Goal: Task Accomplishment & Management: Use online tool/utility

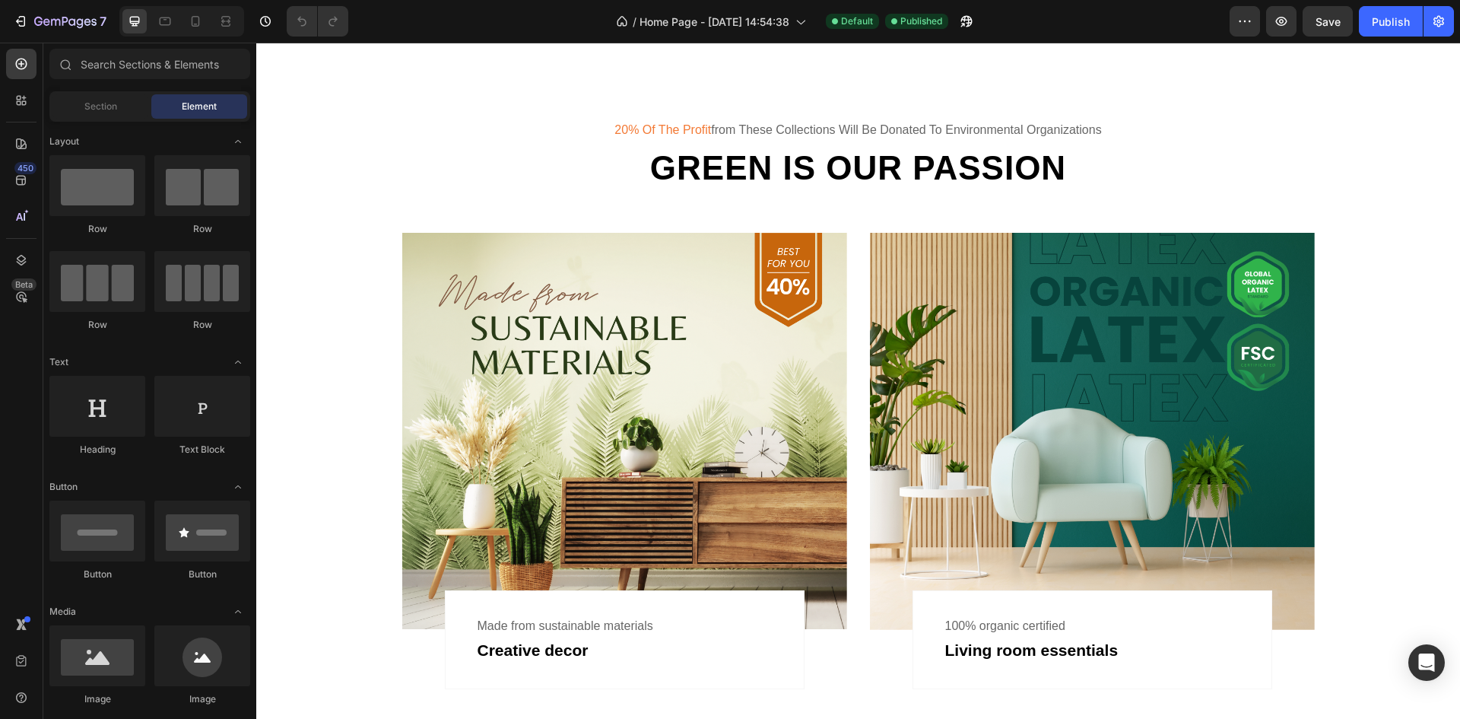
scroll to position [608, 0]
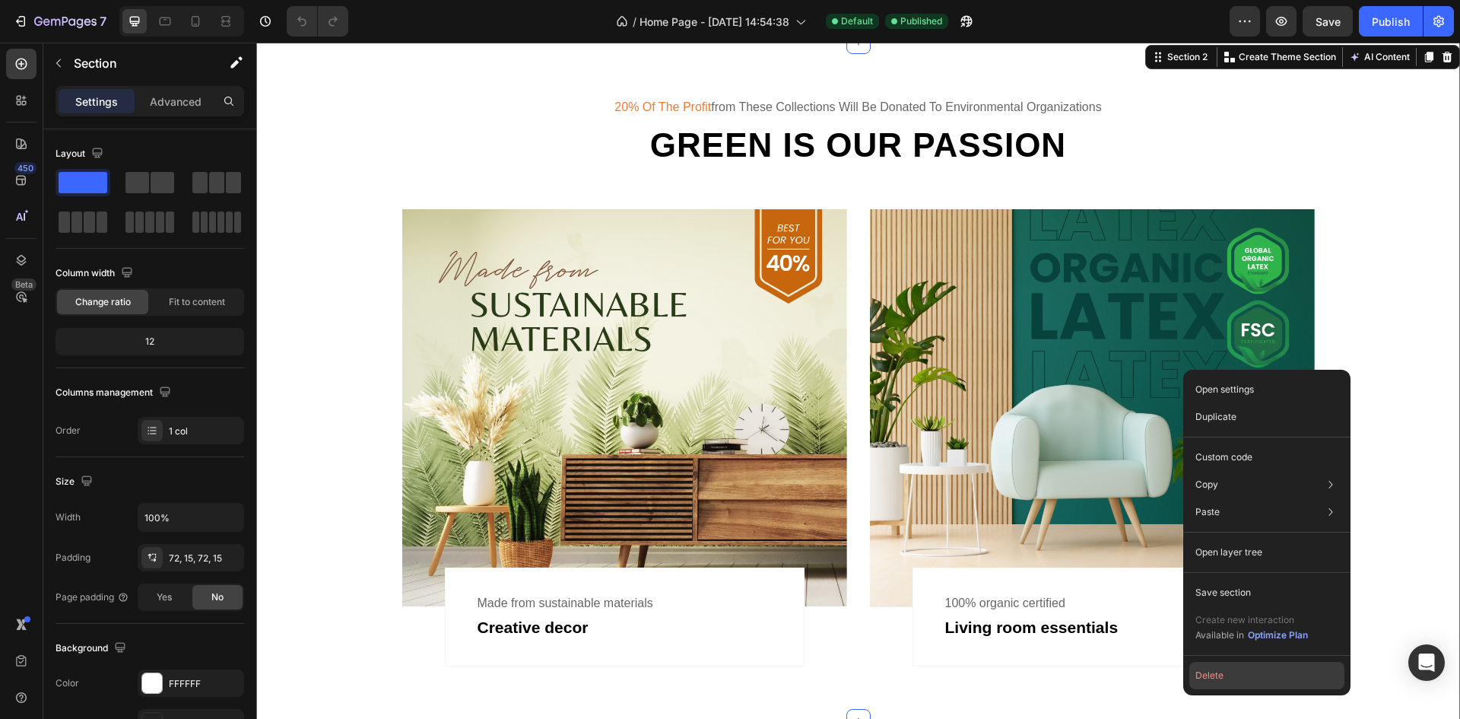
click at [1218, 671] on button "Delete" at bounding box center [1266, 675] width 155 height 27
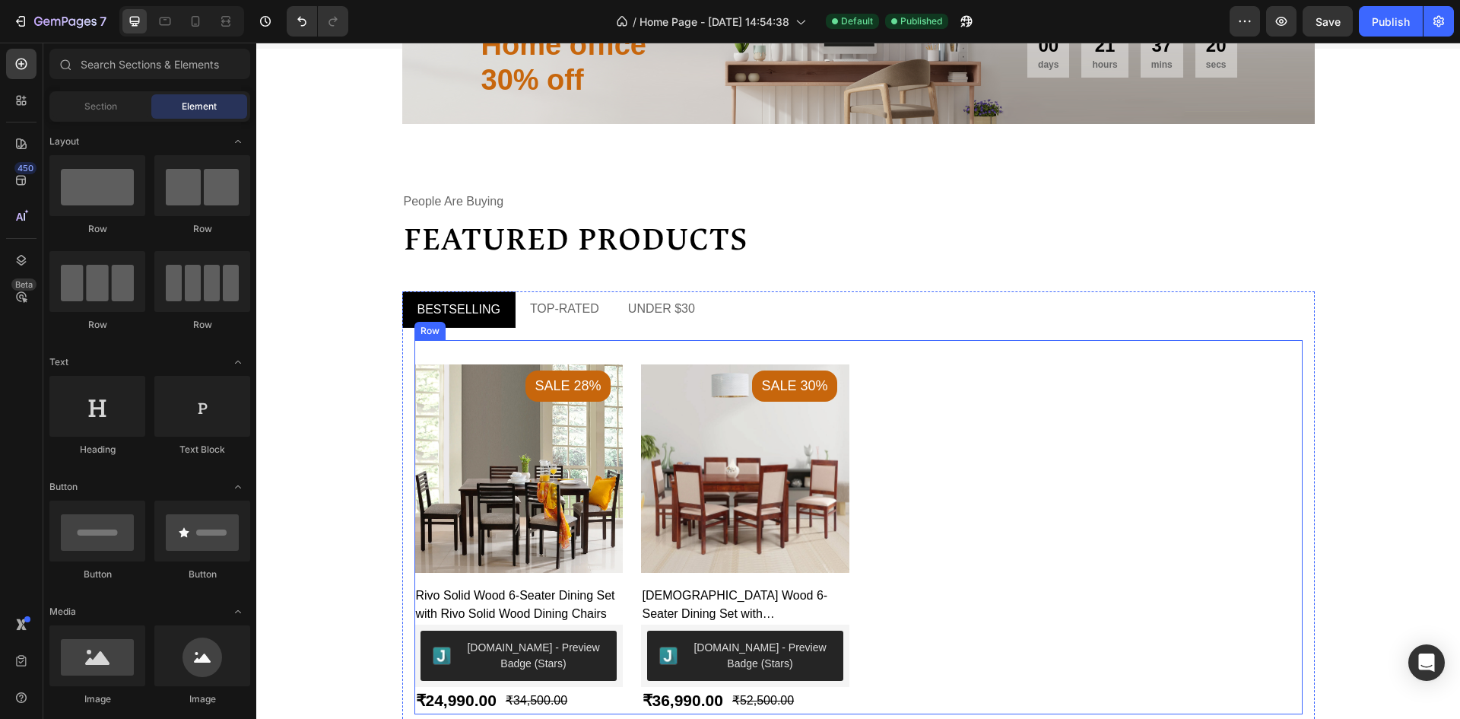
scroll to position [456, 0]
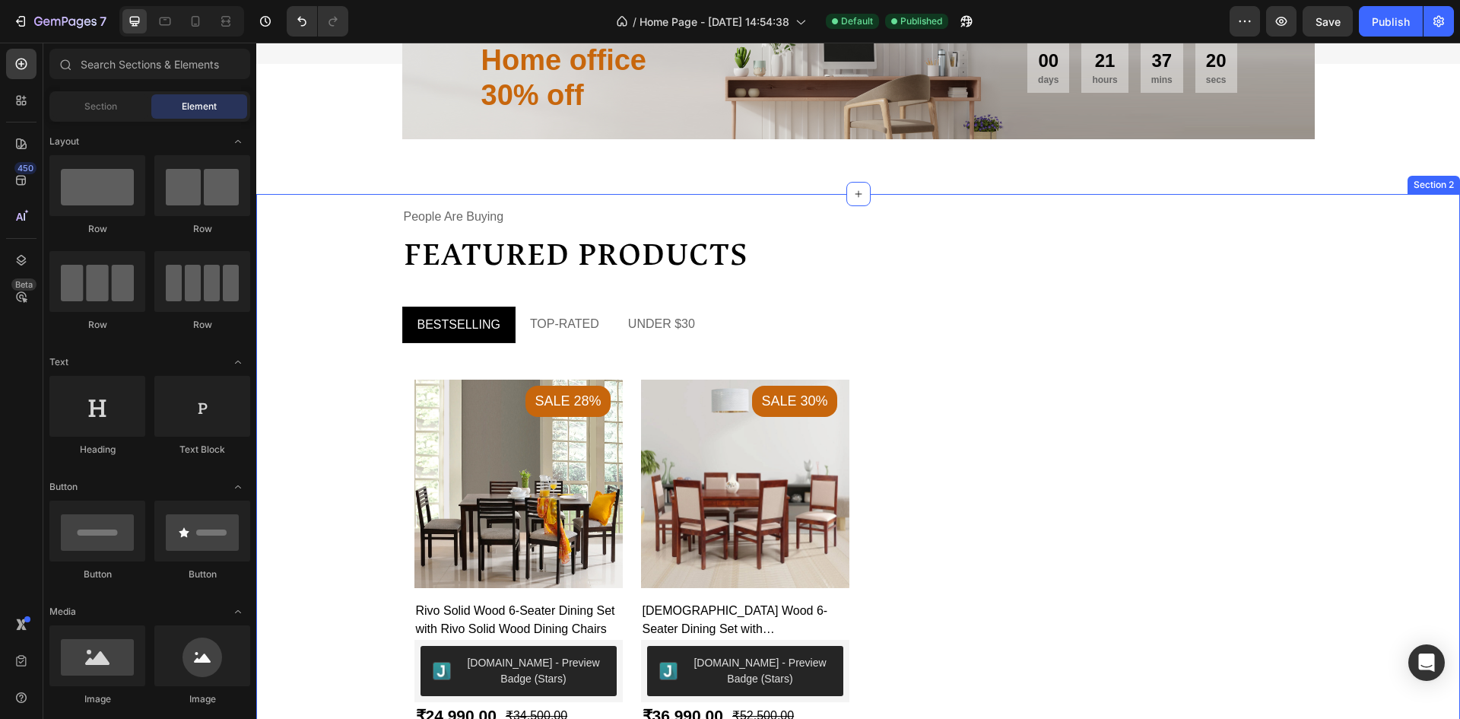
click at [1403, 325] on div "people are buying Text Featured products Heading BESTSELLING TOP-RATED UNDER $3…" at bounding box center [858, 486] width 1192 height 560
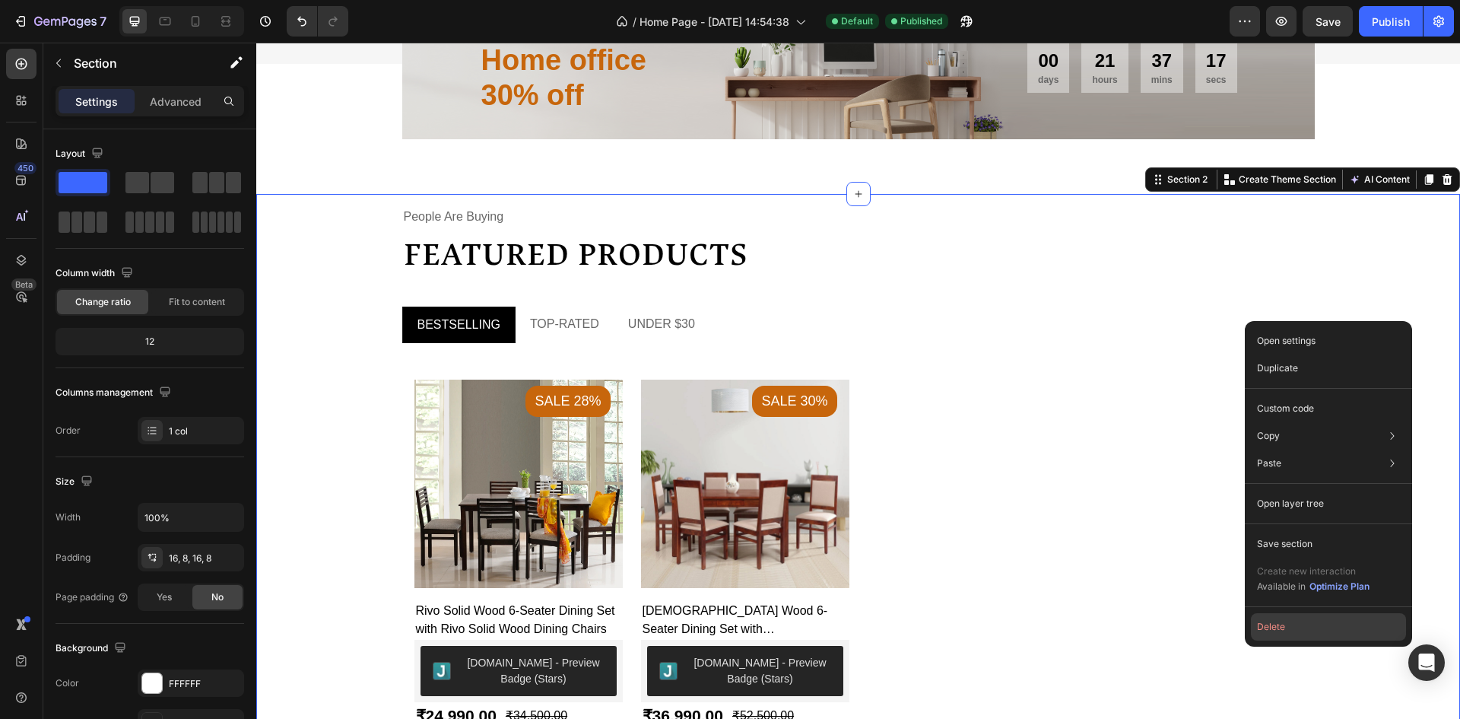
click at [1281, 617] on button "Delete" at bounding box center [1328, 626] width 155 height 27
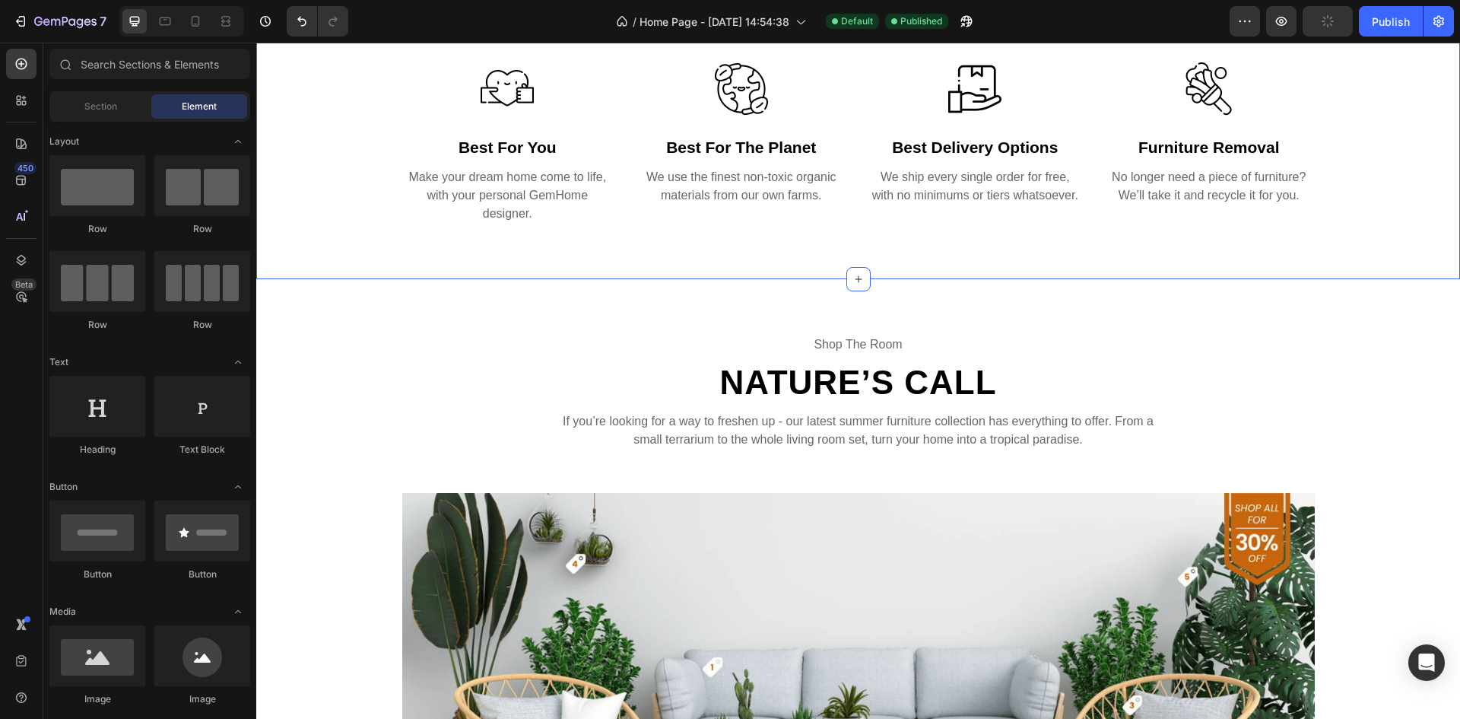
scroll to position [684, 0]
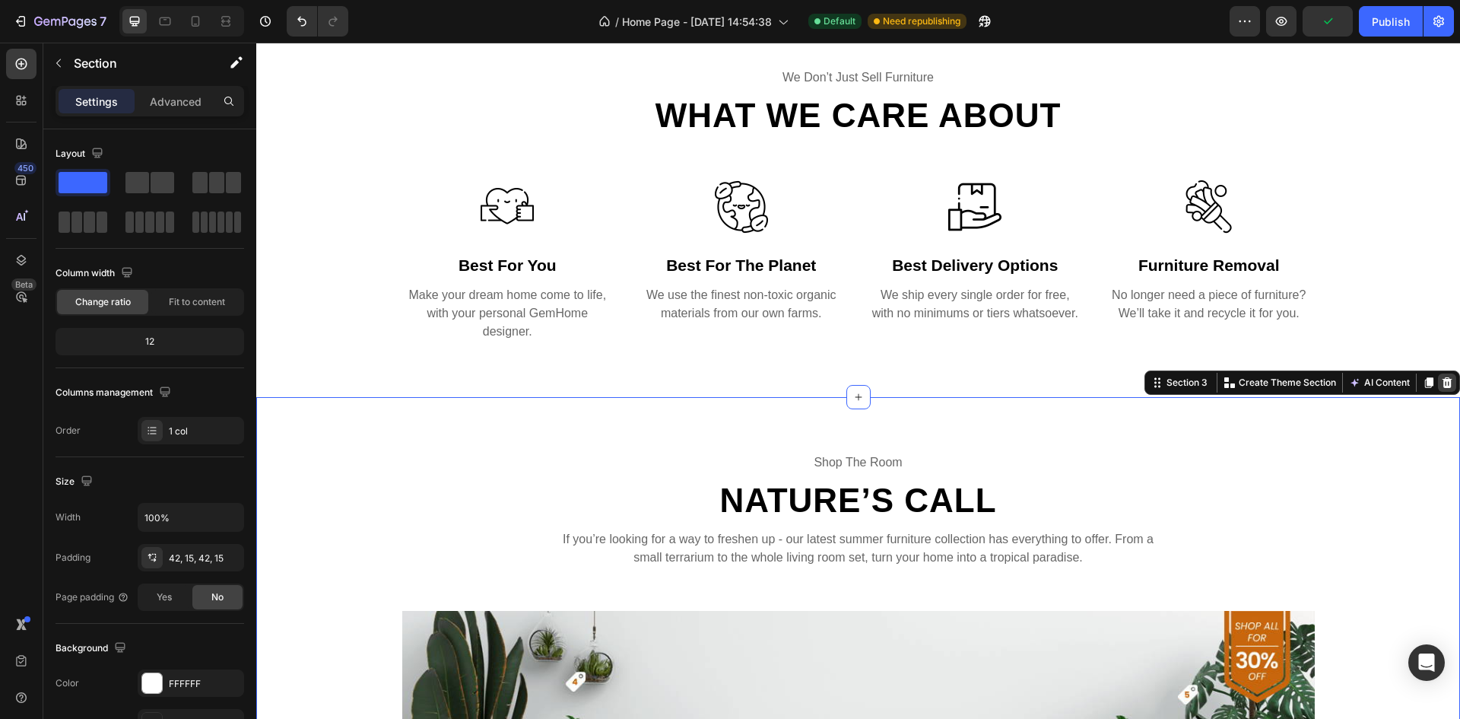
click at [1441, 381] on icon at bounding box center [1447, 382] width 12 height 12
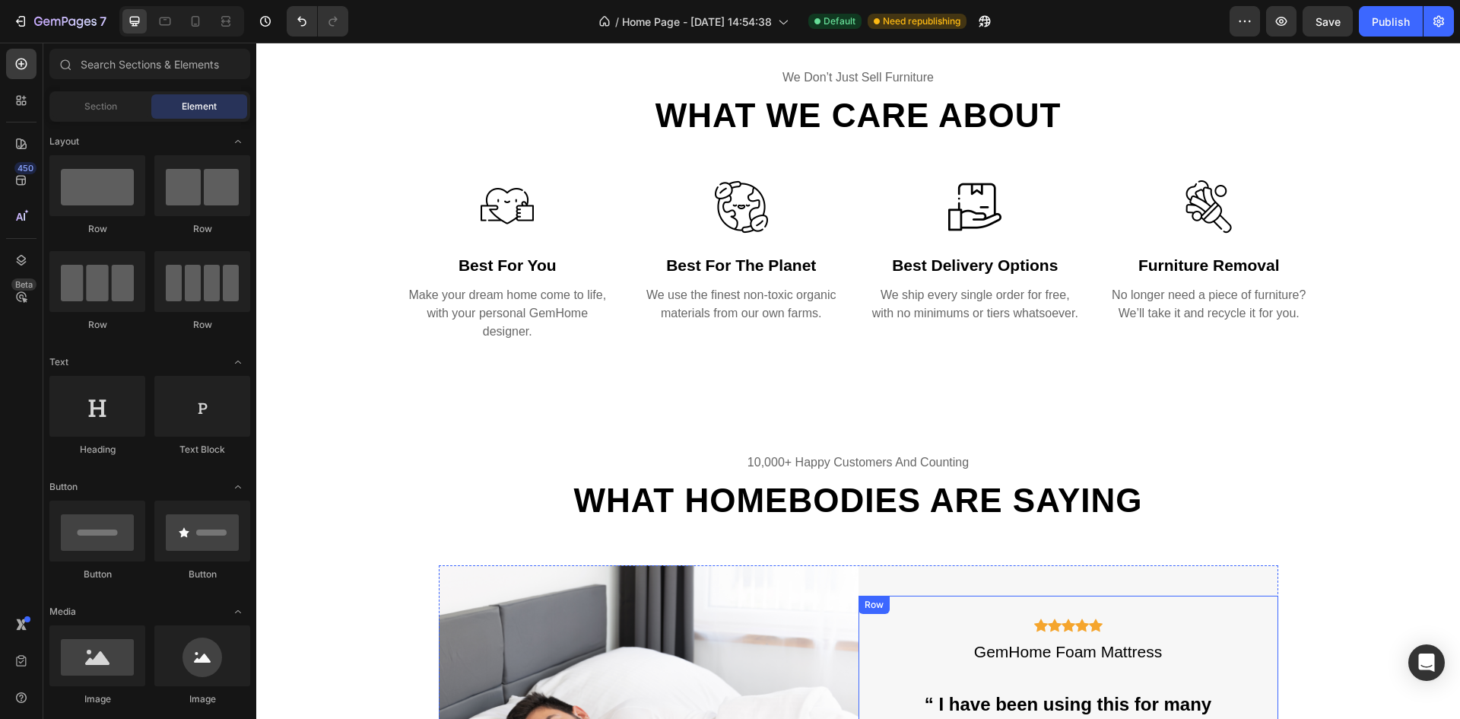
scroll to position [1141, 0]
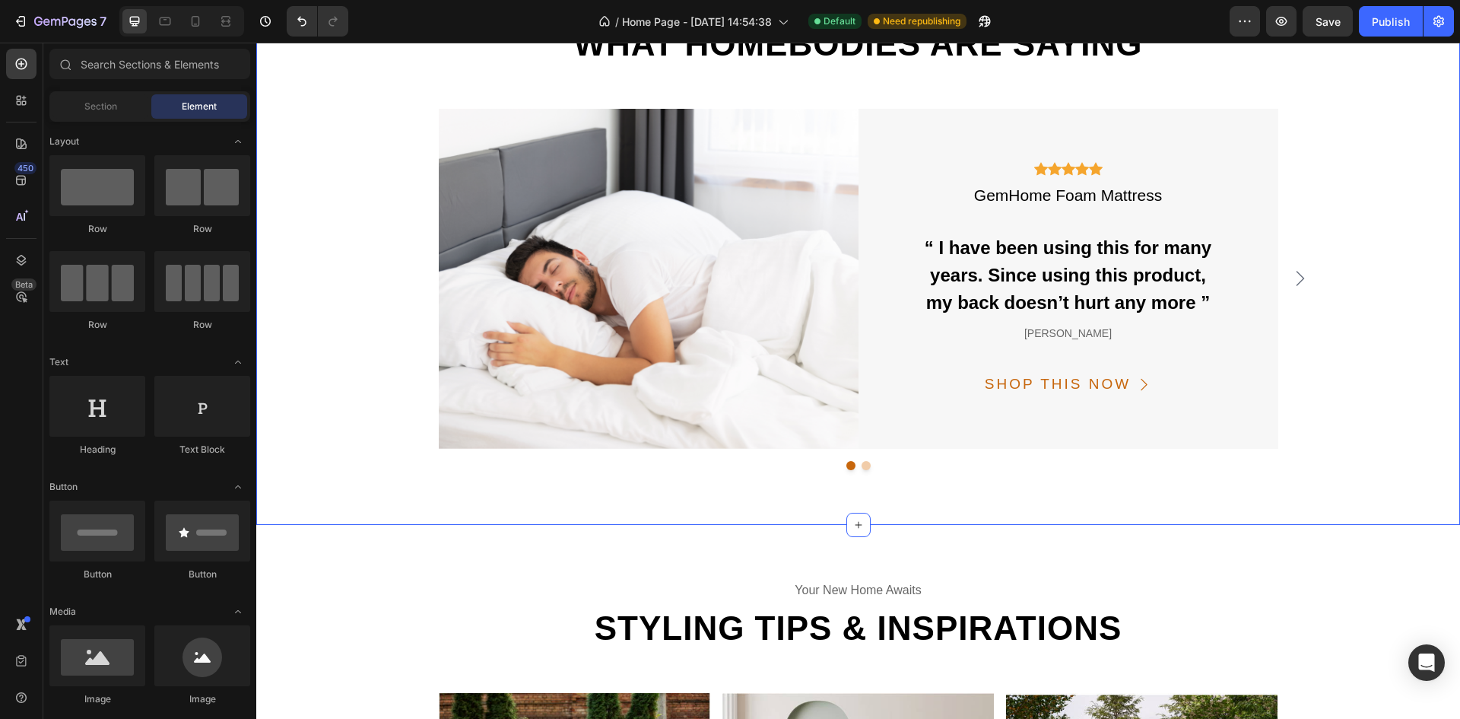
click at [1384, 281] on div "10,000+ happy customers and counting Text What homebodies are saying Heading Im…" at bounding box center [858, 232] width 1181 height 474
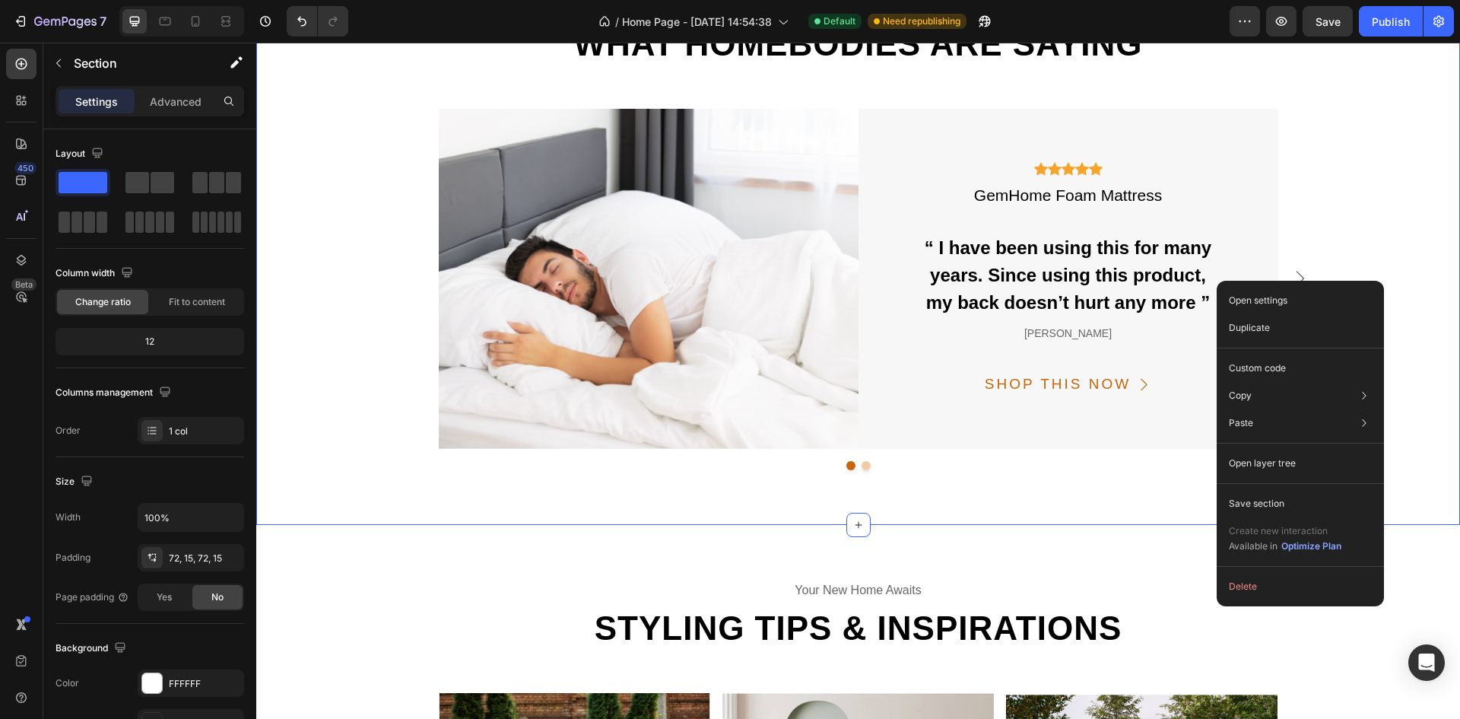
click at [1296, 565] on div "Open settings Duplicate Custom code Copy Copy section Ctrl + C Copy style Copy …" at bounding box center [1300, 443] width 167 height 325
click at [1272, 584] on button "Delete" at bounding box center [1300, 586] width 155 height 27
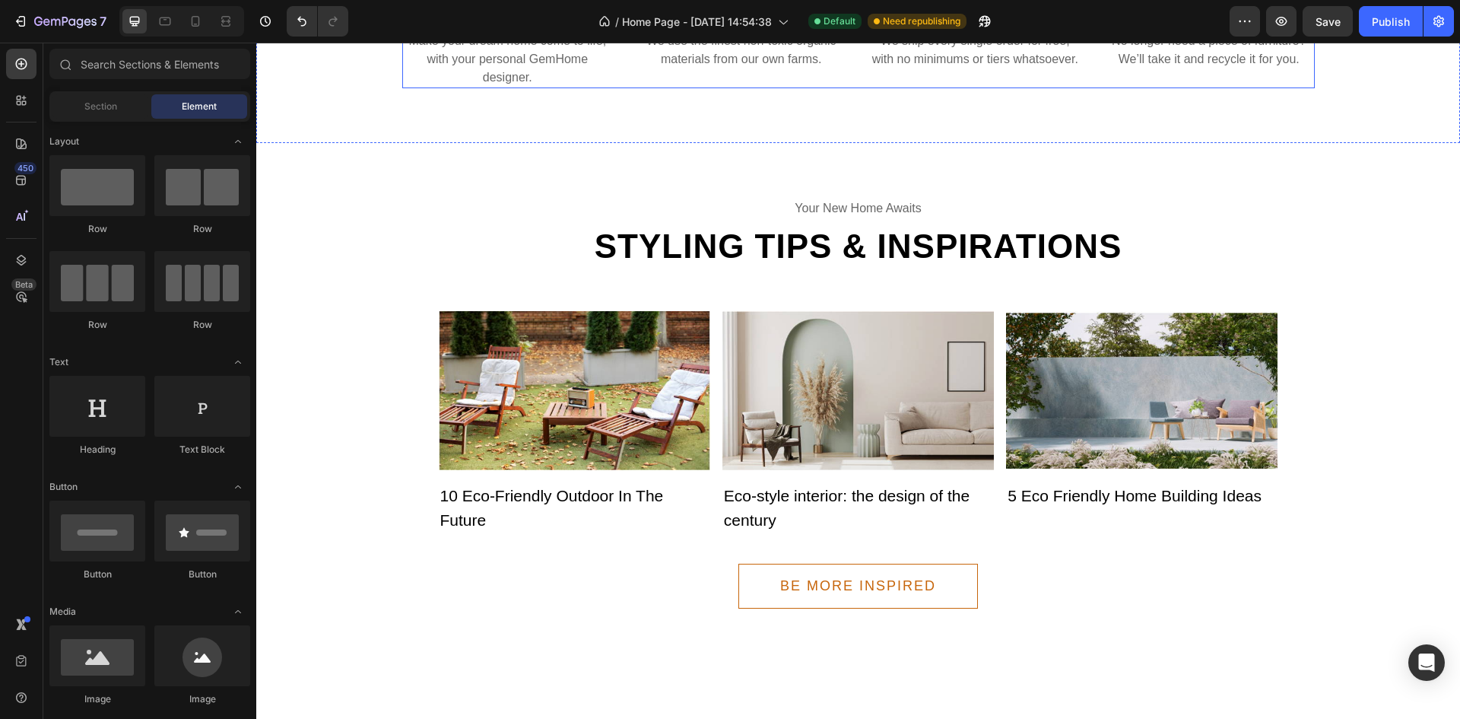
scroll to position [937, 0]
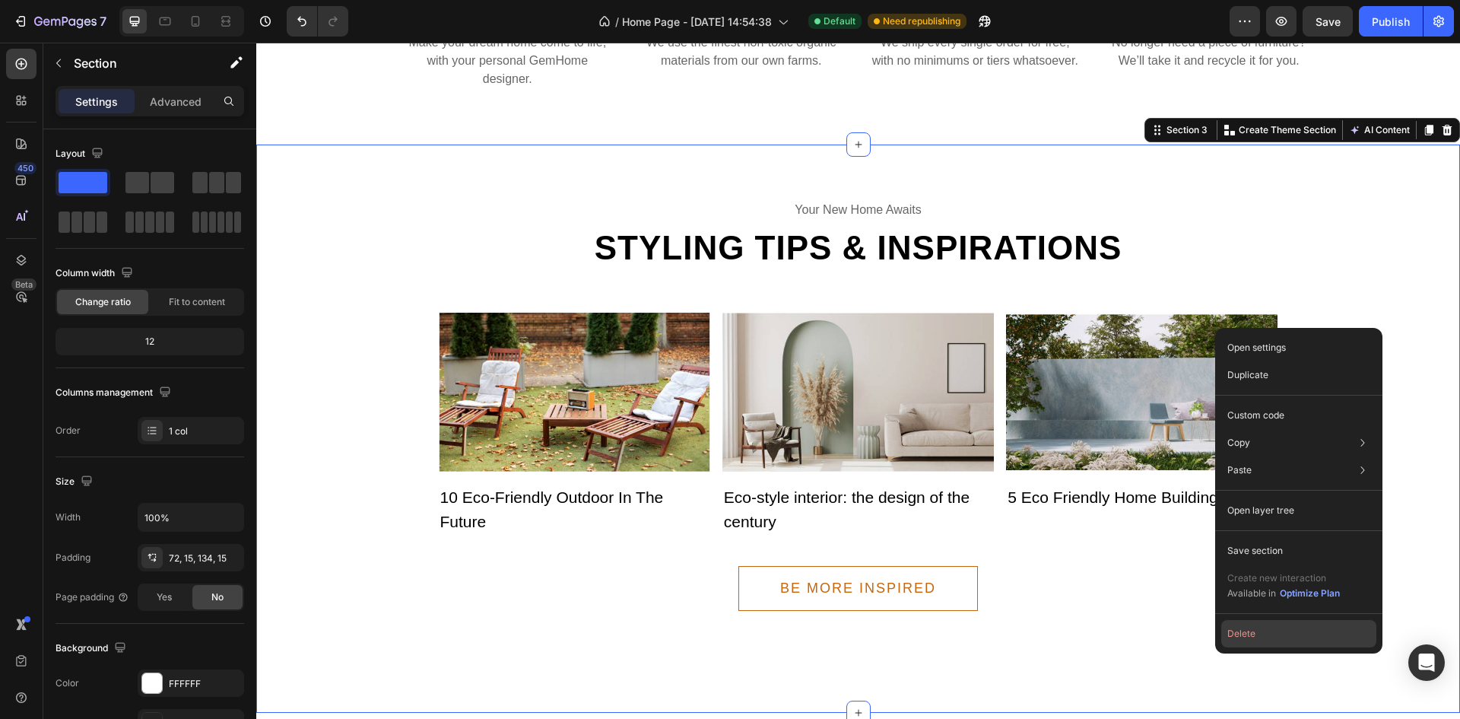
click at [1286, 635] on button "Delete" at bounding box center [1298, 633] width 155 height 27
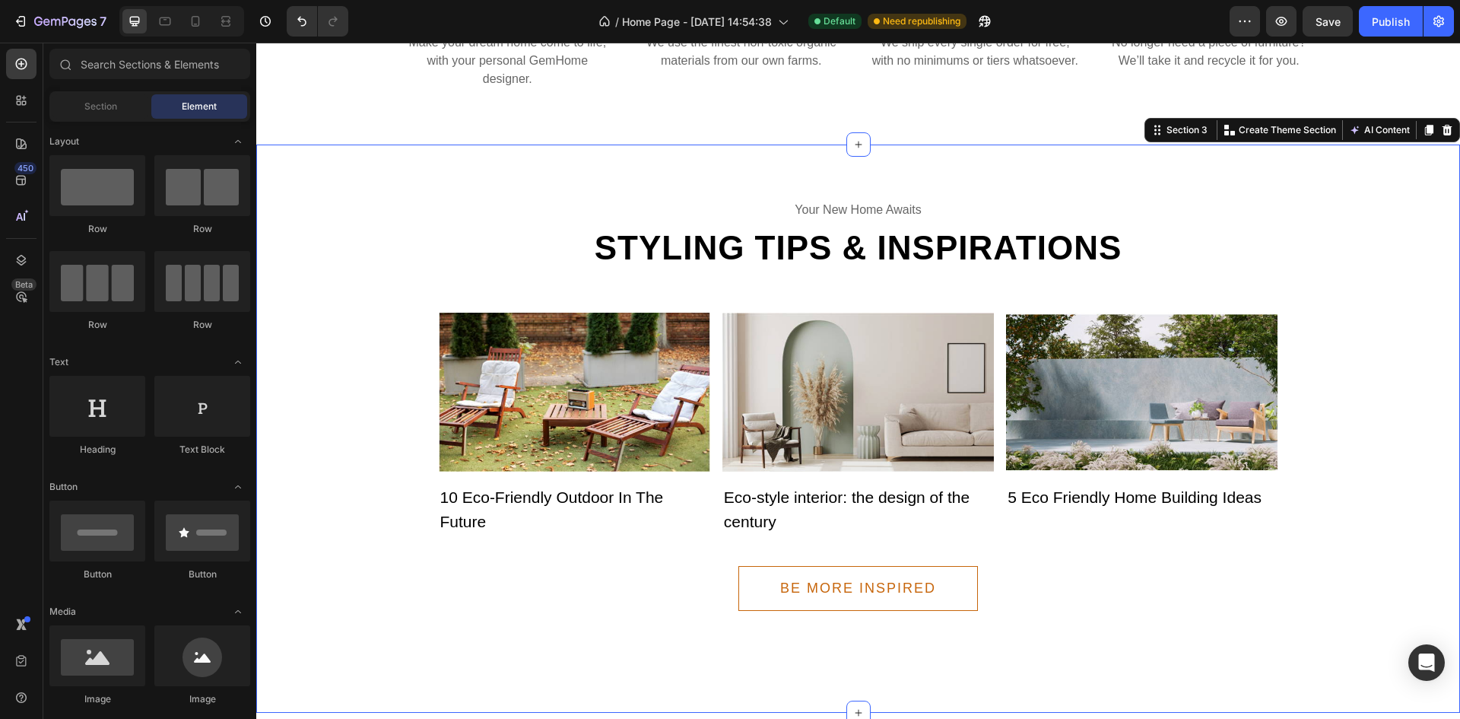
scroll to position [582, 0]
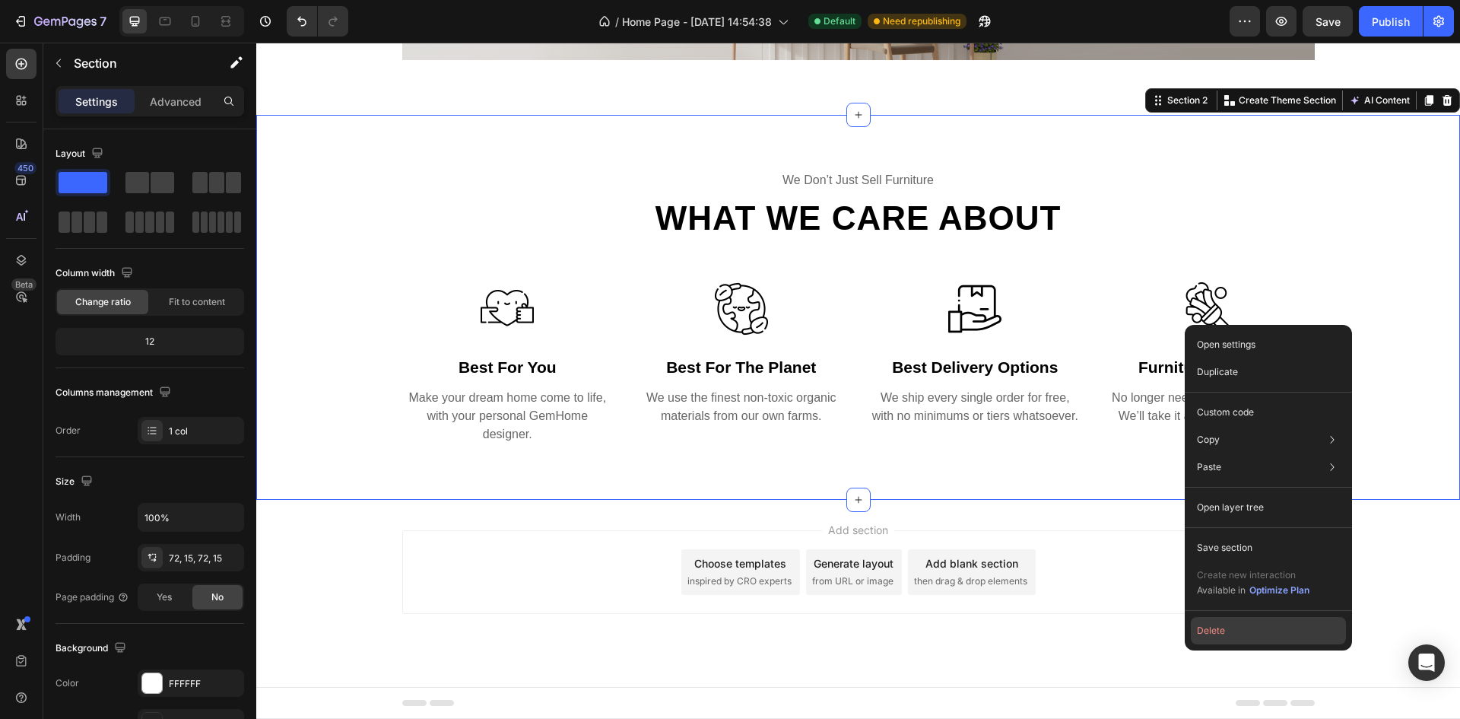
click at [1252, 625] on button "Delete" at bounding box center [1268, 630] width 155 height 27
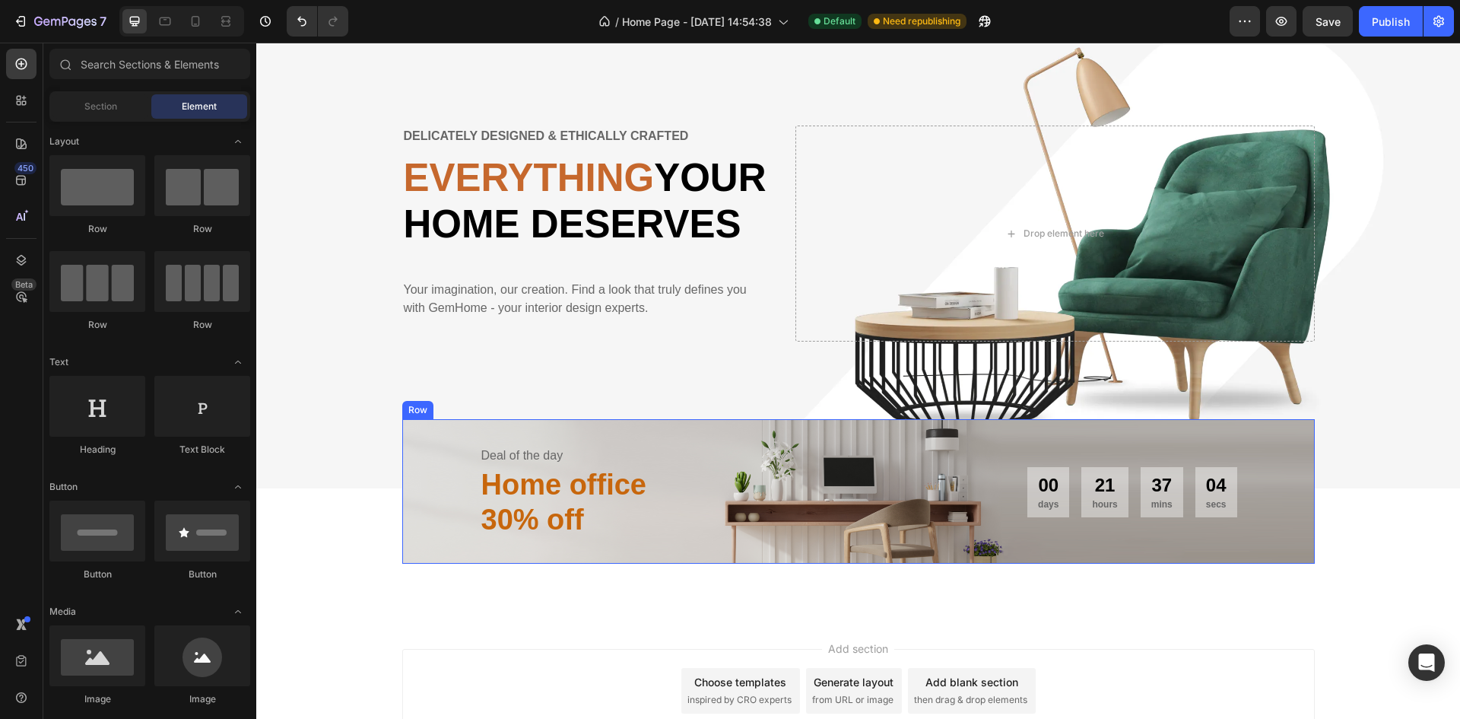
scroll to position [0, 0]
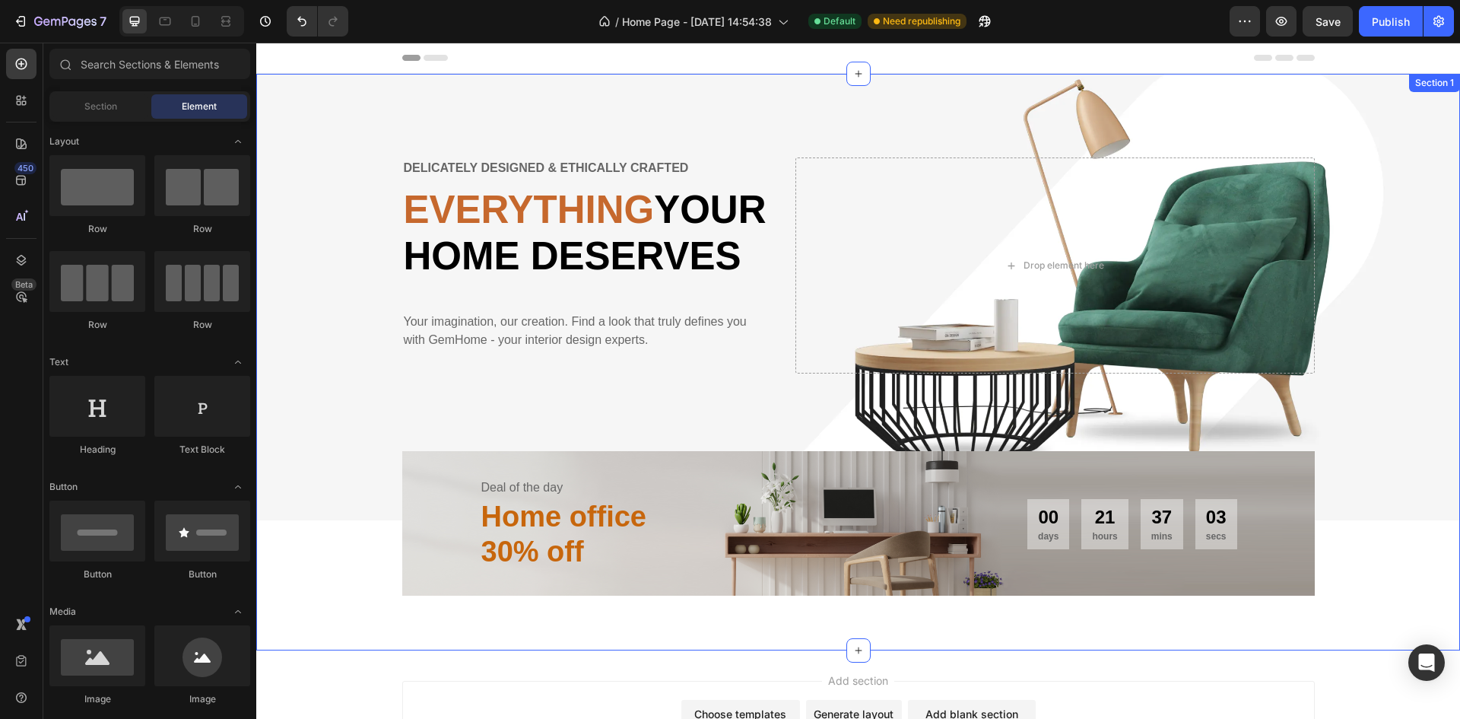
click at [1282, 587] on div "Deal of the day Text Home office 30% off Heading 00 days 21 hours 37 mins 03 se…" at bounding box center [858, 523] width 912 height 144
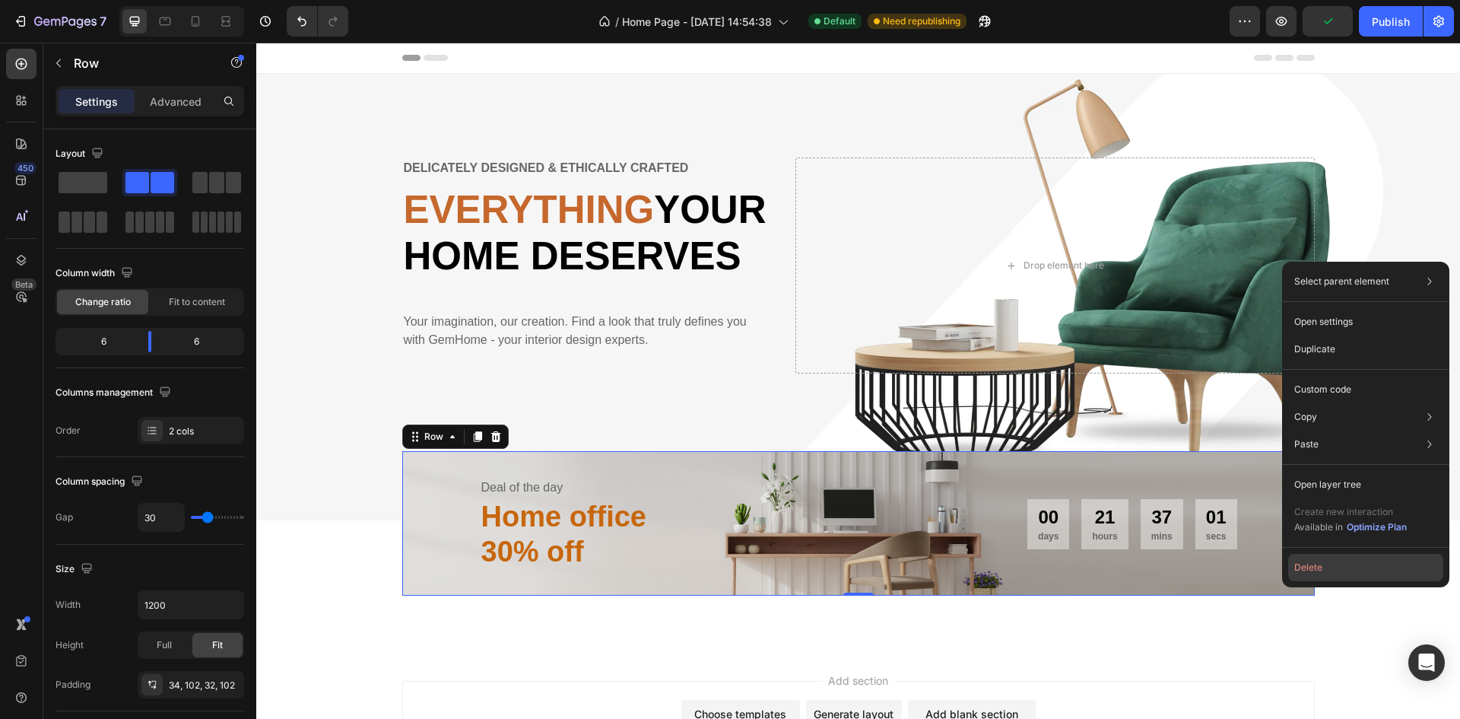
click at [1315, 560] on button "Delete" at bounding box center [1365, 567] width 155 height 27
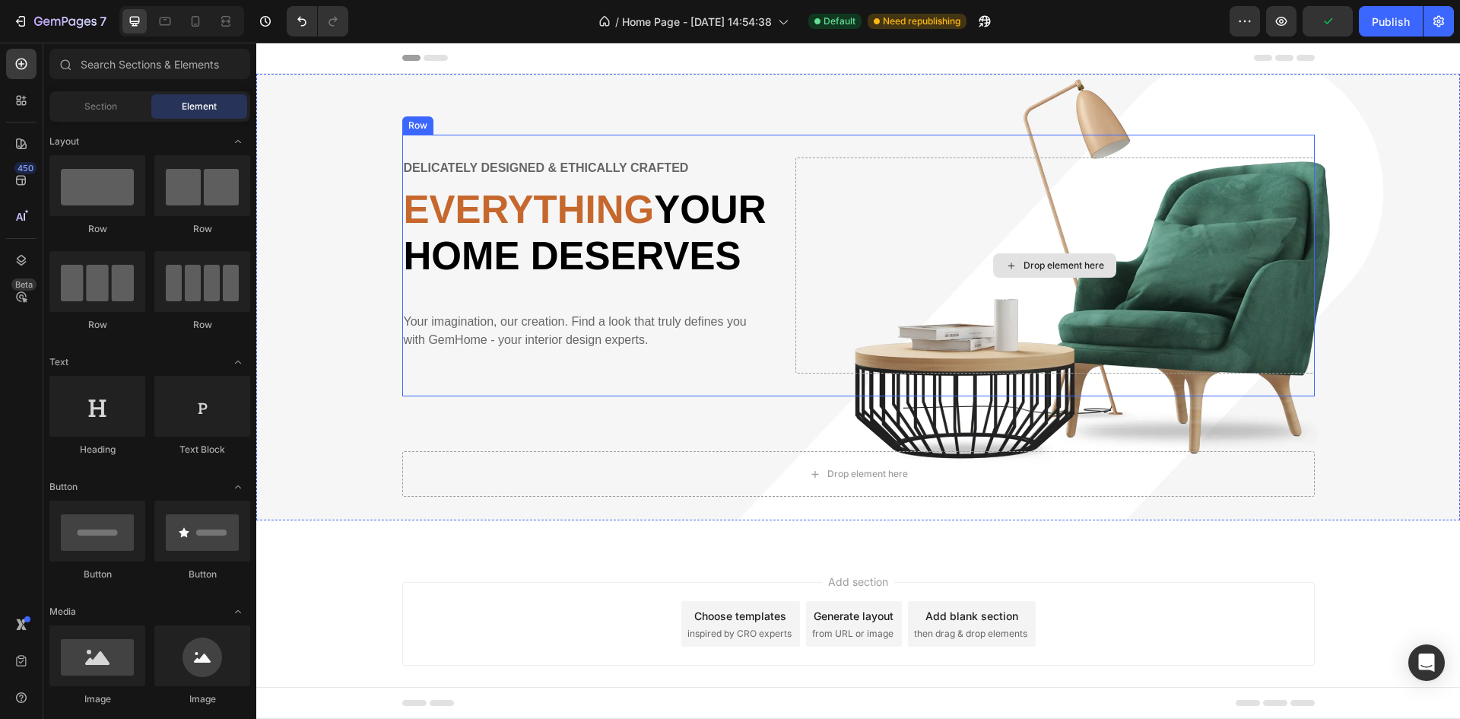
click at [1035, 359] on div "Drop element here" at bounding box center [1054, 265] width 519 height 216
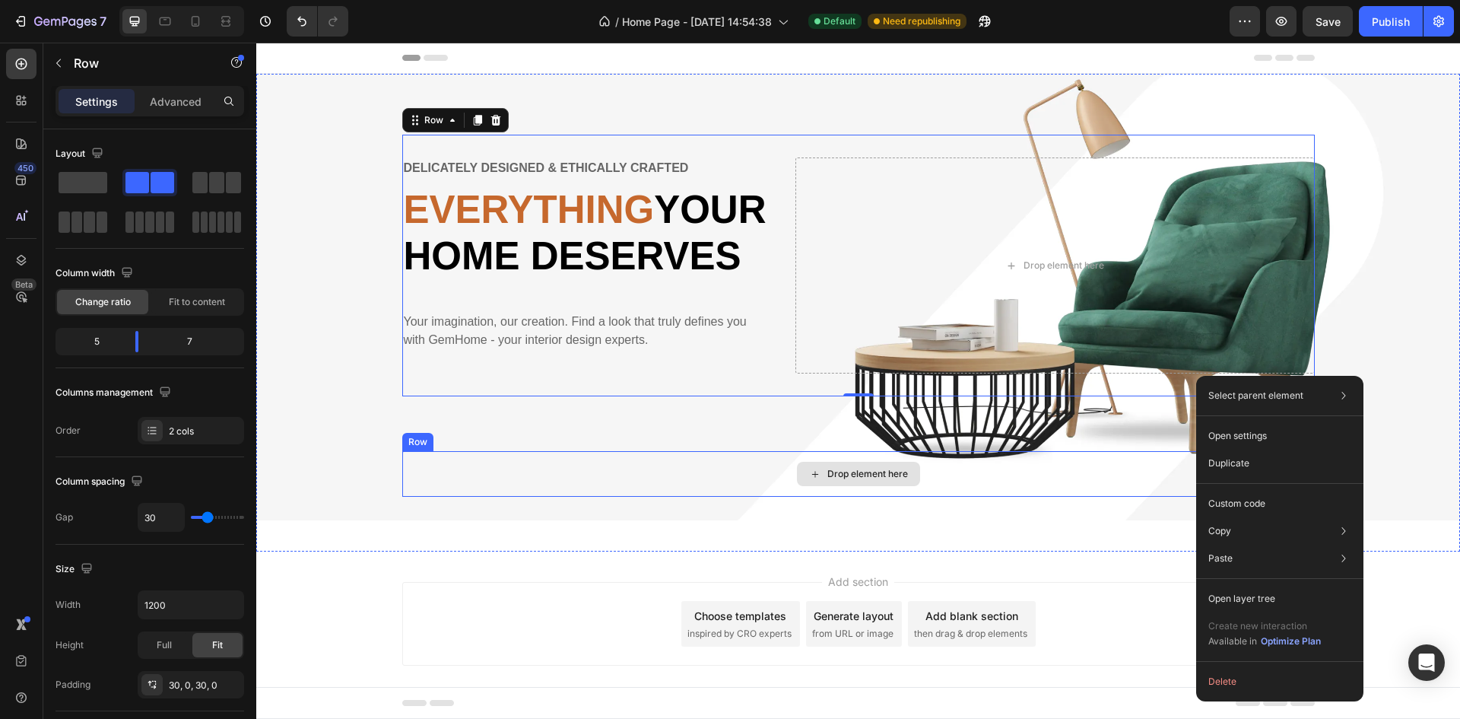
click at [1028, 497] on div "Drop element here" at bounding box center [858, 474] width 912 height 46
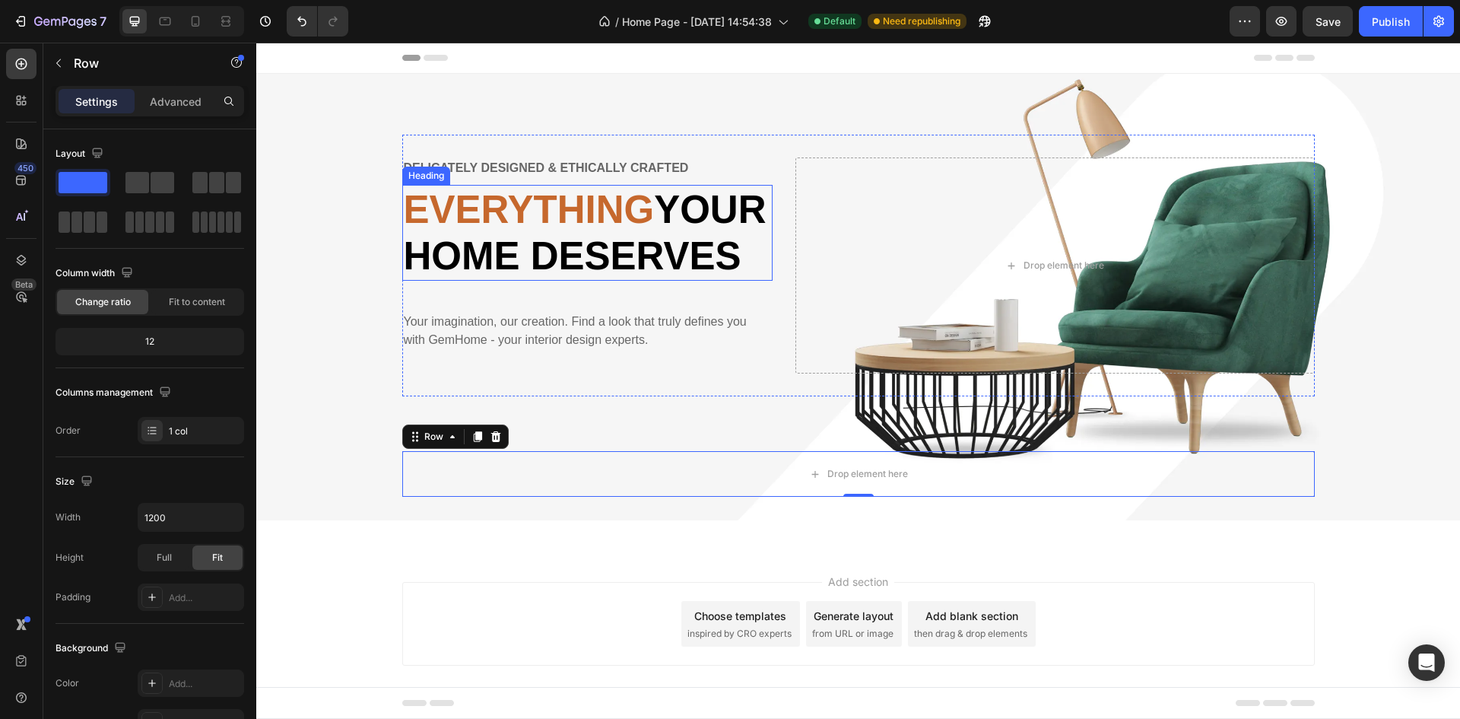
click at [582, 224] on span "Everything" at bounding box center [529, 209] width 251 height 43
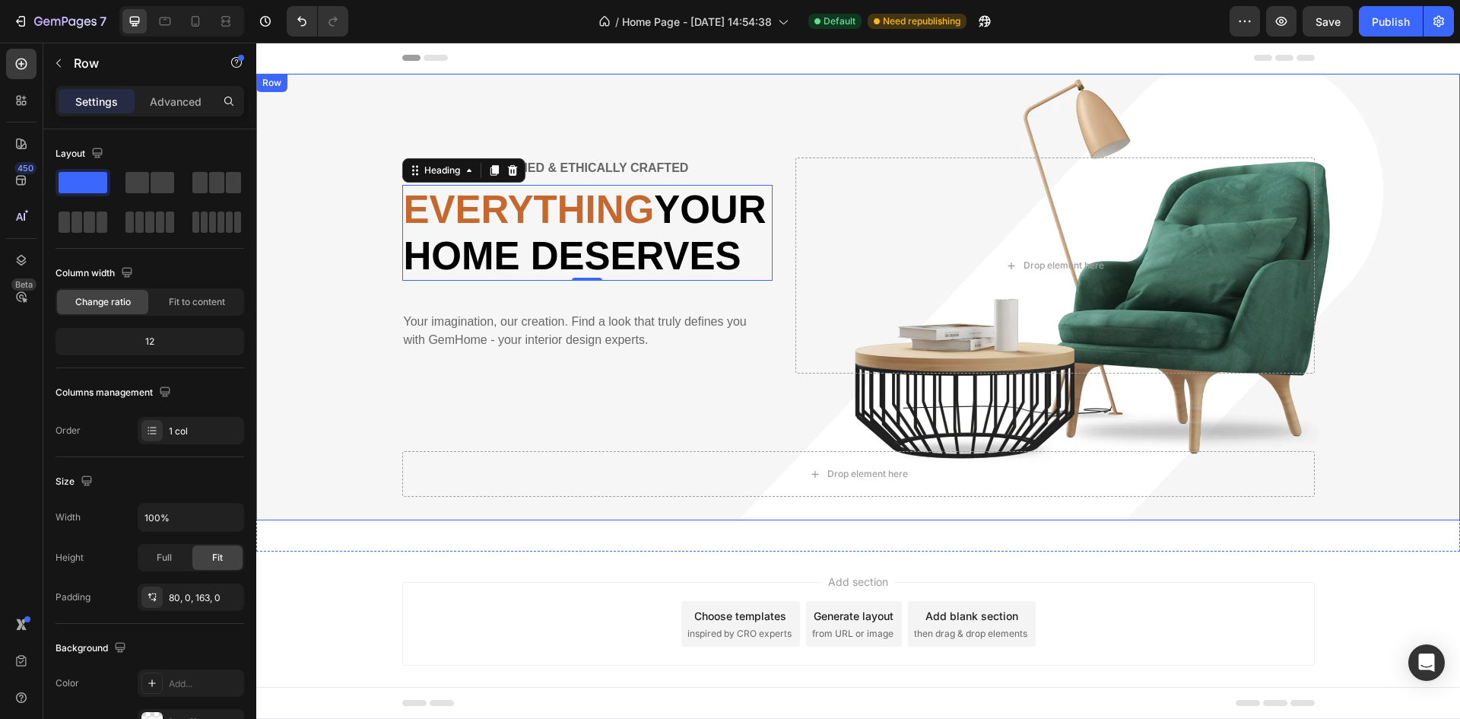
click at [931, 117] on div "Delicately designed & ethically crafted Text Everything your home deserves Head…" at bounding box center [858, 297] width 1204 height 446
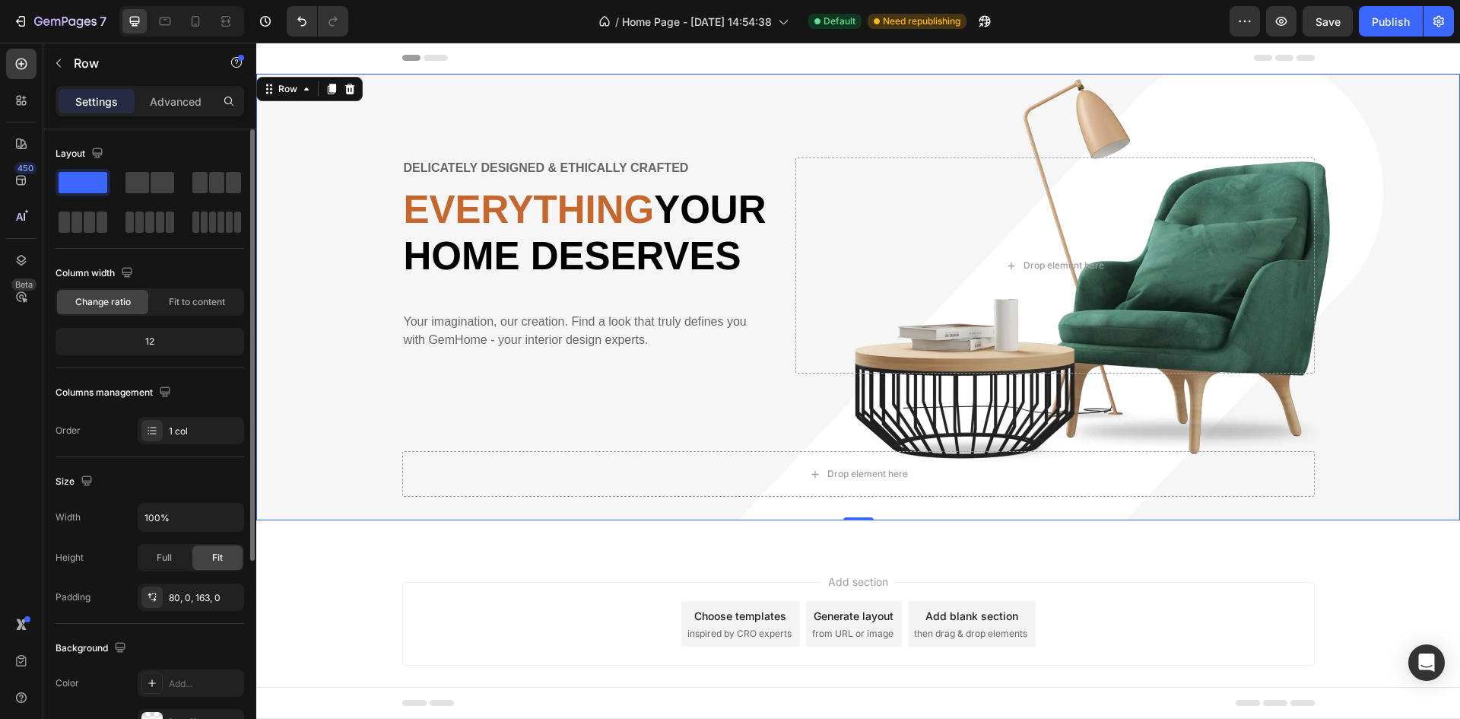
scroll to position [228, 0]
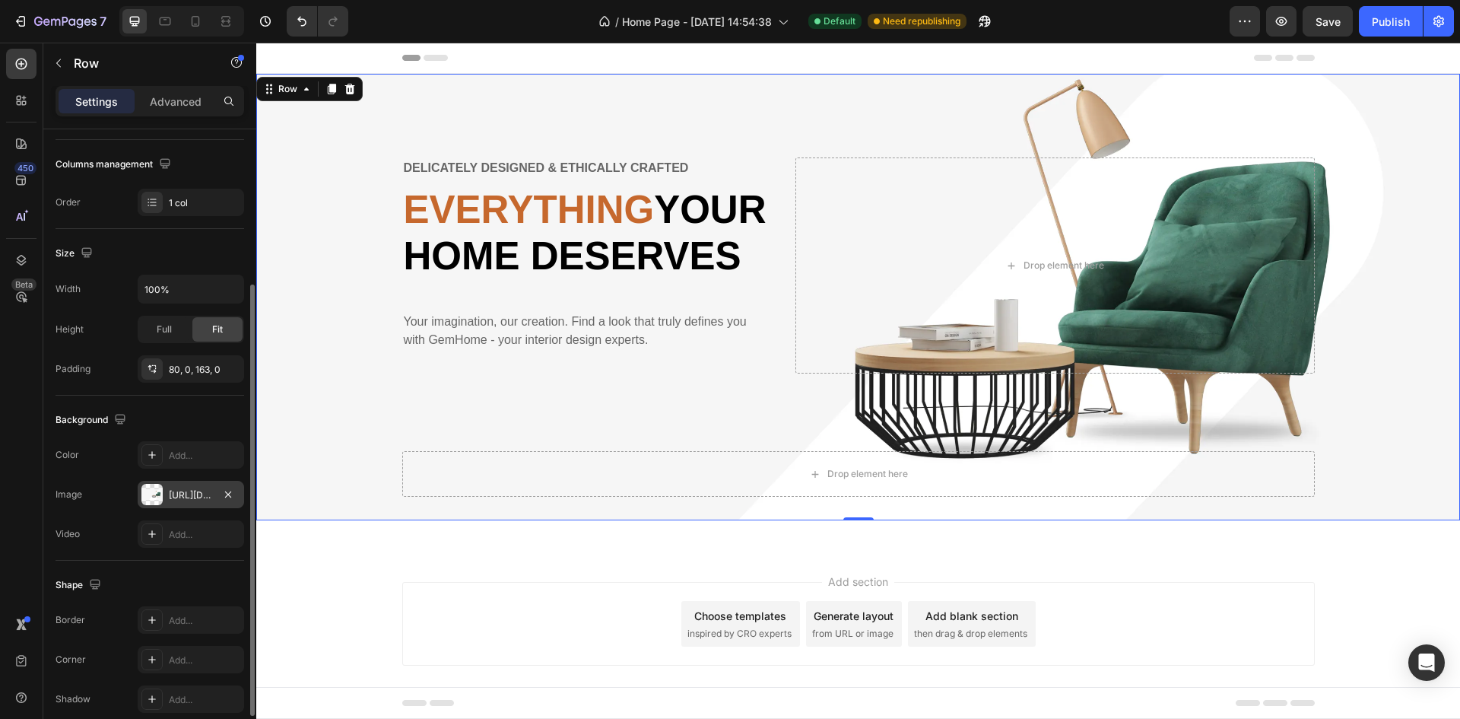
click at [173, 488] on div "[URL][DOMAIN_NAME]" at bounding box center [191, 495] width 44 height 14
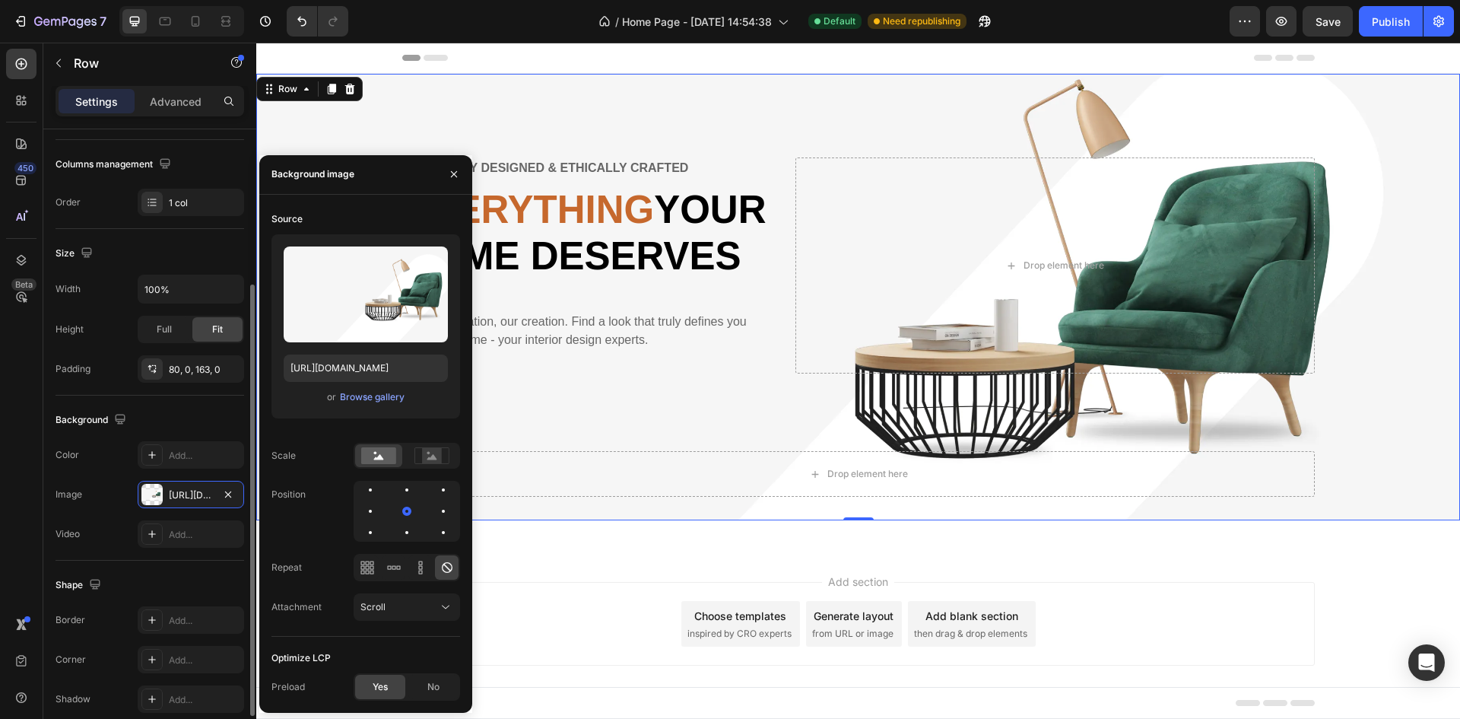
click at [194, 424] on div "Background" at bounding box center [150, 420] width 189 height 24
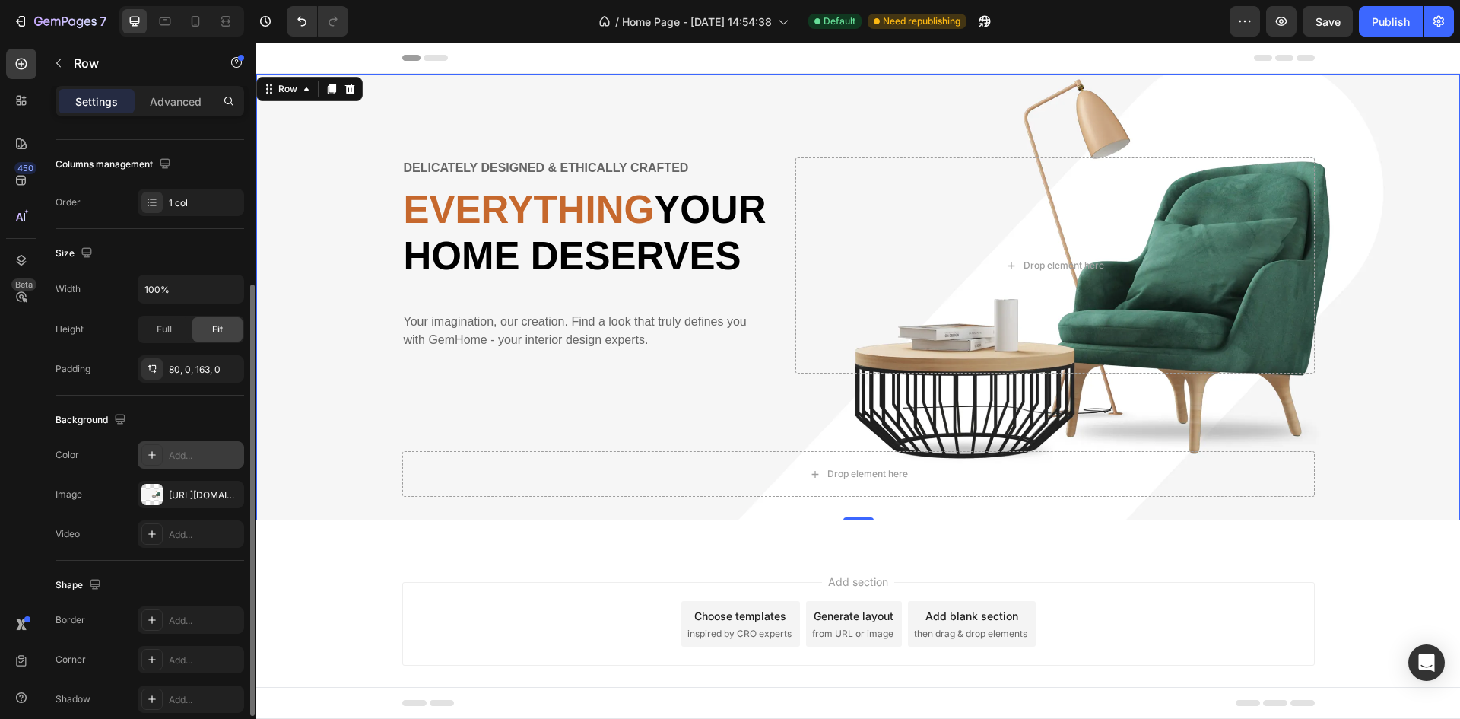
click at [164, 452] on div "Add..." at bounding box center [191, 454] width 106 height 27
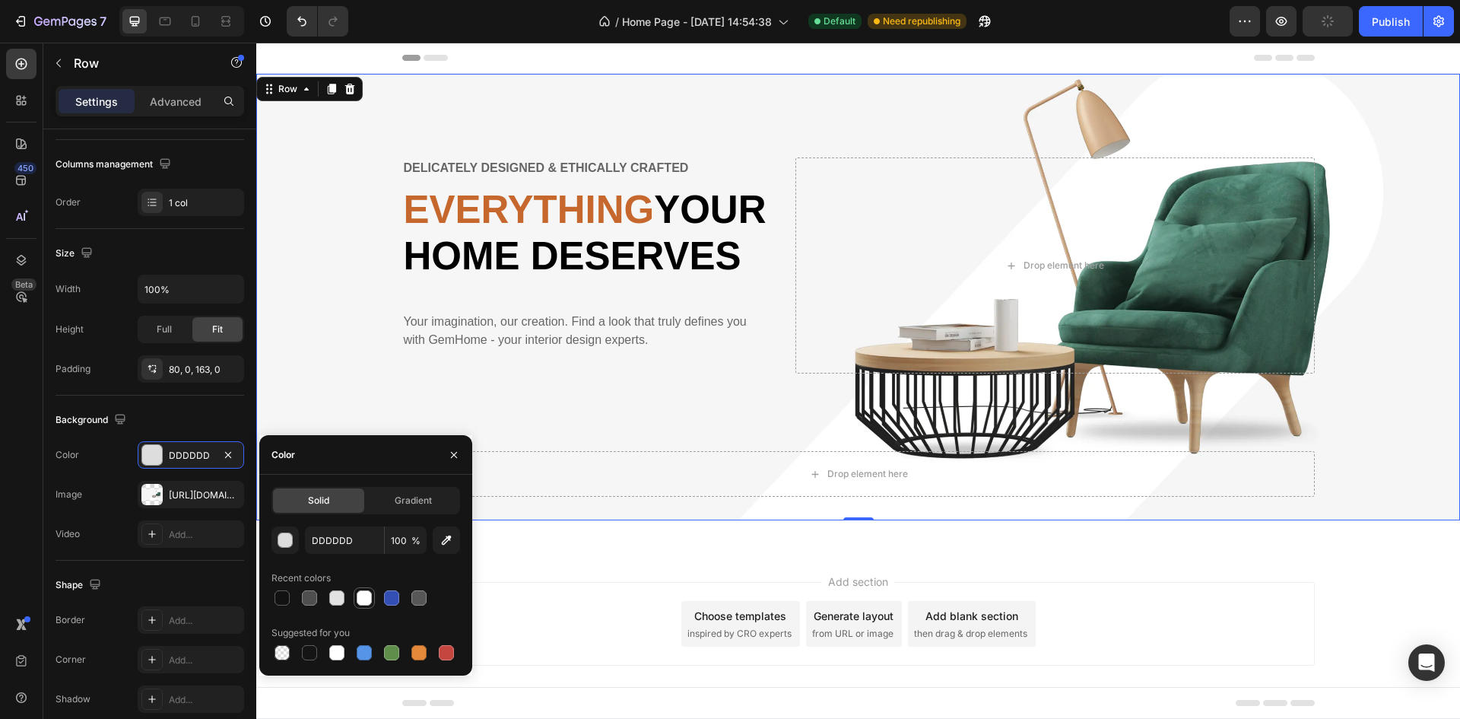
drag, startPoint x: 367, startPoint y: 601, endPoint x: 379, endPoint y: 602, distance: 11.5
click at [368, 601] on div at bounding box center [364, 597] width 15 height 15
click at [397, 601] on div at bounding box center [391, 597] width 15 height 15
type input "334FB4"
click at [384, 636] on div "Suggested for you" at bounding box center [365, 632] width 189 height 24
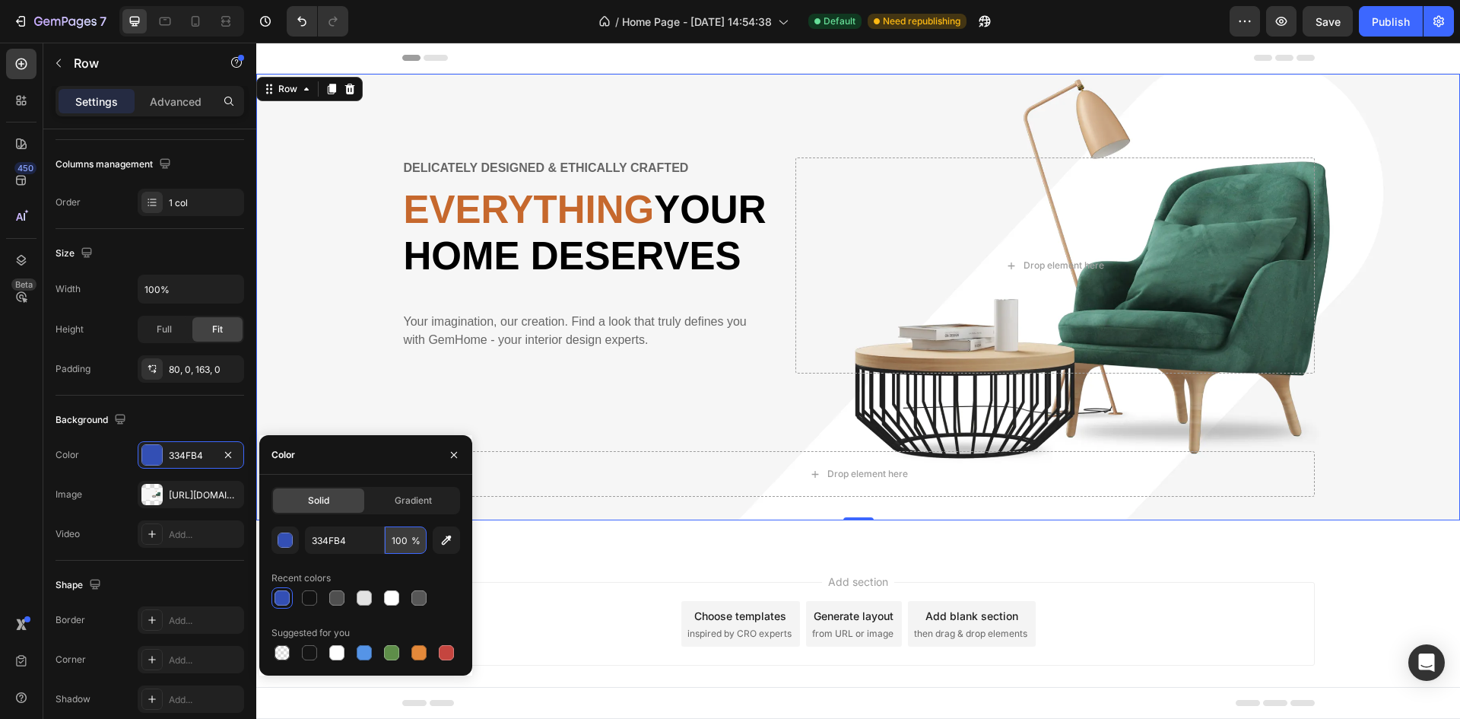
click at [401, 544] on input "100" at bounding box center [406, 539] width 42 height 27
click at [227, 456] on icon "button" at bounding box center [228, 455] width 12 height 12
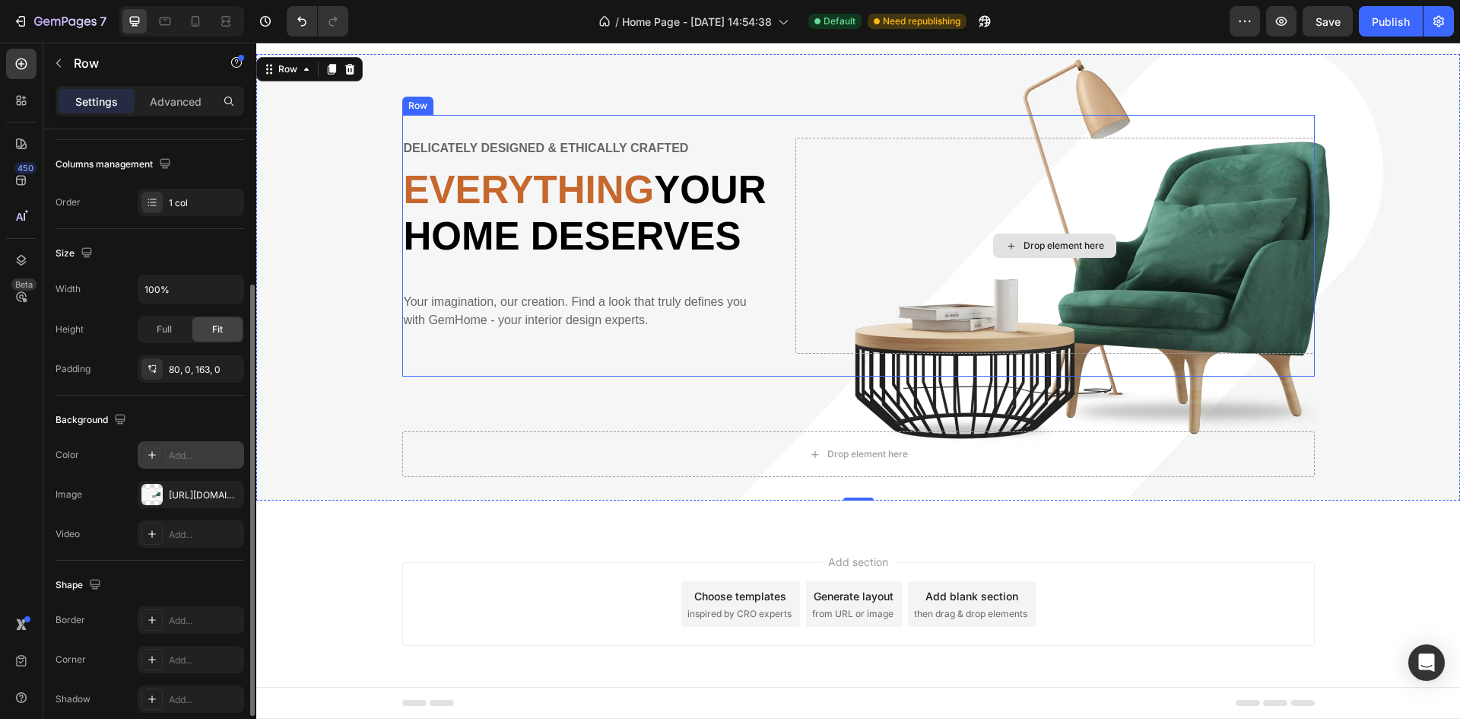
scroll to position [67, 0]
click at [713, 611] on span "inspired by CRO experts" at bounding box center [739, 614] width 104 height 14
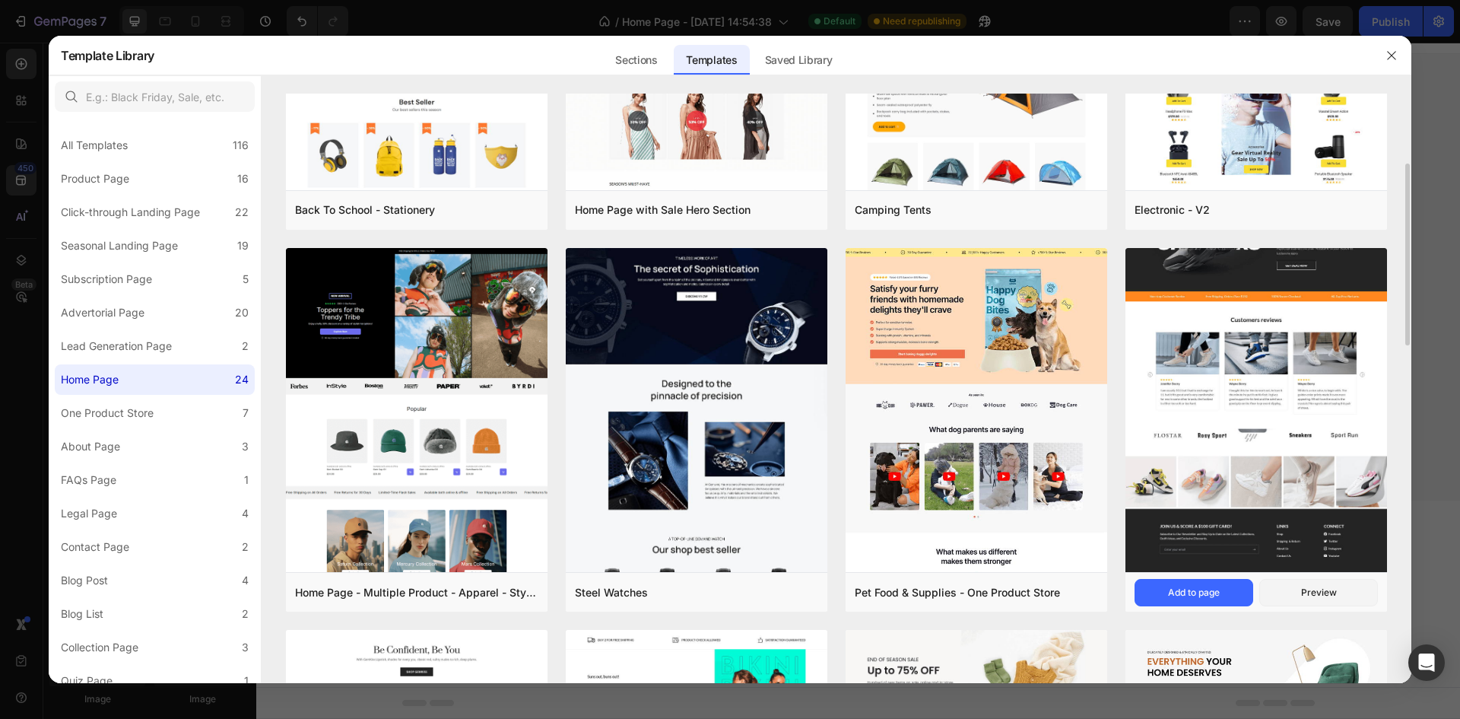
scroll to position [304, 0]
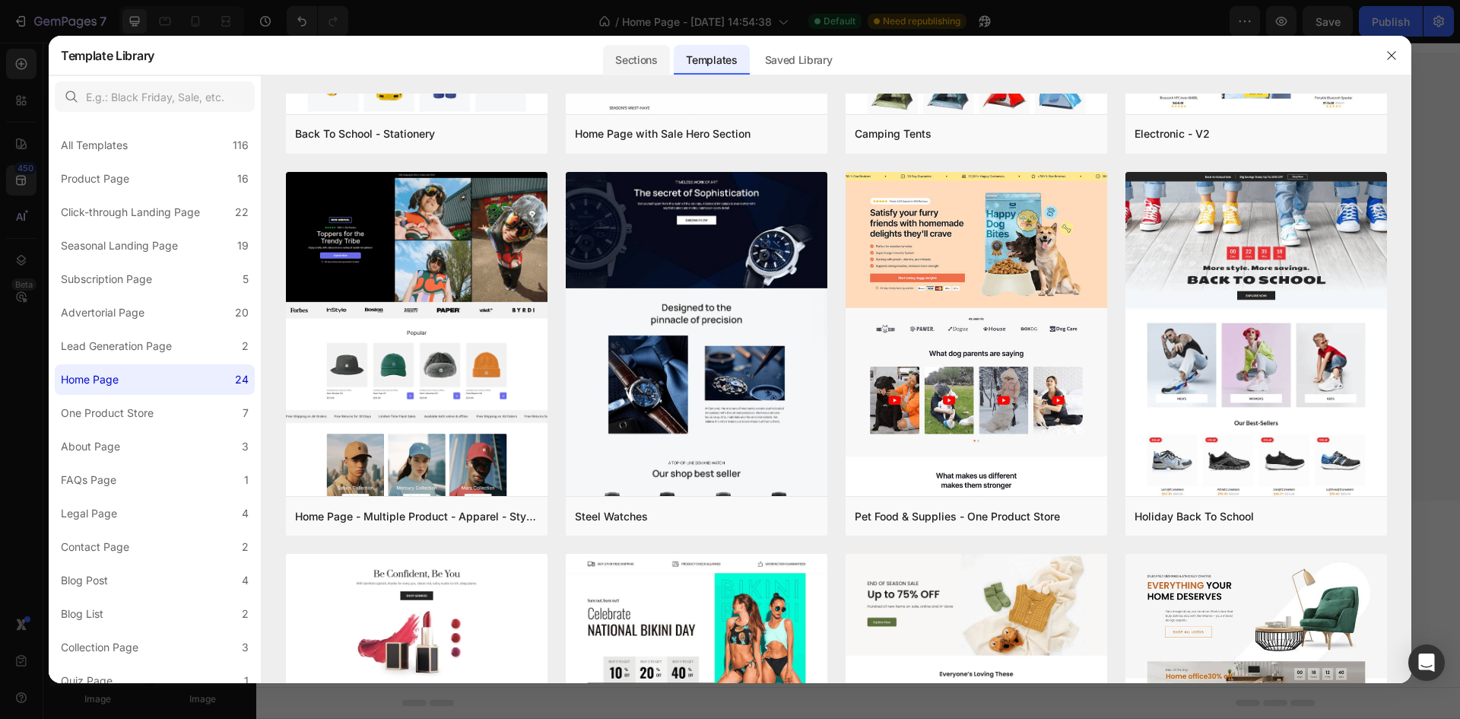
click at [624, 65] on div "Sections" at bounding box center [636, 60] width 66 height 30
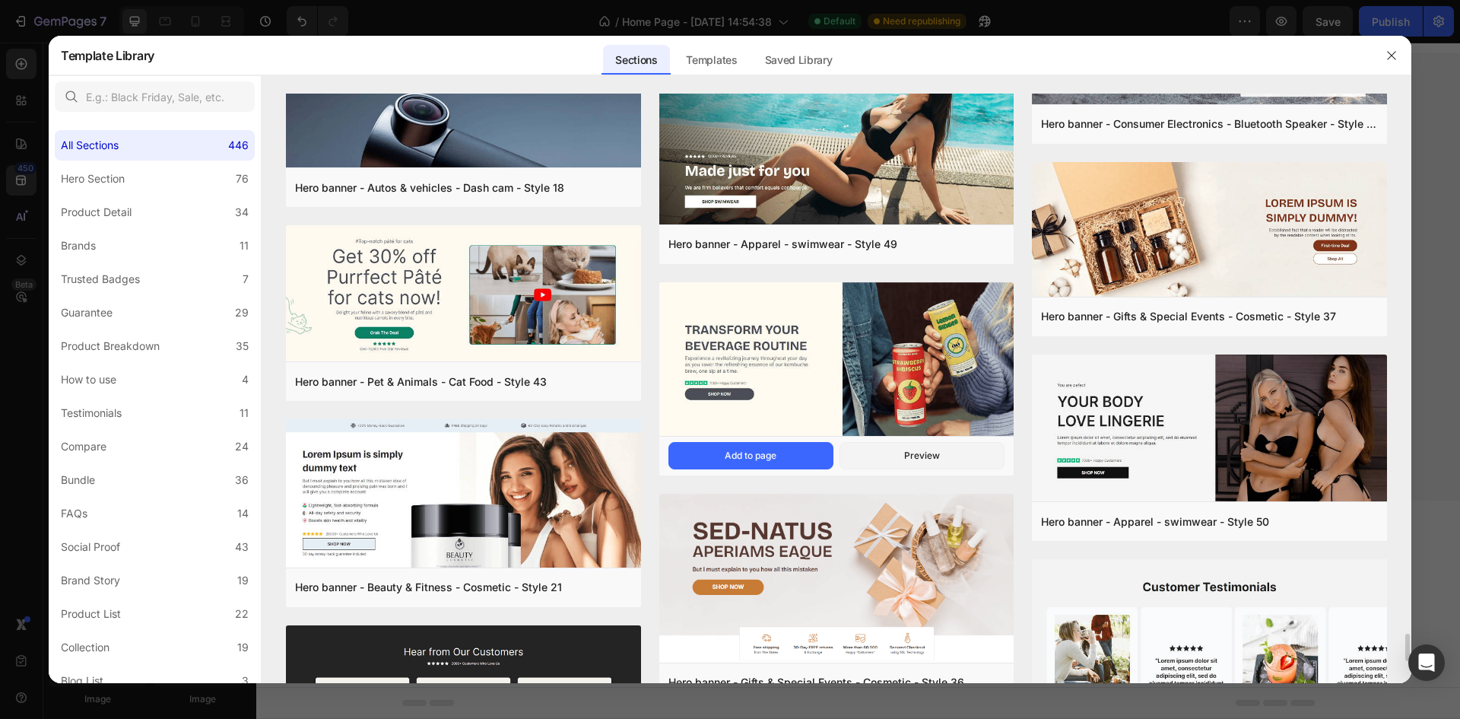
scroll to position [11933, 0]
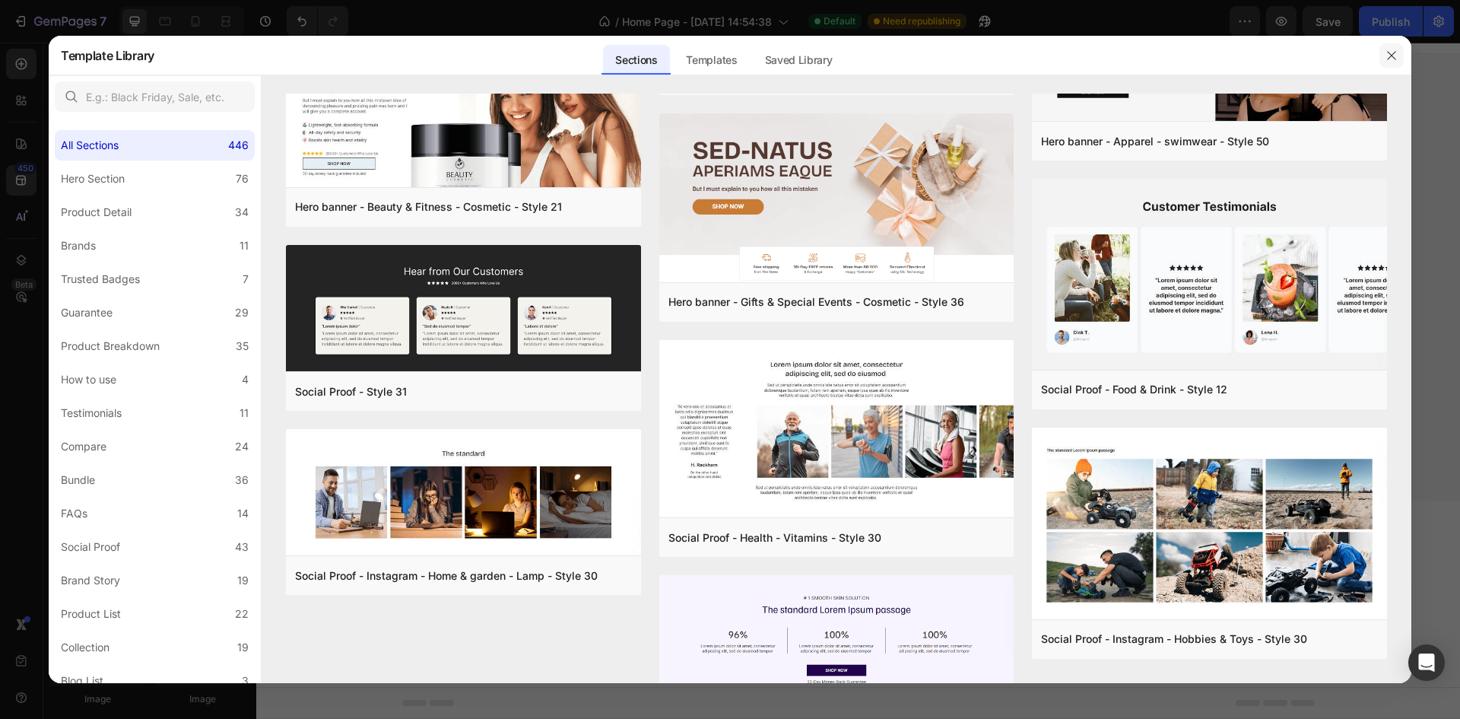
click at [1382, 58] on button "button" at bounding box center [1391, 55] width 24 height 24
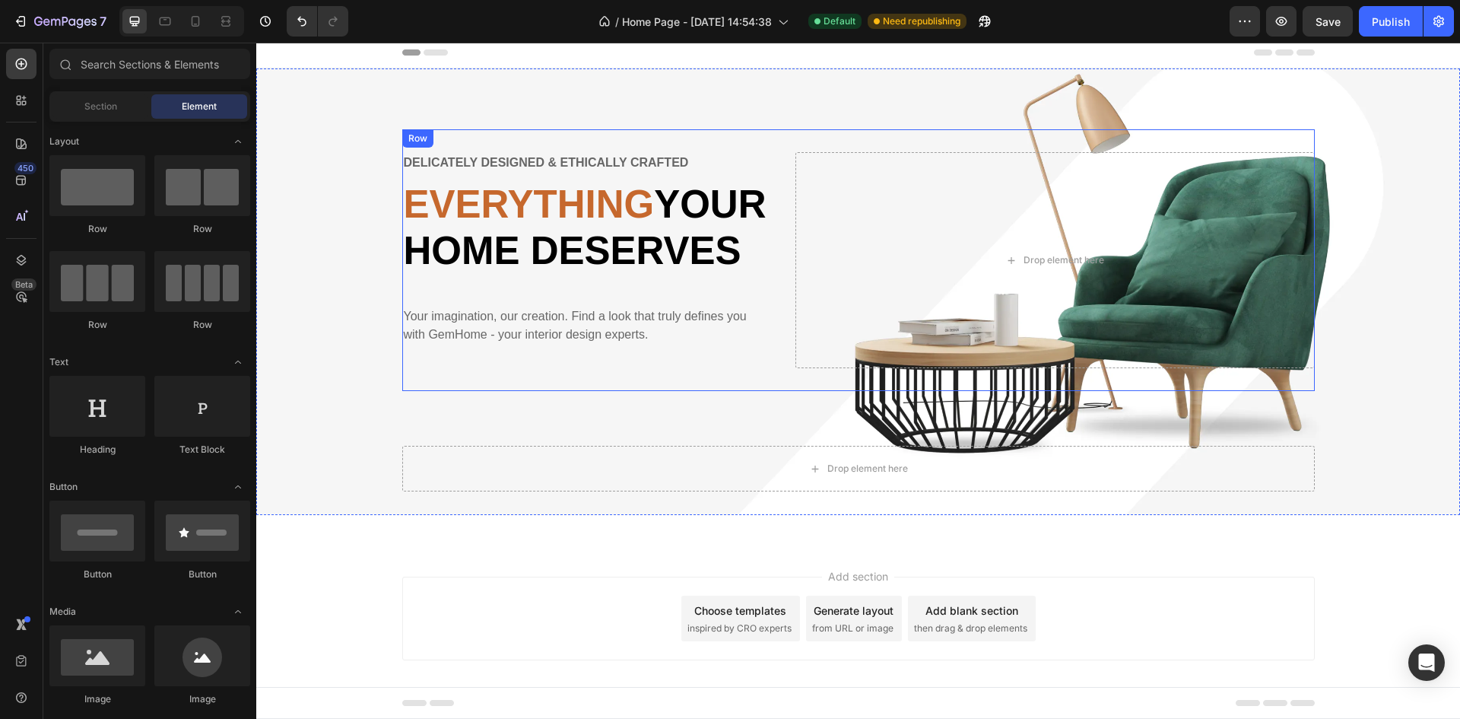
scroll to position [0, 0]
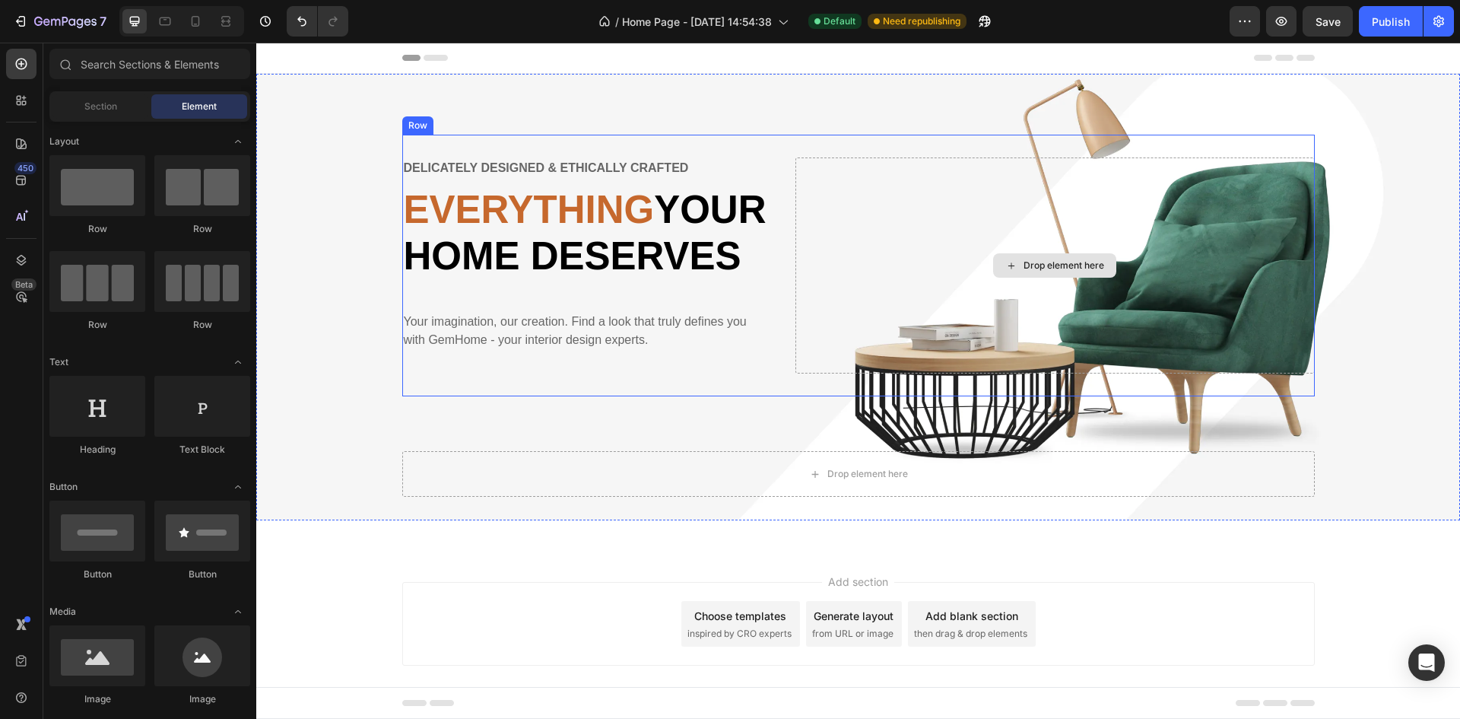
click at [1154, 373] on div "Drop element here" at bounding box center [1054, 265] width 519 height 216
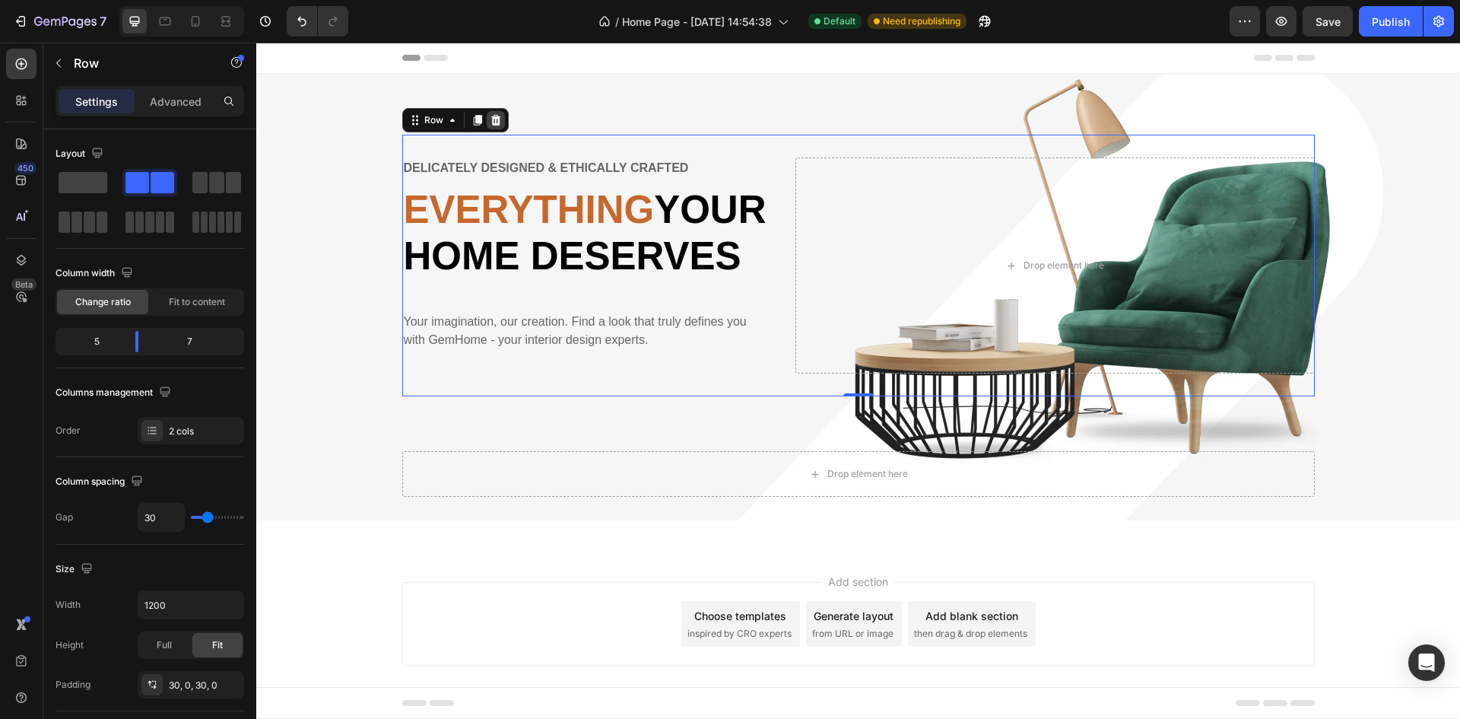
click at [490, 124] on icon at bounding box center [495, 120] width 10 height 11
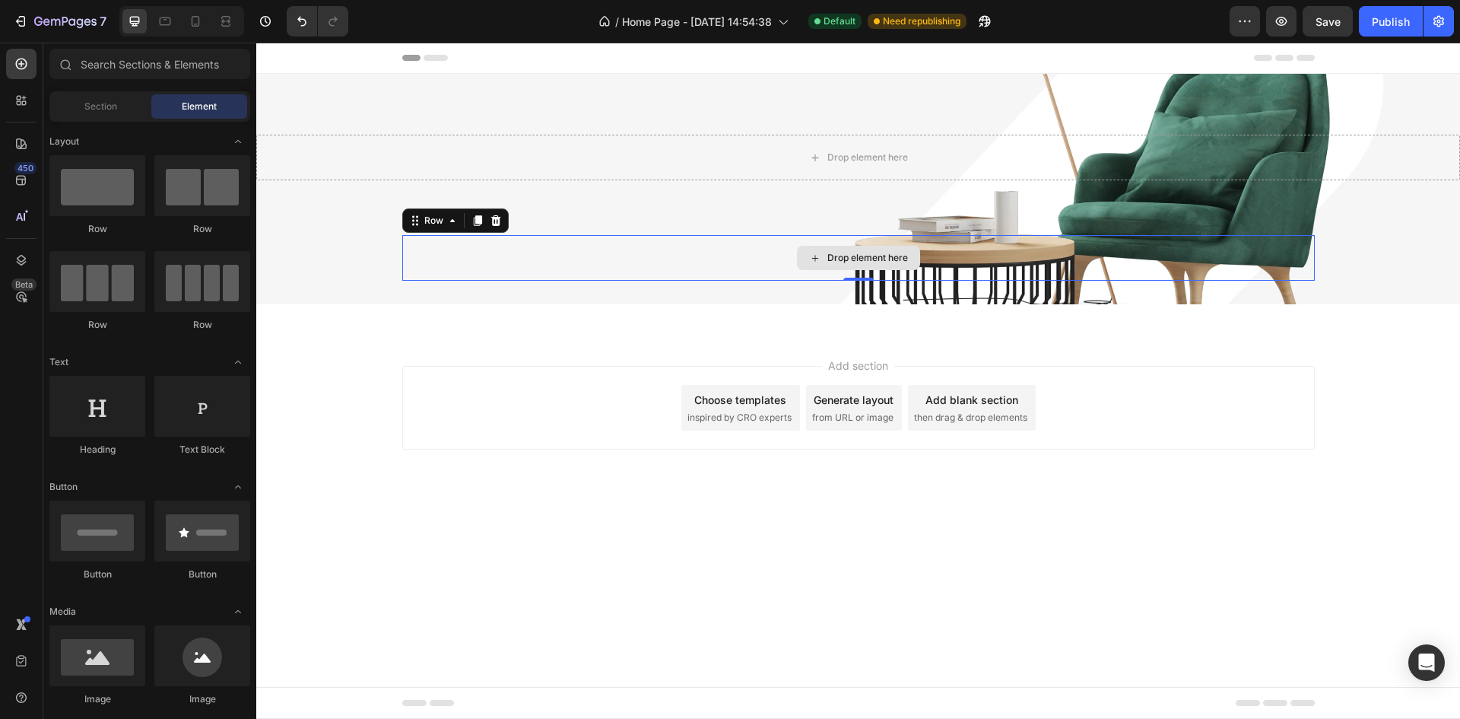
click at [1117, 275] on div "Drop element here" at bounding box center [858, 258] width 912 height 46
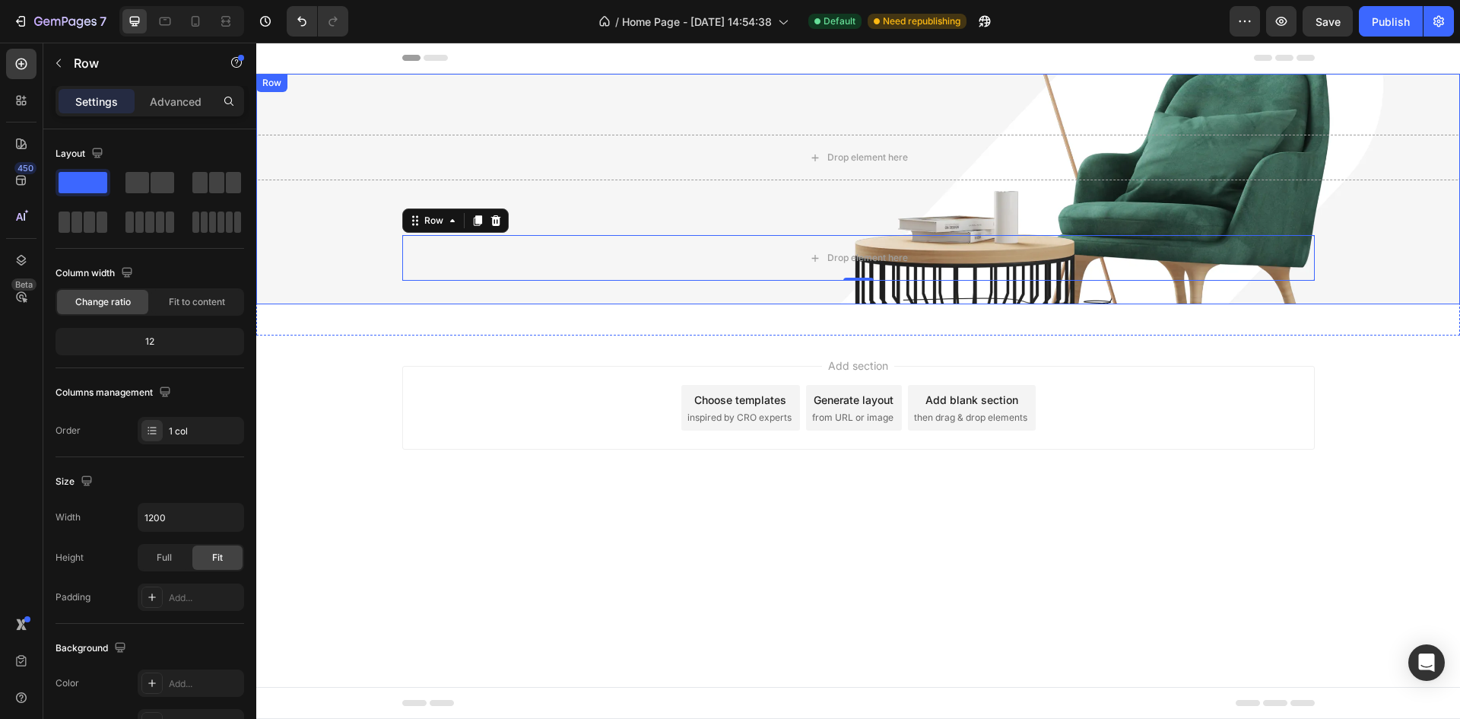
click at [995, 109] on div "Drop element here Row" at bounding box center [858, 189] width 1204 height 230
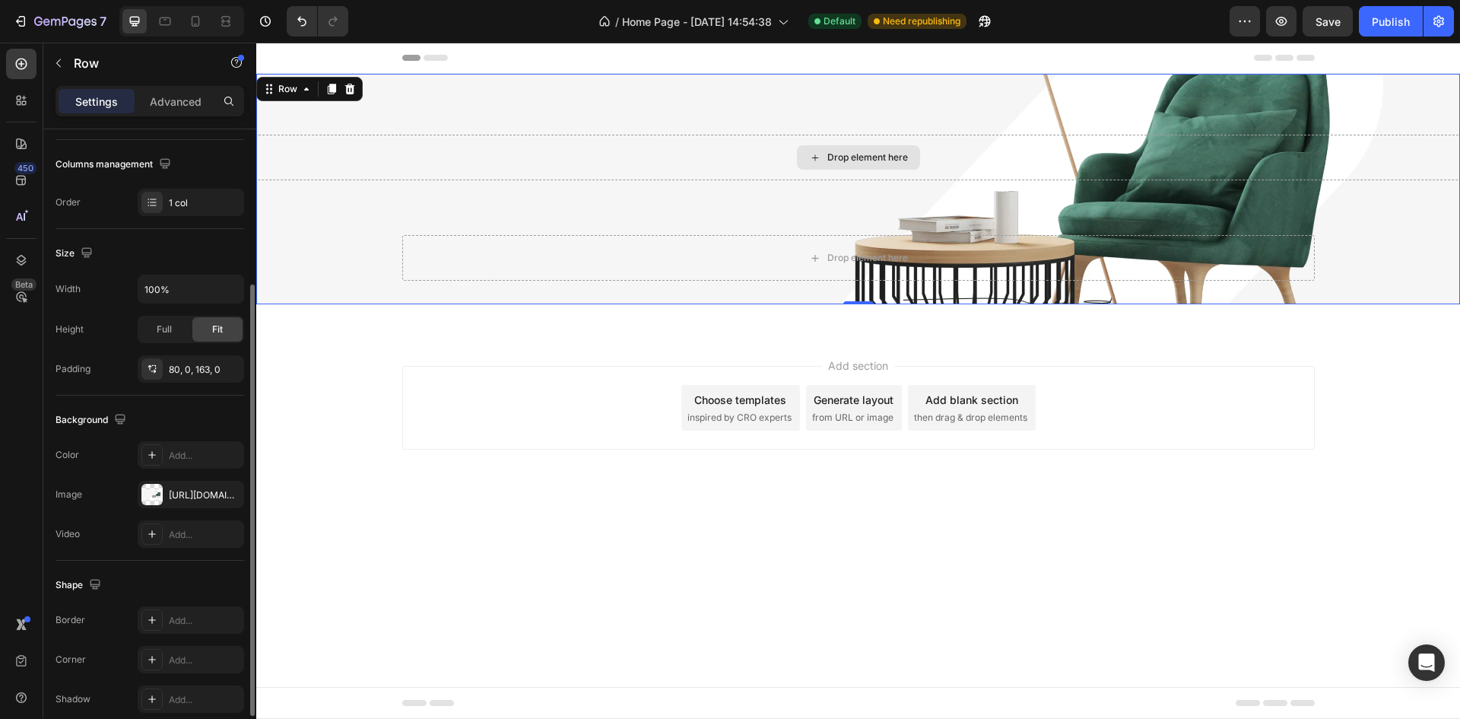
click at [795, 155] on div "Drop element here" at bounding box center [858, 158] width 1204 height 46
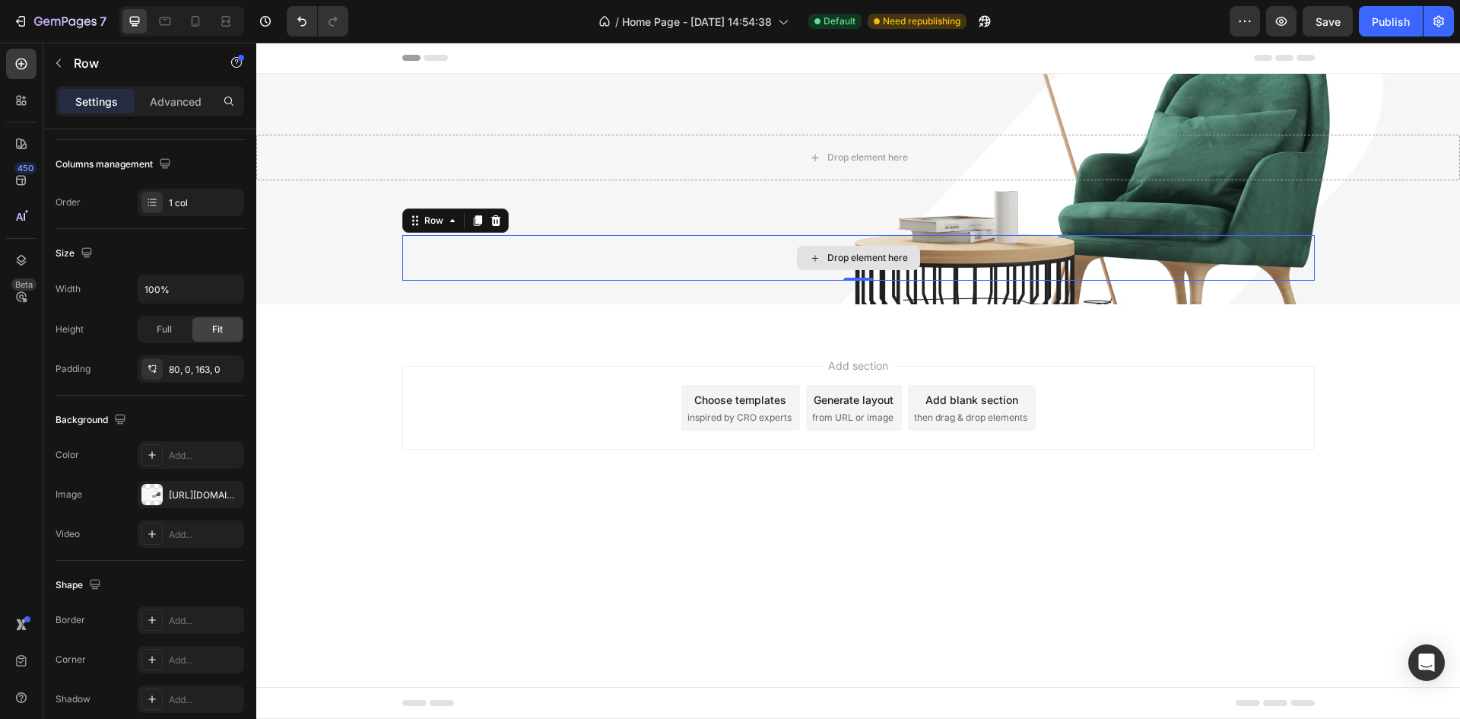
click at [752, 257] on div "Drop element here" at bounding box center [858, 258] width 912 height 46
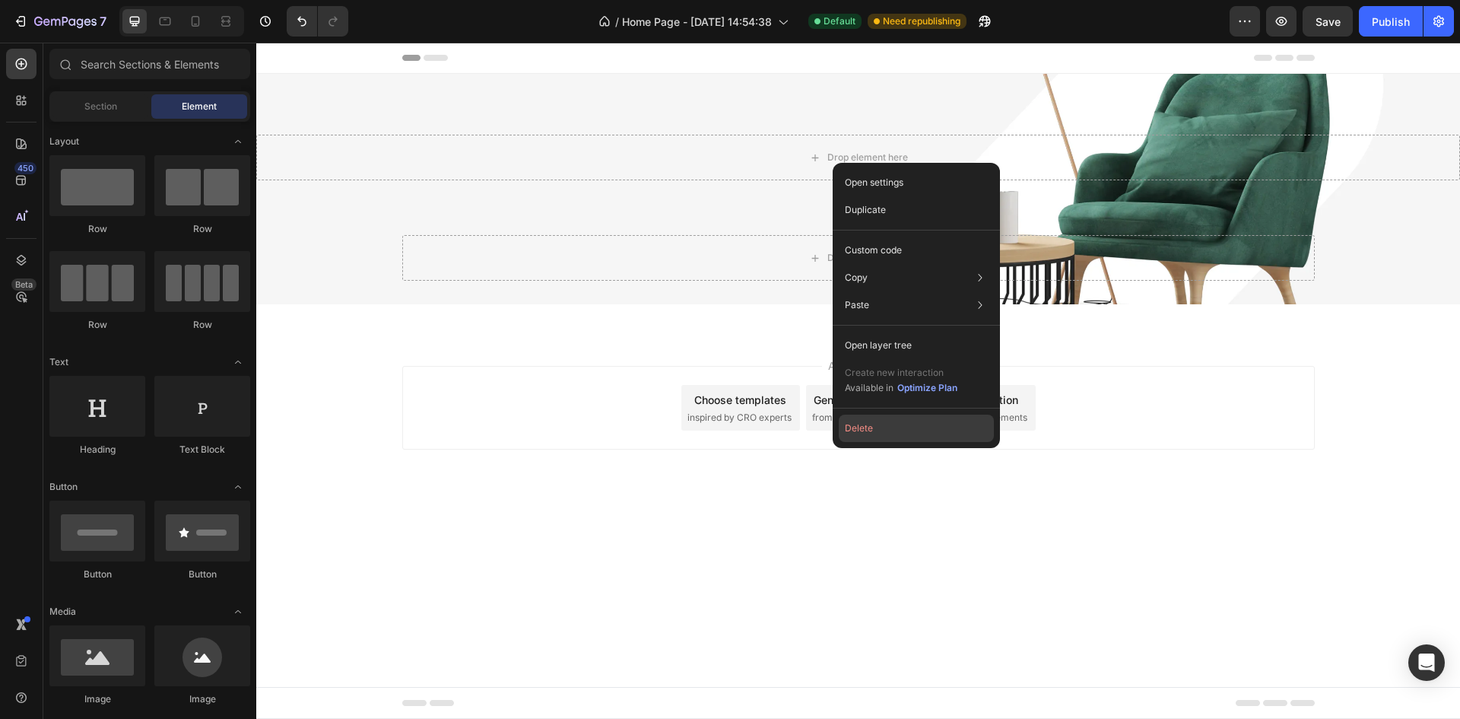
click at [873, 430] on button "Delete" at bounding box center [916, 427] width 155 height 27
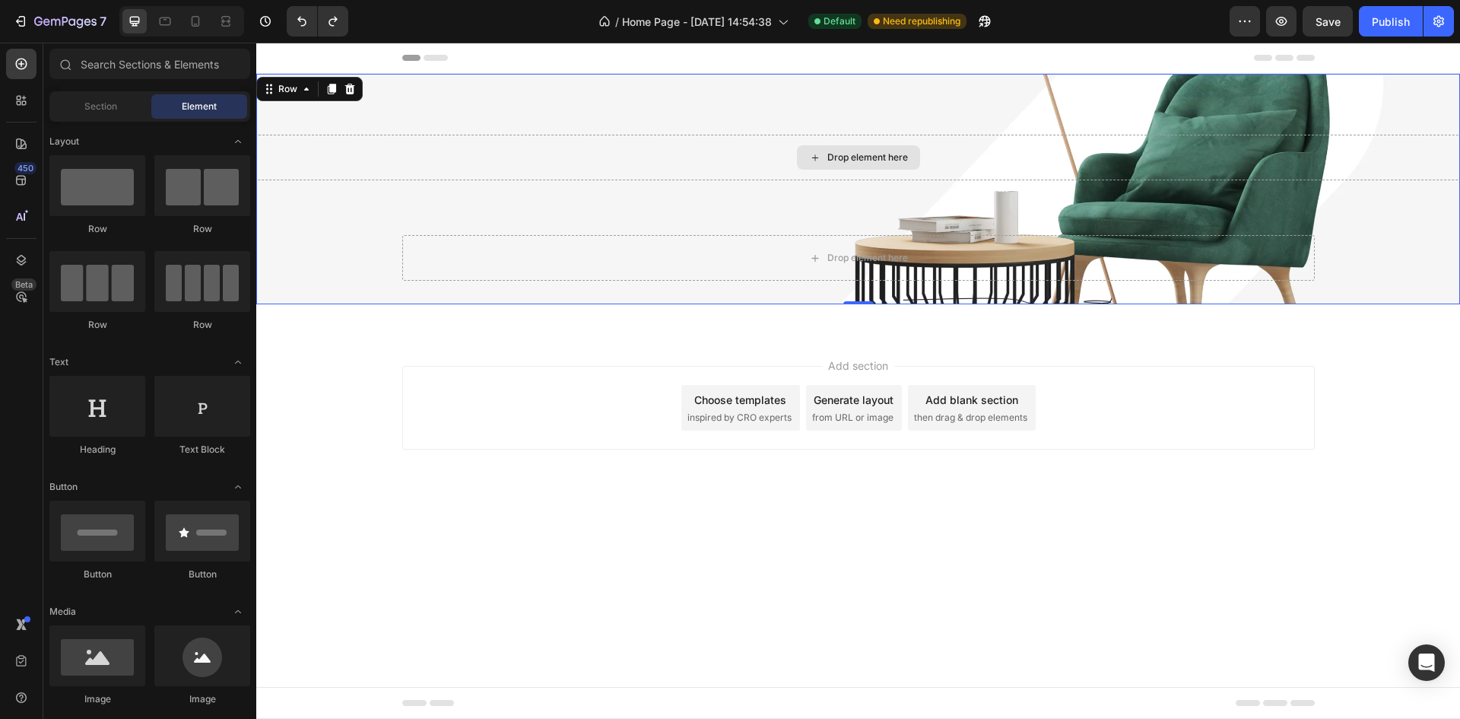
click at [575, 152] on div "Drop element here" at bounding box center [858, 158] width 1204 height 46
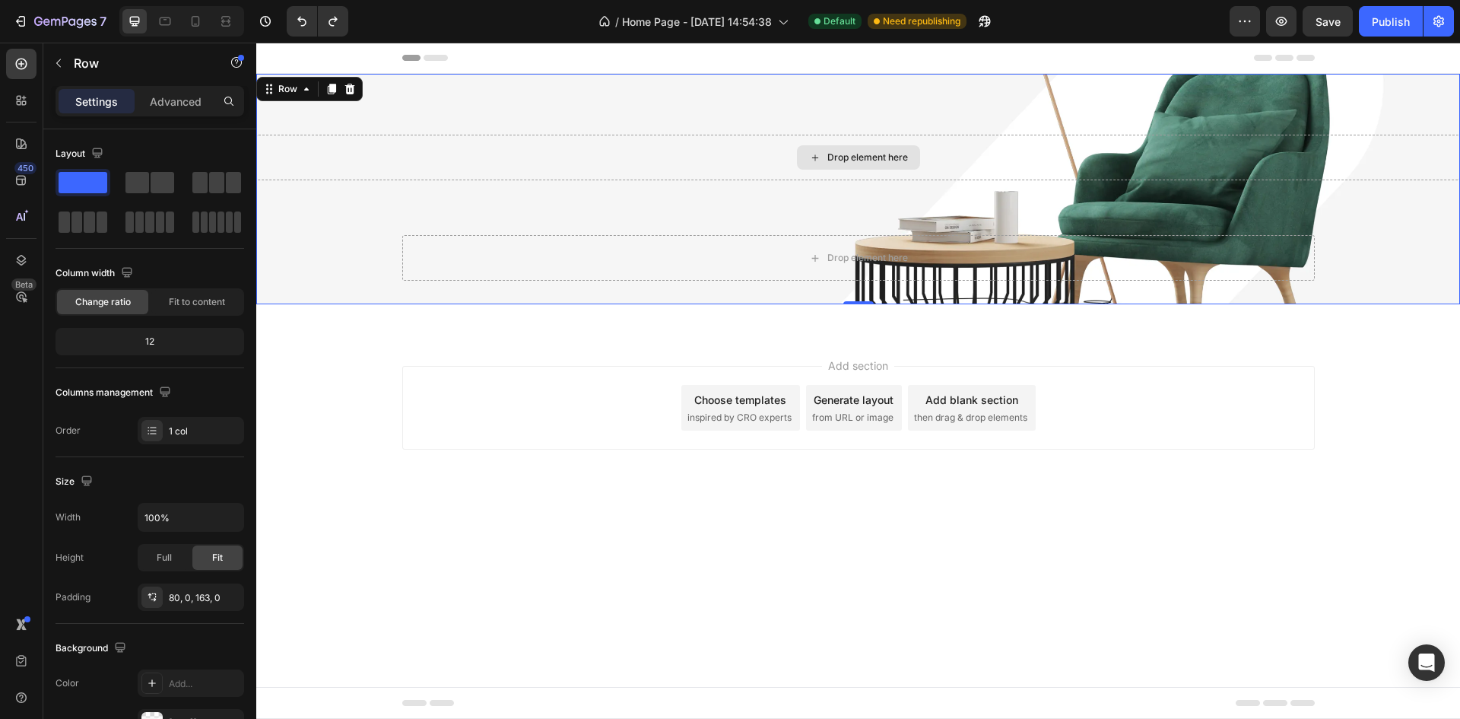
click at [562, 153] on div "Drop element here" at bounding box center [858, 158] width 1204 height 46
click at [831, 159] on div "Drop element here" at bounding box center [867, 157] width 81 height 12
click at [647, 170] on div "Drop element here" at bounding box center [858, 158] width 1204 height 46
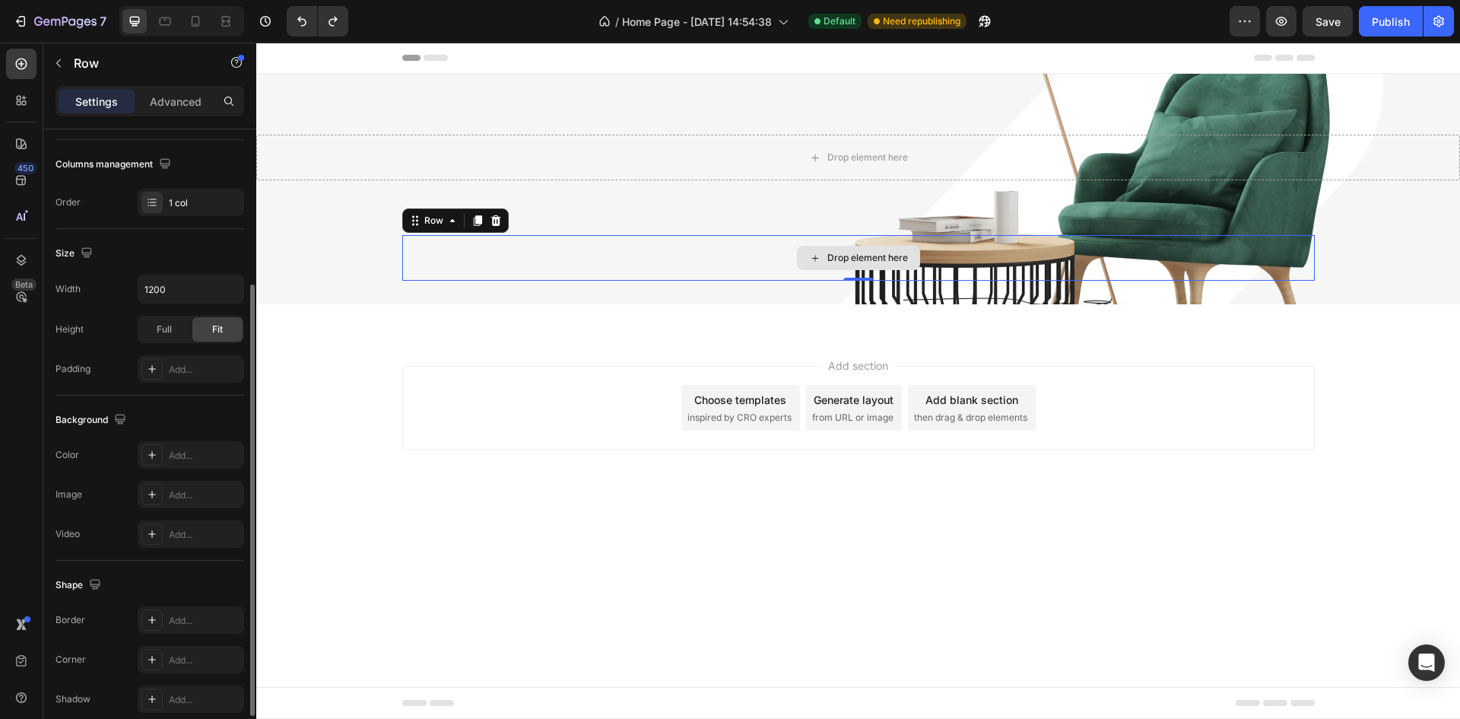
click at [714, 244] on div "Drop element here" at bounding box center [858, 258] width 912 height 46
click at [493, 219] on icon at bounding box center [495, 220] width 10 height 11
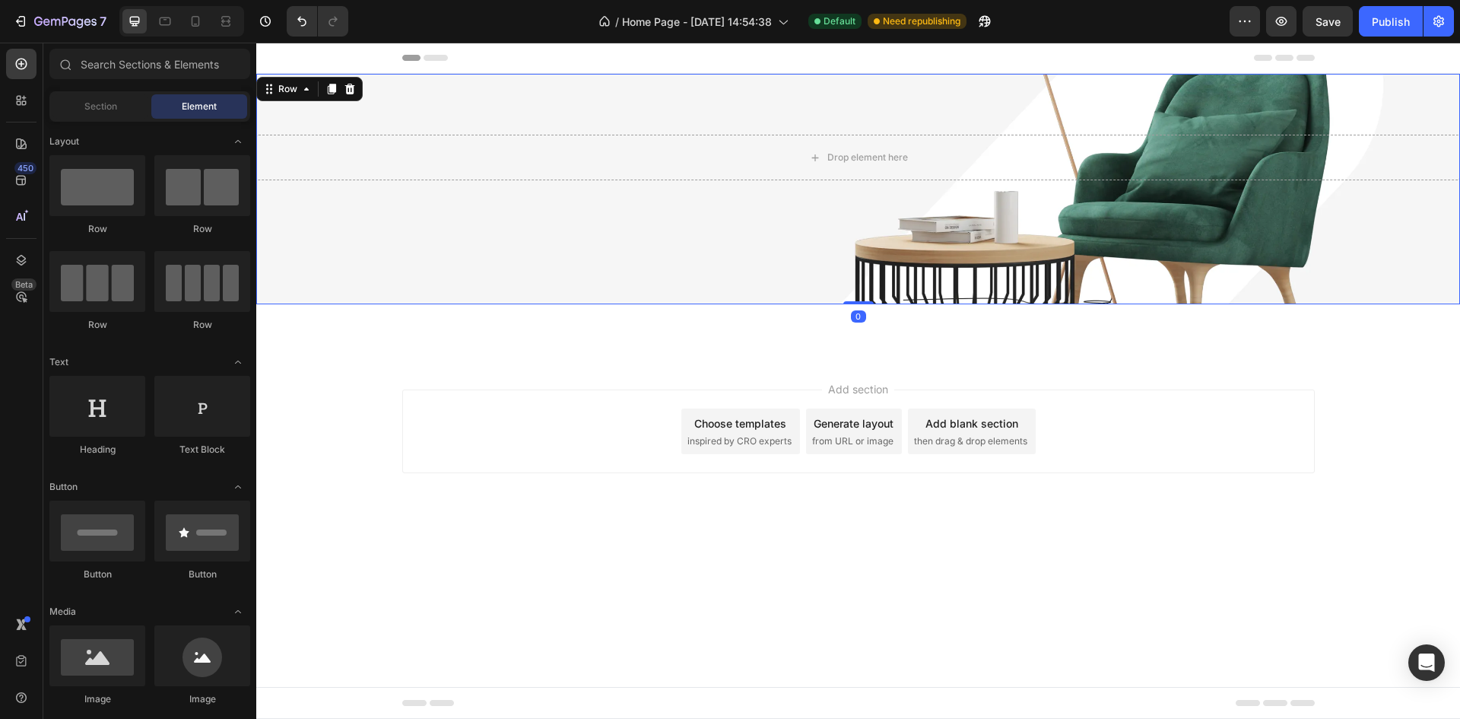
click at [773, 253] on div "Drop element here Row 0" at bounding box center [858, 189] width 1204 height 230
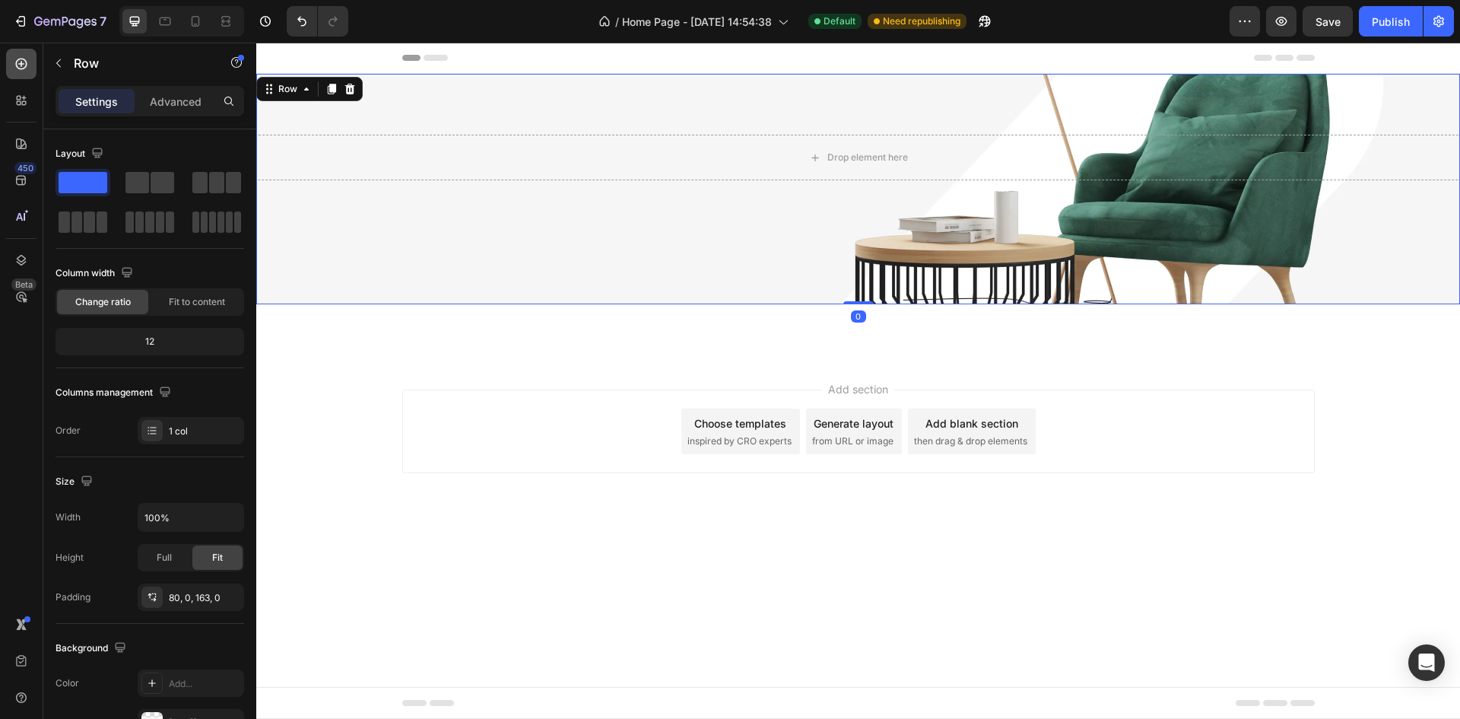
drag, startPoint x: 18, startPoint y: 62, endPoint x: 31, endPoint y: 70, distance: 15.4
click at [18, 63] on icon at bounding box center [21, 63] width 15 height 15
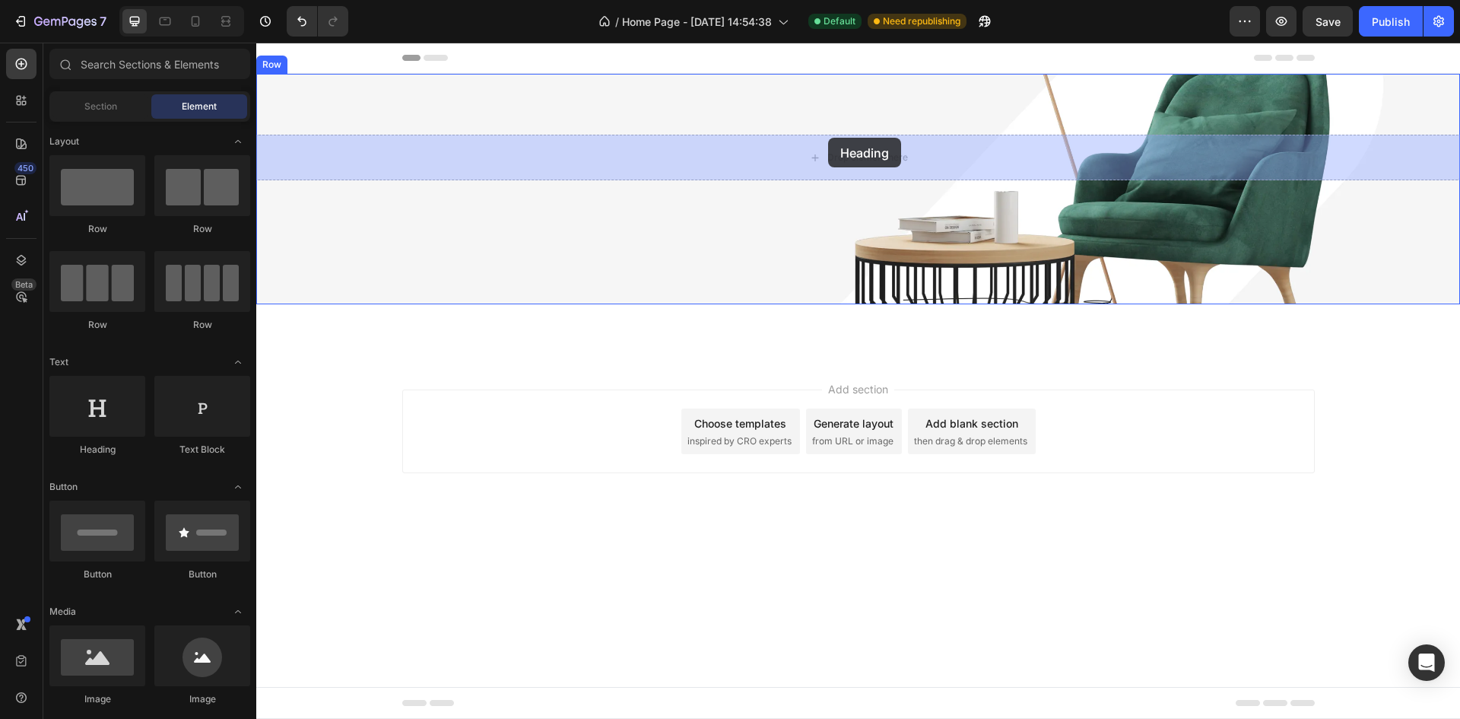
drag, startPoint x: 362, startPoint y: 458, endPoint x: 828, endPoint y: 138, distance: 565.5
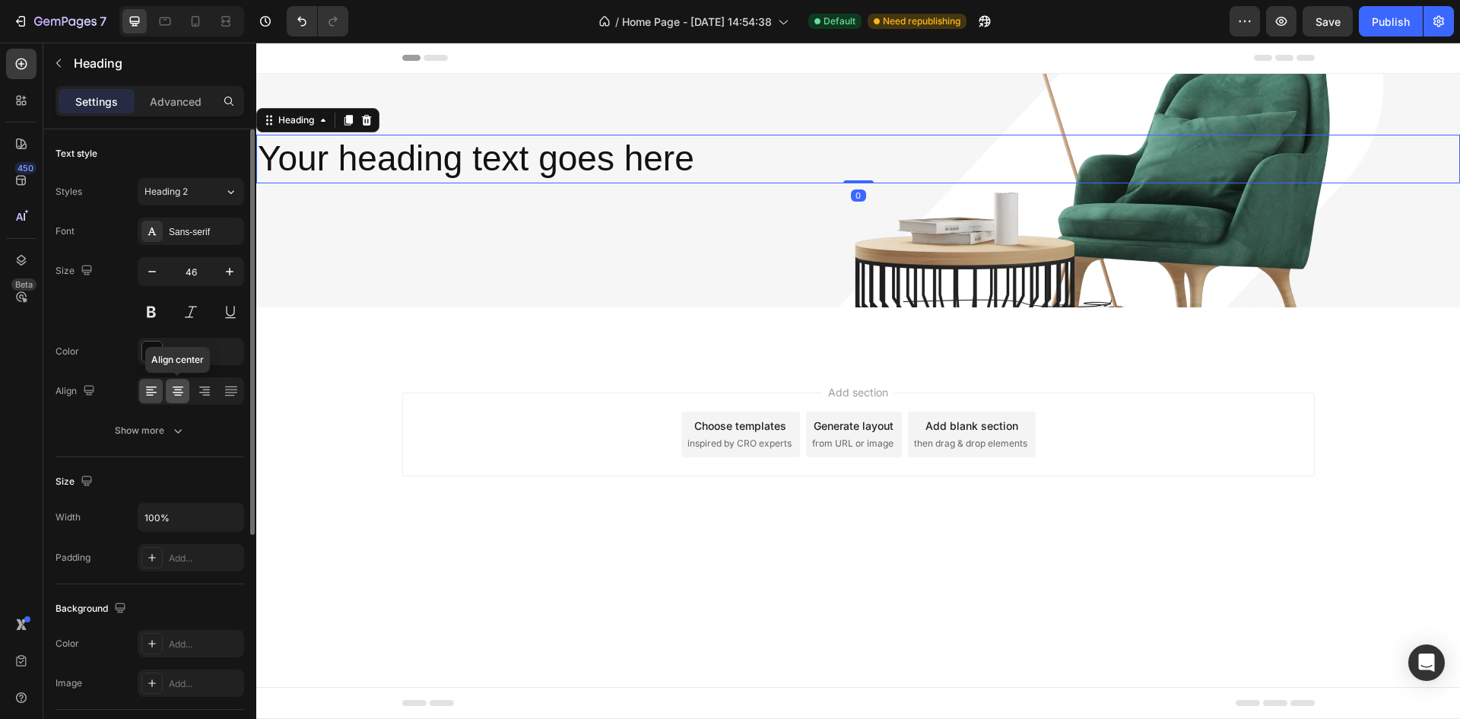
drag, startPoint x: 175, startPoint y: 382, endPoint x: 248, endPoint y: 378, distance: 73.1
click at [175, 383] on div at bounding box center [178, 391] width 24 height 24
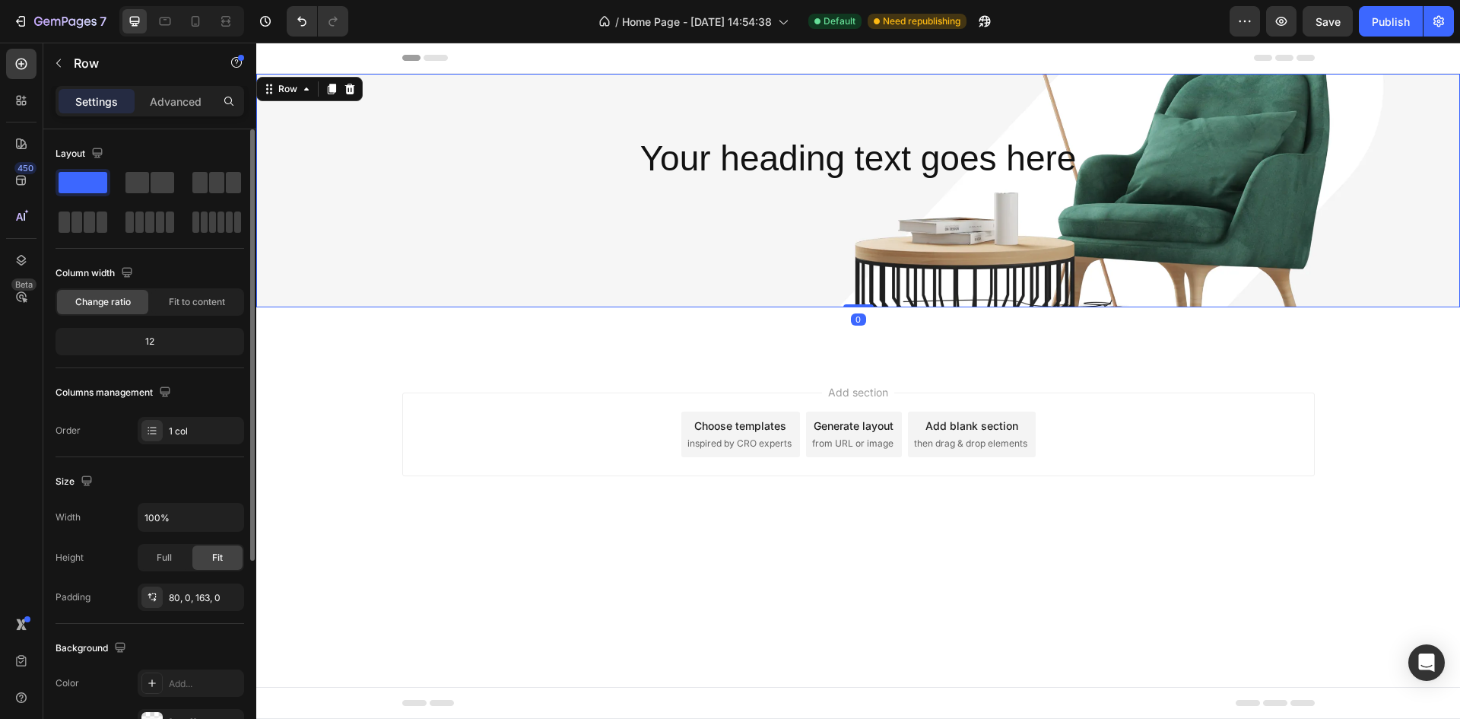
click at [868, 221] on div "Your heading text goes here Heading Row 0" at bounding box center [858, 190] width 1204 height 233
click at [1147, 113] on div "Your heading text goes here Heading Row 0" at bounding box center [858, 190] width 1204 height 233
click at [900, 171] on h2 "Your heading text goes here" at bounding box center [858, 159] width 1204 height 49
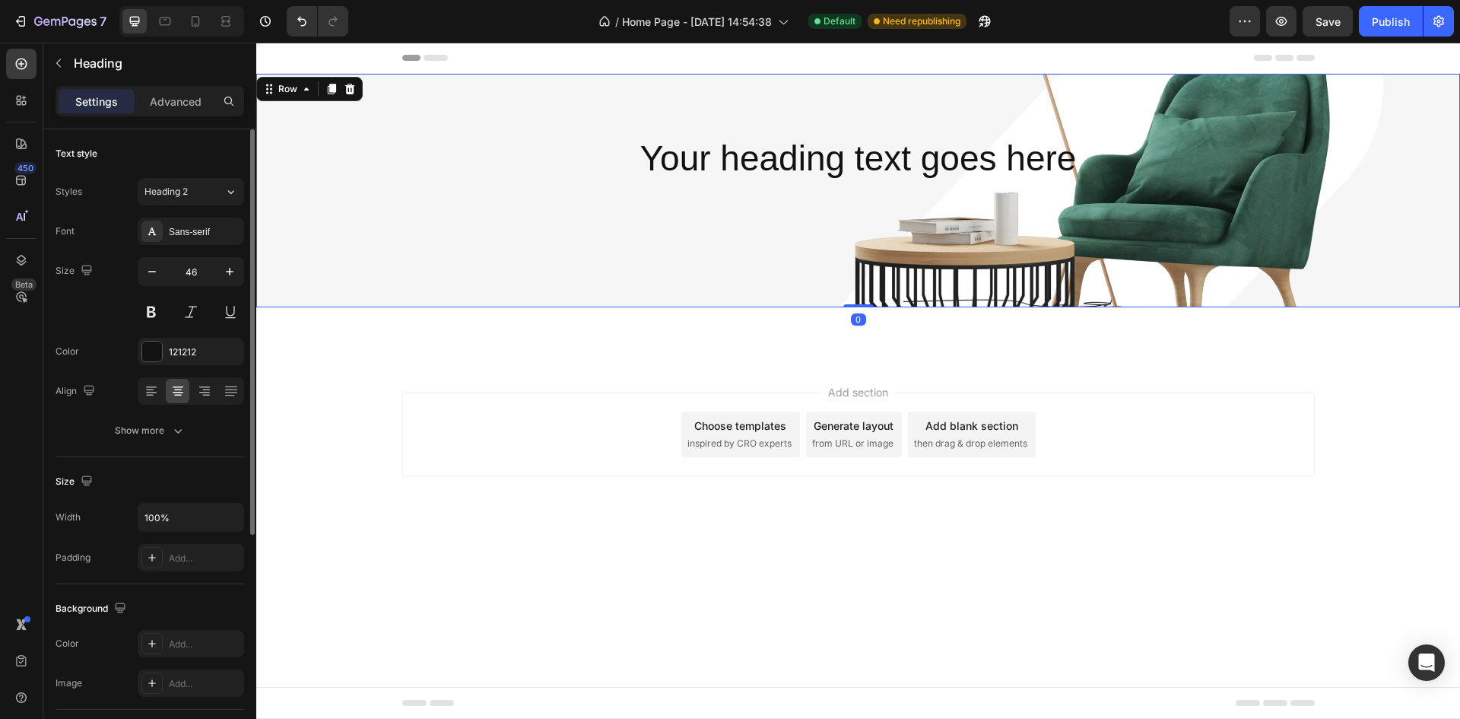
click at [1275, 97] on div "Your heading text goes here Heading Row 0" at bounding box center [858, 190] width 1204 height 233
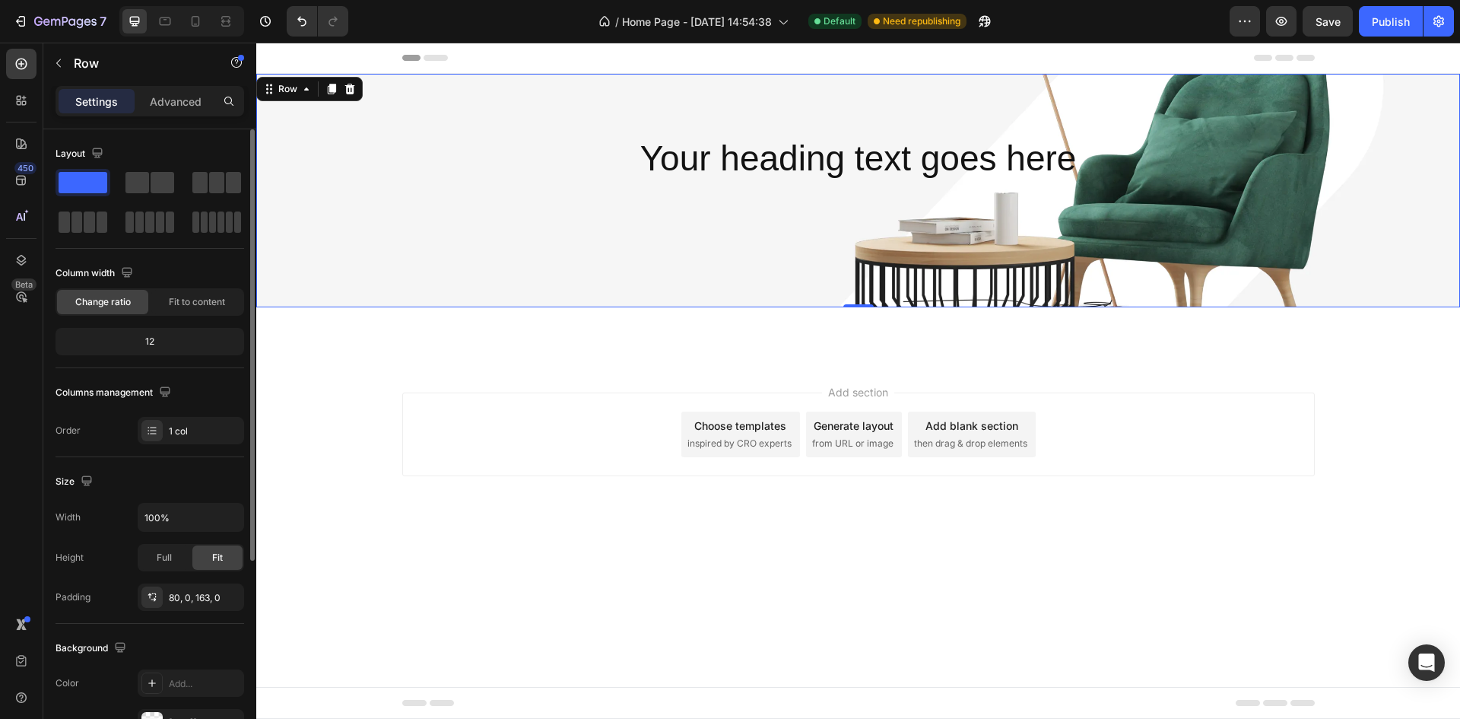
click at [1029, 102] on div "Your heading text goes here Heading Row 0" at bounding box center [858, 190] width 1204 height 233
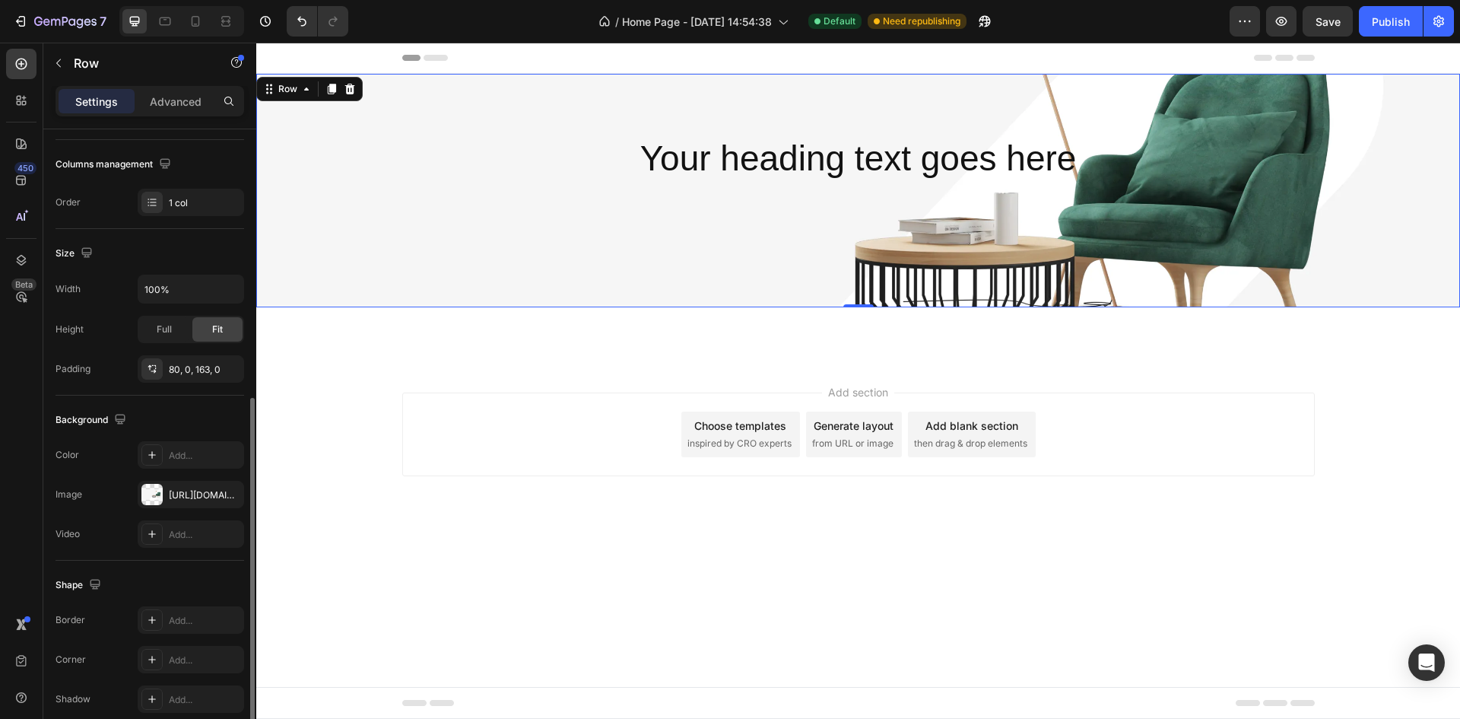
scroll to position [295, 0]
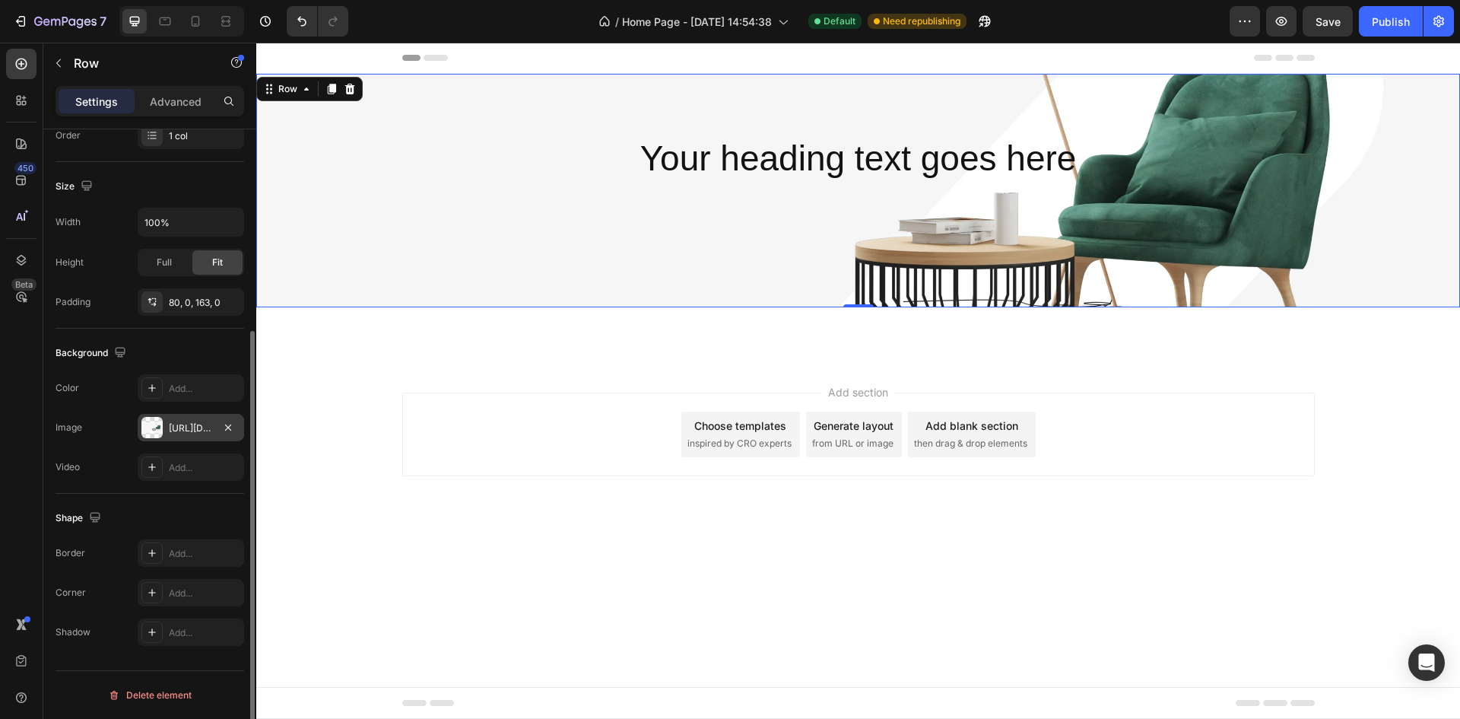
click at [180, 433] on div "[URL][DOMAIN_NAME]" at bounding box center [191, 428] width 44 height 14
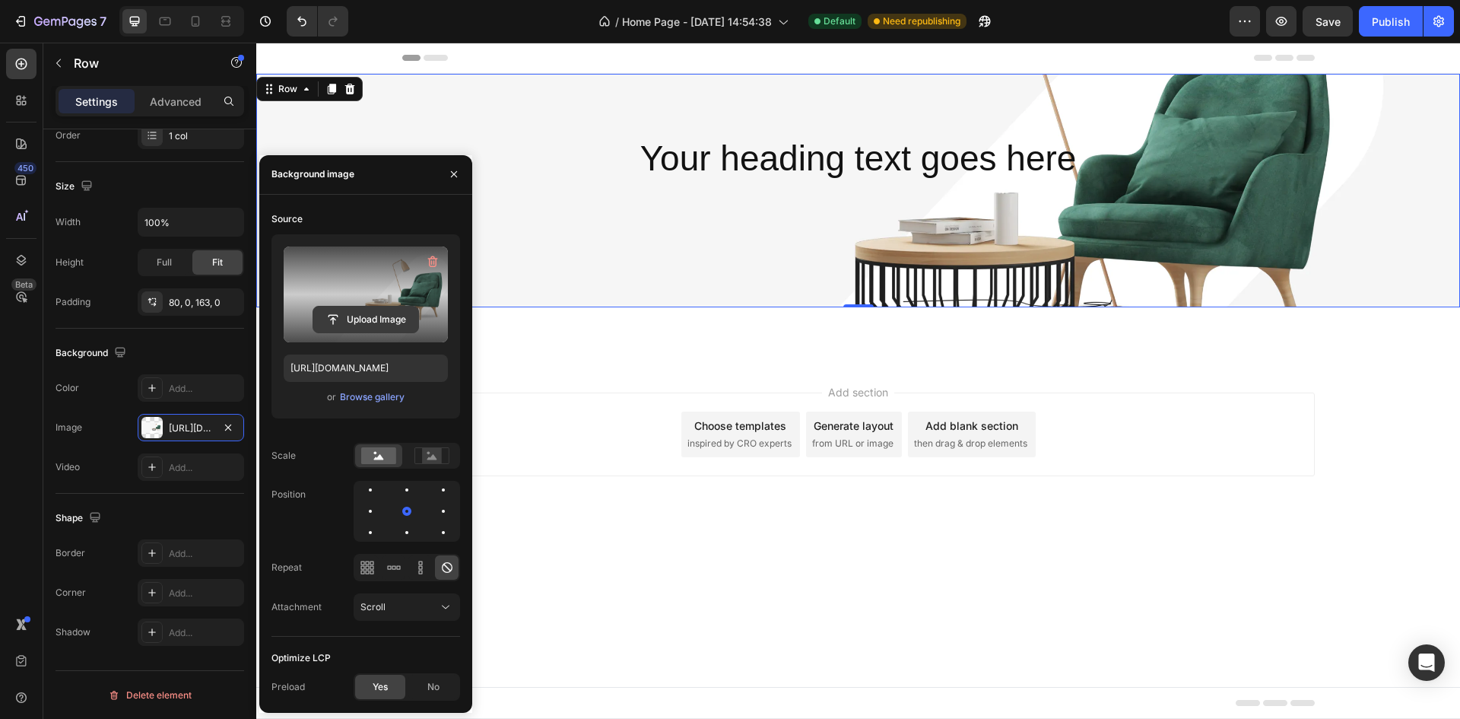
click at [370, 315] on input "file" at bounding box center [365, 319] width 105 height 26
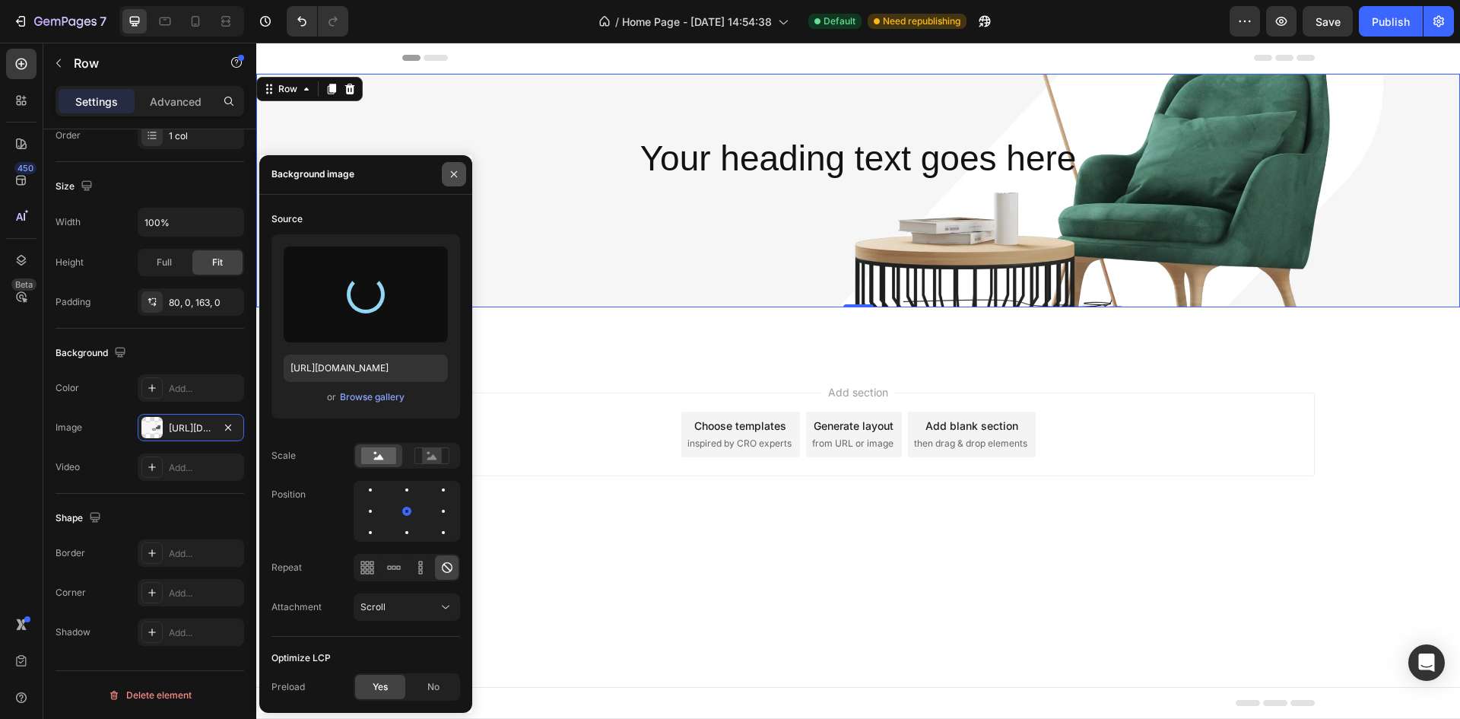
type input "[URL][DOMAIN_NAME]"
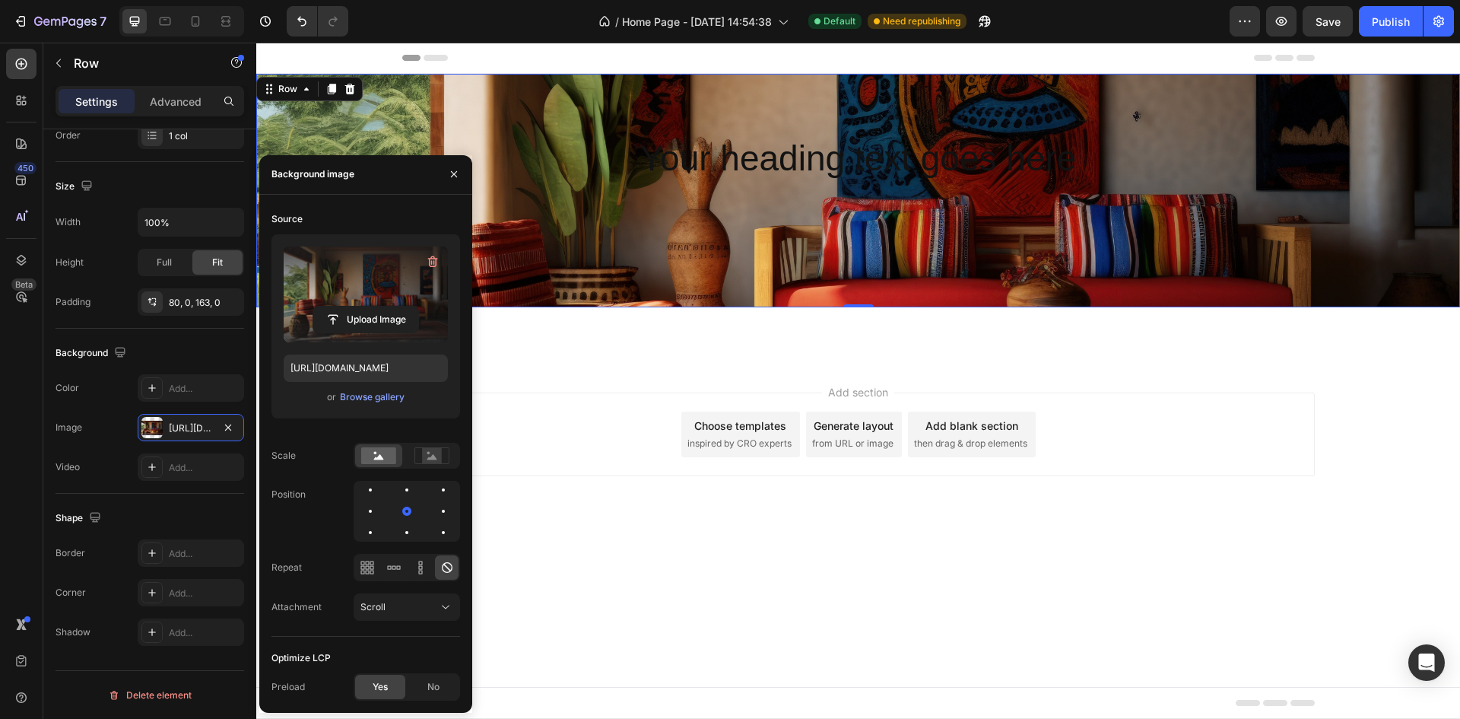
click at [405, 281] on label at bounding box center [366, 294] width 164 height 96
click at [405, 306] on input "file" at bounding box center [365, 319] width 105 height 26
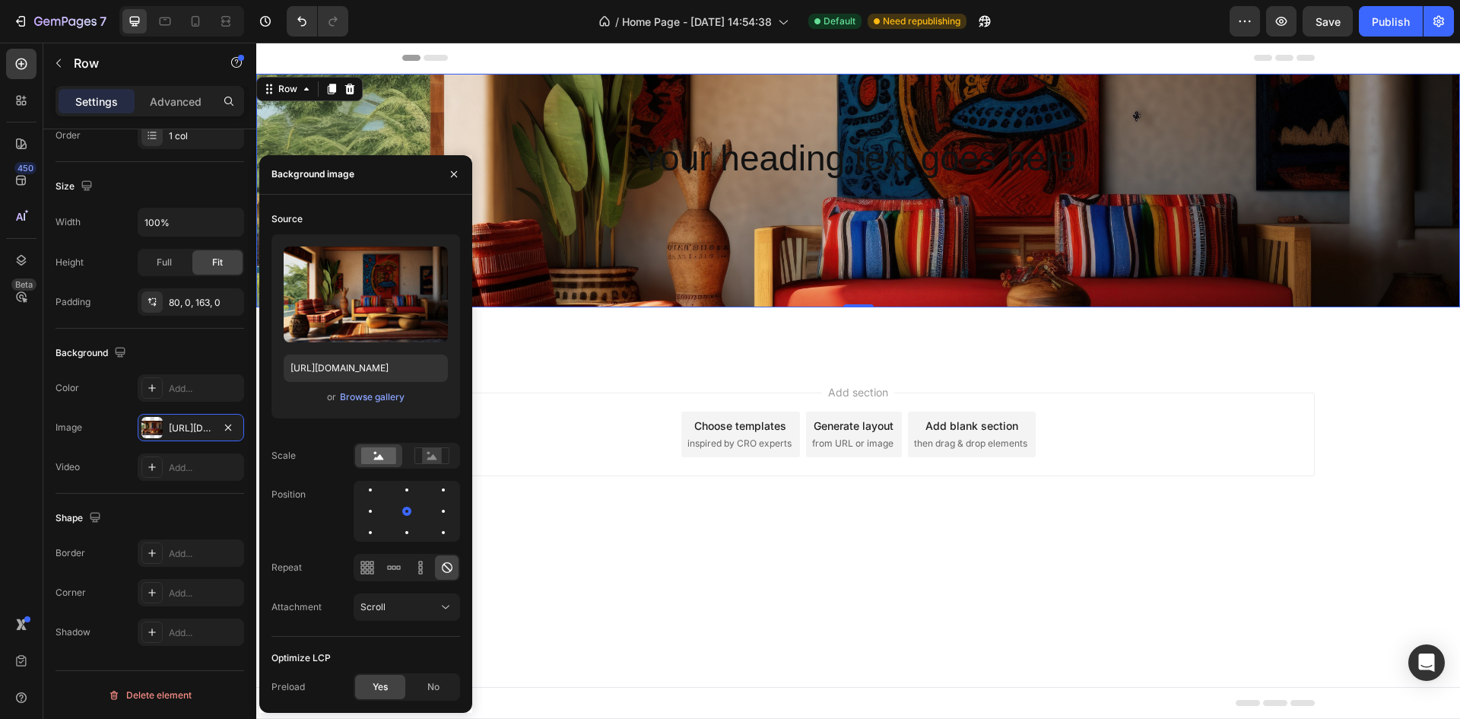
click at [1340, 183] on div "Your heading text goes here Heading Row 0" at bounding box center [858, 190] width 1204 height 233
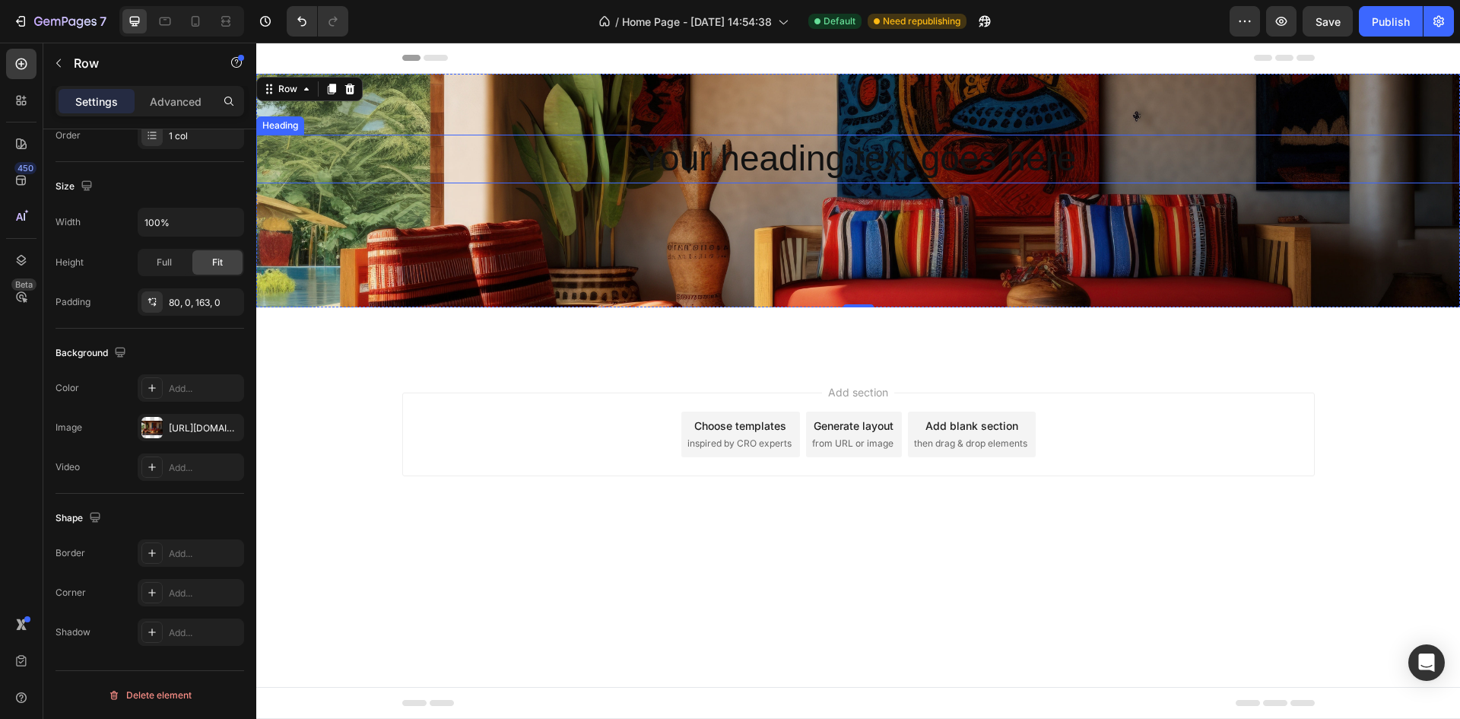
click at [712, 156] on h2 "Your heading text goes here" at bounding box center [858, 159] width 1204 height 49
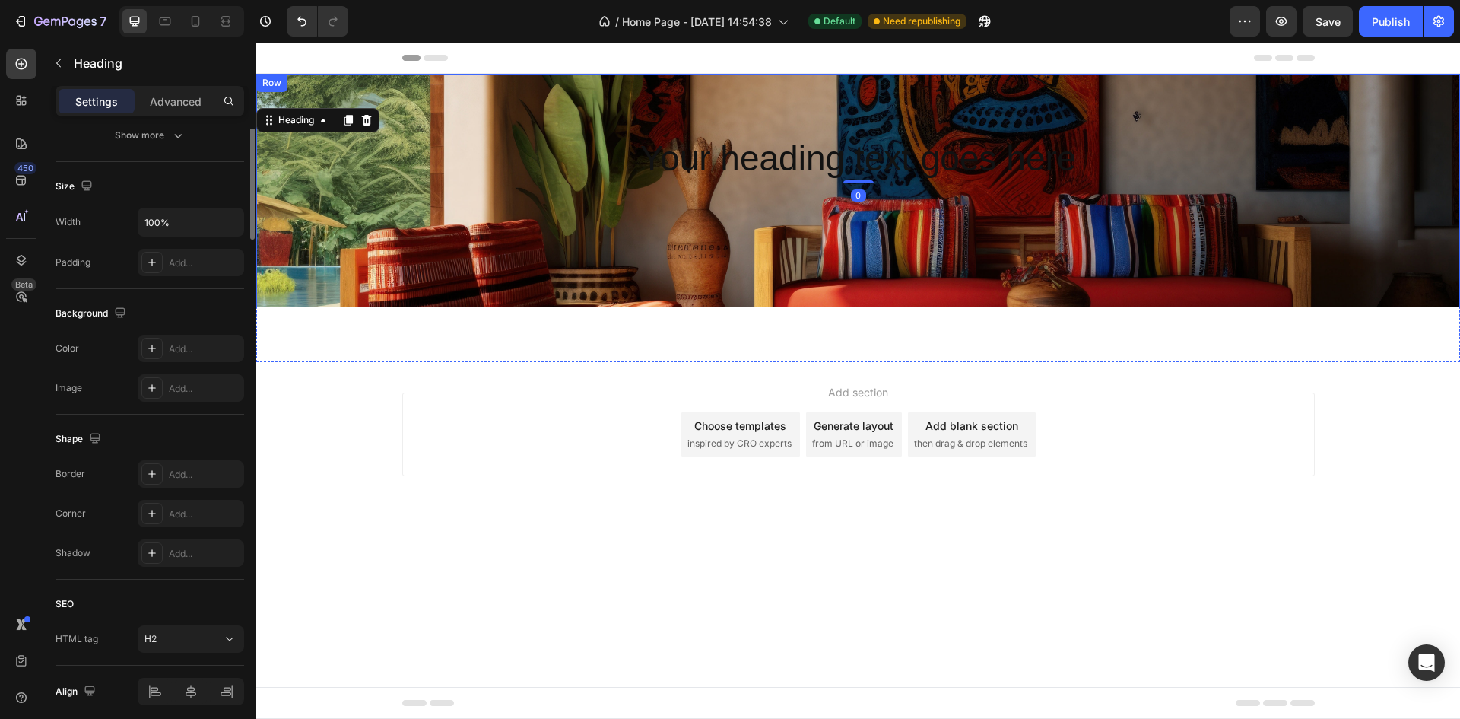
scroll to position [0, 0]
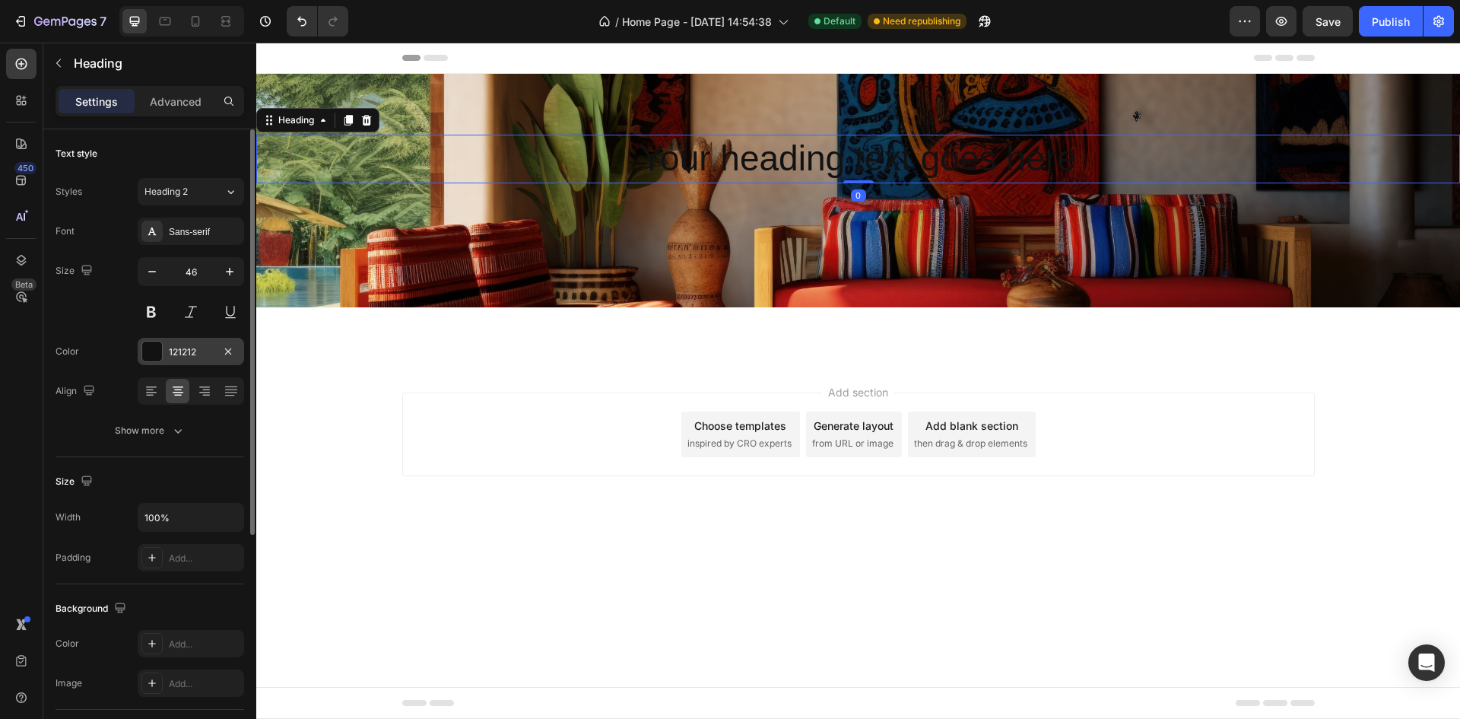
click at [157, 348] on div at bounding box center [152, 351] width 20 height 20
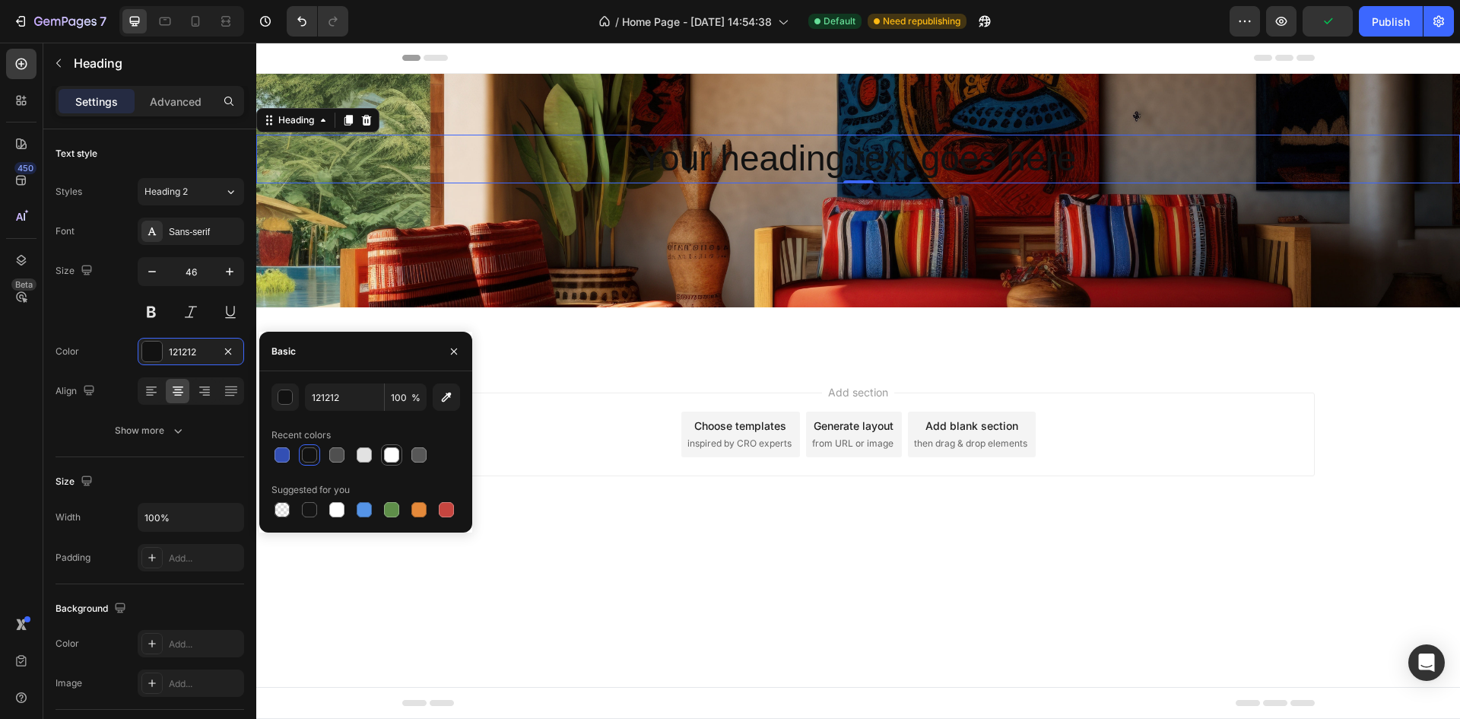
click at [390, 455] on div at bounding box center [391, 454] width 15 height 15
type input "FFFFFF"
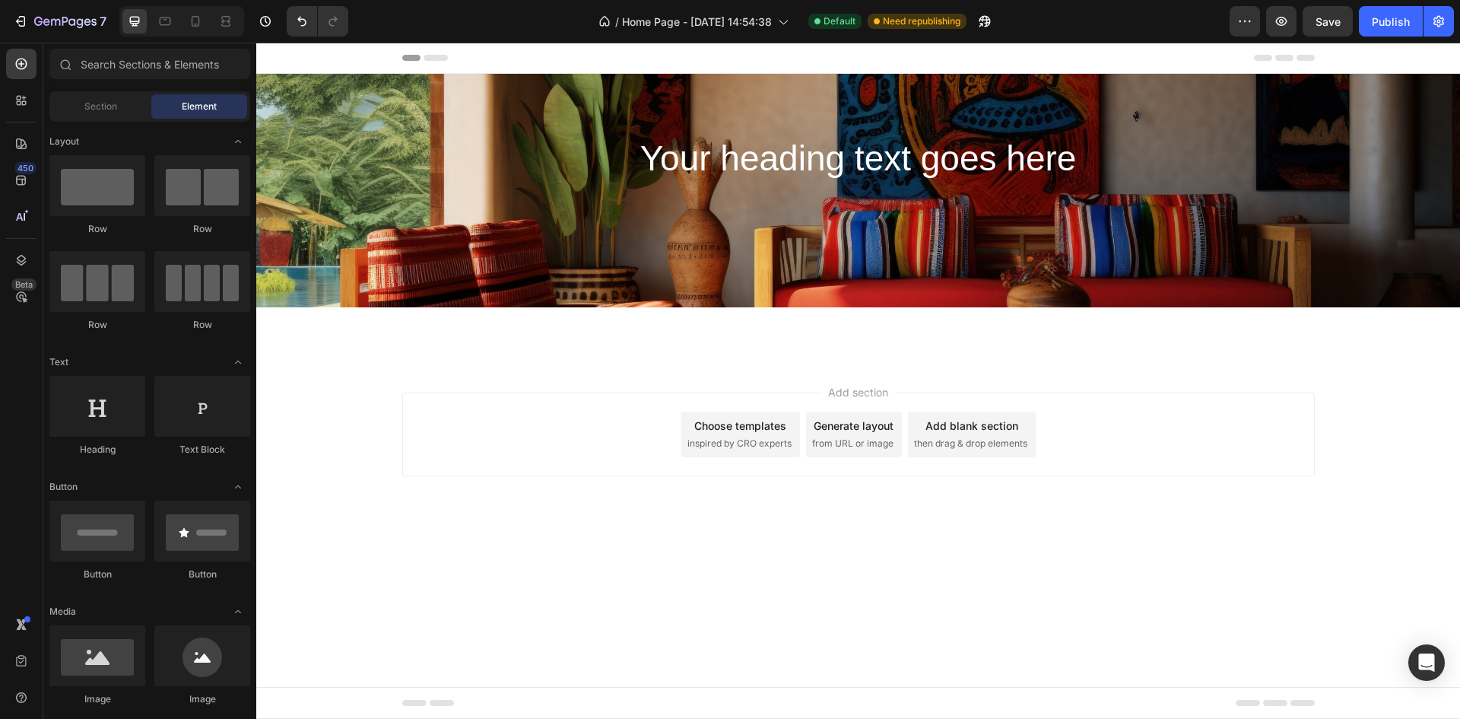
drag, startPoint x: 273, startPoint y: 62, endPoint x: 381, endPoint y: 446, distance: 398.2
click at [381, 446] on div "Add section Choose templates inspired by CRO experts Generate layout from URL o…" at bounding box center [858, 455] width 1204 height 187
click at [1192, 217] on div "Your heading text goes here Heading Row" at bounding box center [858, 190] width 1204 height 233
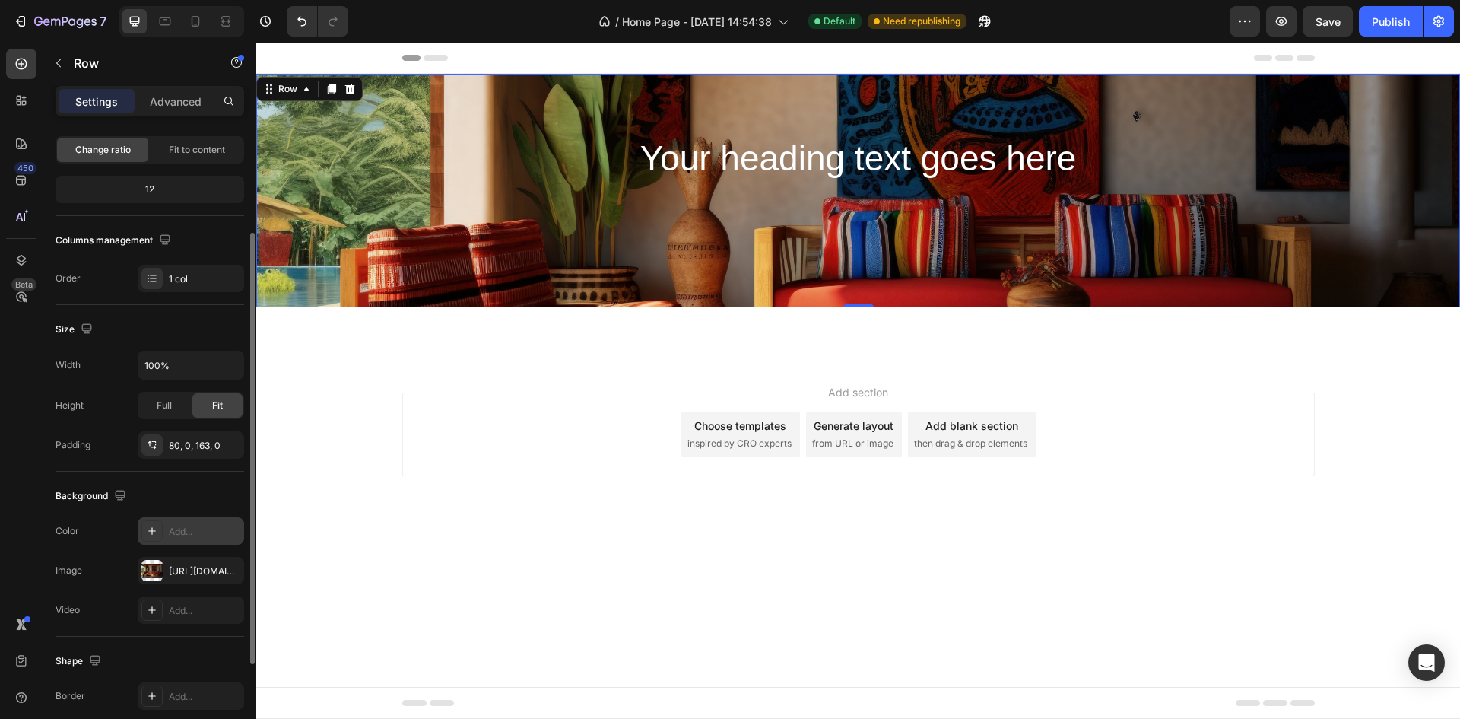
scroll to position [228, 0]
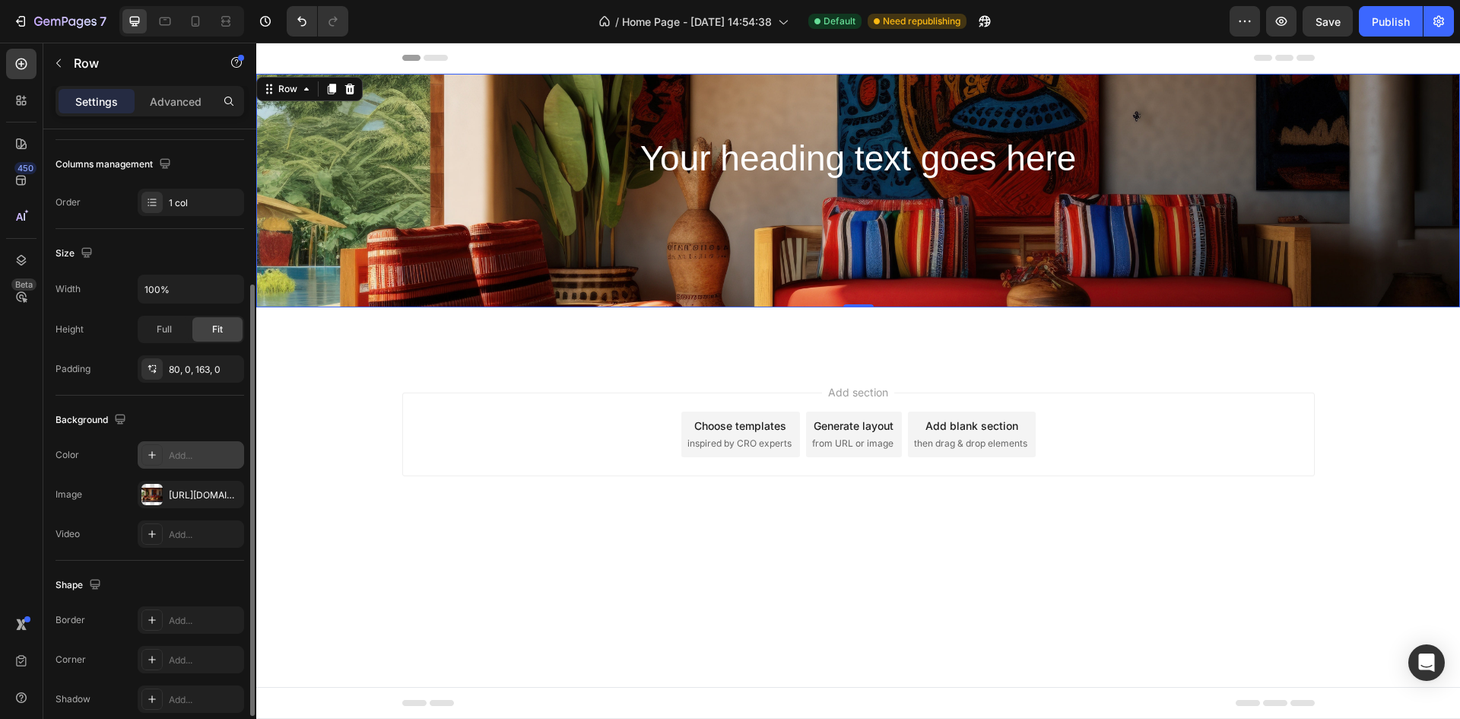
click at [160, 459] on div at bounding box center [151, 454] width 21 height 21
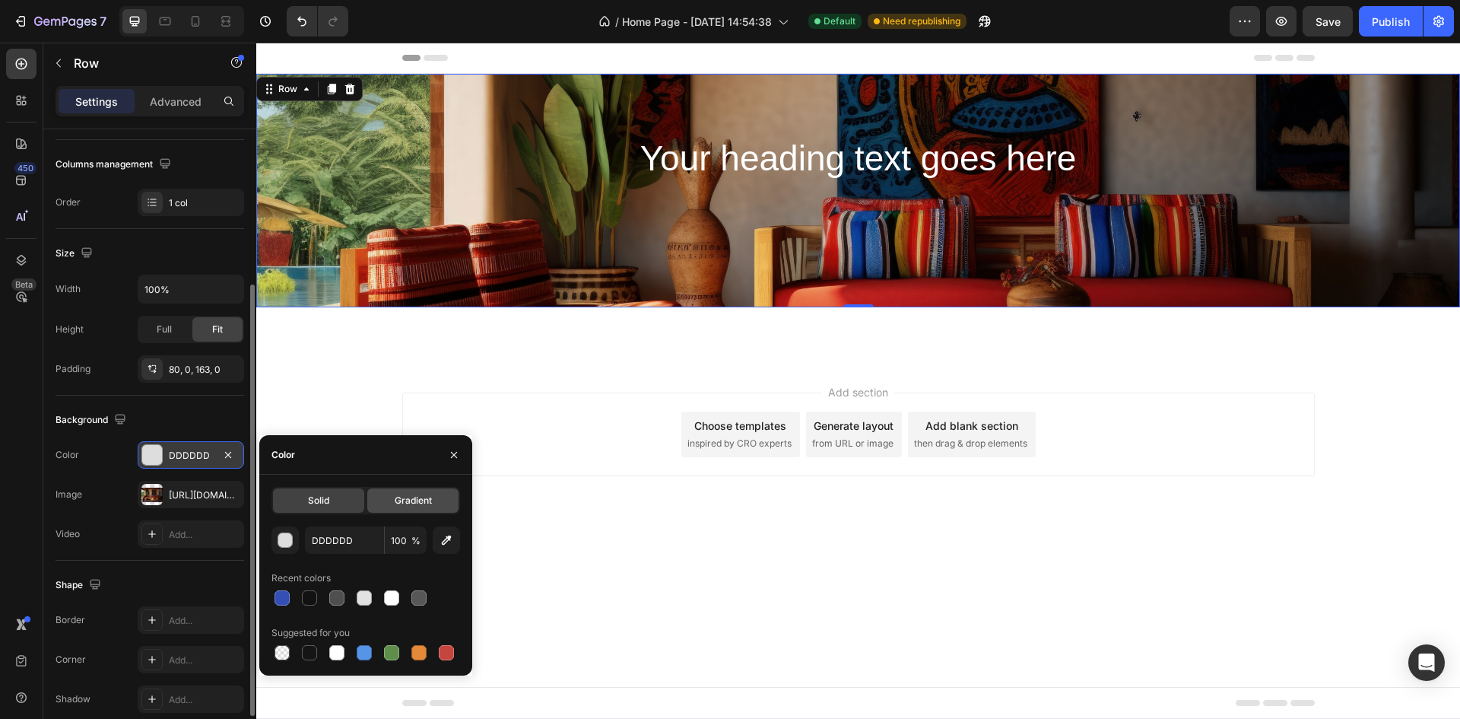
click at [414, 506] on span "Gradient" at bounding box center [413, 501] width 37 height 14
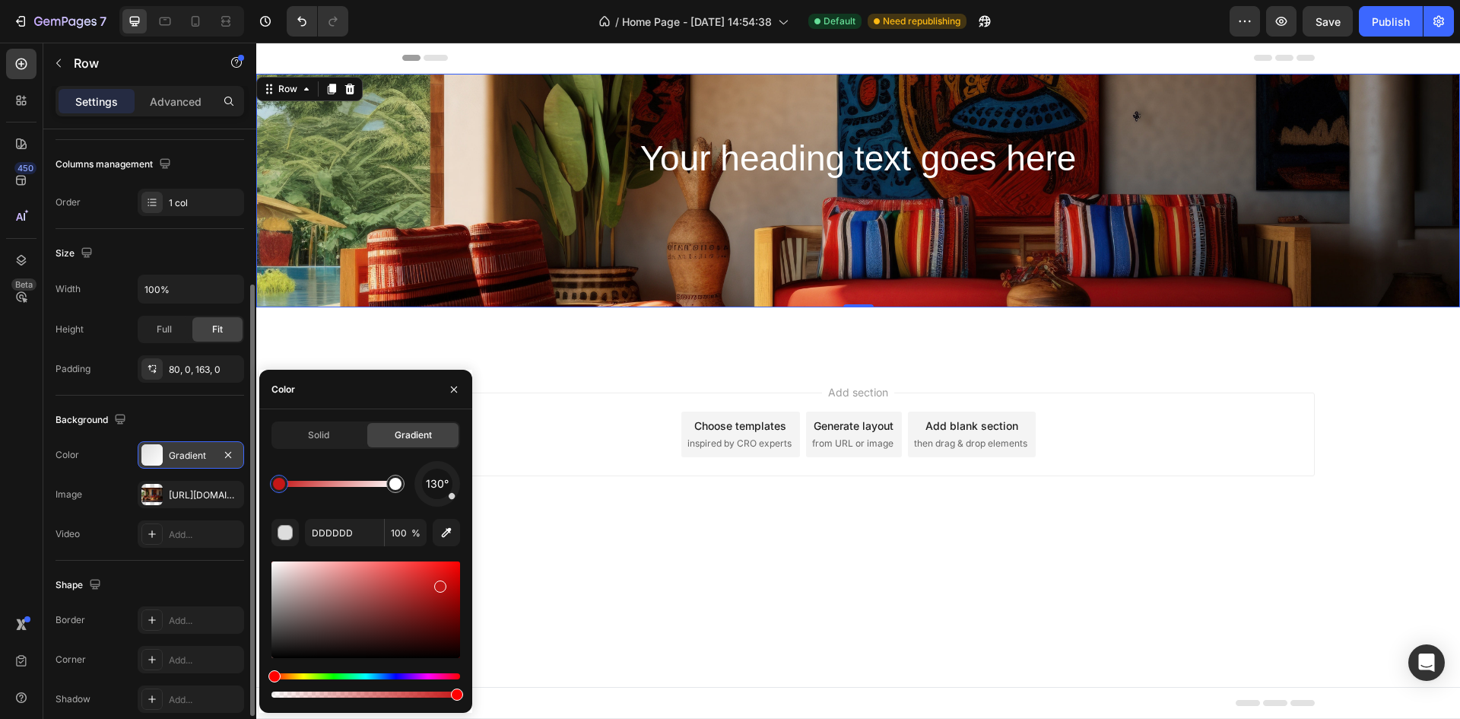
drag, startPoint x: 314, startPoint y: 620, endPoint x: 441, endPoint y: 583, distance: 132.1
click at [441, 583] on div at bounding box center [365, 609] width 189 height 97
click at [407, 572] on div at bounding box center [365, 609] width 189 height 97
type input "E04141"
click at [334, 461] on div "130°" at bounding box center [365, 484] width 189 height 46
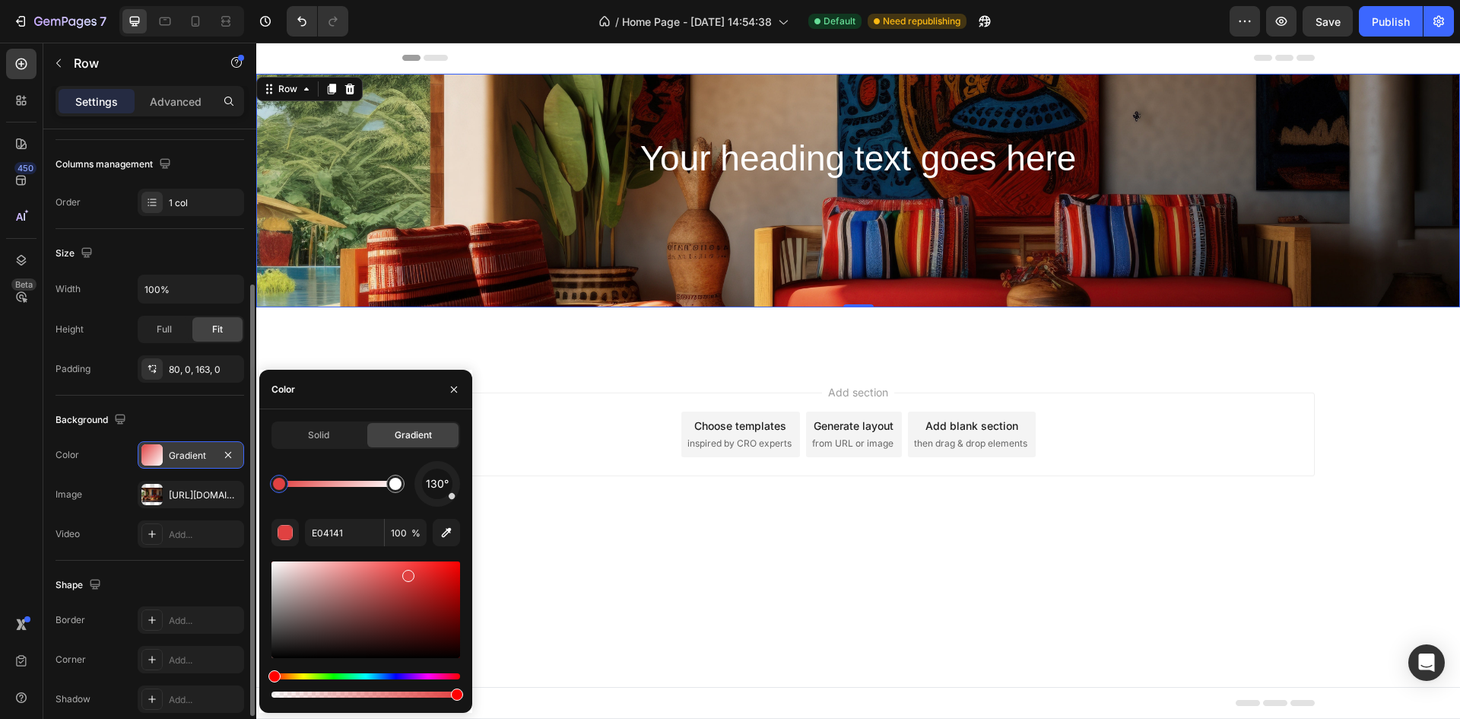
click at [109, 515] on div "The changes might be hidden by the image and the video. Color Gradient Image [U…" at bounding box center [150, 494] width 189 height 106
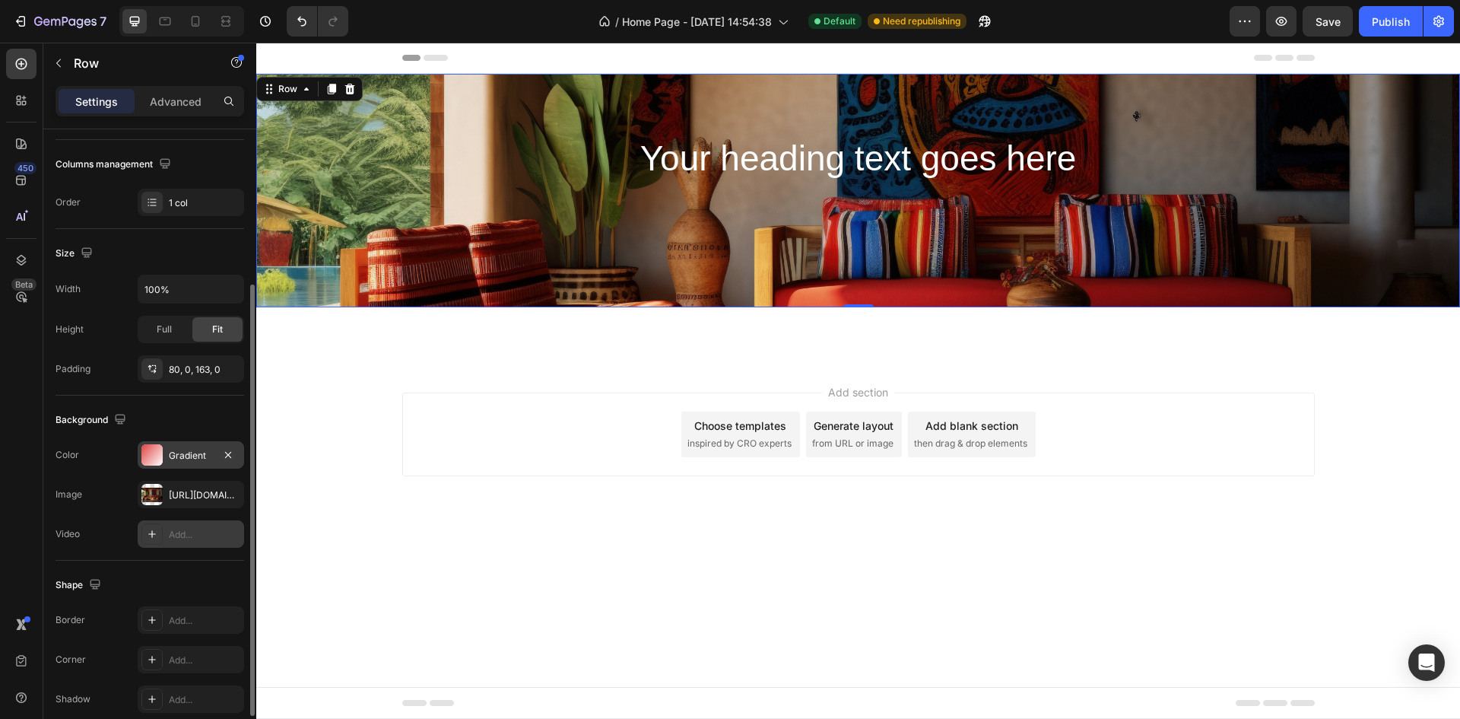
scroll to position [295, 0]
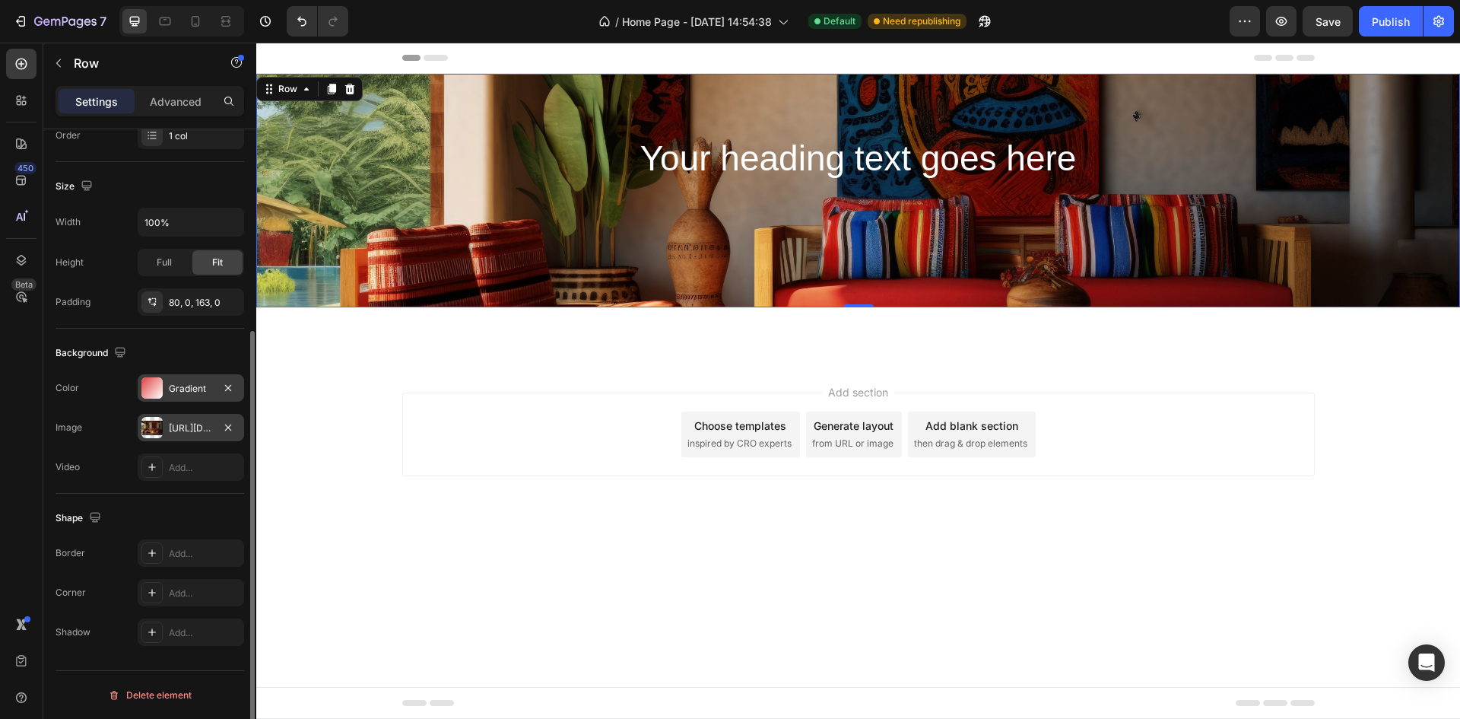
click at [183, 430] on div "[URL][DOMAIN_NAME]" at bounding box center [191, 428] width 44 height 14
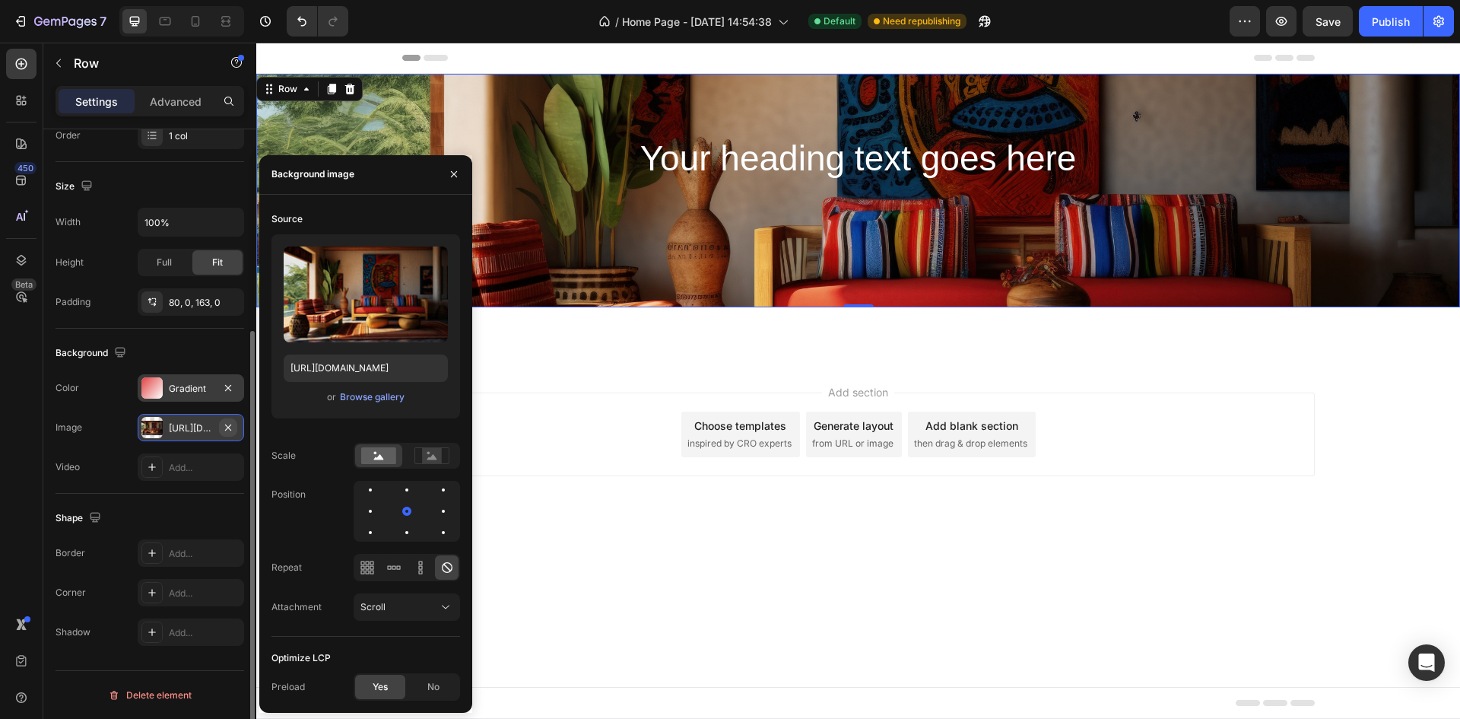
click at [228, 422] on icon "button" at bounding box center [228, 427] width 12 height 12
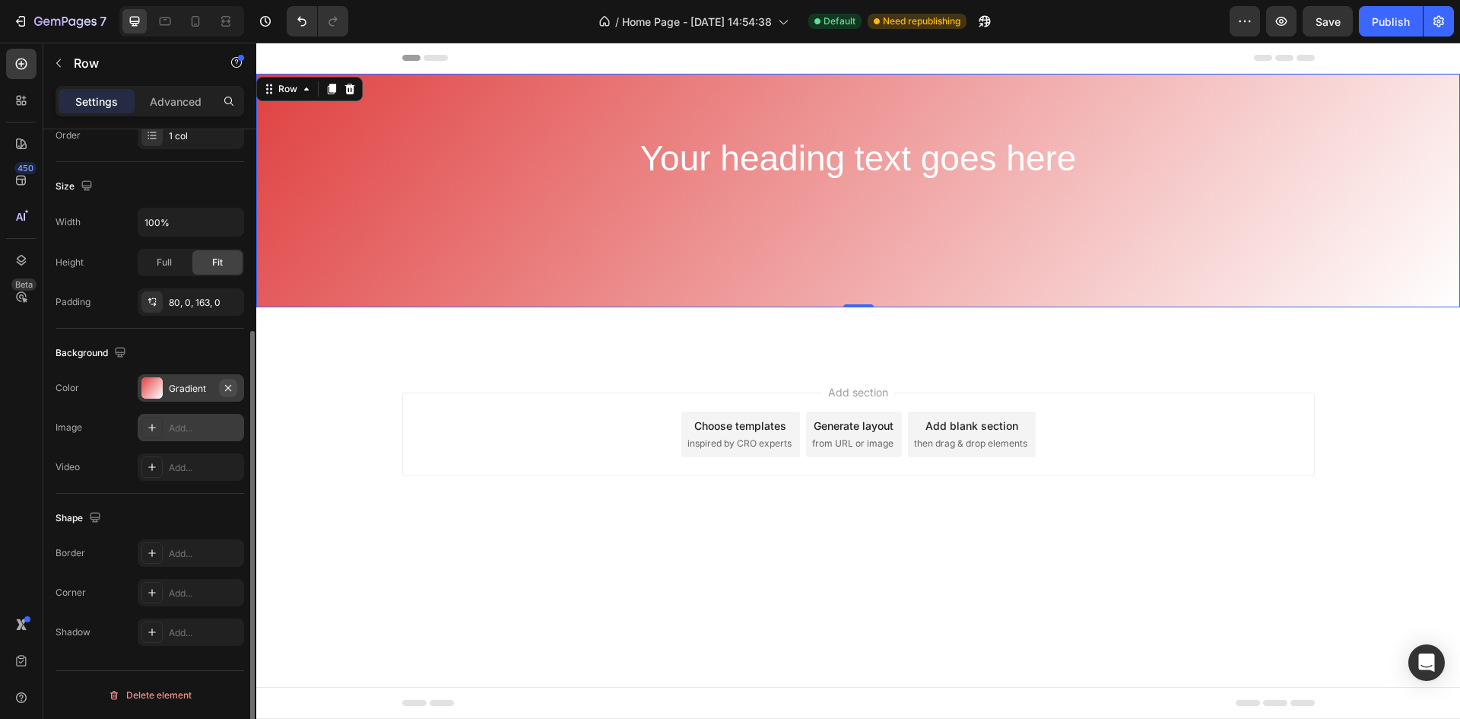
click at [228, 391] on icon "button" at bounding box center [228, 388] width 12 height 12
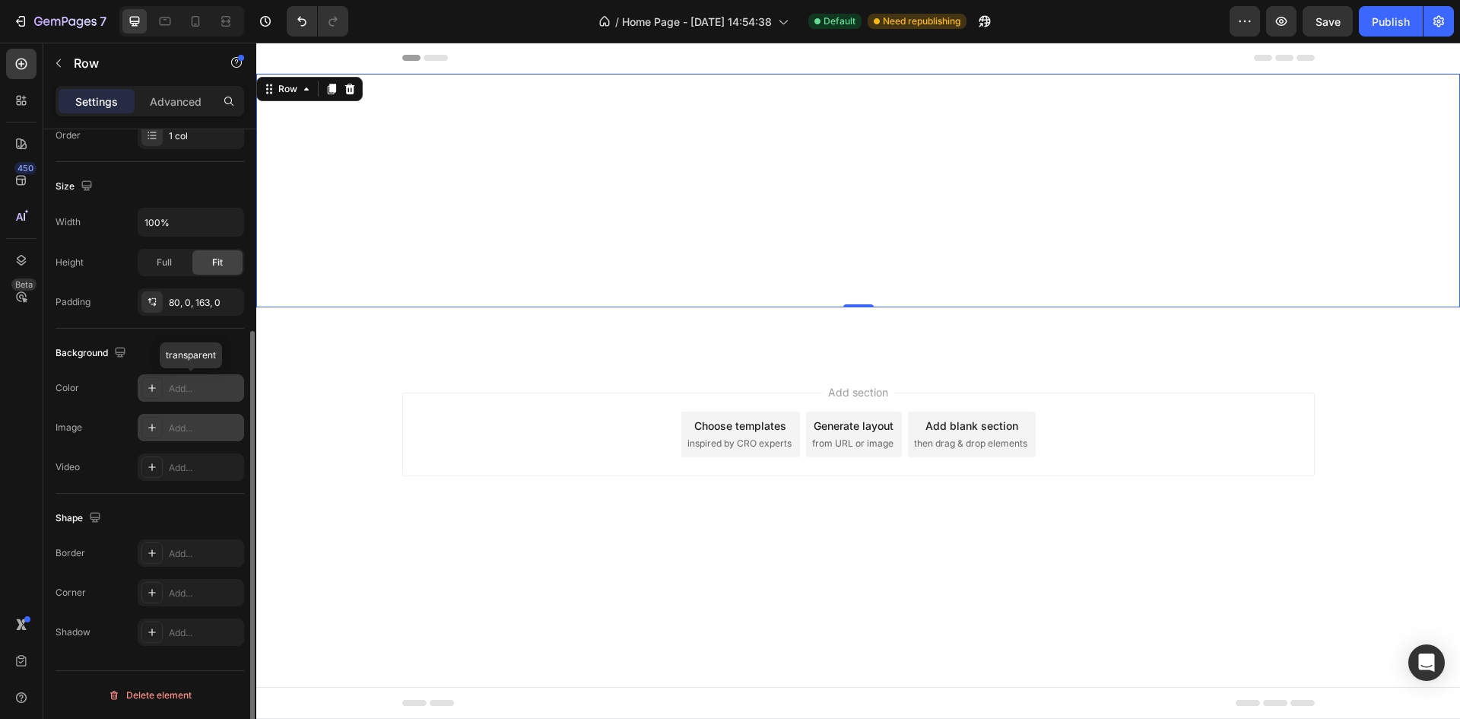
click at [151, 424] on icon at bounding box center [152, 427] width 12 height 12
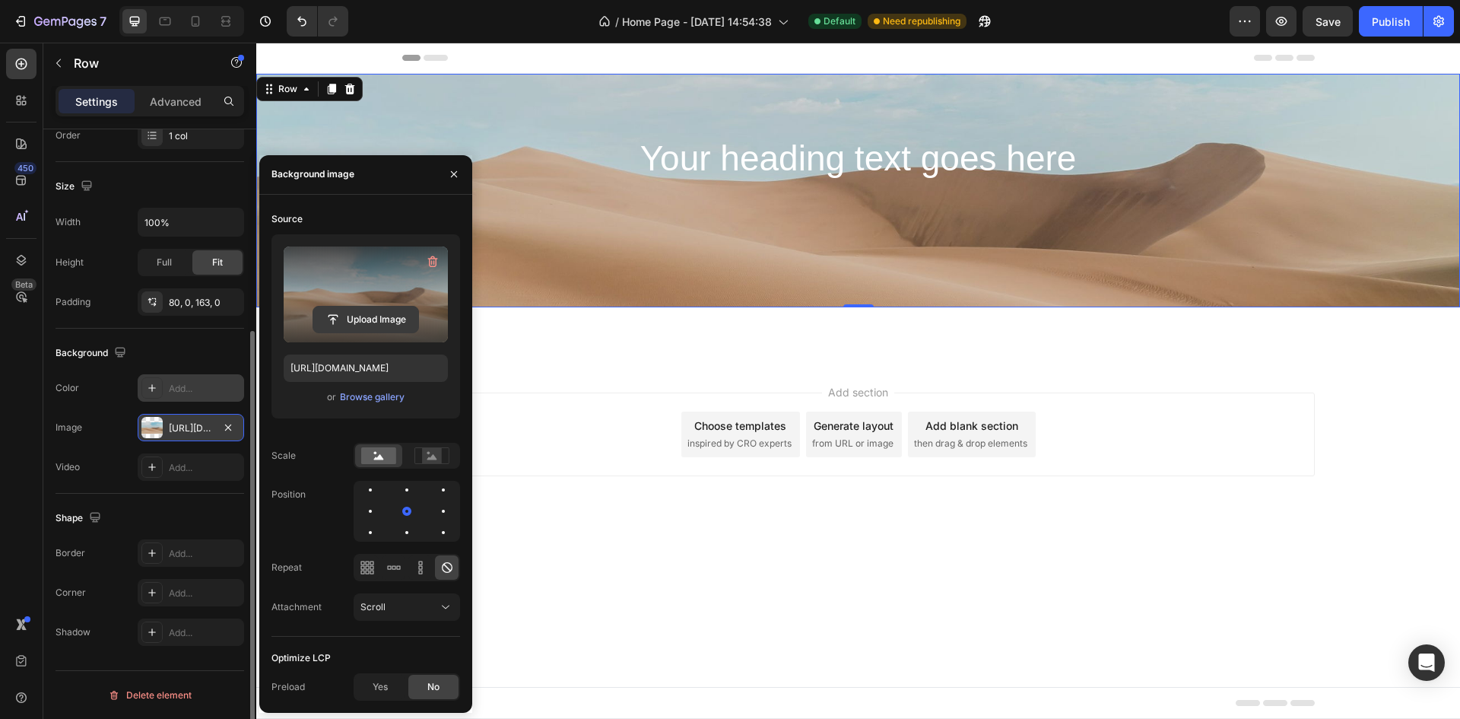
click at [378, 322] on input "file" at bounding box center [365, 319] width 105 height 26
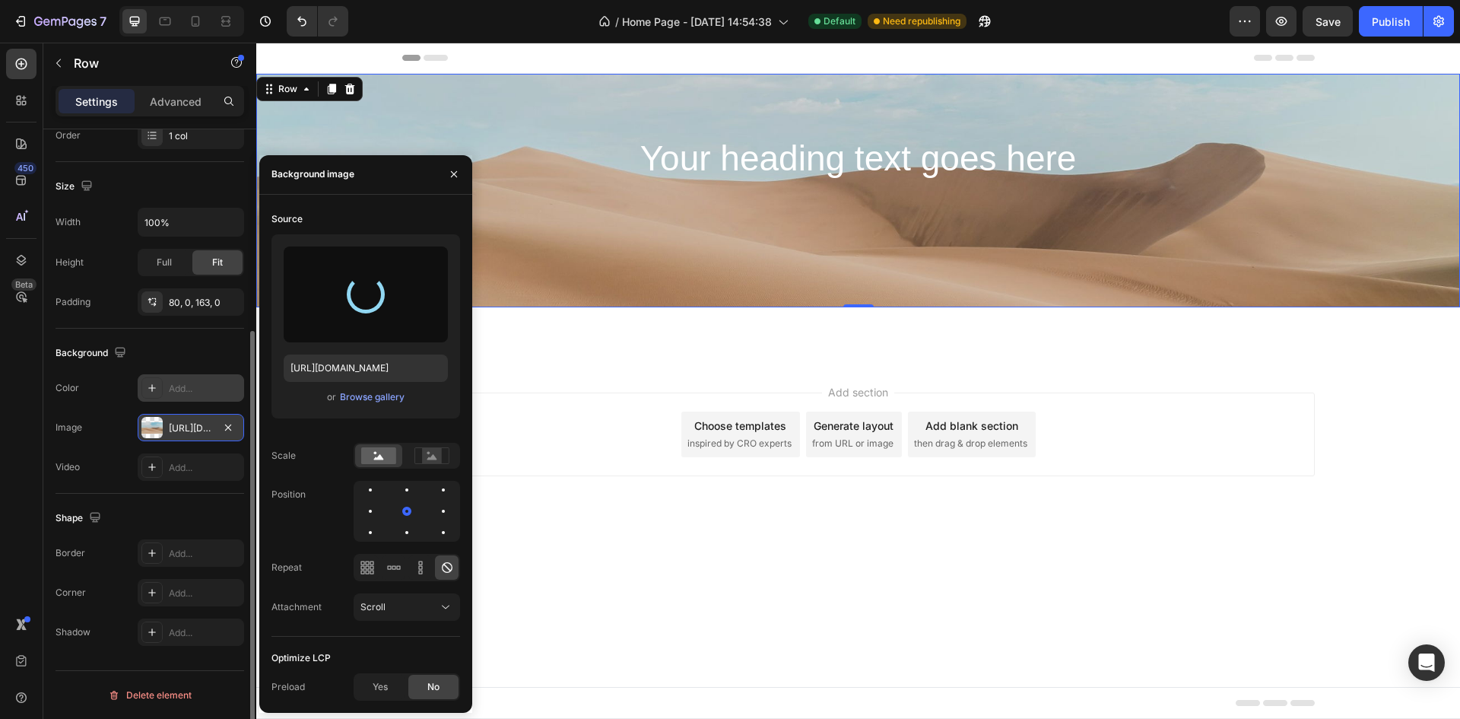
type input "[URL][DOMAIN_NAME]"
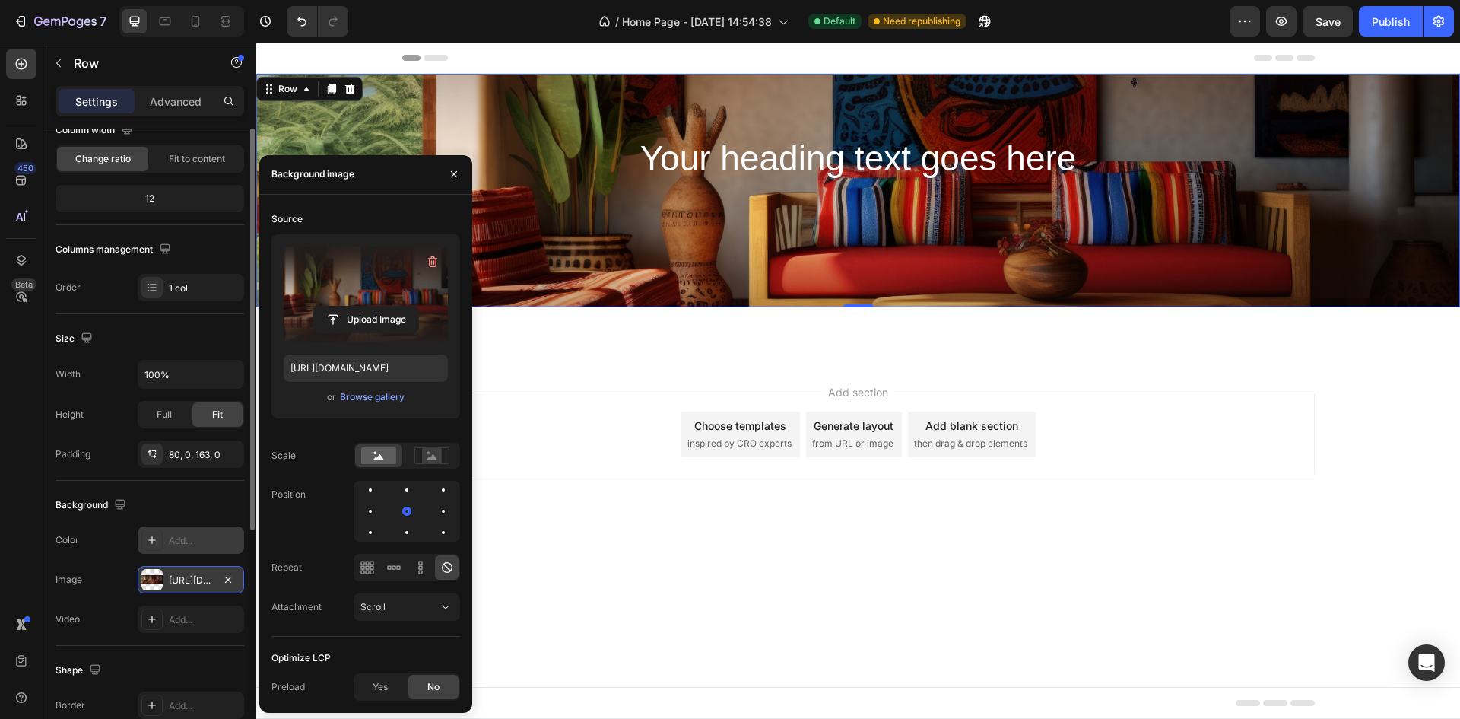
scroll to position [67, 0]
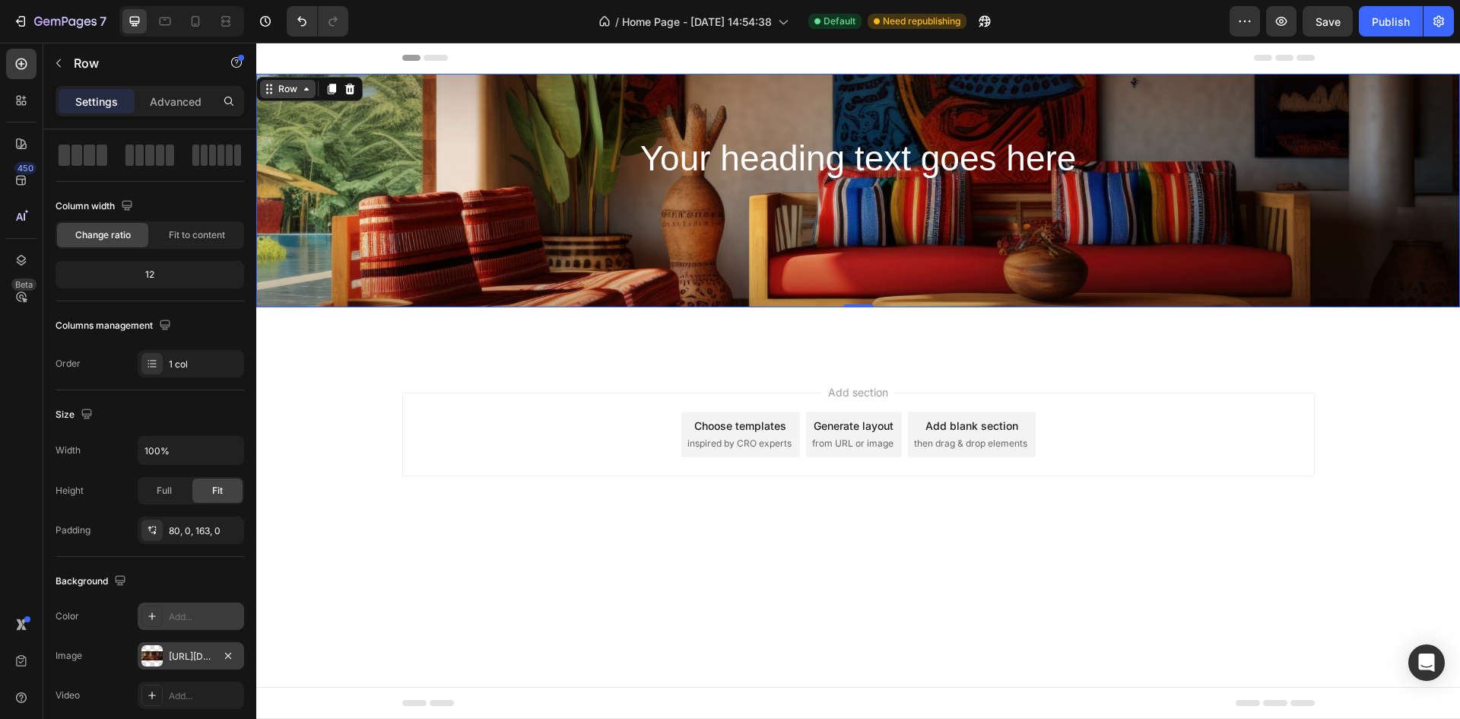
click at [289, 92] on div "Row" at bounding box center [287, 89] width 25 height 14
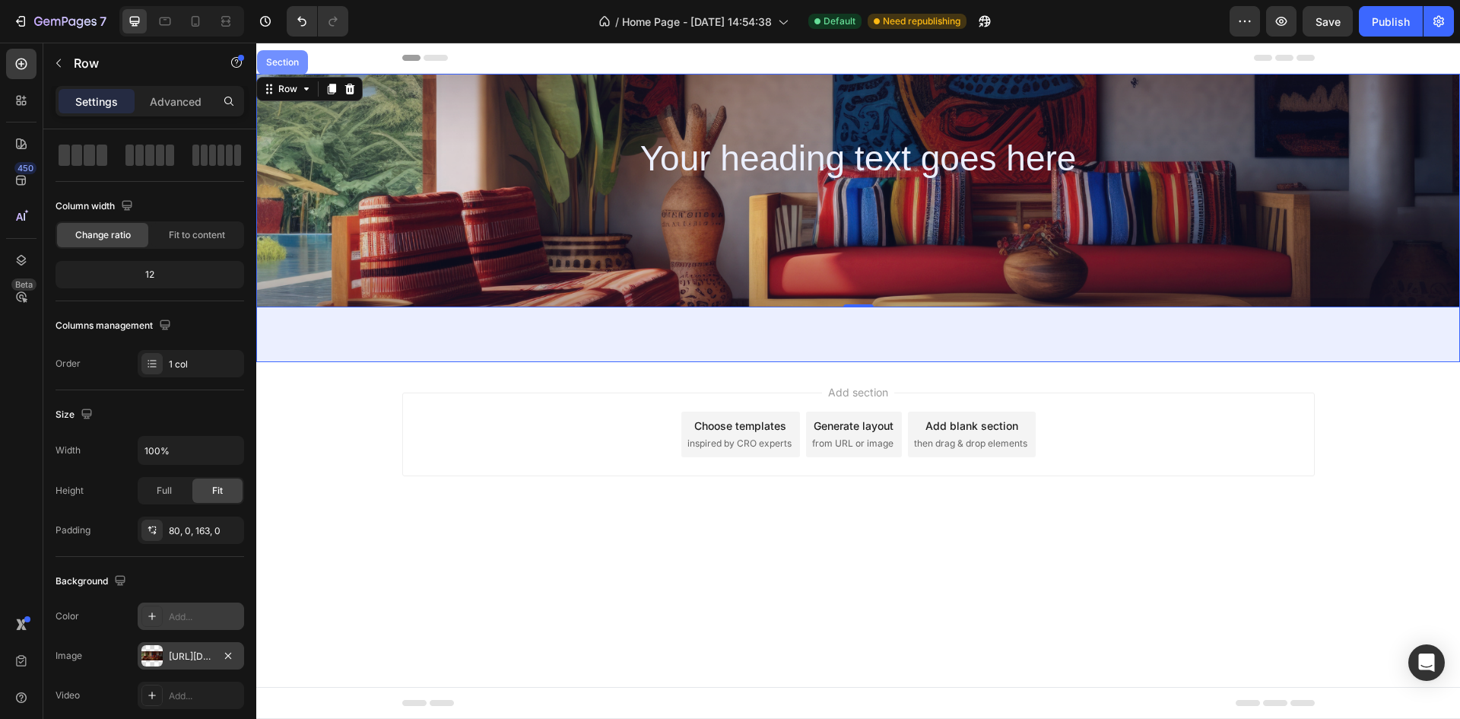
click at [290, 60] on div "Section" at bounding box center [282, 62] width 39 height 9
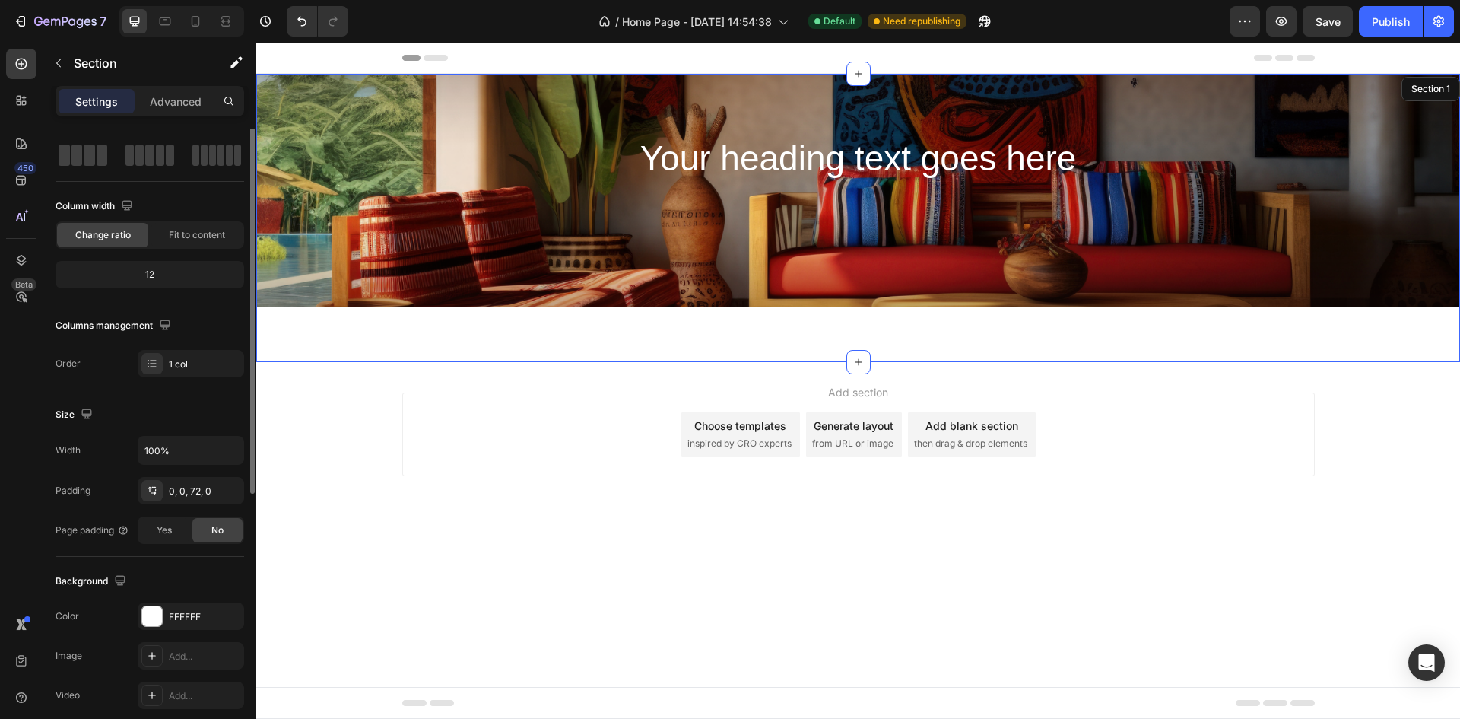
scroll to position [0, 0]
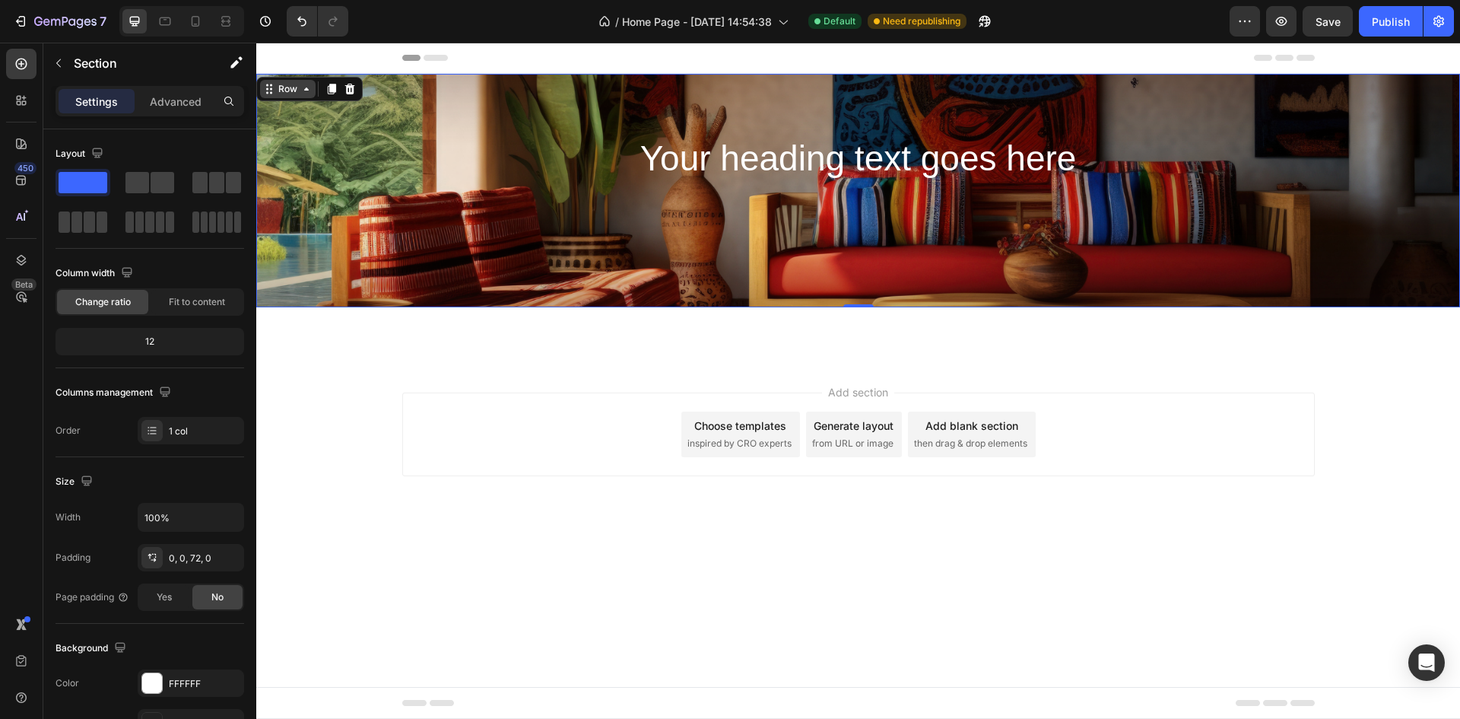
click at [274, 81] on div "Row" at bounding box center [288, 89] width 56 height 18
click at [289, 97] on div "Row" at bounding box center [288, 89] width 56 height 18
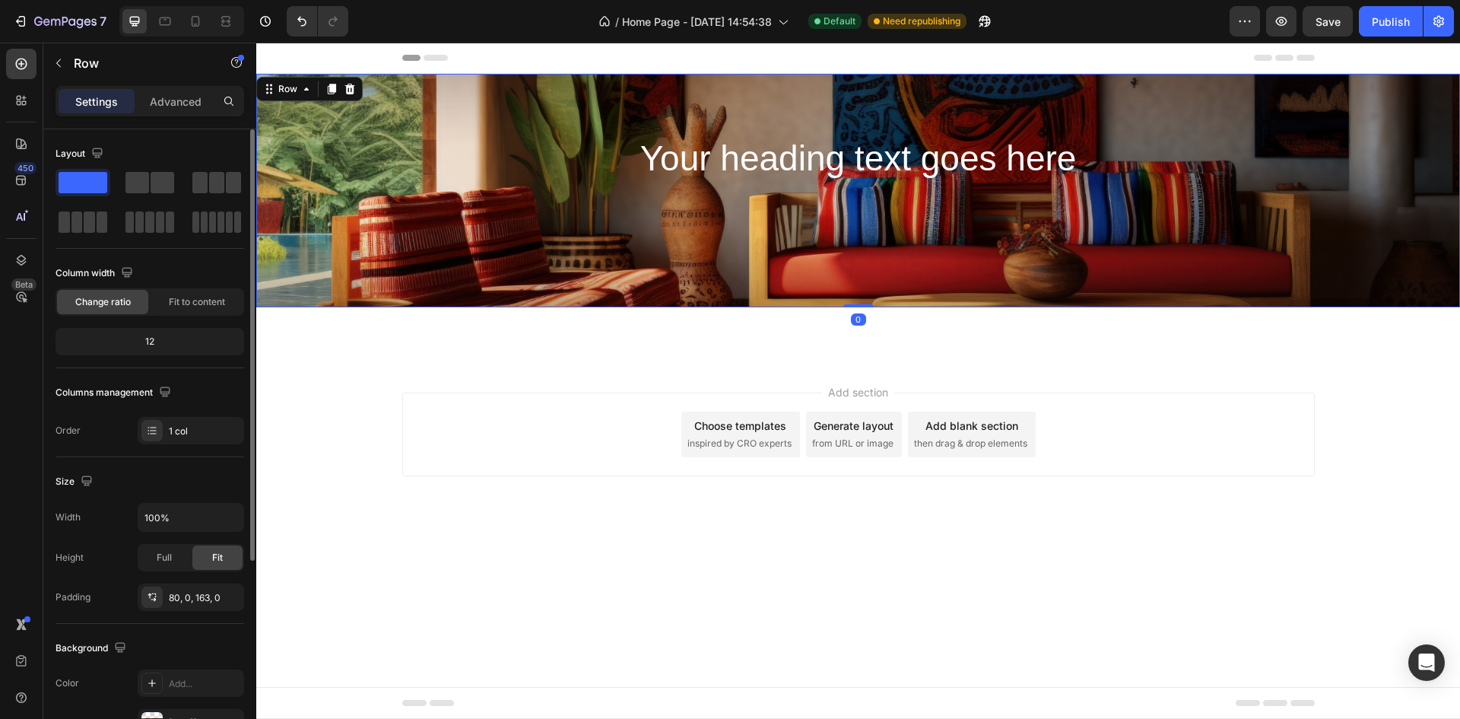
click at [196, 154] on div "Layout" at bounding box center [150, 153] width 189 height 24
click at [651, 114] on div "Your heading text goes here Heading Row 0" at bounding box center [858, 190] width 1204 height 233
click at [201, 297] on span "Fit to content" at bounding box center [197, 302] width 56 height 14
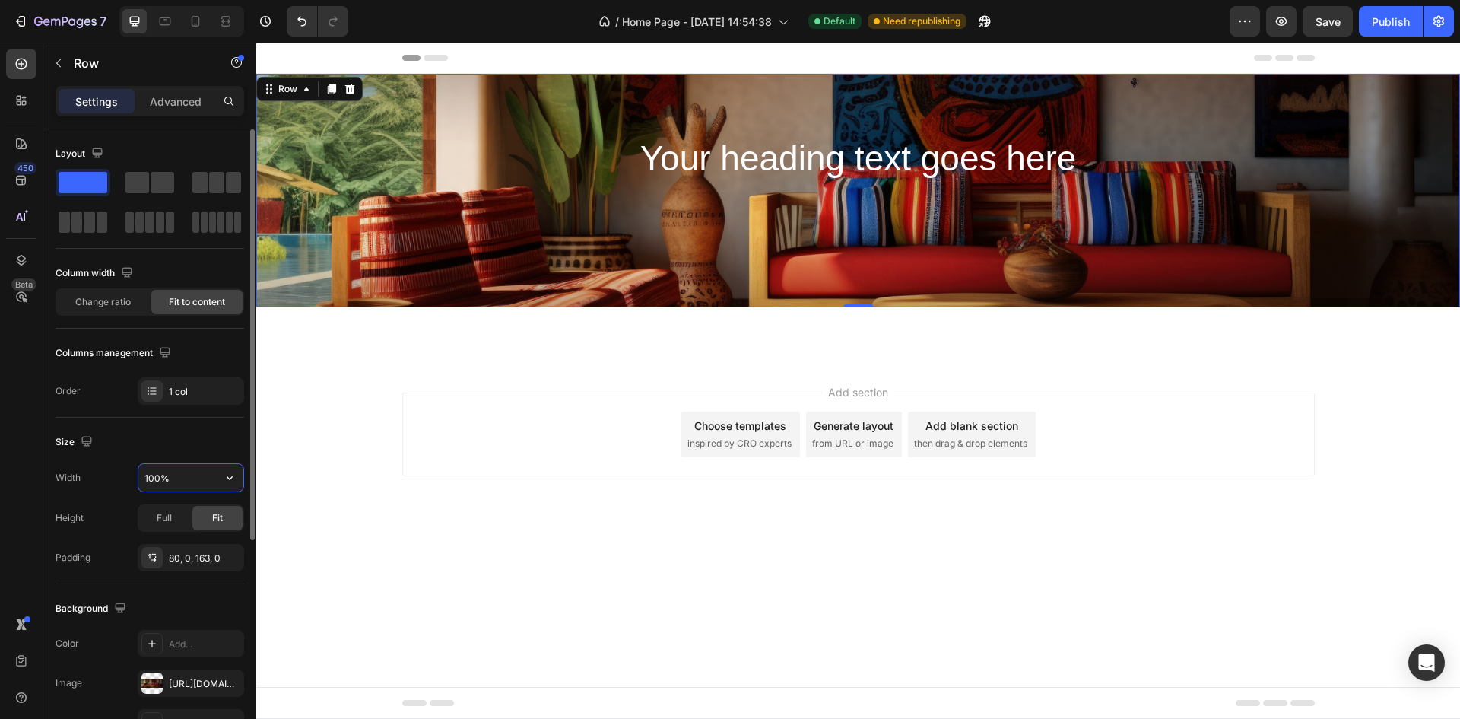
click at [161, 479] on input "100%" at bounding box center [190, 477] width 105 height 27
click at [197, 478] on input "100%" at bounding box center [190, 477] width 105 height 27
click at [170, 525] on div "Full" at bounding box center [164, 518] width 50 height 24
click at [119, 523] on div "Height Full Fit" at bounding box center [150, 517] width 189 height 27
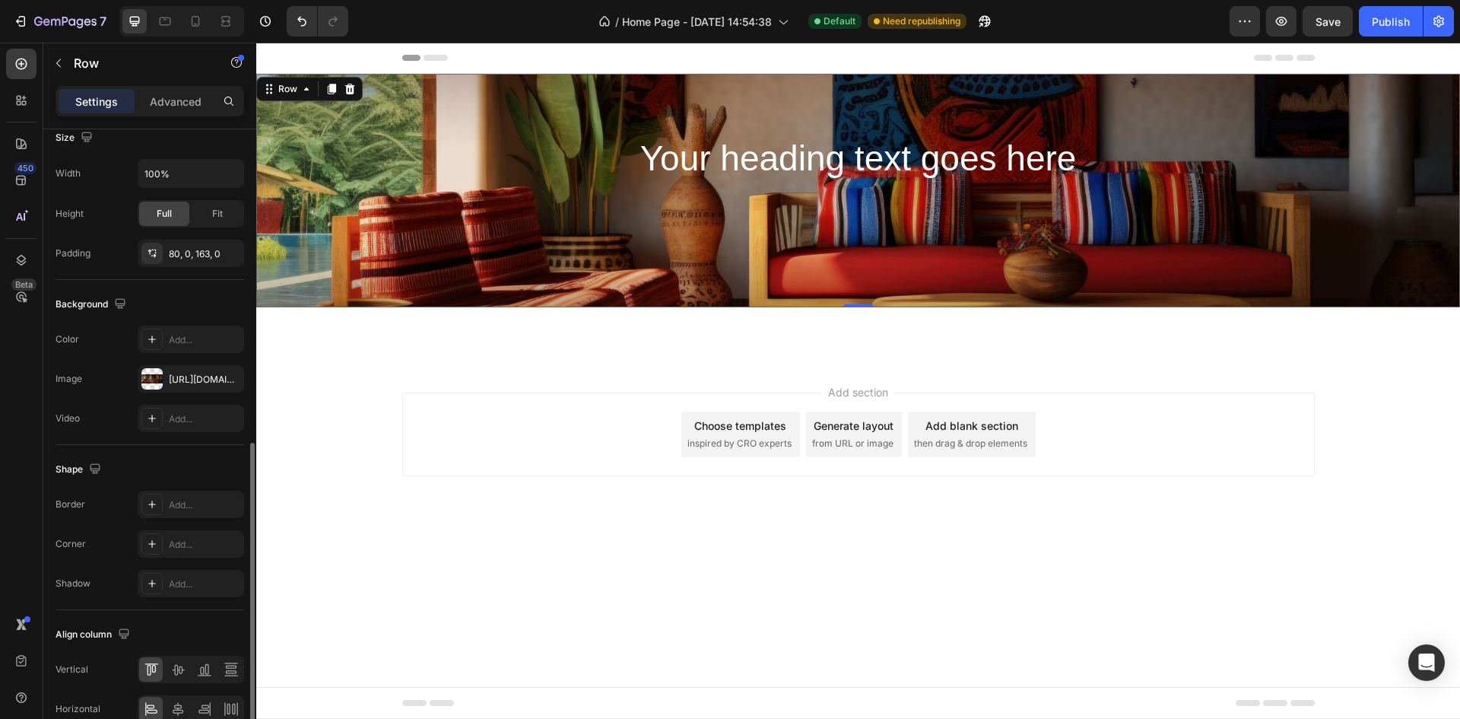
scroll to position [380, 0]
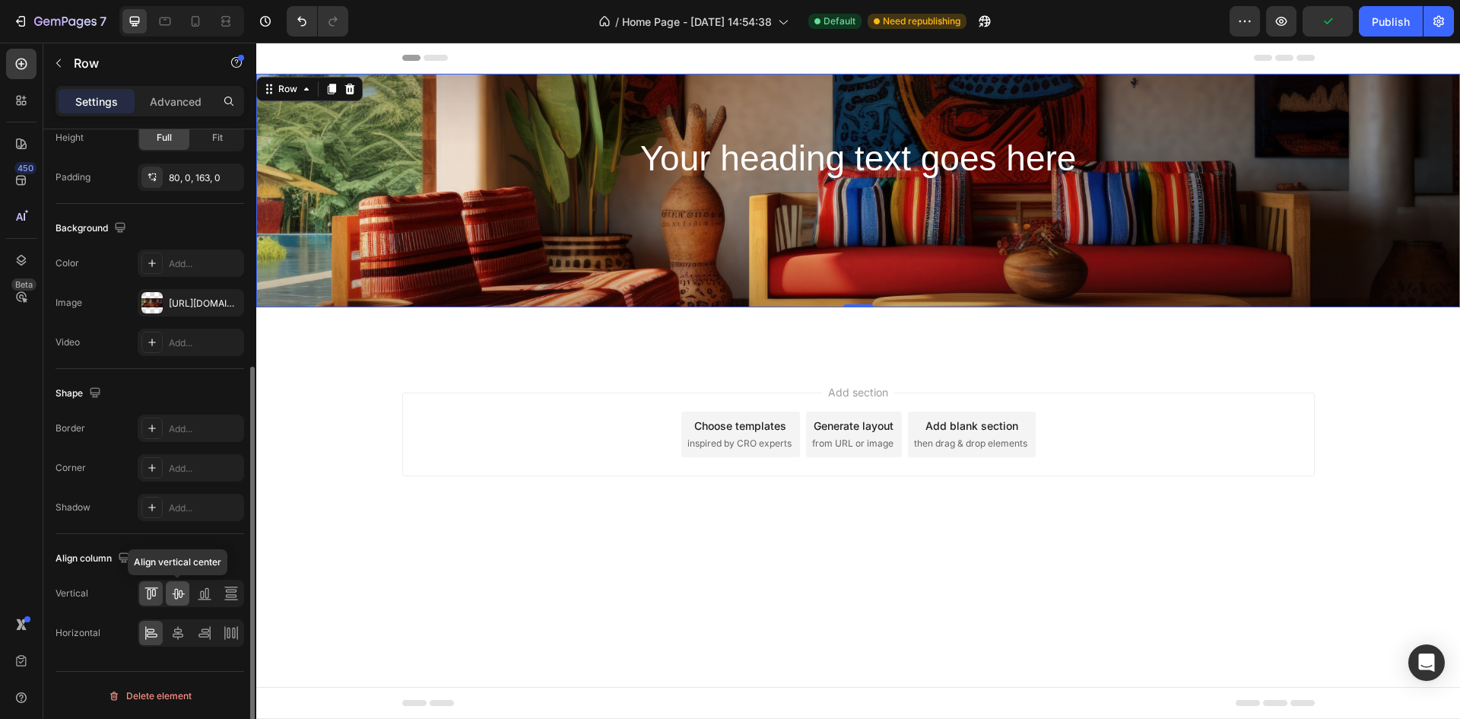
click at [181, 589] on icon at bounding box center [177, 593] width 15 height 15
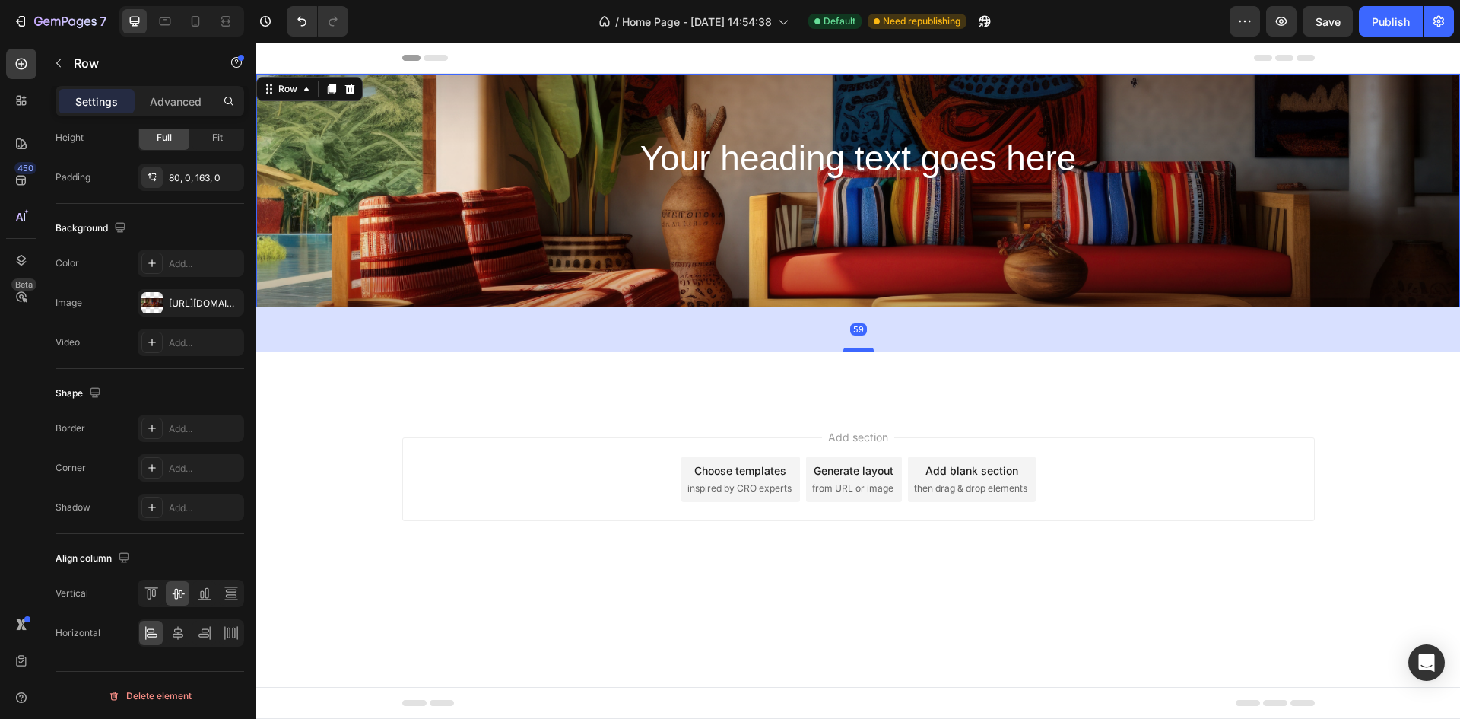
drag, startPoint x: 859, startPoint y: 302, endPoint x: 857, endPoint y: 347, distance: 44.9
click at [857, 348] on div at bounding box center [858, 350] width 30 height 5
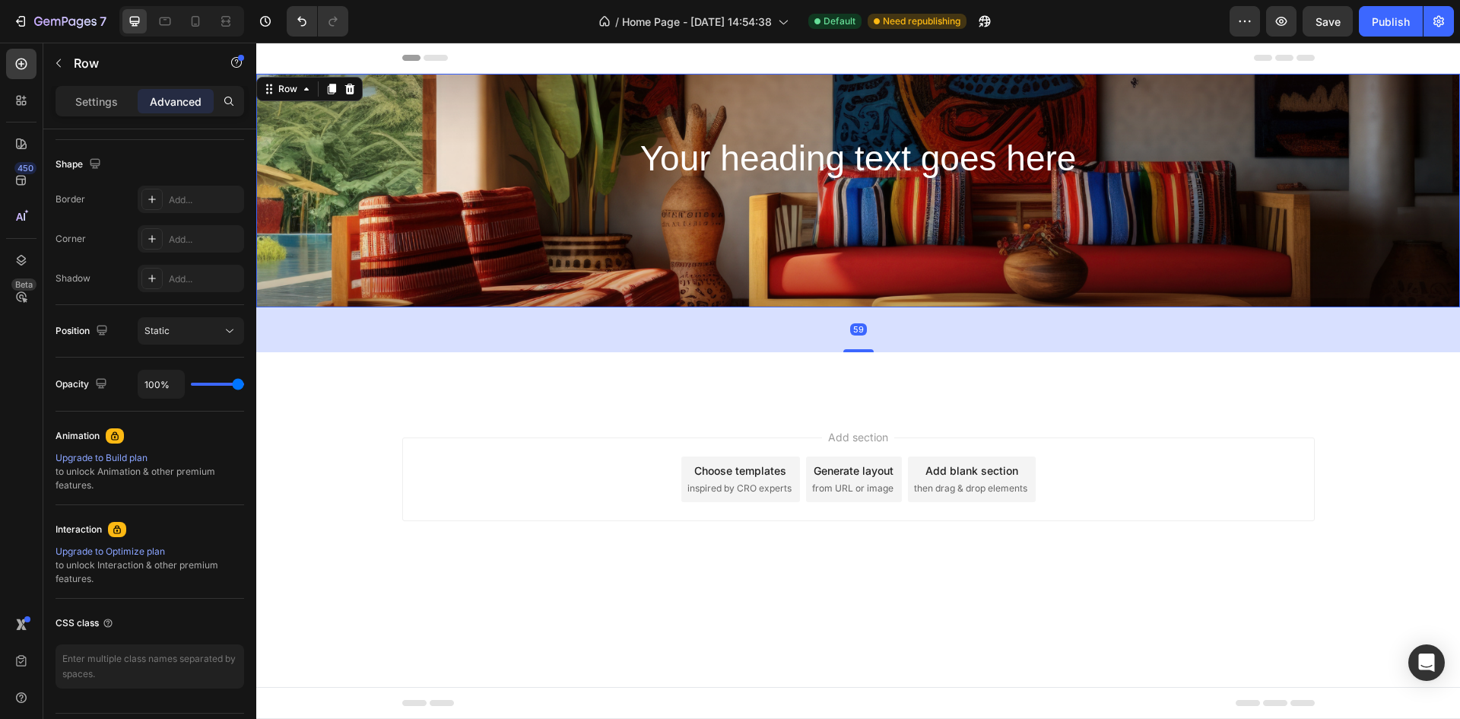
drag, startPoint x: 857, startPoint y: 345, endPoint x: 863, endPoint y: 322, distance: 23.6
click at [863, 322] on div "59" at bounding box center [858, 329] width 1204 height 45
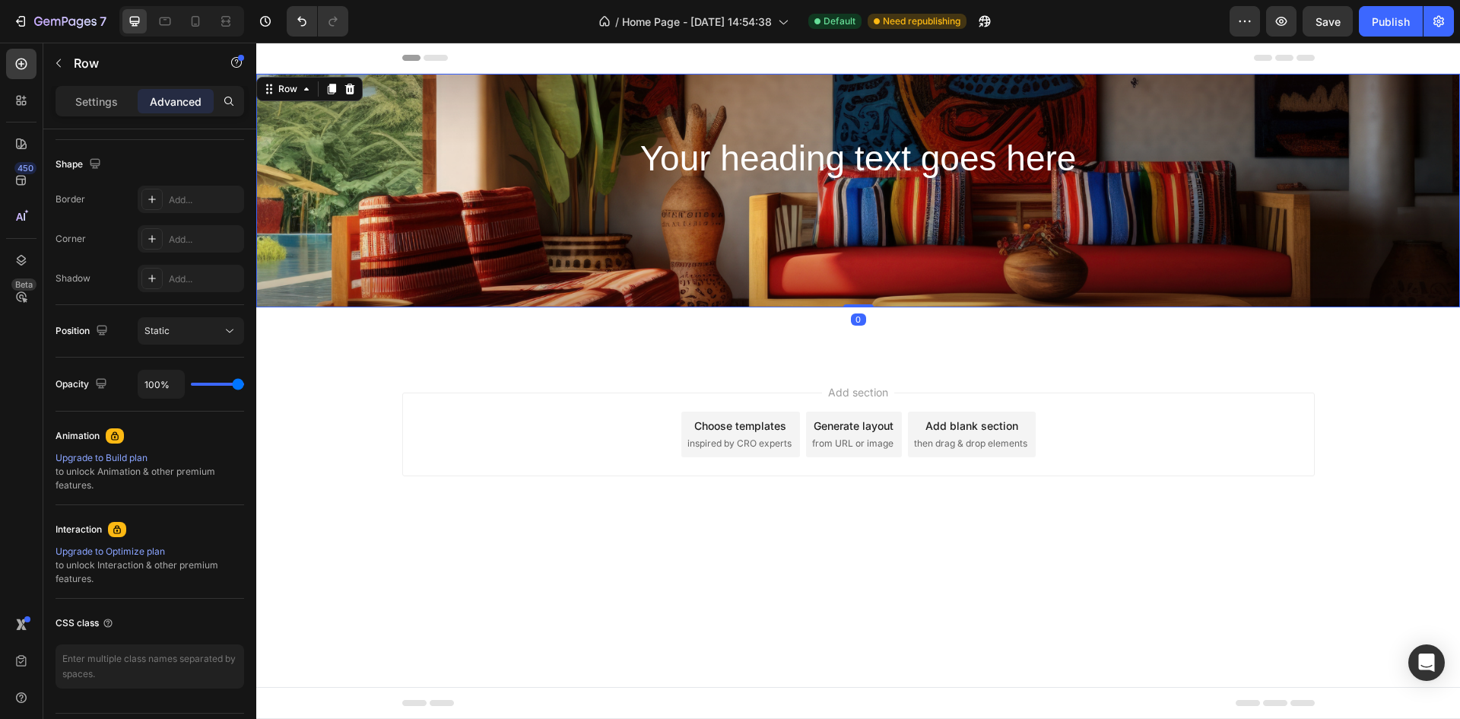
drag, startPoint x: 862, startPoint y: 350, endPoint x: 883, endPoint y: 275, distance: 78.2
click at [880, 293] on div "Your heading text goes here Heading Row 0" at bounding box center [858, 190] width 1204 height 233
type input "0"
click at [742, 93] on div "Your heading text goes here Heading Row 0" at bounding box center [858, 190] width 1204 height 233
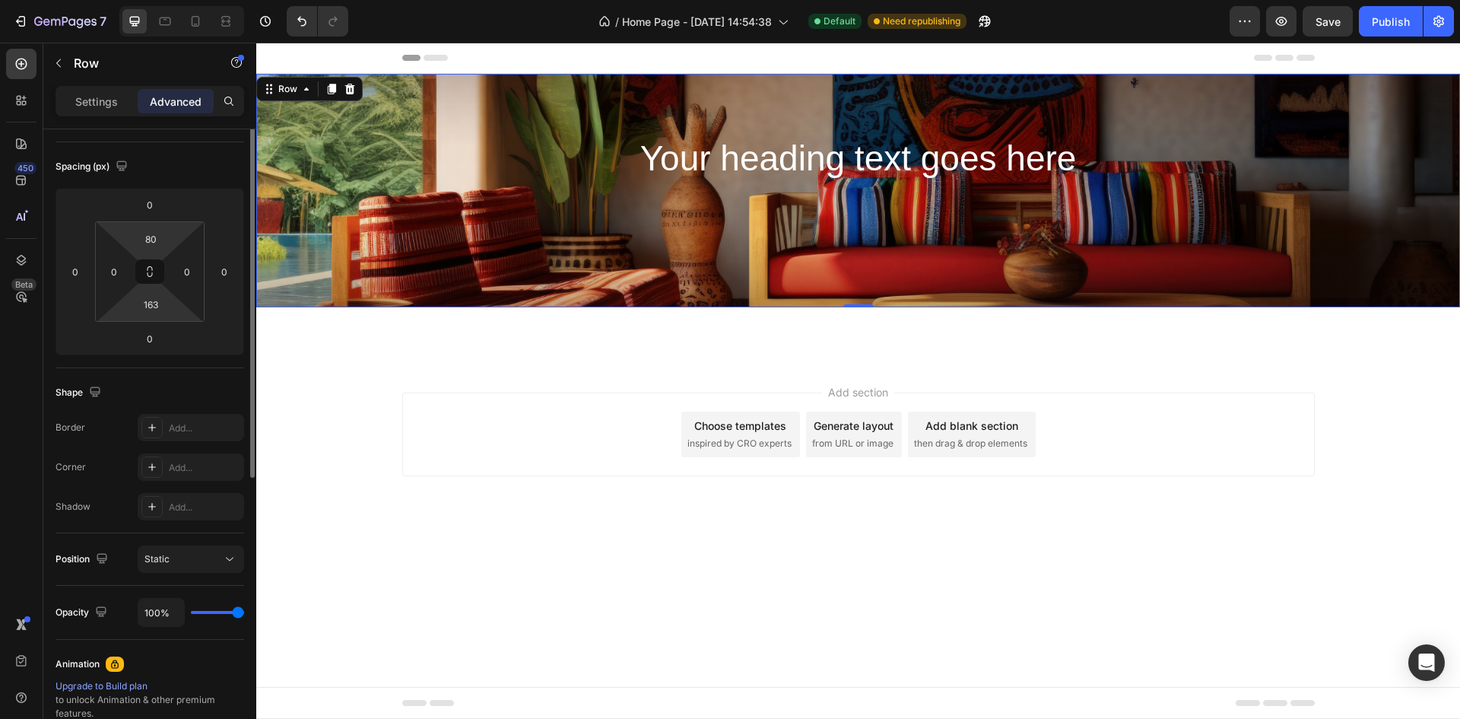
scroll to position [0, 0]
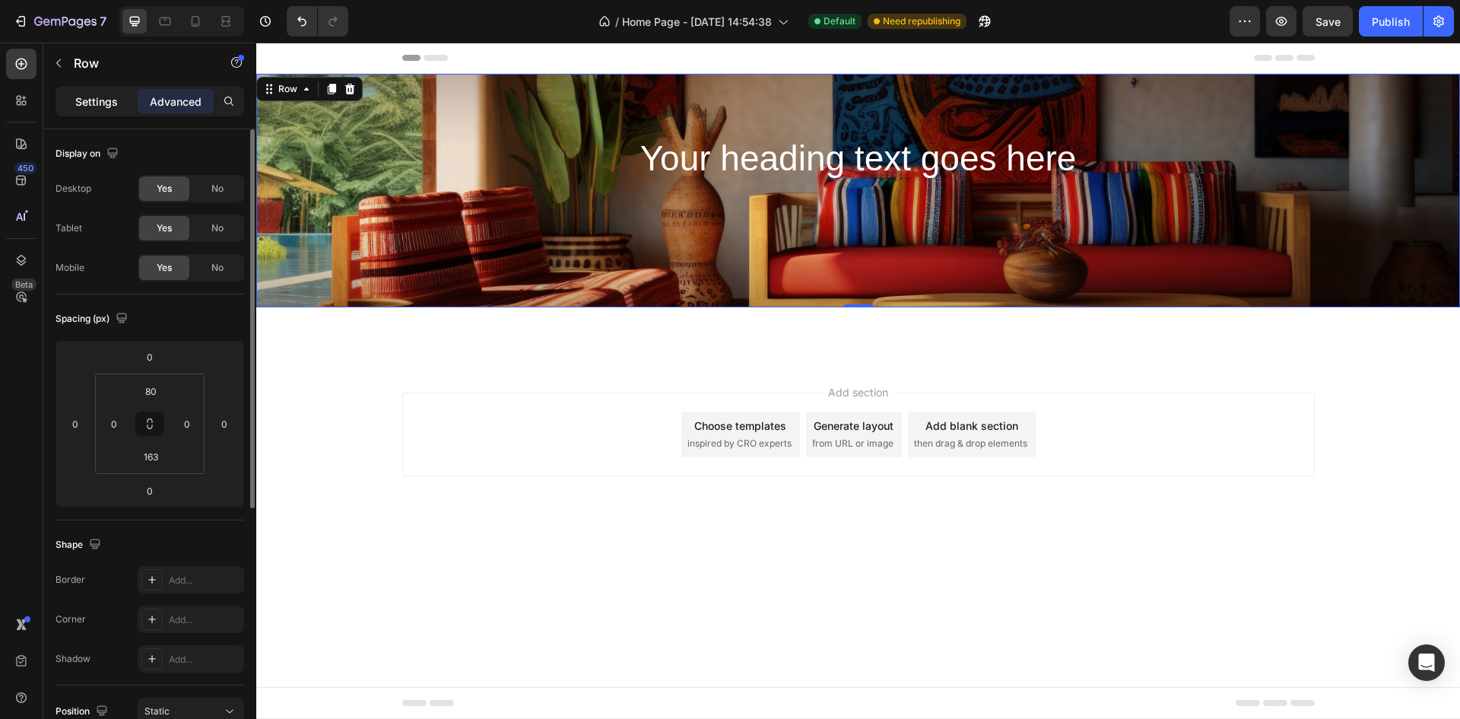
click at [119, 97] on div "Settings" at bounding box center [97, 101] width 76 height 24
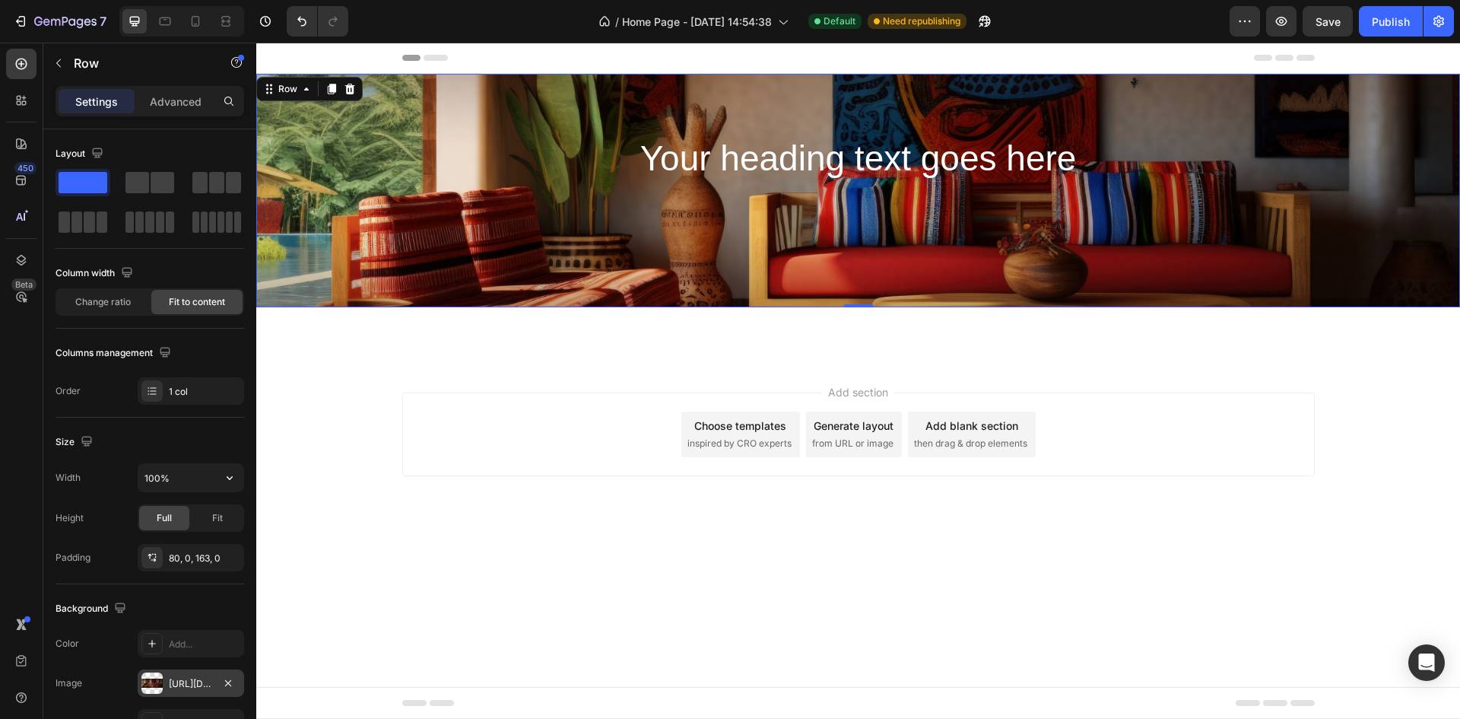
scroll to position [228, 0]
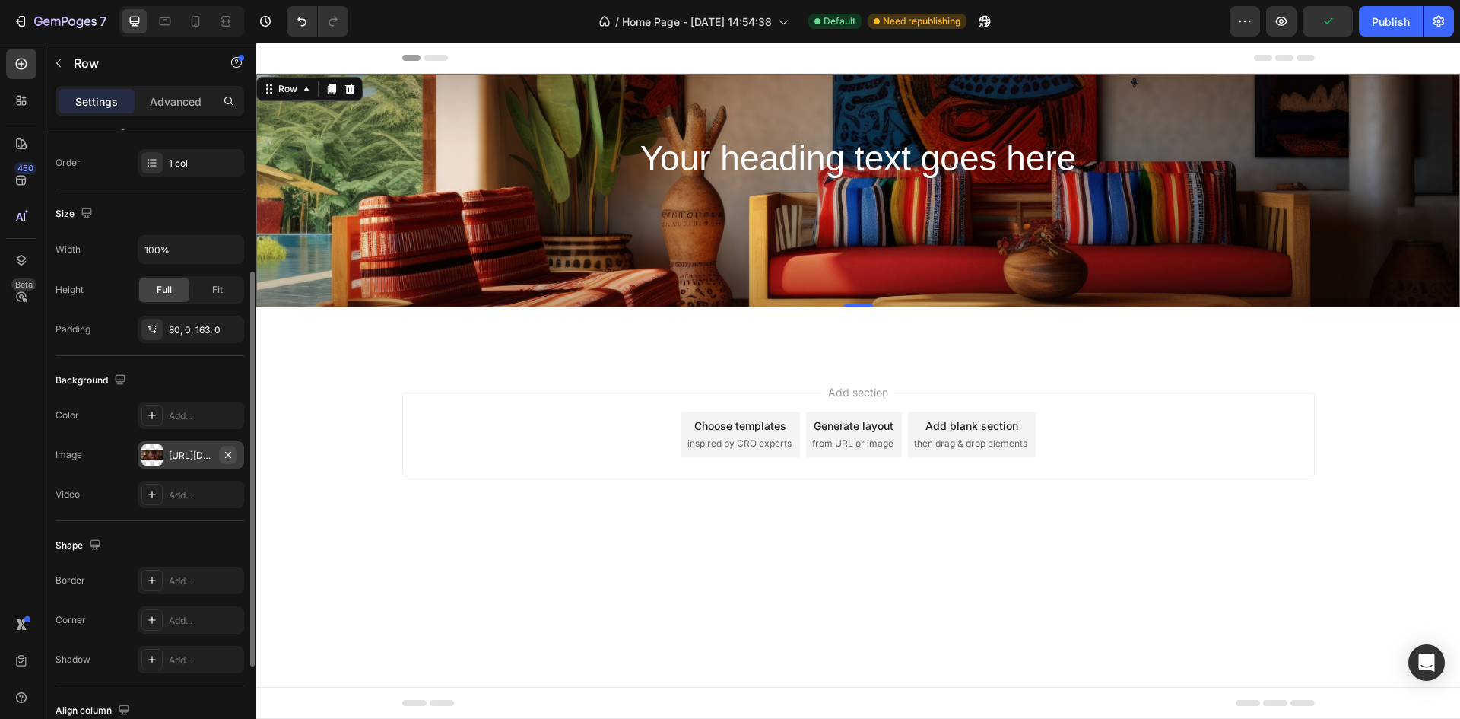
click at [224, 446] on button "button" at bounding box center [228, 455] width 18 height 18
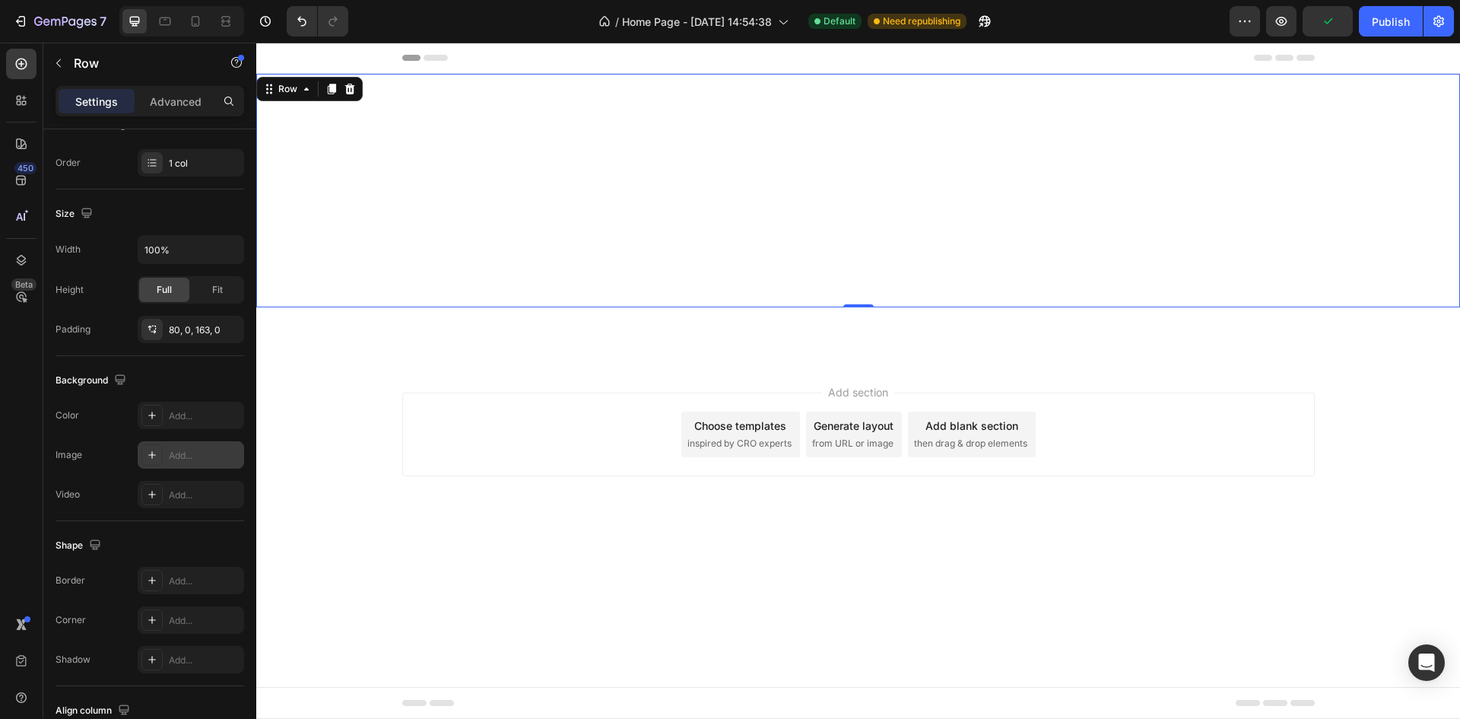
click at [151, 456] on icon at bounding box center [152, 455] width 12 height 12
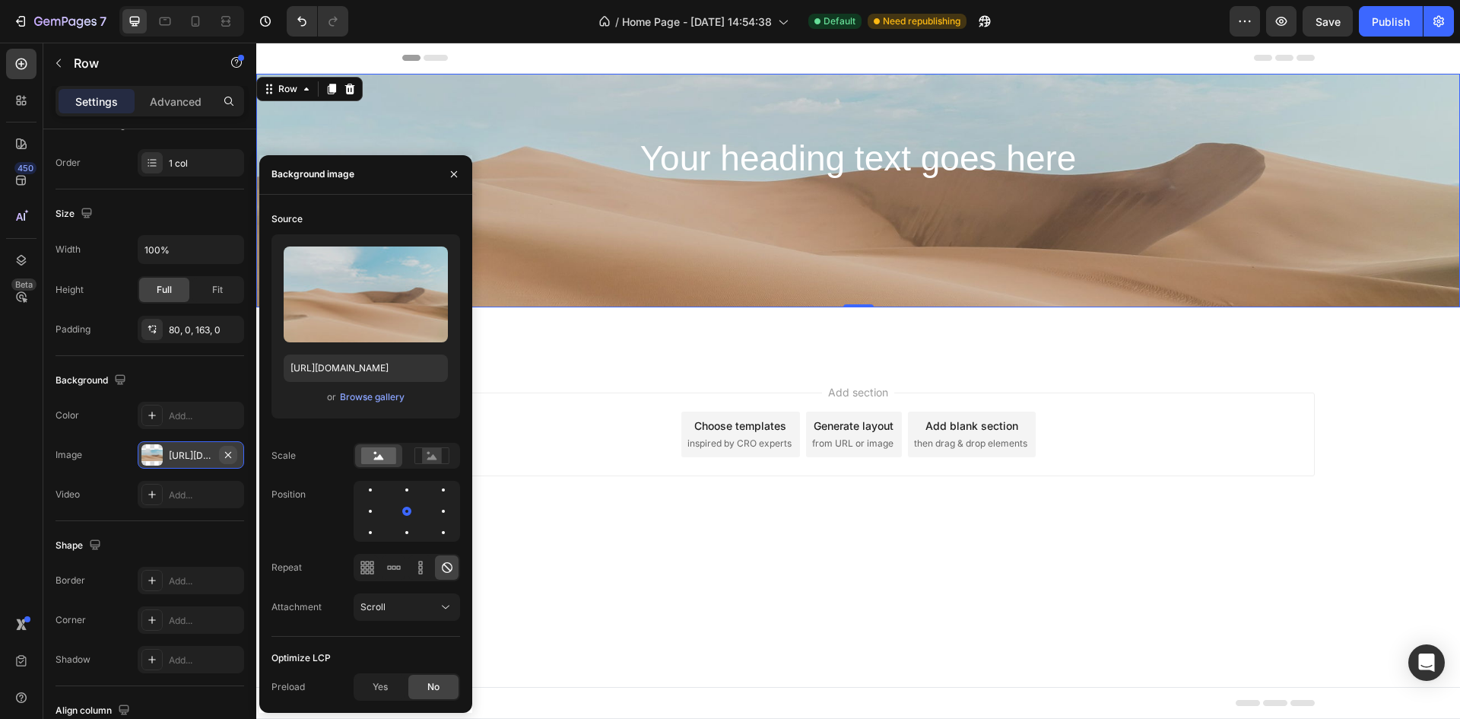
click at [224, 454] on icon "button" at bounding box center [228, 455] width 12 height 12
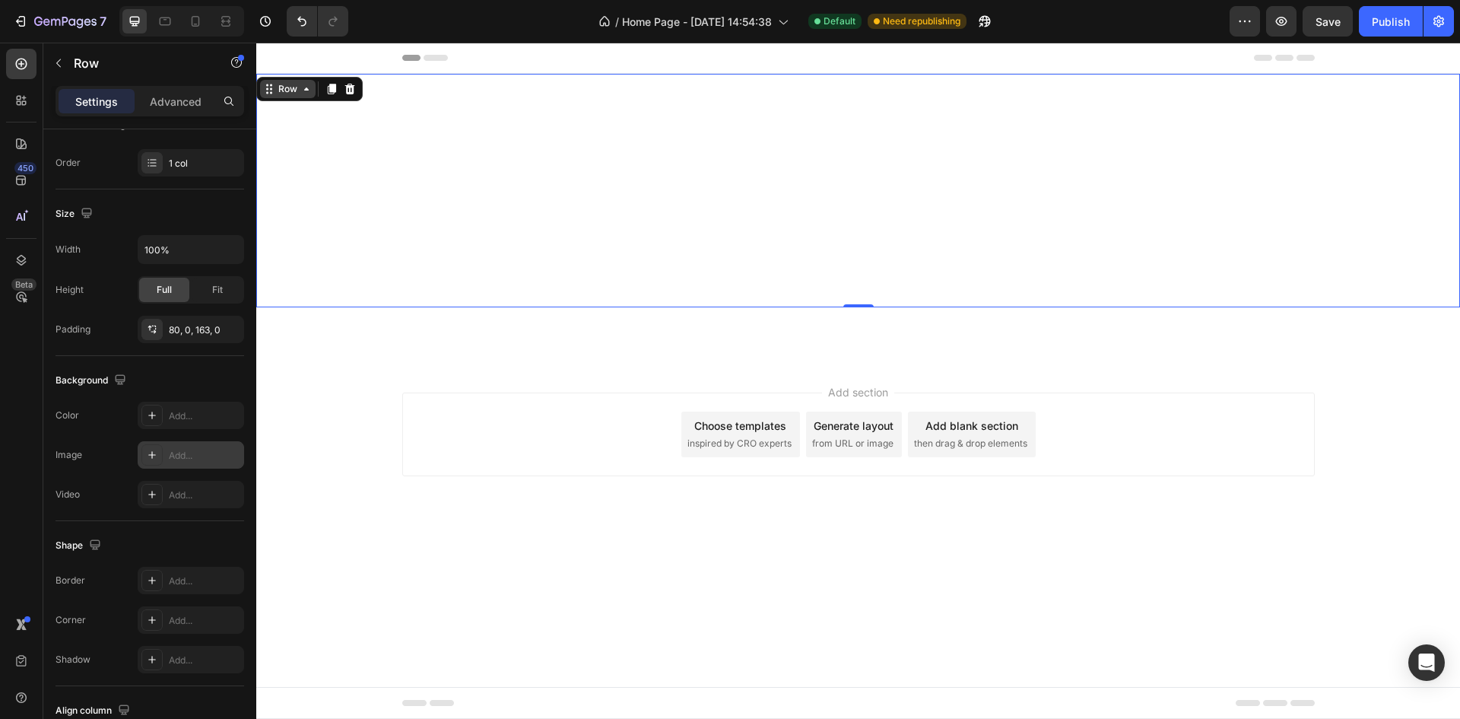
click at [300, 87] on icon at bounding box center [306, 89] width 12 height 12
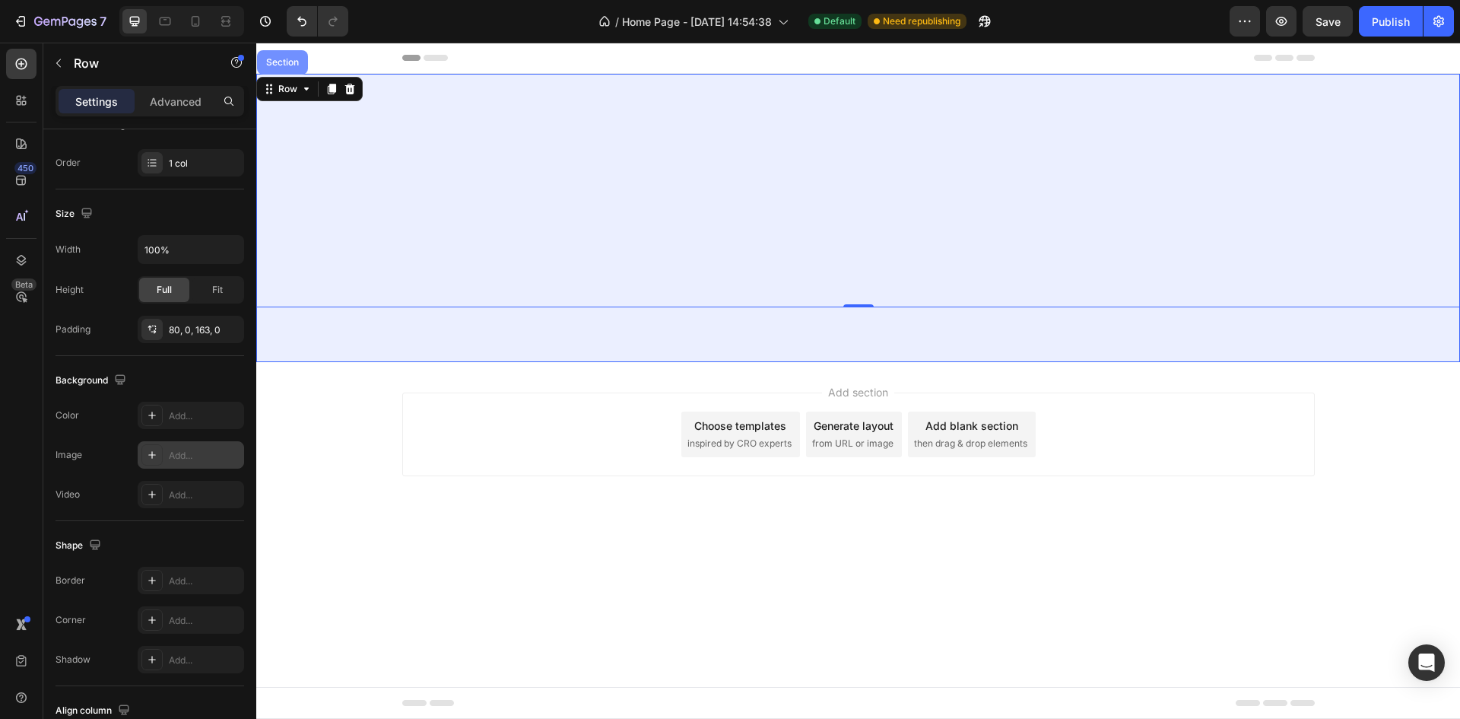
click at [292, 60] on div "Section" at bounding box center [282, 62] width 39 height 9
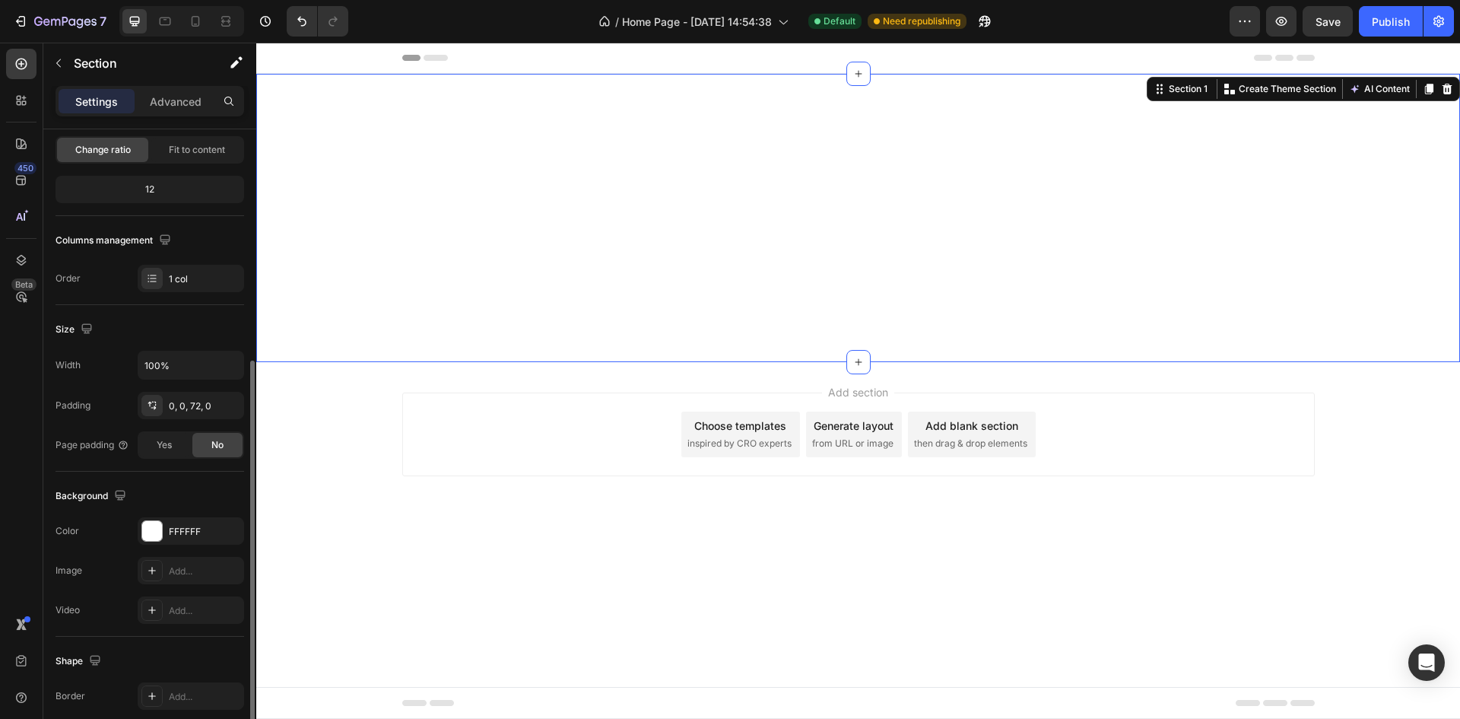
scroll to position [295, 0]
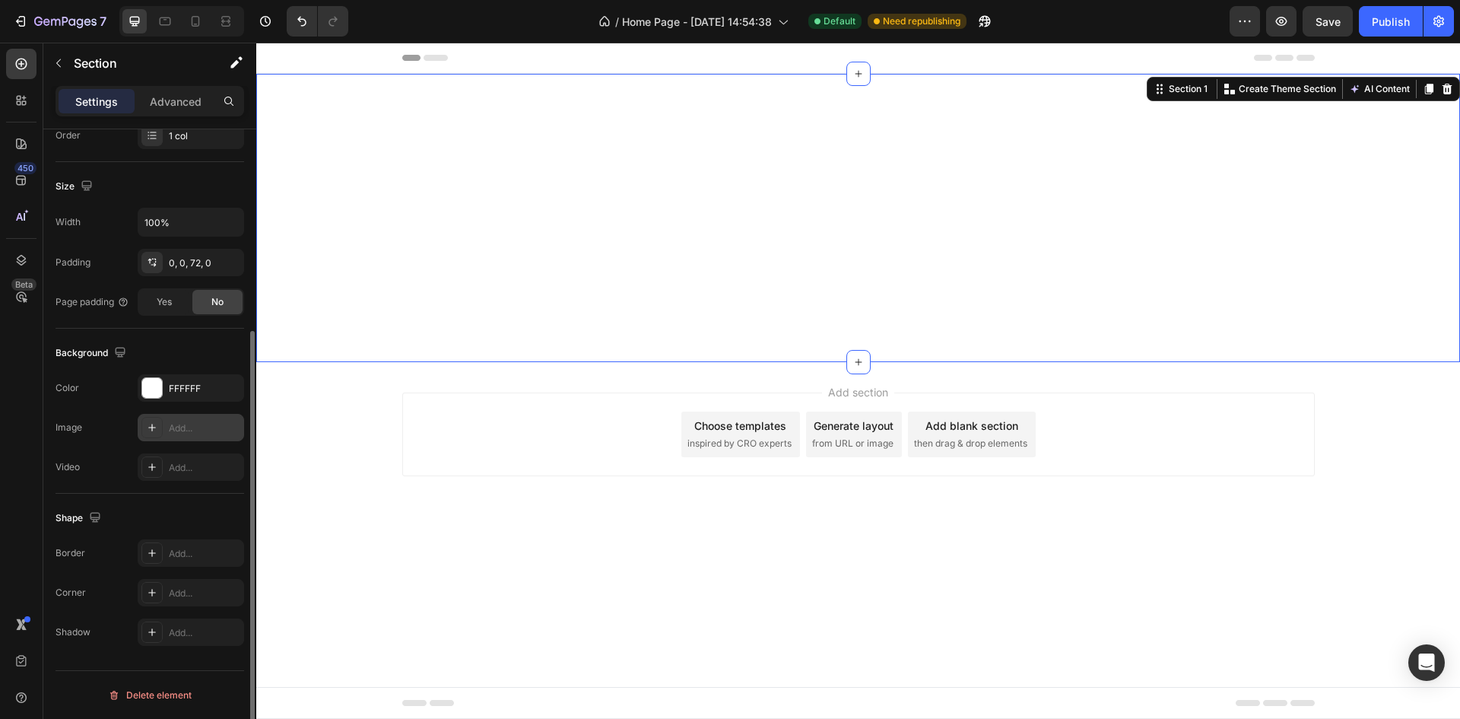
click at [196, 422] on div "Add..." at bounding box center [204, 428] width 71 height 14
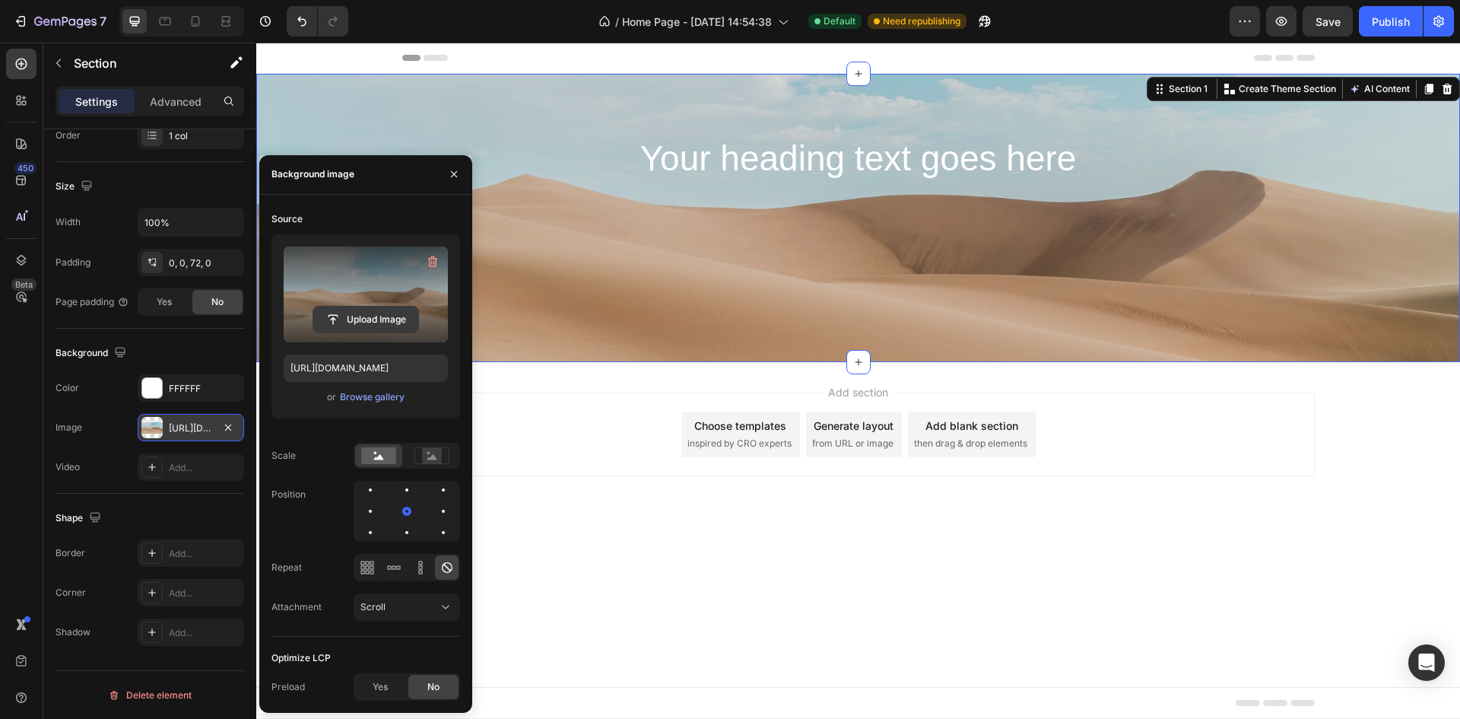
click at [382, 309] on input "file" at bounding box center [365, 319] width 105 height 26
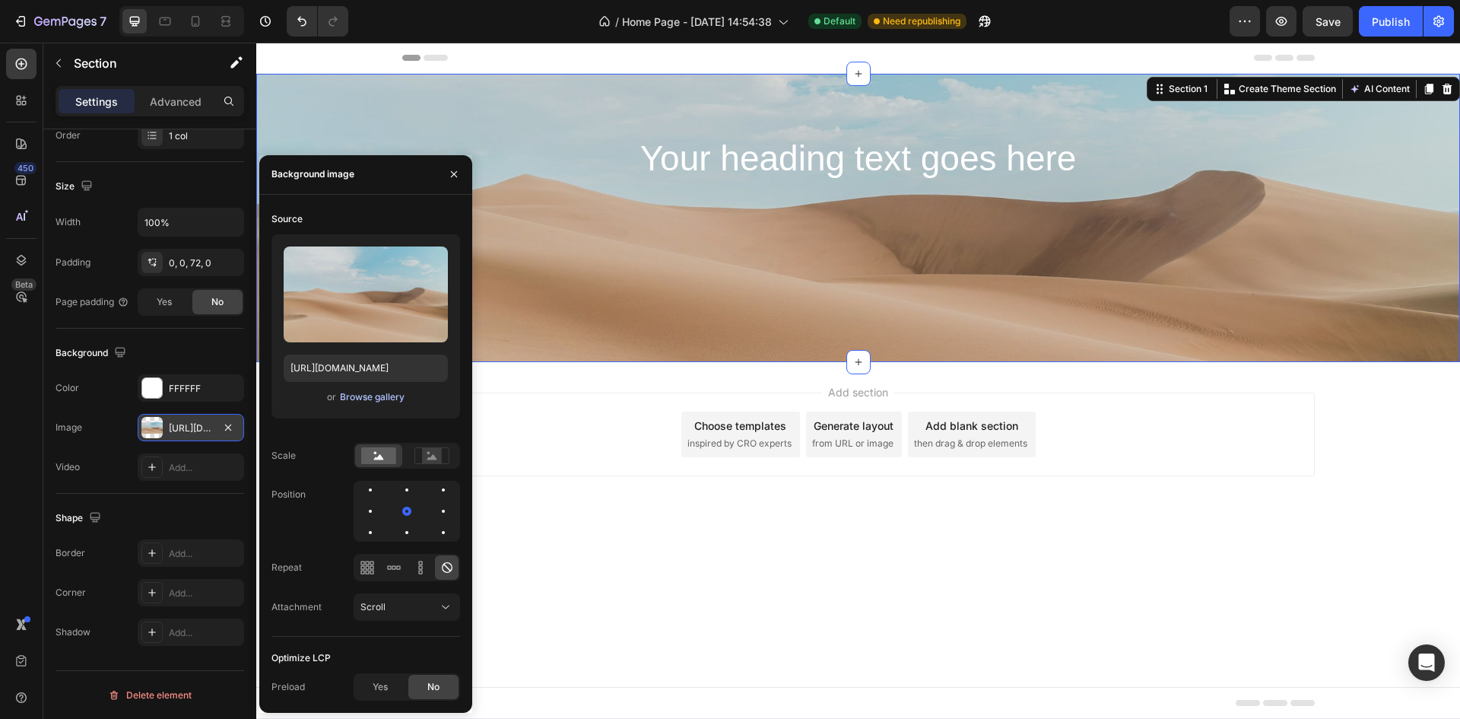
click at [386, 395] on div "Browse gallery" at bounding box center [372, 397] width 65 height 14
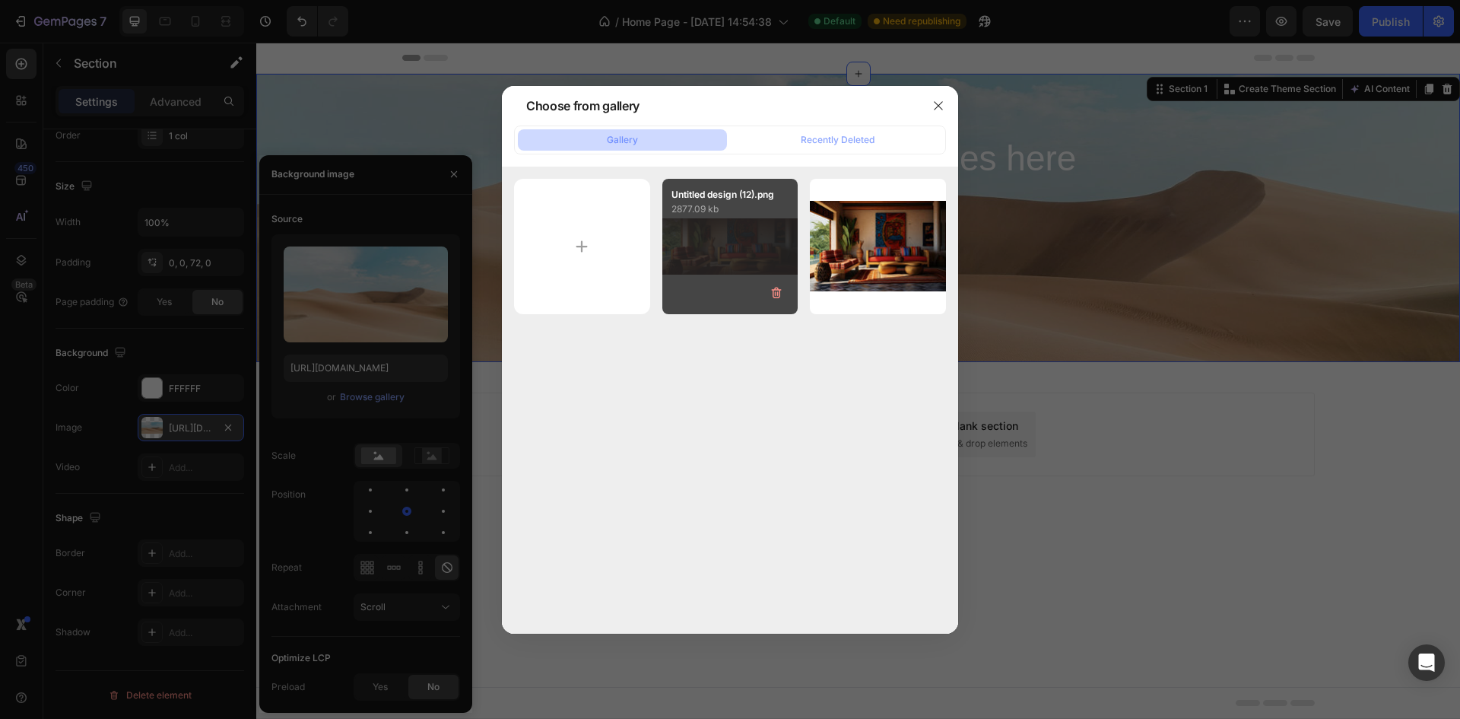
click at [699, 239] on div "Untitled design (12).png 2877.09 kb" at bounding box center [730, 247] width 136 height 136
type input "[URL][DOMAIN_NAME]"
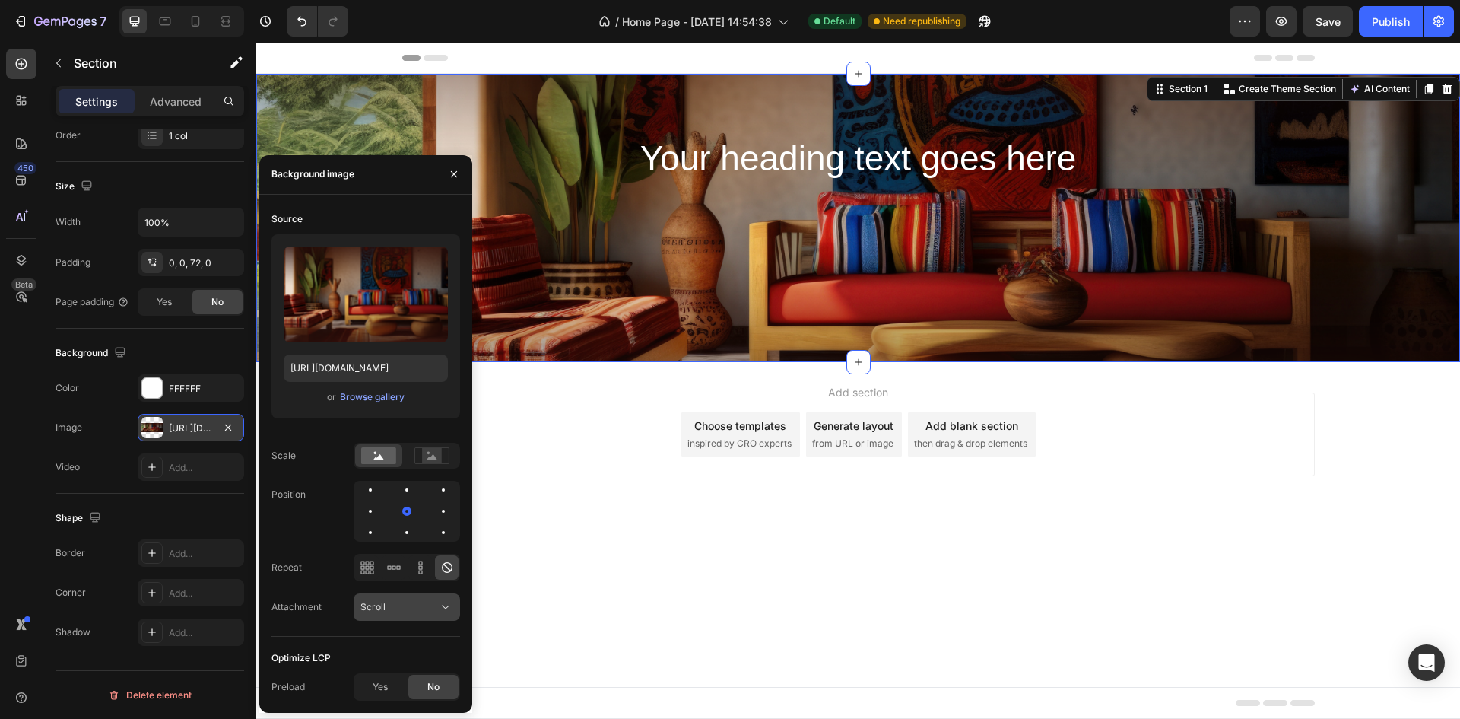
click at [375, 605] on span "Scroll" at bounding box center [372, 606] width 25 height 11
click at [300, 528] on div "Position" at bounding box center [365, 511] width 189 height 61
click at [430, 458] on icon at bounding box center [432, 456] width 10 height 5
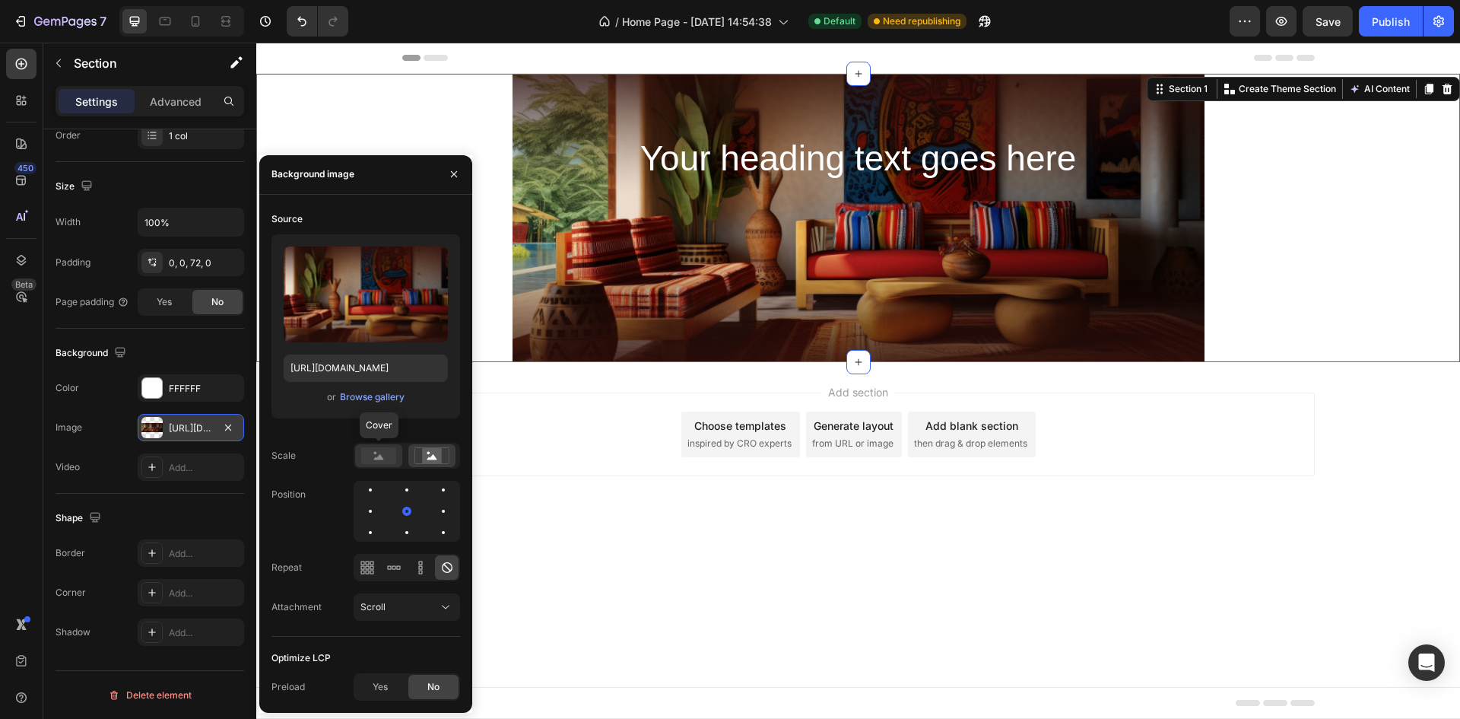
click at [381, 464] on div at bounding box center [378, 455] width 47 height 23
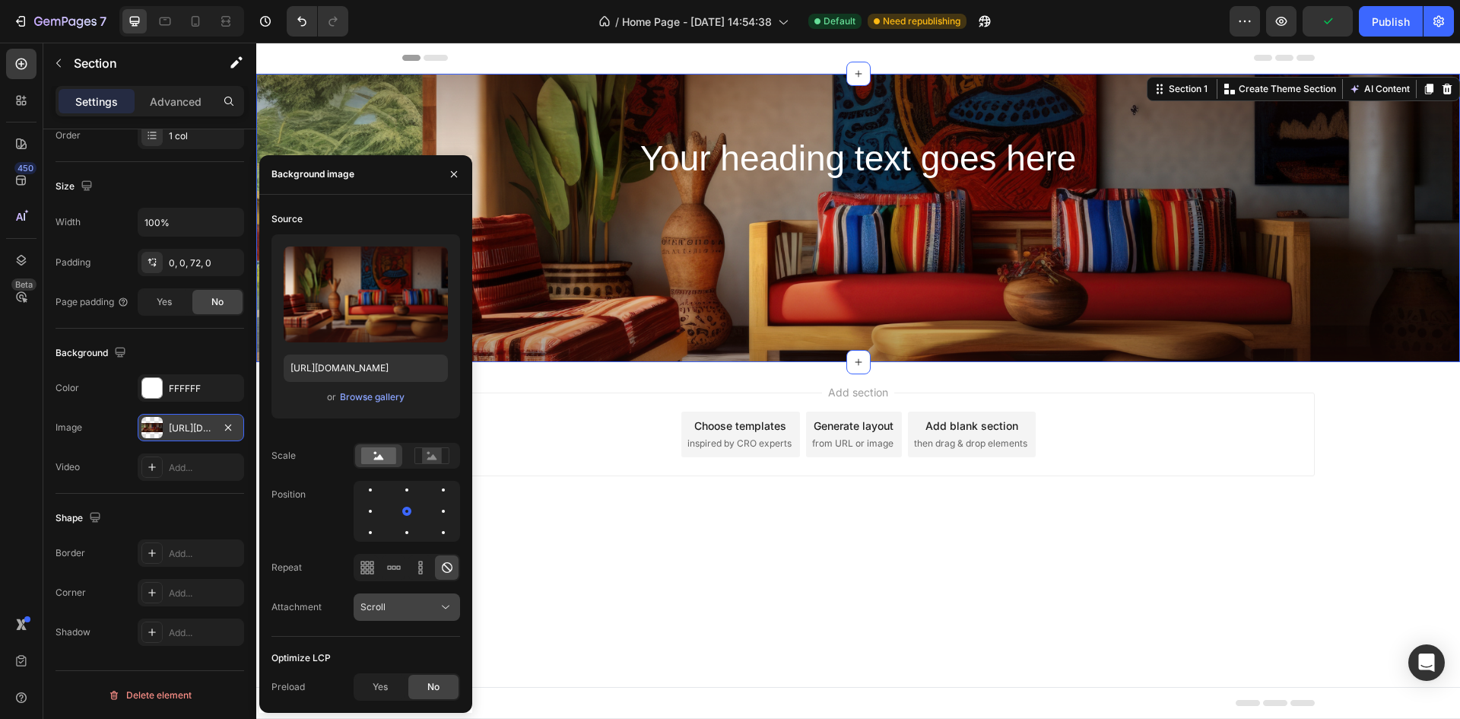
click at [412, 608] on div "Scroll" at bounding box center [399, 607] width 78 height 14
click at [382, 543] on span "Fixed" at bounding box center [372, 541] width 24 height 14
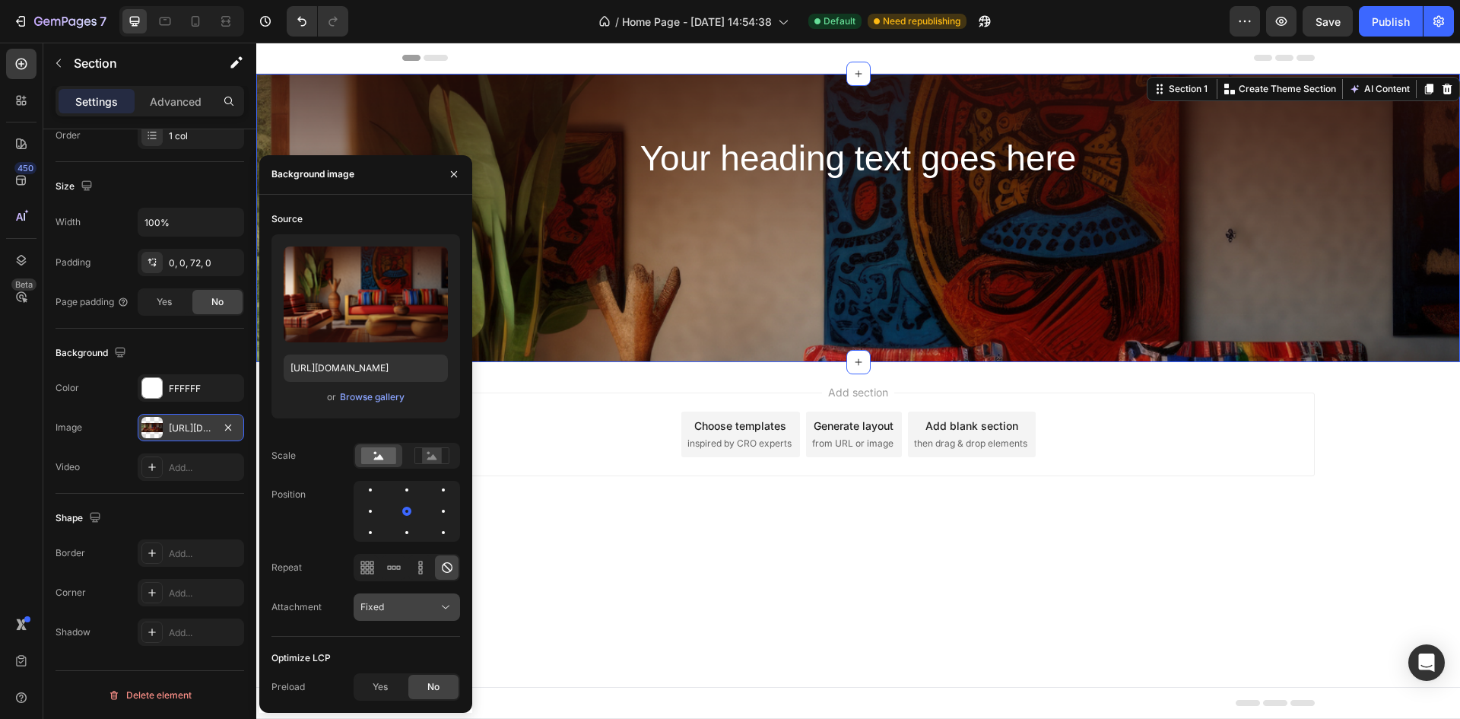
click at [392, 607] on div "Fixed" at bounding box center [399, 607] width 78 height 14
click at [411, 513] on p "Scroll" at bounding box center [403, 512] width 87 height 14
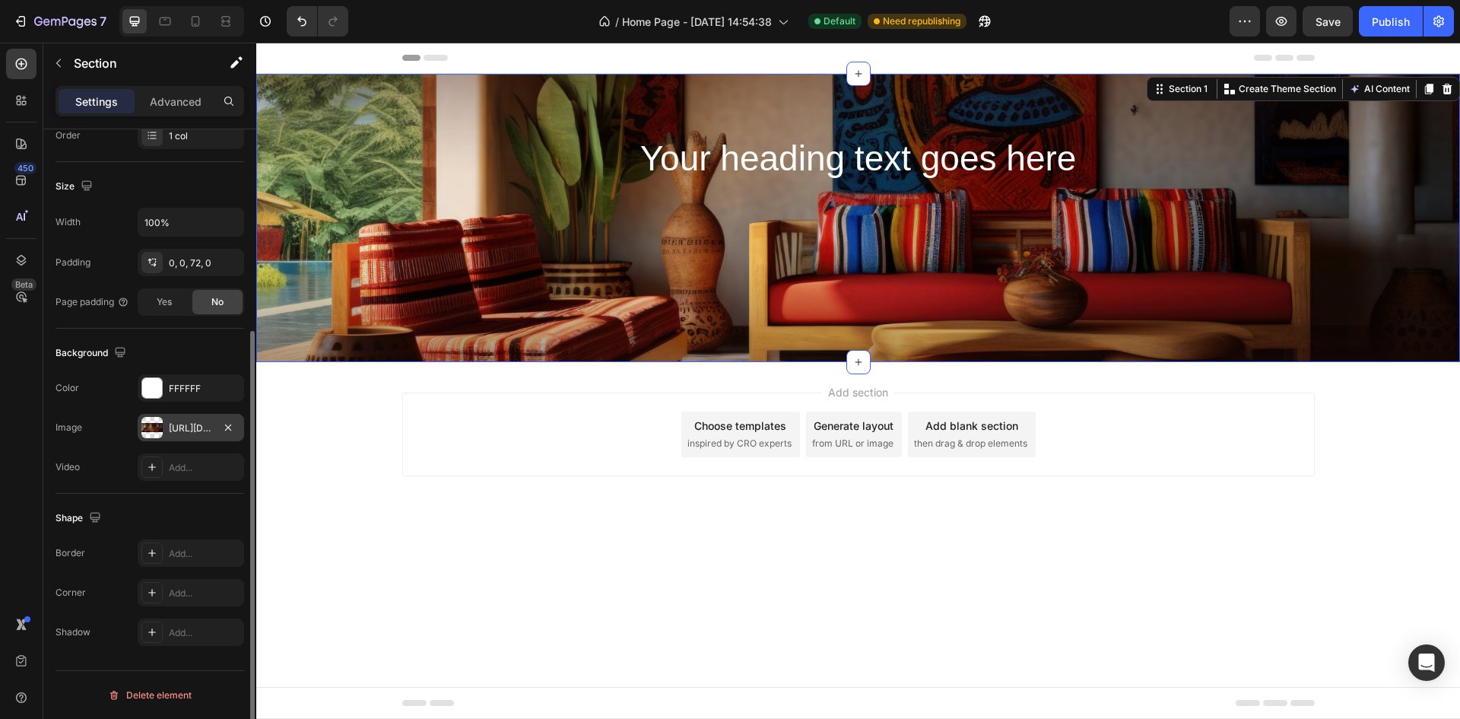
click at [230, 509] on div "Shape" at bounding box center [150, 518] width 189 height 24
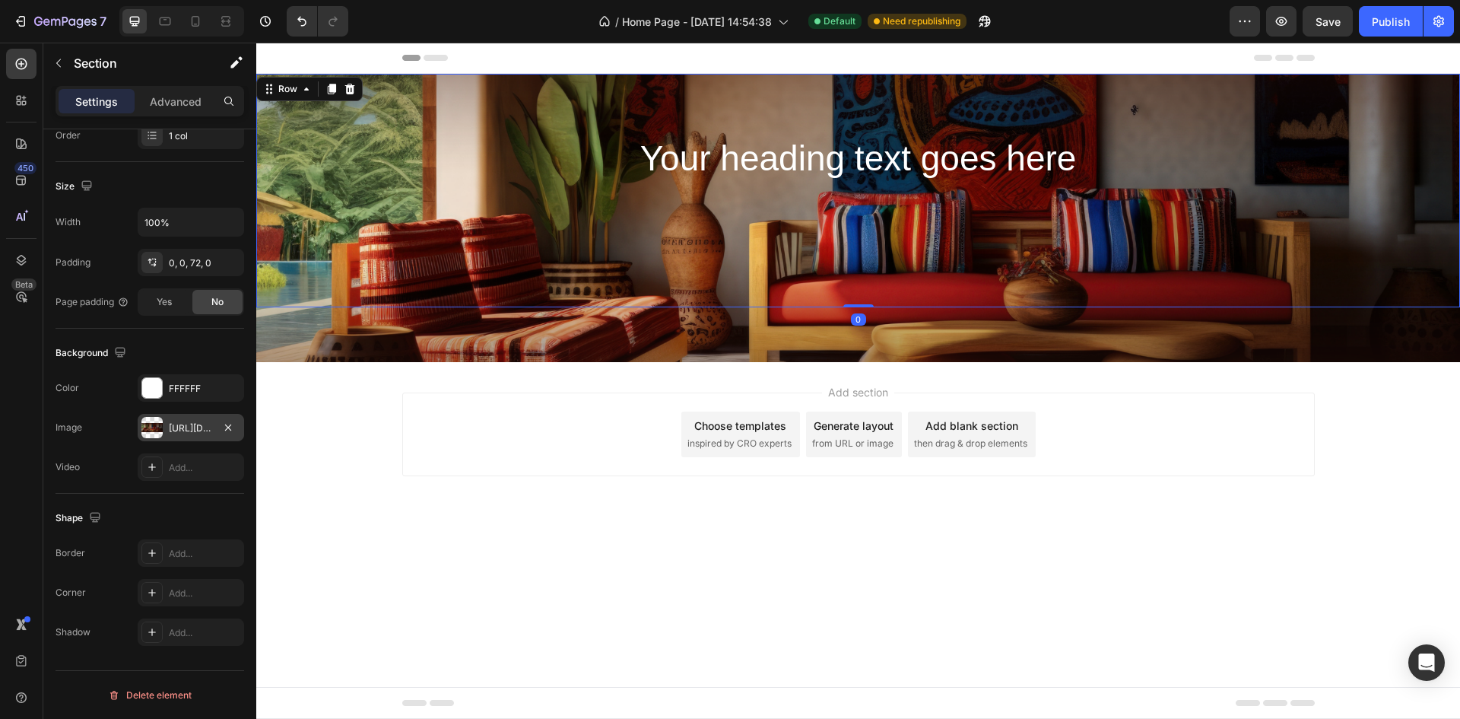
click at [998, 205] on div "Your heading text goes here Heading Row 0" at bounding box center [858, 190] width 1204 height 233
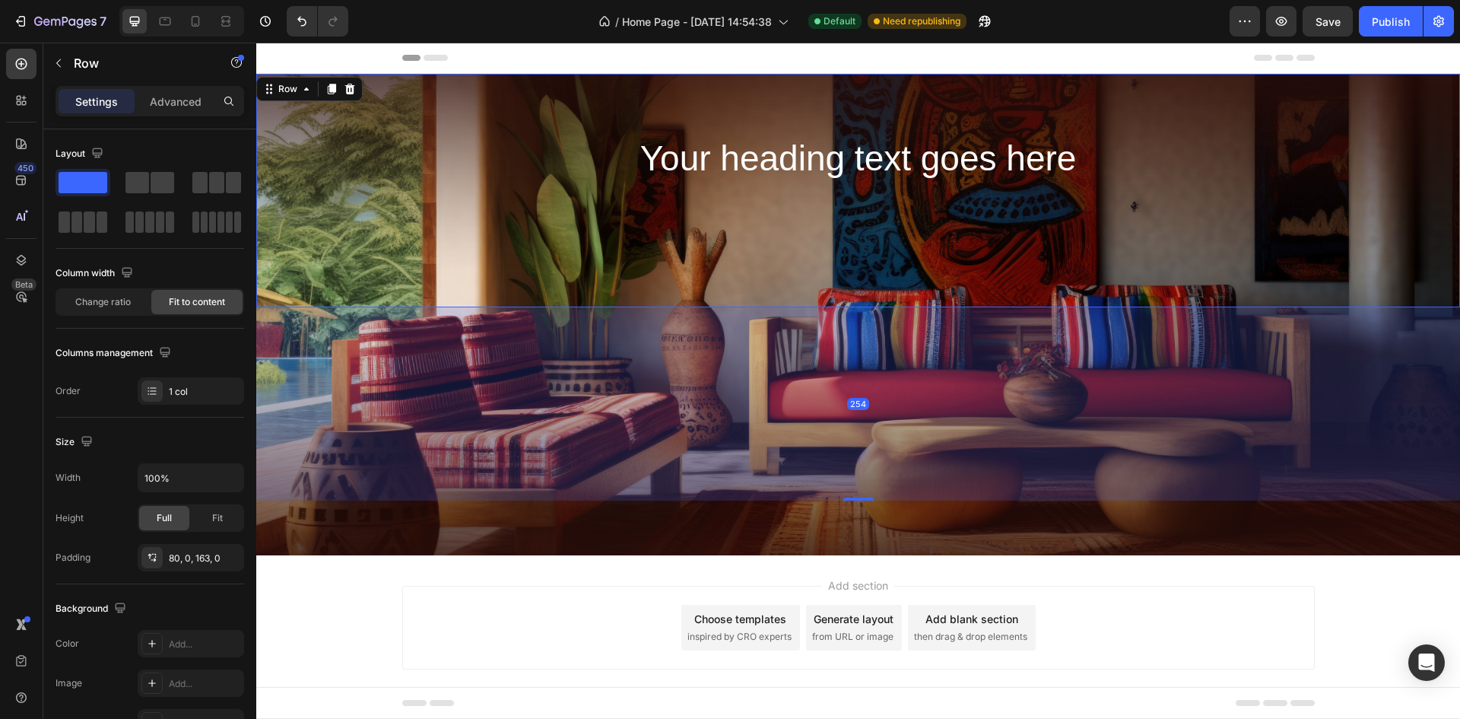
drag, startPoint x: 864, startPoint y: 306, endPoint x: 842, endPoint y: 500, distance: 194.4
click at [843, 500] on div at bounding box center [858, 498] width 30 height 3
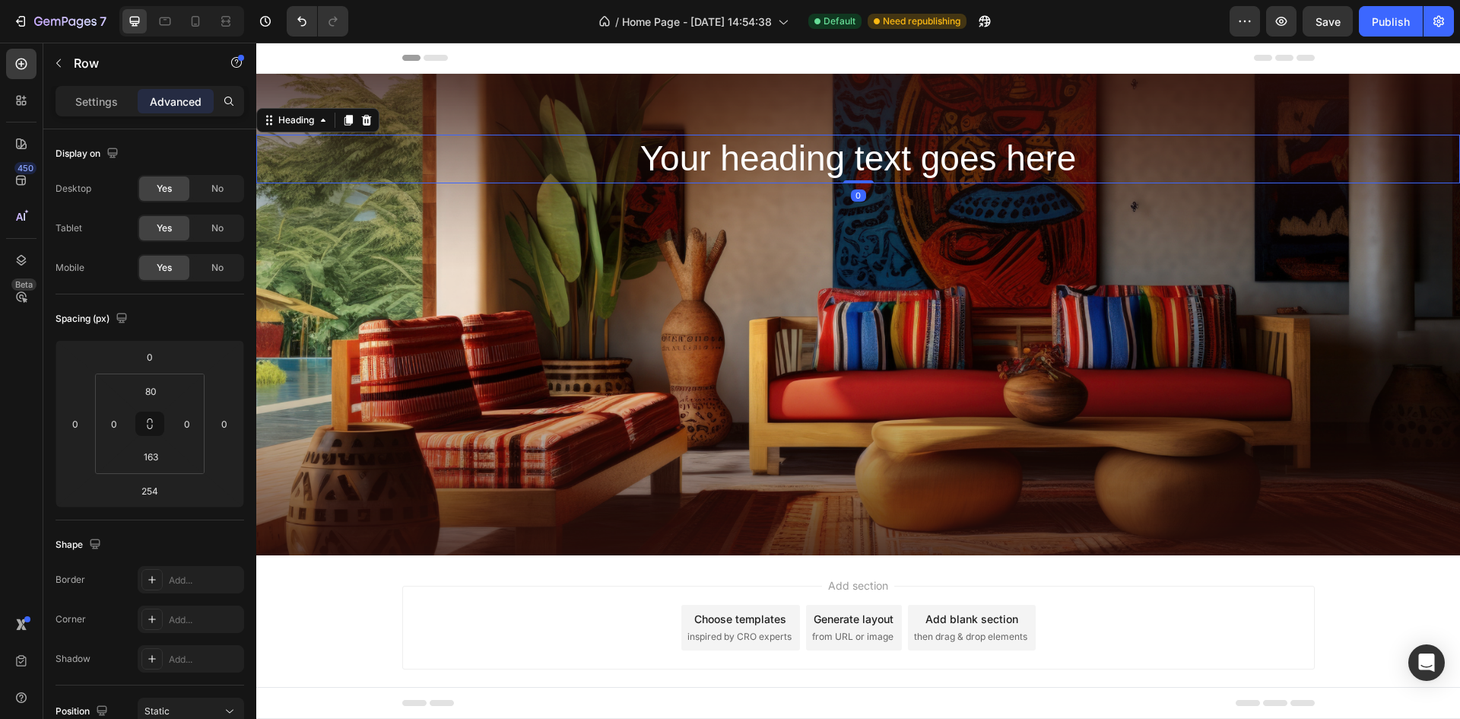
click at [944, 168] on h2 "Your heading text goes here" at bounding box center [858, 159] width 1204 height 49
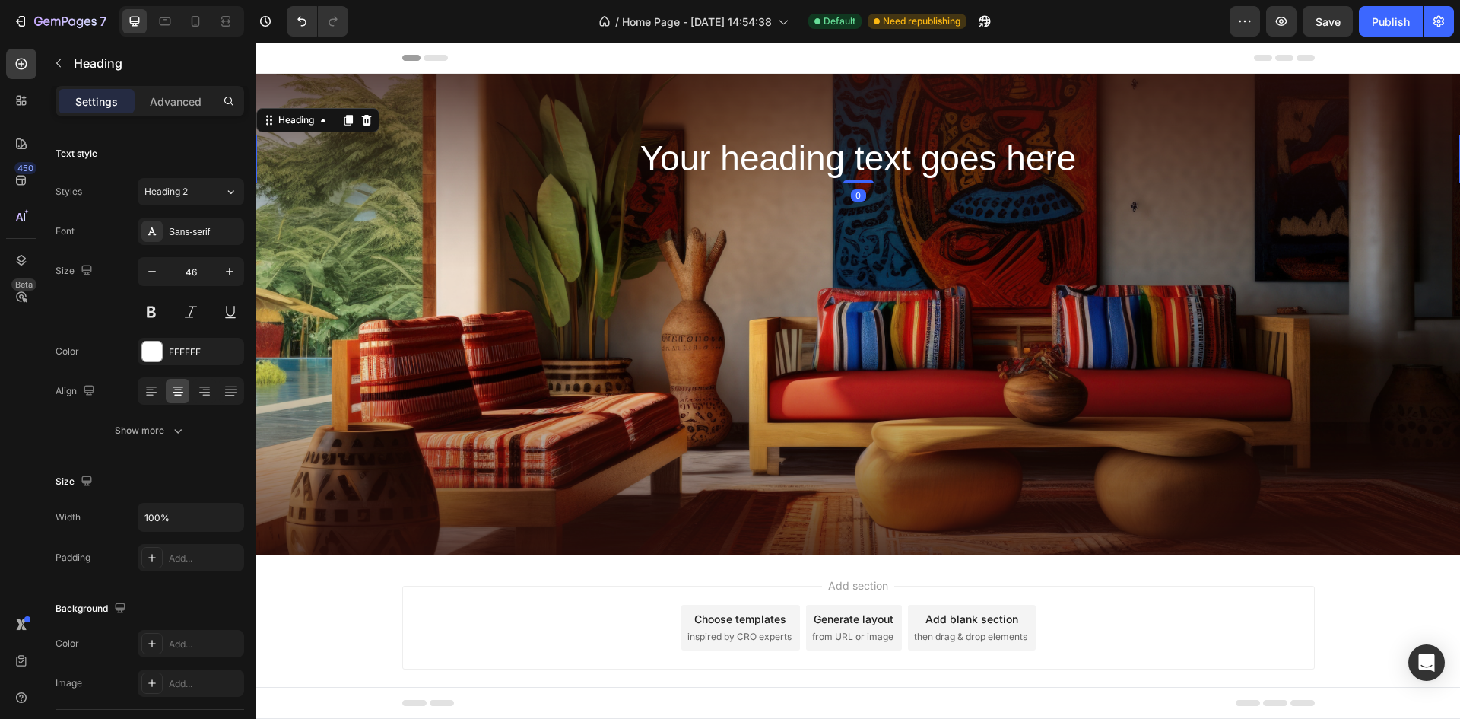
click at [925, 163] on h2 "Your heading text goes here" at bounding box center [858, 159] width 1204 height 49
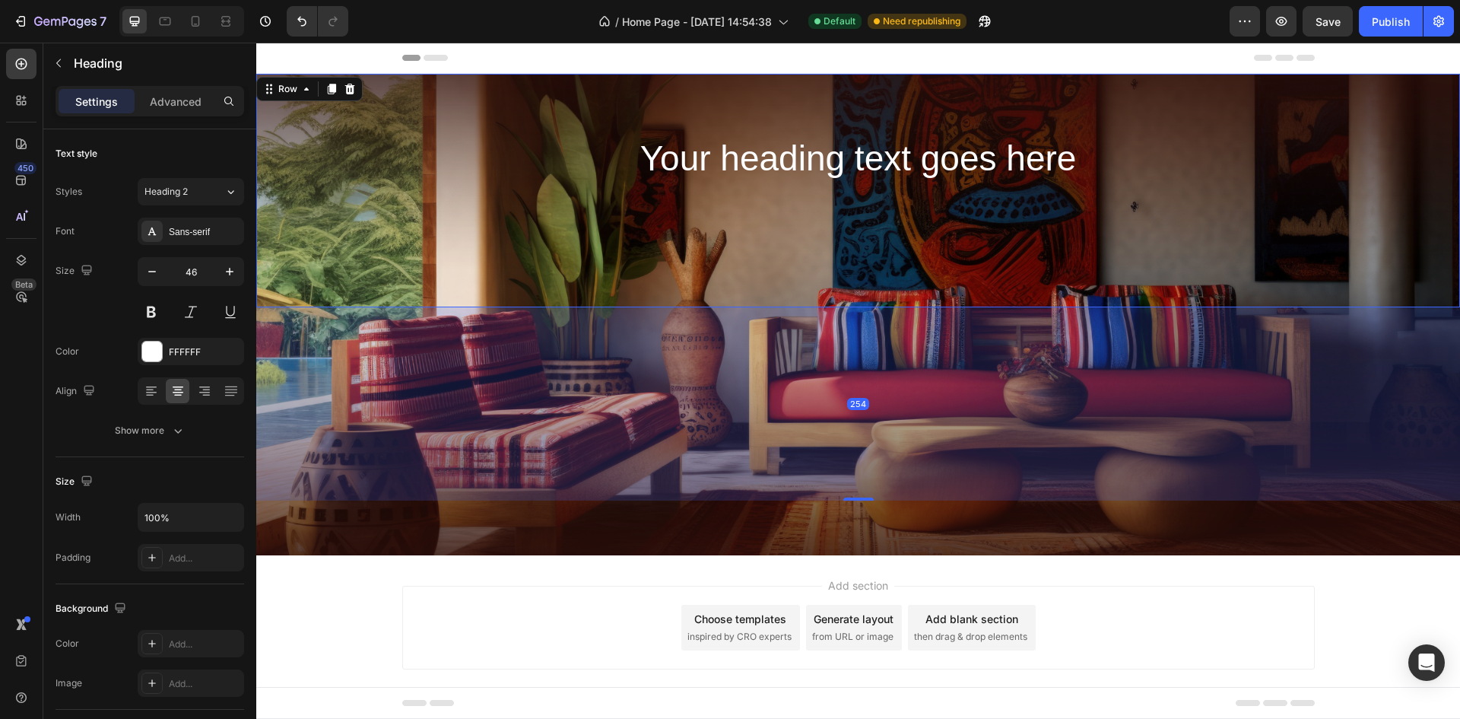
click at [671, 275] on div "Your heading text goes here Heading Row 254" at bounding box center [858, 190] width 1204 height 233
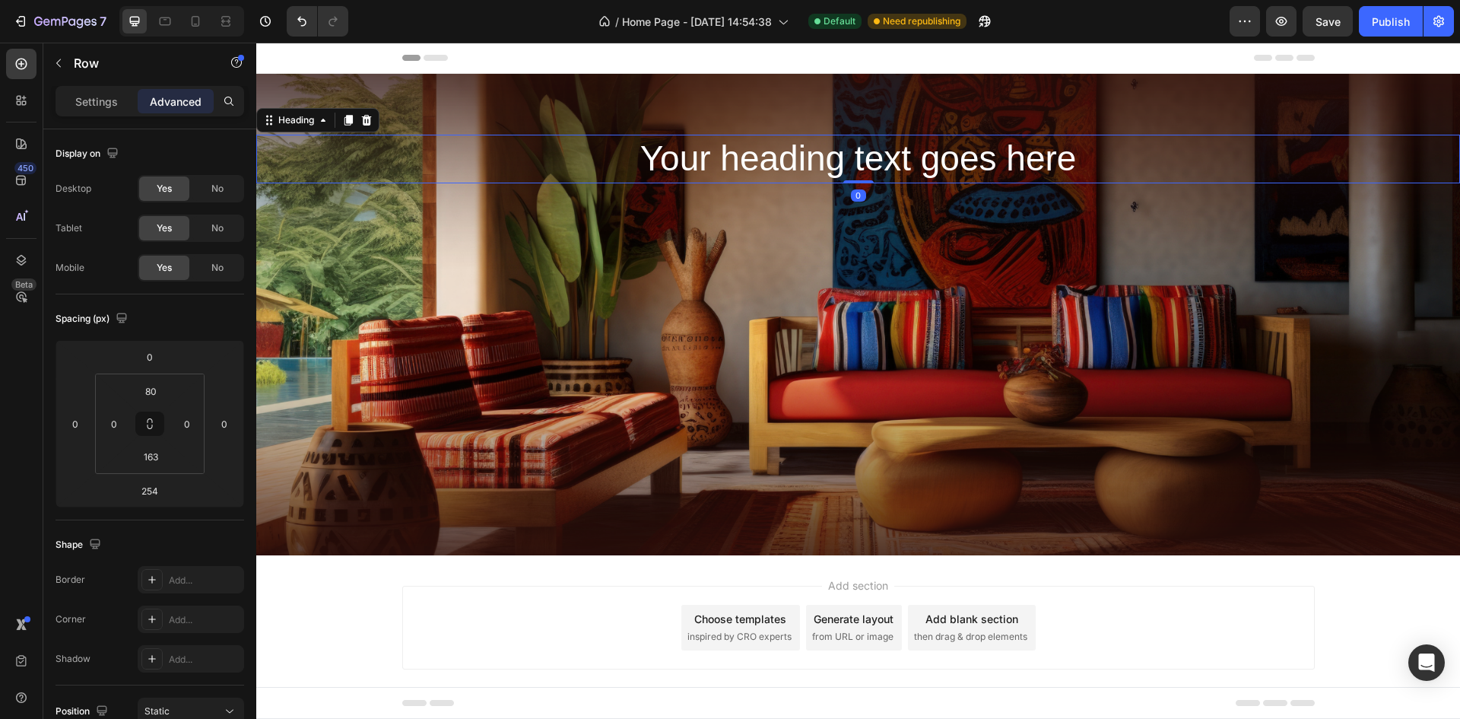
click at [888, 169] on p "Your heading text goes here" at bounding box center [858, 159] width 1201 height 46
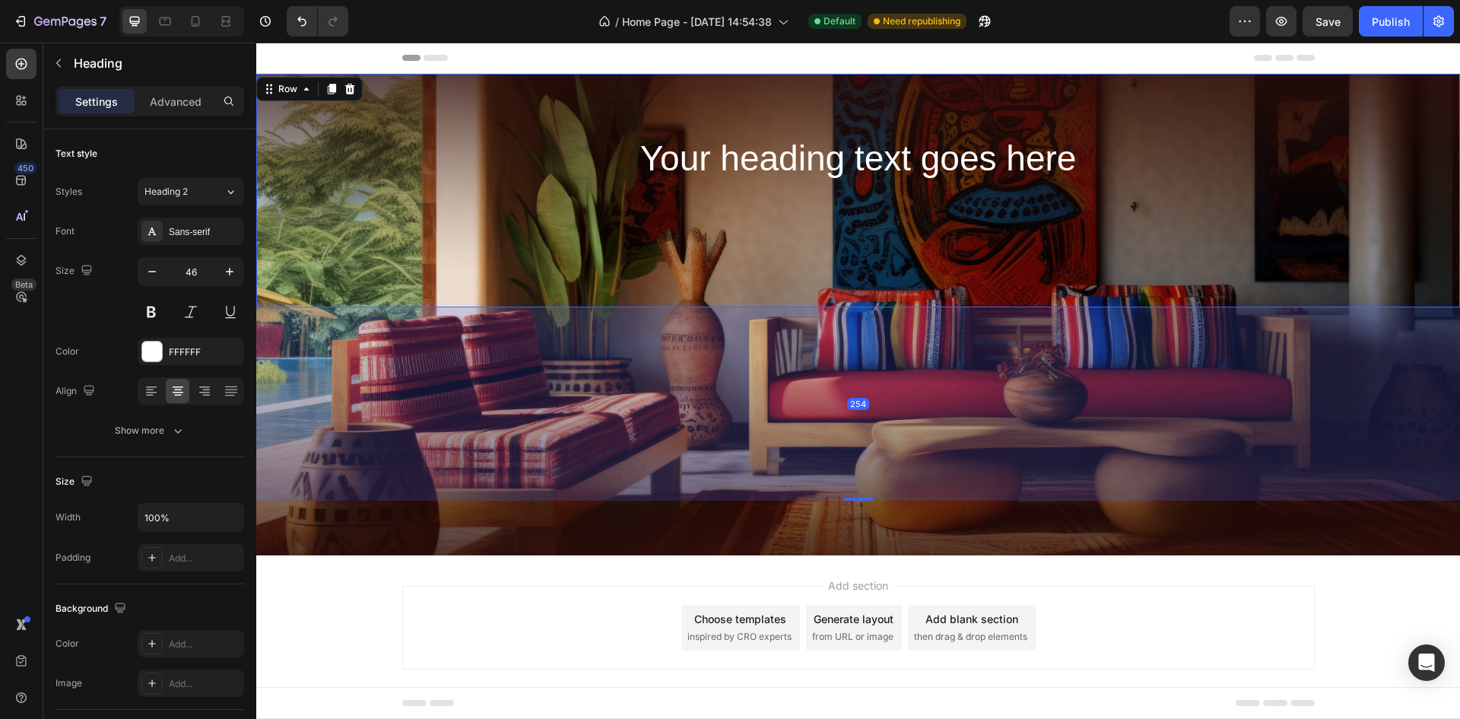
click at [901, 206] on div "Your heading text goes here Heading Row 254" at bounding box center [858, 190] width 1204 height 233
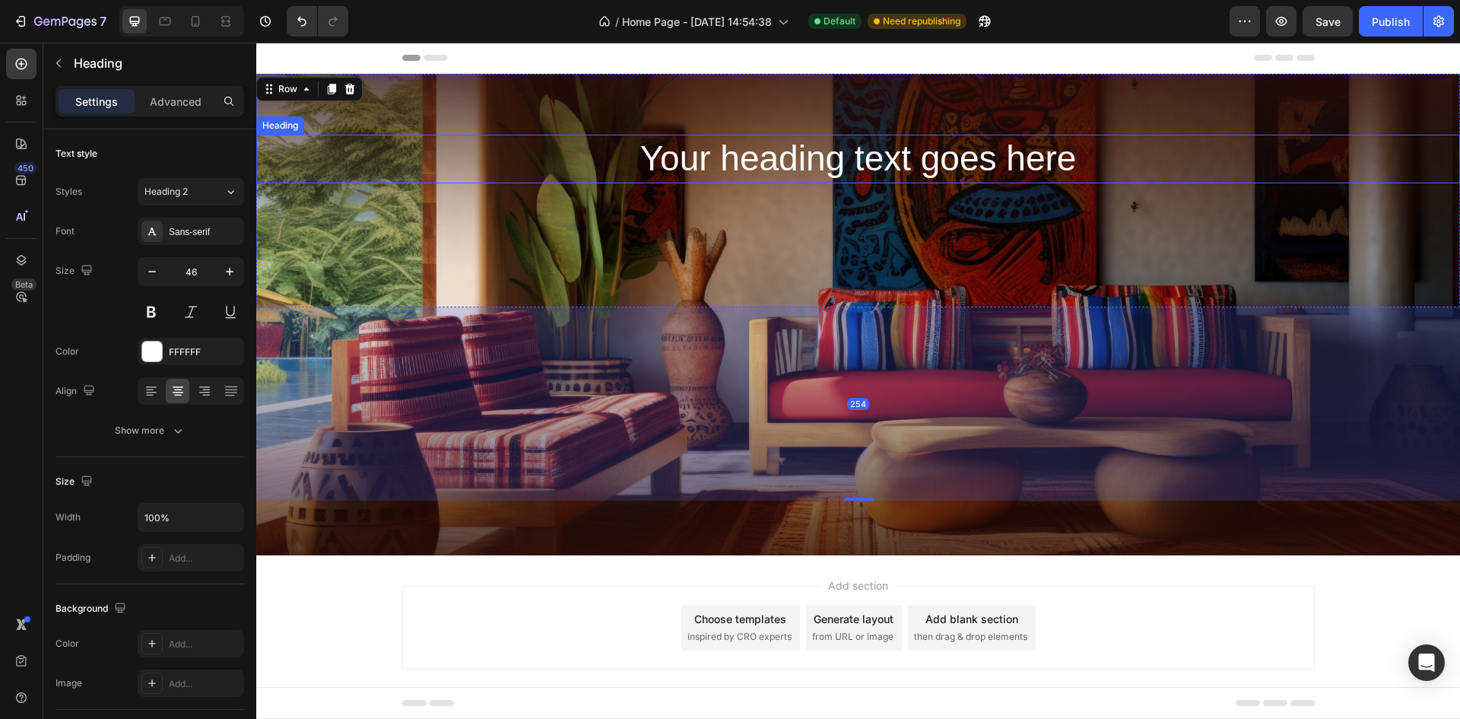
click at [889, 163] on p "Your heading text goes here" at bounding box center [858, 159] width 1201 height 46
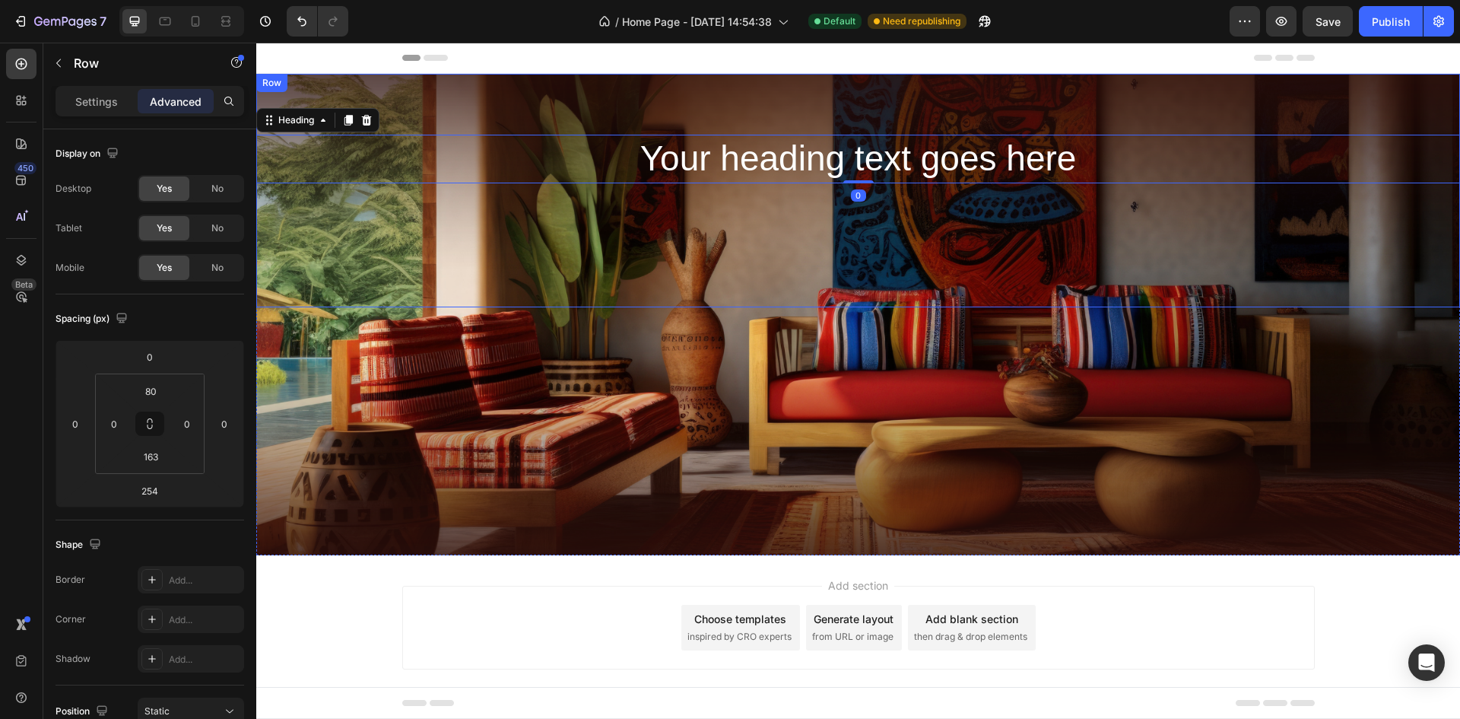
click at [890, 217] on div "Your heading text goes here Heading 0 Row" at bounding box center [858, 190] width 1204 height 233
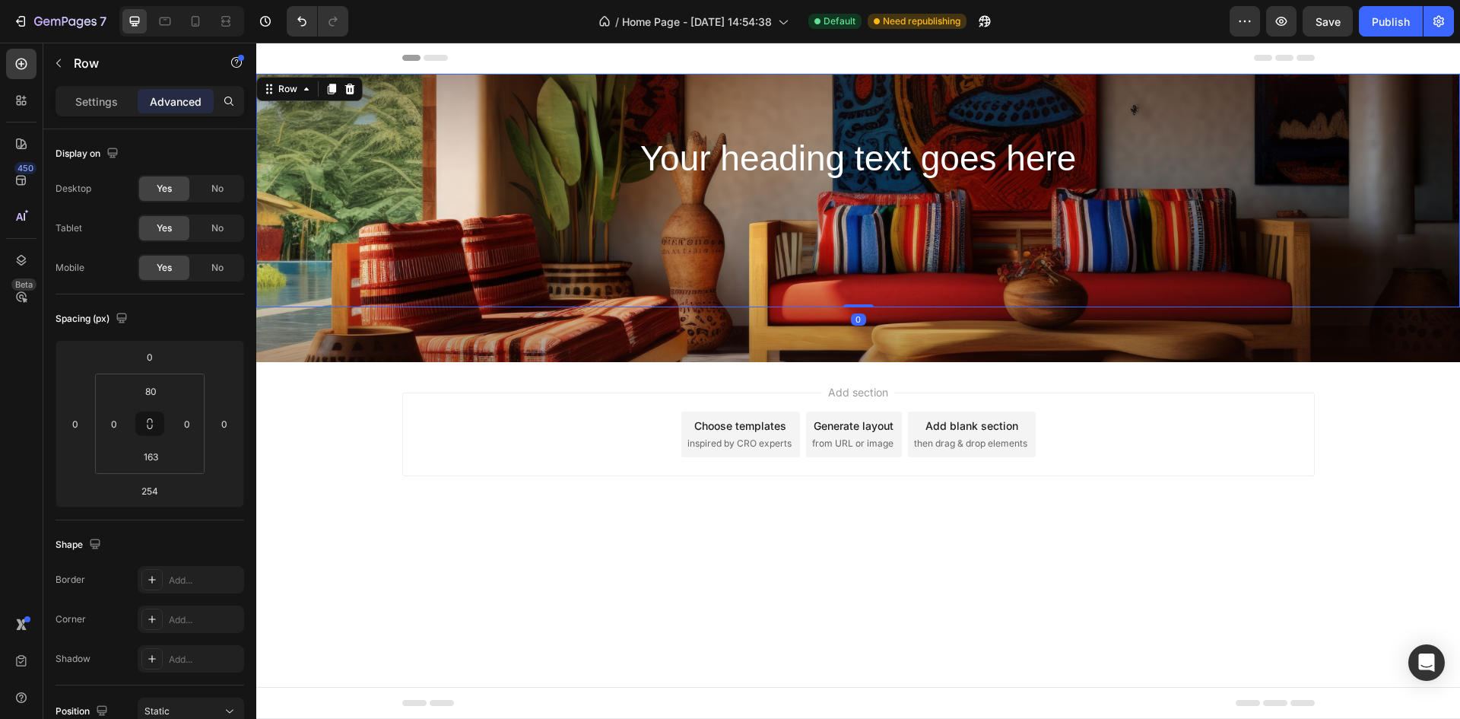
drag, startPoint x: 849, startPoint y: 500, endPoint x: 917, endPoint y: 265, distance: 244.7
click at [917, 265] on div "Your heading text goes here Heading Row 0" at bounding box center [858, 190] width 1204 height 233
type input "0"
click at [906, 112] on div "Your heading text goes here Heading Row 0" at bounding box center [858, 190] width 1204 height 233
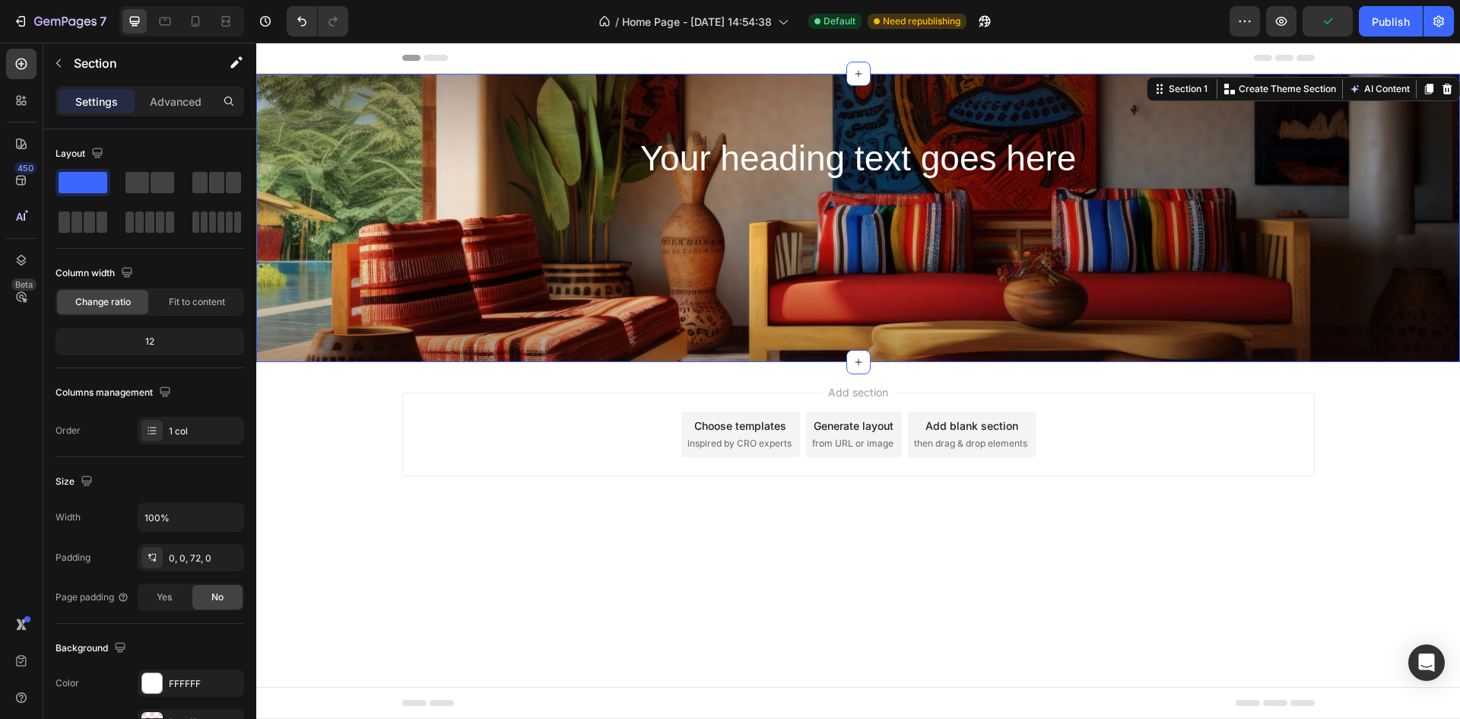
click at [403, 356] on div "Your heading text goes here Heading Row Section 1 You can create reusable secti…" at bounding box center [858, 218] width 1204 height 288
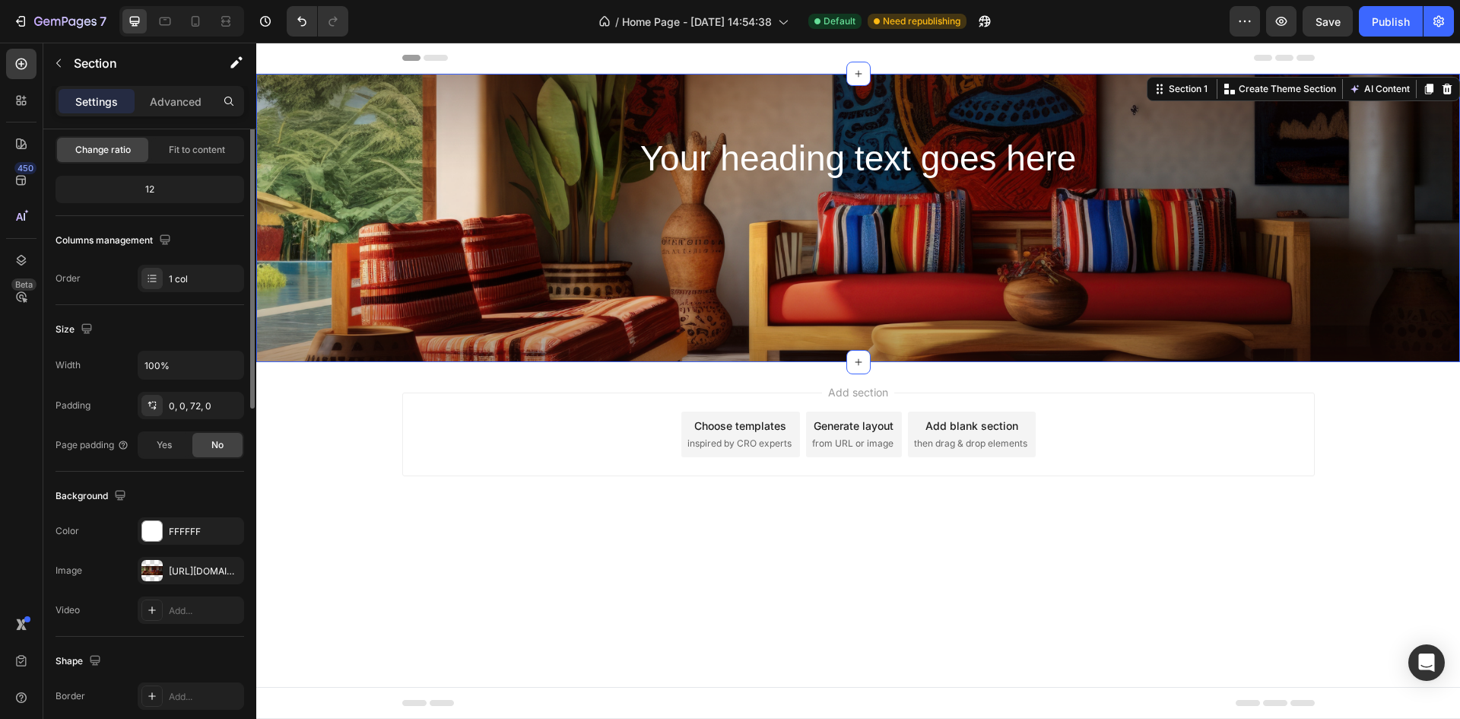
scroll to position [295, 0]
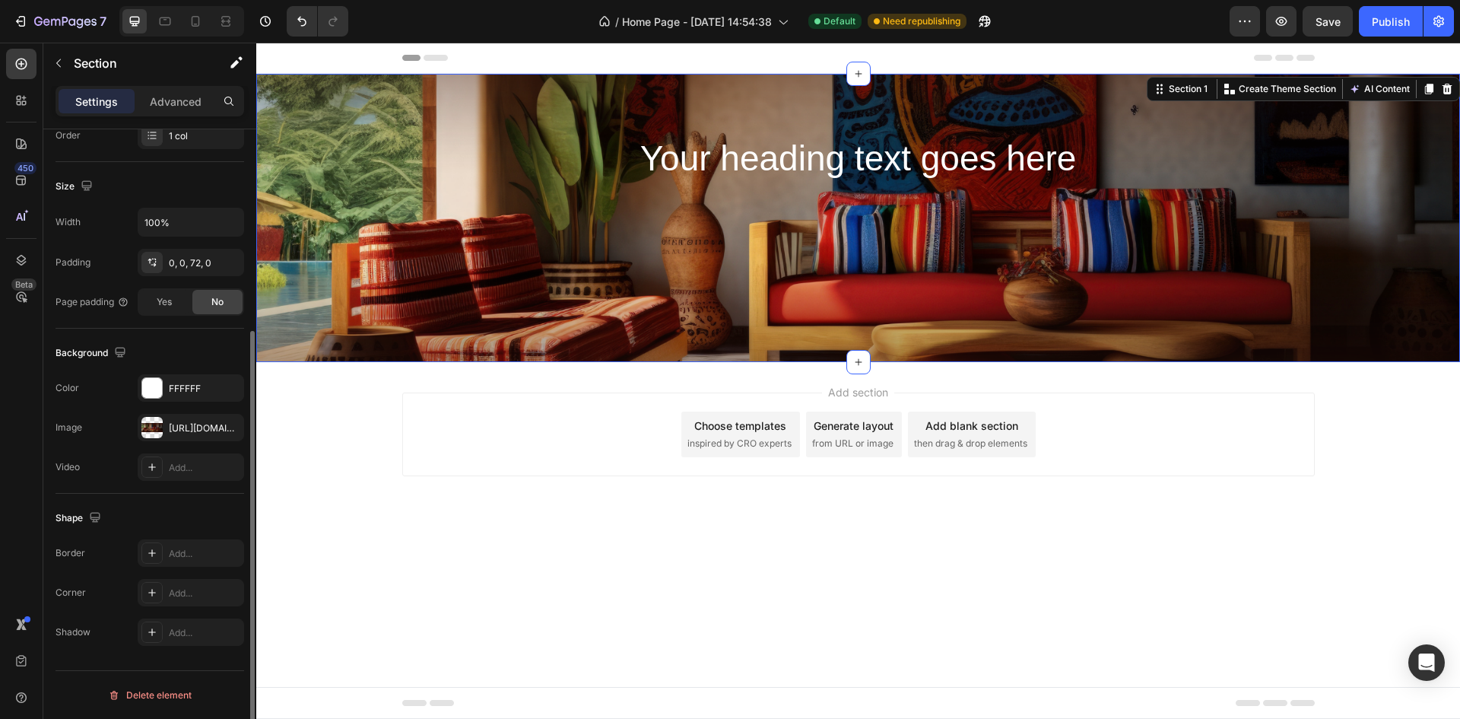
click at [197, 277] on div "Width 100% Padding 0, 0, 72, 0 Page padding Yes No" at bounding box center [150, 262] width 189 height 108
click at [198, 268] on div "0, 0, 72, 0" at bounding box center [191, 263] width 44 height 14
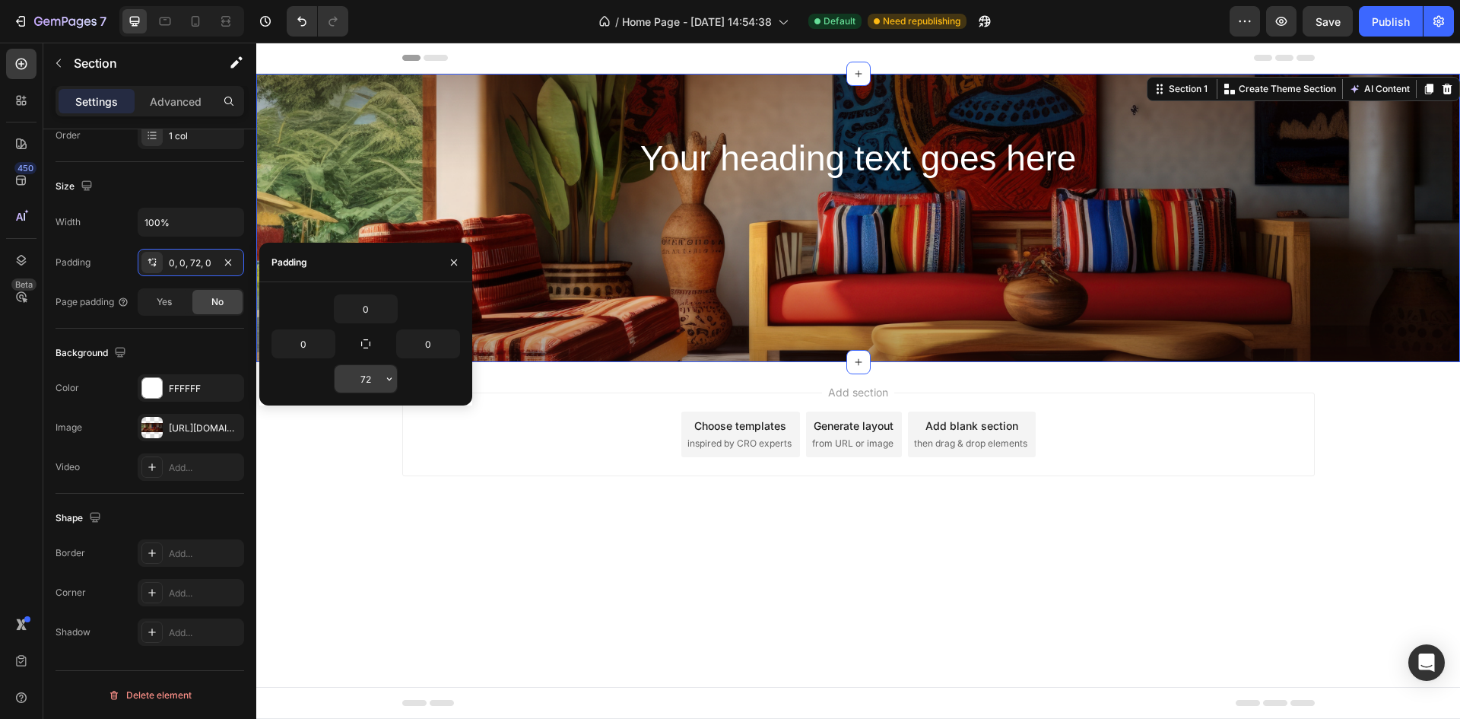
click at [369, 373] on input "72" at bounding box center [366, 378] width 62 height 27
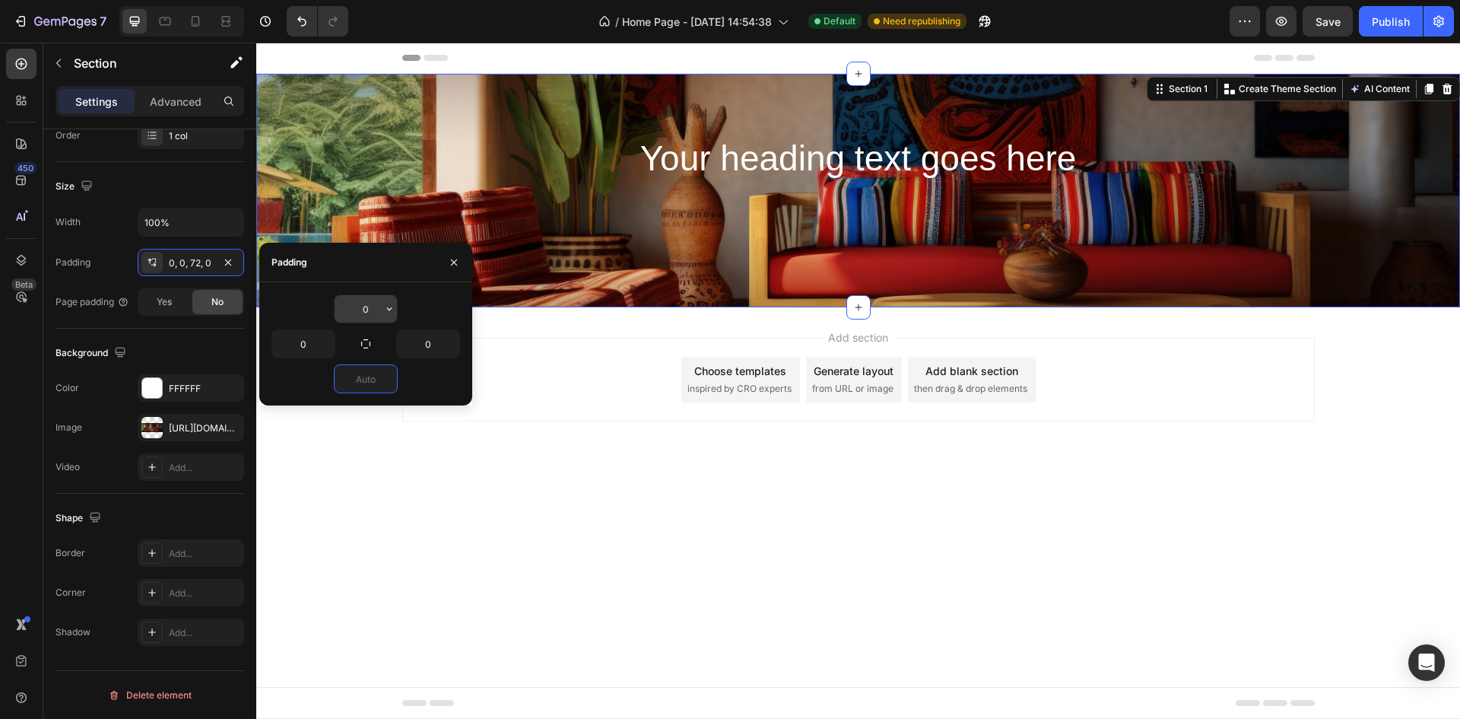
type input "0"
click at [367, 313] on input "0" at bounding box center [366, 308] width 62 height 27
click at [372, 313] on input "0" at bounding box center [366, 308] width 62 height 27
click at [391, 318] on button "button" at bounding box center [389, 308] width 15 height 27
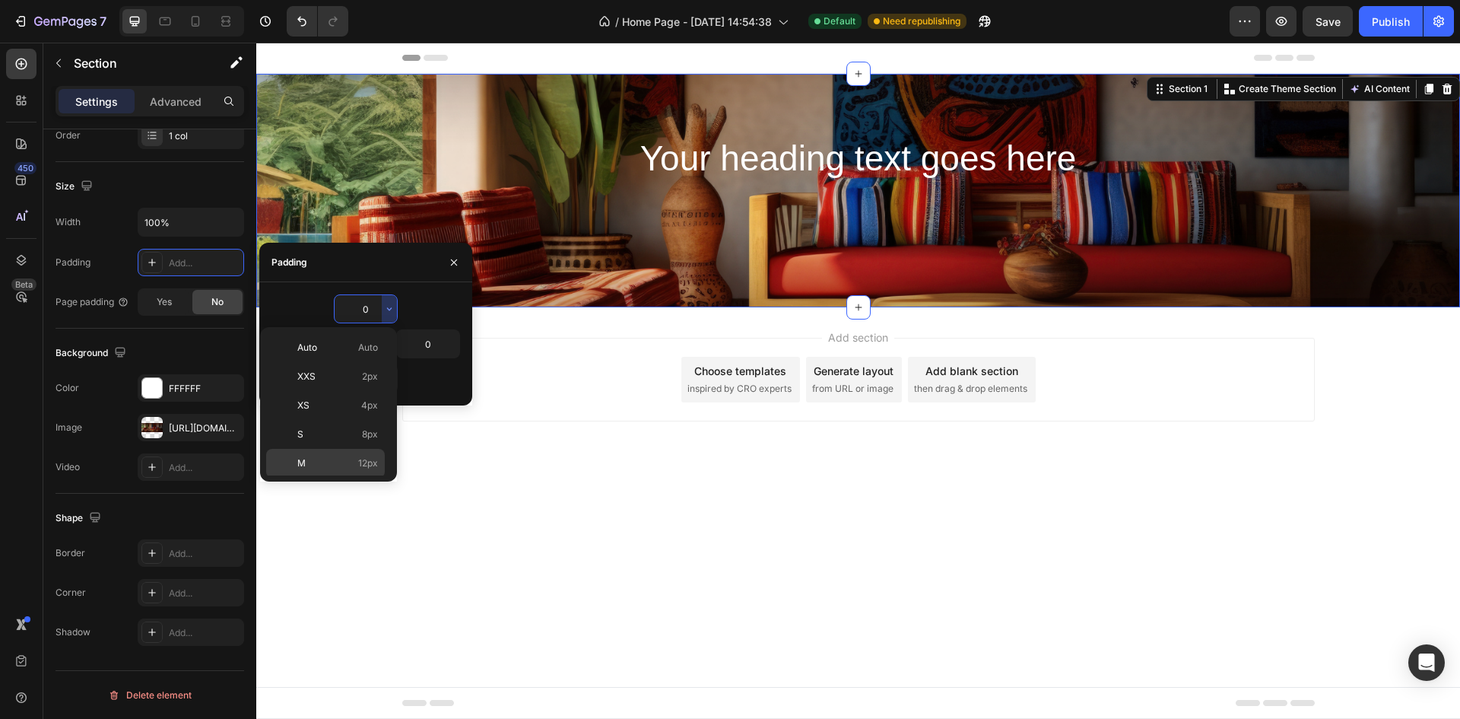
scroll to position [176, 0]
click at [361, 467] on span "112px" at bounding box center [366, 461] width 24 height 14
type input "112"
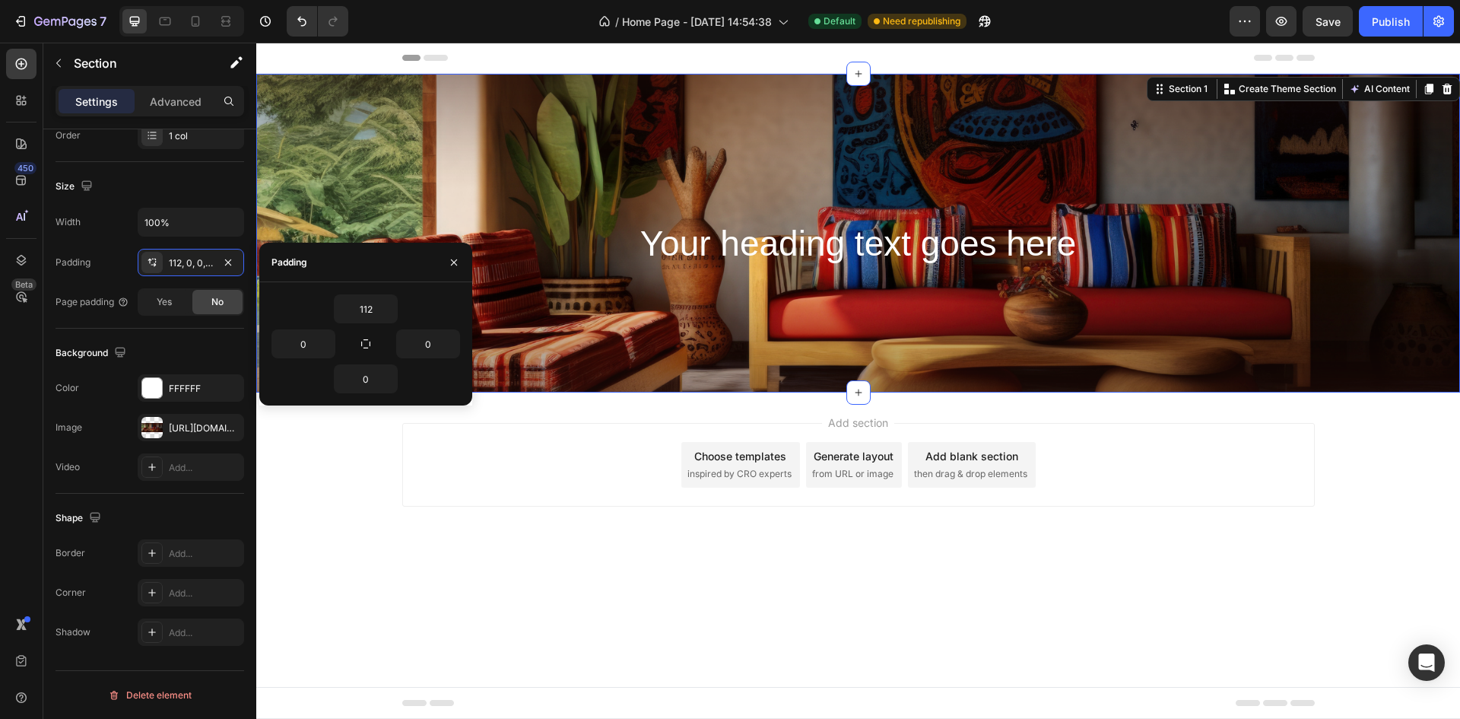
click at [955, 183] on div "Your heading text goes here Heading Row" at bounding box center [858, 275] width 1204 height 233
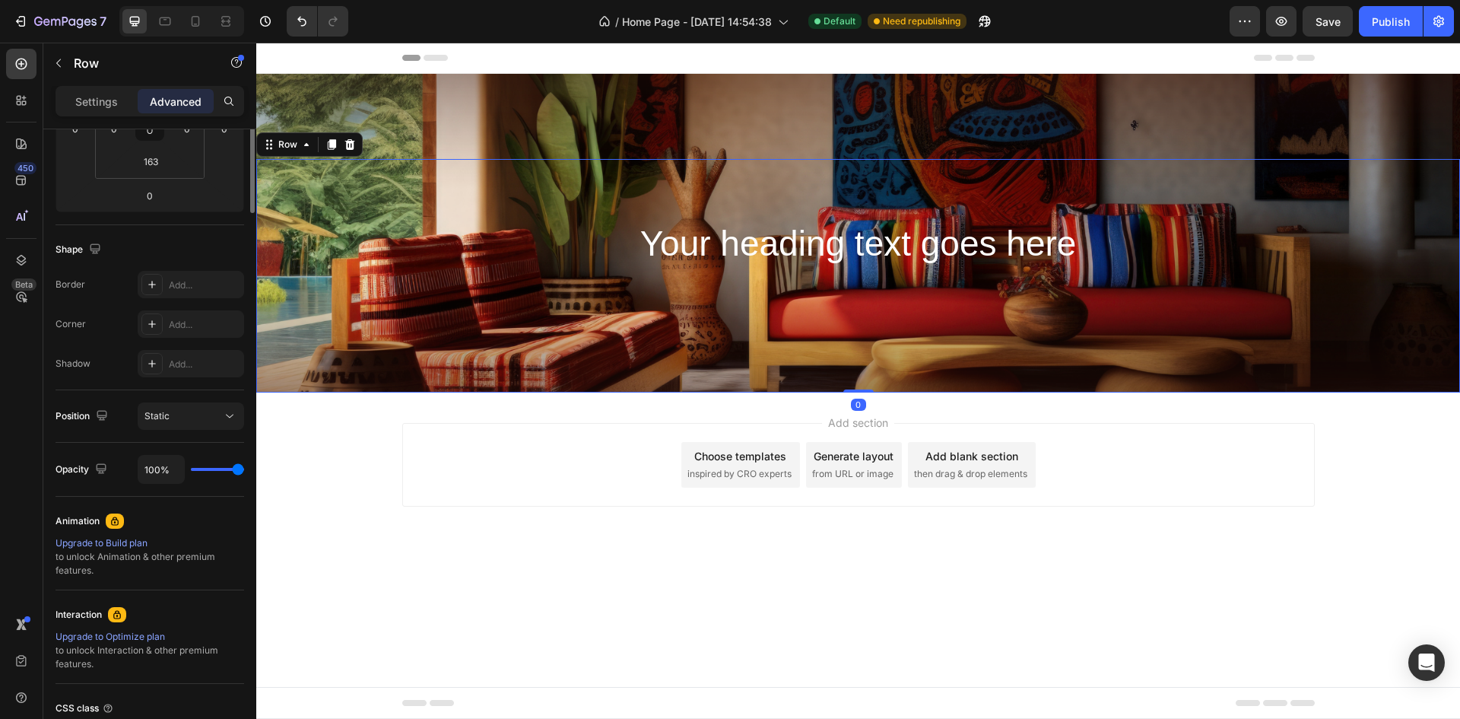
scroll to position [0, 0]
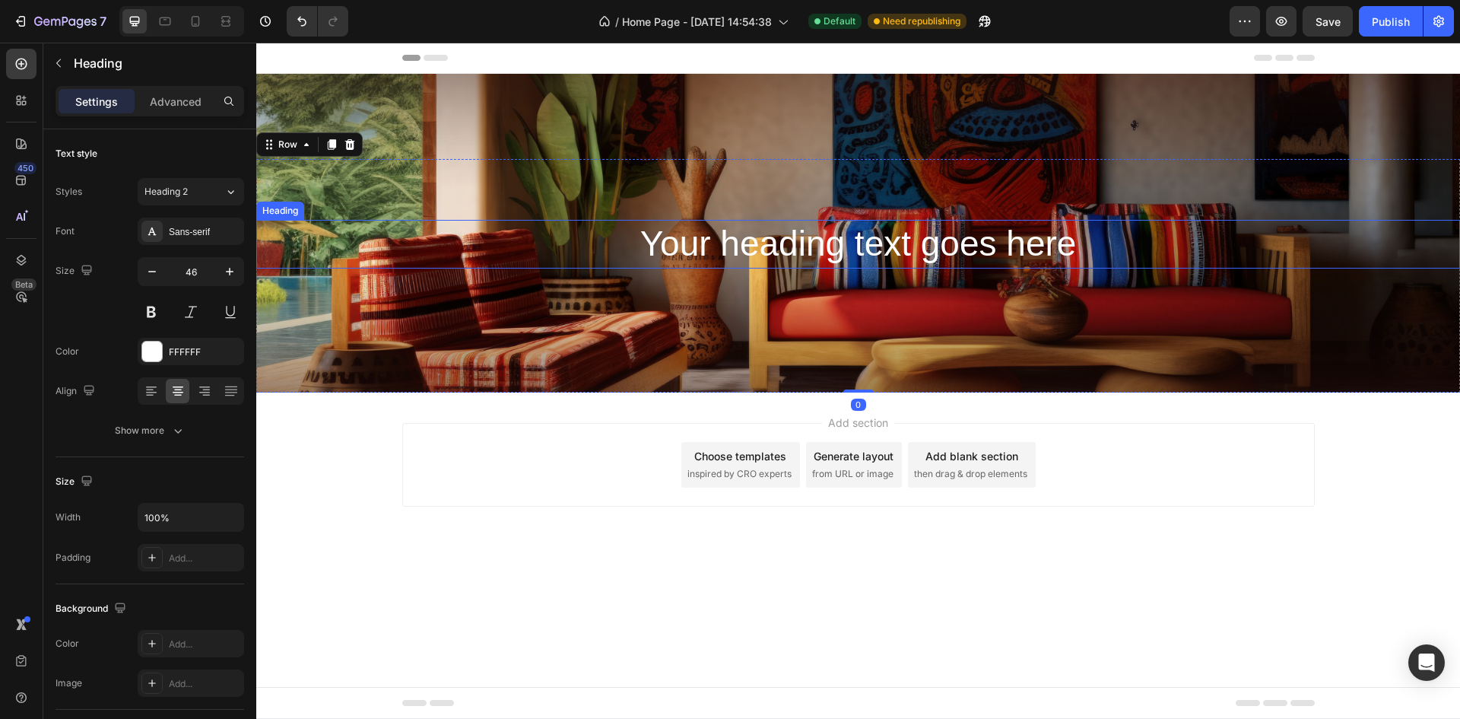
click at [842, 242] on p "Your heading text goes here" at bounding box center [858, 244] width 1201 height 46
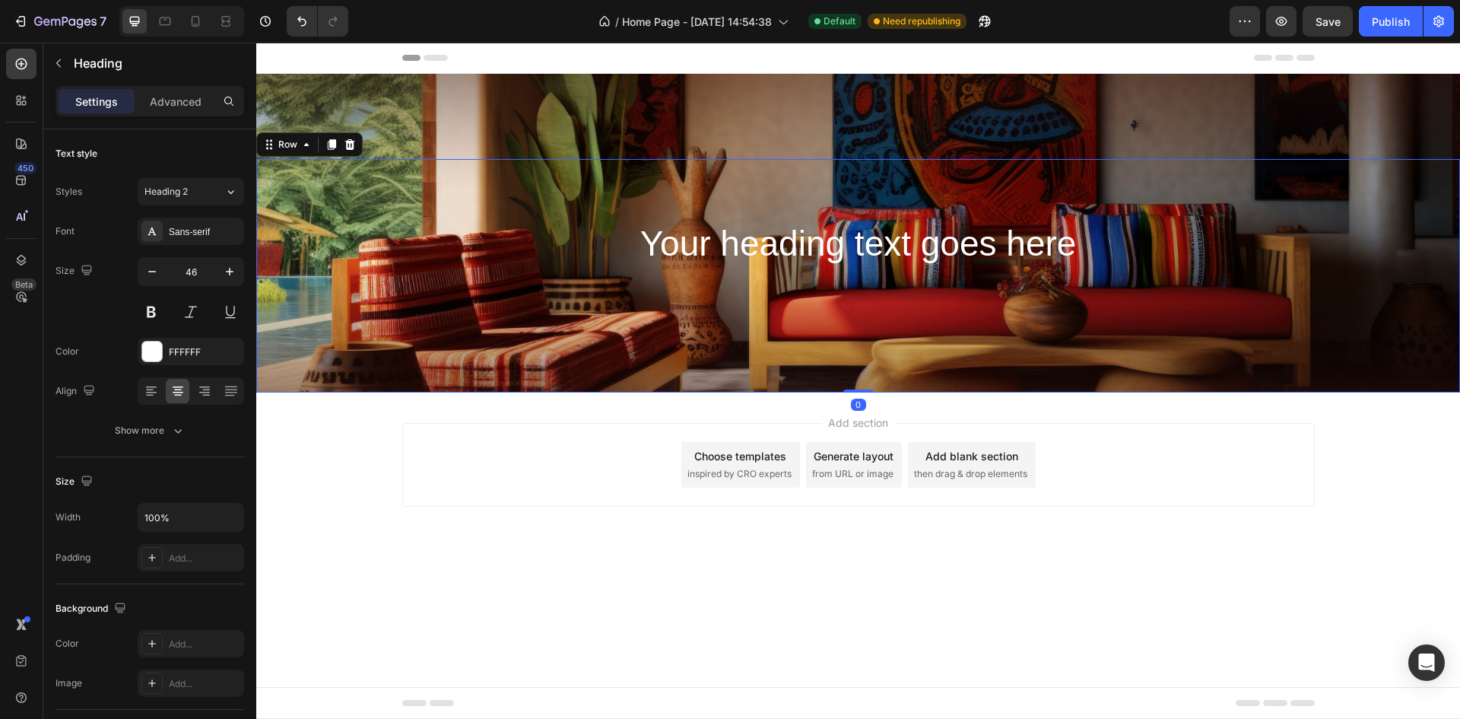
click at [865, 268] on div "Your heading text goes here Heading Row 0" at bounding box center [858, 275] width 1204 height 233
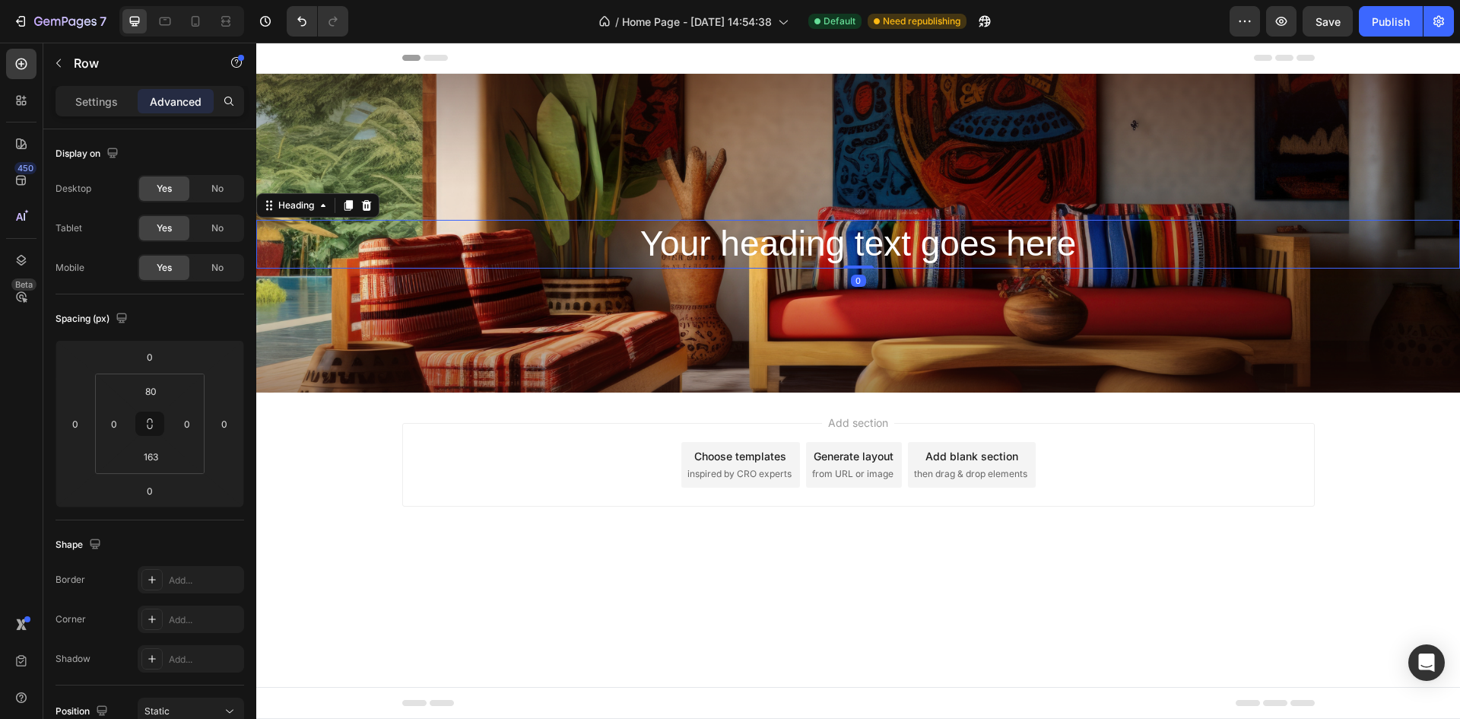
click at [871, 255] on p "Your heading text goes here" at bounding box center [858, 244] width 1201 height 46
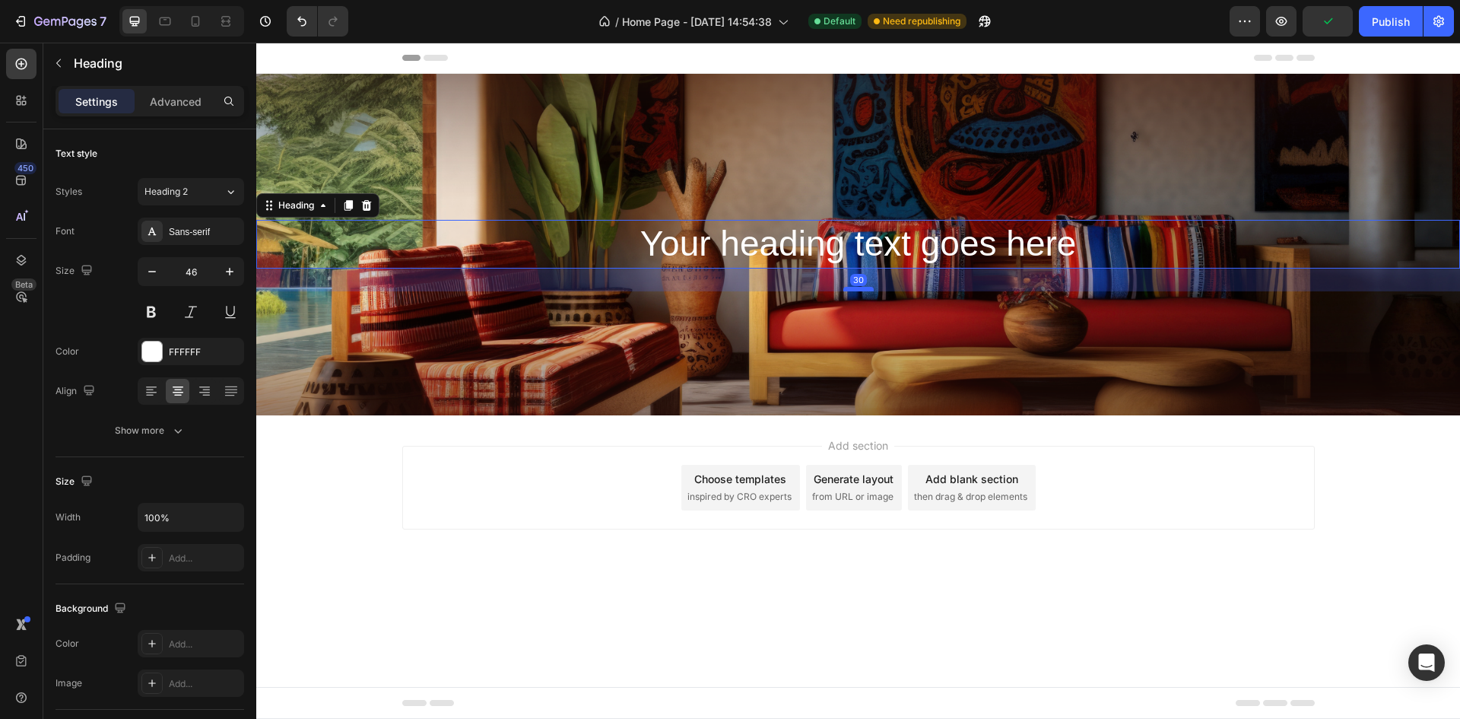
drag, startPoint x: 860, startPoint y: 266, endPoint x: 861, endPoint y: 294, distance: 28.1
click at [861, 291] on div at bounding box center [858, 289] width 30 height 5
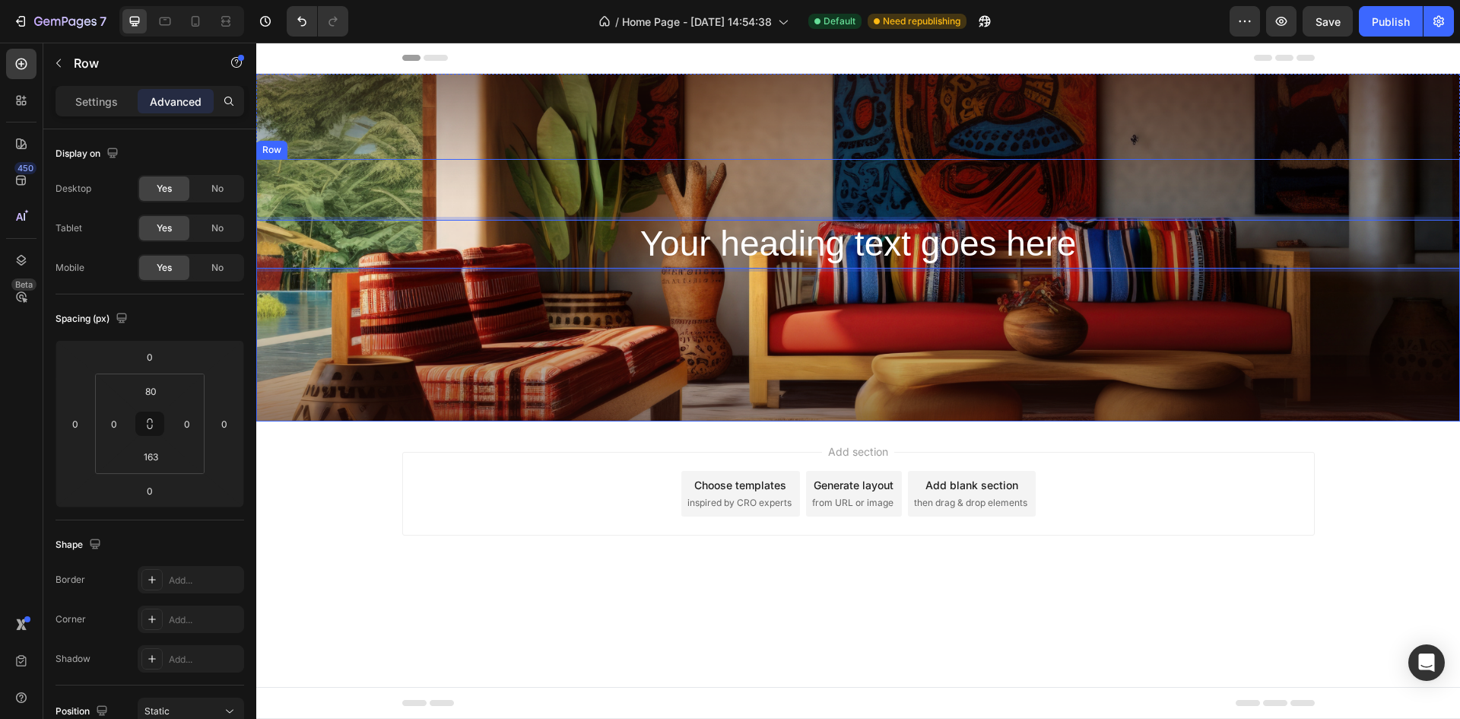
click at [967, 173] on div "Your heading text goes here Heading 38 Row" at bounding box center [858, 290] width 1204 height 262
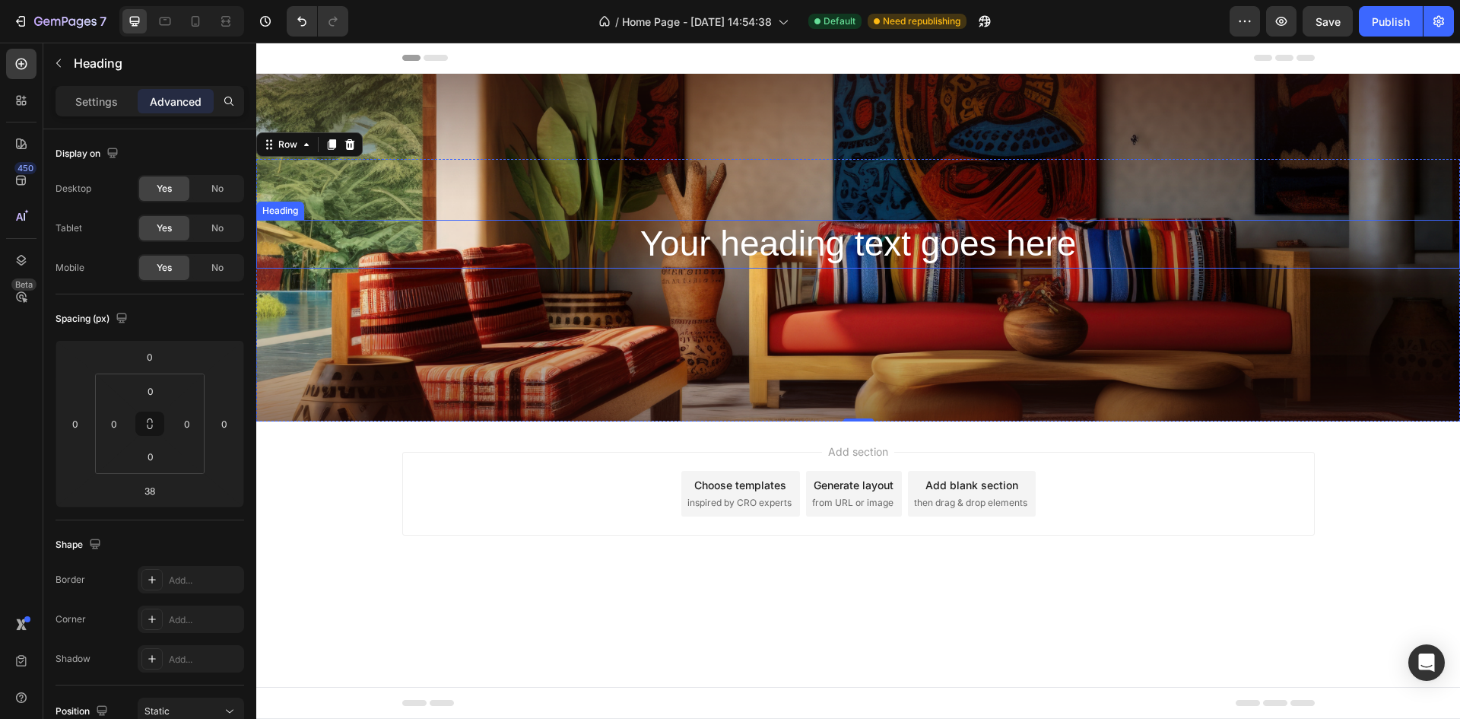
click at [766, 246] on p "Your heading text goes here" at bounding box center [858, 244] width 1201 height 46
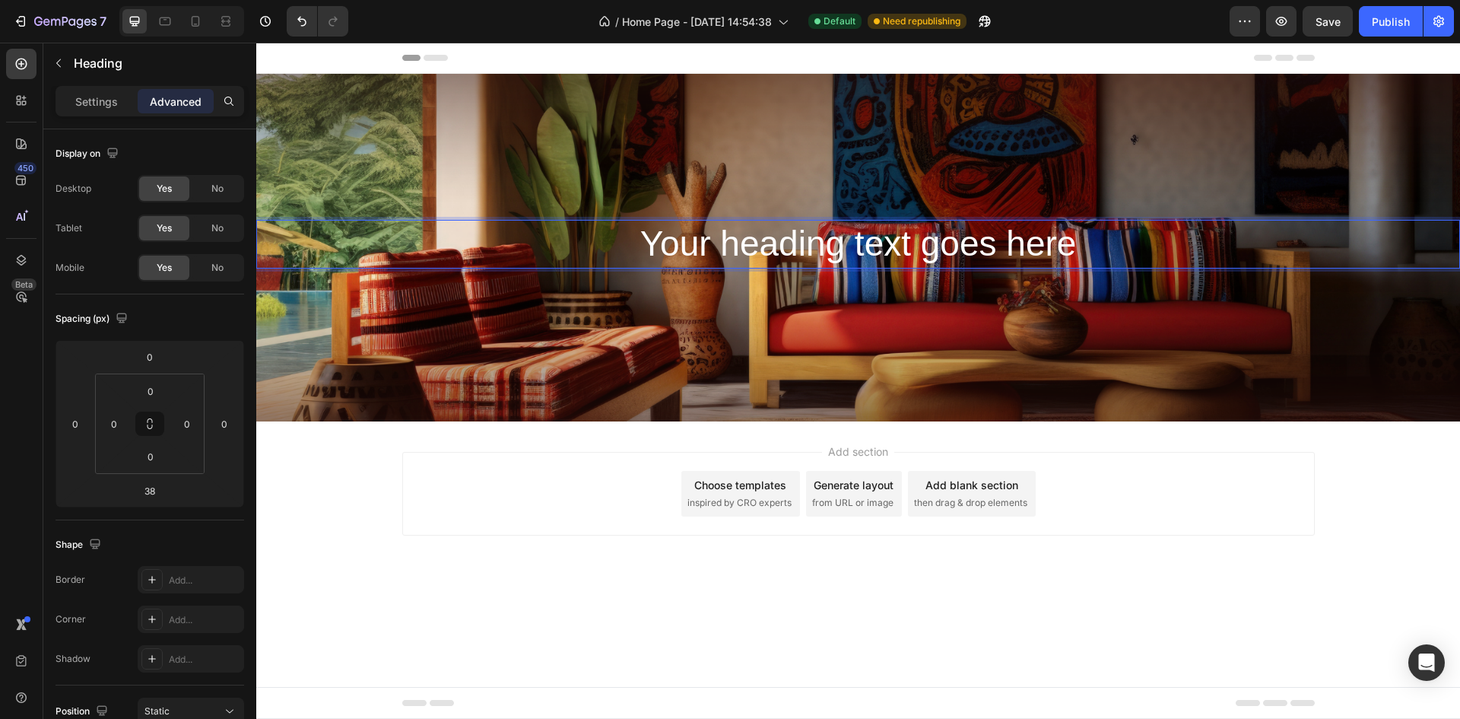
click at [884, 246] on p "Your heading text goes here" at bounding box center [858, 244] width 1201 height 46
click at [887, 246] on p "Your heading text goes here" at bounding box center [858, 244] width 1201 height 46
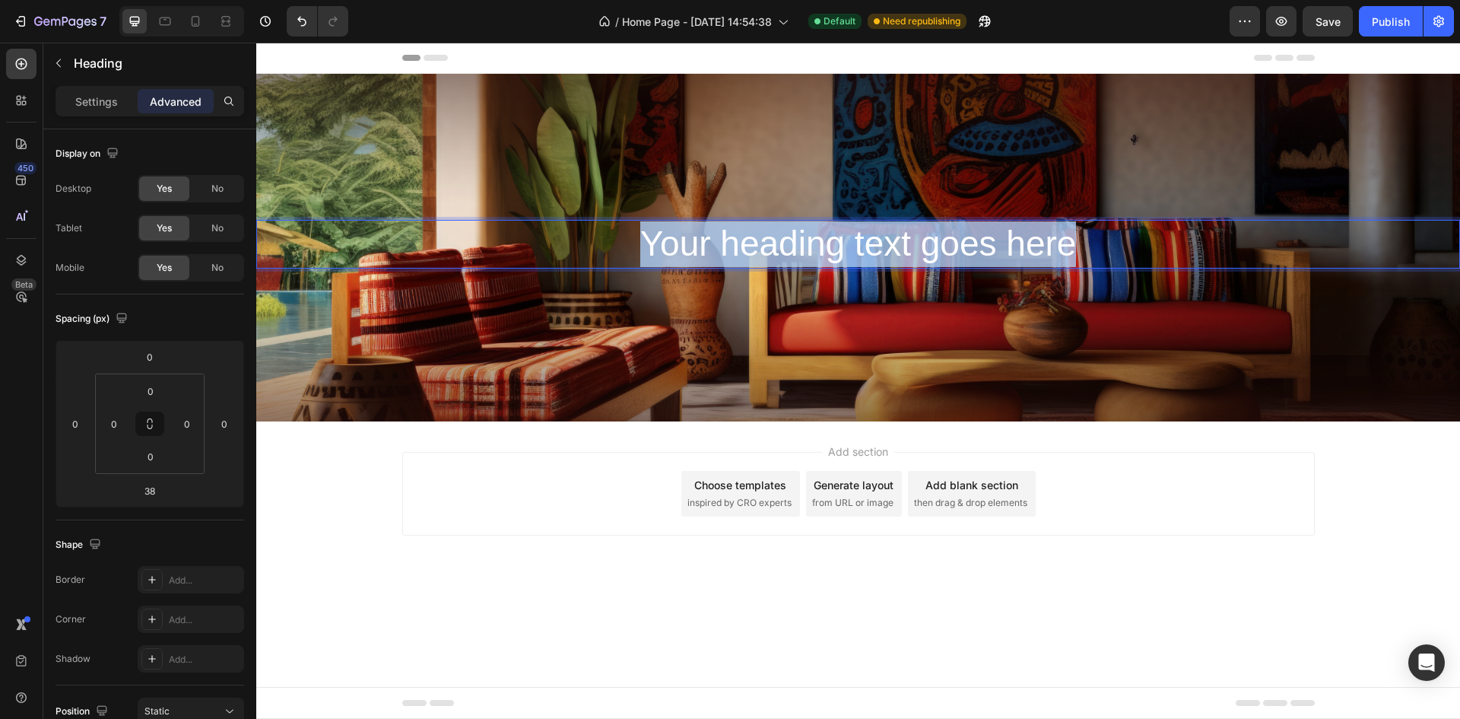
click at [887, 246] on p "Your heading text goes here" at bounding box center [858, 244] width 1201 height 46
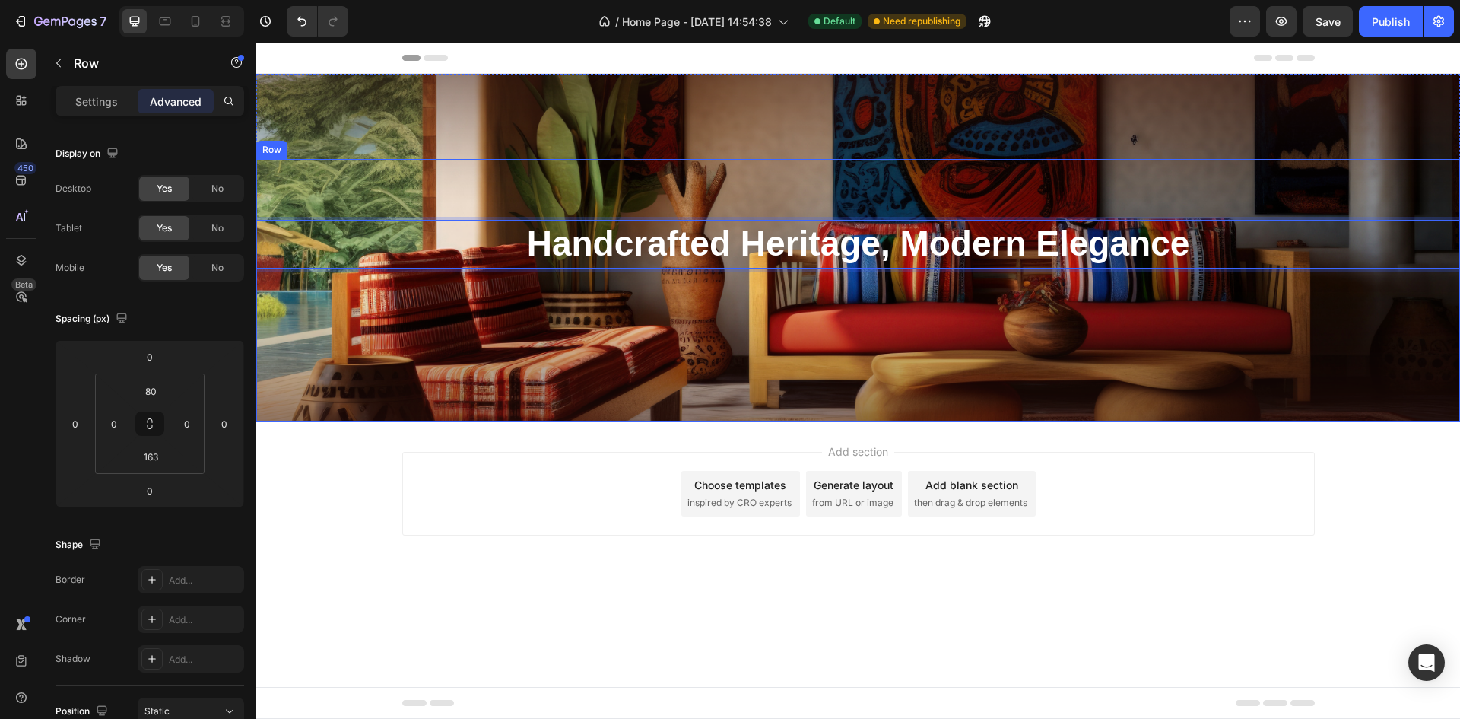
click at [1090, 316] on div "Handcrafted Heritage, Modern Elegance Heading [STREET_ADDRESS]" at bounding box center [858, 290] width 1204 height 262
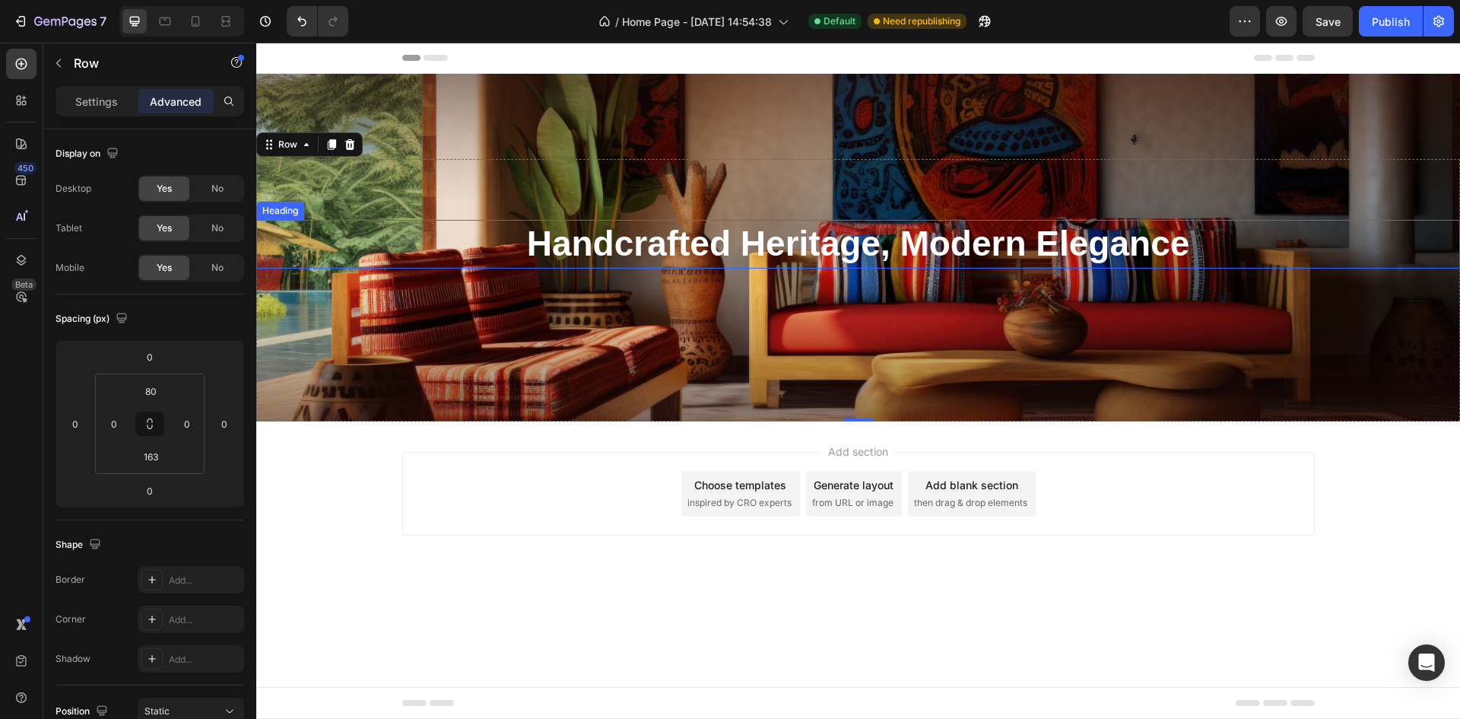
click at [805, 256] on strong "Handcrafted Heritage, Modern Elegance" at bounding box center [858, 244] width 663 height 40
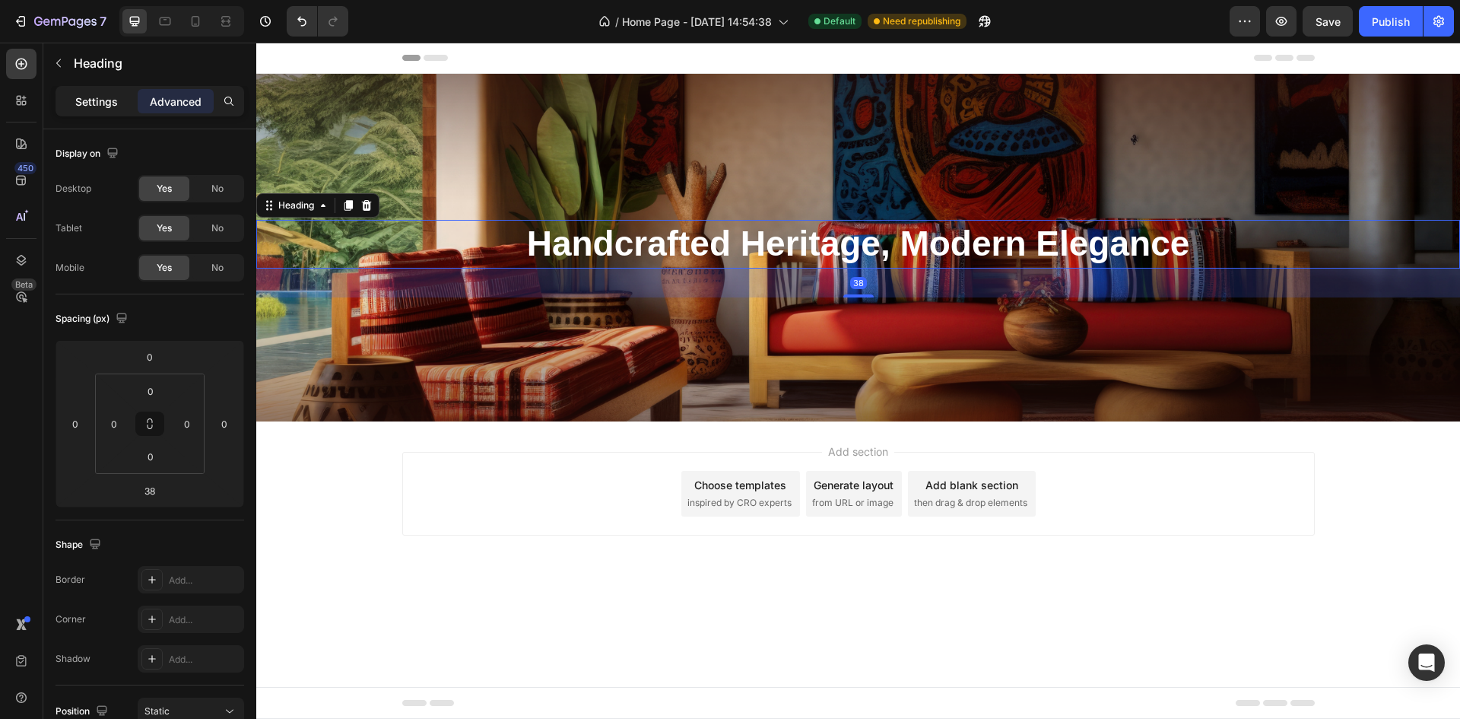
click at [96, 106] on p "Settings" at bounding box center [96, 102] width 43 height 16
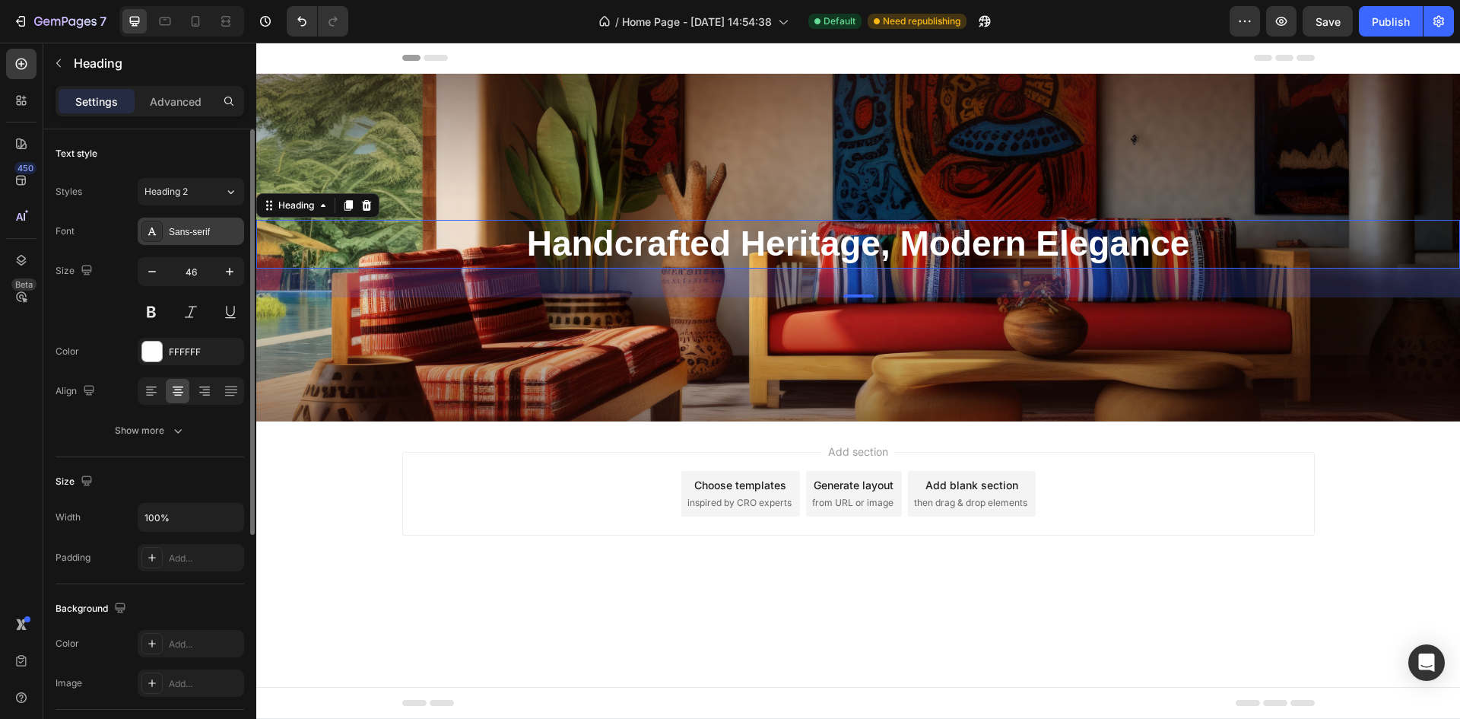
click at [213, 233] on div "Sans-serif" at bounding box center [204, 232] width 71 height 14
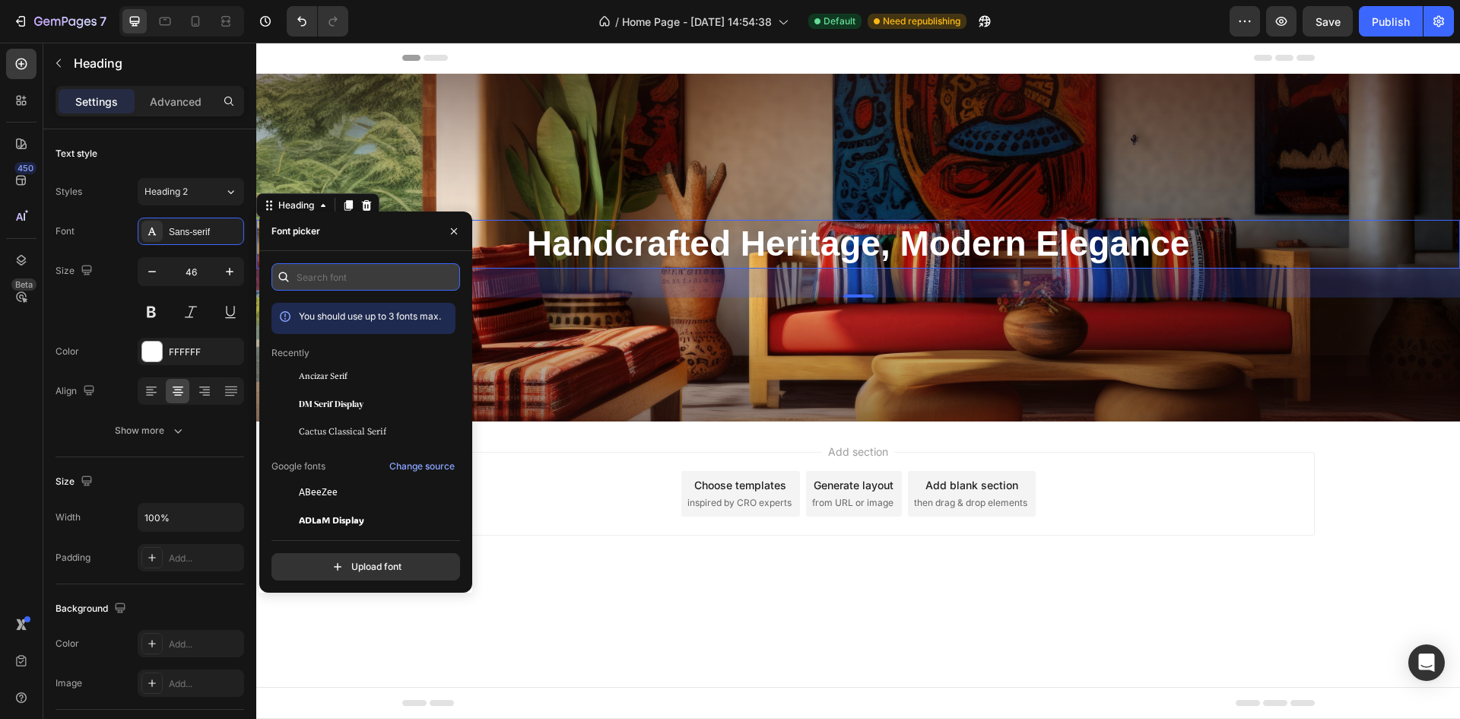
click at [329, 268] on input "text" at bounding box center [365, 276] width 189 height 27
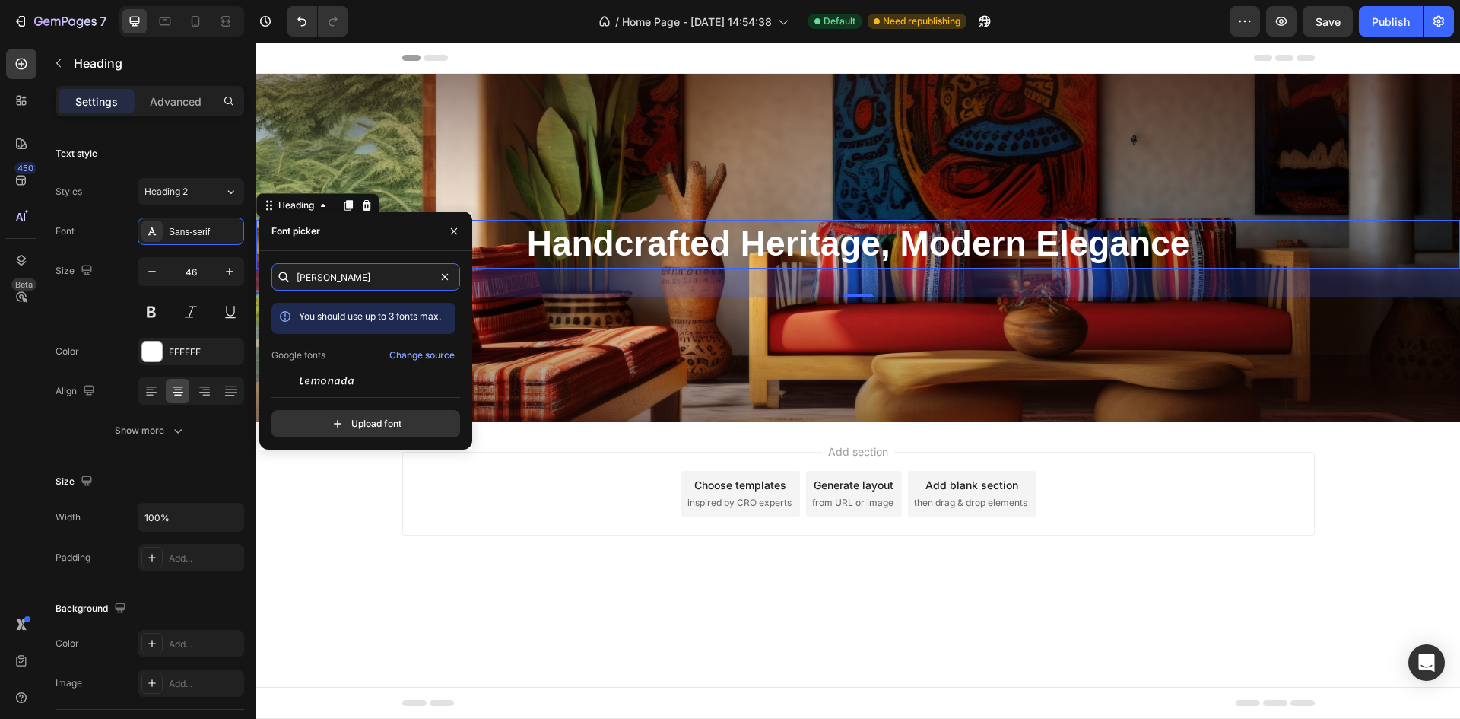
scroll to position [37, 0]
type input "[PERSON_NAME]"
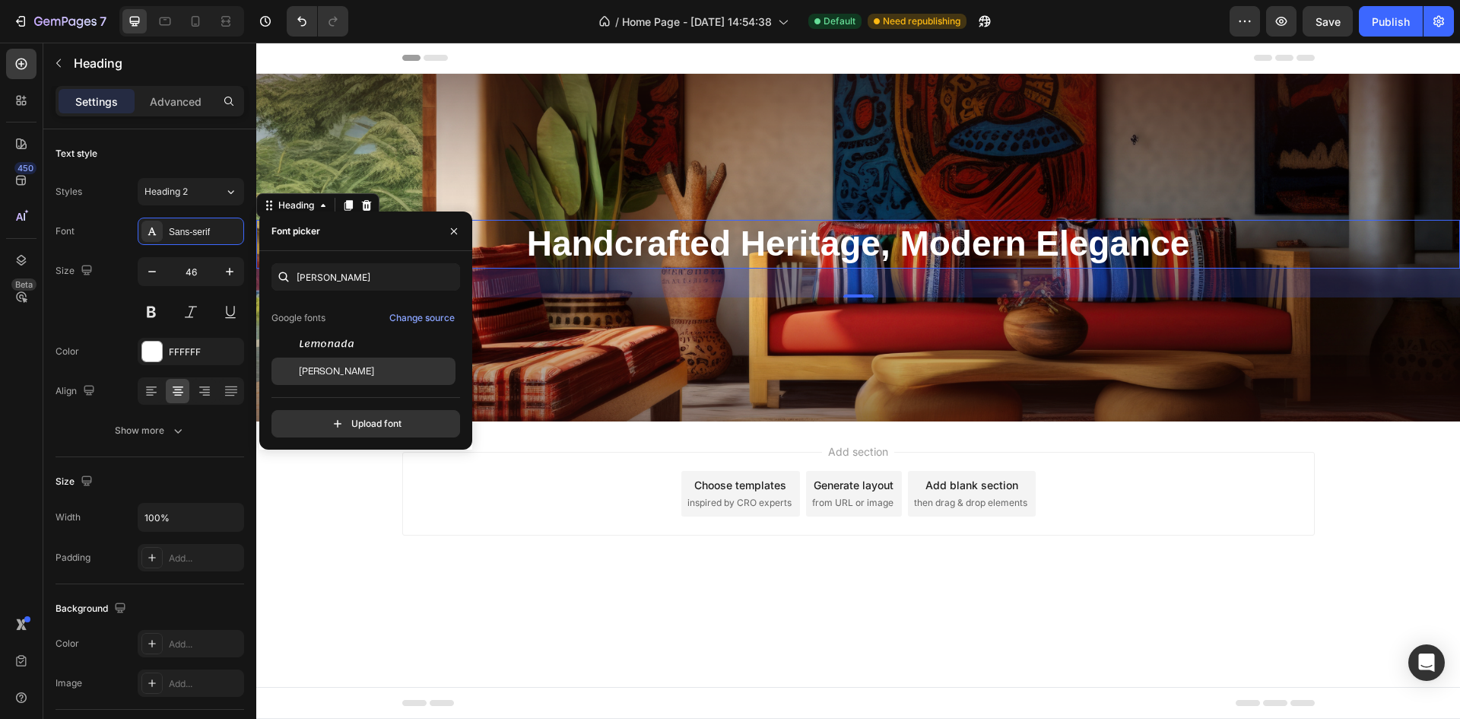
click at [338, 378] on div "[PERSON_NAME]" at bounding box center [363, 370] width 184 height 27
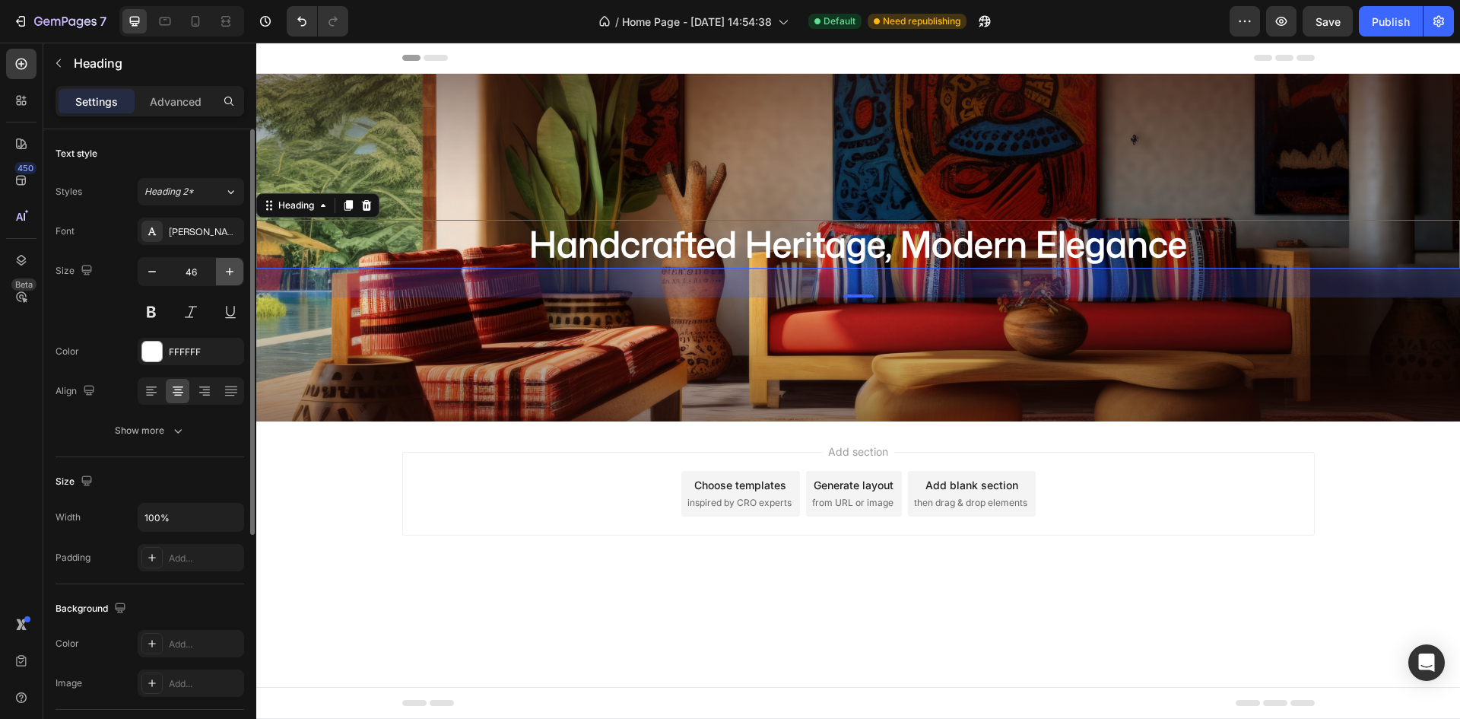
click at [232, 268] on icon "button" at bounding box center [229, 271] width 15 height 15
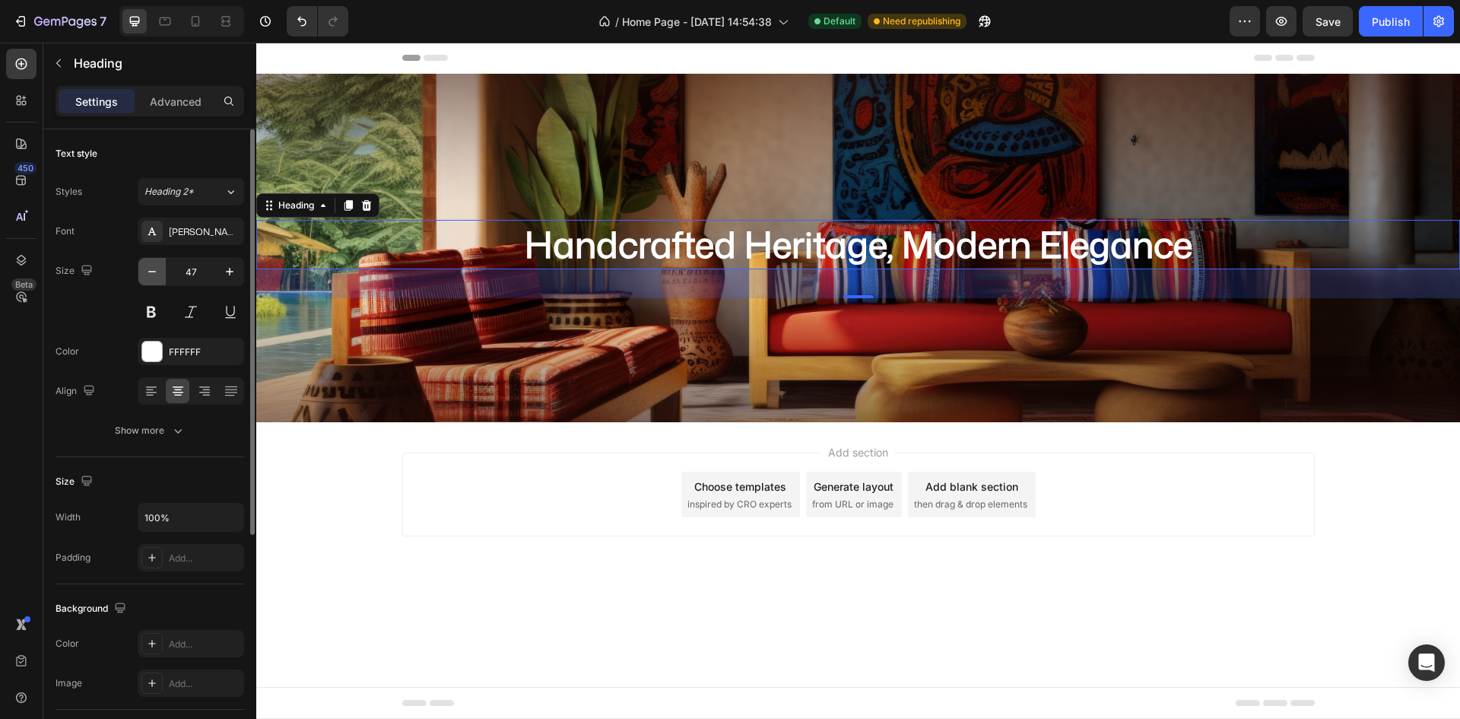
click at [151, 271] on icon "button" at bounding box center [152, 272] width 8 height 2
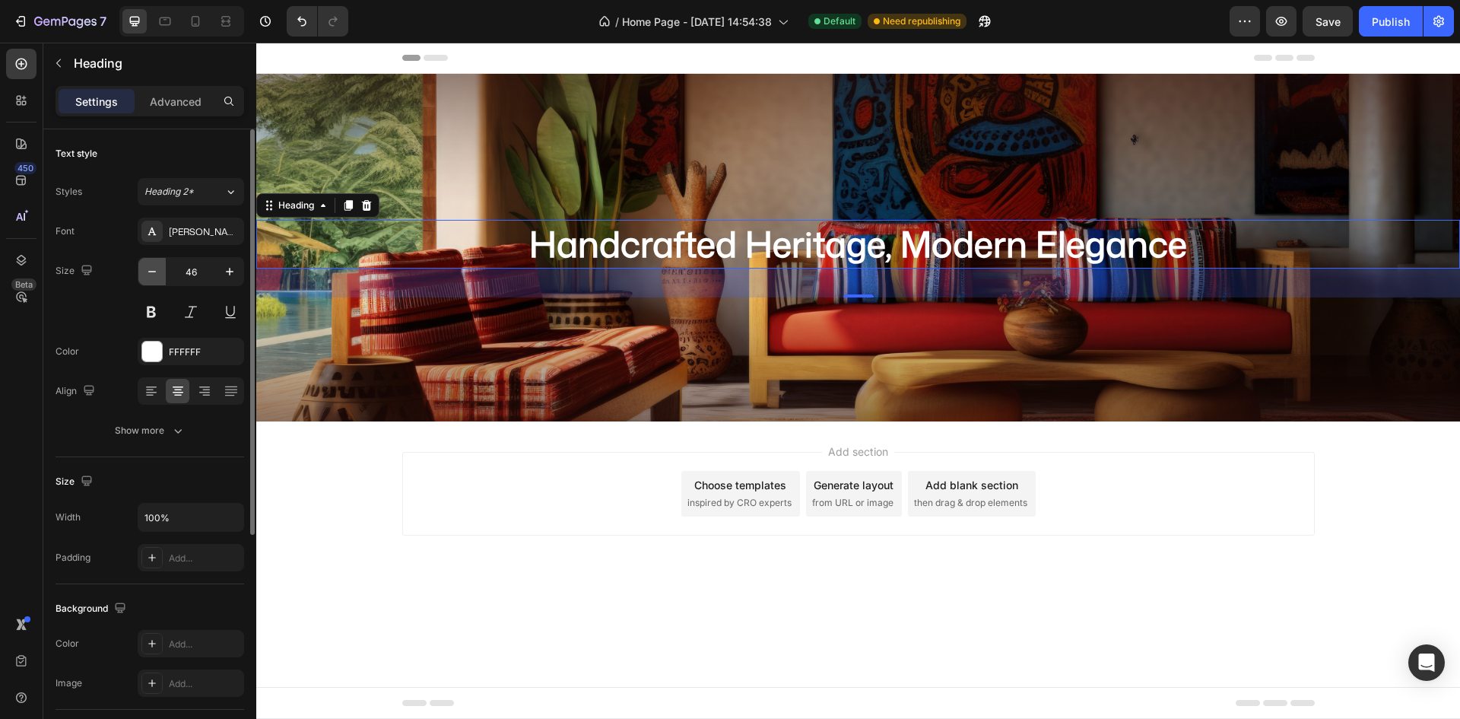
click at [151, 271] on icon "button" at bounding box center [152, 272] width 8 height 2
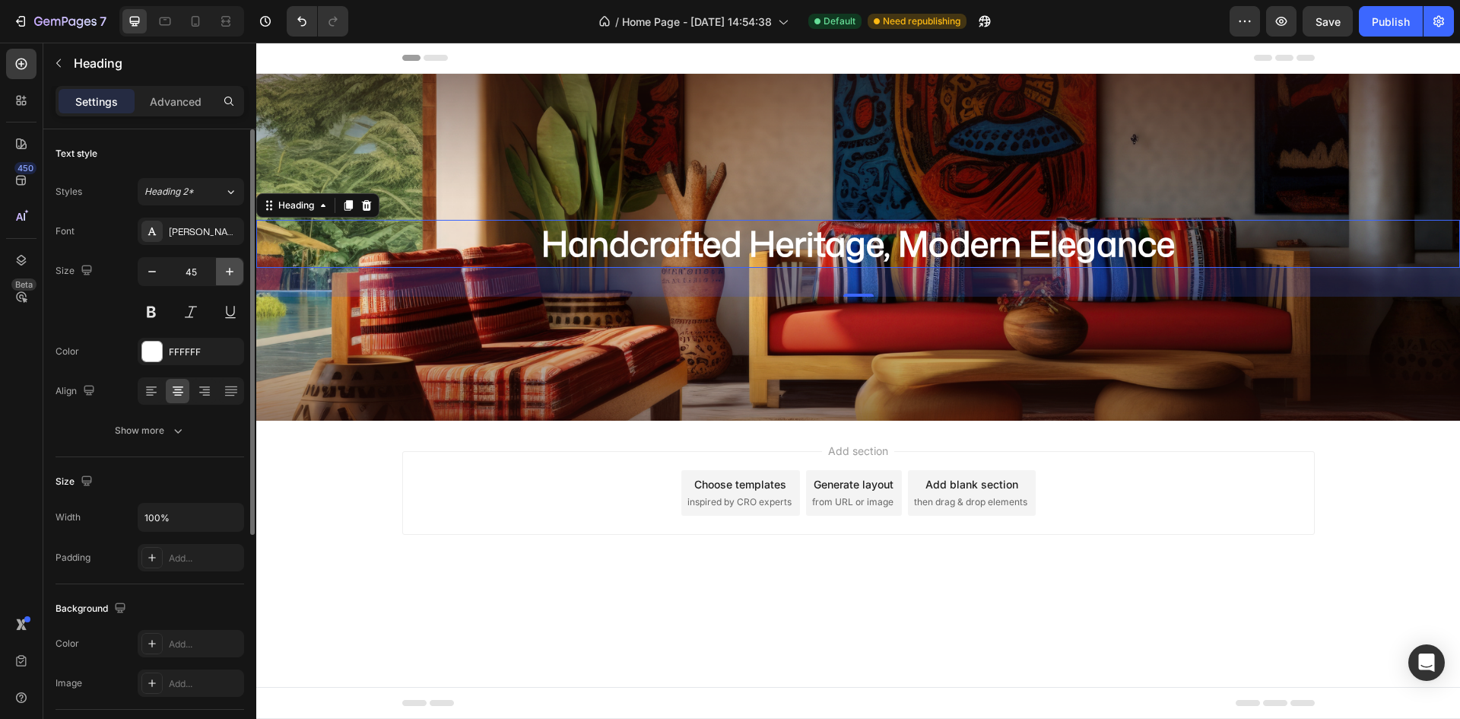
click at [225, 271] on icon "button" at bounding box center [229, 271] width 15 height 15
type input "46"
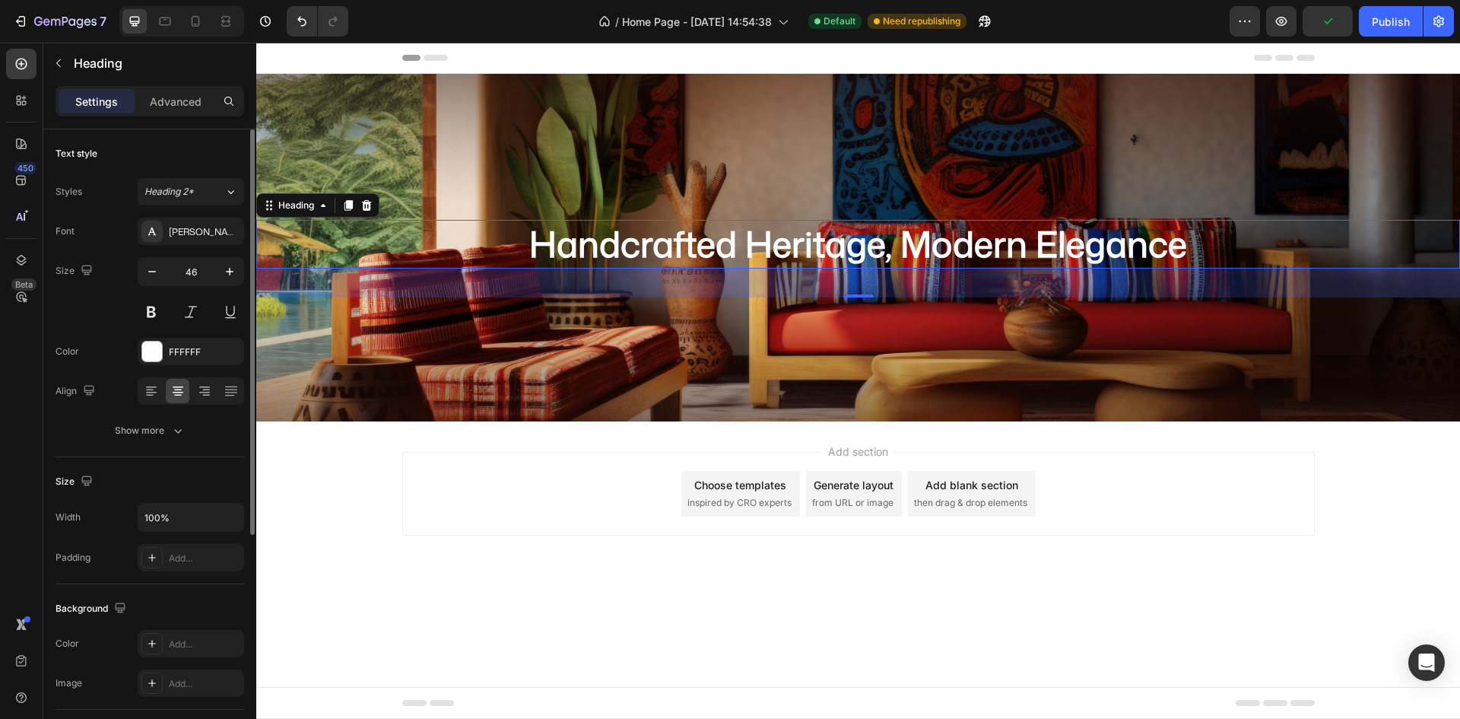
click at [101, 300] on div "Size 46" at bounding box center [150, 291] width 189 height 68
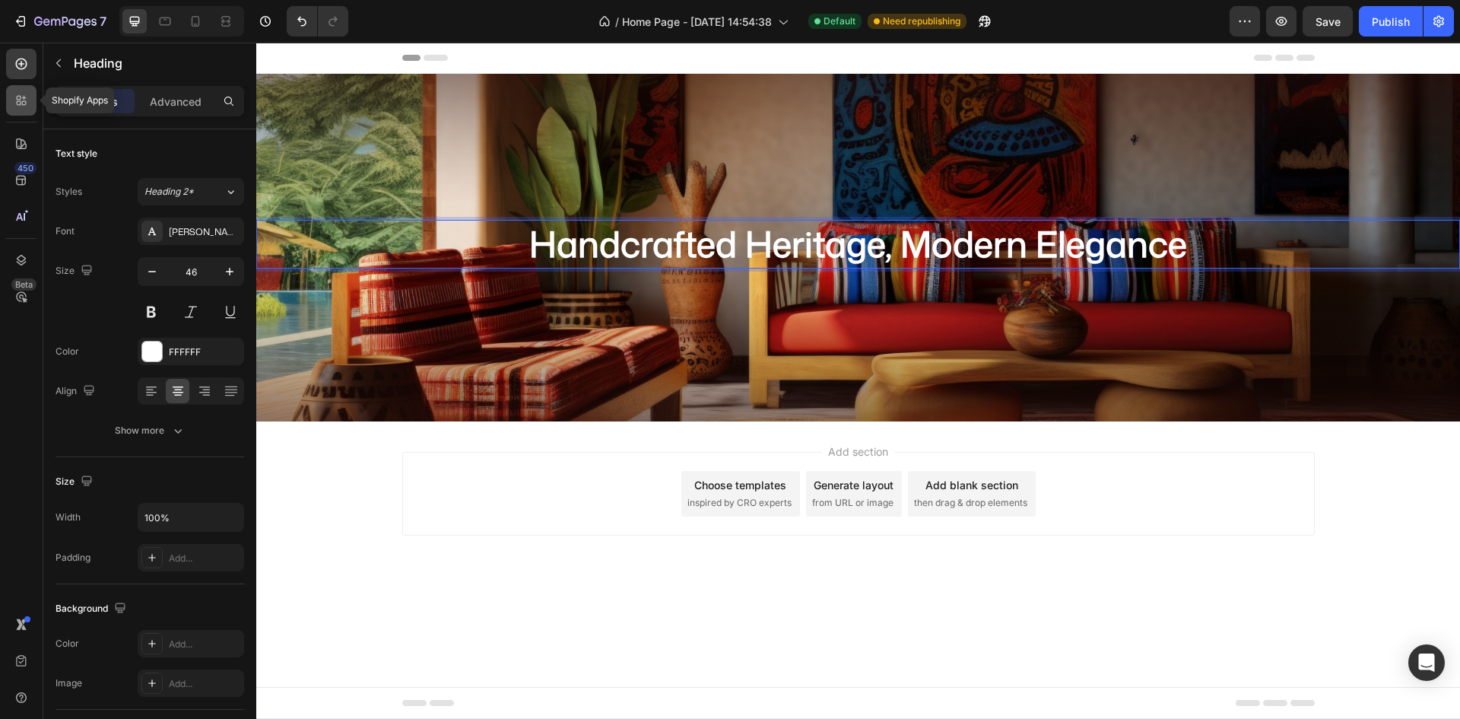
drag, startPoint x: 11, startPoint y: 95, endPoint x: 100, endPoint y: 78, distance: 89.8
click at [11, 96] on div at bounding box center [21, 100] width 30 height 30
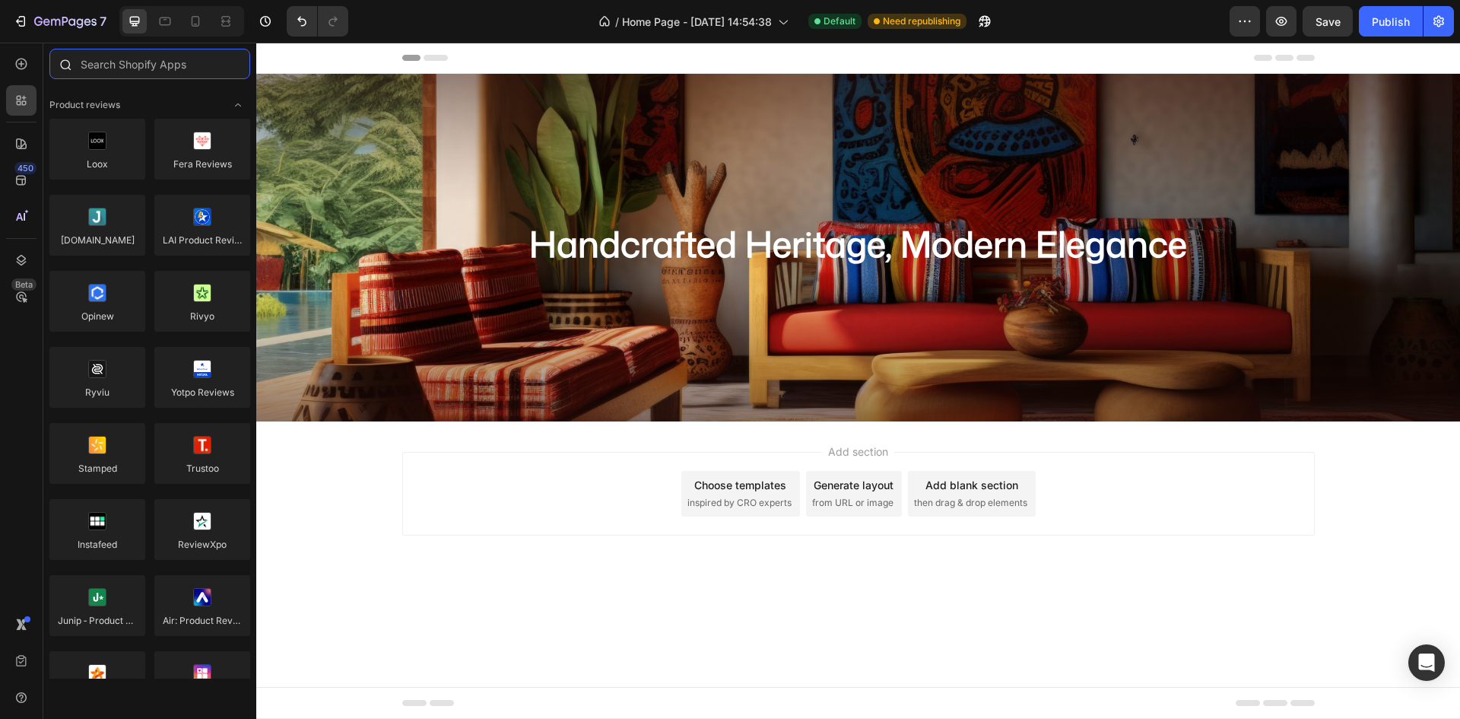
click at [182, 72] on input "text" at bounding box center [149, 64] width 201 height 30
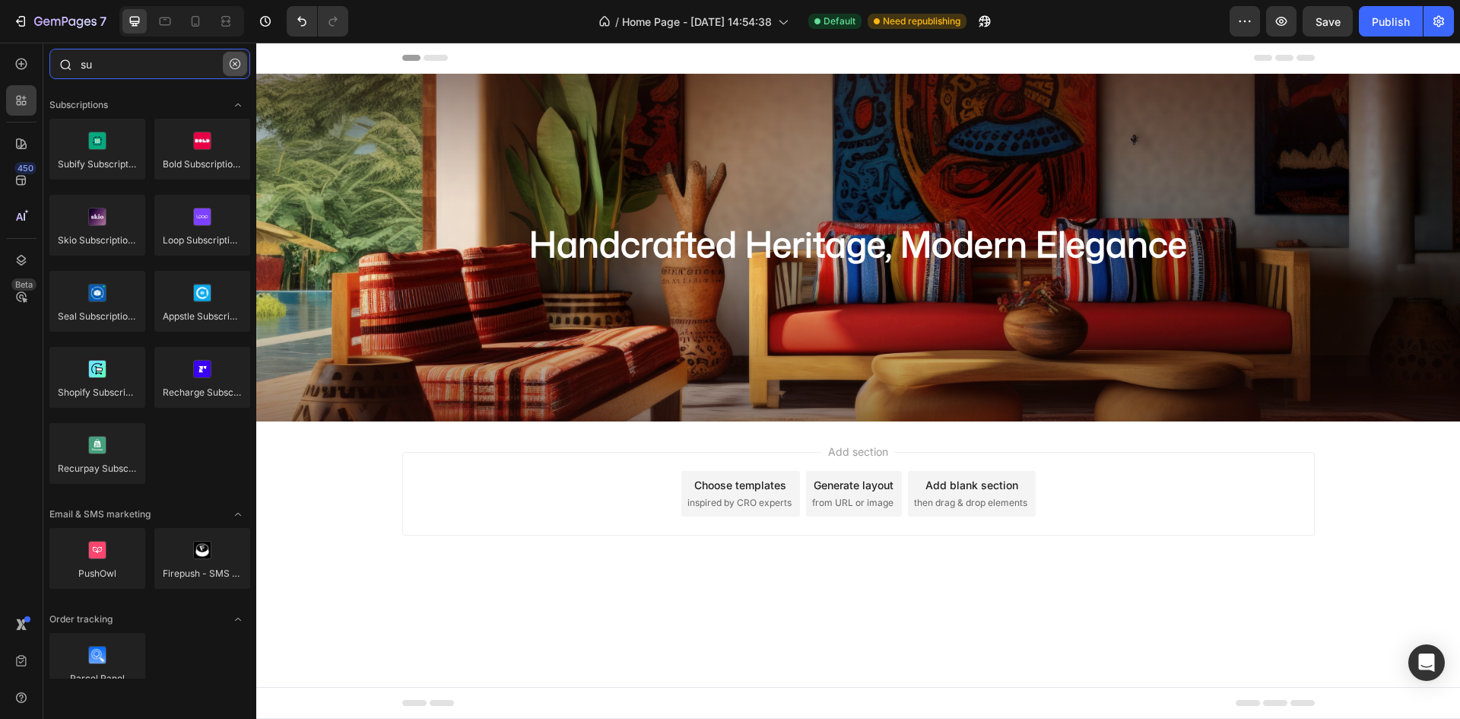
type input "su"
click at [229, 63] on button "button" at bounding box center [235, 64] width 24 height 24
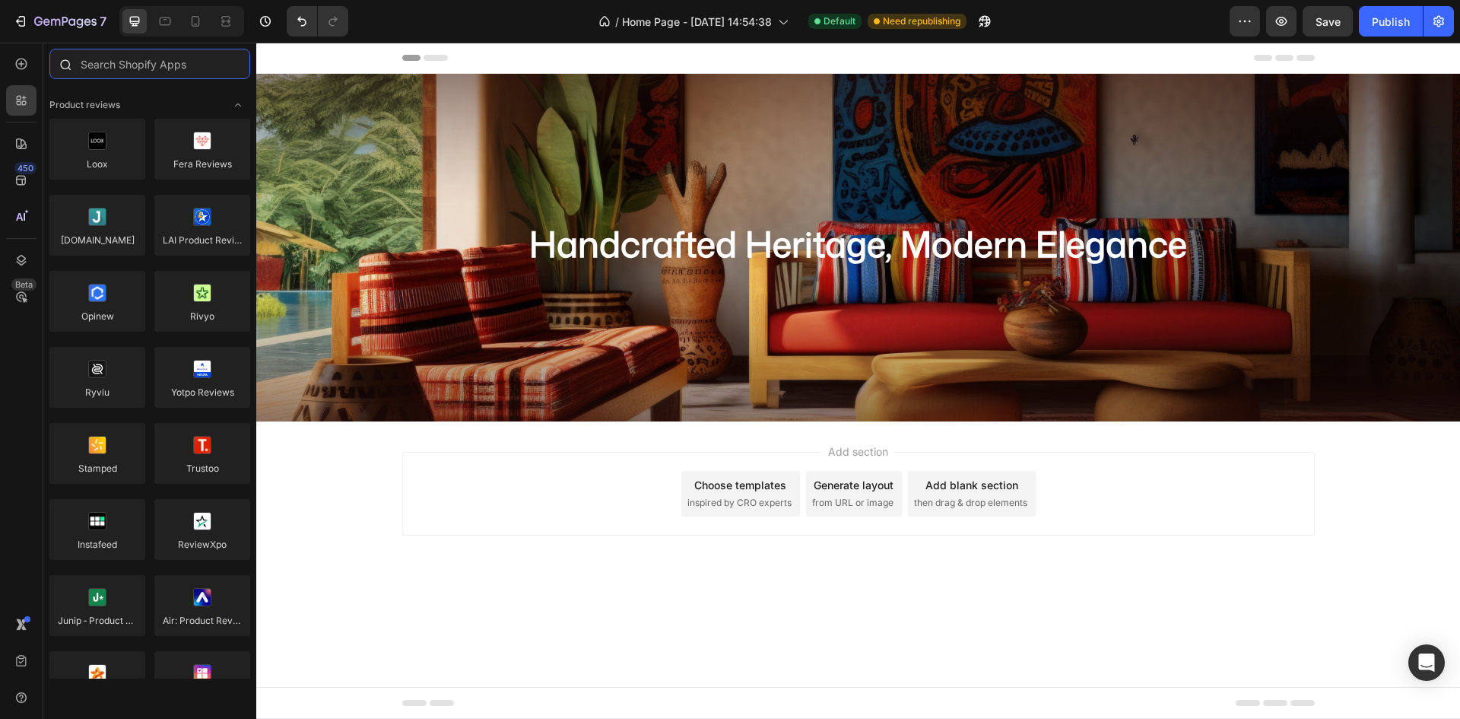
click at [159, 65] on input "text" at bounding box center [149, 64] width 201 height 30
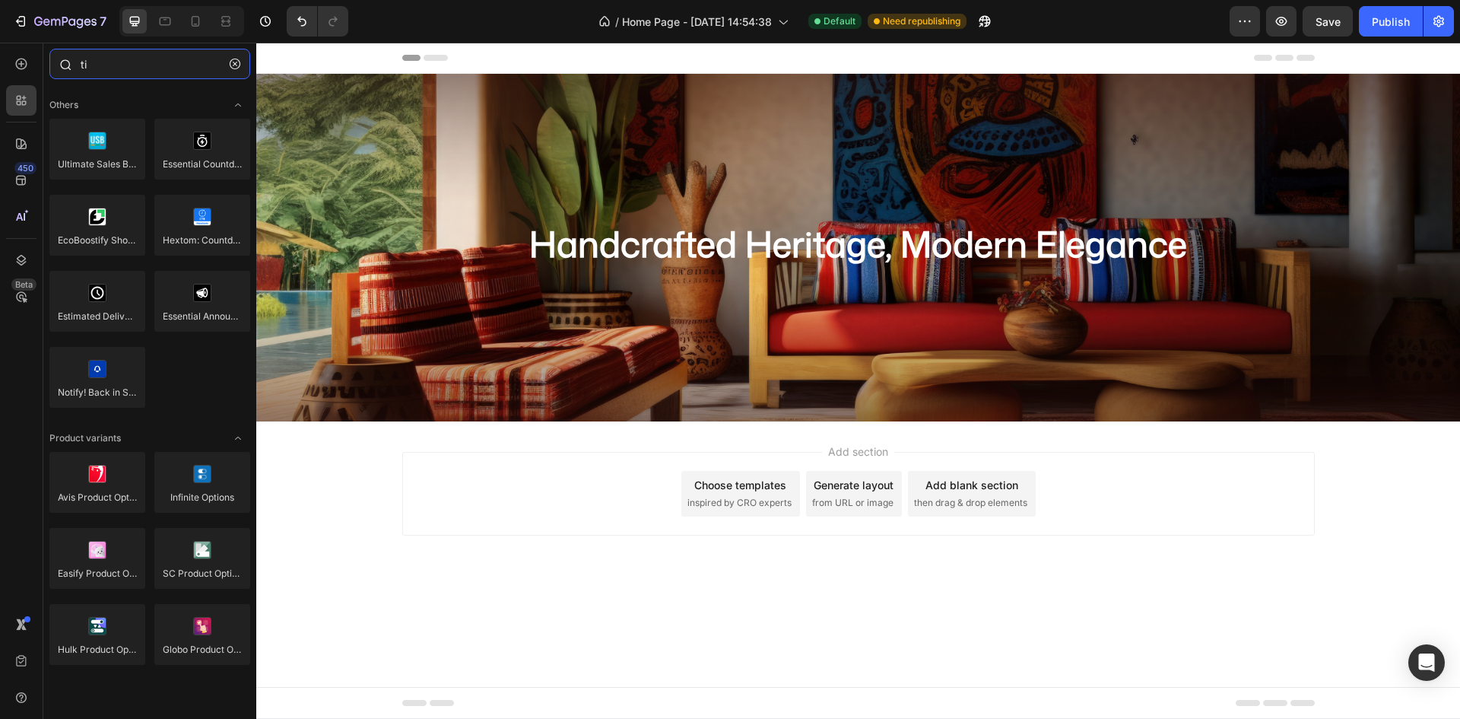
type input "t"
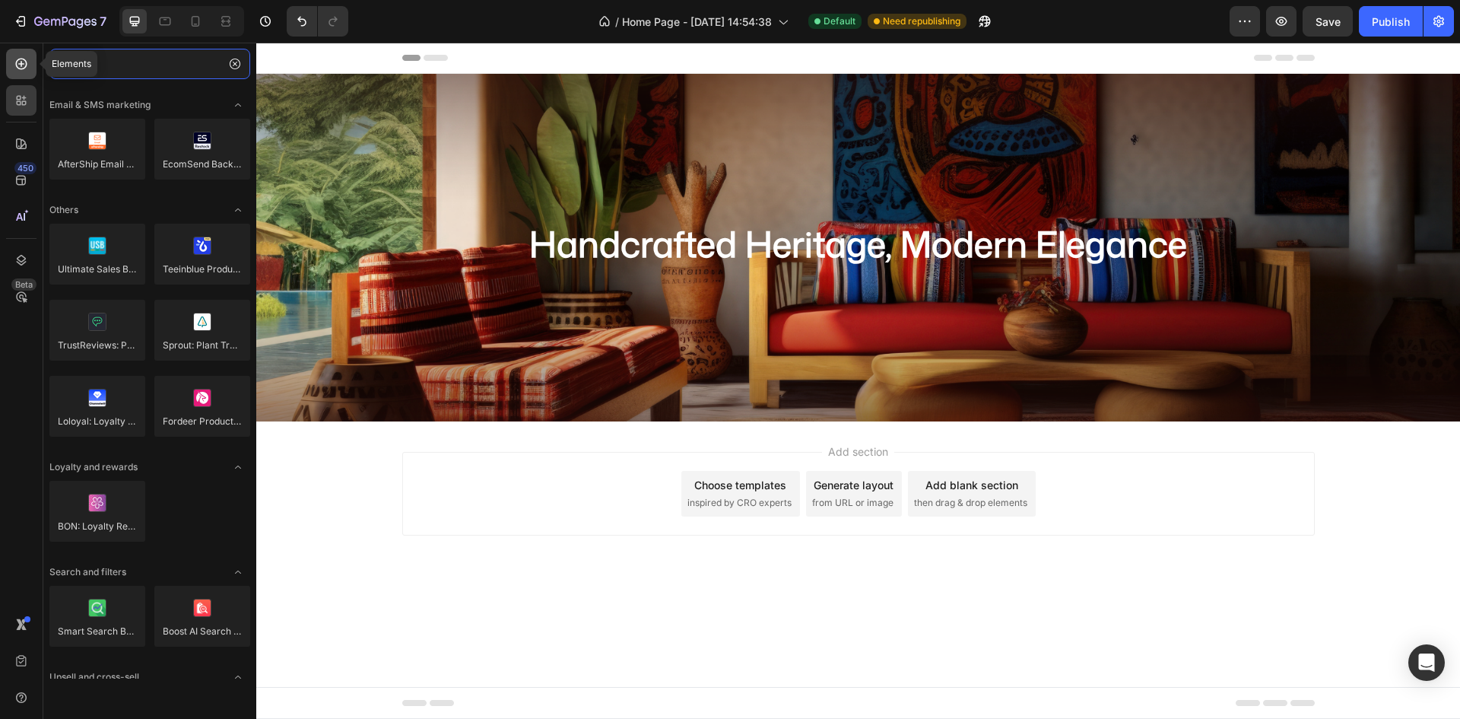
type input "ter"
drag, startPoint x: 26, startPoint y: 69, endPoint x: 60, endPoint y: 69, distance: 34.2
click at [27, 69] on icon at bounding box center [21, 63] width 15 height 15
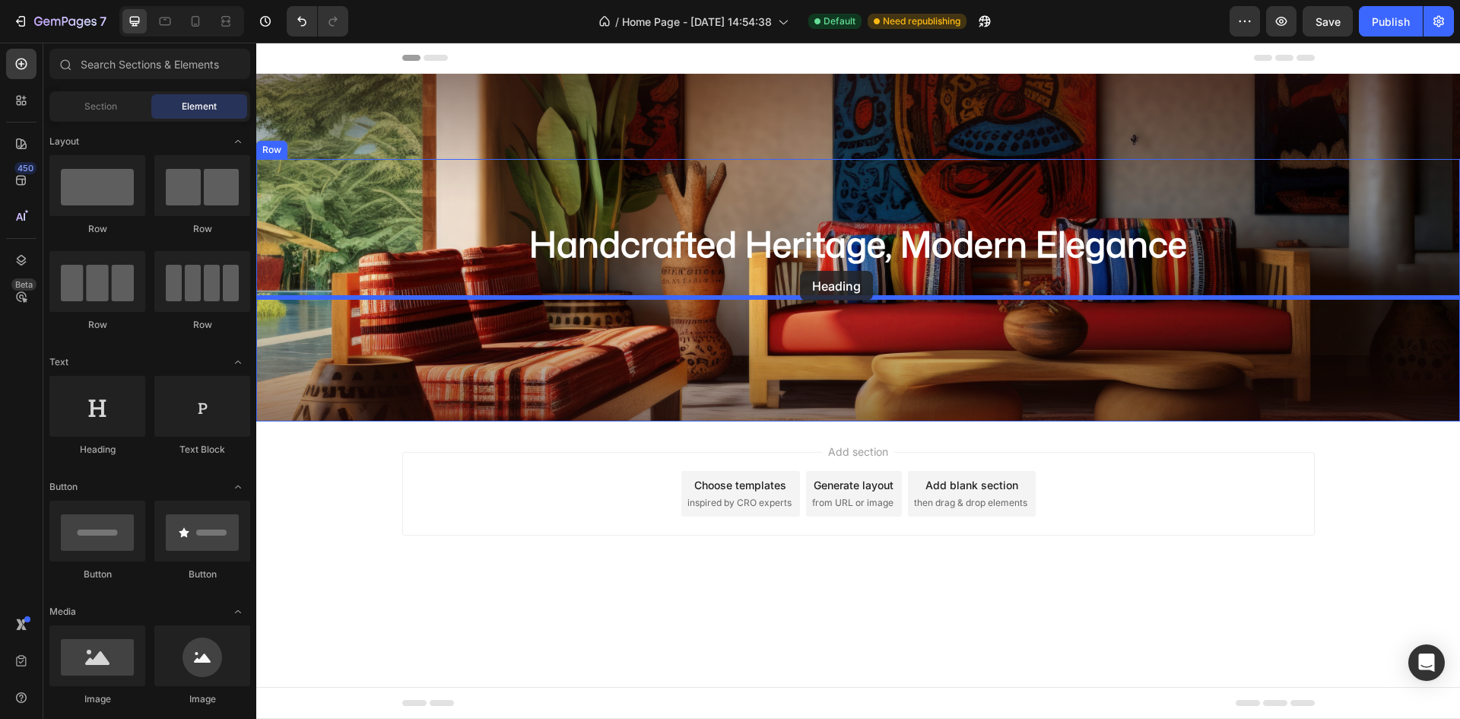
drag, startPoint x: 344, startPoint y: 479, endPoint x: 830, endPoint y: 278, distance: 526.4
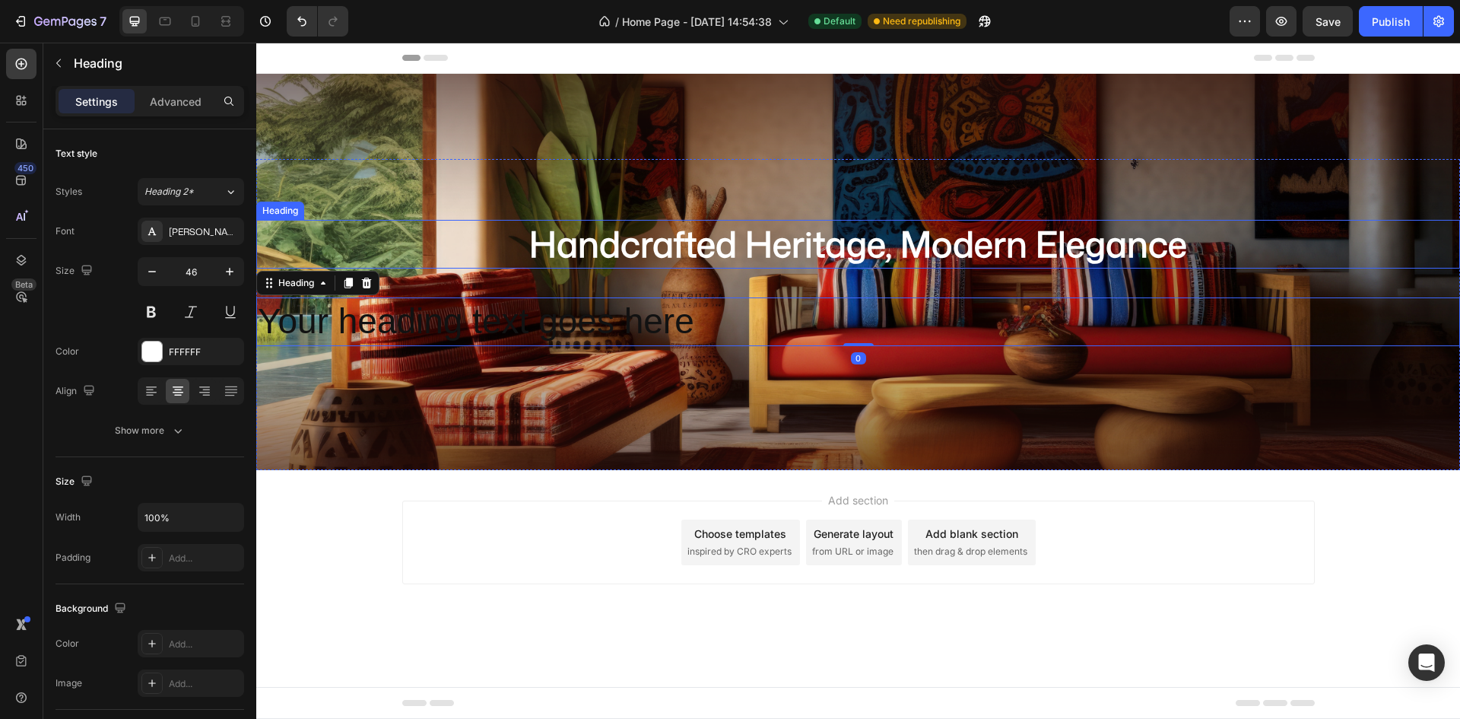
click at [842, 248] on strong "Handcrafted Heritage, Modern Elegance" at bounding box center [858, 243] width 658 height 49
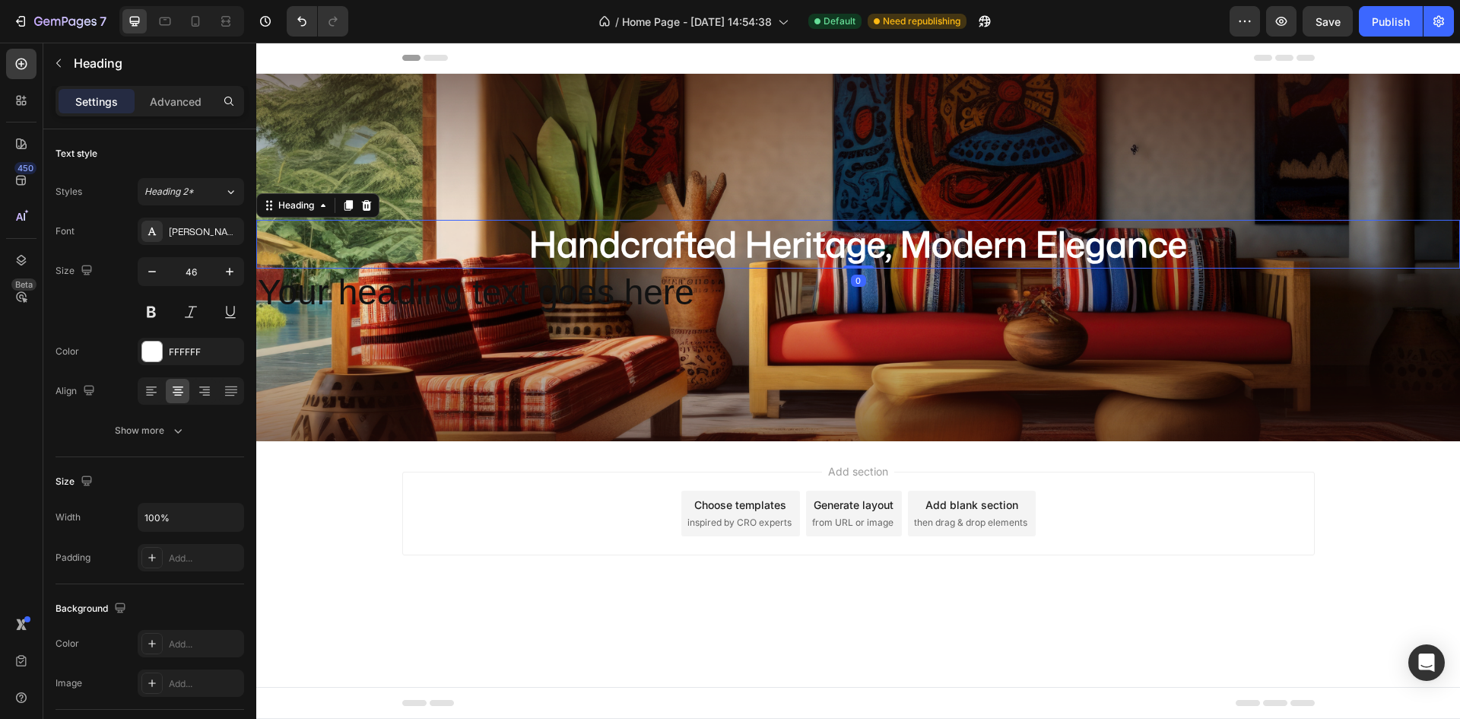
drag, startPoint x: 849, startPoint y: 297, endPoint x: 862, endPoint y: 256, distance: 42.1
click at [862, 256] on div "⁠⁠⁠⁠⁠⁠⁠ Handcrafted Heritage, Modern Elegance Heading 0" at bounding box center [858, 244] width 1204 height 49
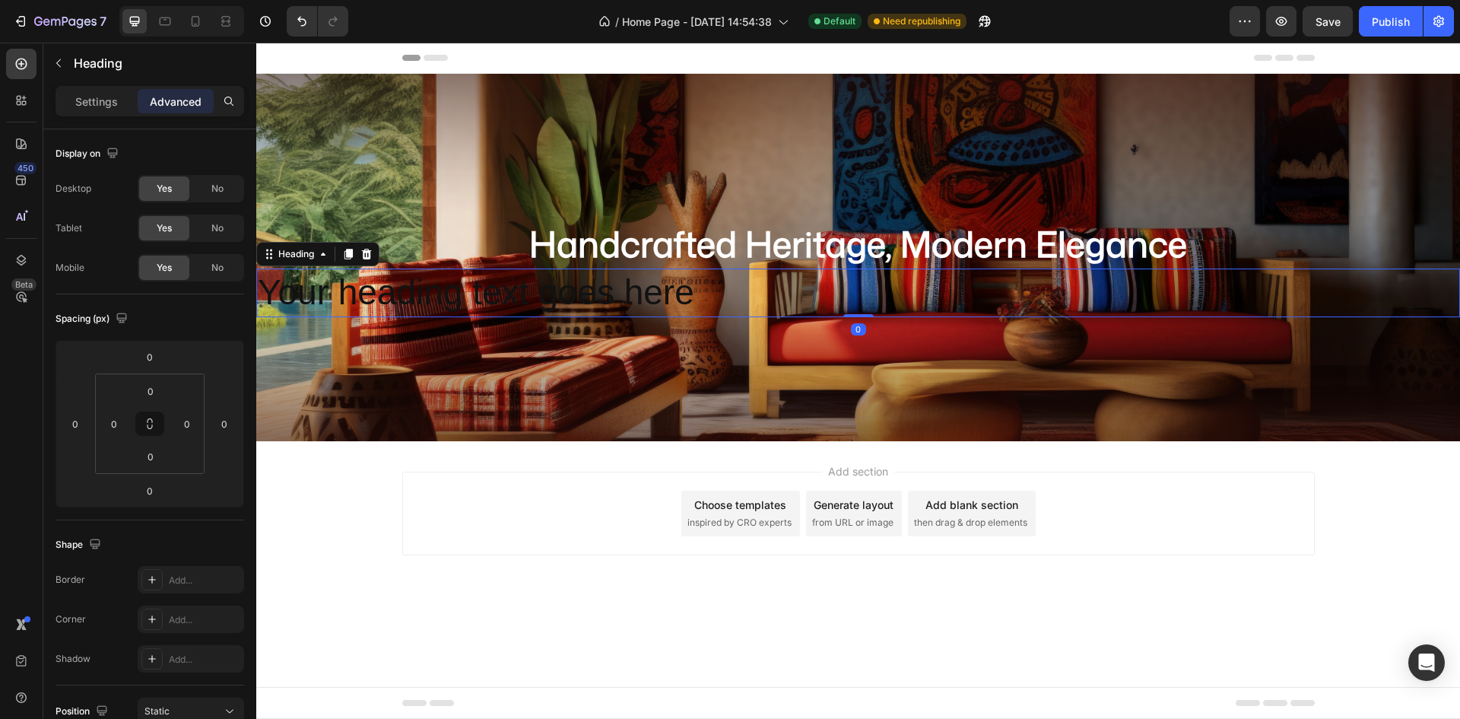
click at [874, 293] on h2 "Your heading text goes here" at bounding box center [858, 292] width 1204 height 49
drag, startPoint x: 108, startPoint y: 102, endPoint x: 129, endPoint y: 122, distance: 28.5
click at [110, 106] on p "Settings" at bounding box center [96, 102] width 43 height 16
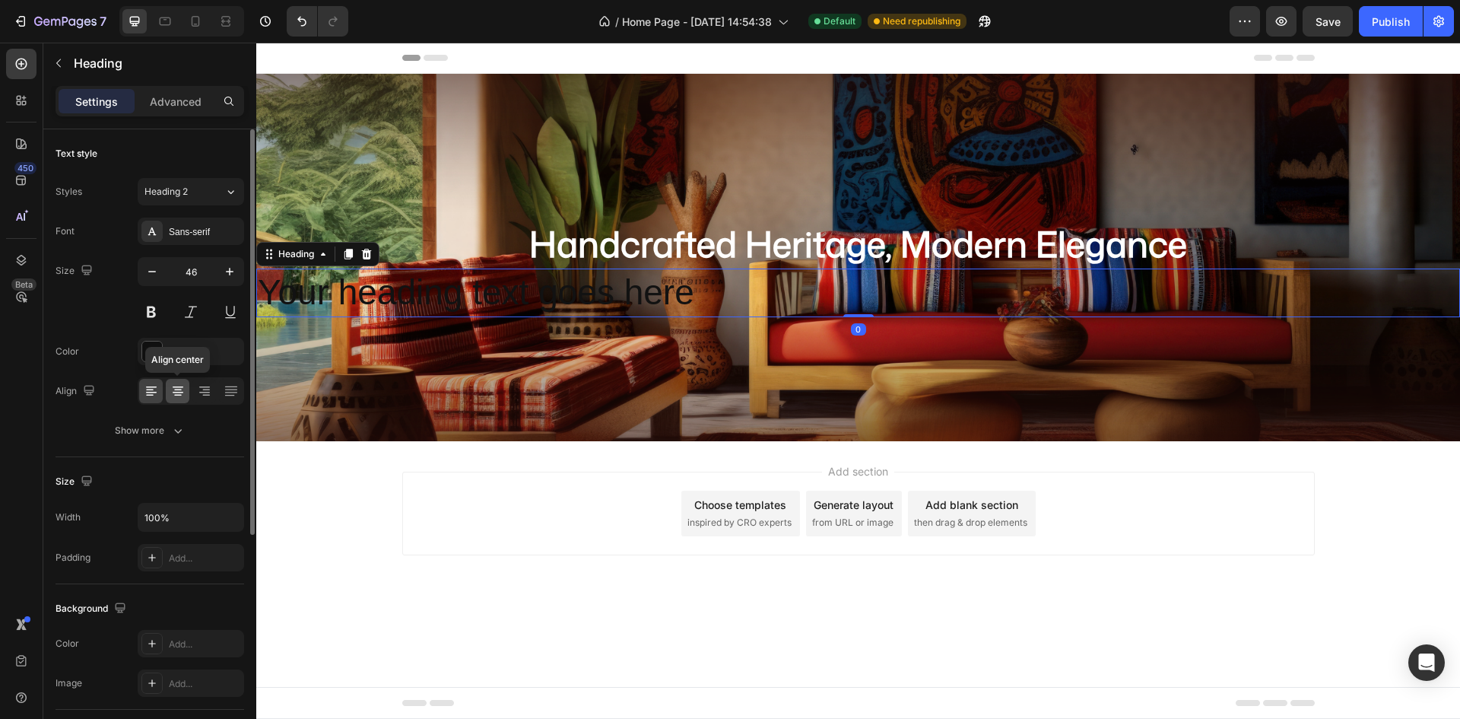
click at [168, 389] on div at bounding box center [178, 391] width 24 height 24
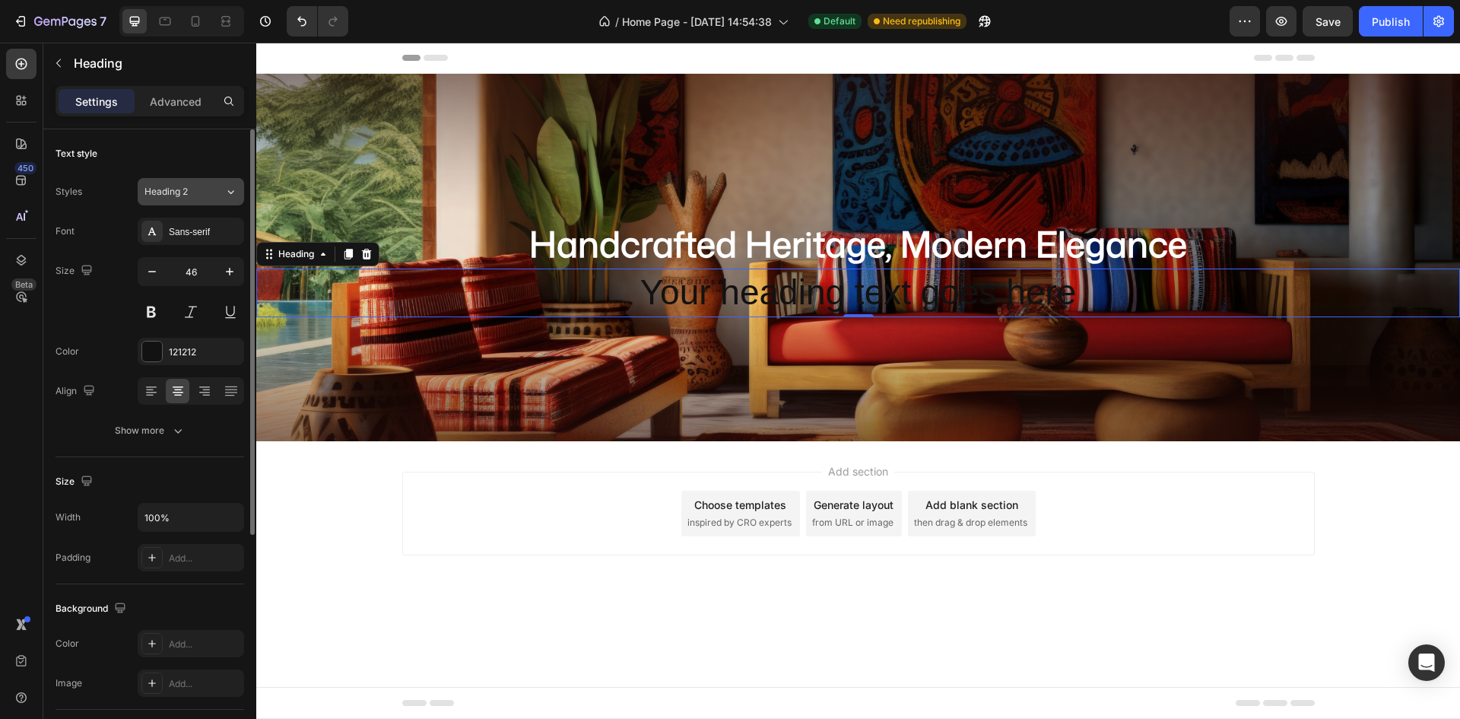
click at [213, 189] on div "Heading 2" at bounding box center [184, 192] width 80 height 14
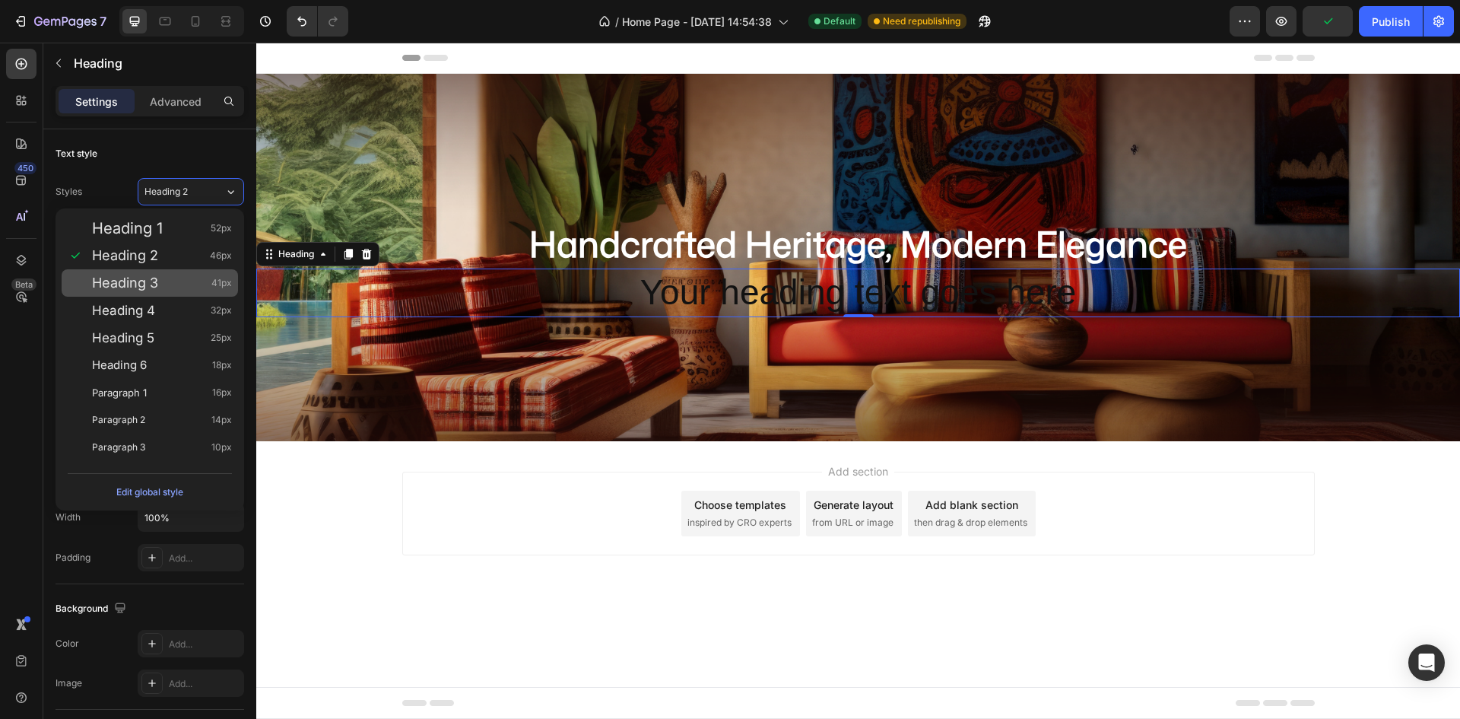
click at [165, 287] on div "Heading 3 41px" at bounding box center [162, 282] width 140 height 15
type input "41"
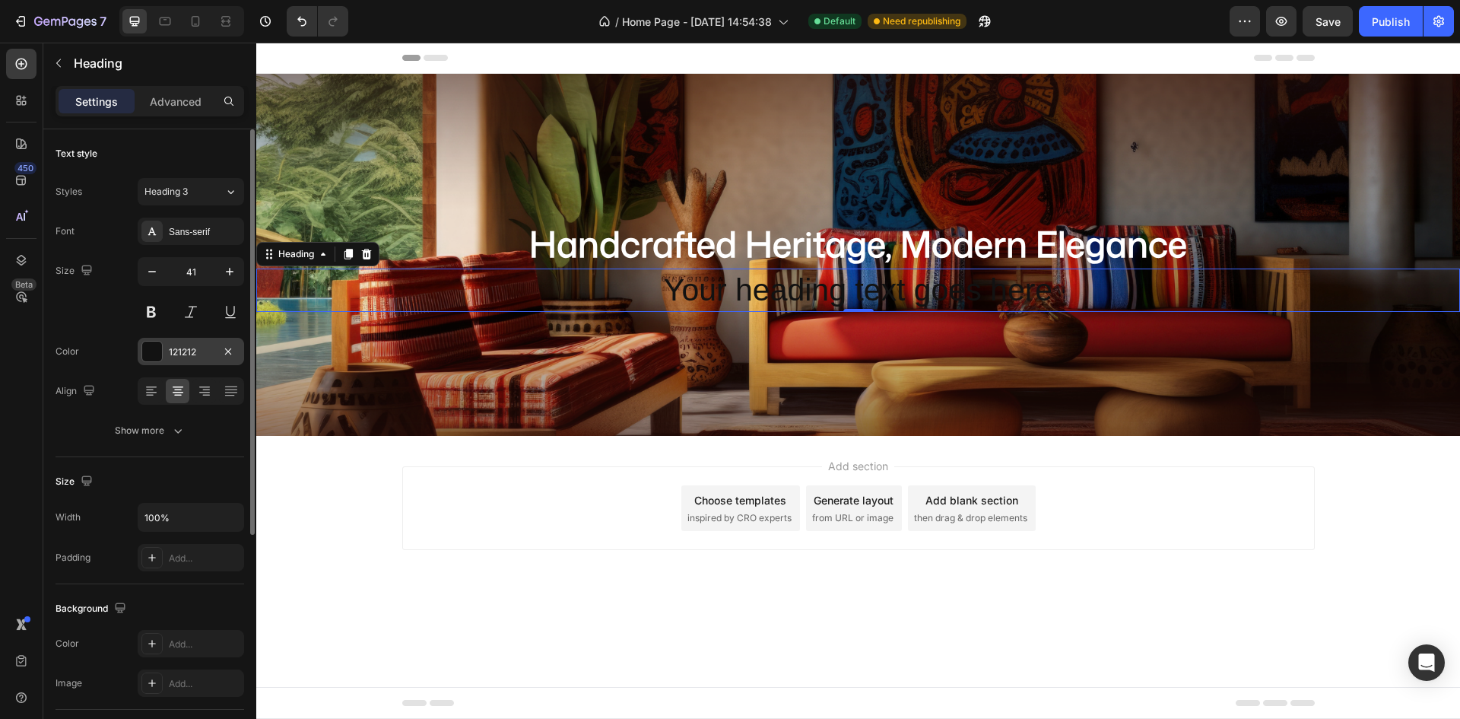
click at [150, 351] on div at bounding box center [152, 351] width 20 height 20
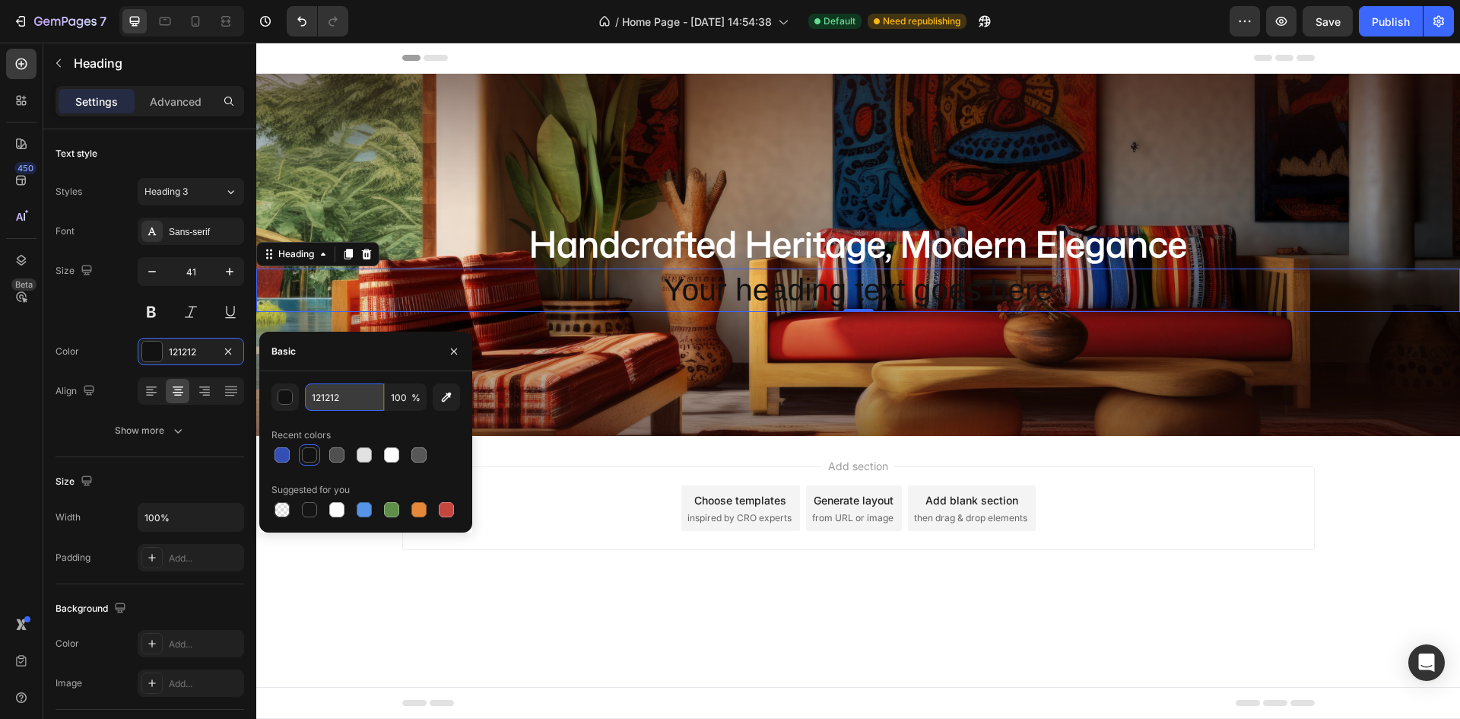
click at [345, 403] on input "121212" at bounding box center [344, 396] width 79 height 27
type input "fffdf4"
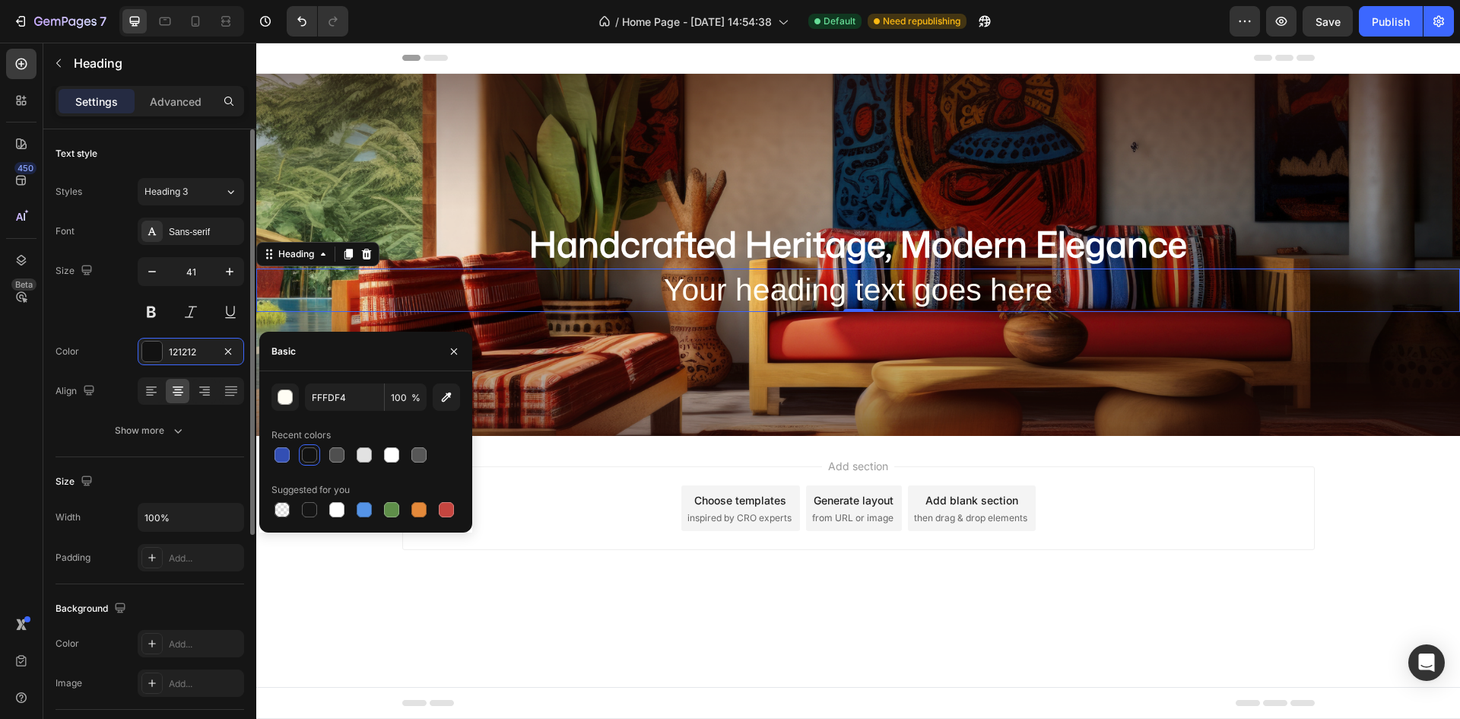
click at [75, 416] on div "Font Sans-serif Size 41 Color 121212 Align Show more" at bounding box center [150, 330] width 189 height 227
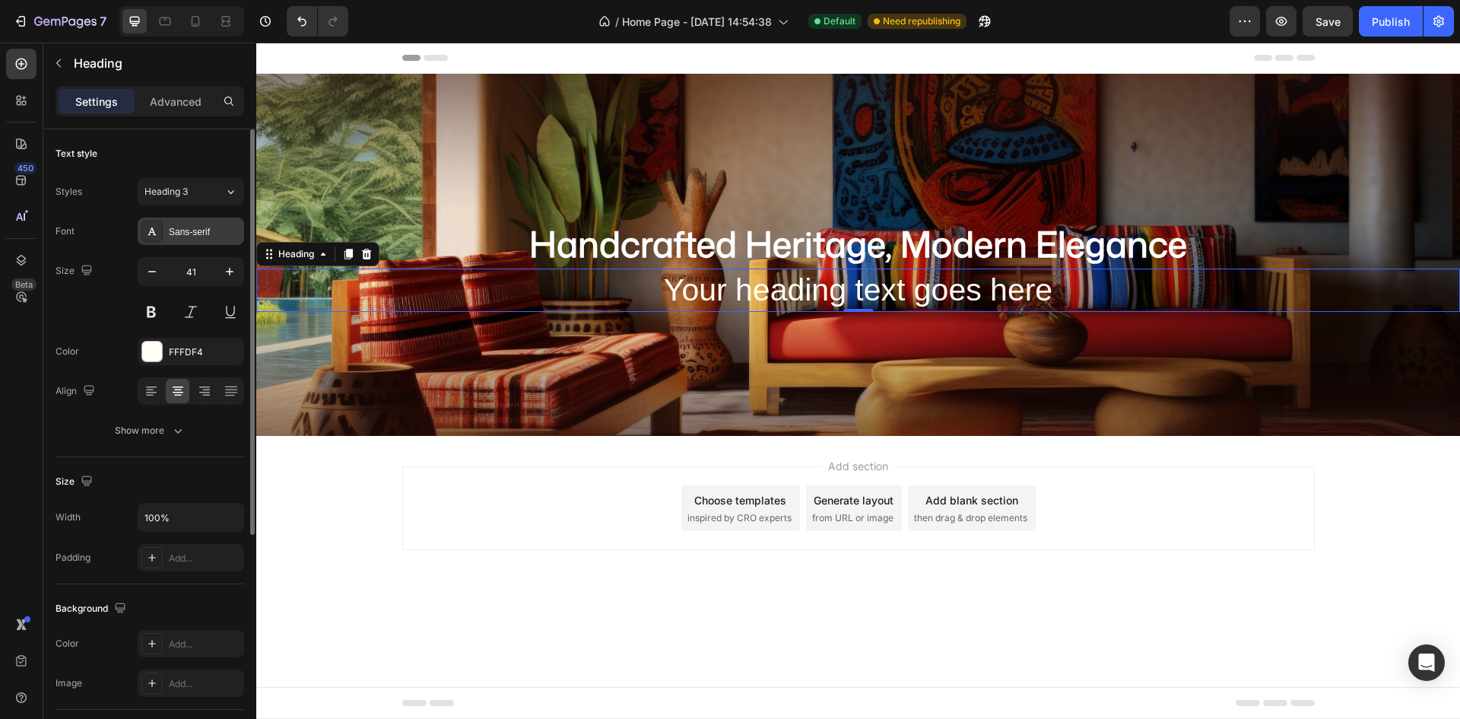
drag, startPoint x: 168, startPoint y: 214, endPoint x: 169, endPoint y: 233, distance: 19.8
click at [168, 217] on div "Styles Heading 3 Font Sans-serif Size 41 Color FFFDF4 Align Show more" at bounding box center [150, 311] width 189 height 266
click at [170, 235] on div "Sans-serif" at bounding box center [204, 232] width 71 height 14
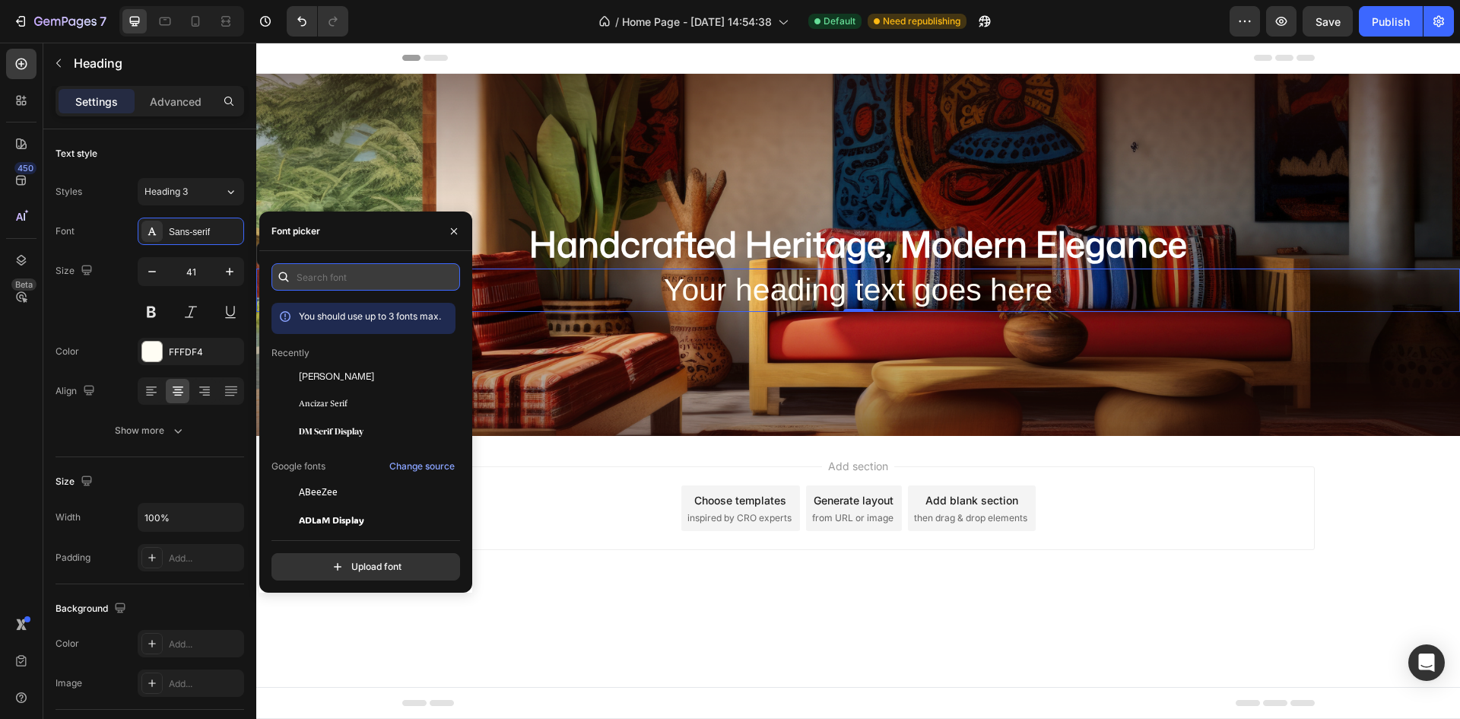
click at [304, 271] on input "text" at bounding box center [365, 276] width 189 height 27
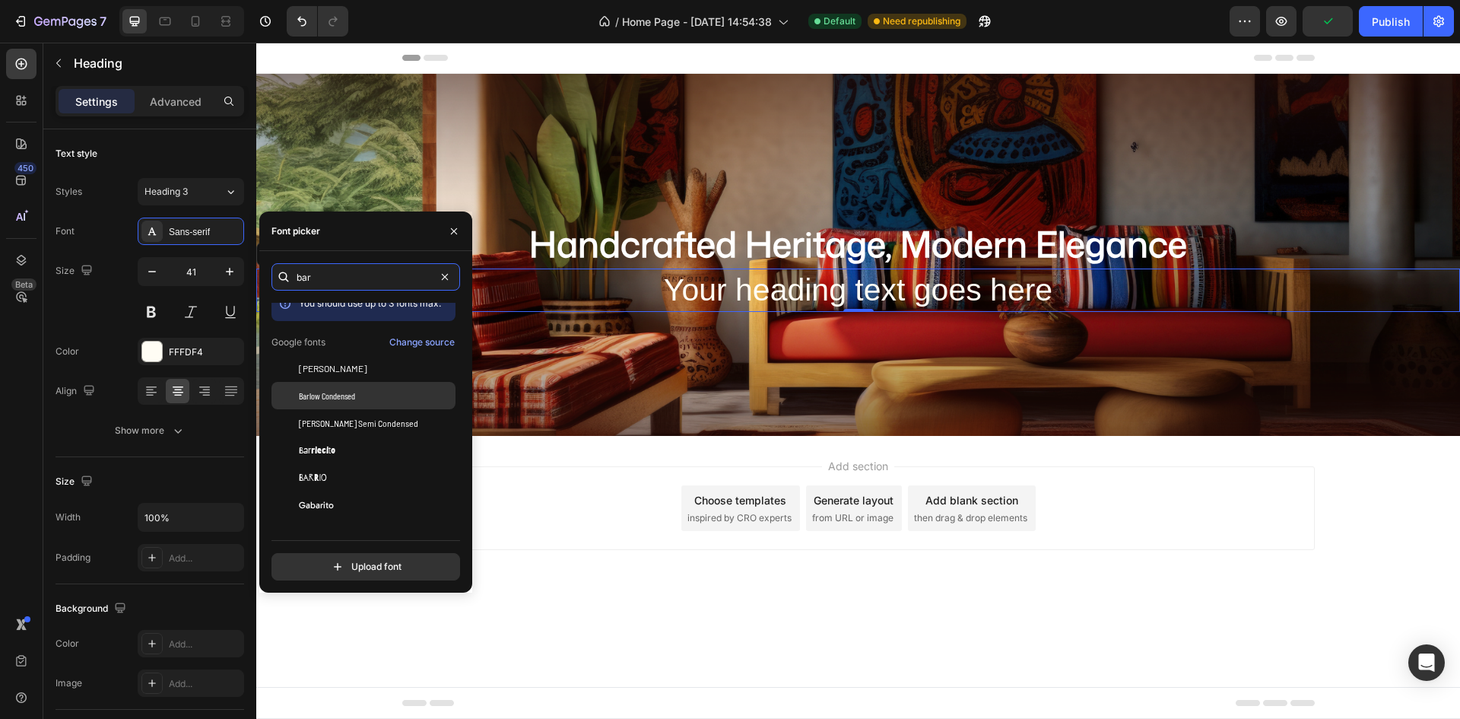
scroll to position [0, 0]
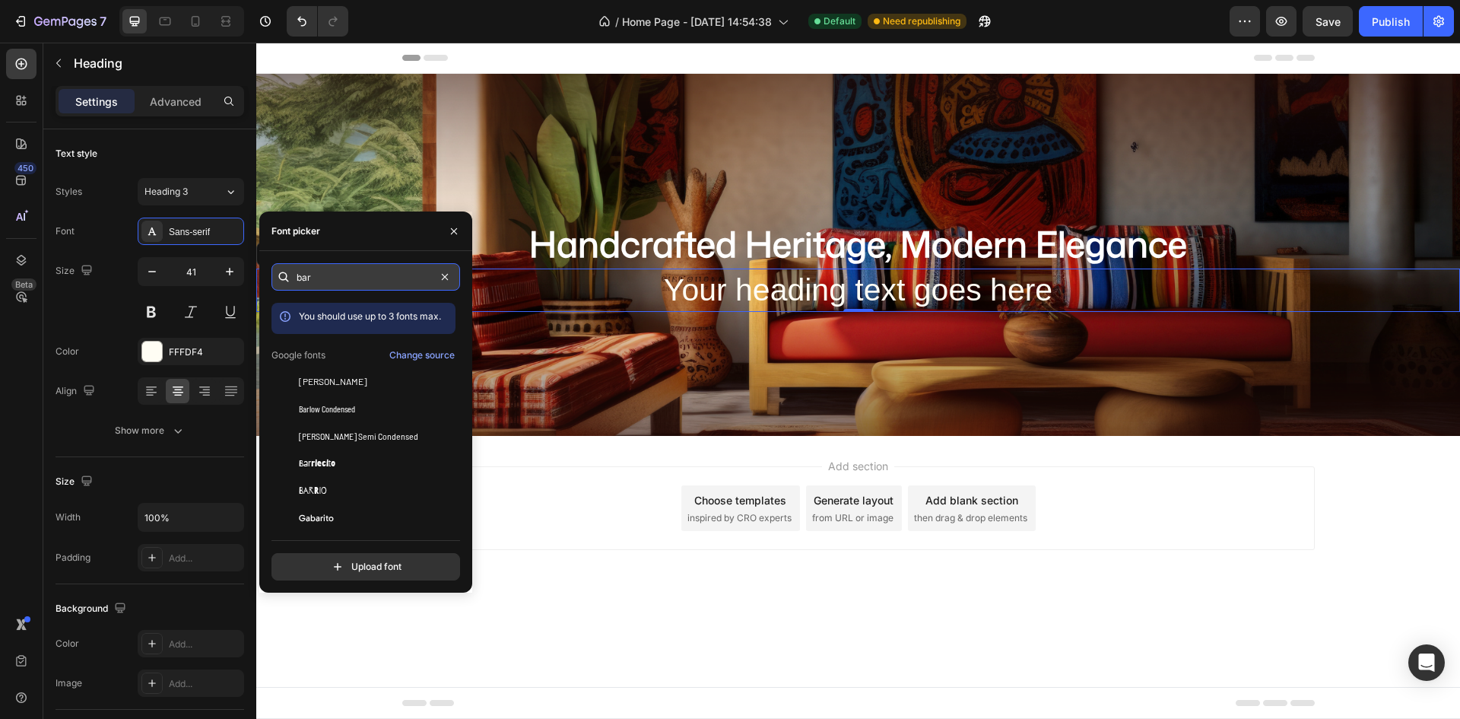
click at [359, 280] on input "bar" at bounding box center [365, 276] width 189 height 27
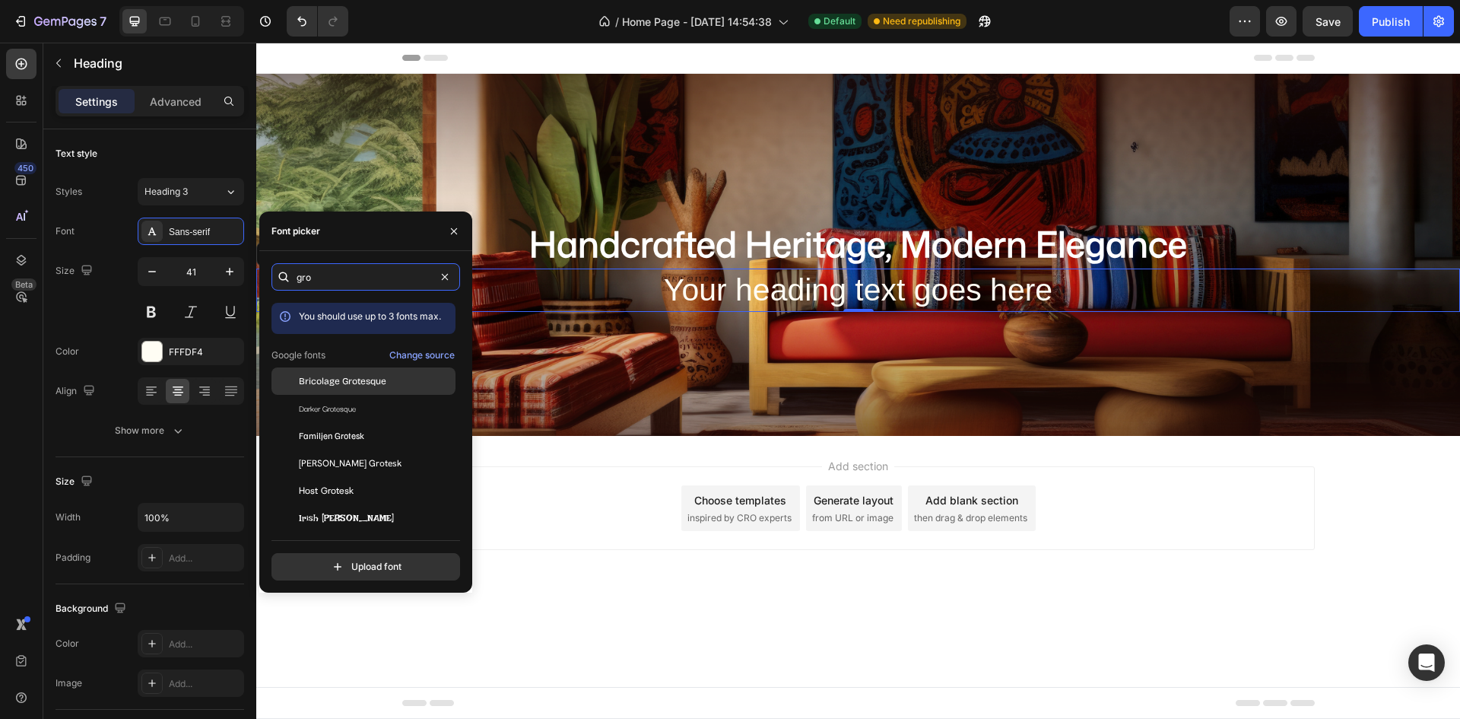
type input "gro"
click at [323, 379] on span "Bricolage Grotesque" at bounding box center [342, 381] width 87 height 14
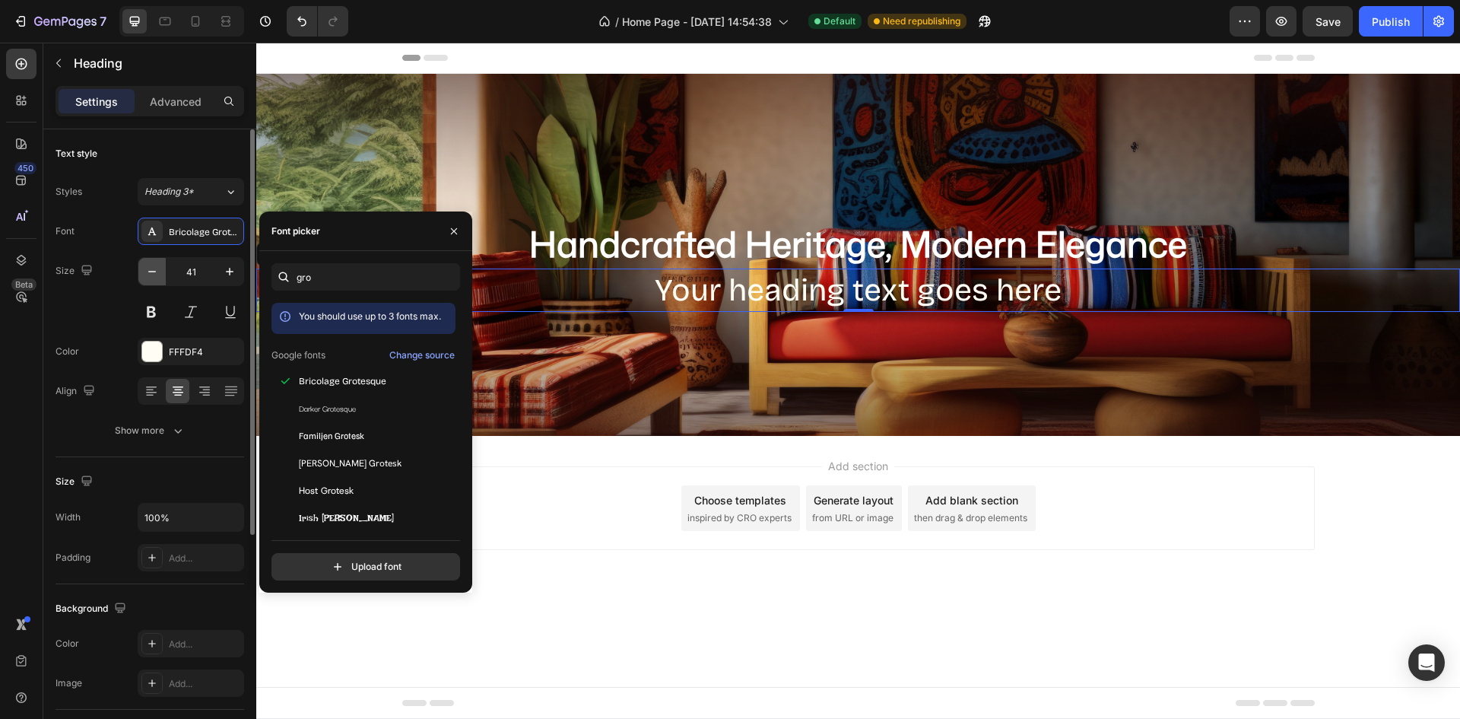
click at [142, 267] on button "button" at bounding box center [151, 271] width 27 height 27
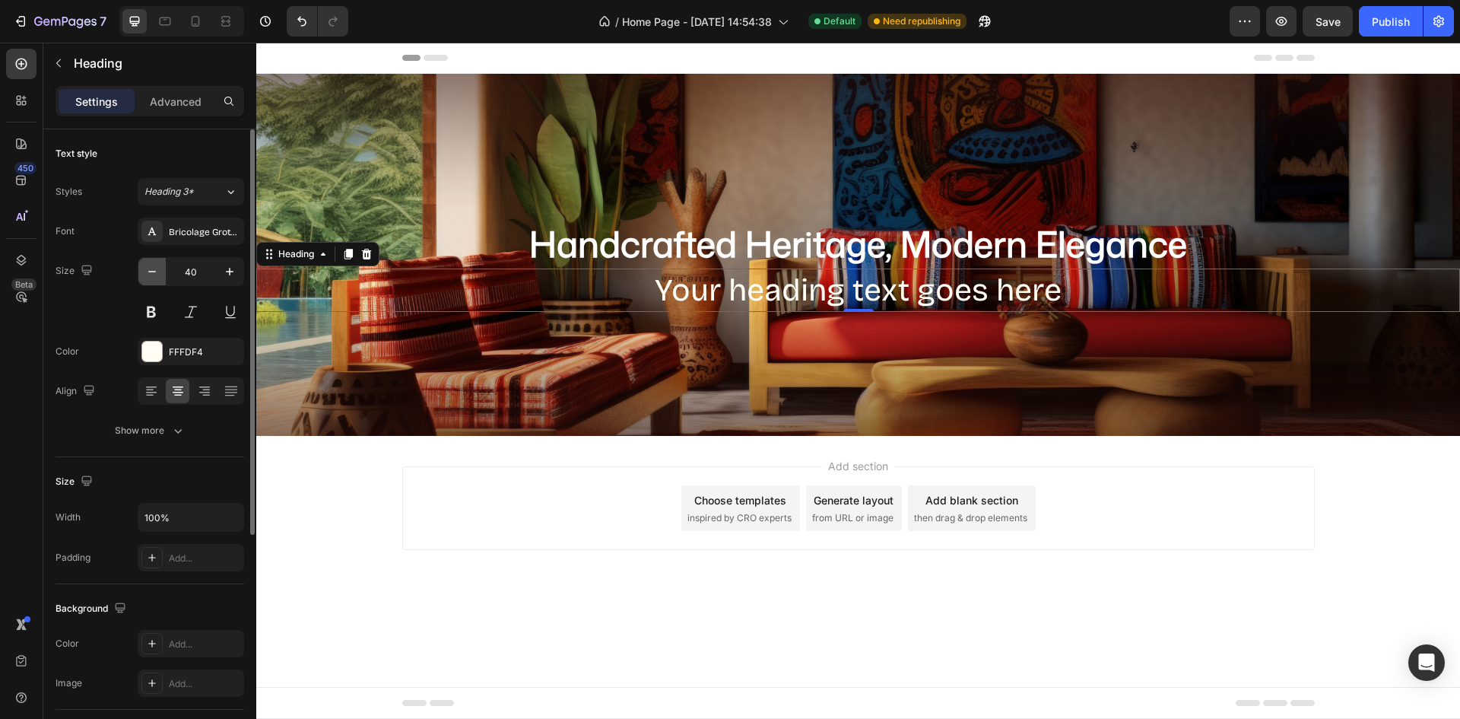
click at [145, 266] on icon "button" at bounding box center [151, 271] width 15 height 15
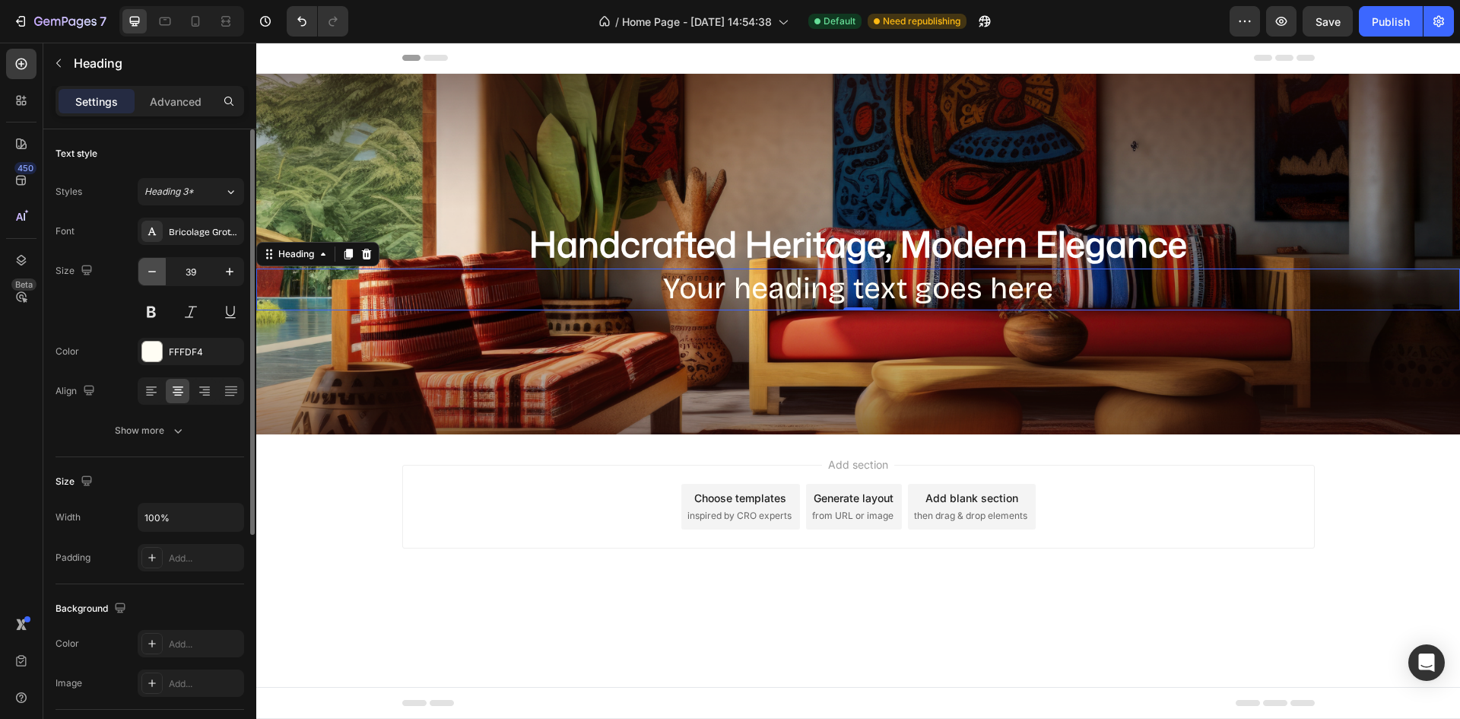
click at [148, 265] on icon "button" at bounding box center [151, 271] width 15 height 15
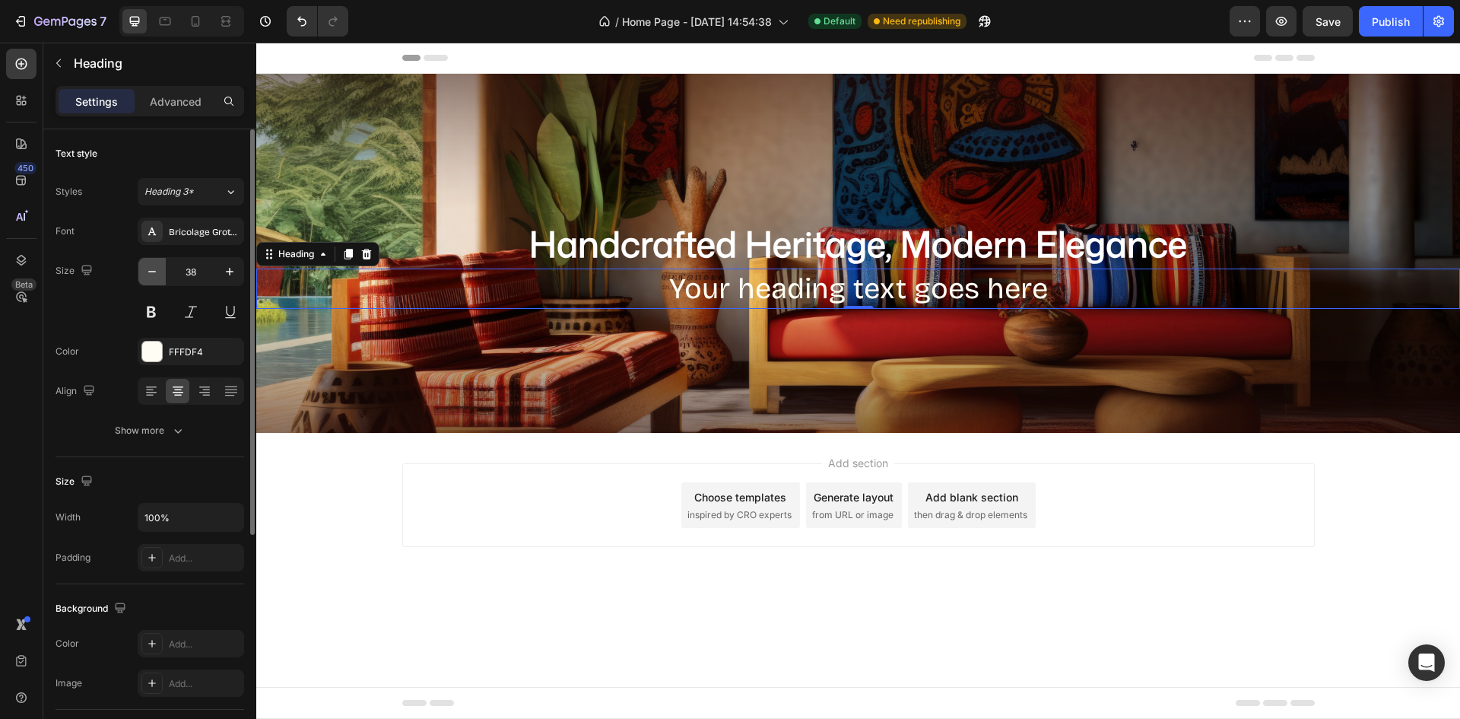
click at [148, 265] on icon "button" at bounding box center [151, 271] width 15 height 15
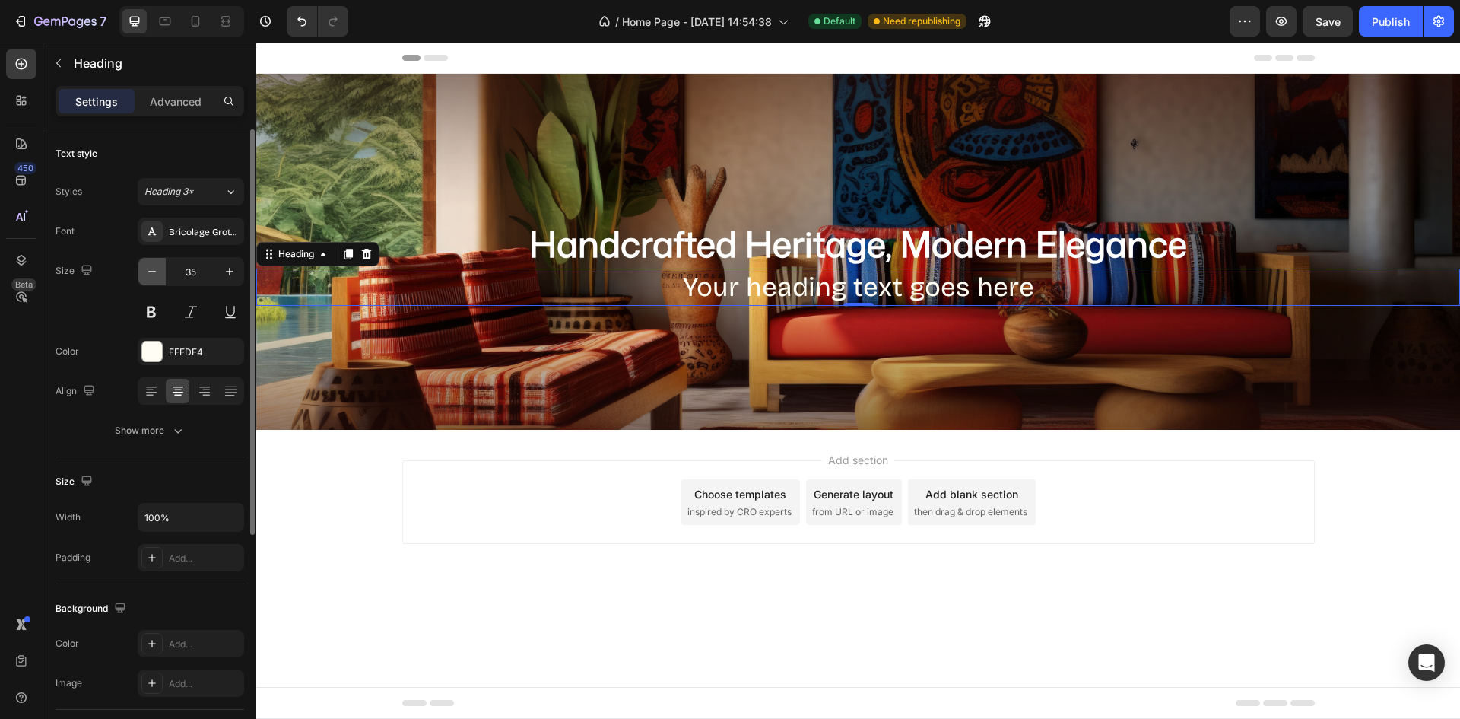
click at [148, 265] on icon "button" at bounding box center [151, 271] width 15 height 15
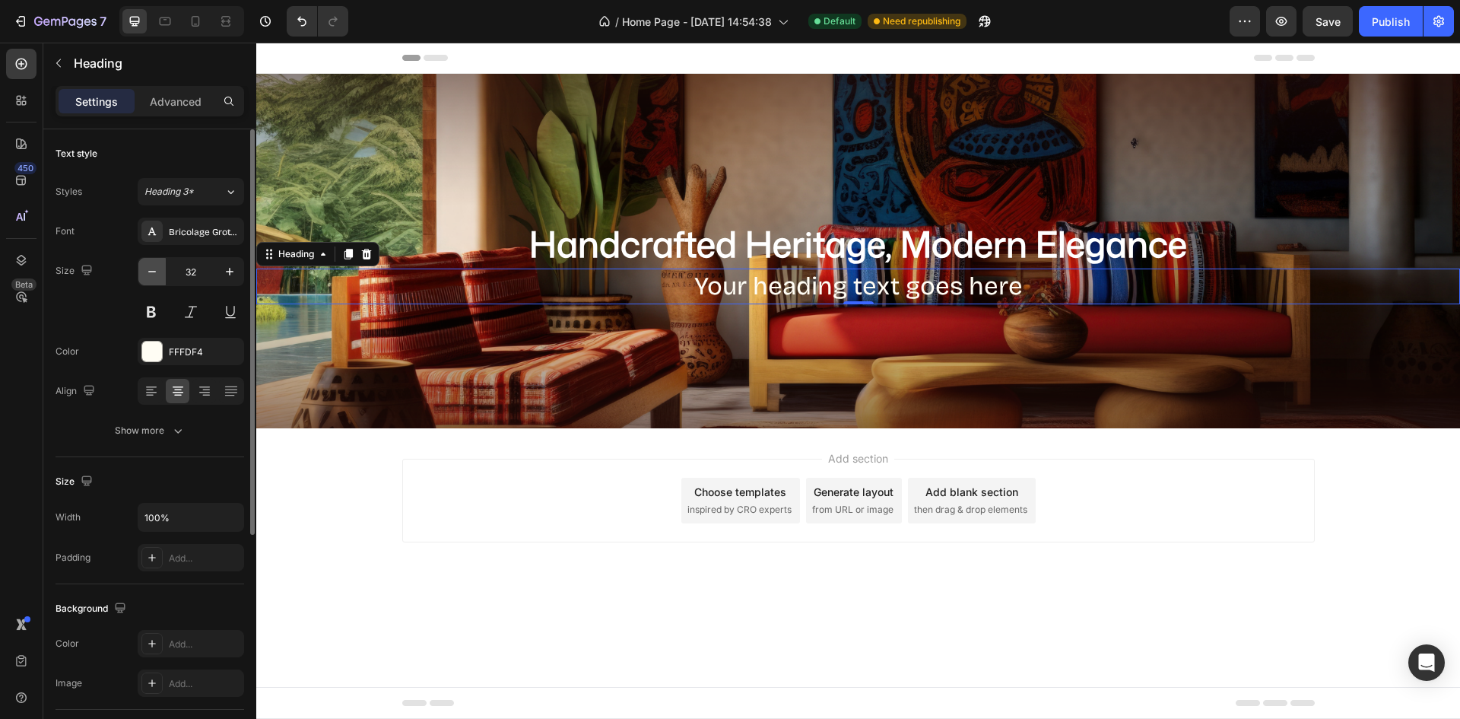
click at [148, 265] on icon "button" at bounding box center [151, 271] width 15 height 15
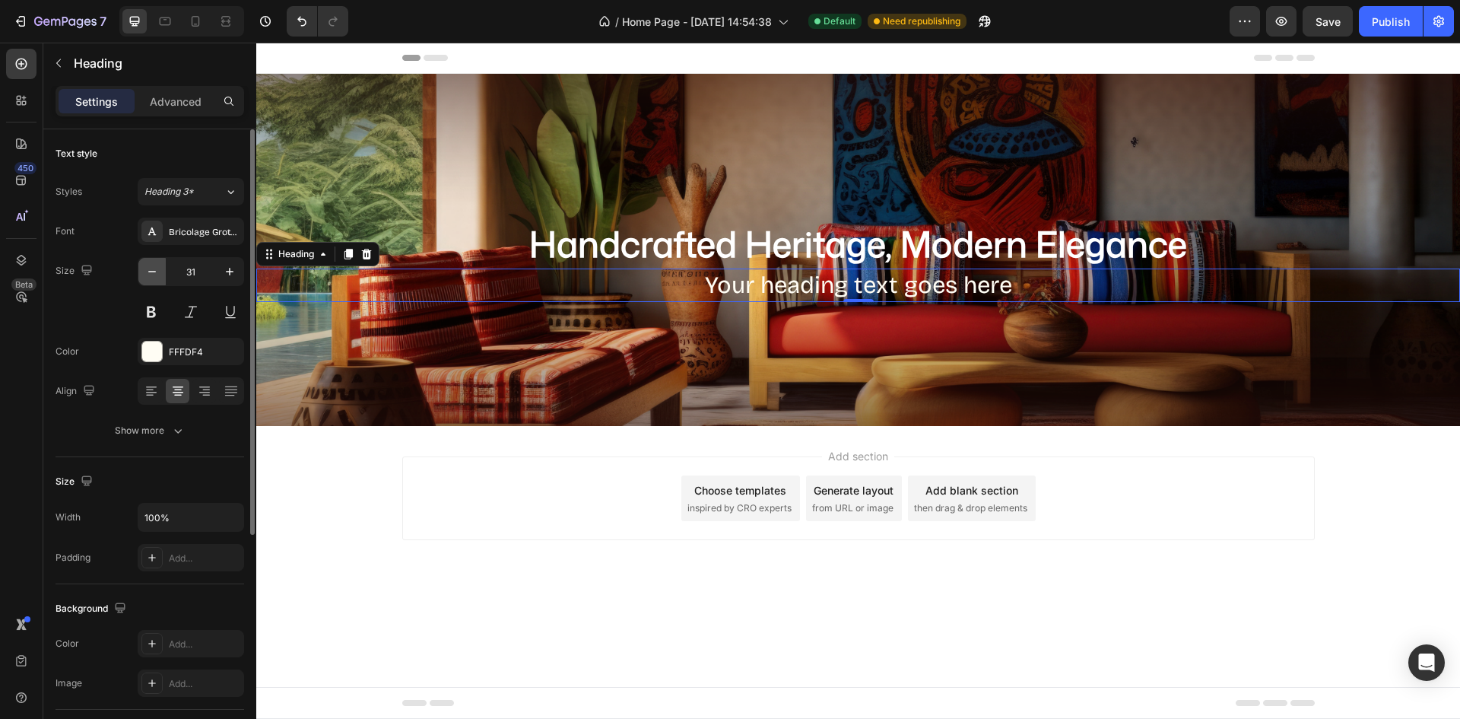
click at [148, 265] on icon "button" at bounding box center [151, 271] width 15 height 15
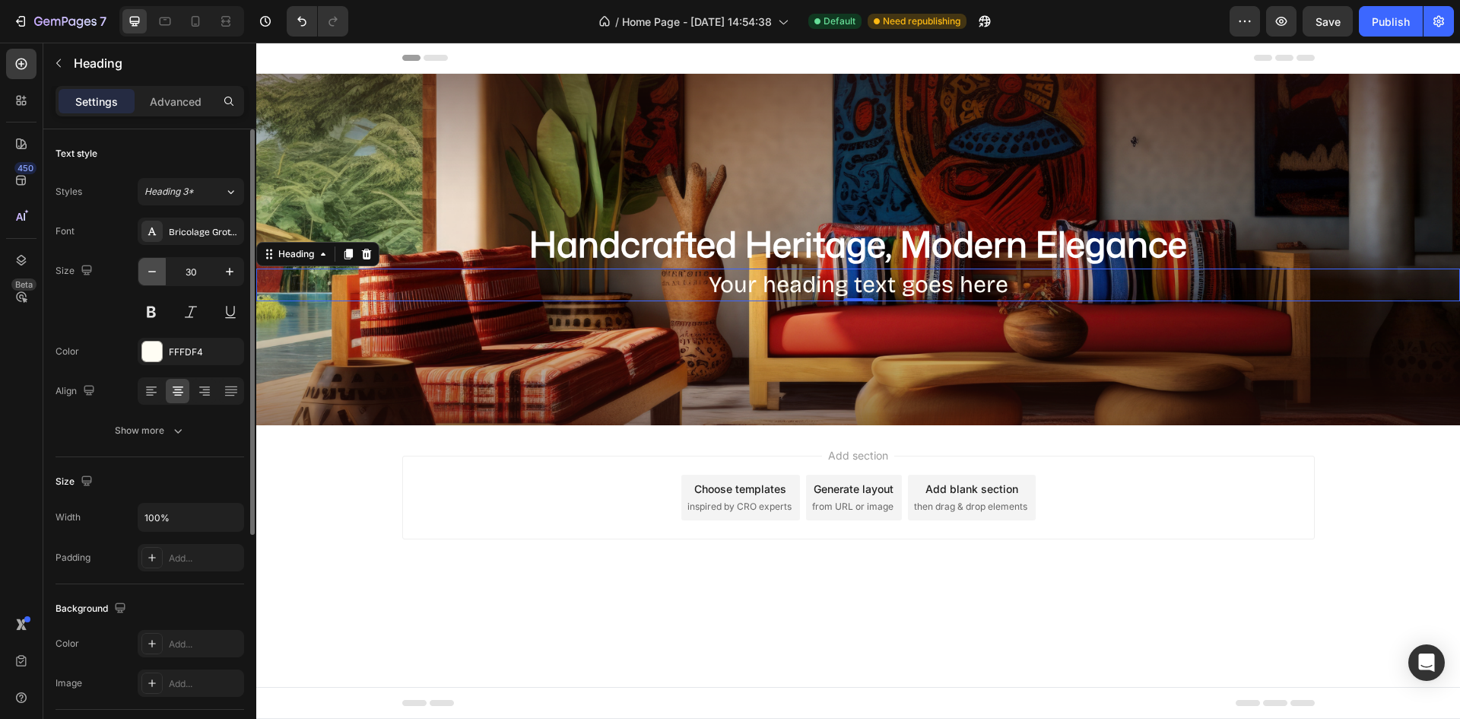
click at [148, 265] on icon "button" at bounding box center [151, 271] width 15 height 15
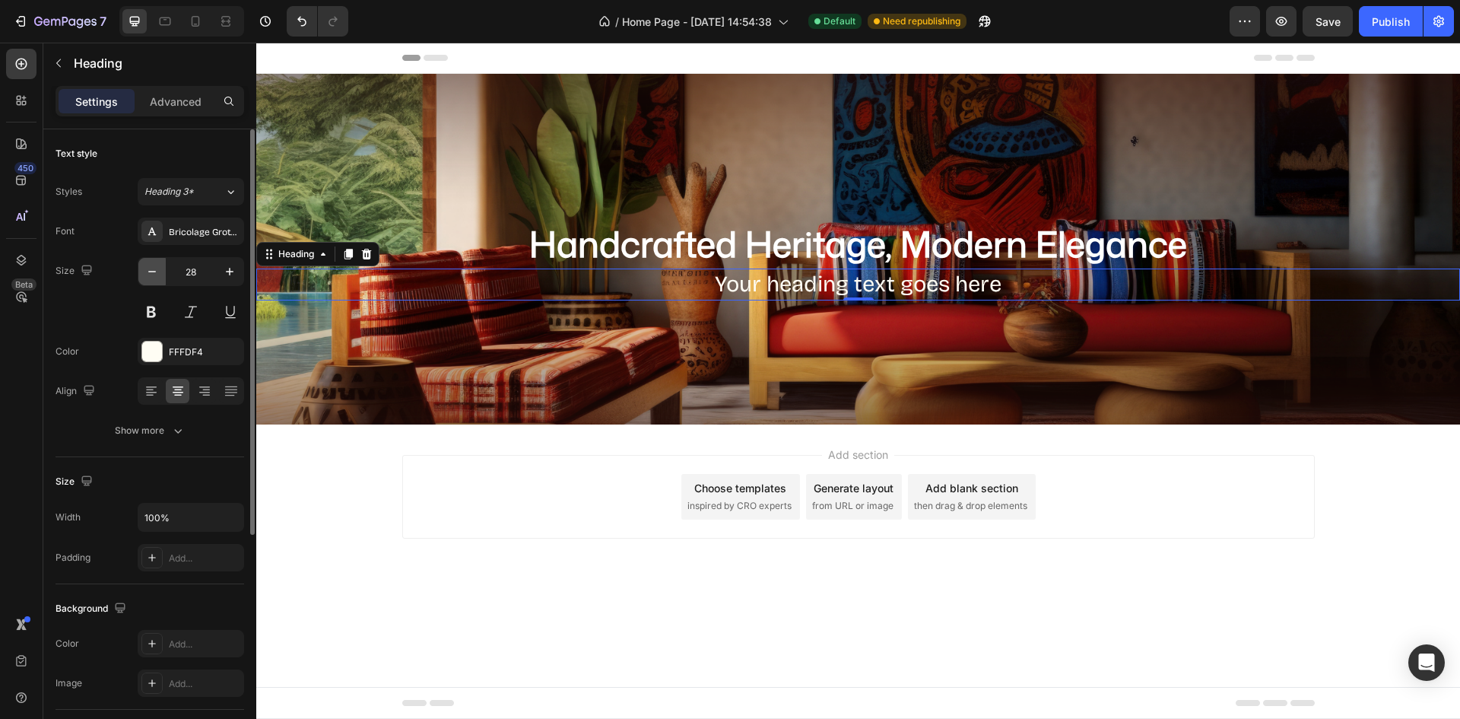
click at [148, 265] on icon "button" at bounding box center [151, 271] width 15 height 15
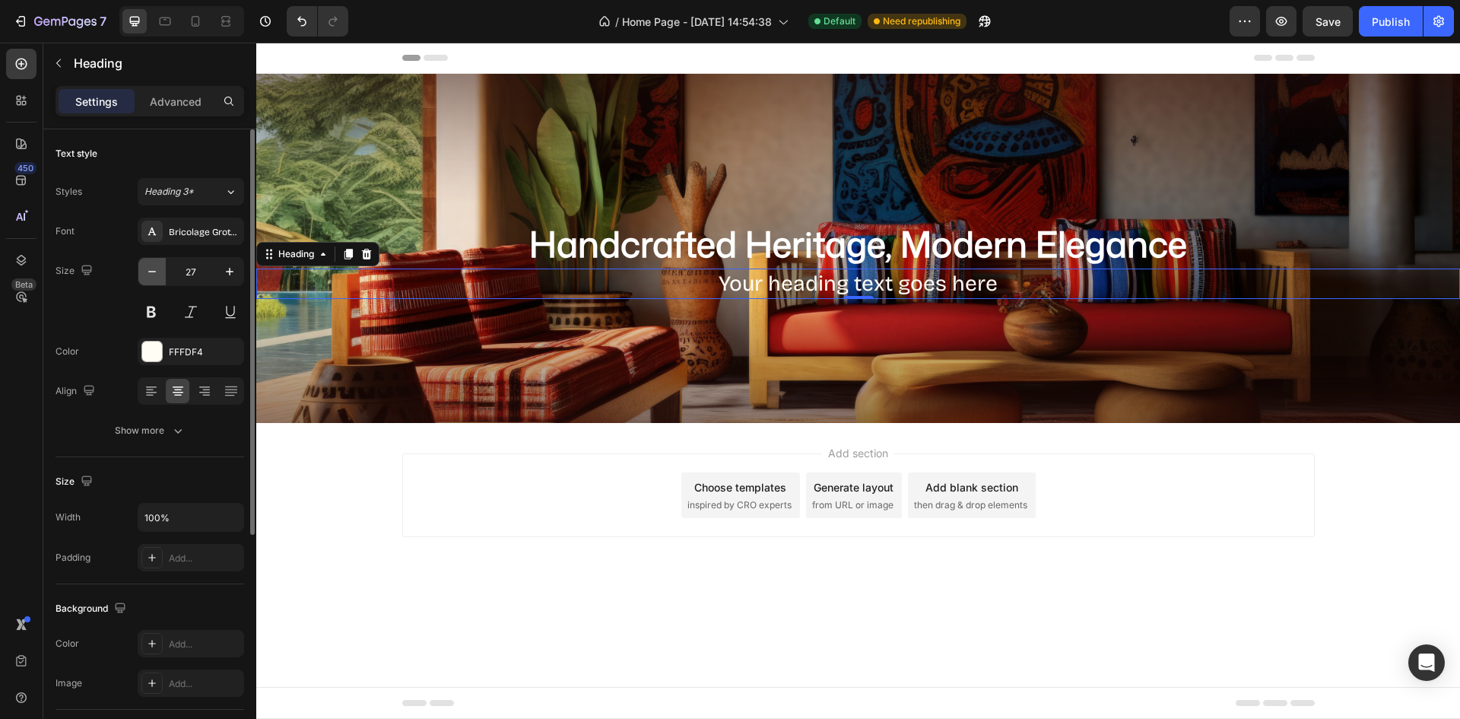
click at [148, 265] on icon "button" at bounding box center [151, 271] width 15 height 15
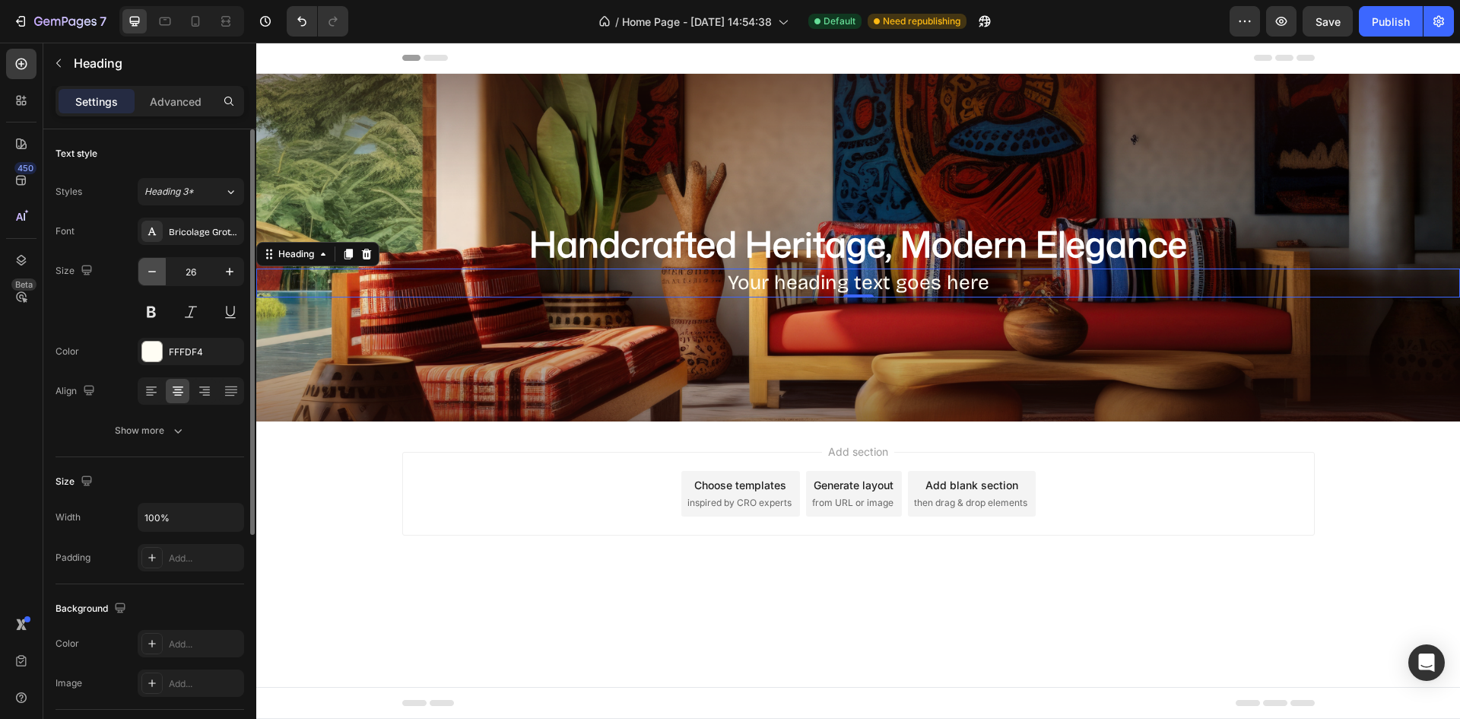
click at [148, 265] on icon "button" at bounding box center [151, 271] width 15 height 15
type input "25"
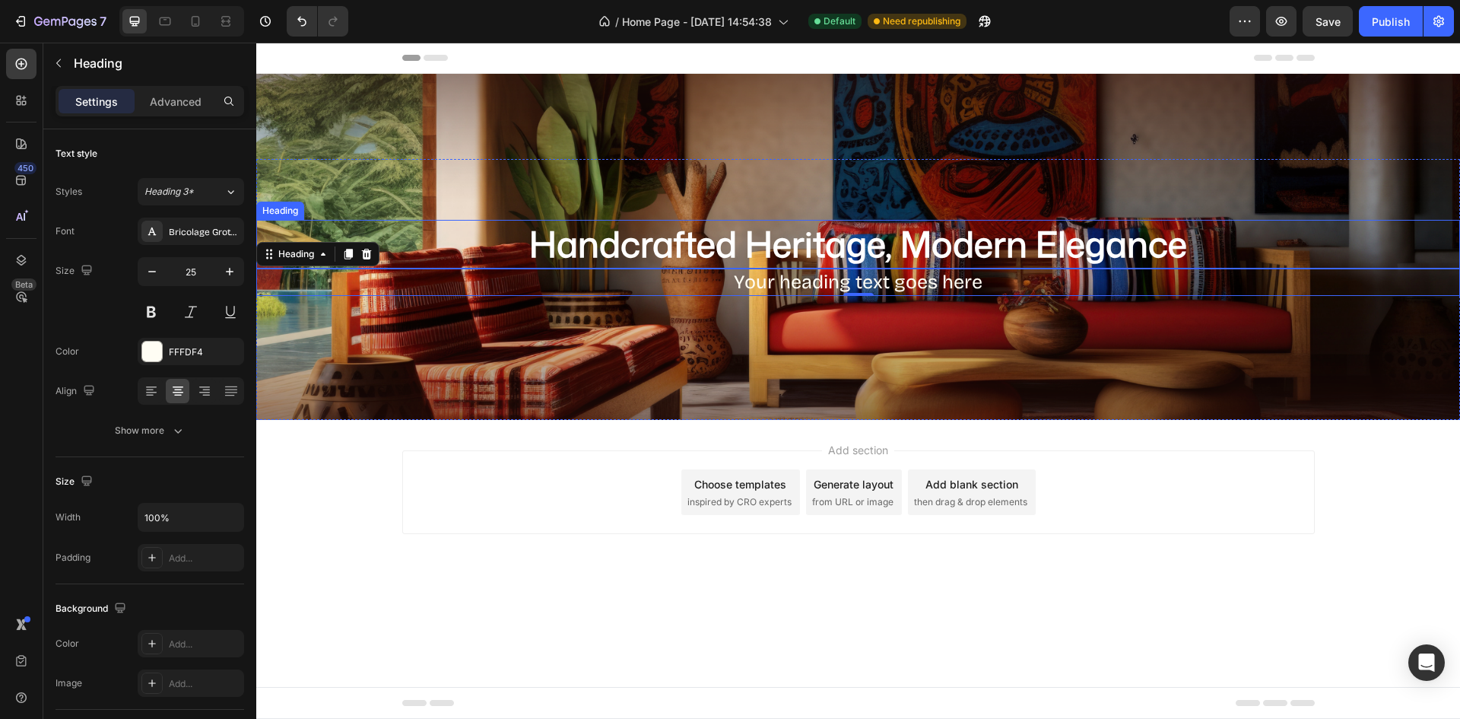
click at [876, 259] on strong "Handcrafted Heritage, Modern Elegance" at bounding box center [858, 243] width 658 height 49
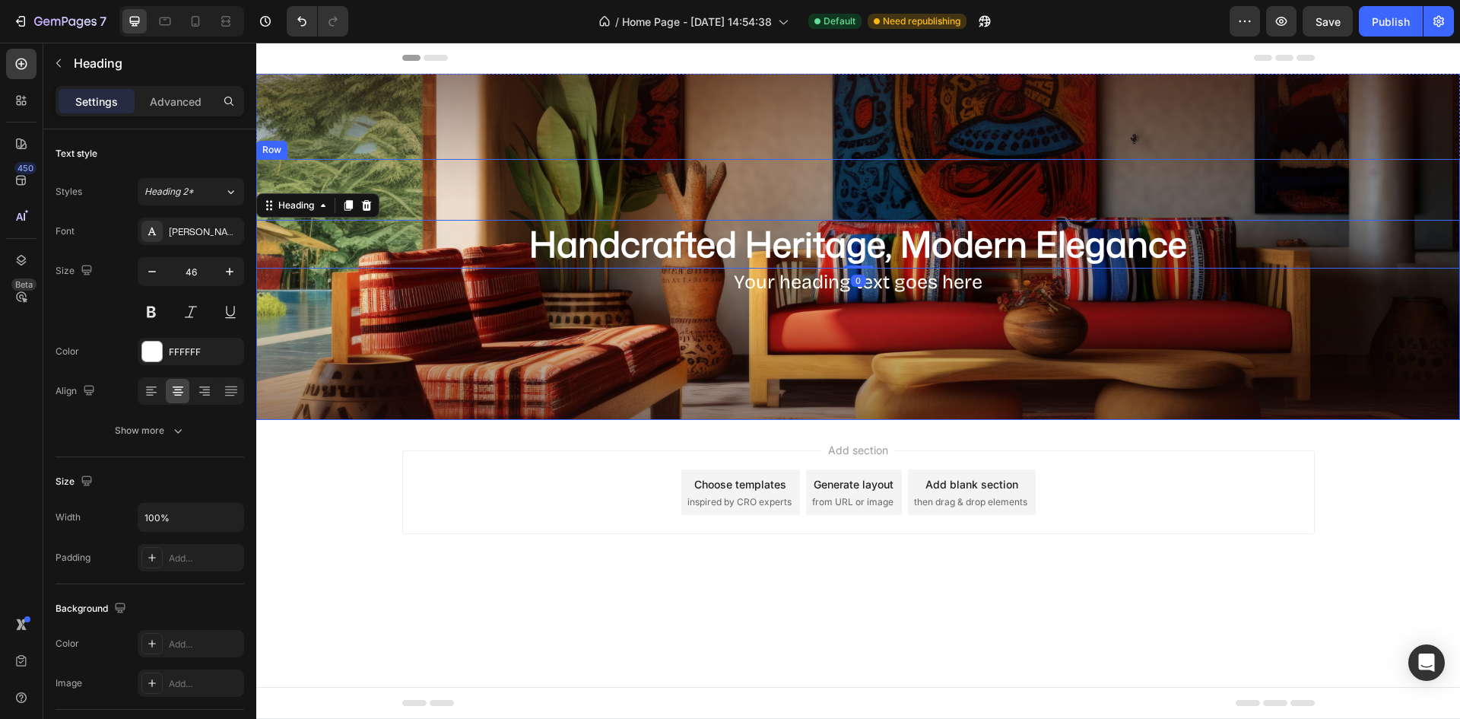
click at [1001, 312] on div "⁠⁠⁠⁠⁠⁠⁠ Handcrafted Heritage, Modern Elegance Heading 0 Your heading text goes …" at bounding box center [858, 289] width 1204 height 261
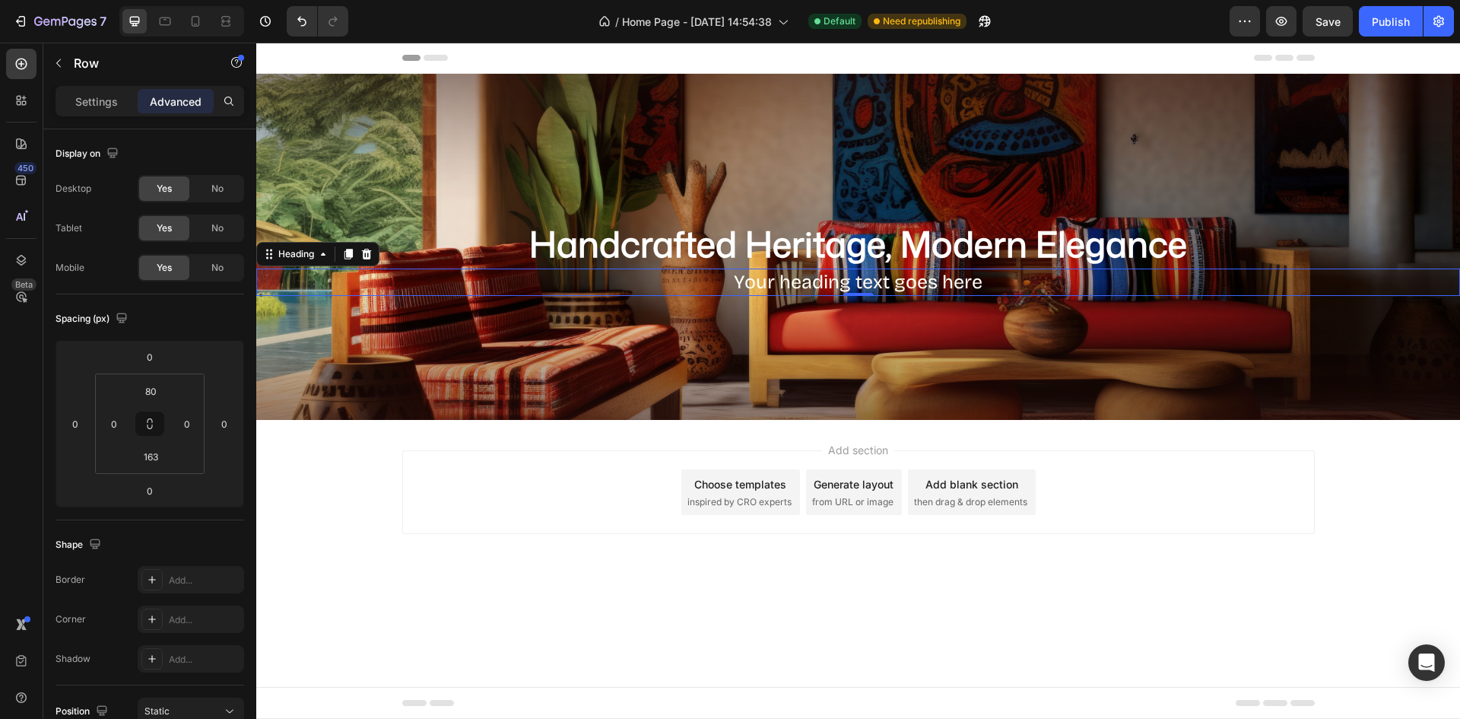
click at [905, 278] on h2 "Your heading text goes here" at bounding box center [858, 282] width 1204 height 28
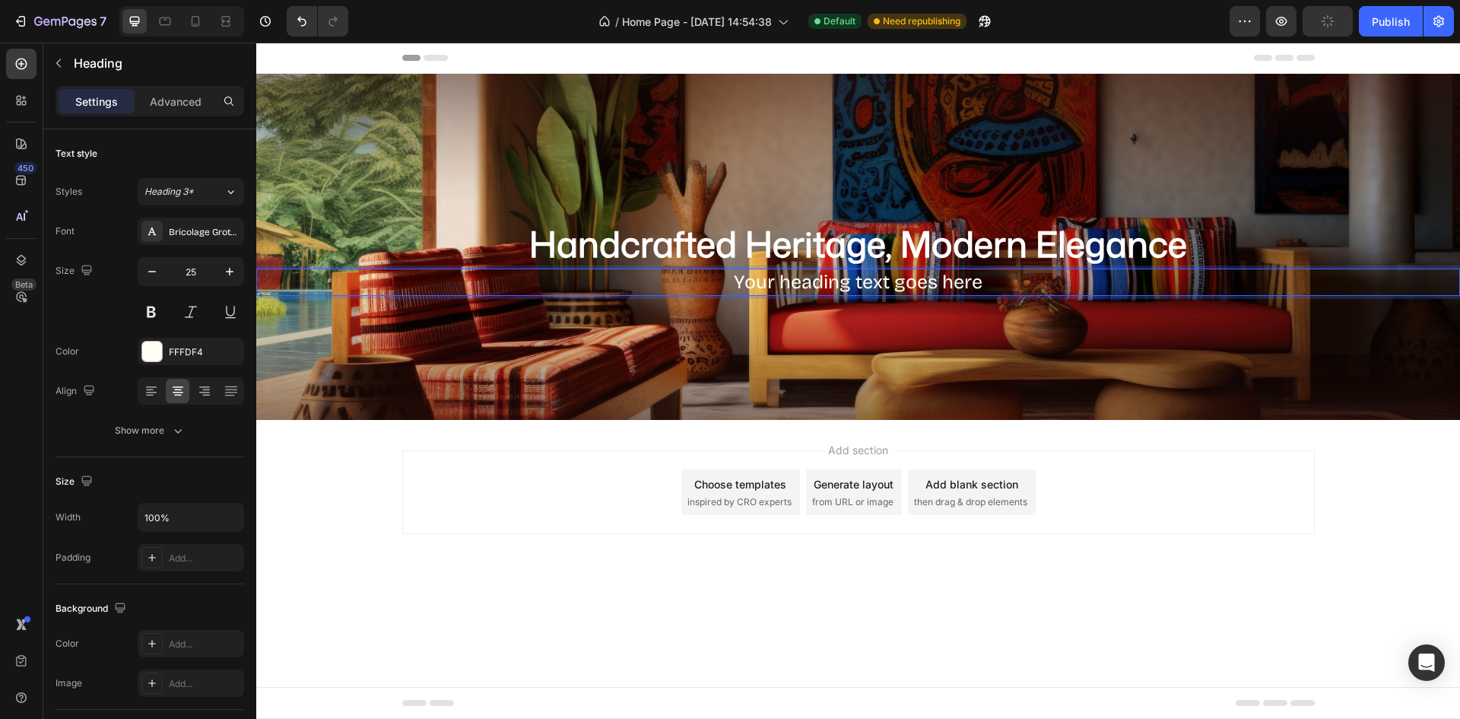
click at [804, 270] on h2 "Your heading text goes here" at bounding box center [858, 282] width 1204 height 28
click at [805, 277] on p "Your heading text goes here" at bounding box center [858, 282] width 1201 height 25
click at [805, 278] on p "Your heading text goes here" at bounding box center [858, 282] width 1201 height 25
click at [807, 278] on p "Your heading text goes here" at bounding box center [858, 282] width 1201 height 25
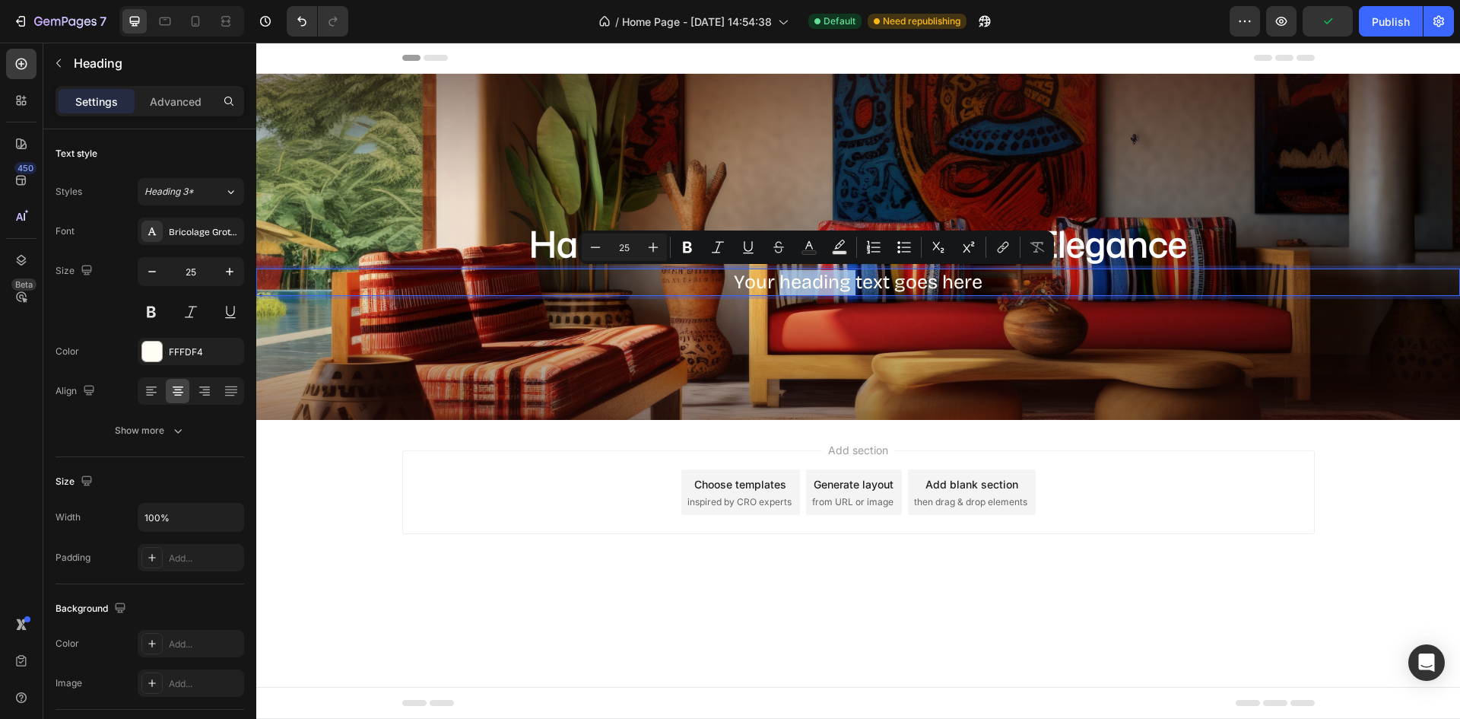
click at [816, 280] on p "Your heading text goes here" at bounding box center [858, 282] width 1201 height 25
click at [817, 282] on p "Your heading text goes here" at bounding box center [858, 282] width 1201 height 25
drag, startPoint x: 820, startPoint y: 285, endPoint x: 884, endPoint y: 284, distance: 63.9
click at [823, 294] on p "Your heading text goes here" at bounding box center [858, 282] width 1201 height 25
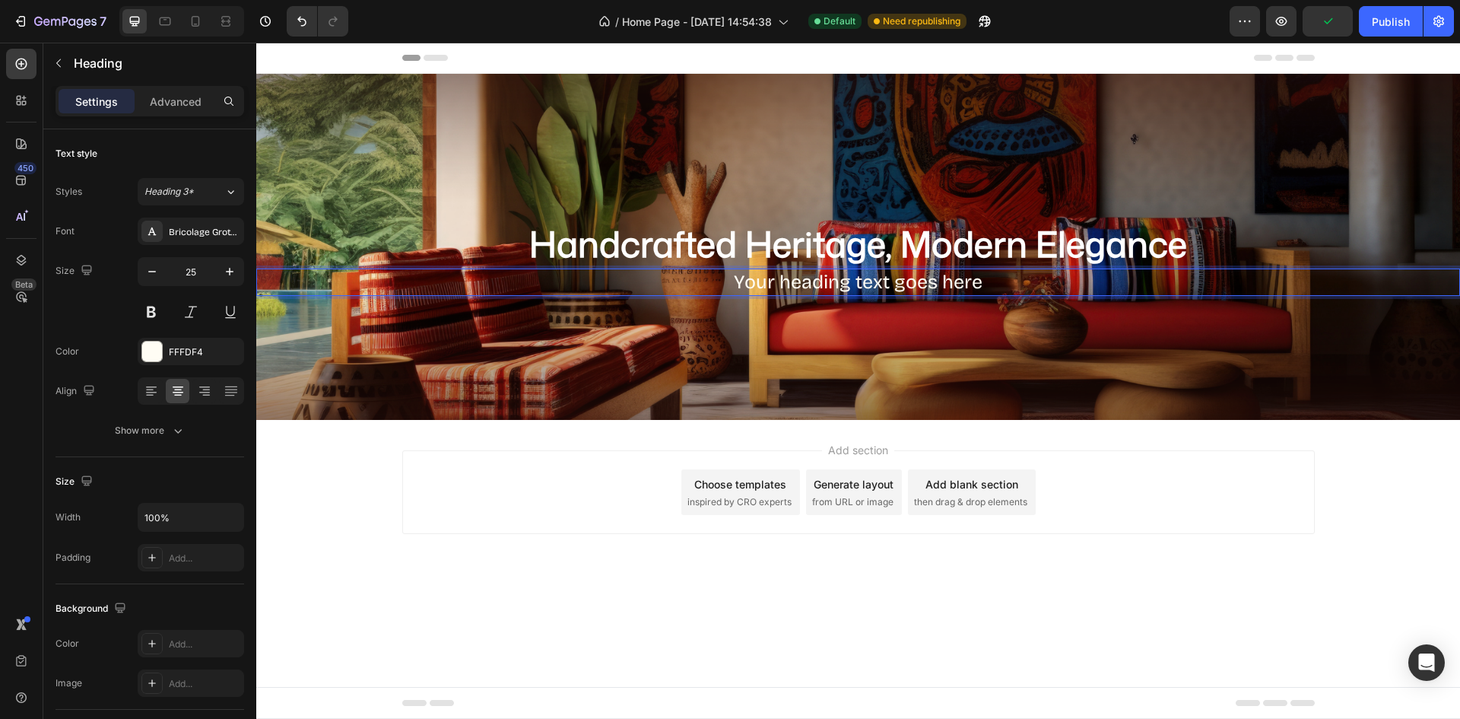
click at [903, 276] on p "Your heading text goes here" at bounding box center [858, 282] width 1201 height 25
click at [908, 277] on p "Your heading text goes here" at bounding box center [858, 282] width 1201 height 25
click at [1058, 281] on strong "Transform your house into a home that tells your unique story" at bounding box center [857, 282] width 551 height 23
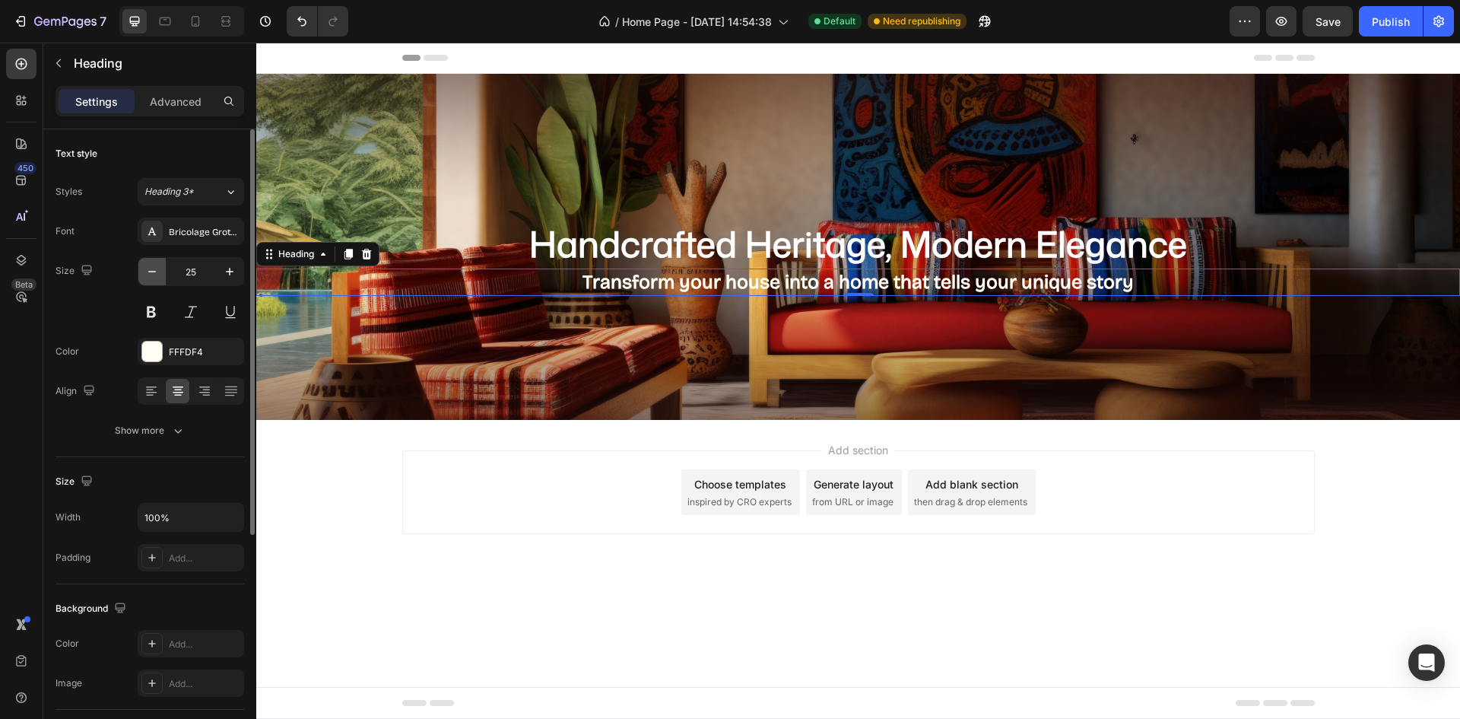
click at [144, 268] on button "button" at bounding box center [151, 271] width 27 height 27
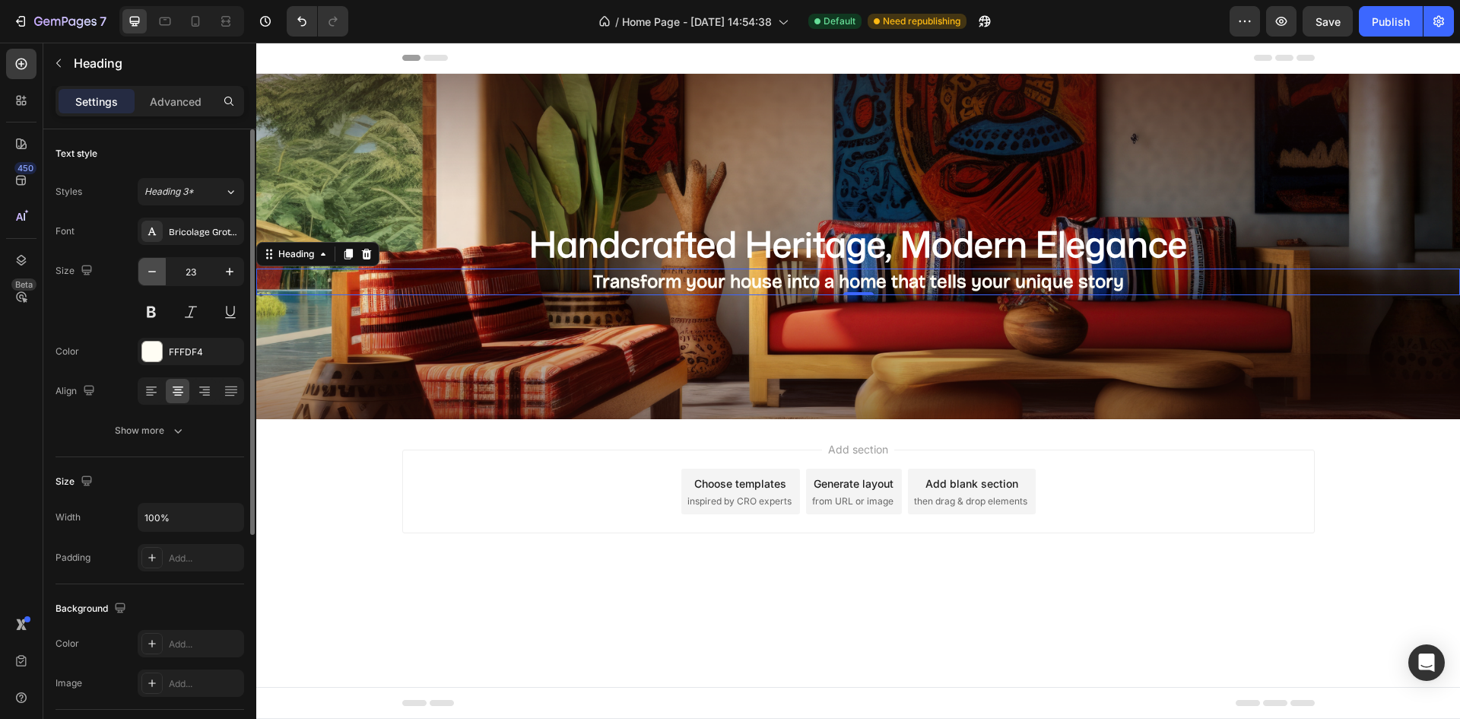
click at [147, 268] on icon "button" at bounding box center [151, 271] width 15 height 15
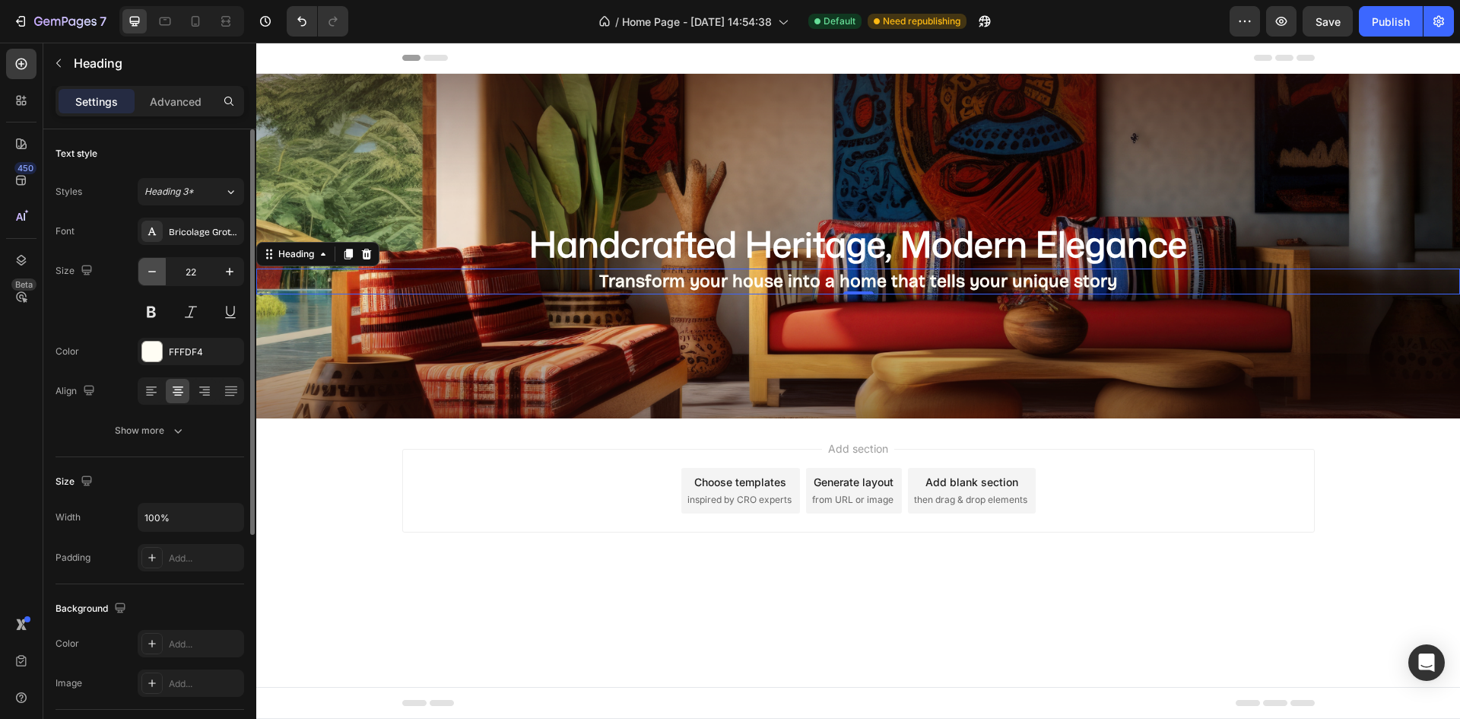
drag, startPoint x: 149, startPoint y: 268, endPoint x: 158, endPoint y: 270, distance: 9.3
click at [154, 269] on icon "button" at bounding box center [151, 271] width 15 height 15
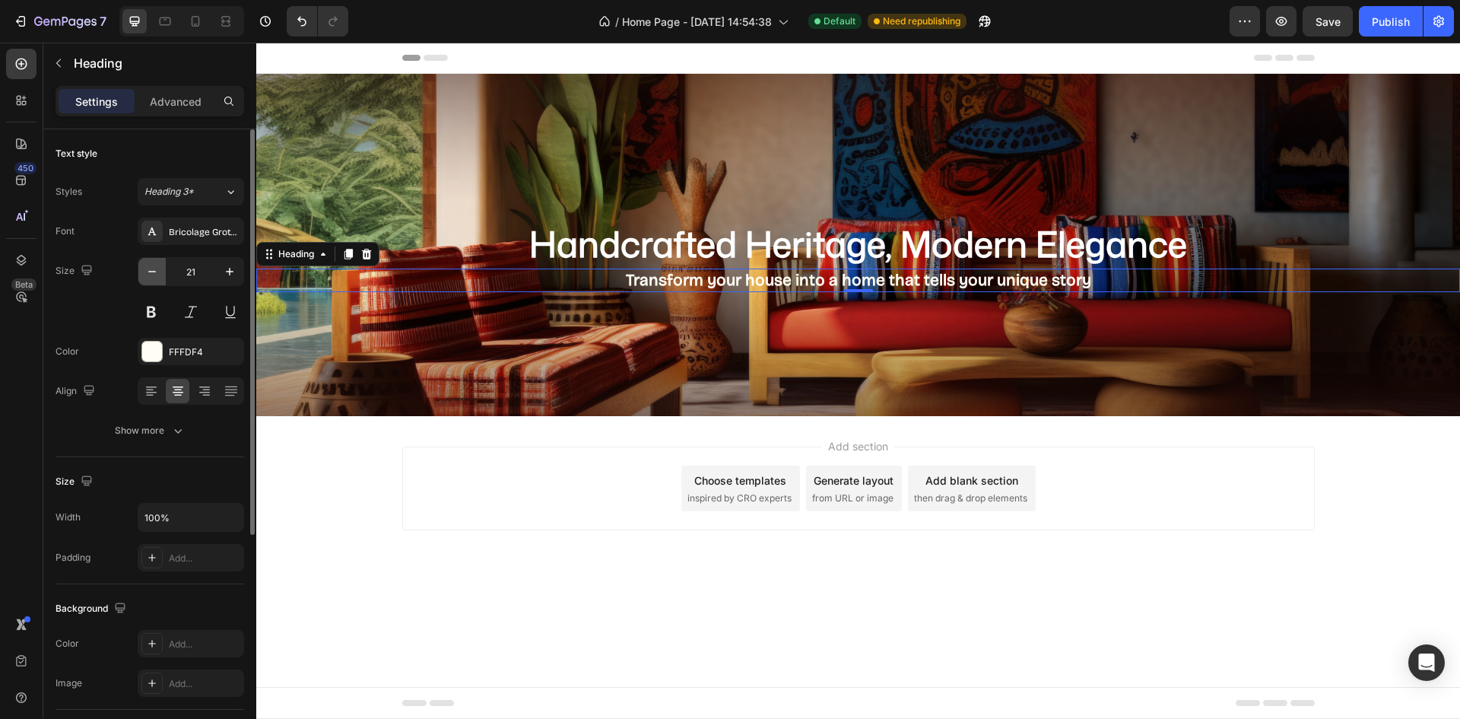
click at [159, 271] on icon "button" at bounding box center [151, 271] width 15 height 15
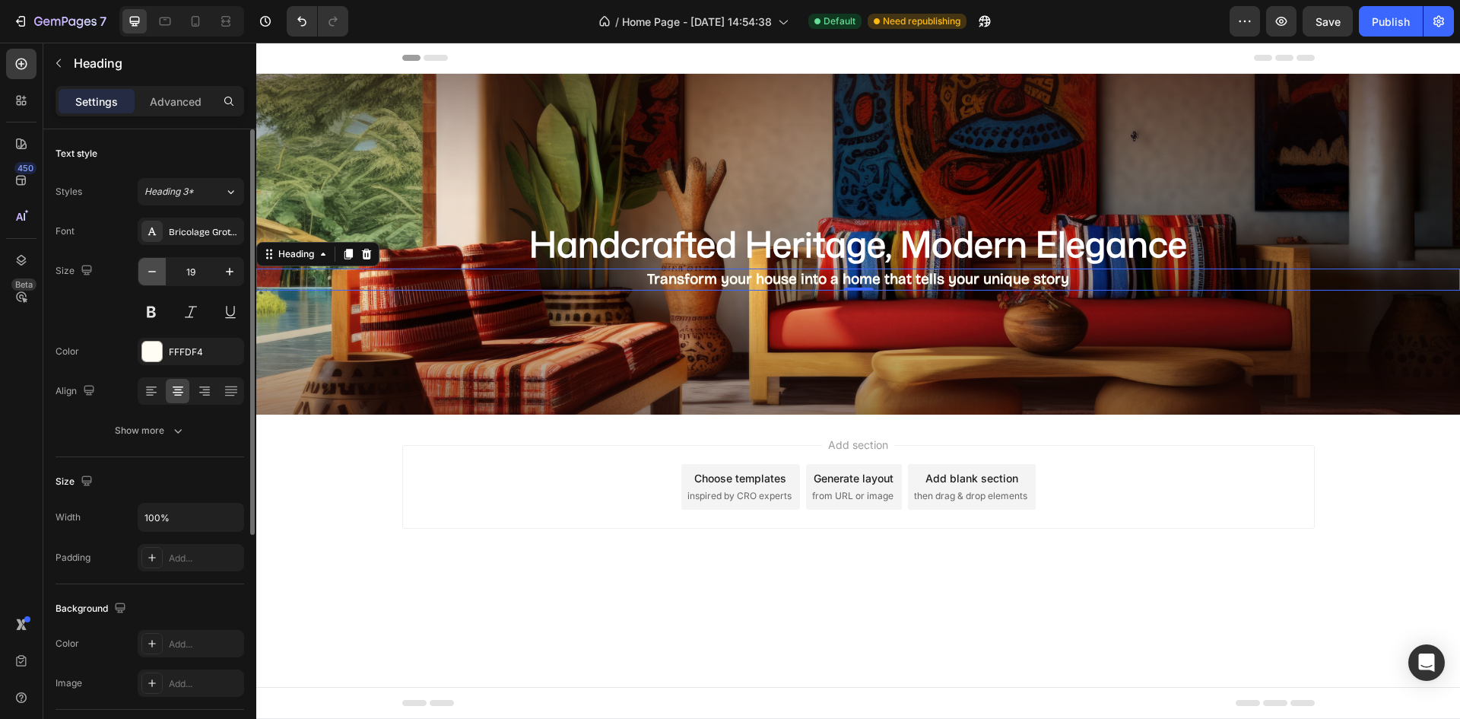
type input "18"
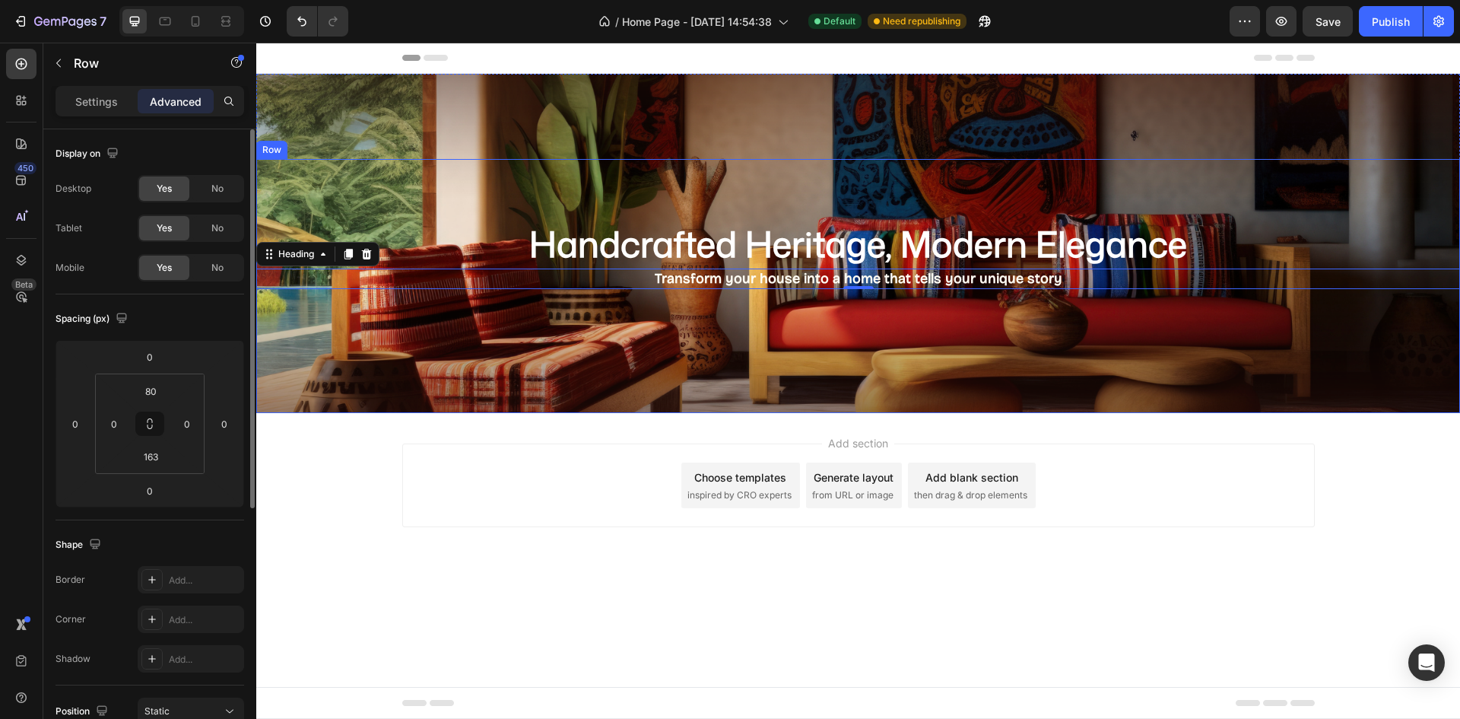
click at [690, 411] on div "⁠⁠⁠⁠⁠⁠⁠ Handcrafted Heritage, Modern Elegance Heading Transform your house into…" at bounding box center [858, 286] width 1204 height 254
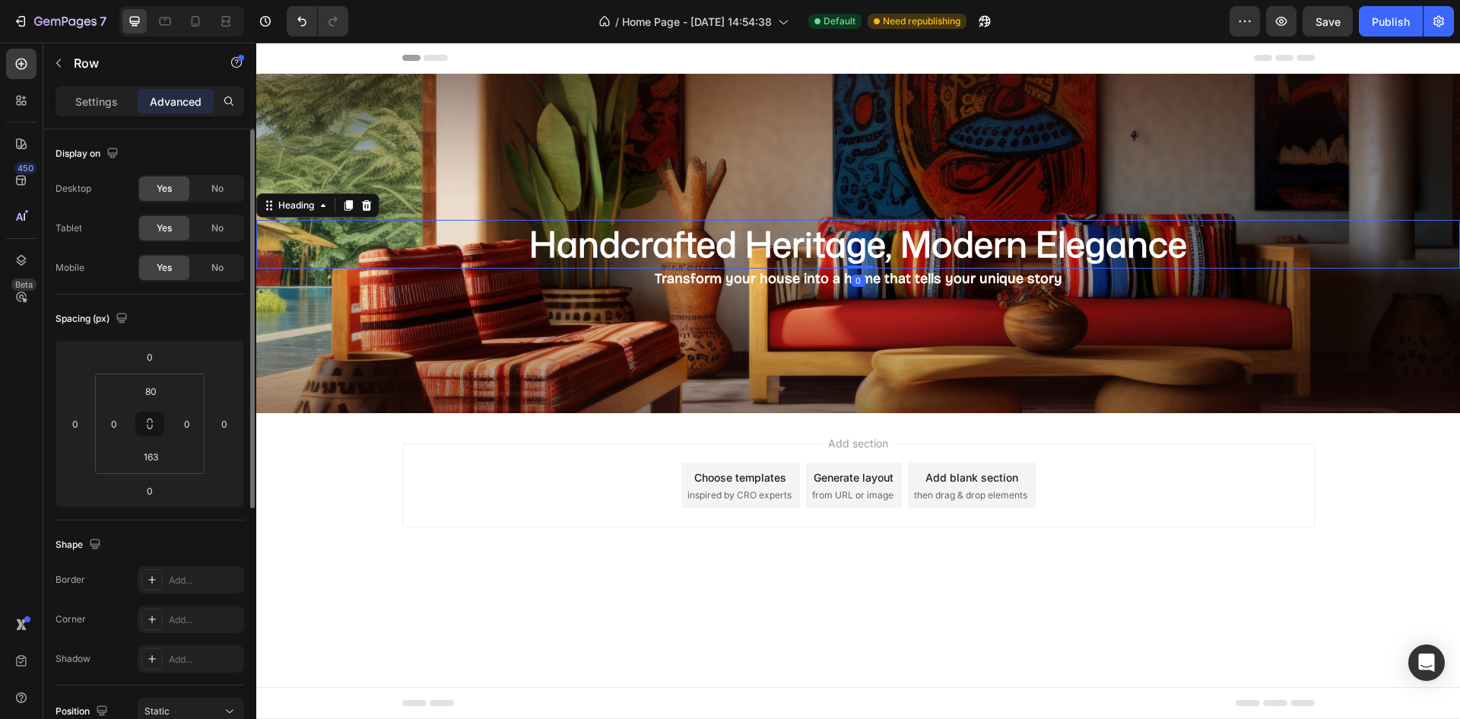
click at [925, 243] on strong "Handcrafted Heritage, Modern Elegance" at bounding box center [858, 243] width 658 height 49
click at [1089, 308] on div "⁠⁠⁠⁠⁠⁠⁠ Handcrafted Heritage, Modern Elegance Heading 0 ⁠⁠⁠⁠⁠⁠⁠ Transform your …" at bounding box center [858, 286] width 1204 height 254
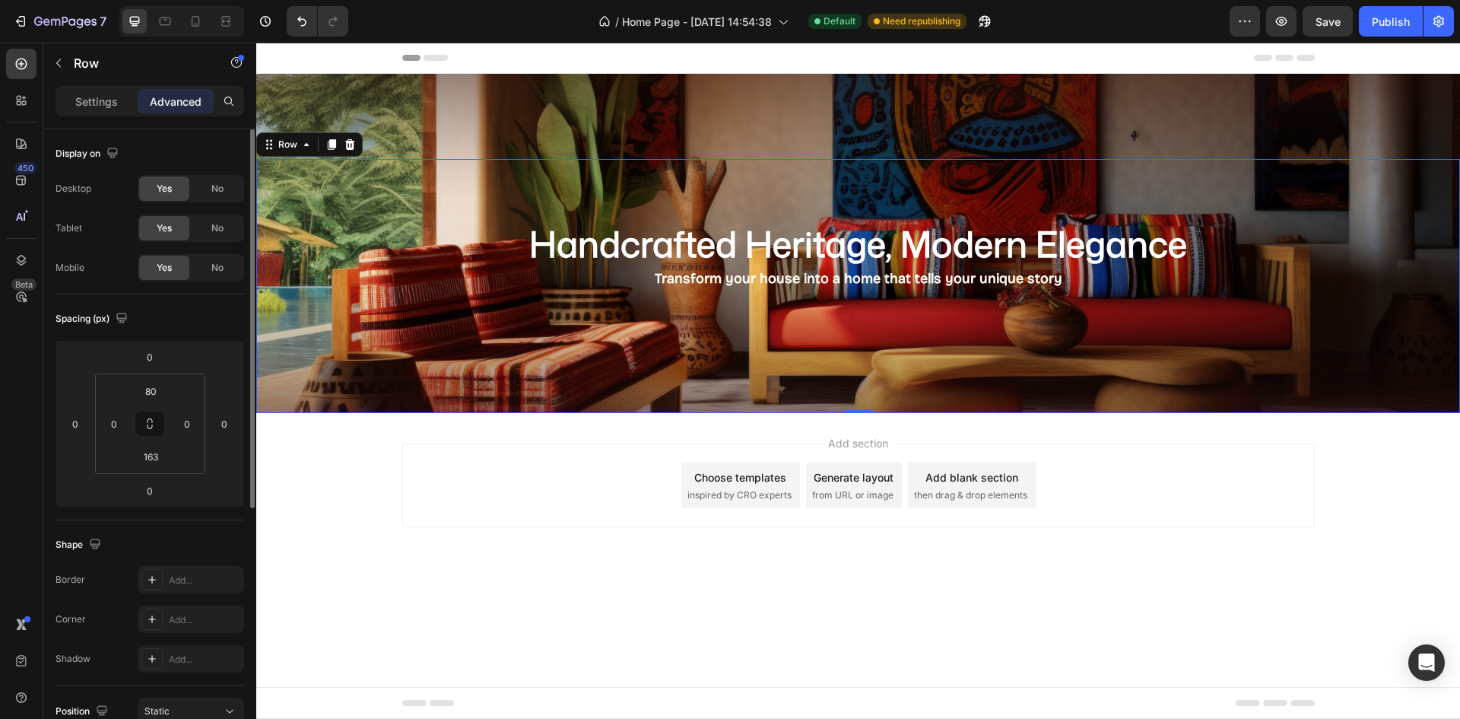
drag, startPoint x: 24, startPoint y: 67, endPoint x: 77, endPoint y: 84, distance: 56.0
click at [23, 68] on icon at bounding box center [21, 63] width 15 height 15
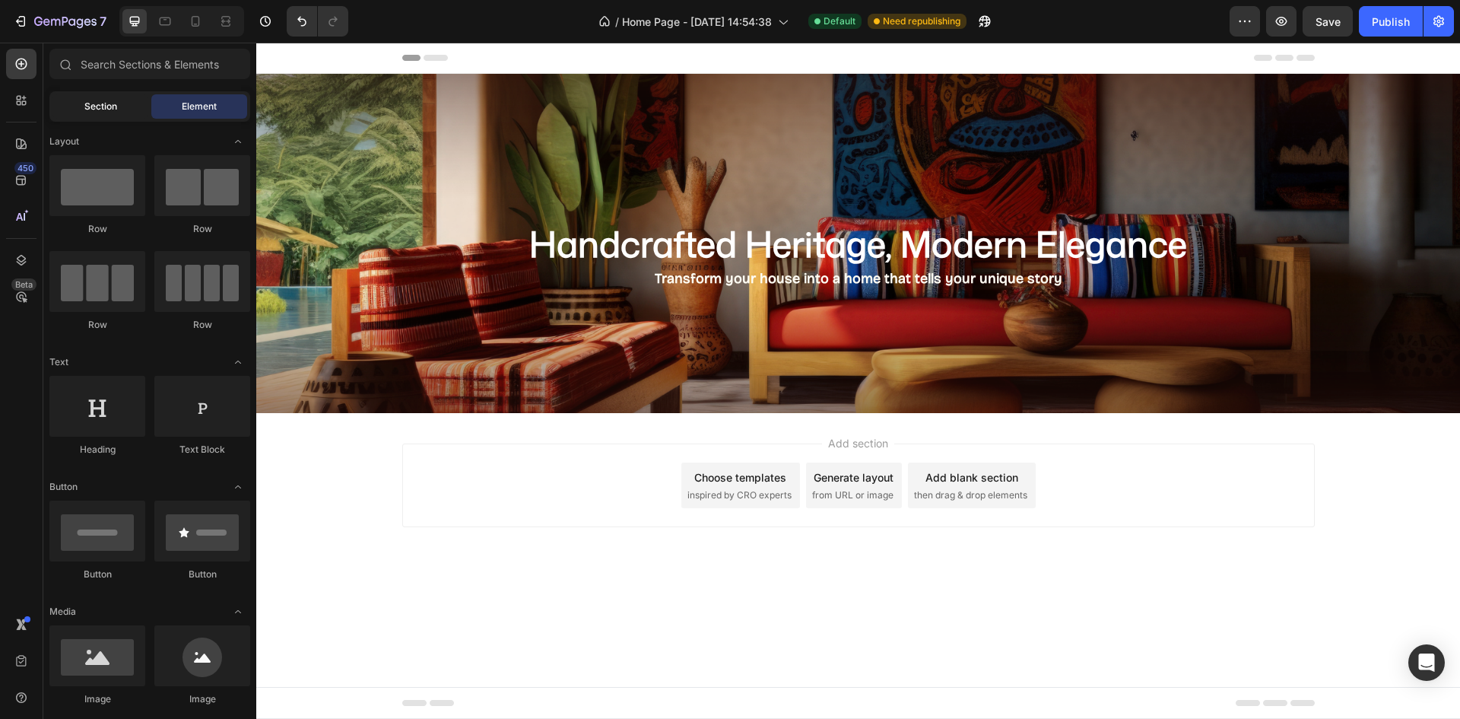
click at [99, 109] on span "Section" at bounding box center [100, 107] width 33 height 14
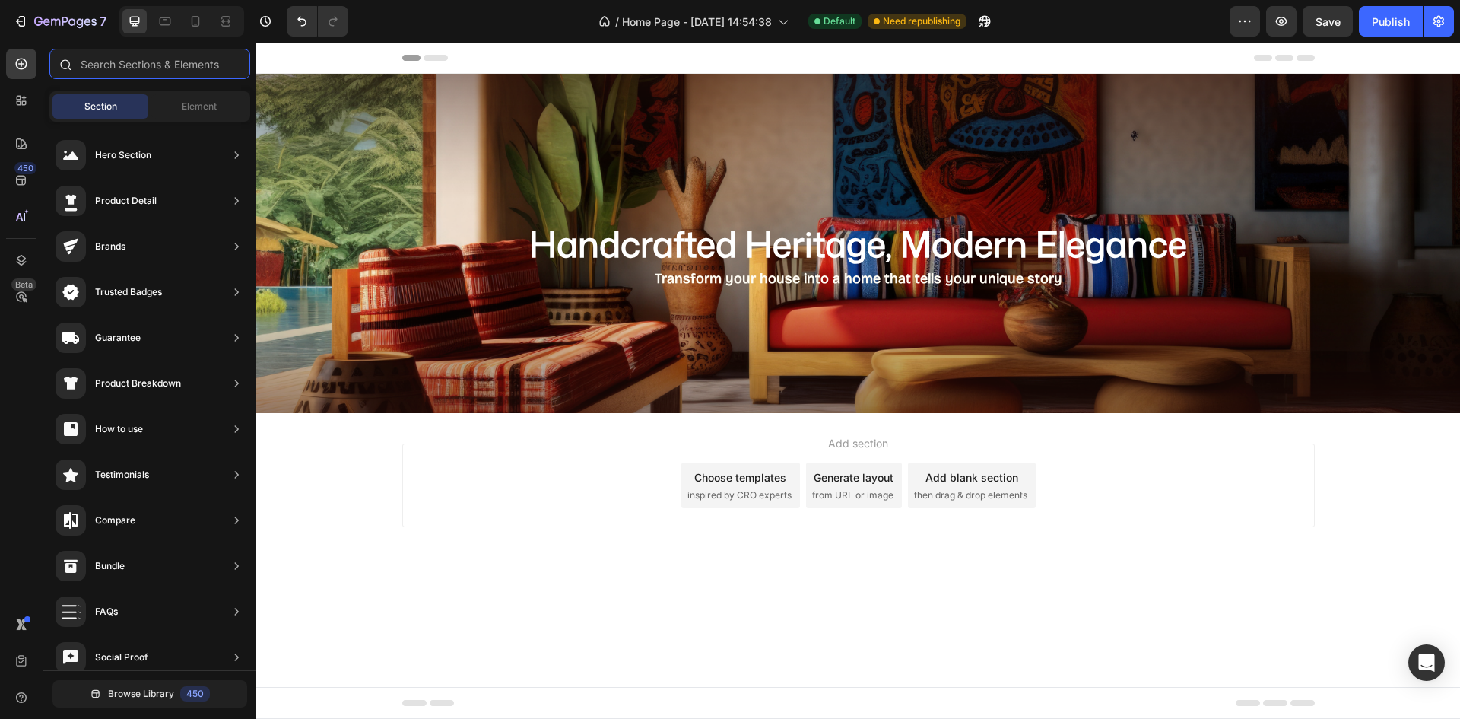
click at [122, 56] on input "text" at bounding box center [149, 64] width 201 height 30
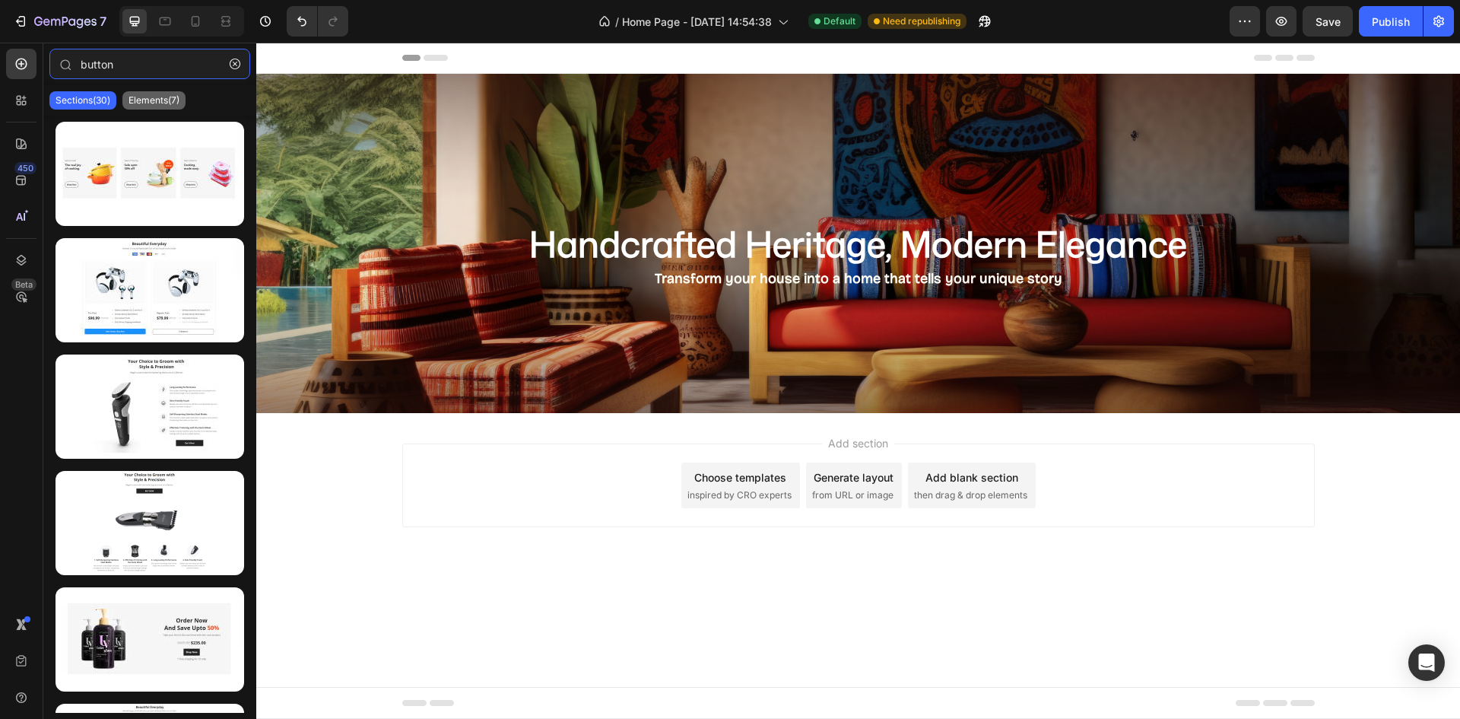
type input "button"
click at [136, 103] on p "Elements(7)" at bounding box center [154, 100] width 51 height 12
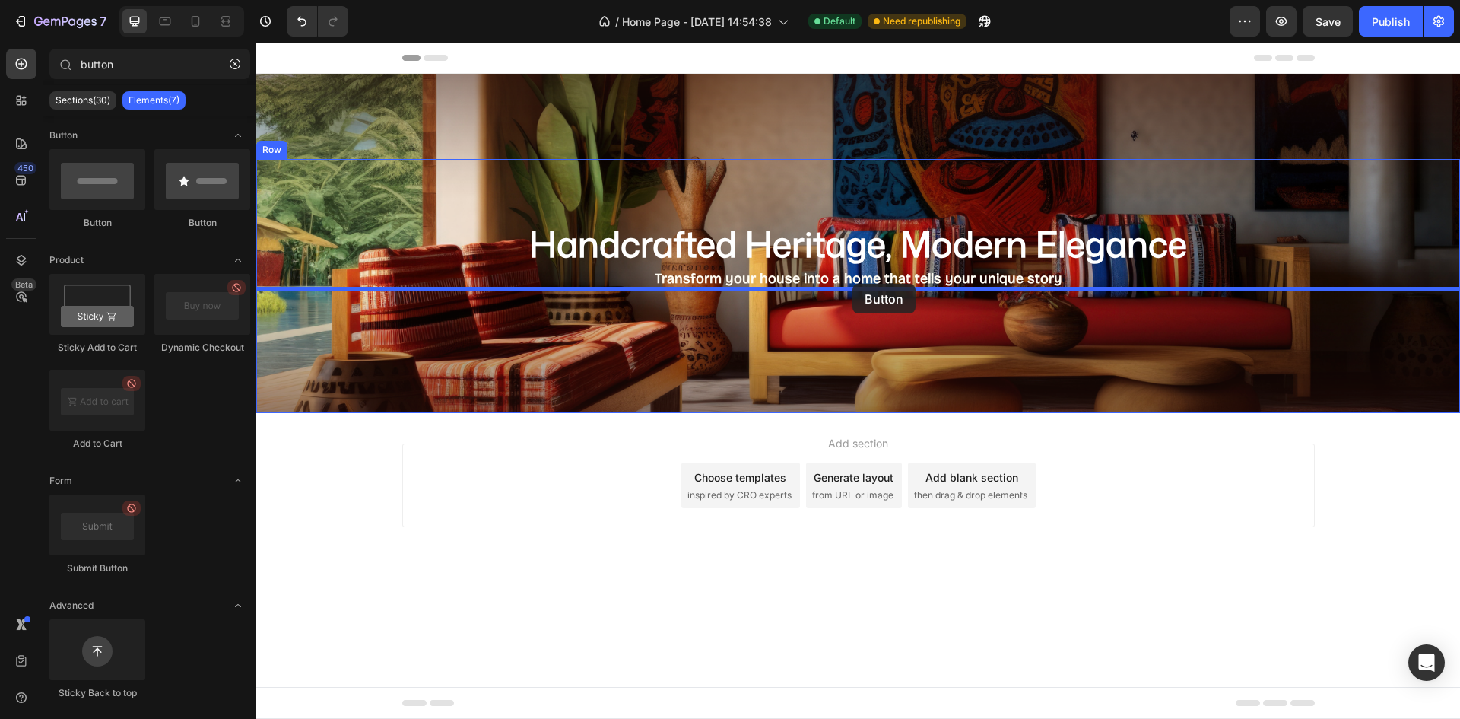
drag, startPoint x: 342, startPoint y: 242, endPoint x: 853, endPoint y: 284, distance: 512.8
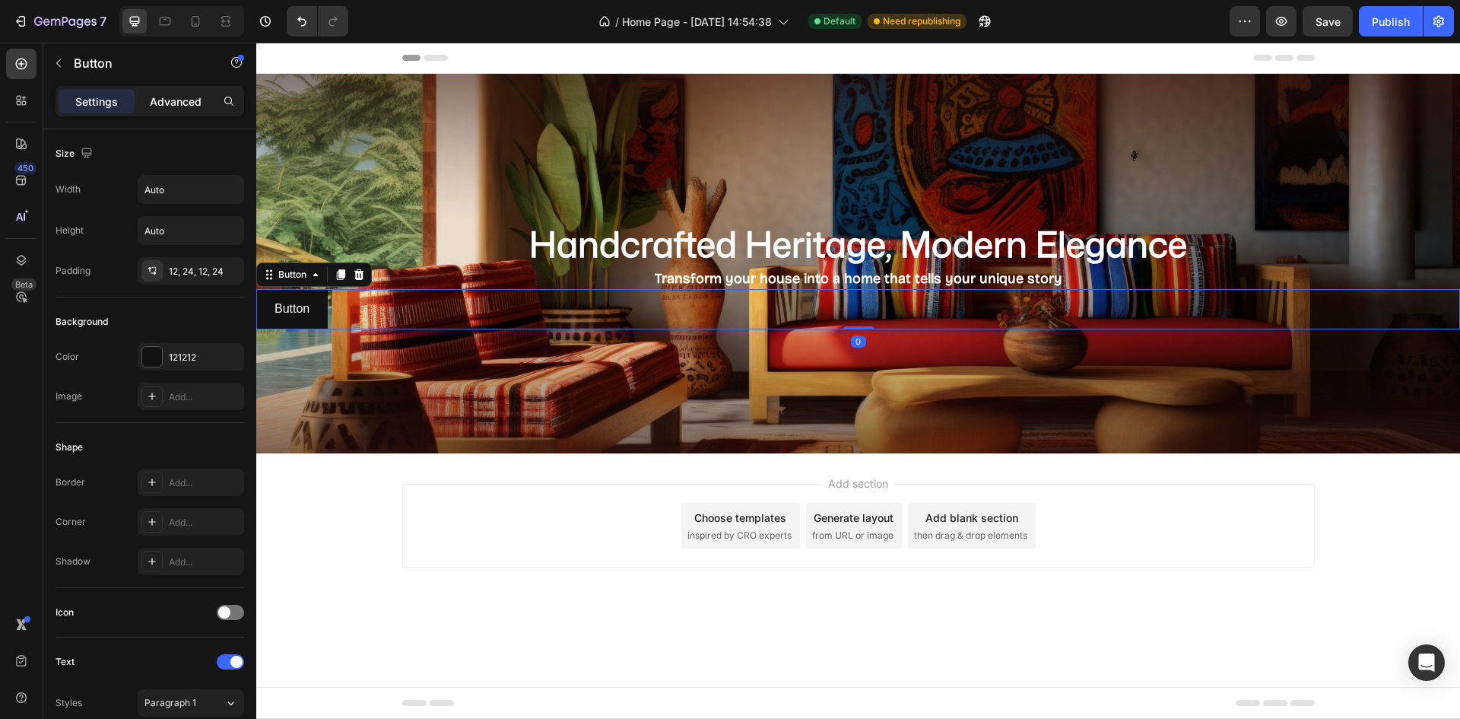
click at [175, 103] on p "Advanced" at bounding box center [176, 102] width 52 height 16
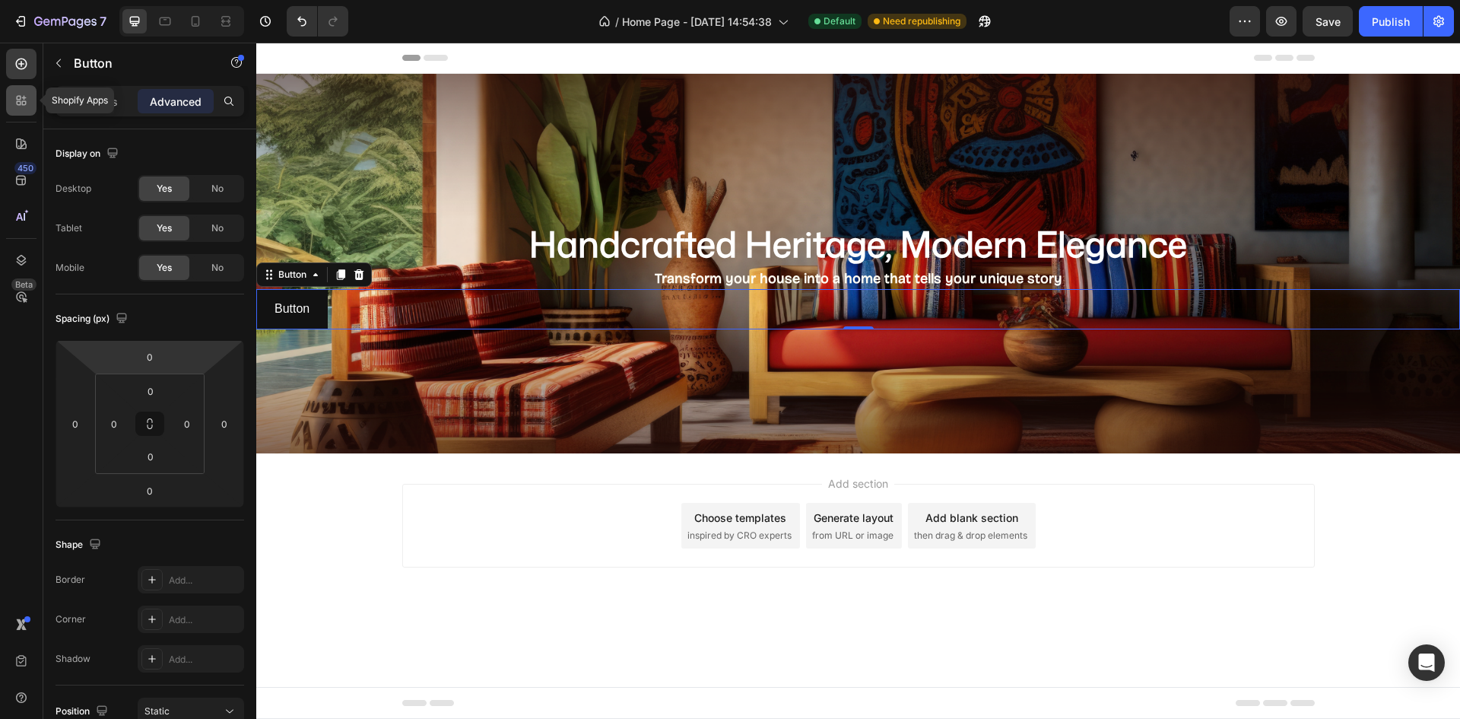
click at [28, 104] on div at bounding box center [21, 100] width 30 height 30
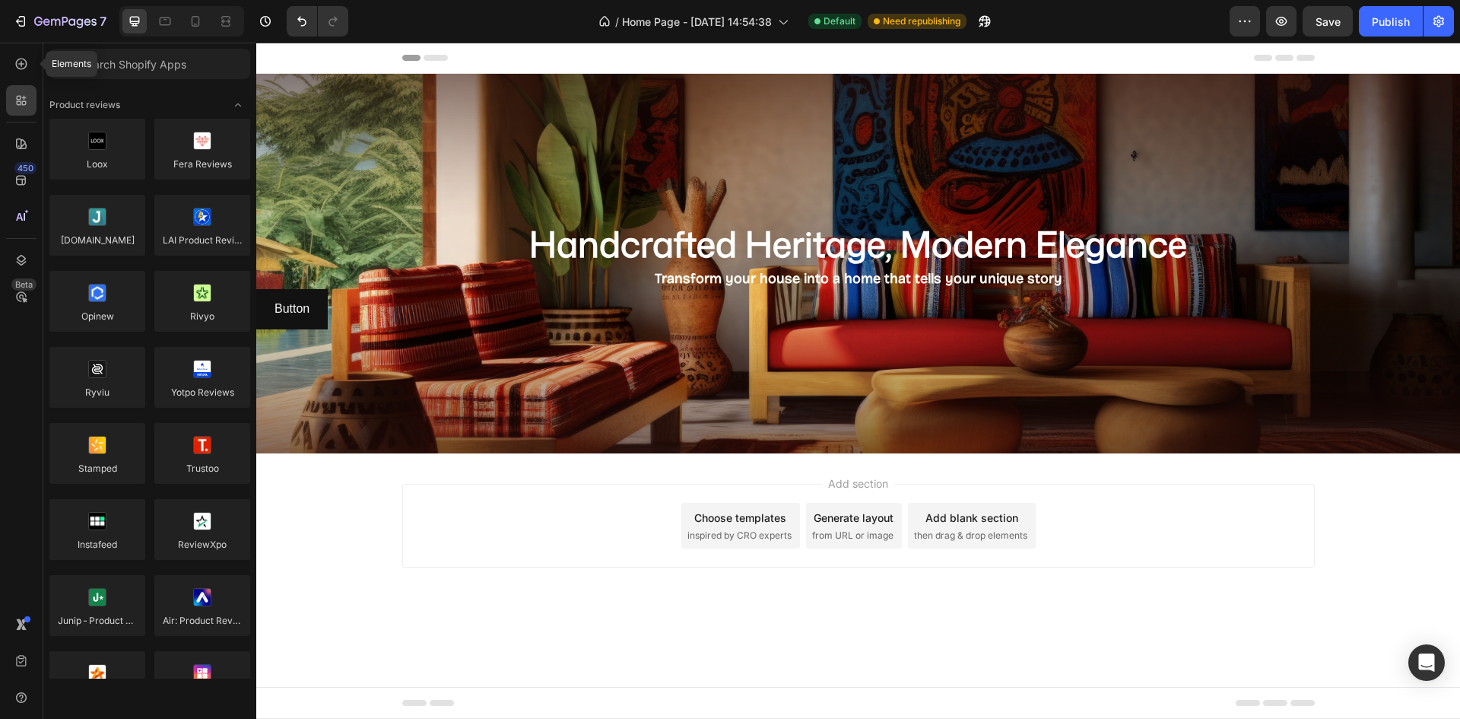
drag, startPoint x: 28, startPoint y: 61, endPoint x: 115, endPoint y: 132, distance: 111.9
click at [28, 65] on icon at bounding box center [21, 63] width 15 height 15
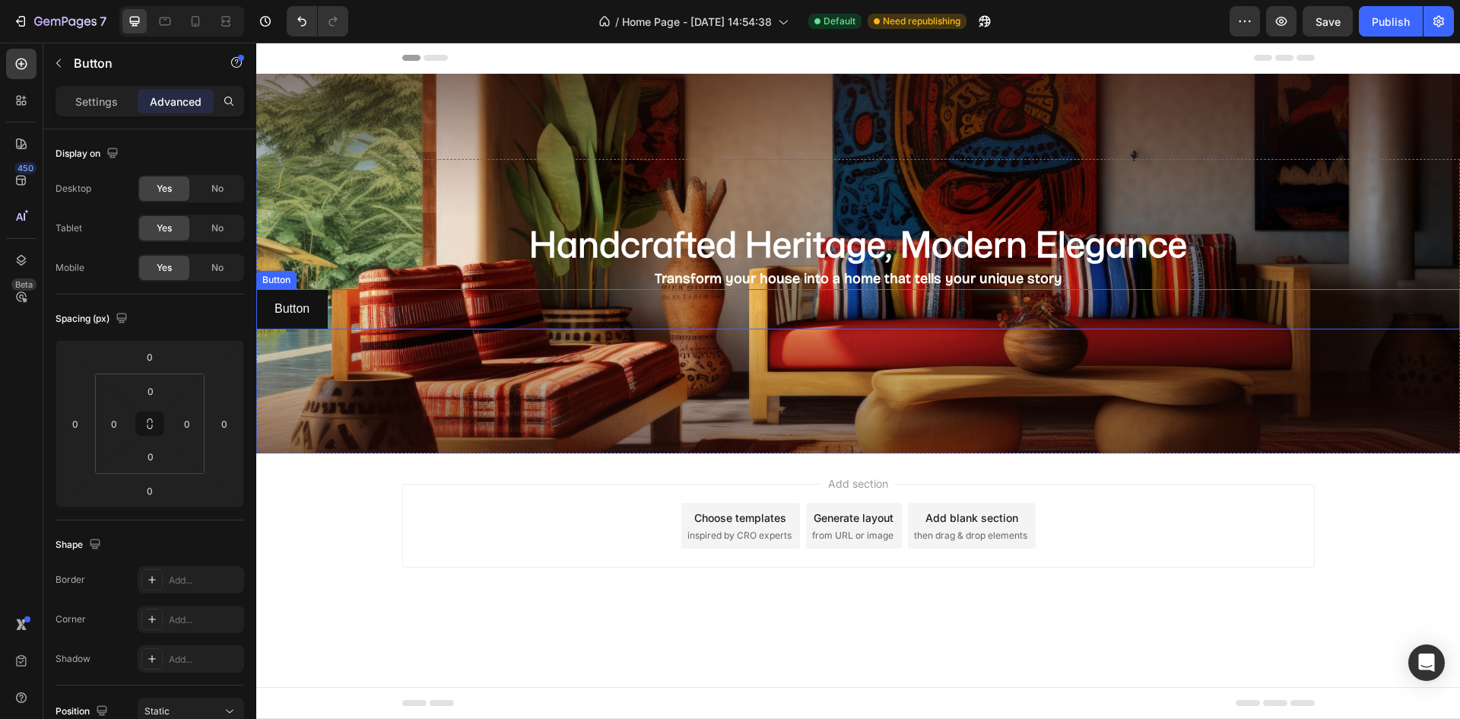
click at [667, 303] on div "Button Button" at bounding box center [858, 309] width 1204 height 40
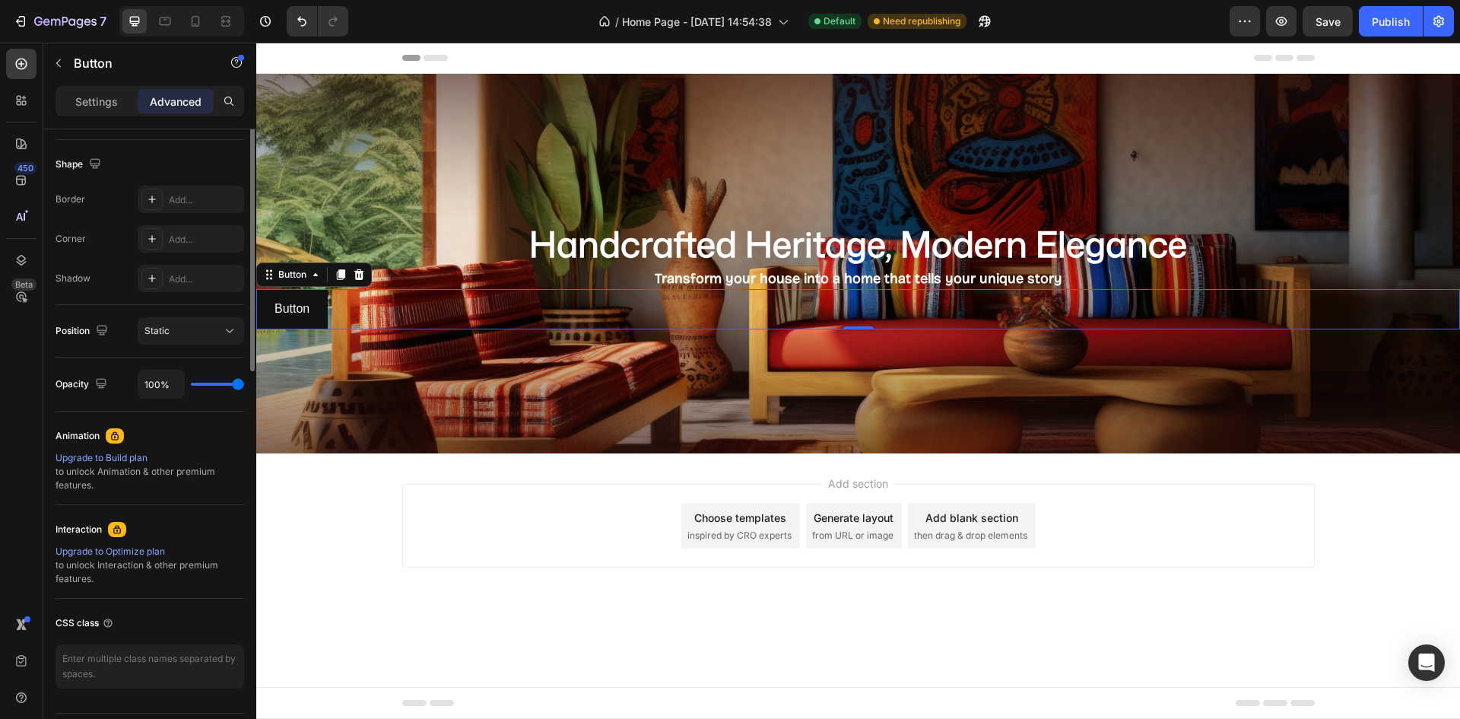
scroll to position [423, 0]
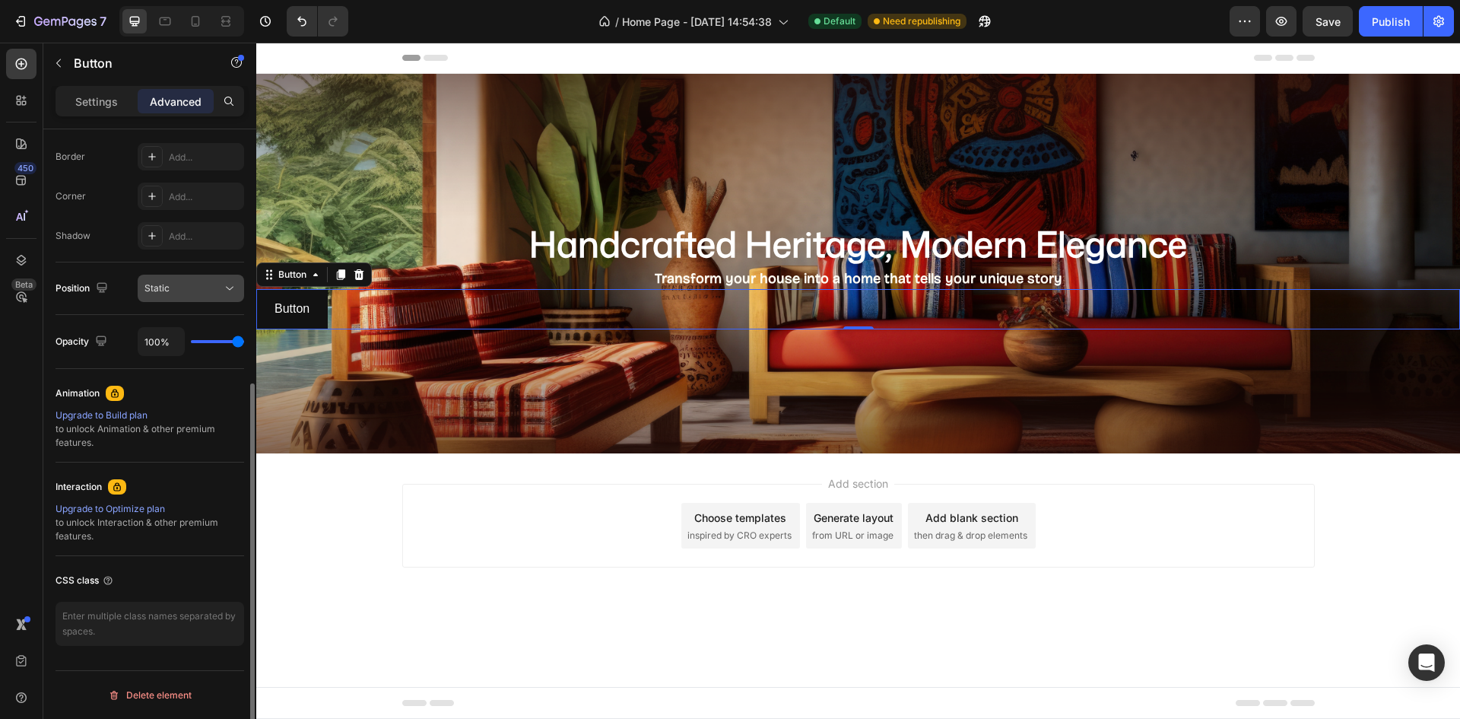
click at [205, 287] on div "Static" at bounding box center [183, 288] width 78 height 14
click at [215, 244] on div "Add..." at bounding box center [191, 235] width 106 height 27
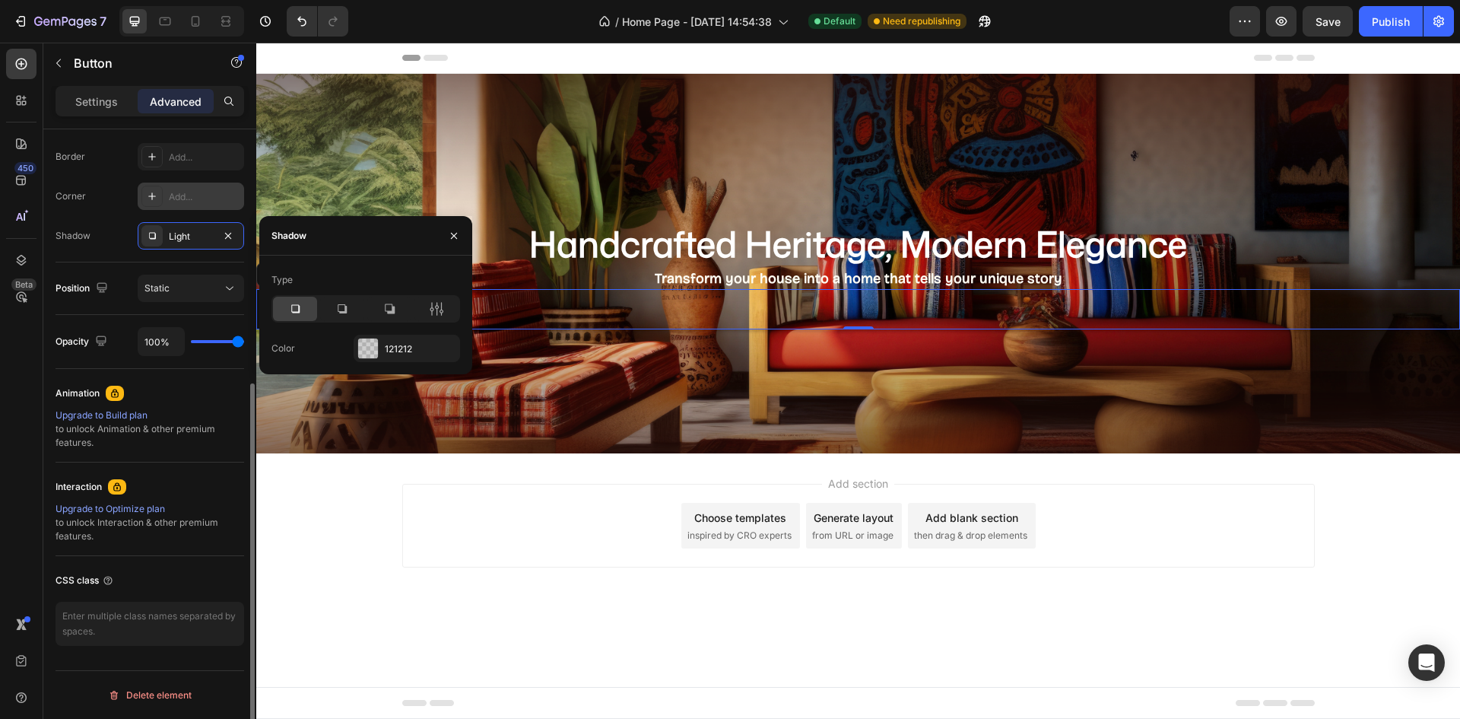
click at [215, 205] on div "Add..." at bounding box center [191, 195] width 106 height 27
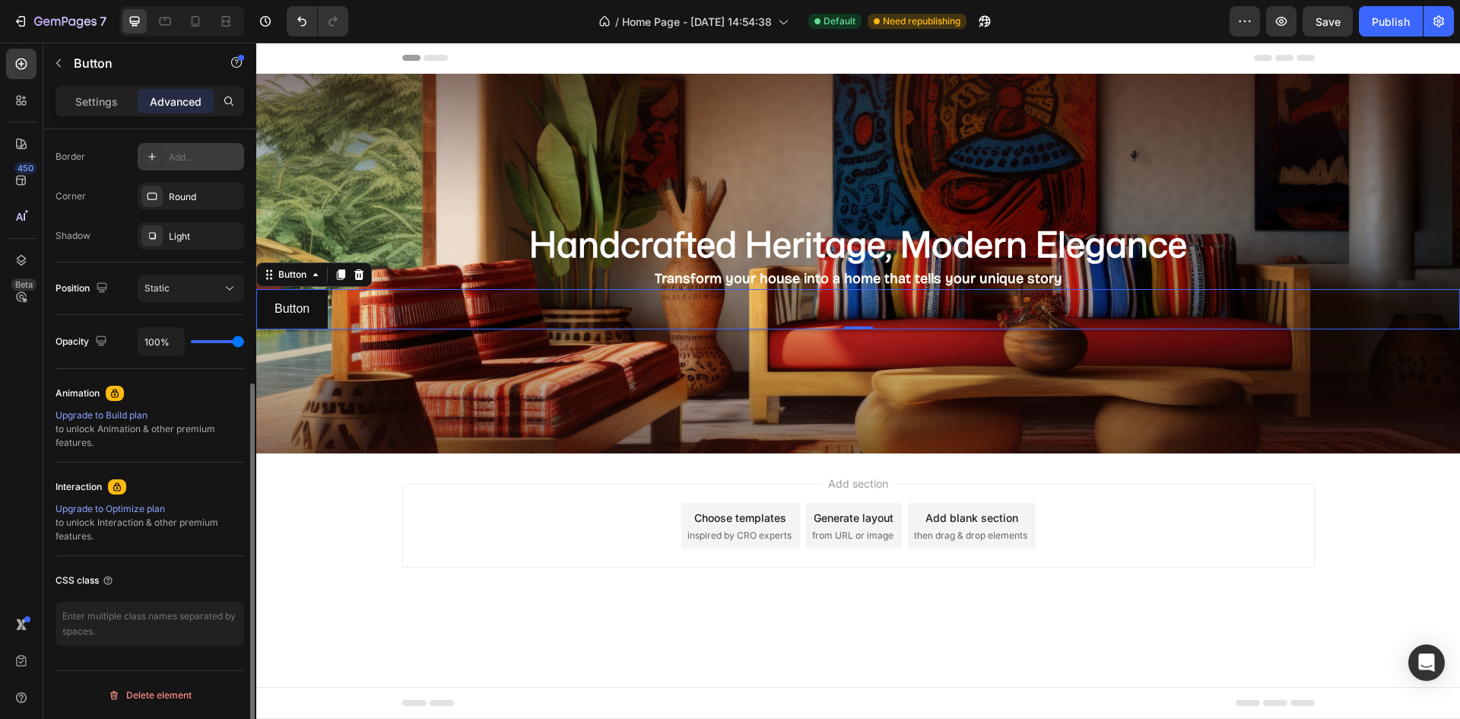
click at [209, 159] on div "Add..." at bounding box center [204, 158] width 71 height 14
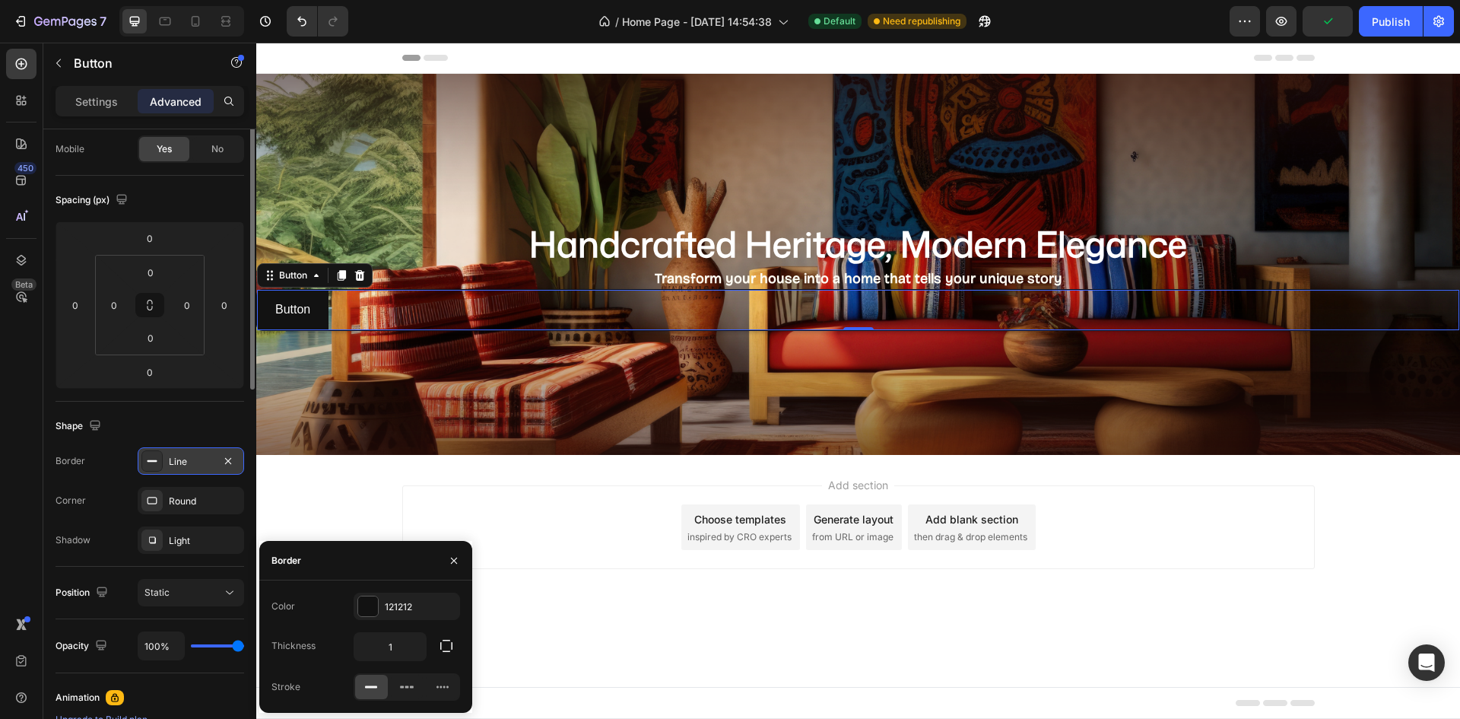
scroll to position [0, 0]
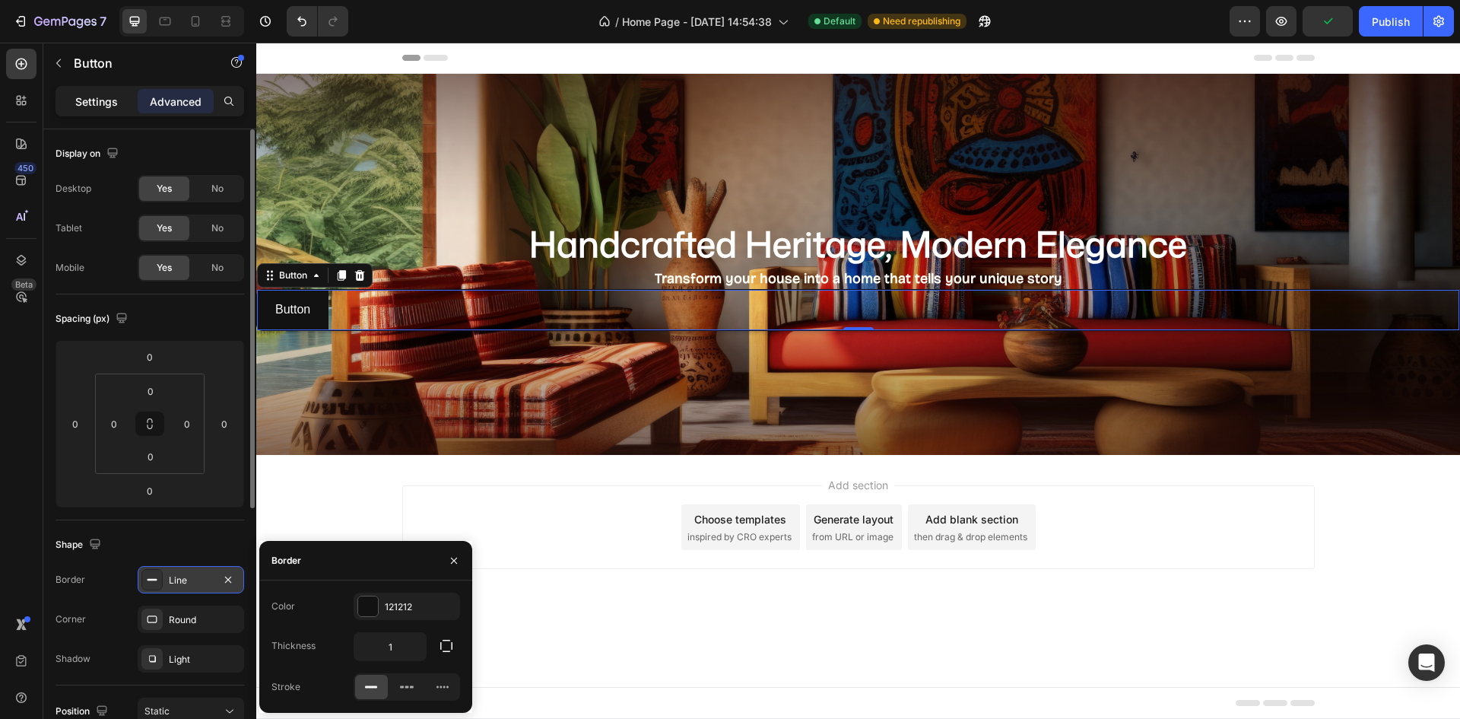
click at [128, 111] on div "Settings" at bounding box center [97, 101] width 76 height 24
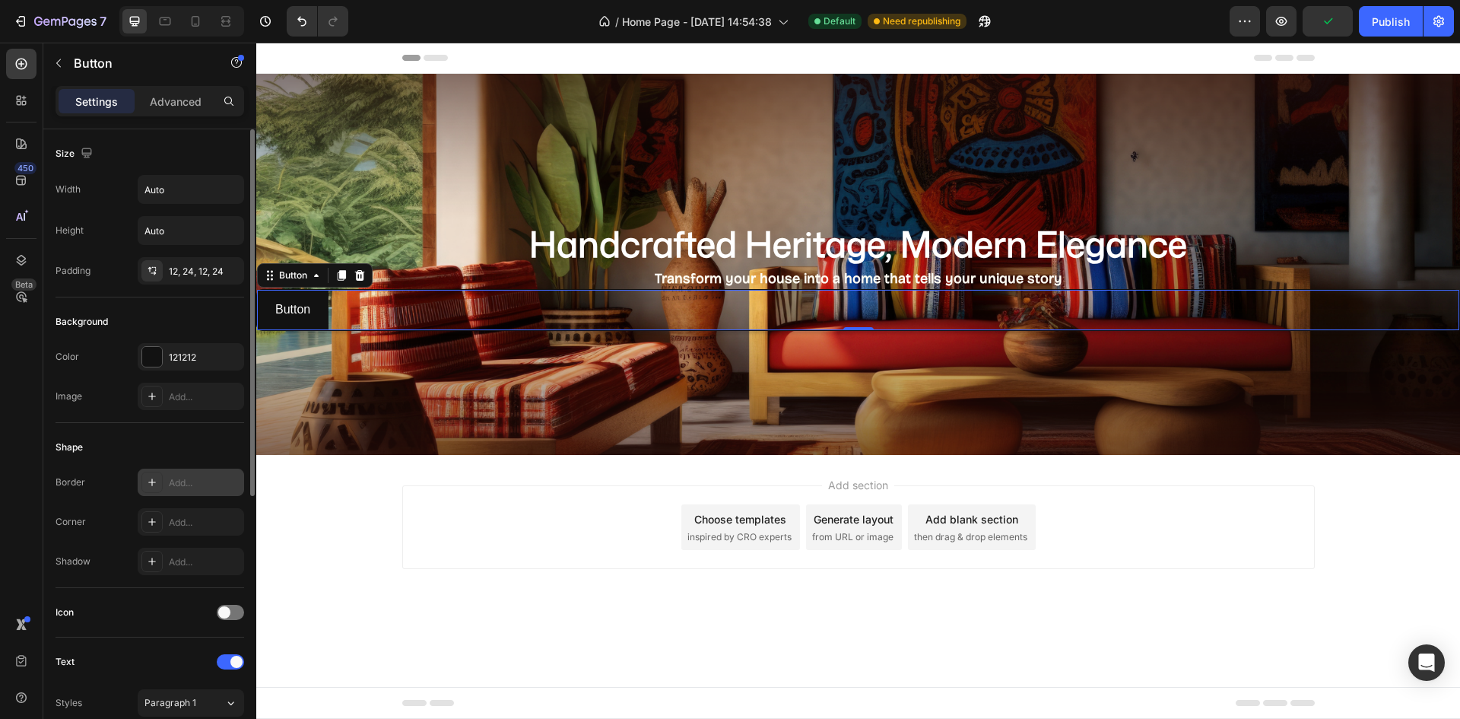
click at [99, 95] on div "Settings" at bounding box center [97, 101] width 76 height 24
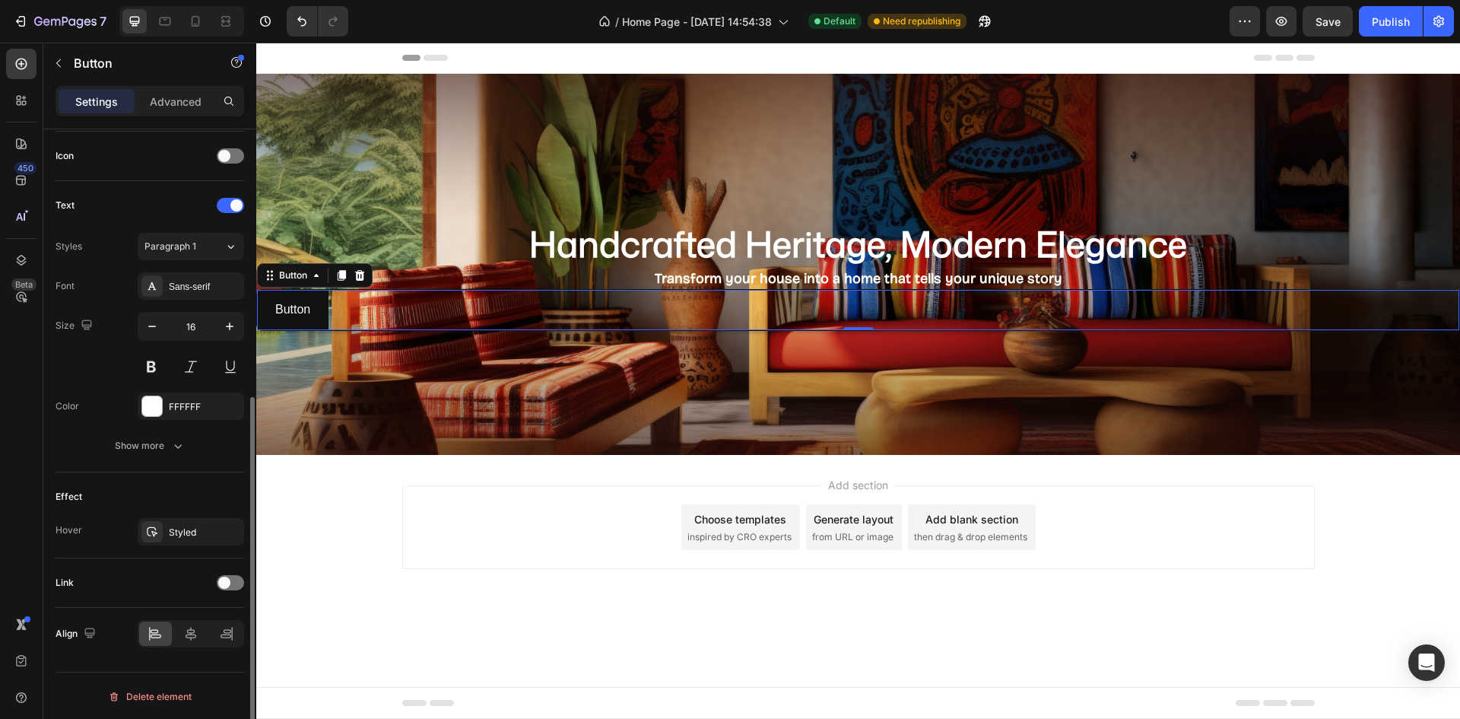
scroll to position [458, 0]
click at [189, 630] on icon at bounding box center [190, 631] width 15 height 15
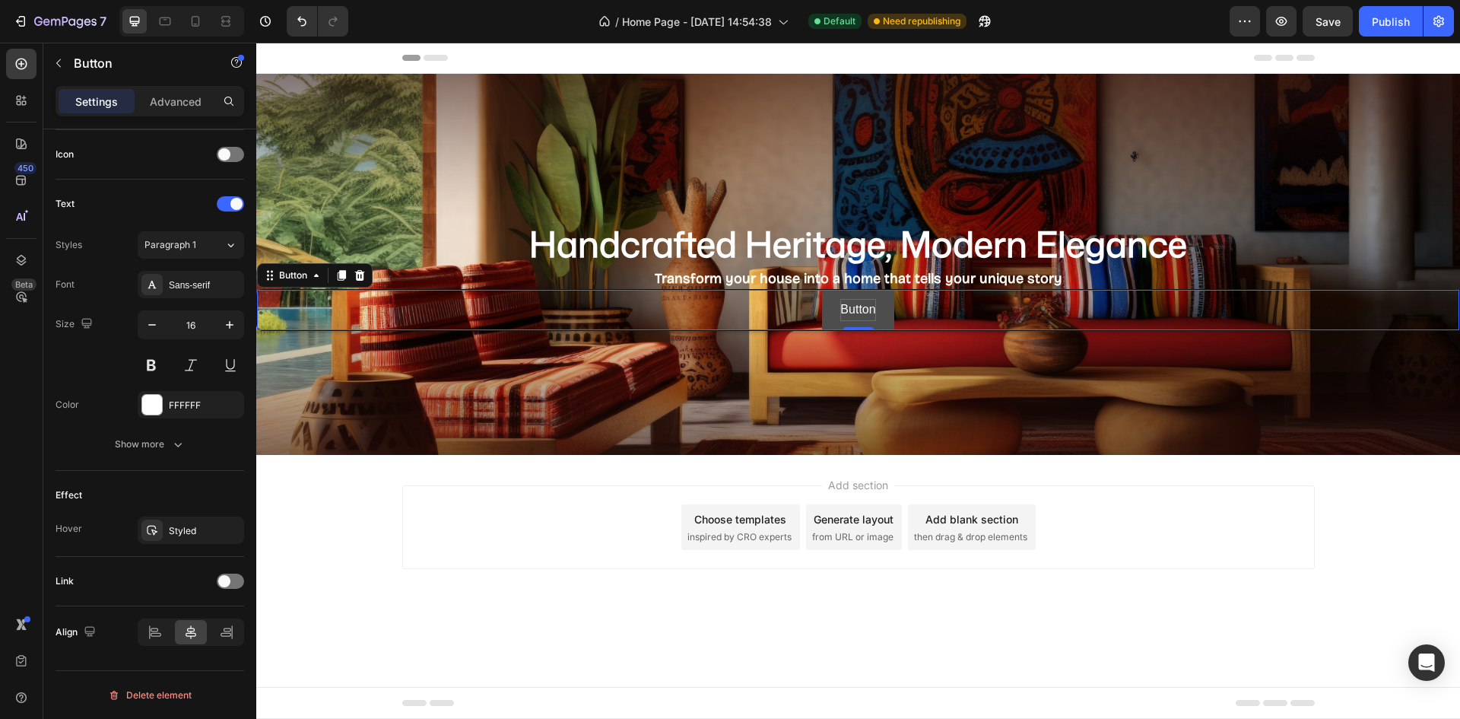
click at [859, 304] on p "Button" at bounding box center [857, 310] width 35 height 22
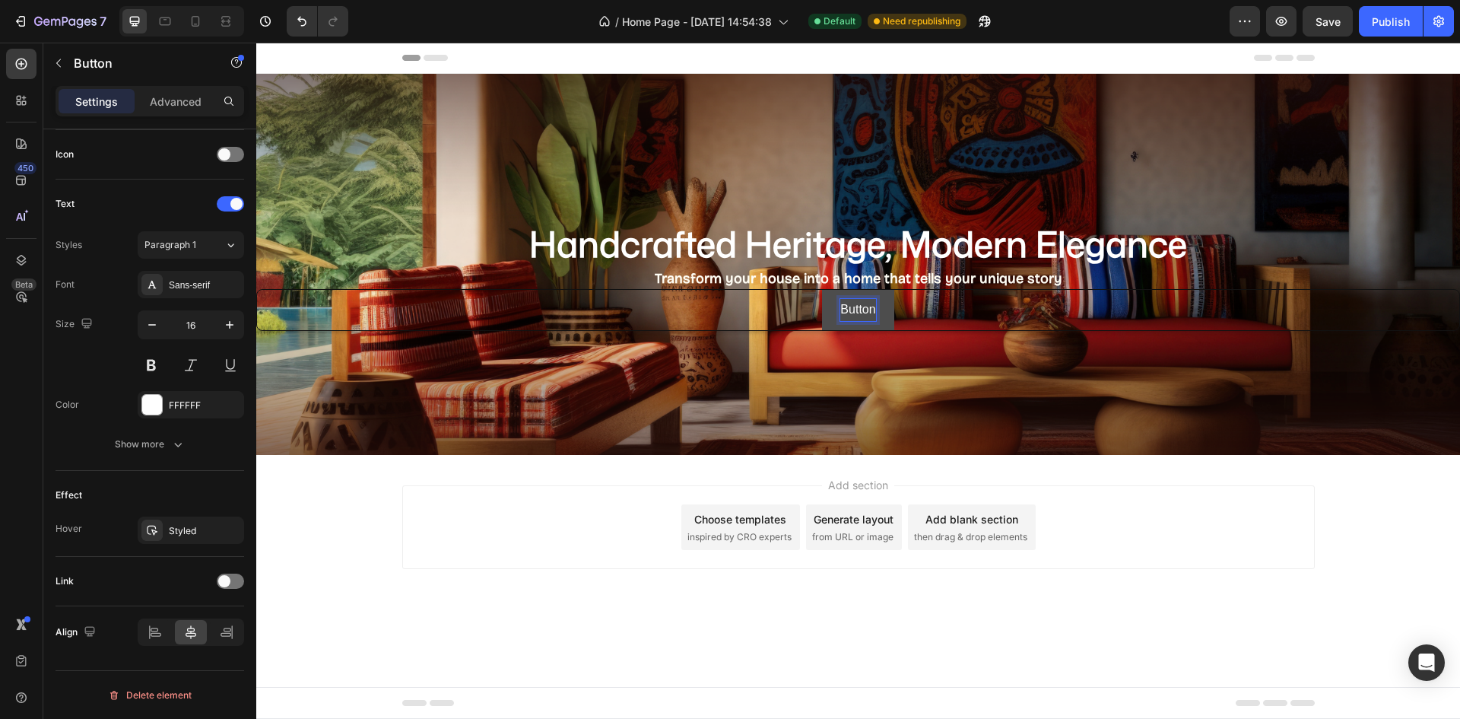
click at [871, 313] on p "Button" at bounding box center [857, 310] width 35 height 22
click at [819, 290] on button "Explore" at bounding box center [858, 310] width 78 height 40
click at [918, 327] on button "Explore Collections" at bounding box center [858, 310] width 141 height 40
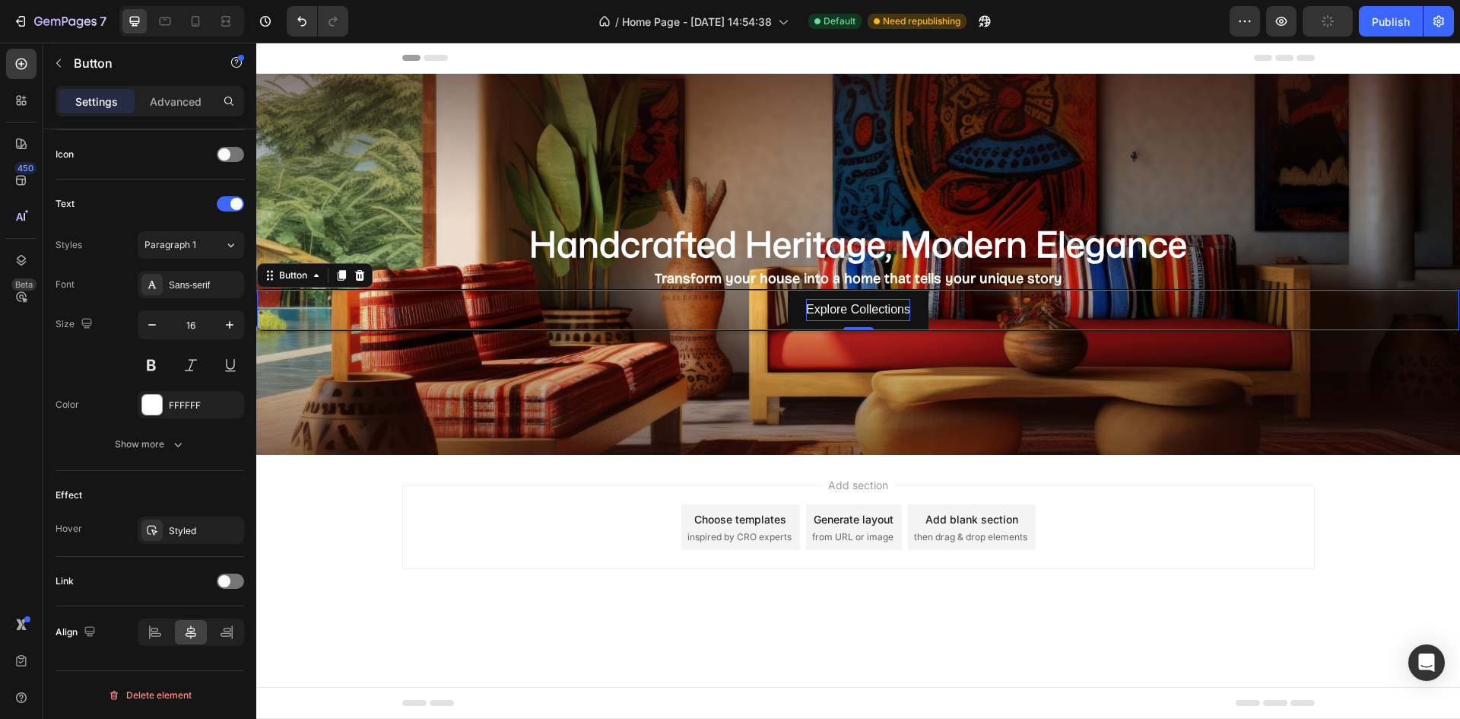
click at [855, 313] on p "Explore Collections" at bounding box center [858, 310] width 104 height 22
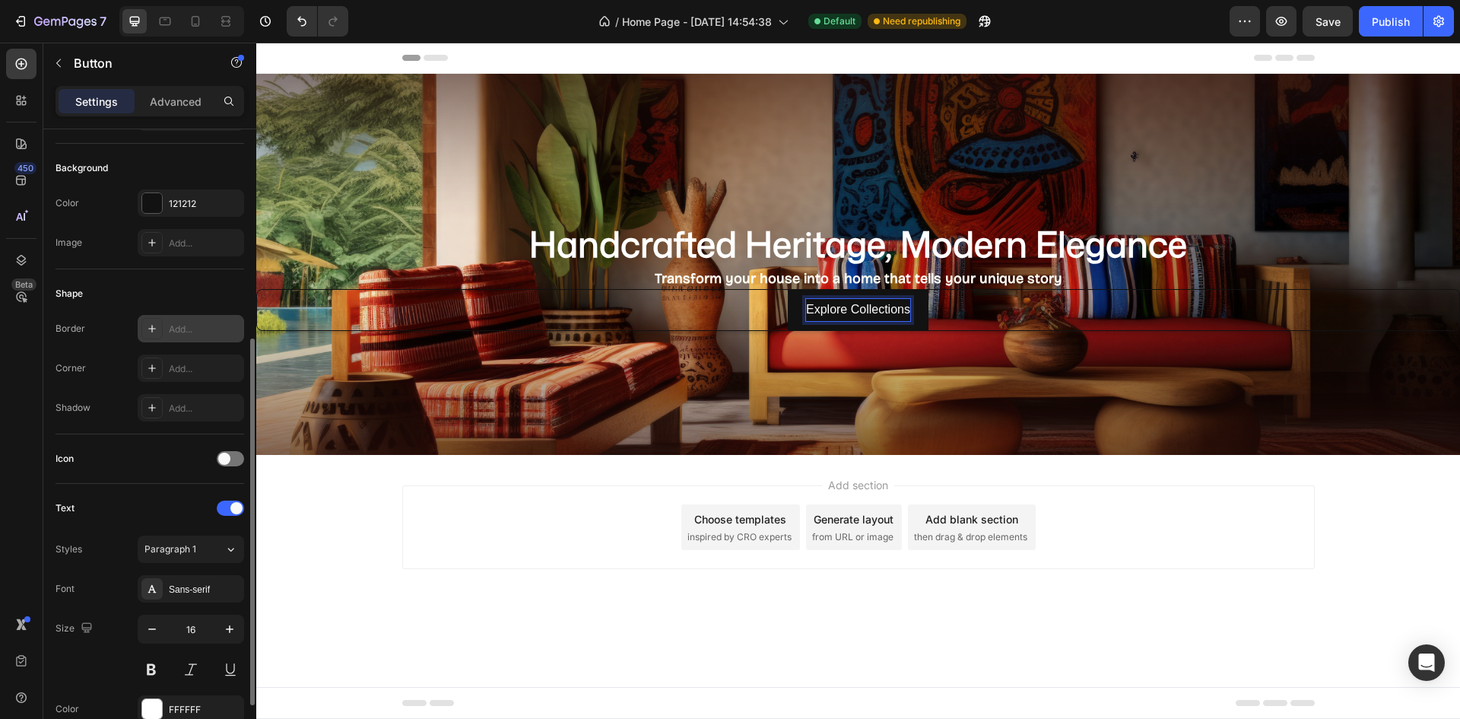
scroll to position [78, 0]
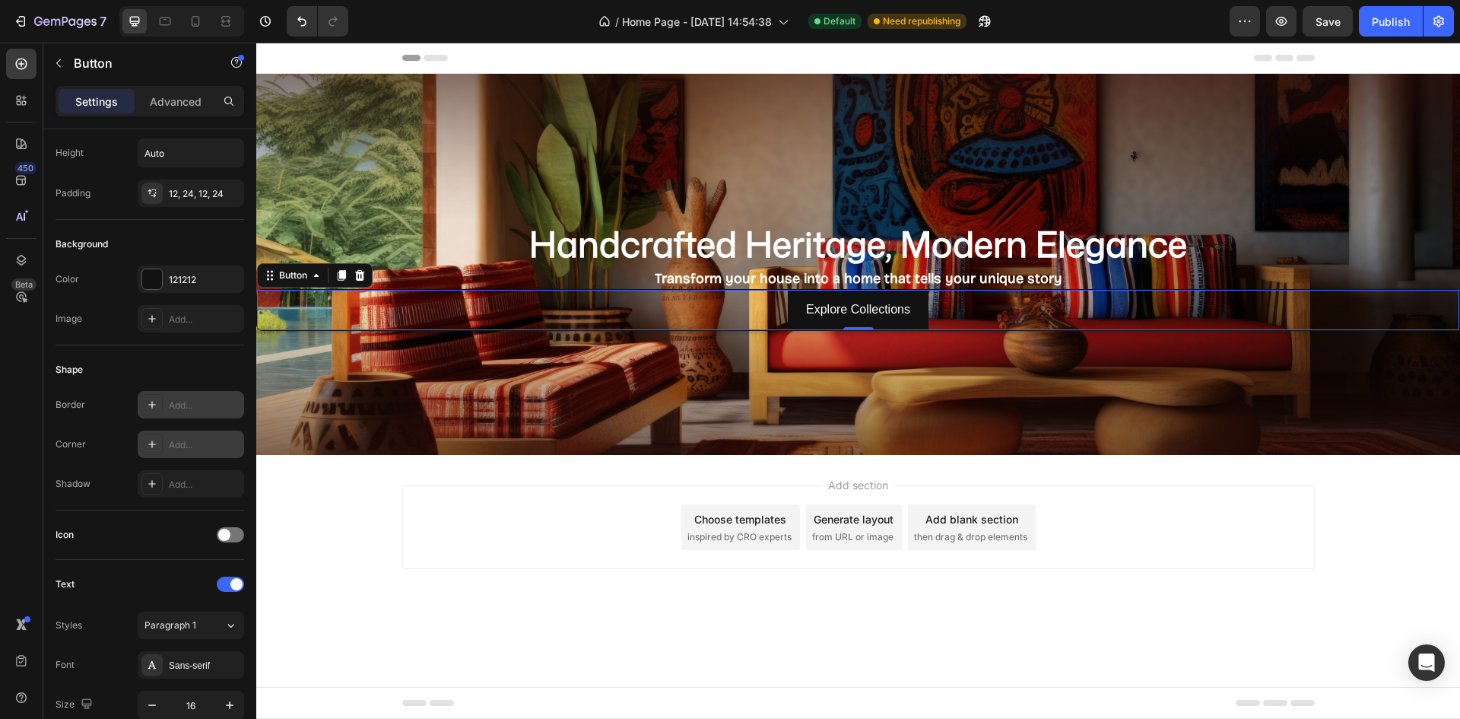
click at [170, 446] on div "Add..." at bounding box center [204, 445] width 71 height 14
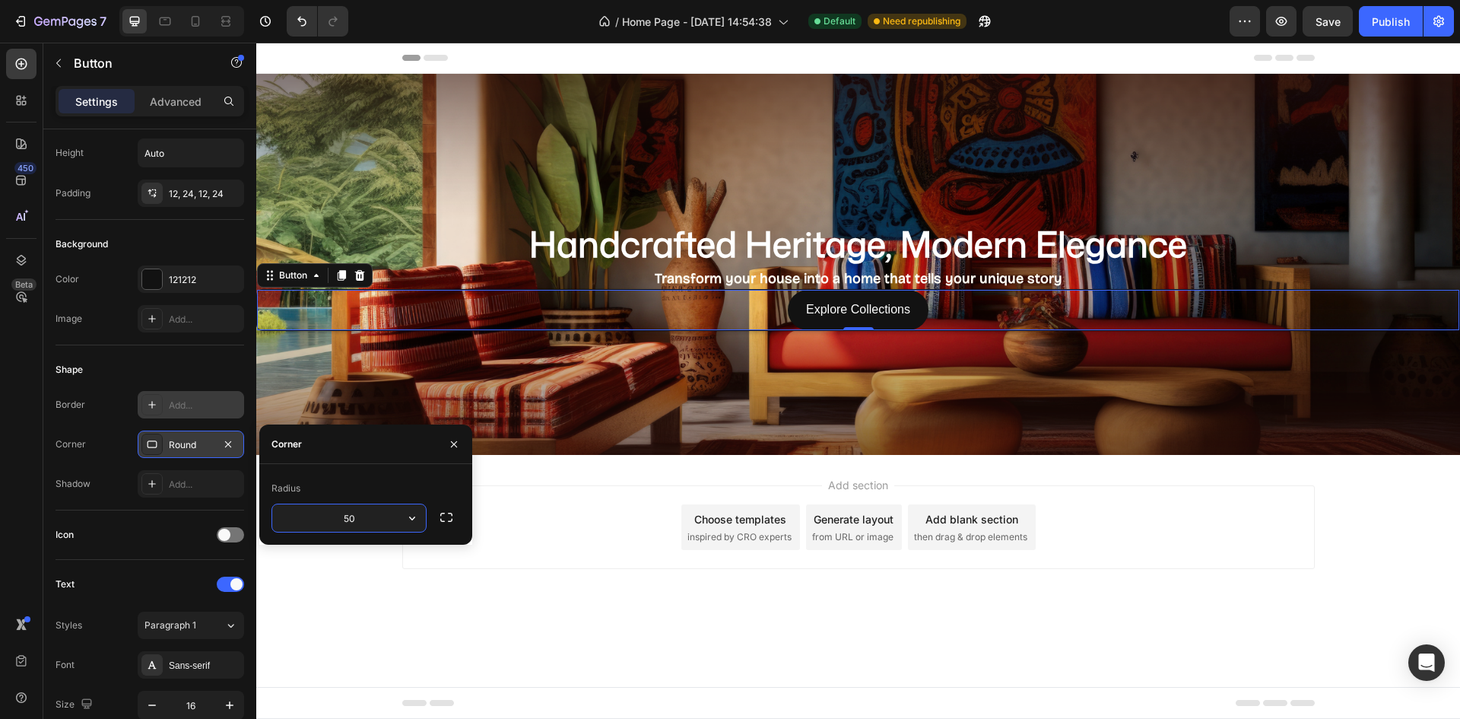
click at [371, 522] on input "50" at bounding box center [349, 517] width 154 height 27
type input "5"
type input "15"
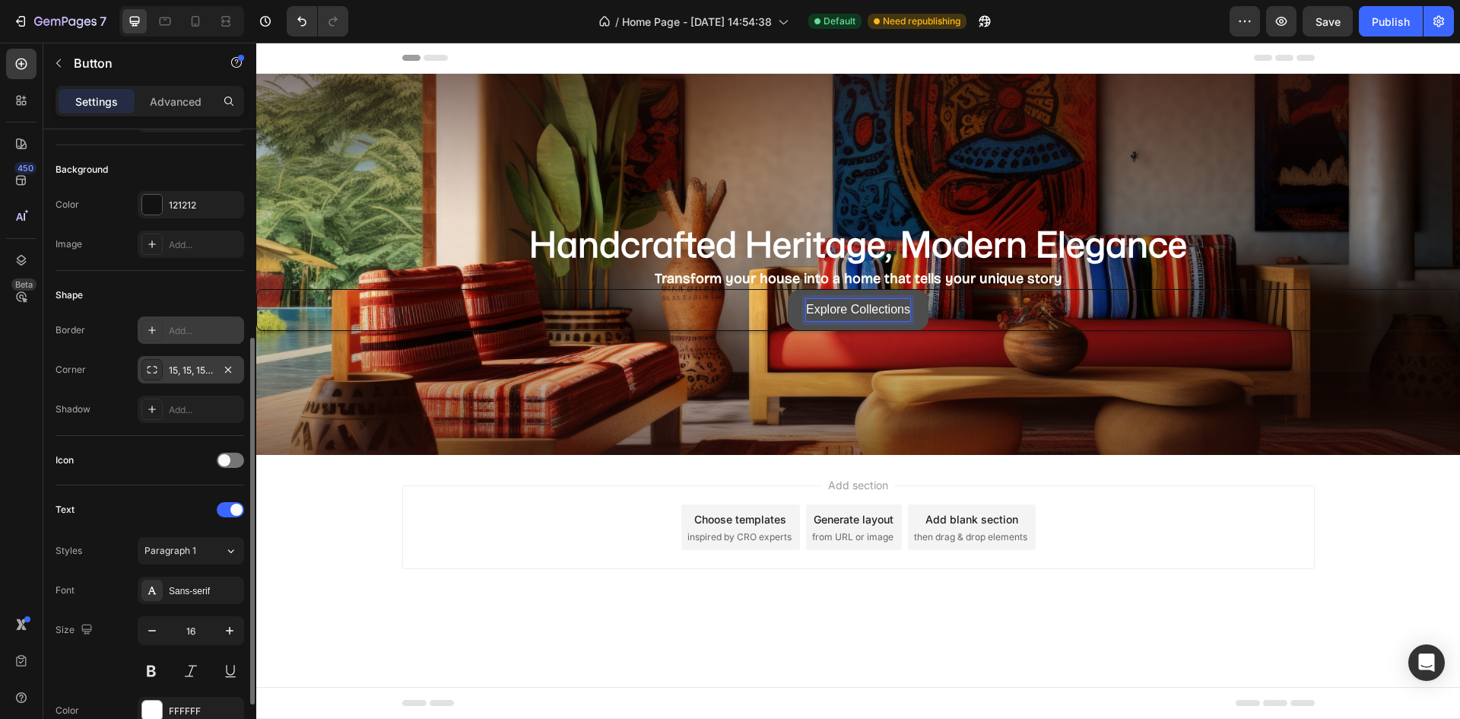
scroll to position [304, 0]
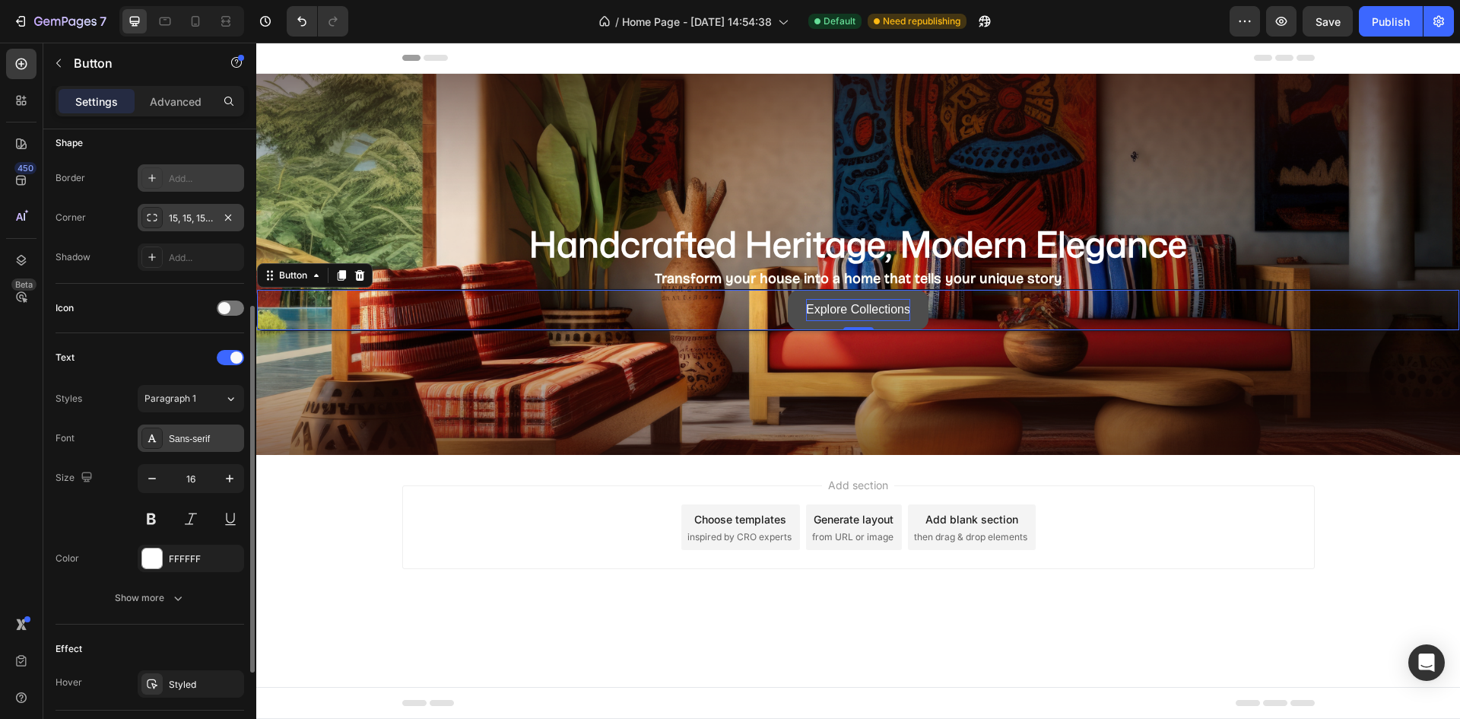
click at [181, 443] on div "Sans-serif" at bounding box center [204, 439] width 71 height 14
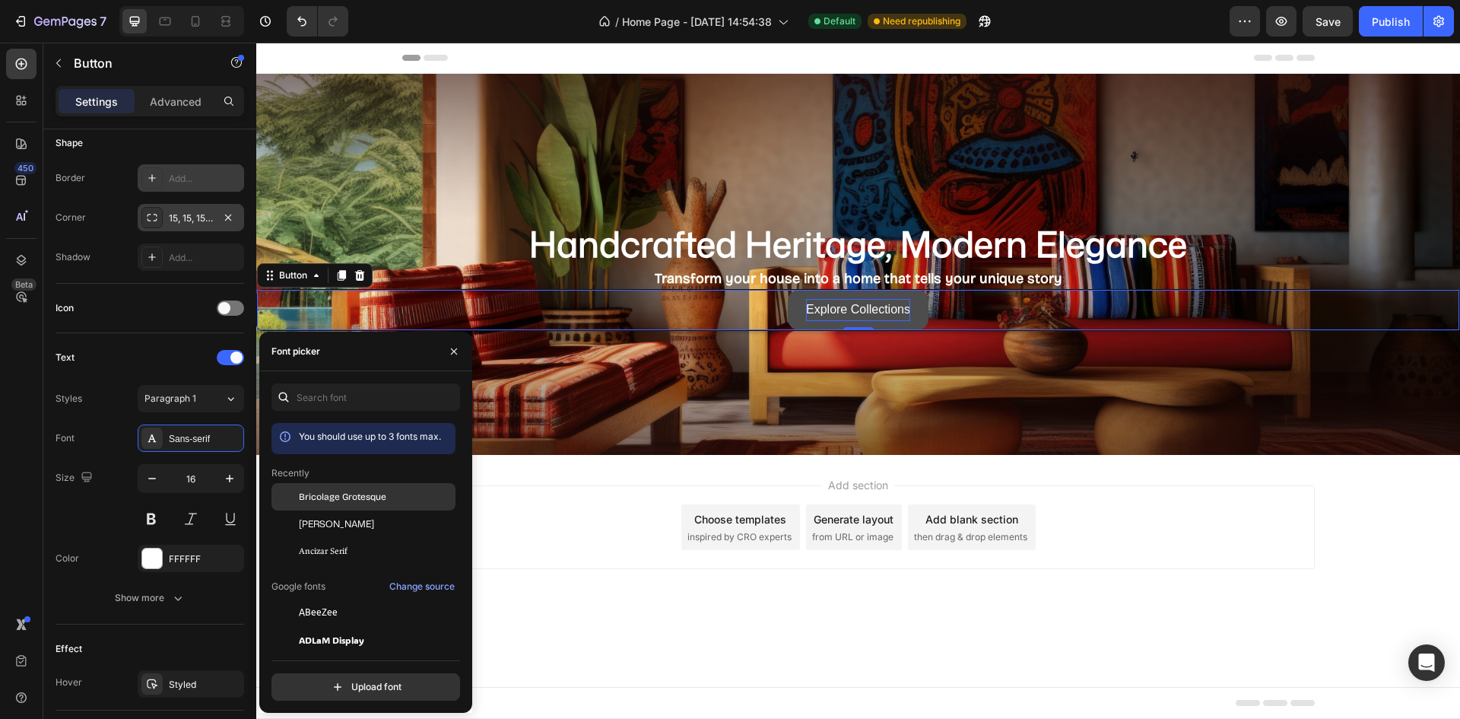
click at [365, 496] on span "Bricolage Grotesque" at bounding box center [342, 497] width 87 height 14
click at [135, 439] on div "Font Bricolage Grotesque" at bounding box center [150, 437] width 189 height 27
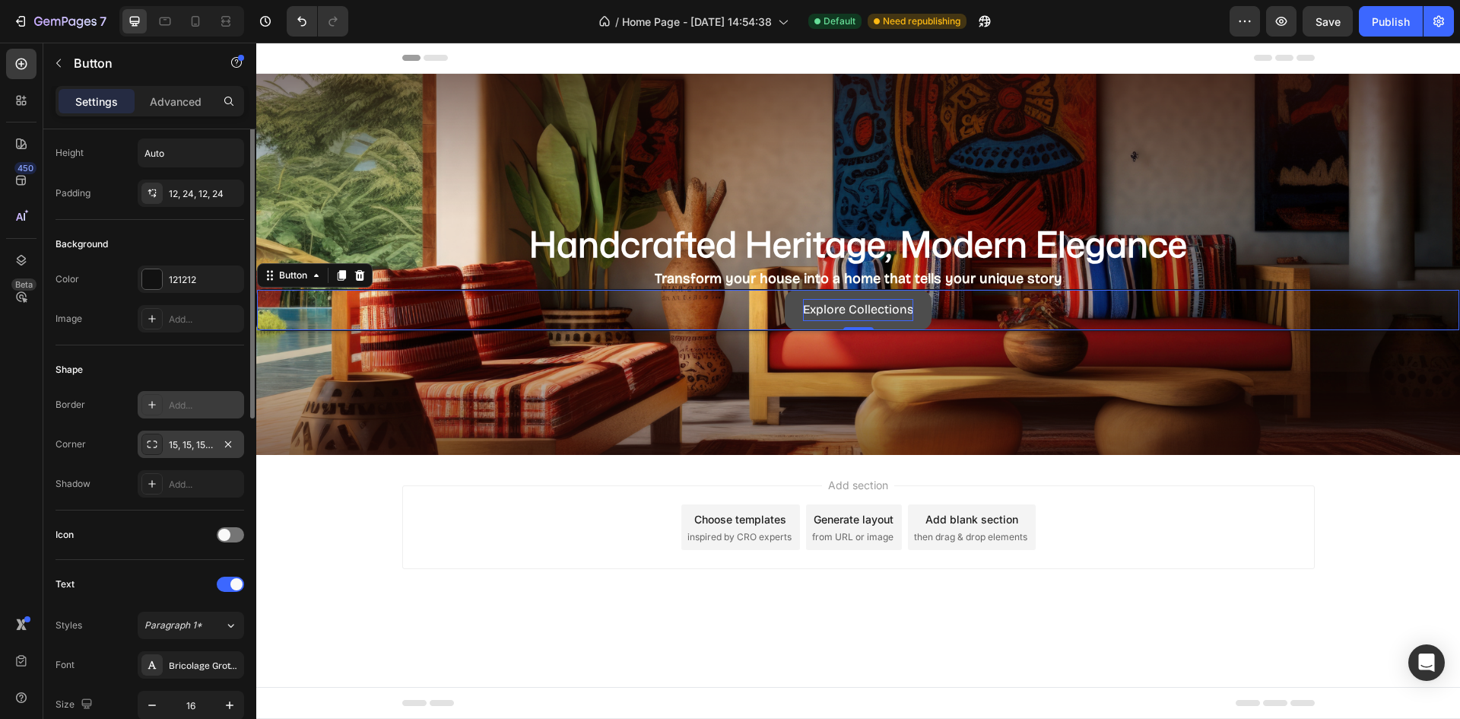
scroll to position [0, 0]
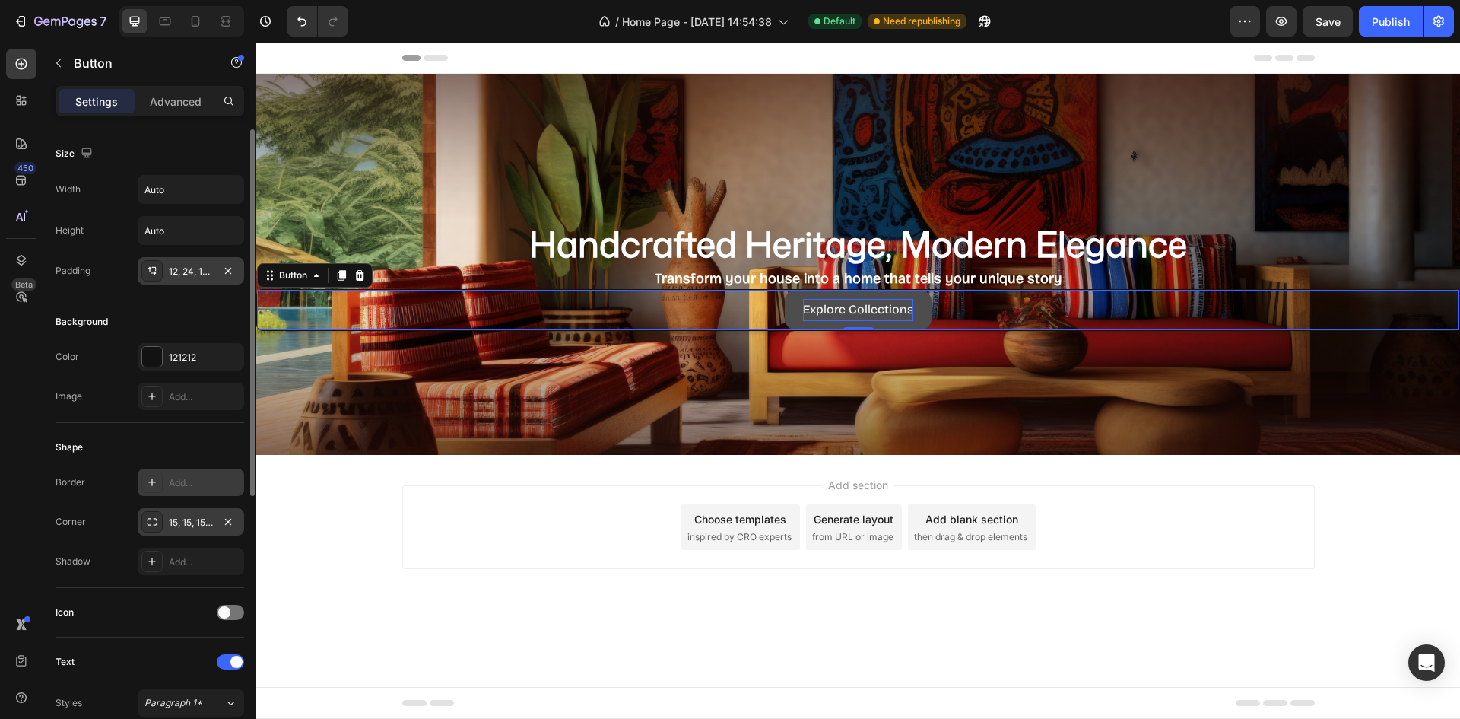
click at [192, 268] on div "12, 24, 12, 24" at bounding box center [191, 272] width 44 height 14
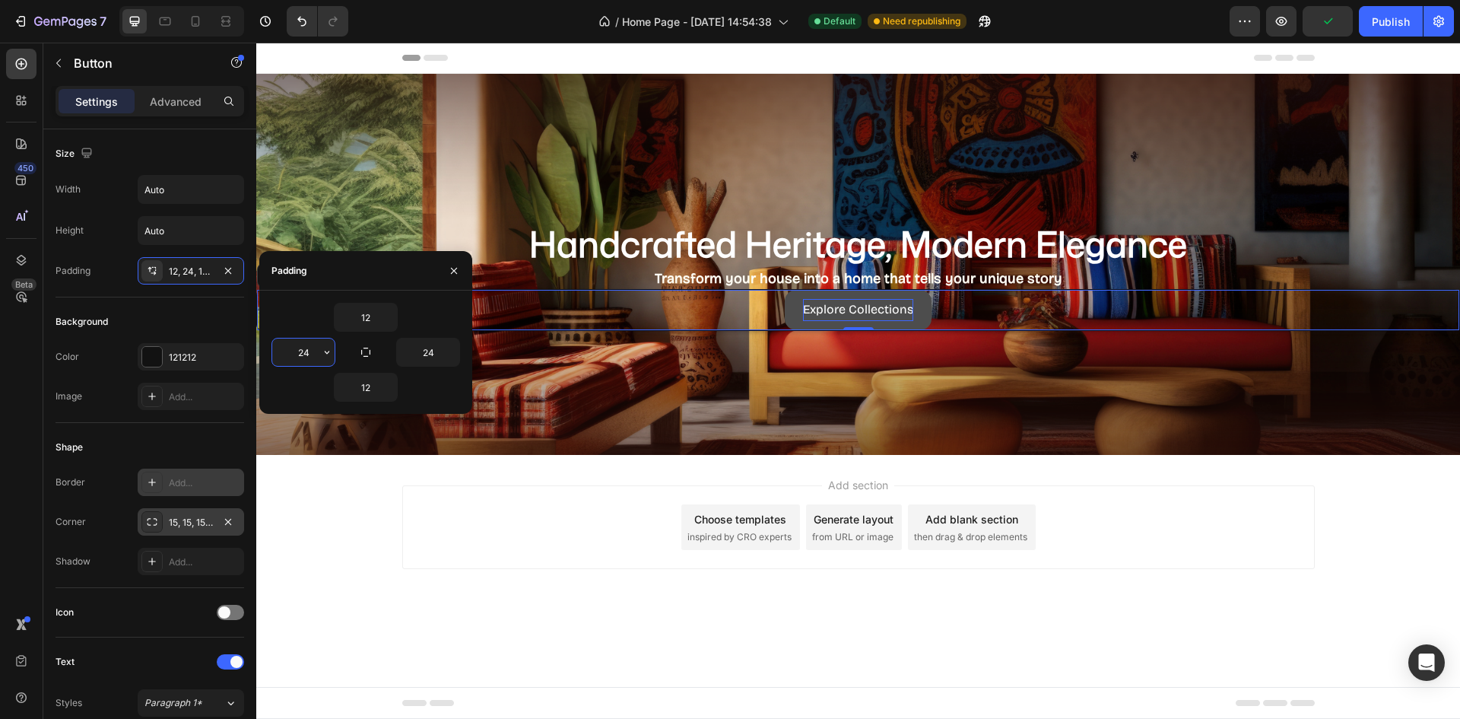
click at [307, 355] on input "24" at bounding box center [303, 351] width 62 height 27
click at [325, 346] on button "button" at bounding box center [326, 351] width 15 height 27
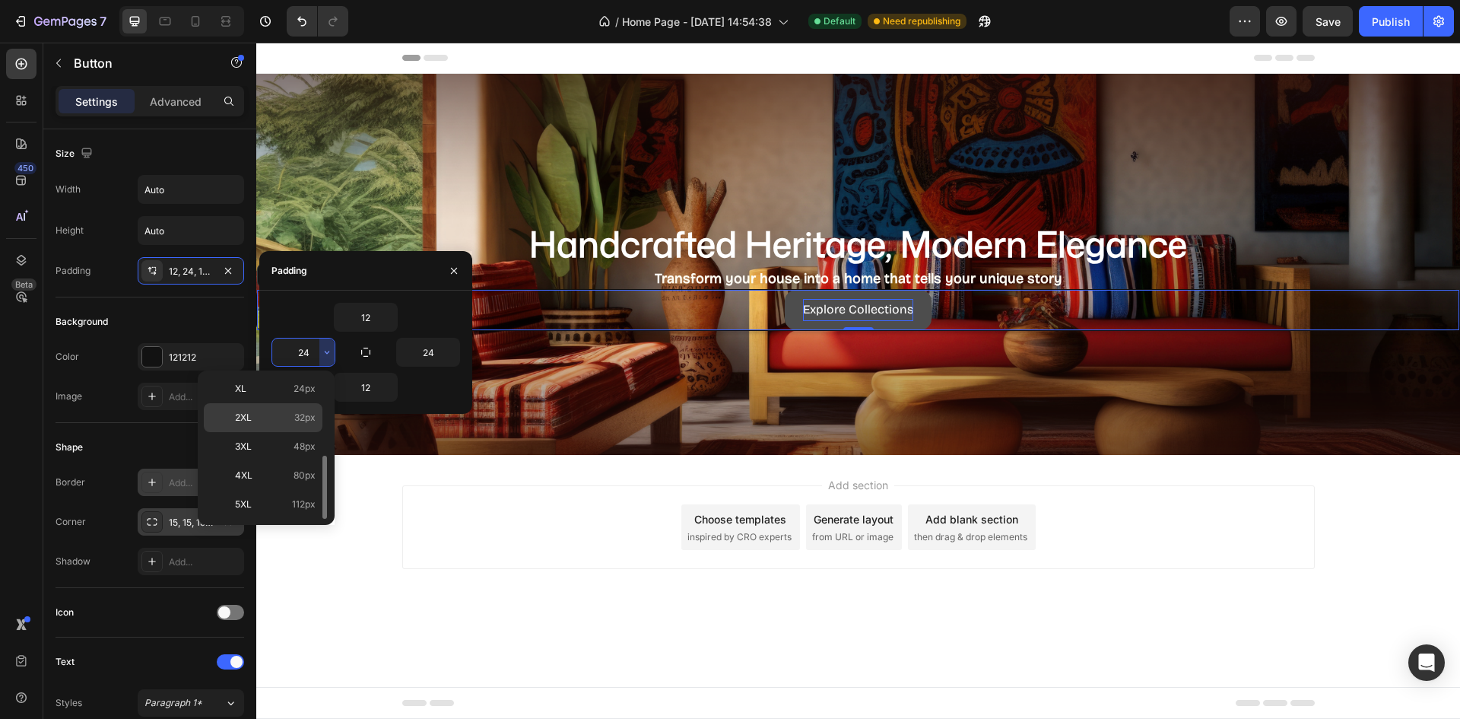
scroll to position [100, 0]
click at [91, 441] on div "Shape" at bounding box center [150, 447] width 189 height 24
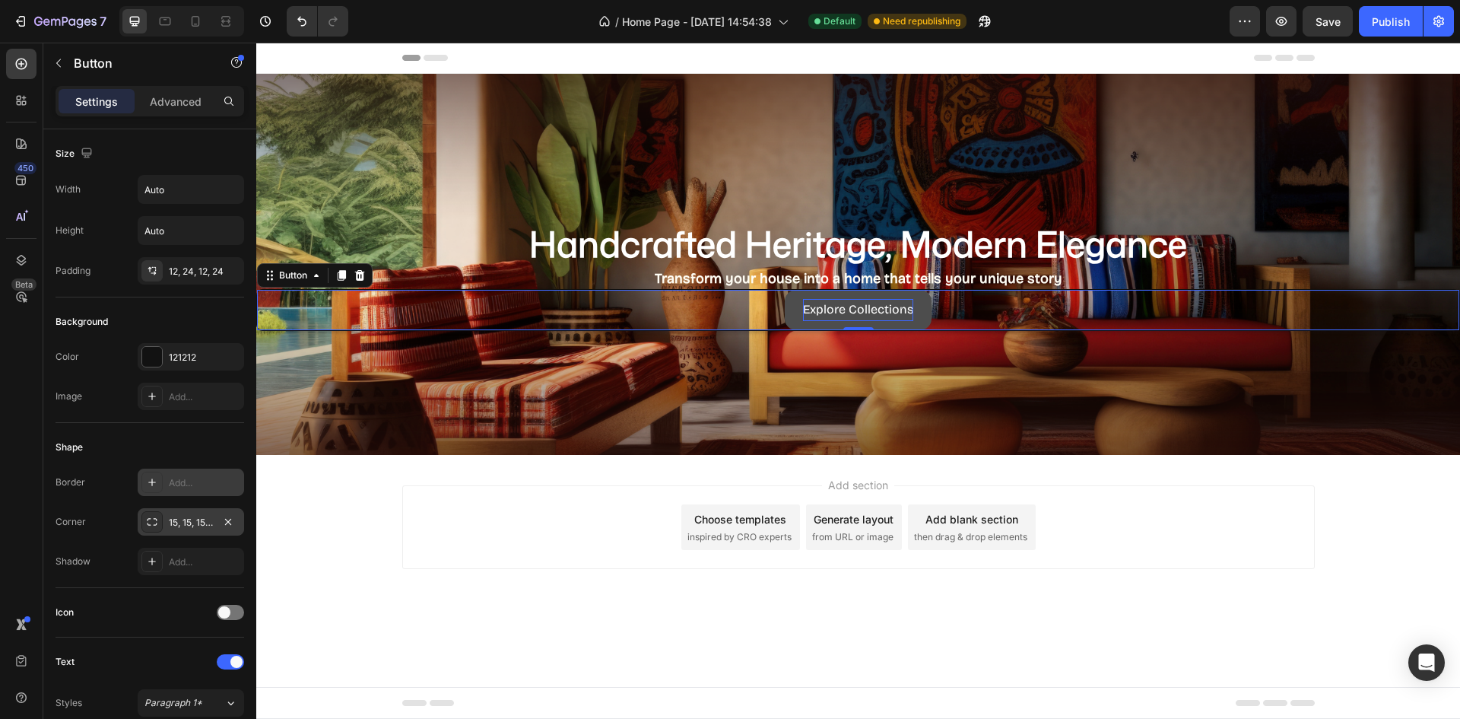
drag, startPoint x: 183, startPoint y: 275, endPoint x: 329, endPoint y: 302, distance: 148.4
click at [184, 275] on div "12, 24, 12, 24" at bounding box center [204, 272] width 71 height 14
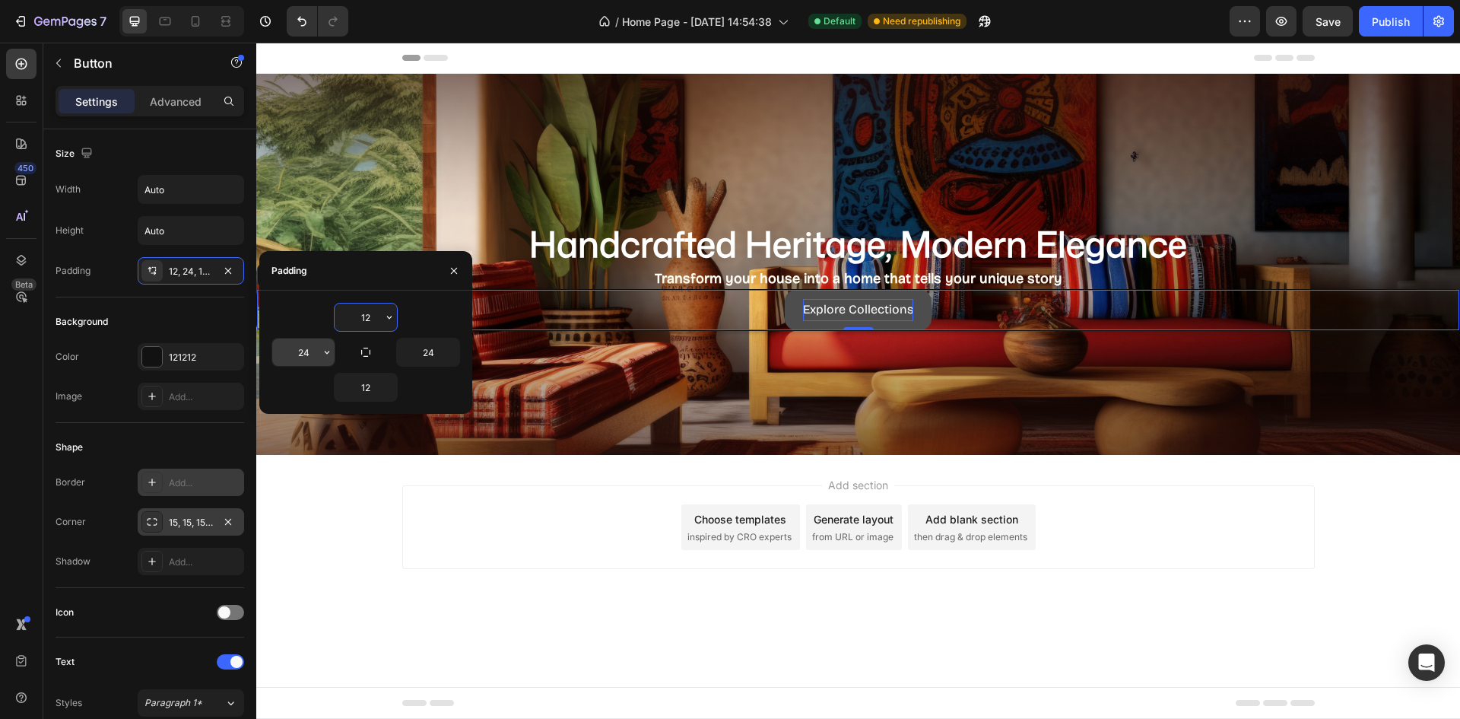
click at [313, 350] on input "24" at bounding box center [303, 351] width 62 height 27
type input "20"
click at [426, 348] on input "24" at bounding box center [428, 351] width 62 height 27
type input "20"
click at [365, 321] on input "12" at bounding box center [366, 316] width 62 height 27
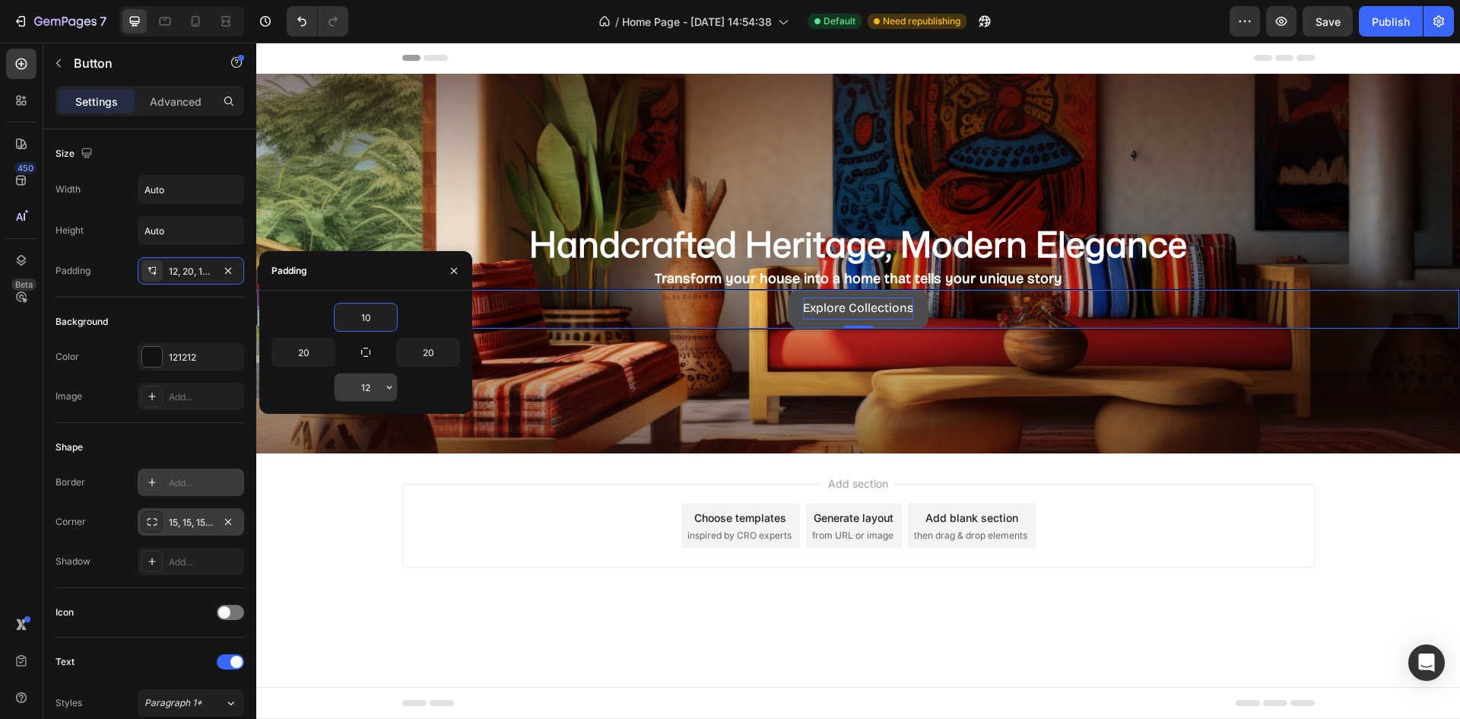
type input "10"
click at [368, 392] on input "12" at bounding box center [366, 386] width 62 height 27
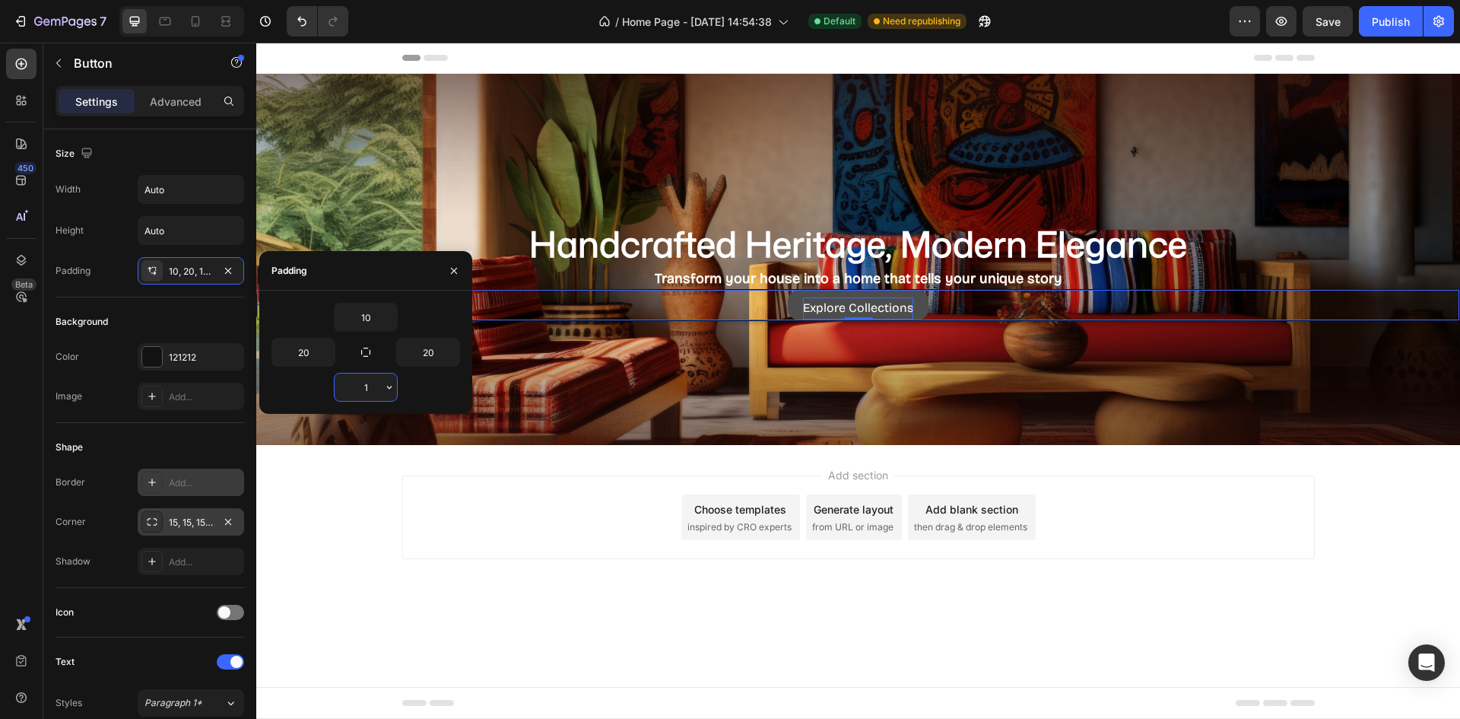
type input "10"
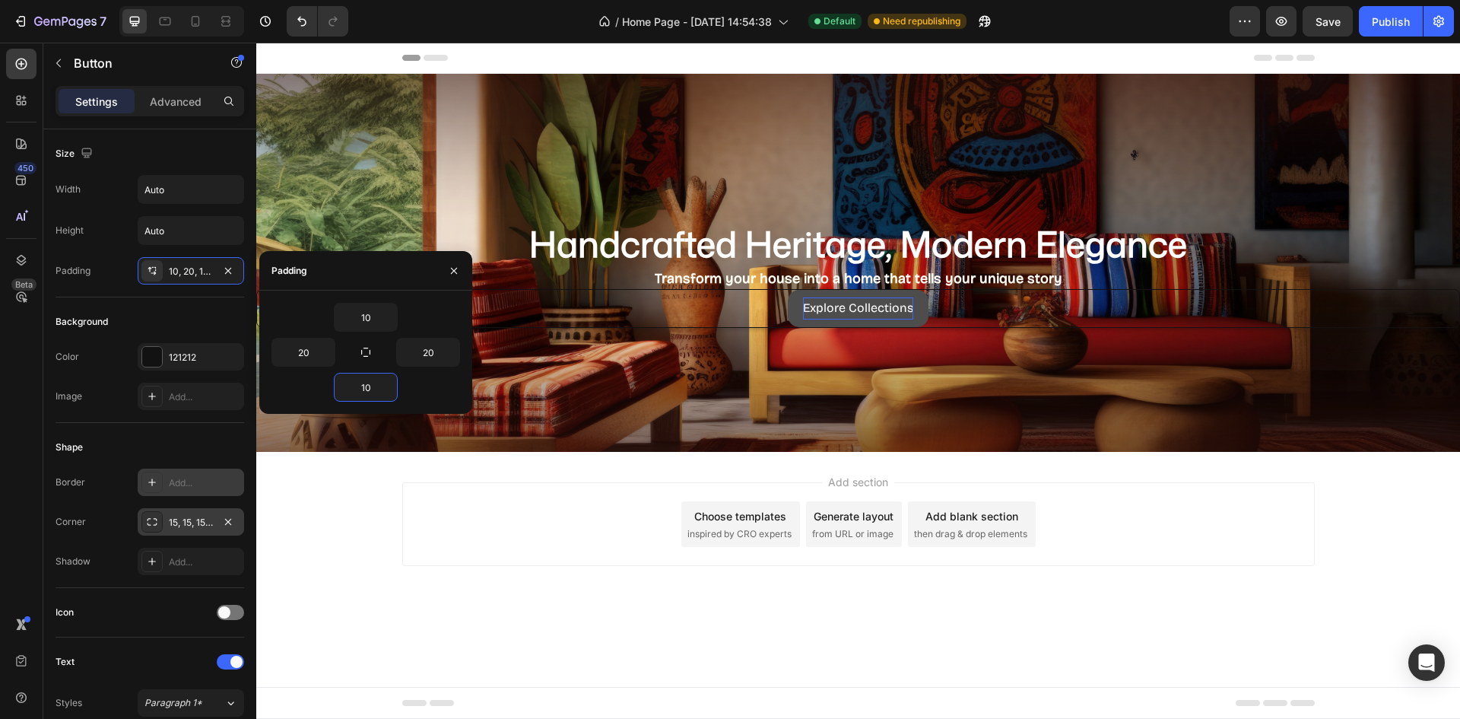
drag, startPoint x: 920, startPoint y: 472, endPoint x: 952, endPoint y: 320, distance: 155.4
click at [920, 471] on div "Add section Choose templates inspired by CRO experts Generate layout from URL o…" at bounding box center [858, 545] width 1204 height 187
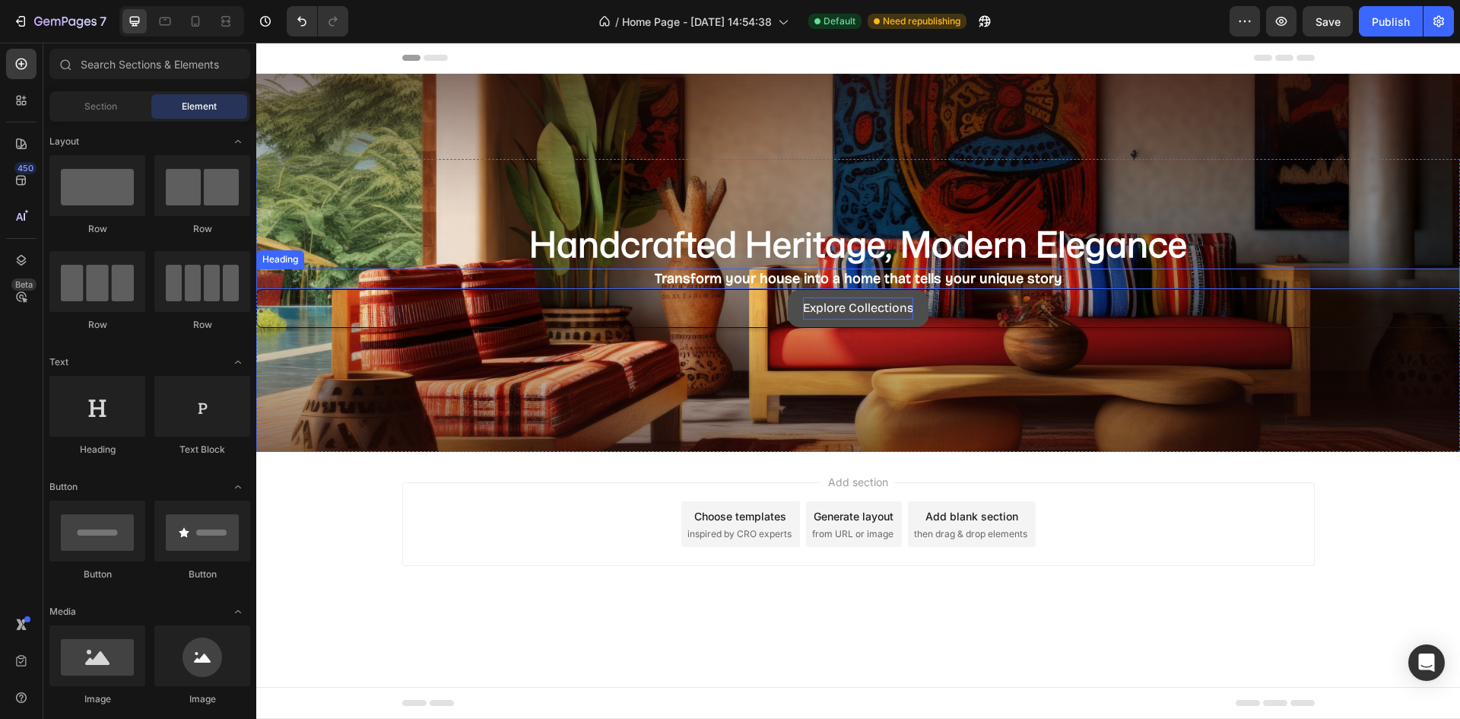
click at [952, 273] on strong "Transform your house into a home that tells your unique story" at bounding box center [859, 278] width 408 height 17
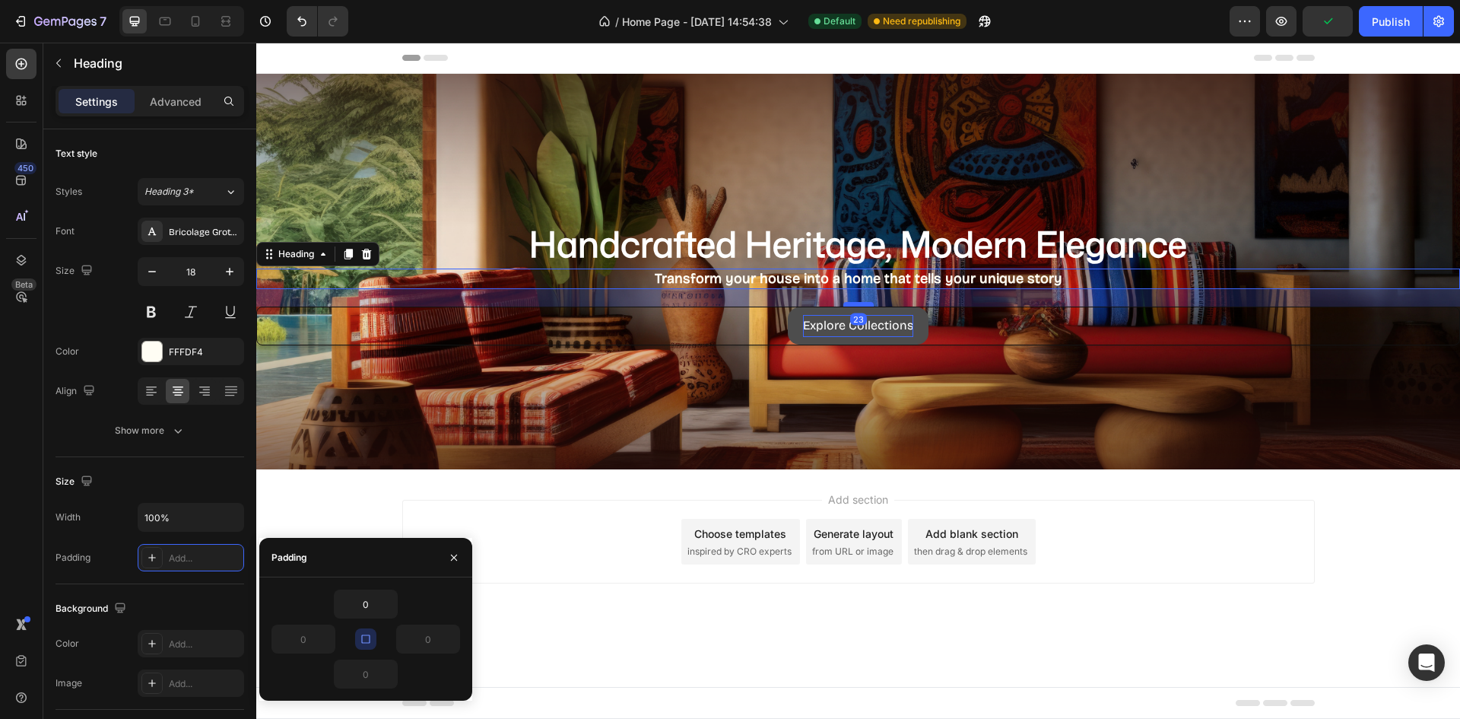
drag, startPoint x: 865, startPoint y: 287, endPoint x: 861, endPoint y: 305, distance: 18.1
click at [861, 305] on div at bounding box center [858, 304] width 30 height 5
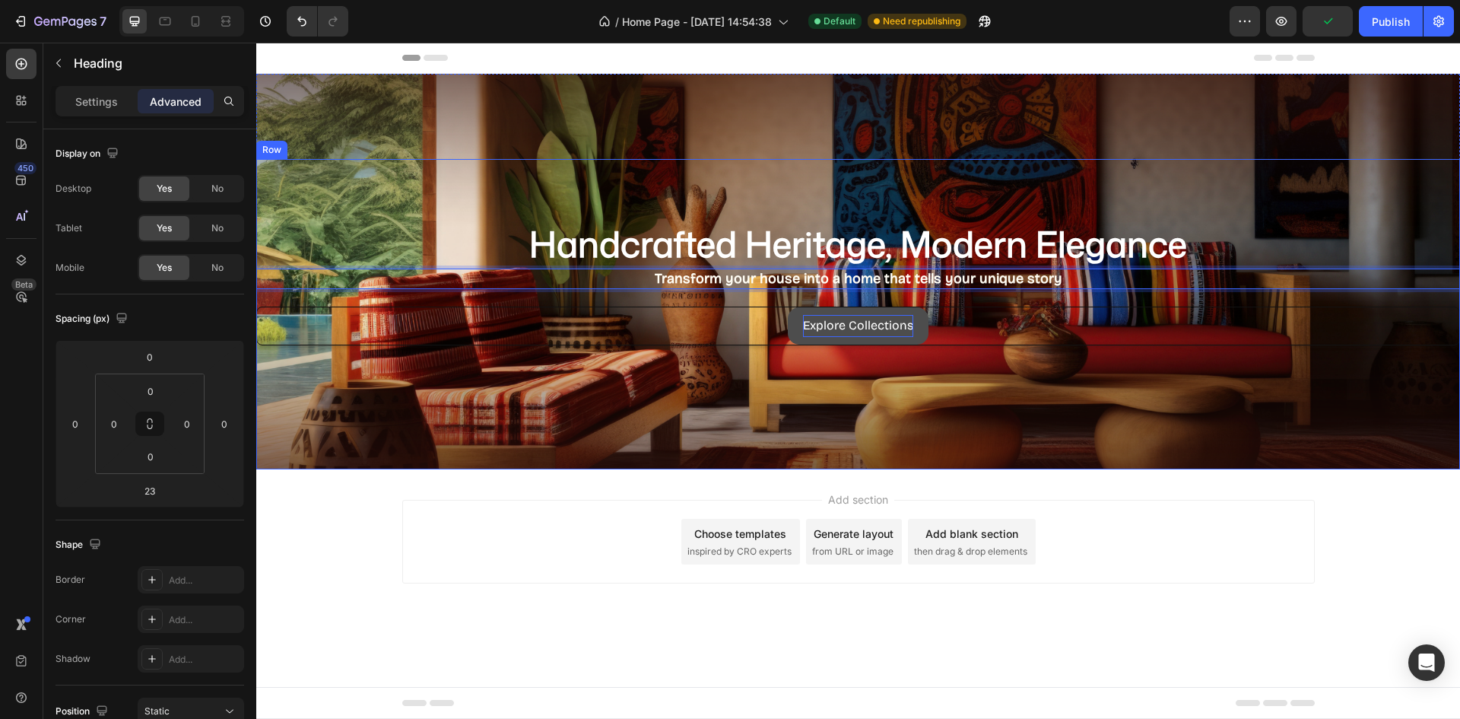
click at [917, 419] on div "⁠⁠⁠⁠⁠⁠⁠ Handcrafted Heritage, Modern Elegance Heading Transform your house into…" at bounding box center [858, 314] width 1204 height 310
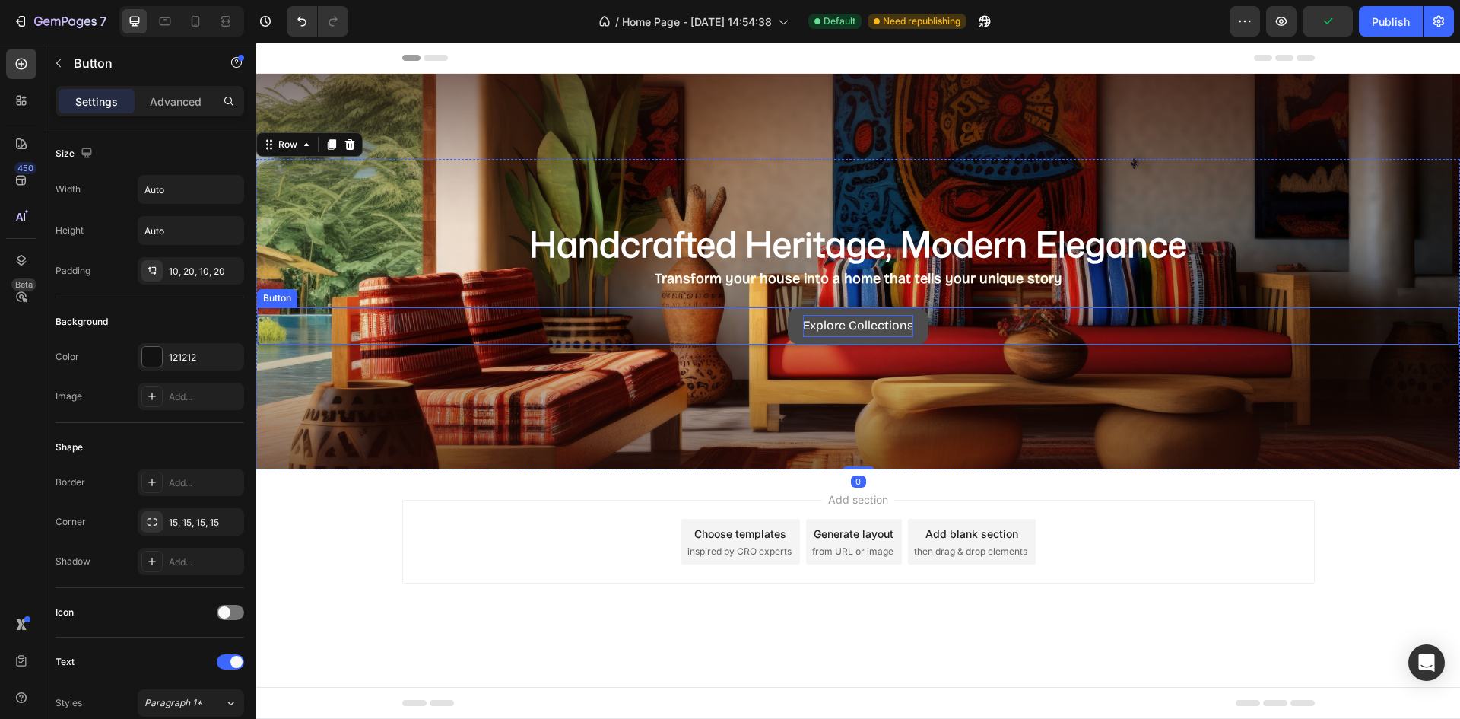
click at [849, 332] on p "Explore Collections" at bounding box center [858, 326] width 110 height 22
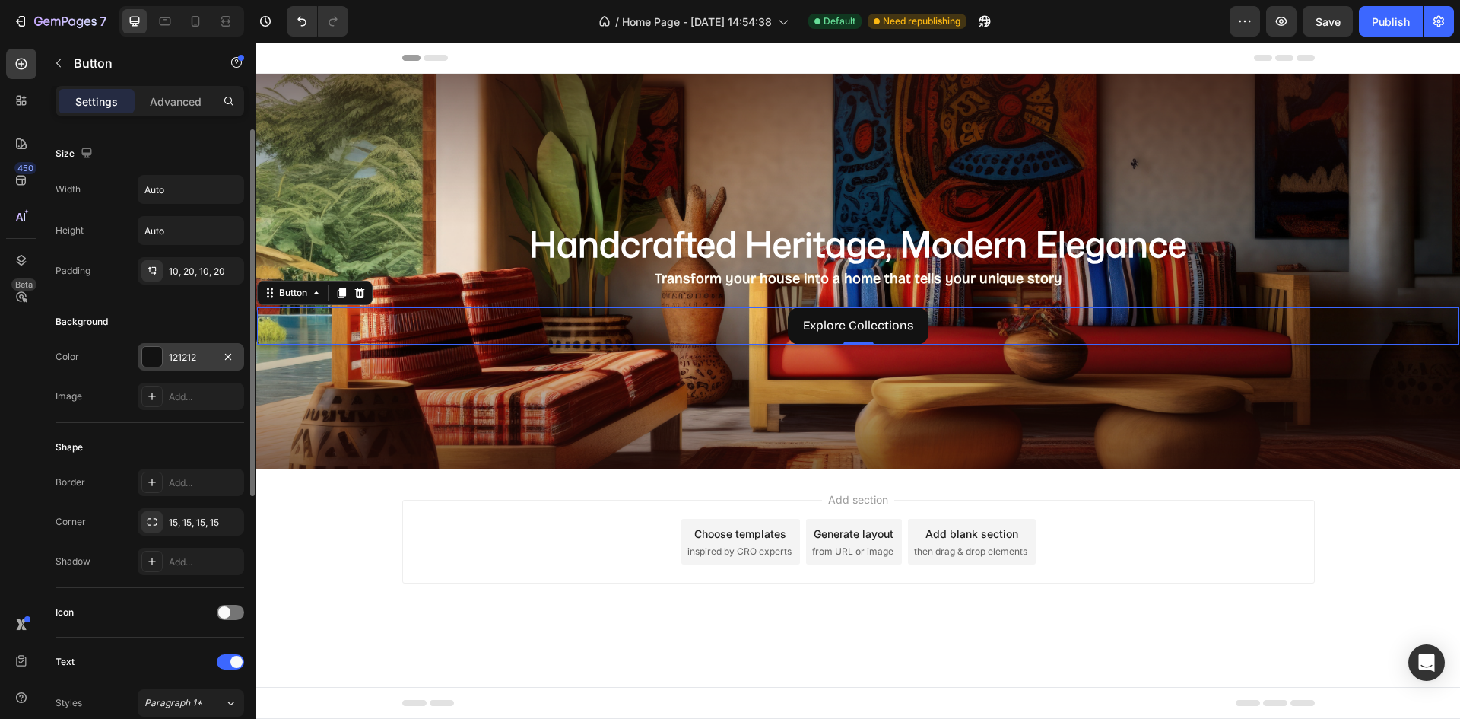
click at [180, 359] on div "121212" at bounding box center [191, 358] width 44 height 14
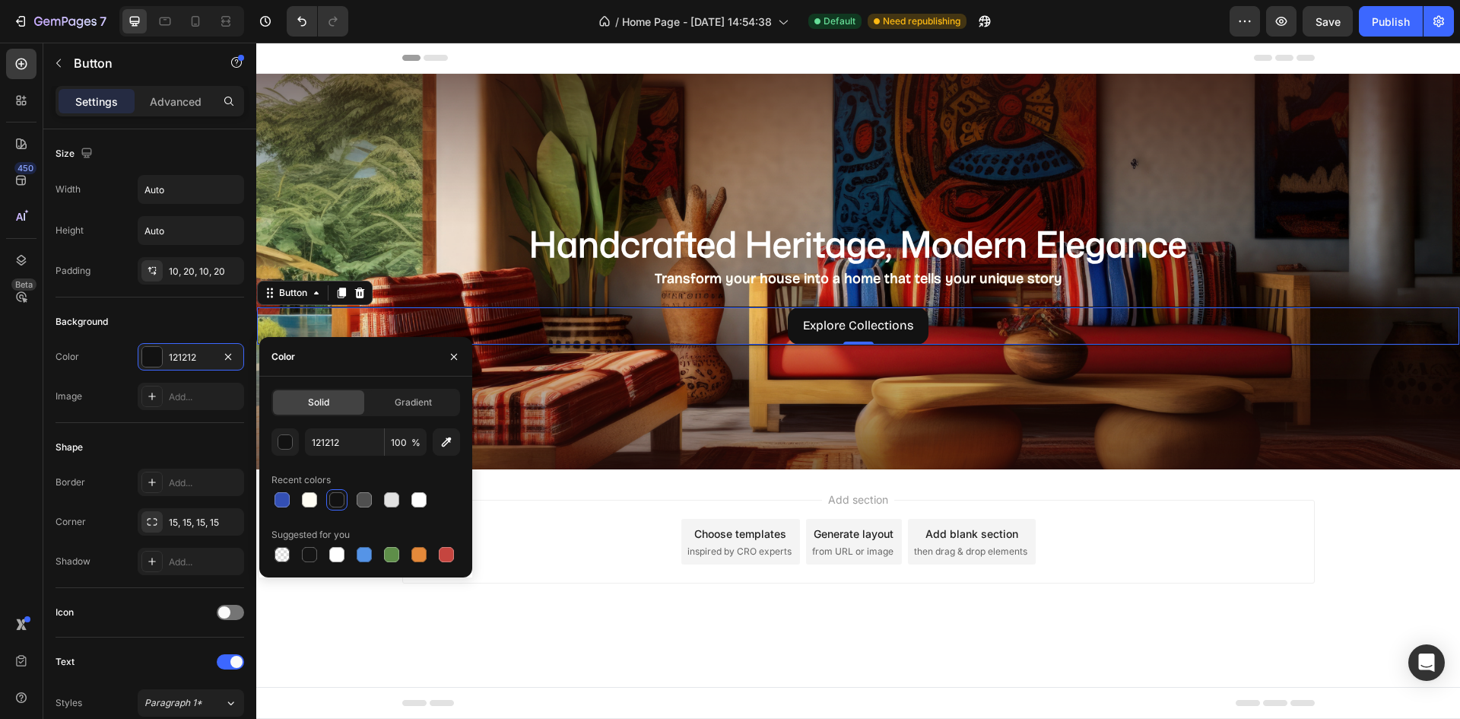
drag, startPoint x: 414, startPoint y: 400, endPoint x: 409, endPoint y: 425, distance: 25.7
click at [416, 406] on span "Gradient" at bounding box center [413, 402] width 37 height 14
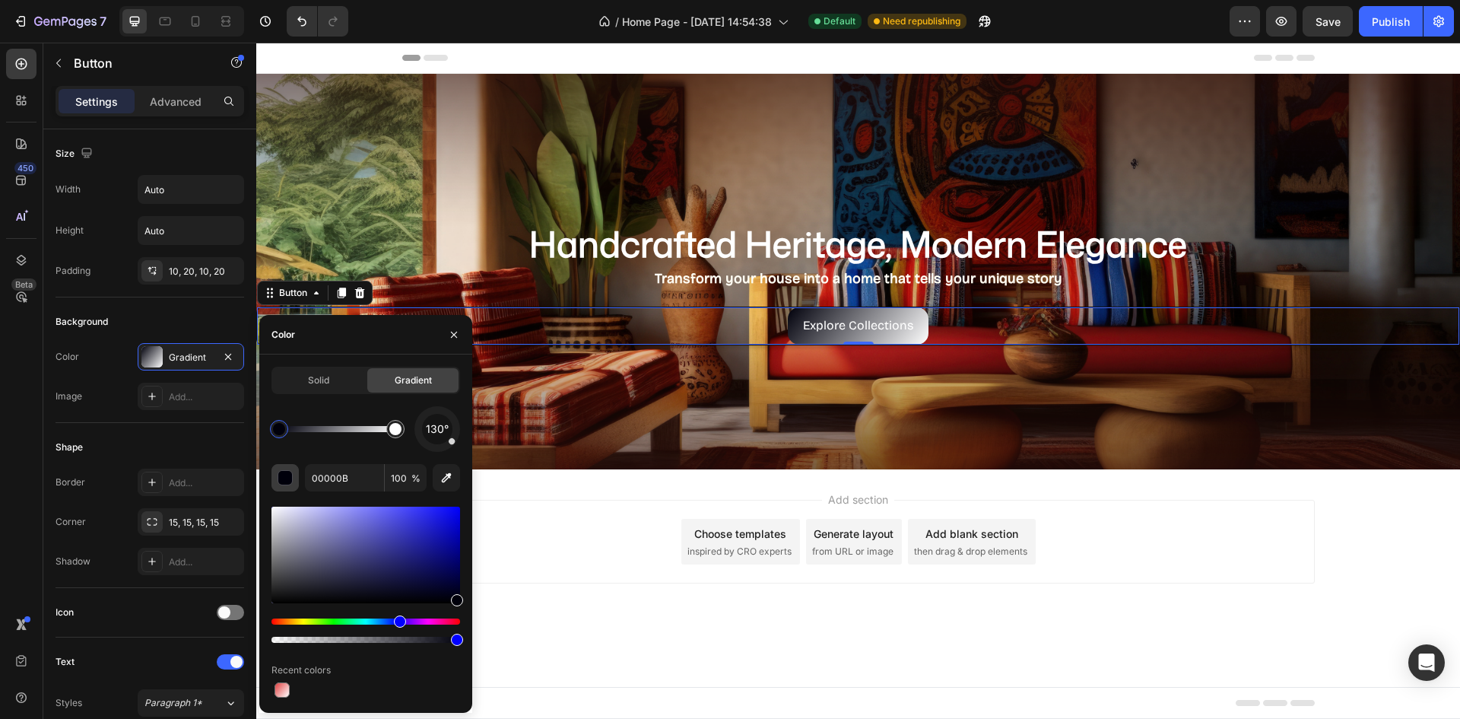
click at [287, 484] on div "button" at bounding box center [285, 478] width 15 height 15
click at [285, 691] on div at bounding box center [282, 689] width 15 height 15
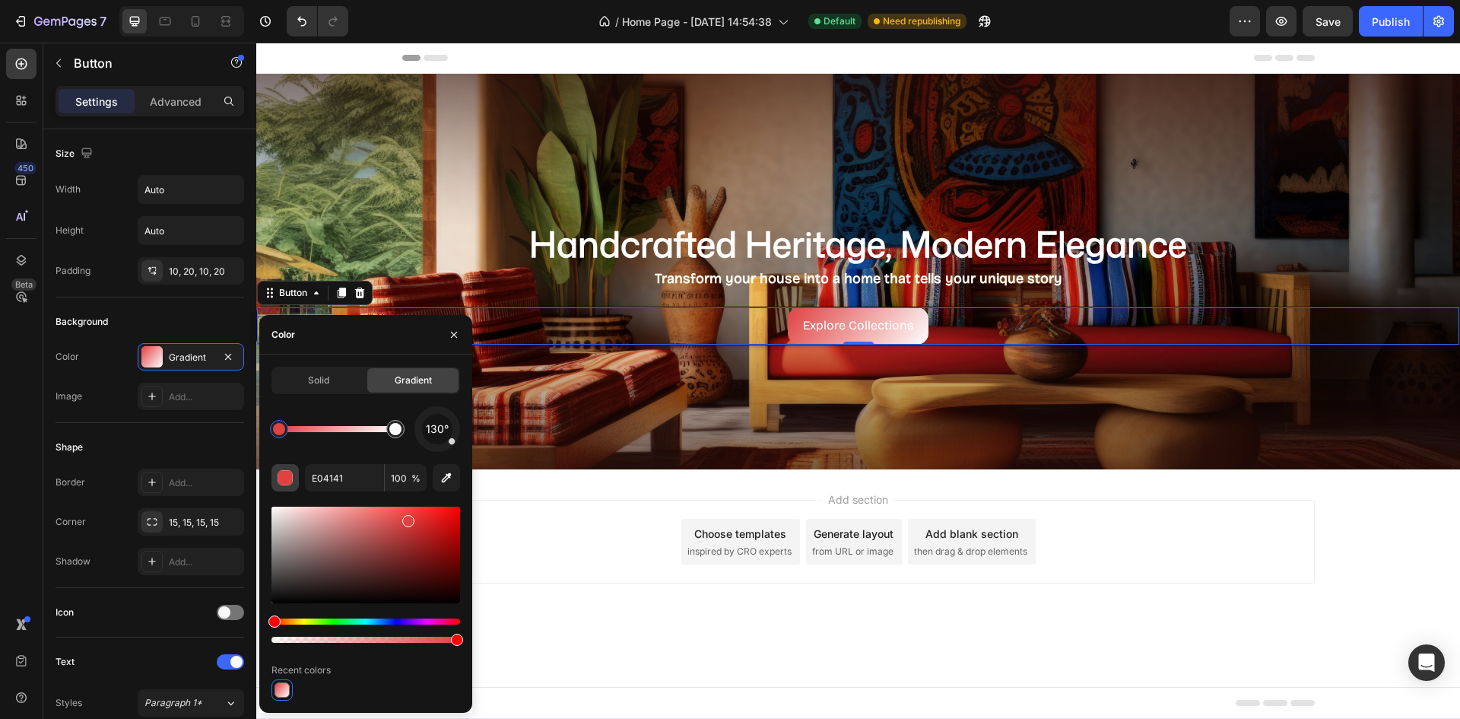
click at [285, 476] on div "button" at bounding box center [285, 478] width 15 height 15
click at [337, 470] on input "E04141" at bounding box center [344, 477] width 79 height 27
click at [398, 431] on div at bounding box center [395, 429] width 12 height 12
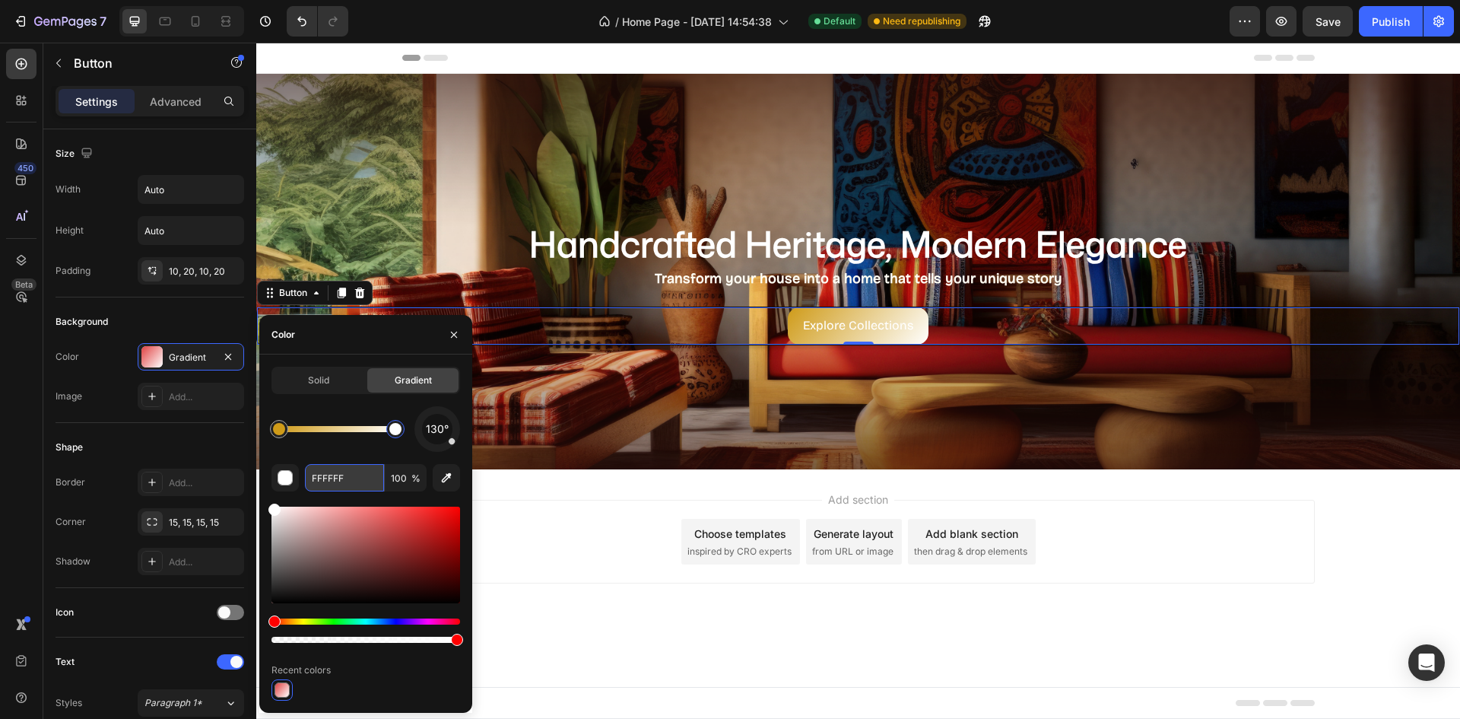
click at [351, 472] on input "FFFFFF" at bounding box center [344, 477] width 79 height 27
click at [351, 473] on input "FFFFFF" at bounding box center [344, 477] width 79 height 27
type input "471914"
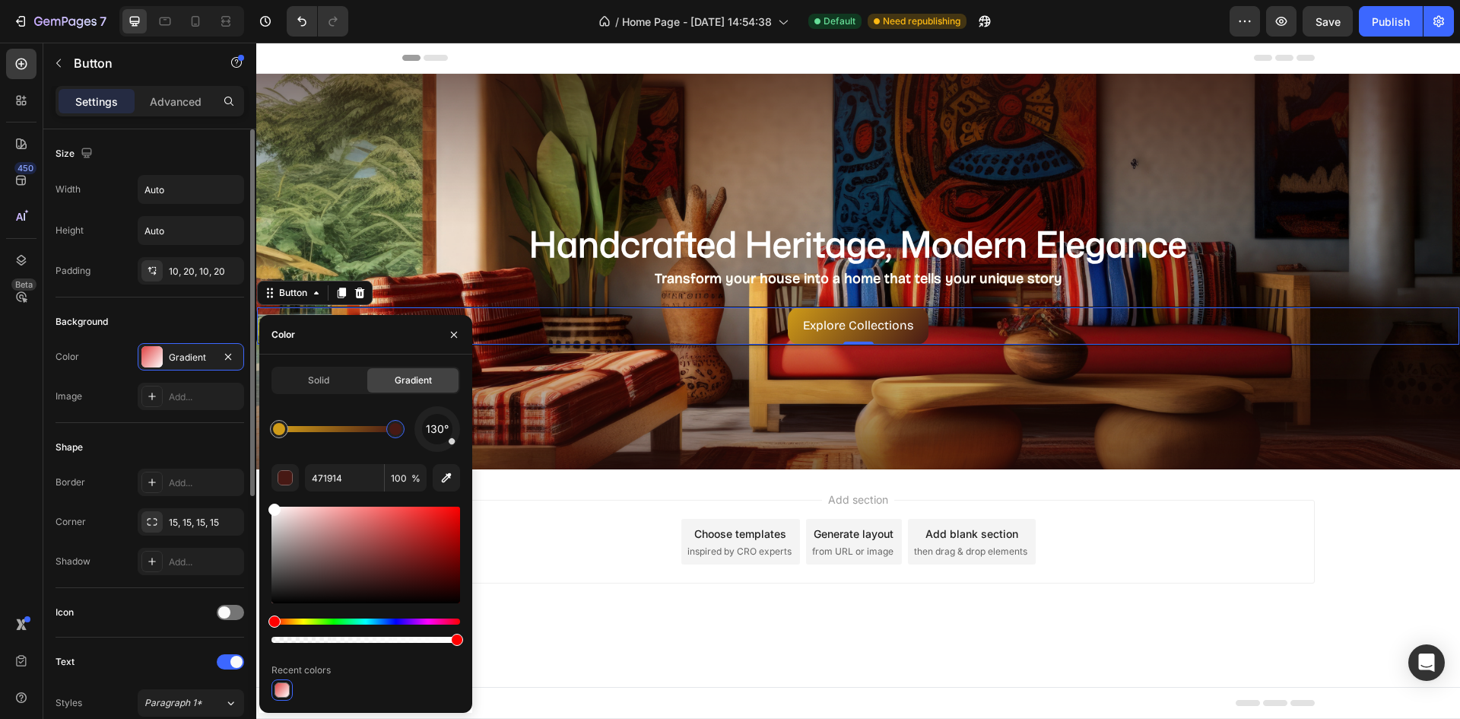
click at [198, 429] on div "Shape Border Add... Corner 15, 15, 15, 15 Shadow Add..." at bounding box center [150, 505] width 189 height 165
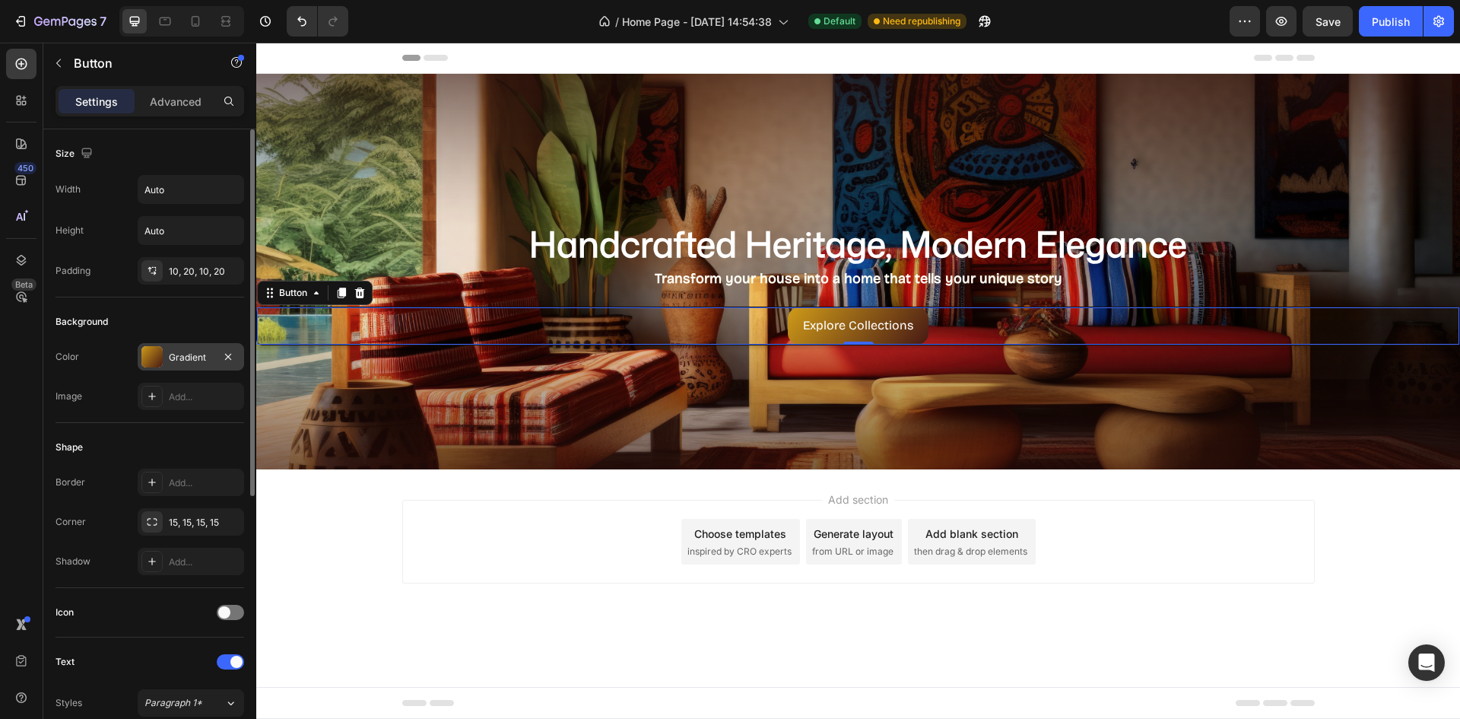
click at [182, 362] on div "Gradient" at bounding box center [191, 358] width 44 height 14
drag, startPoint x: 163, startPoint y: 427, endPoint x: 176, endPoint y: 420, distance: 14.6
click at [163, 426] on div "Shape Border Add... Corner 15, 15, 15, 15 Shadow Add..." at bounding box center [150, 505] width 189 height 165
click at [167, 479] on div "Add..." at bounding box center [191, 481] width 106 height 27
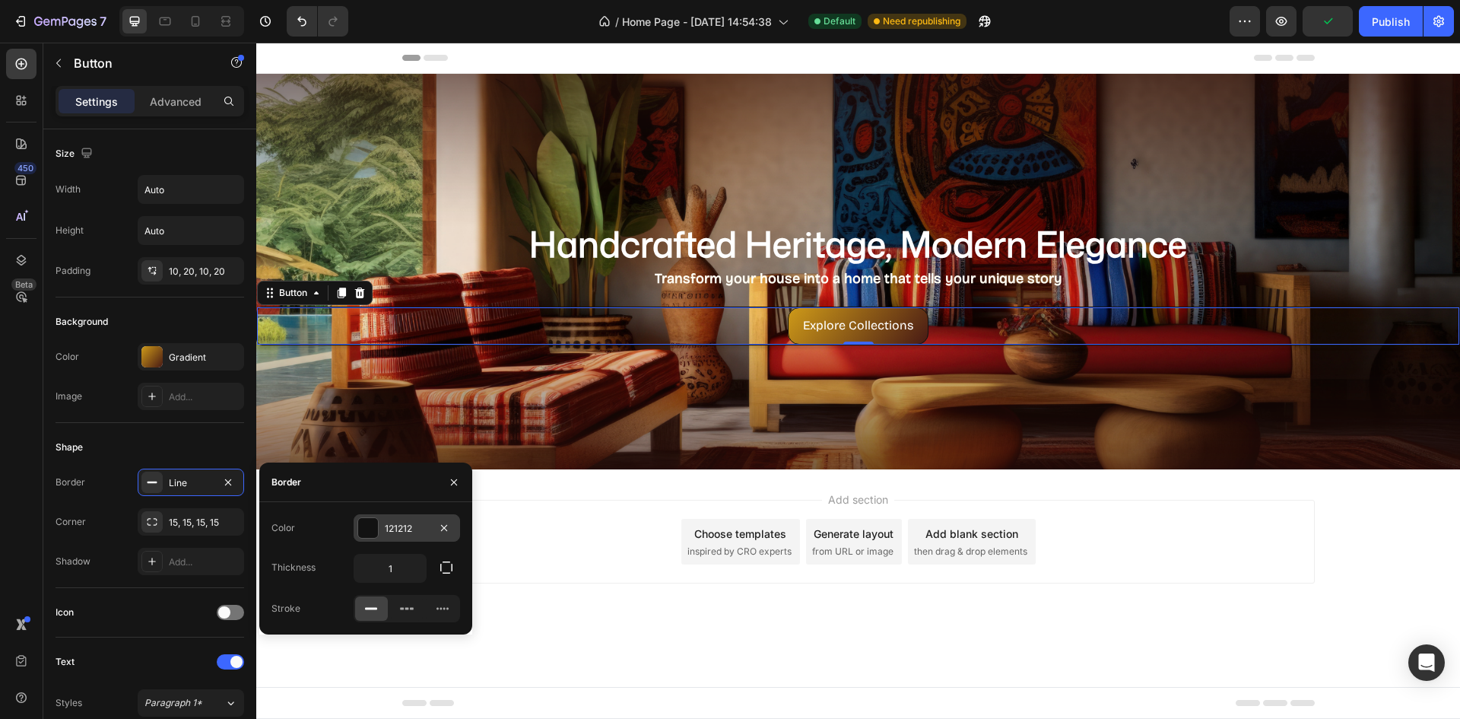
click at [392, 528] on div "121212" at bounding box center [407, 529] width 44 height 14
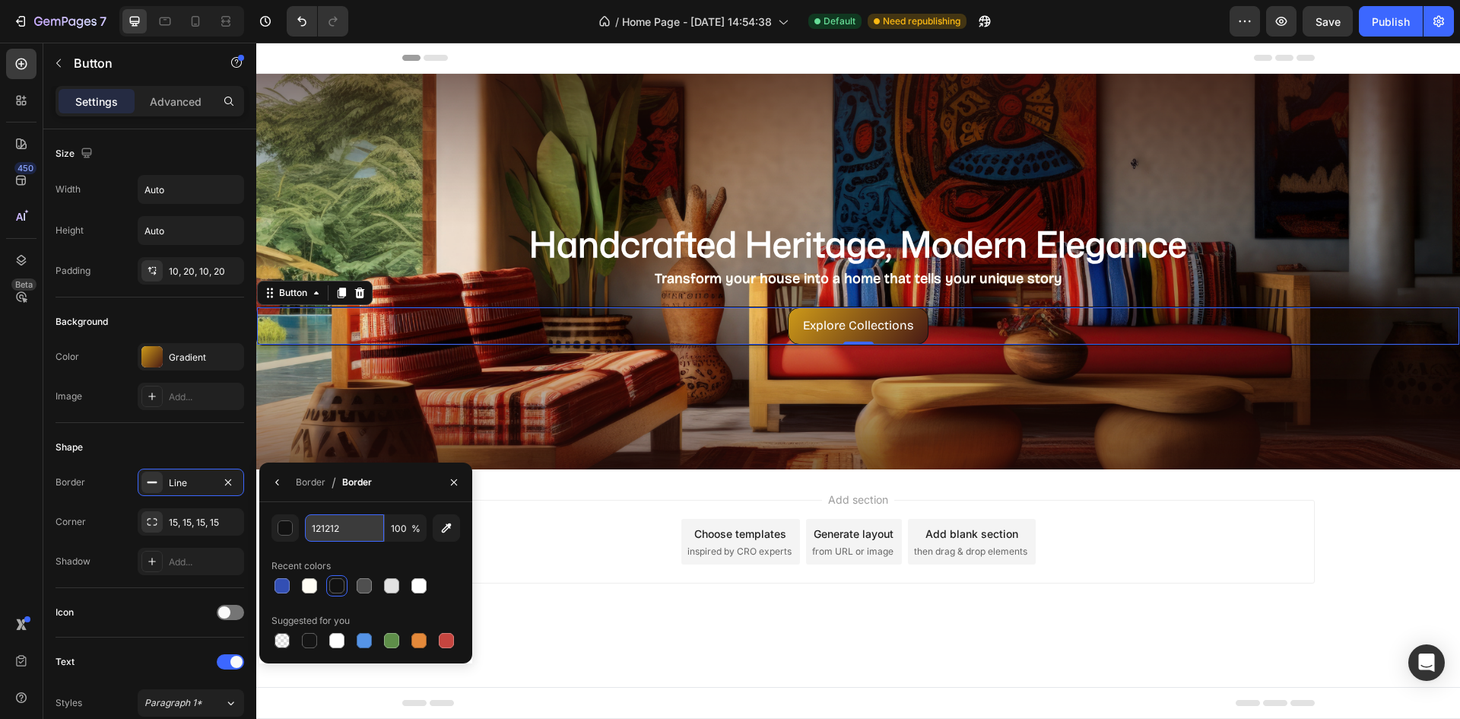
drag, startPoint x: 341, startPoint y: 516, endPoint x: 341, endPoint y: 525, distance: 8.4
click at [0, 0] on input "121212" at bounding box center [0, 0] width 0 height 0
type input "cf9b19"
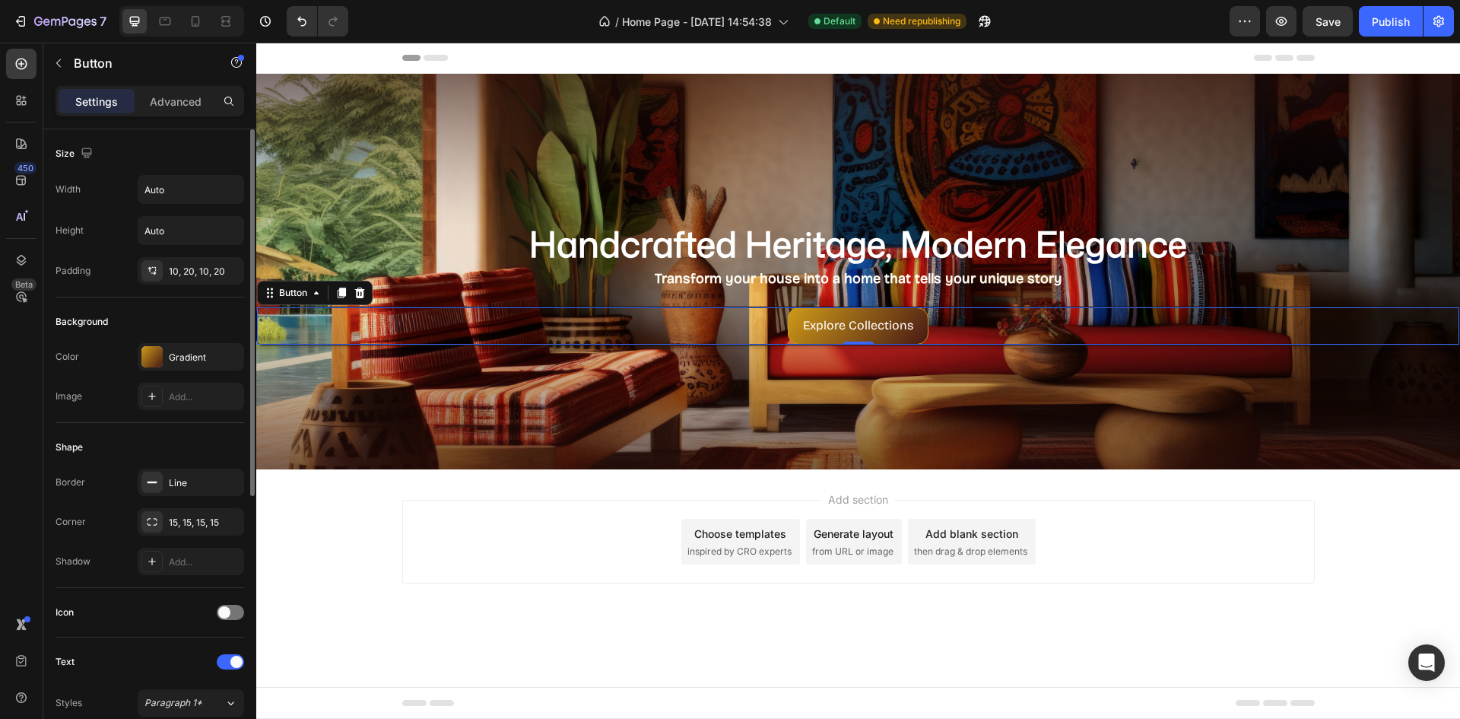
click at [186, 424] on div "Shape Border Line Corner 15, 15, 15, 15 Shadow Add..." at bounding box center [150, 505] width 189 height 165
click at [180, 483] on div "Line" at bounding box center [191, 483] width 44 height 14
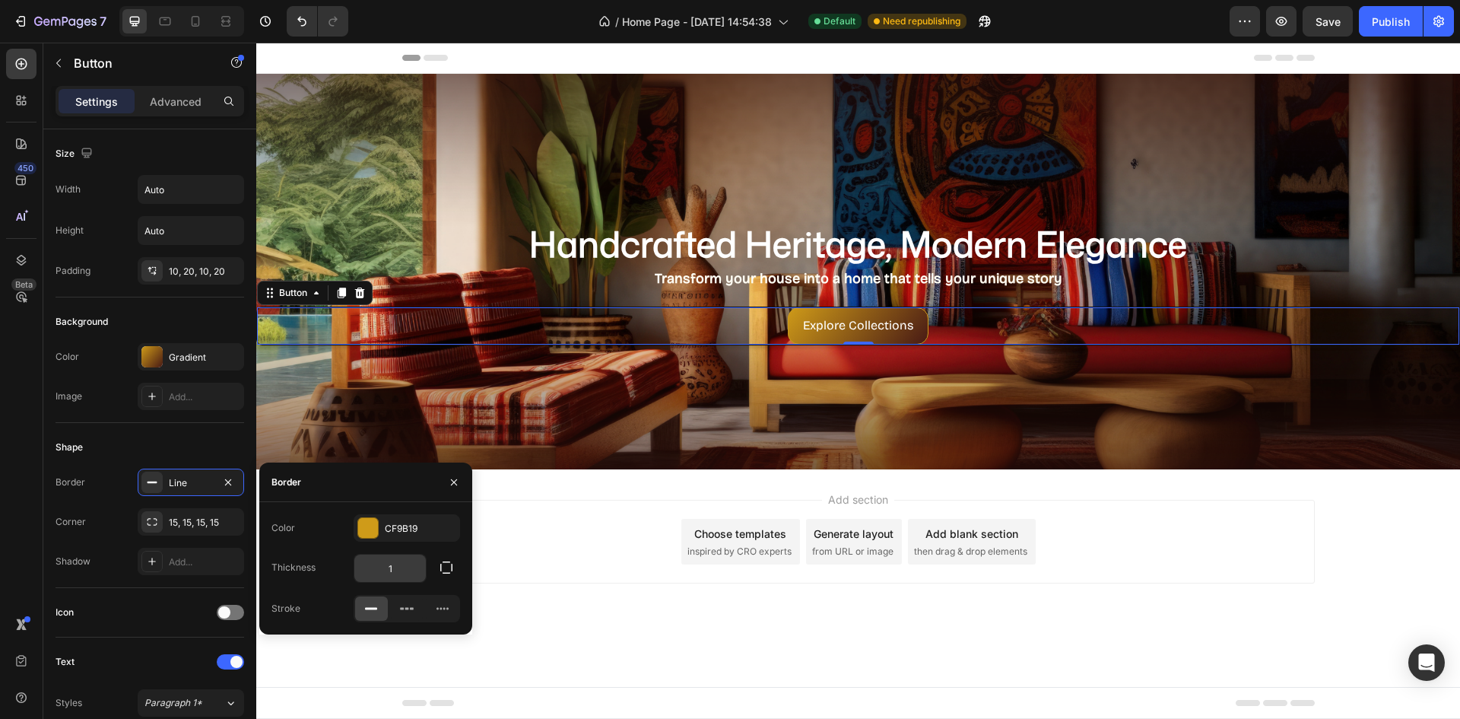
click at [394, 573] on input "1" at bounding box center [389, 567] width 71 height 27
type input "2"
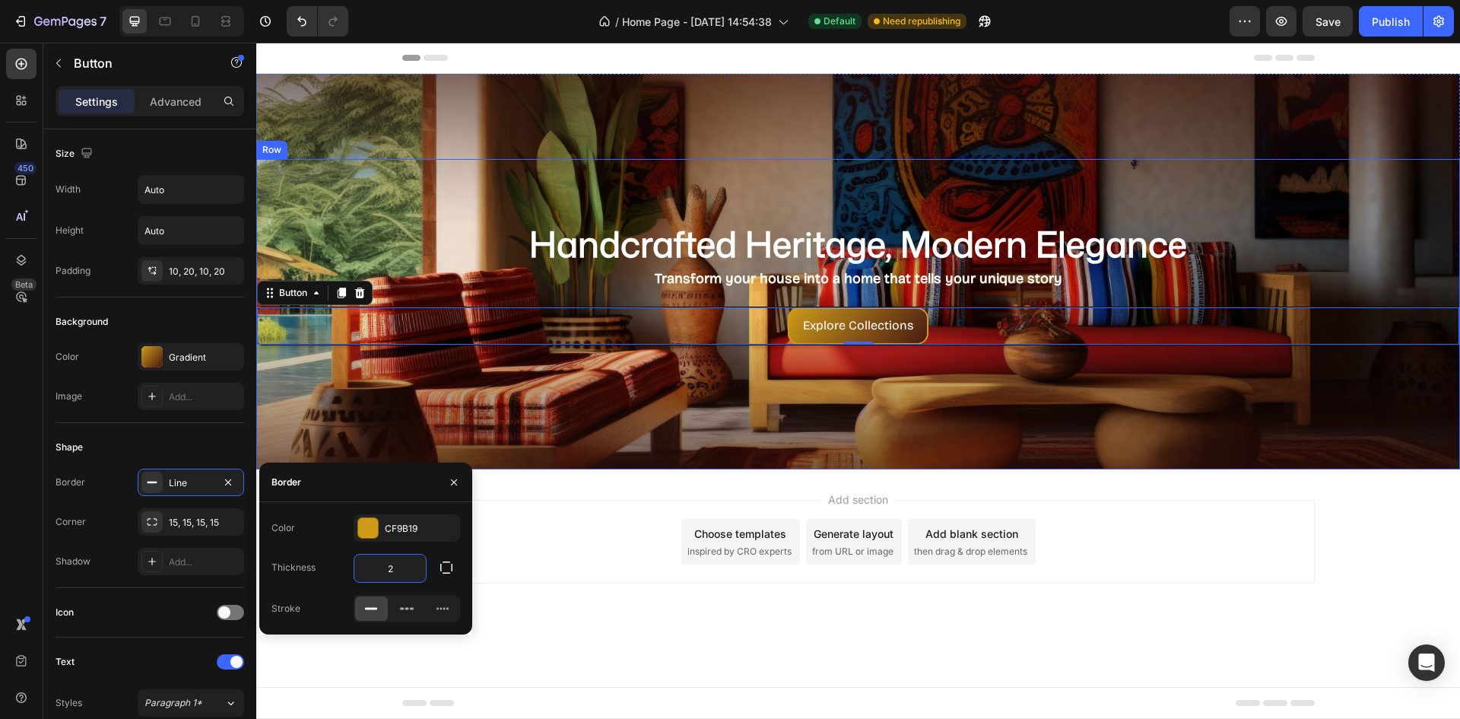
click at [849, 438] on div "⁠⁠⁠⁠⁠⁠⁠ Handcrafted Heritage, Modern Elegance Heading ⁠⁠⁠⁠⁠⁠⁠ Transform your ho…" at bounding box center [858, 314] width 1204 height 310
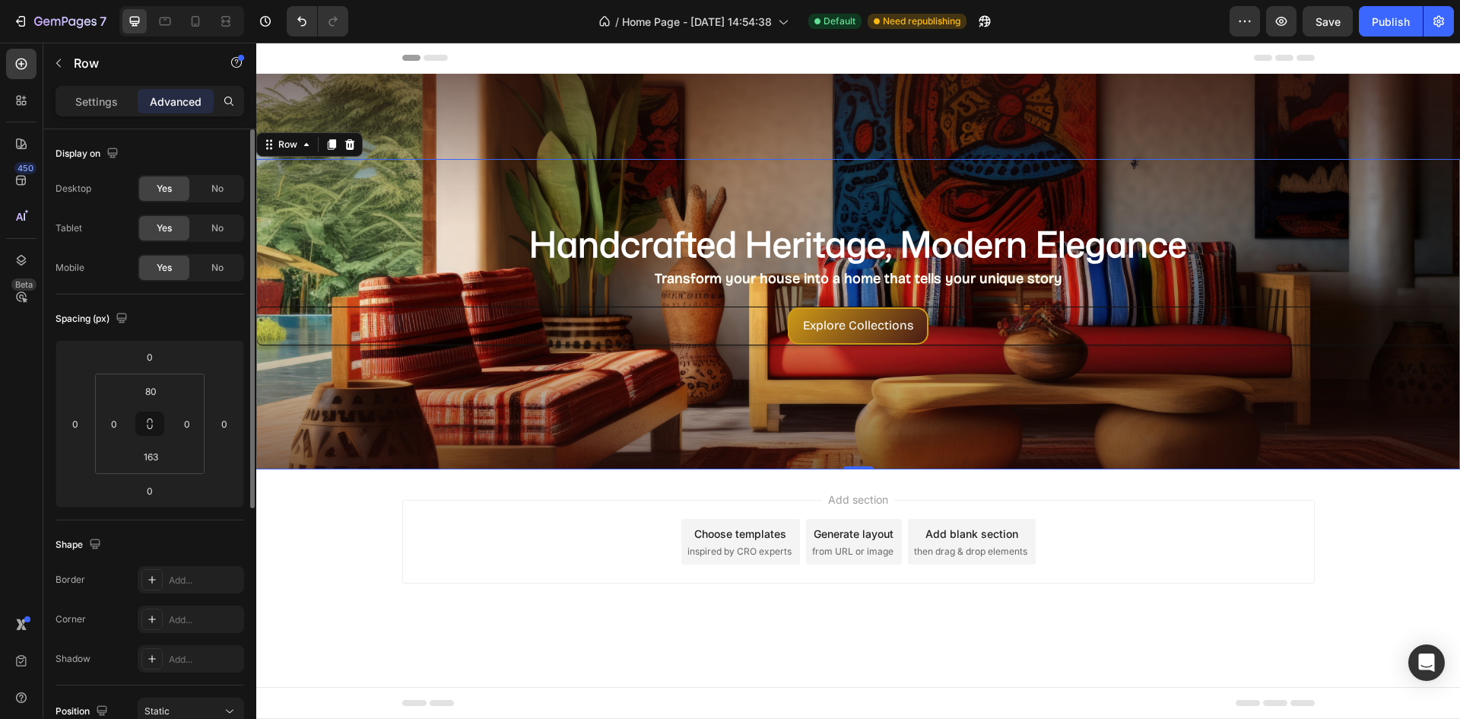
click at [155, 538] on div "Shape" at bounding box center [150, 544] width 189 height 24
click at [100, 97] on p "Settings" at bounding box center [96, 102] width 43 height 16
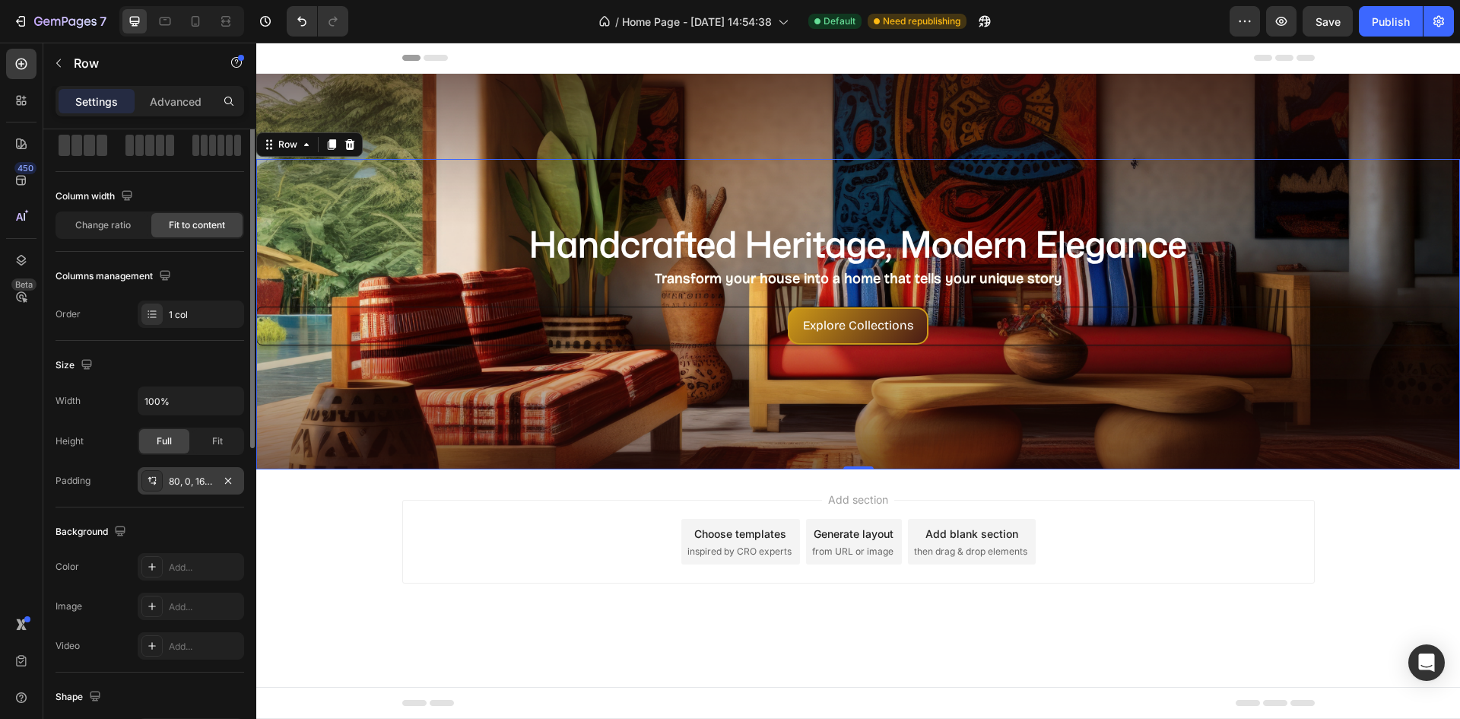
scroll to position [1, 0]
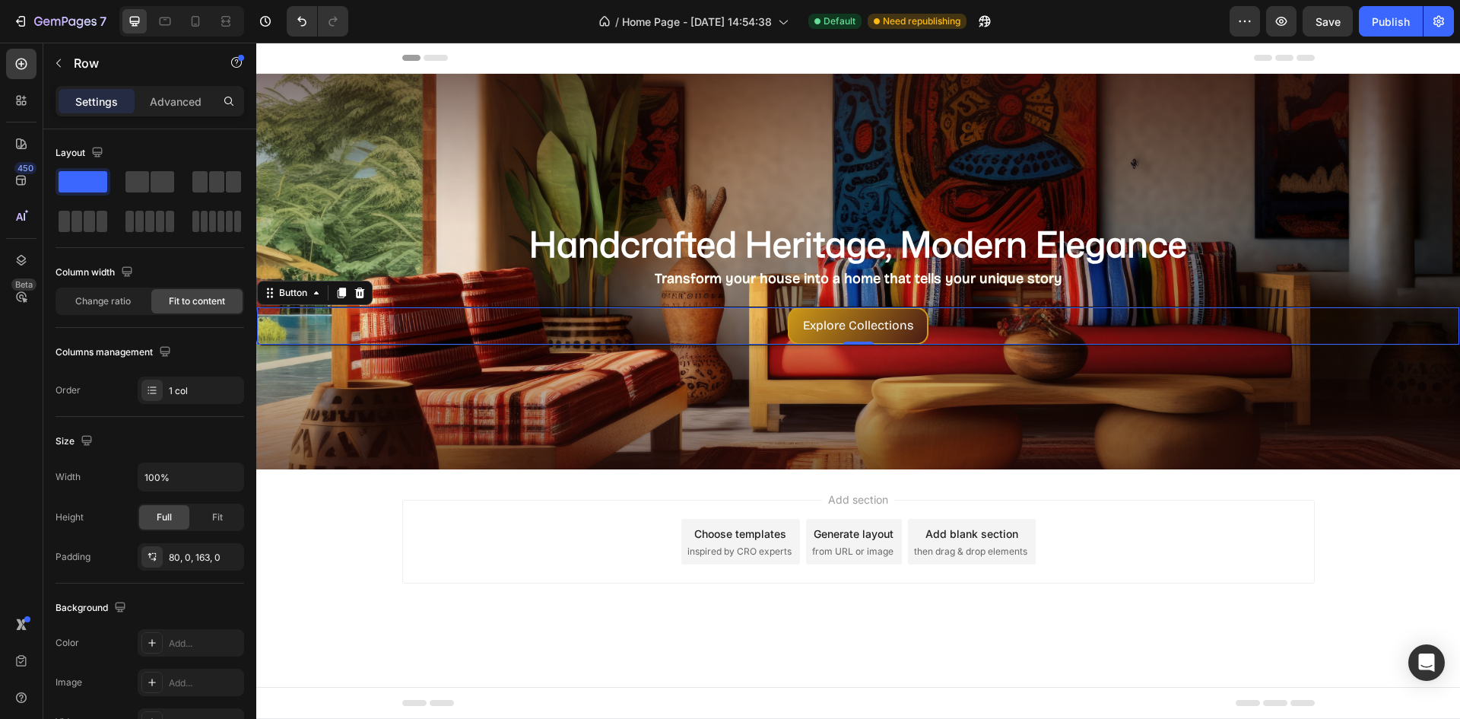
click at [774, 318] on div "Explore Collections Button 0" at bounding box center [858, 325] width 1204 height 39
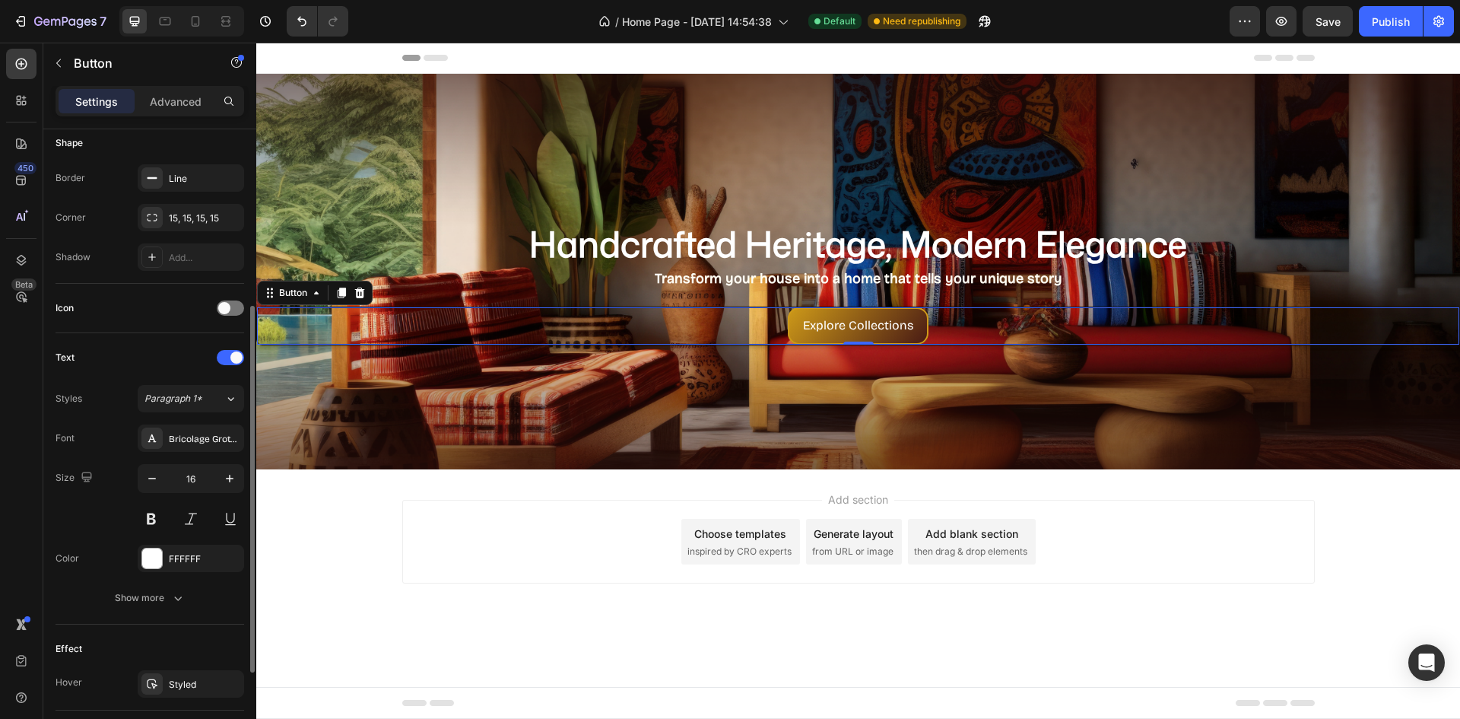
scroll to position [380, 0]
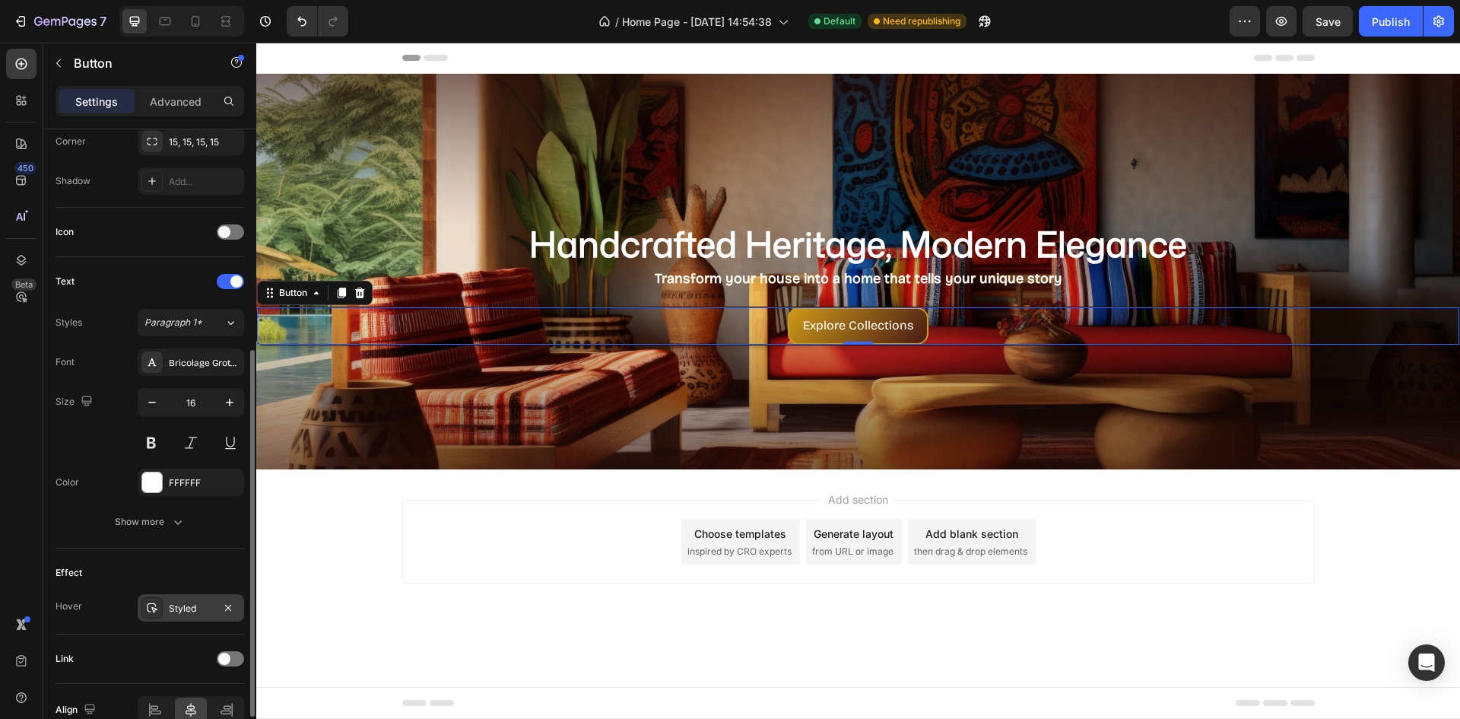
click at [192, 609] on div "Styled" at bounding box center [191, 608] width 44 height 14
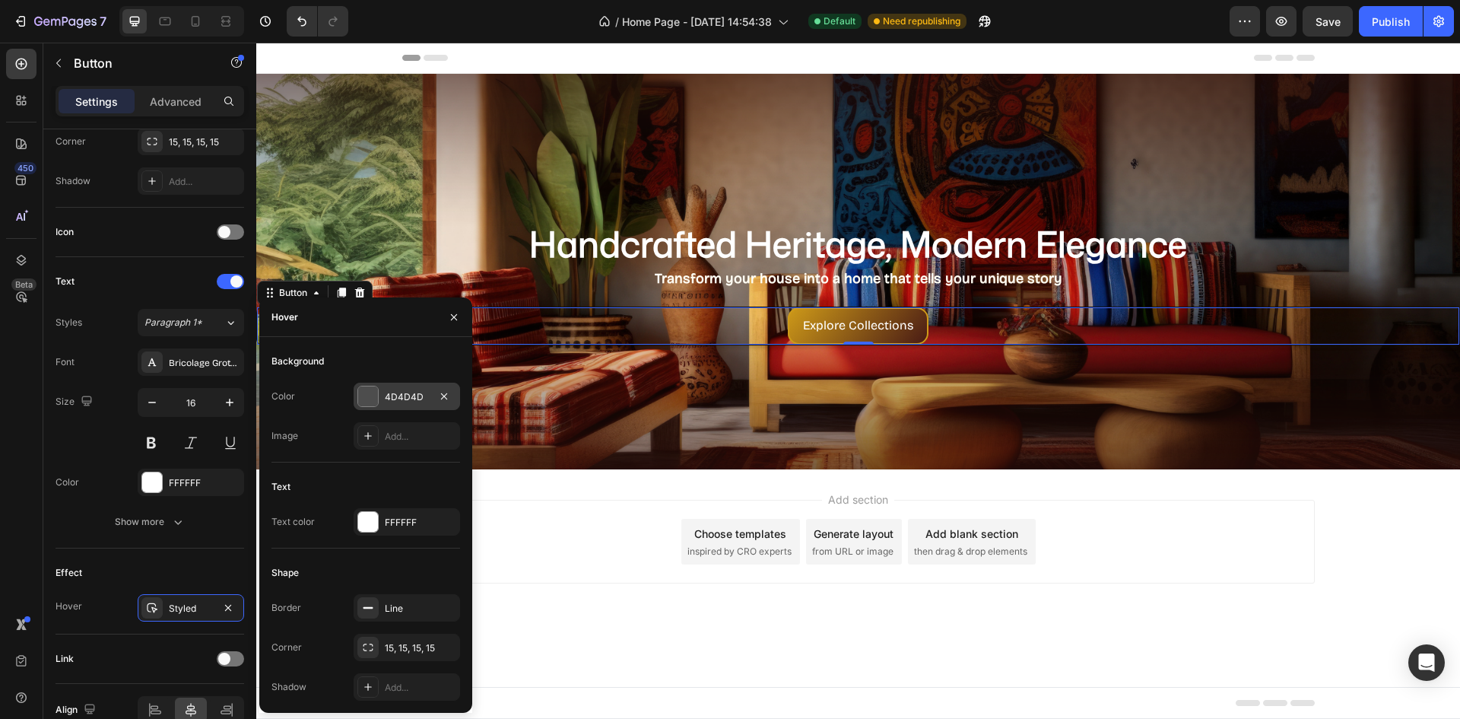
click at [389, 401] on div "4D4D4D" at bounding box center [407, 397] width 44 height 14
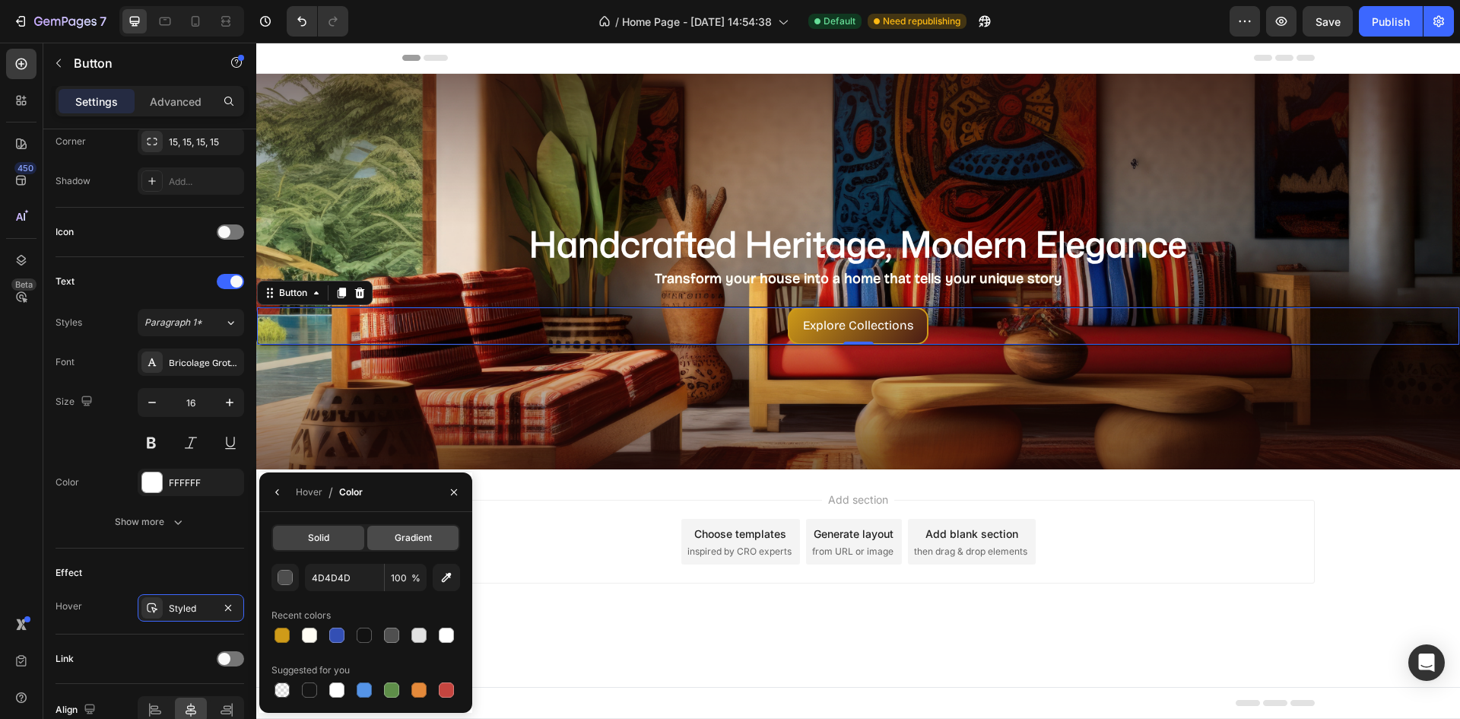
click at [405, 534] on span "Gradient" at bounding box center [413, 538] width 37 height 14
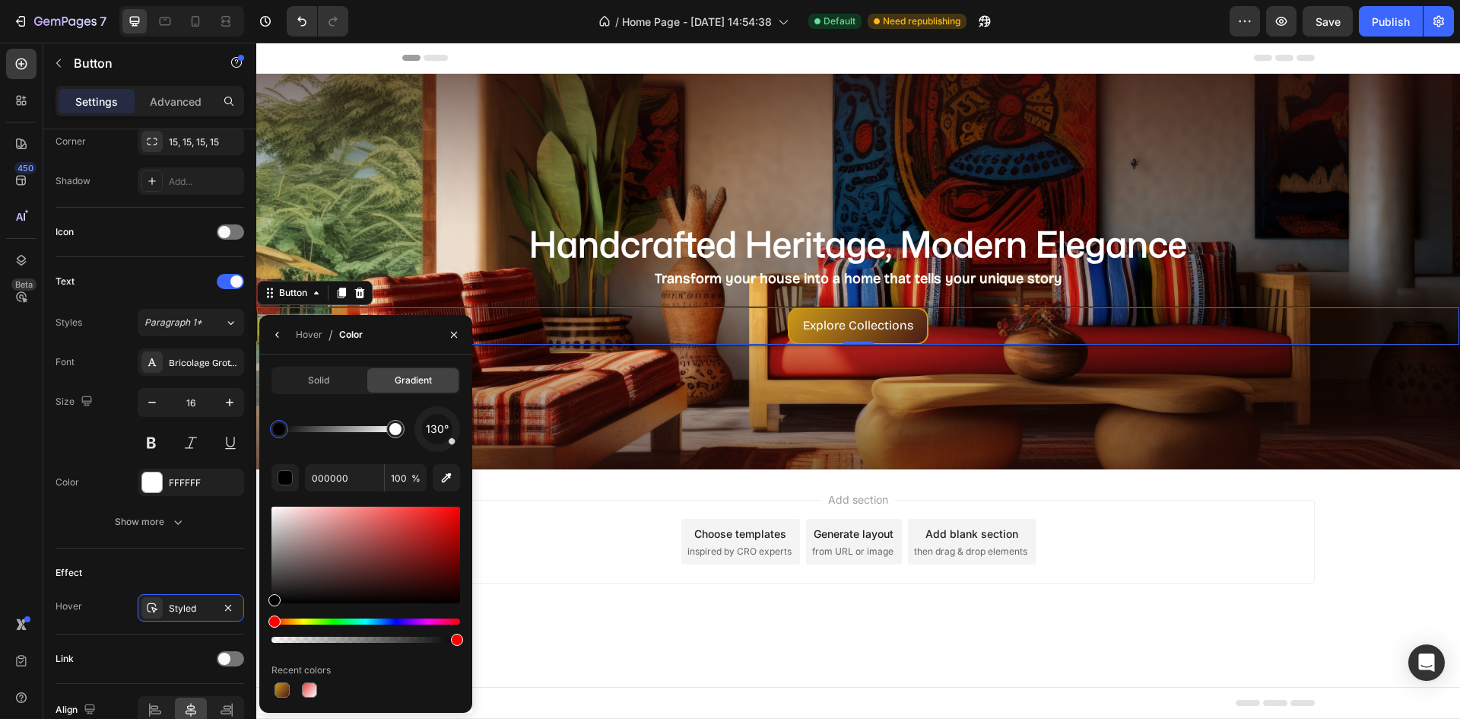
drag, startPoint x: 287, startPoint y: 692, endPoint x: 297, endPoint y: 685, distance: 11.4
click at [291, 688] on div at bounding box center [281, 689] width 21 height 21
drag, startPoint x: 398, startPoint y: 434, endPoint x: 329, endPoint y: 440, distance: 68.6
click at [329, 435] on div at bounding box center [334, 429] width 12 height 12
drag, startPoint x: 279, startPoint y: 430, endPoint x: 395, endPoint y: 428, distance: 115.6
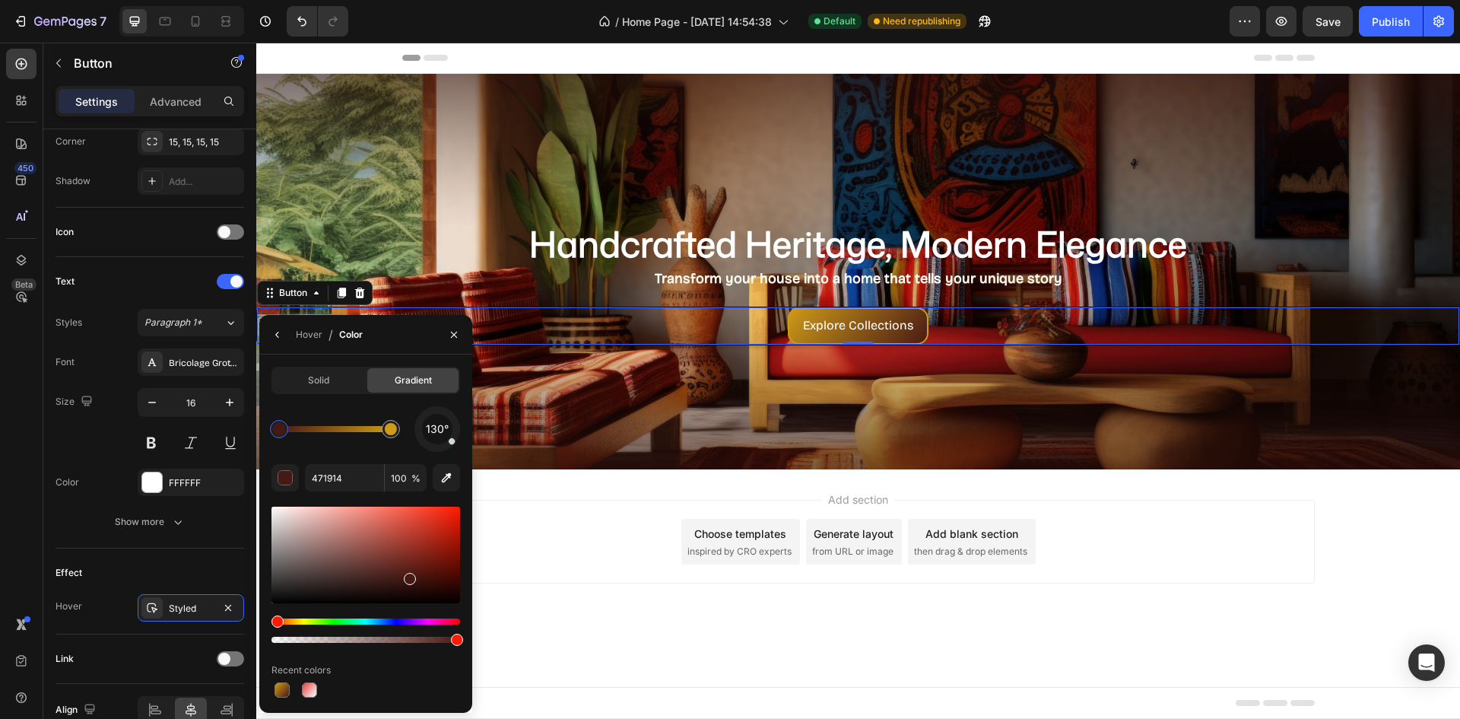
drag, startPoint x: 331, startPoint y: 436, endPoint x: 275, endPoint y: 422, distance: 57.2
click at [275, 422] on div at bounding box center [279, 429] width 18 height 18
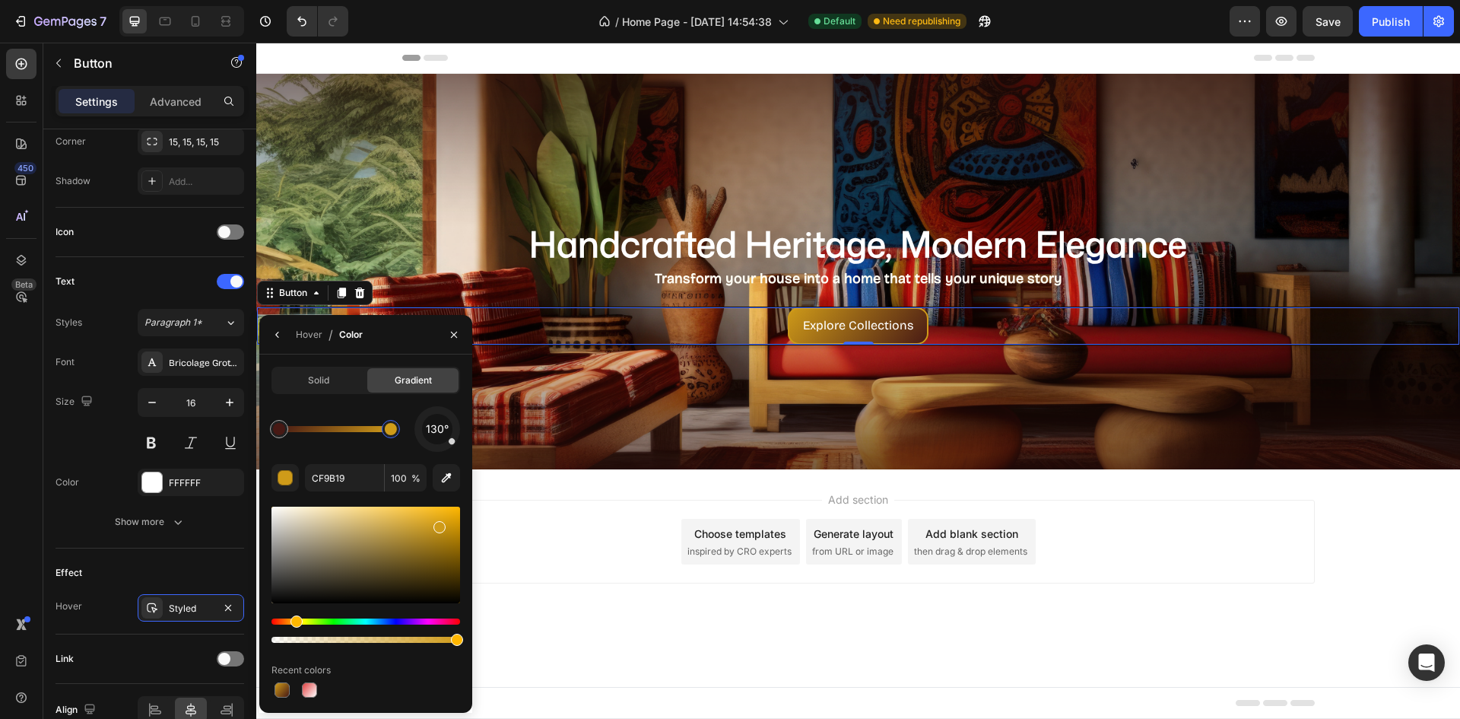
click at [398, 432] on div at bounding box center [391, 429] width 18 height 18
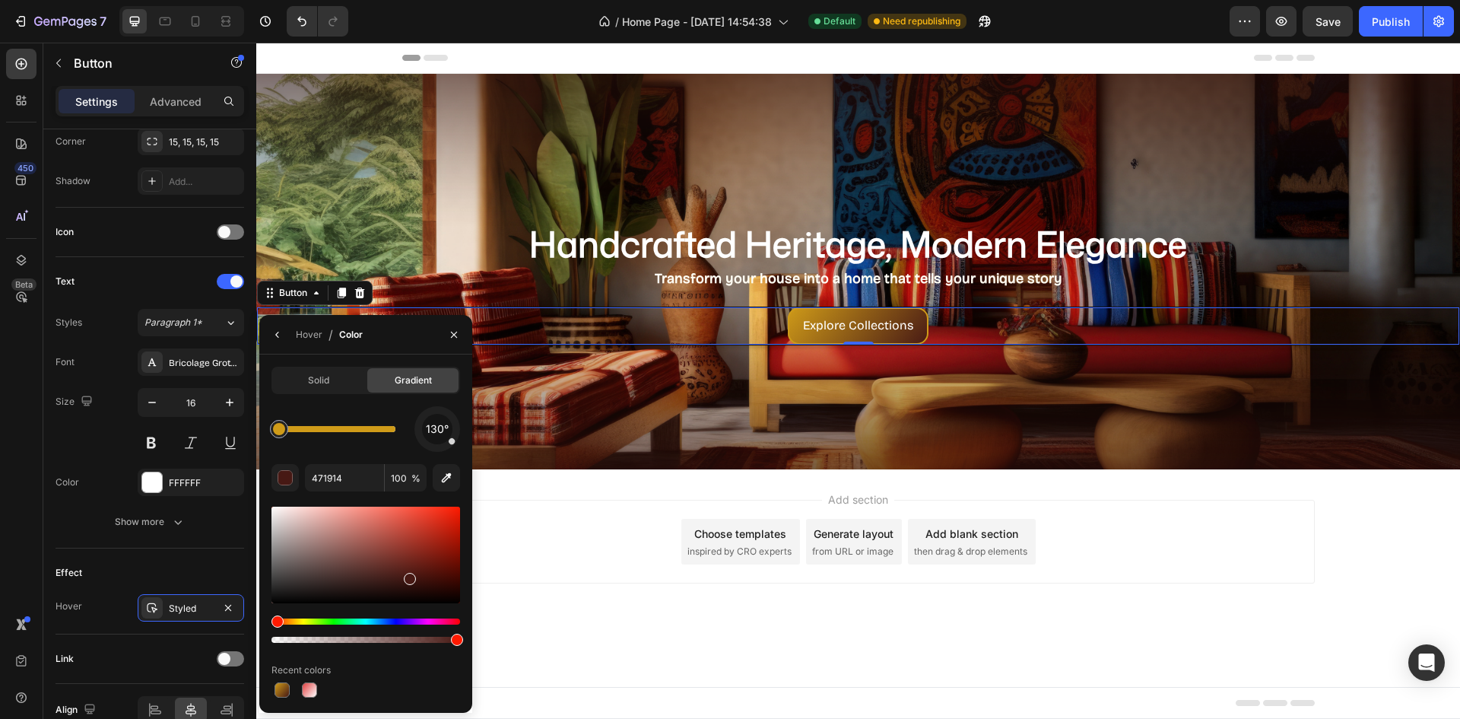
drag, startPoint x: 390, startPoint y: 431, endPoint x: 304, endPoint y: 424, distance: 86.3
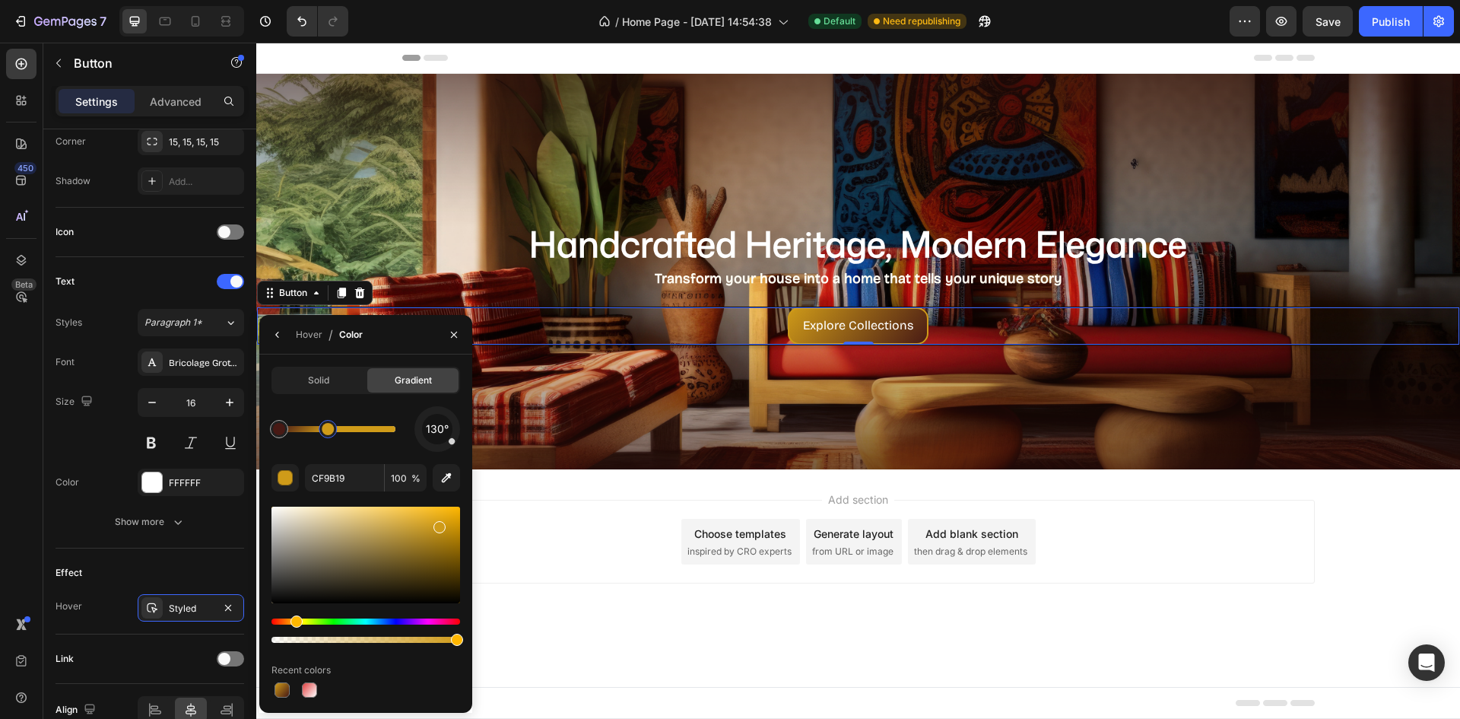
drag, startPoint x: 287, startPoint y: 430, endPoint x: 327, endPoint y: 435, distance: 40.7
click at [334, 434] on div at bounding box center [328, 429] width 12 height 12
drag, startPoint x: 282, startPoint y: 427, endPoint x: 330, endPoint y: 431, distance: 48.1
drag, startPoint x: 338, startPoint y: 427, endPoint x: 352, endPoint y: 443, distance: 22.1
click at [261, 427] on div "Solid Gradient 130° CF9B19 100 % Recent colors" at bounding box center [365, 534] width 213 height 334
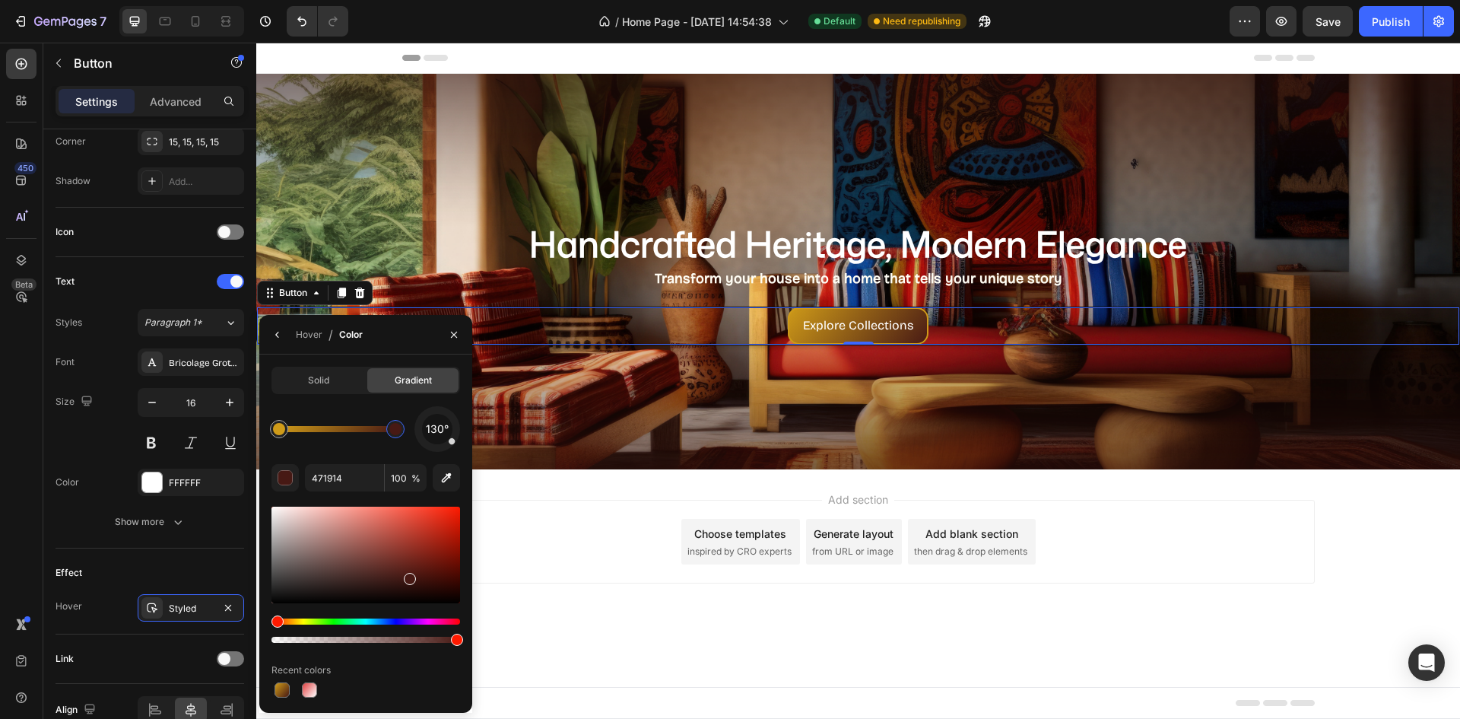
drag, startPoint x: 388, startPoint y: 430, endPoint x: 407, endPoint y: 431, distance: 19.0
click at [409, 430] on div "130°" at bounding box center [365, 429] width 189 height 46
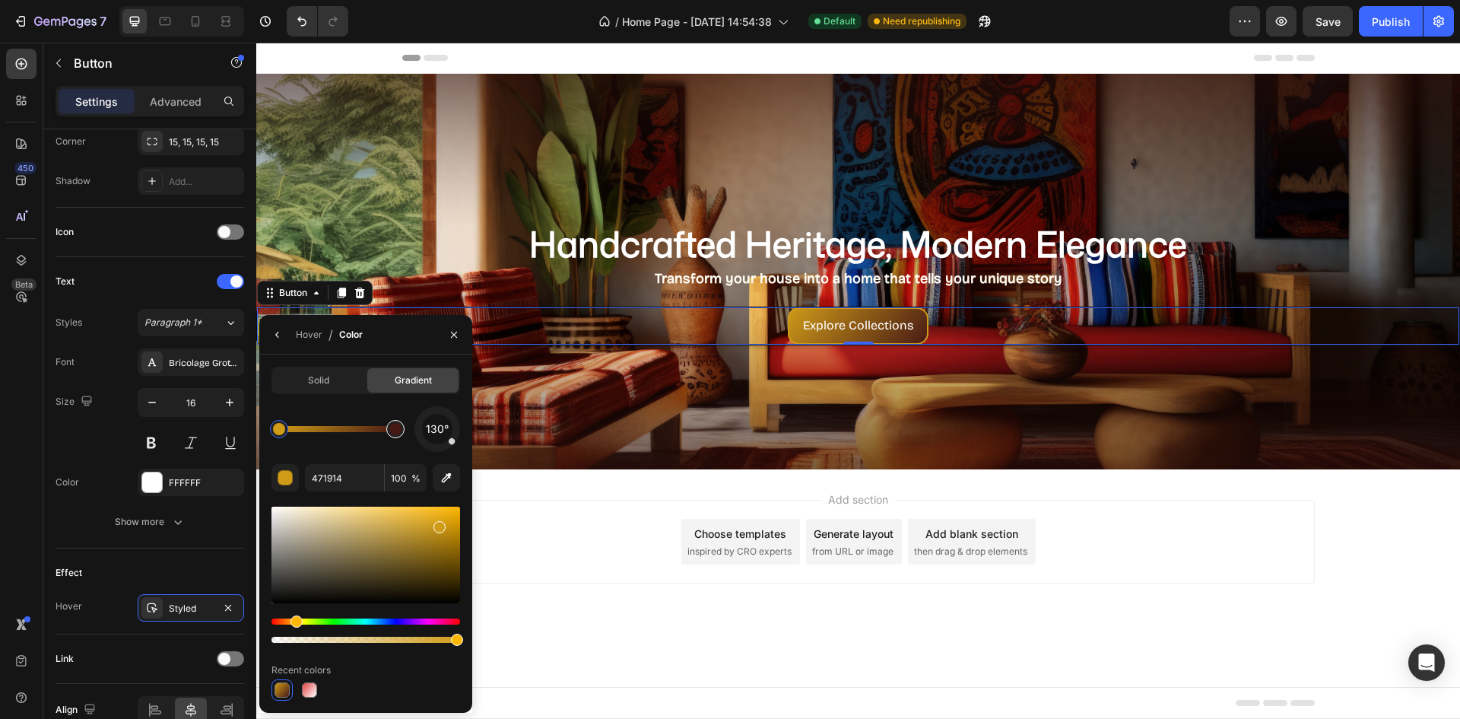
click at [396, 430] on div at bounding box center [395, 429] width 12 height 12
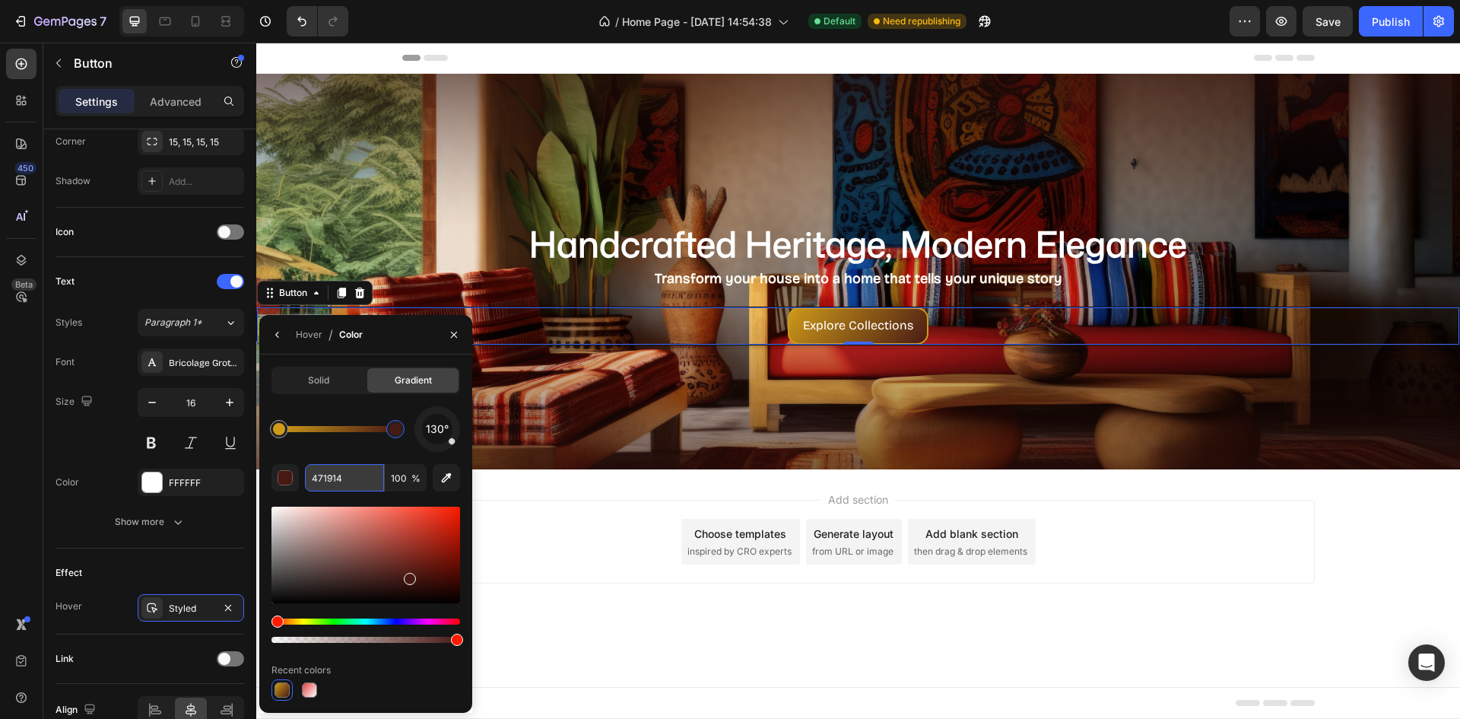
click at [358, 473] on input "471914" at bounding box center [344, 477] width 79 height 27
click at [395, 411] on div "130°" at bounding box center [365, 429] width 189 height 46
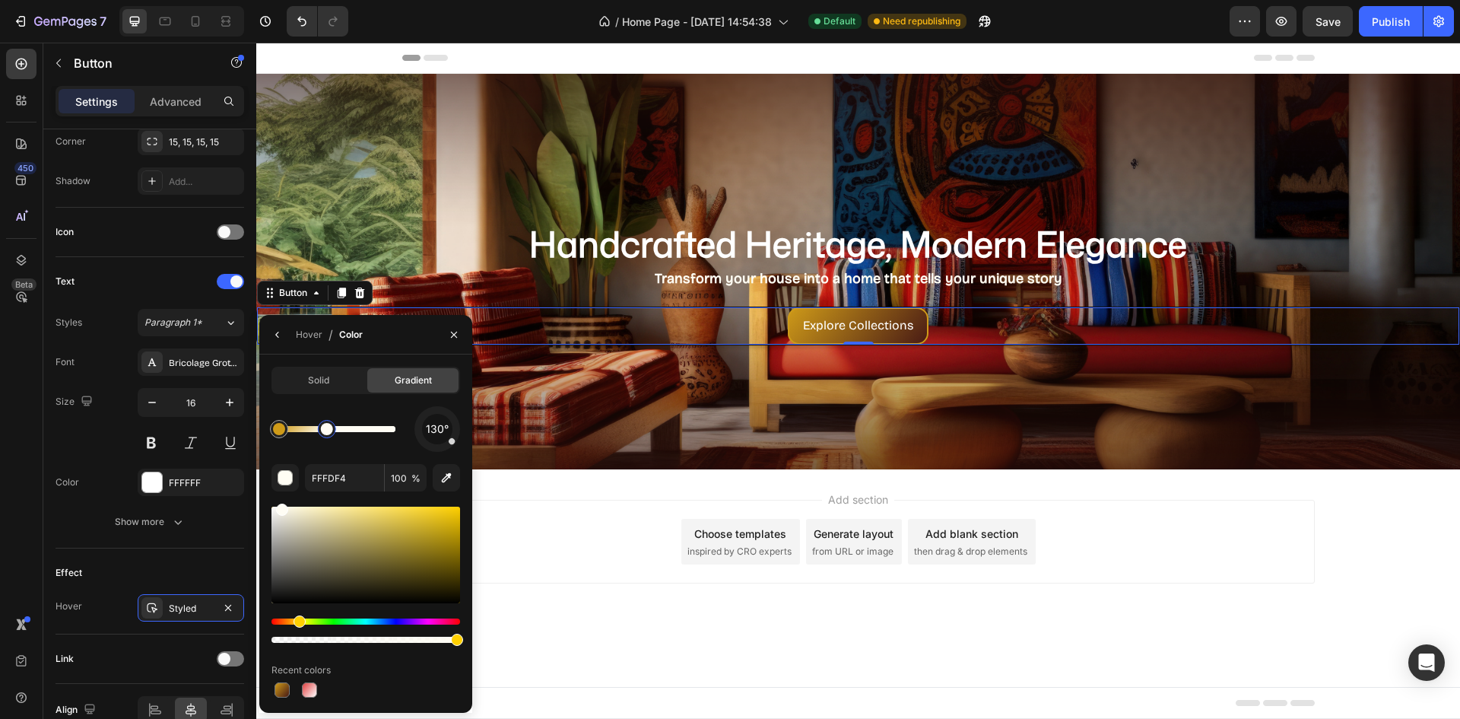
drag, startPoint x: 368, startPoint y: 430, endPoint x: 315, endPoint y: 439, distance: 53.9
click at [326, 436] on div at bounding box center [327, 429] width 18 height 18
drag, startPoint x: 281, startPoint y: 432, endPoint x: 289, endPoint y: 436, distance: 8.9
click at [273, 432] on div at bounding box center [279, 429] width 12 height 12
drag, startPoint x: 325, startPoint y: 427, endPoint x: 425, endPoint y: 430, distance: 99.7
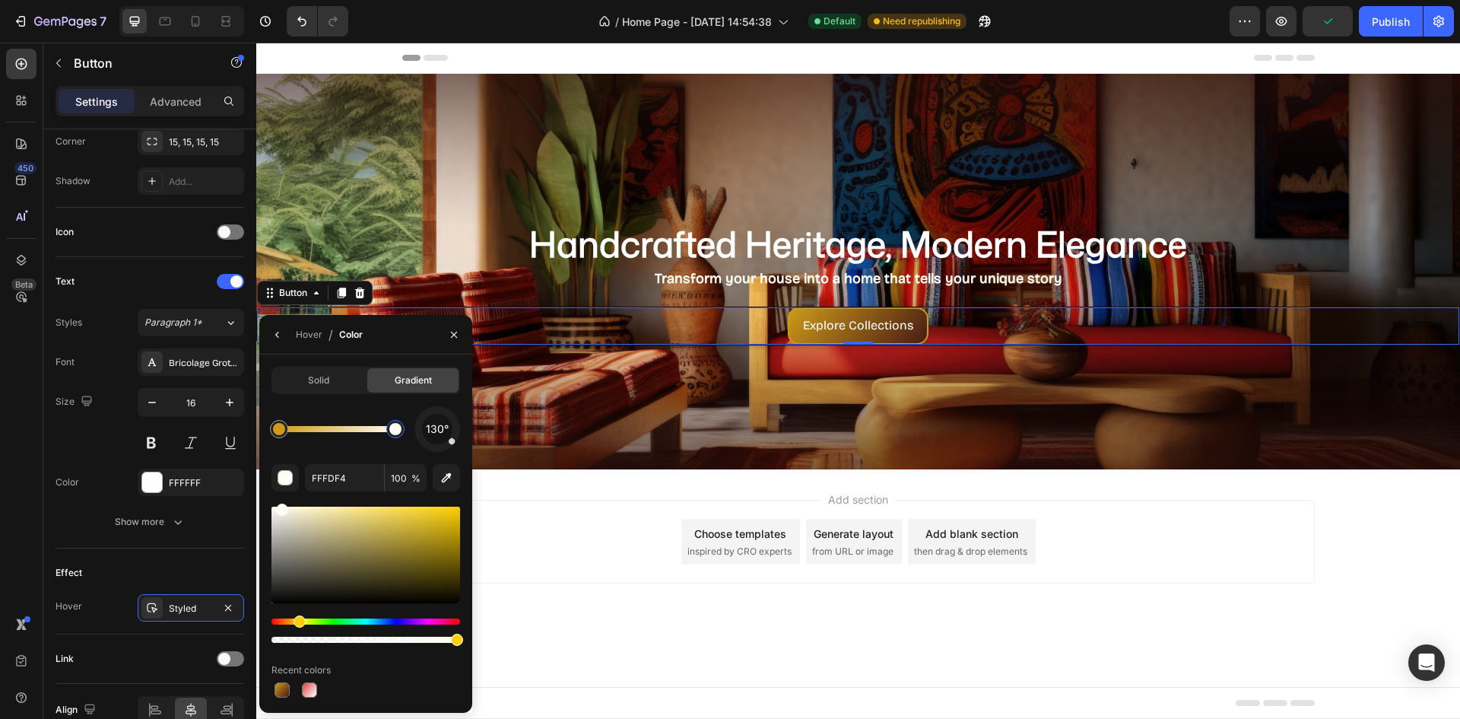
click at [425, 430] on div "130°" at bounding box center [365, 429] width 189 height 46
type input "CF9B19"
drag, startPoint x: 454, startPoint y: 443, endPoint x: 428, endPoint y: 447, distance: 26.1
click at [428, 447] on div at bounding box center [438, 429] width 62 height 62
drag, startPoint x: 430, startPoint y: 443, endPoint x: 459, endPoint y: 443, distance: 29.7
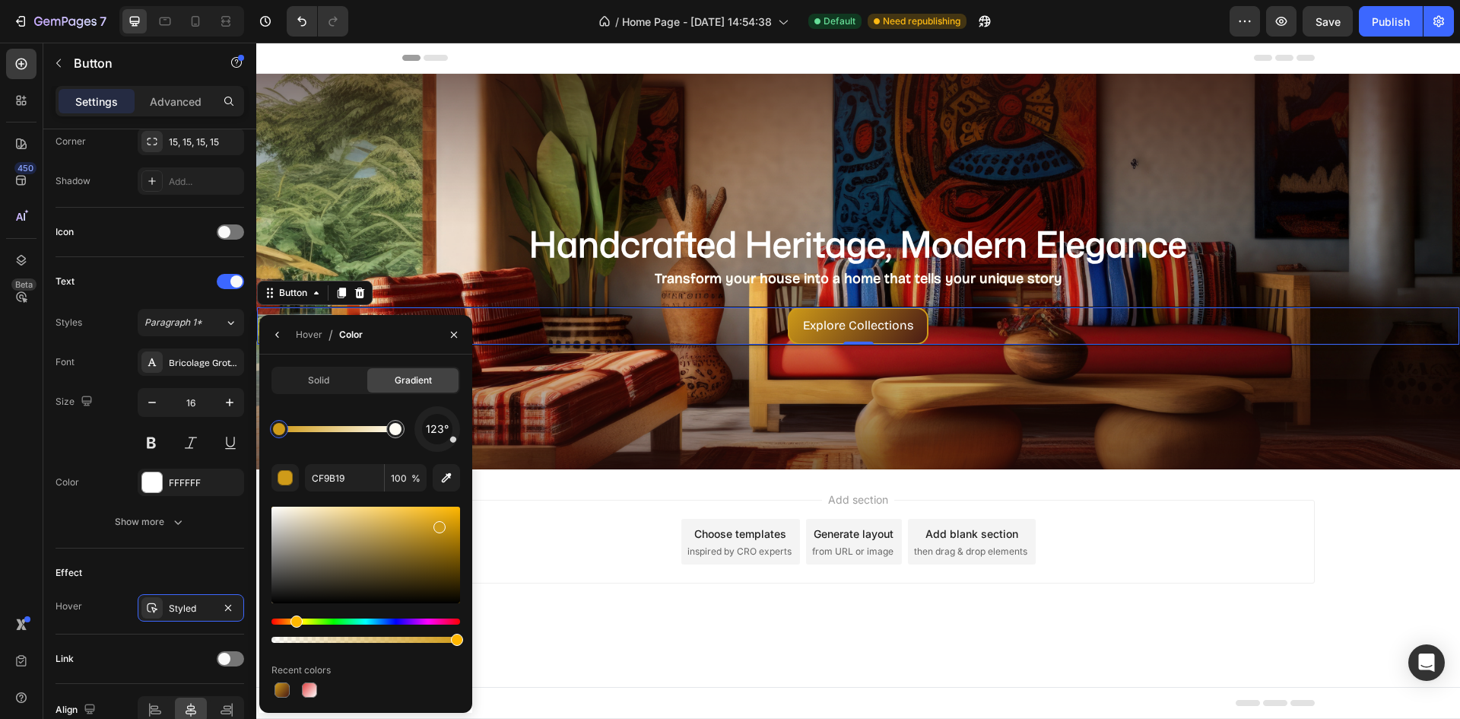
click at [459, 443] on div "123°" at bounding box center [437, 429] width 46 height 46
drag, startPoint x: 454, startPoint y: 438, endPoint x: 443, endPoint y: 442, distance: 11.3
click at [443, 442] on div "155°" at bounding box center [437, 429] width 46 height 46
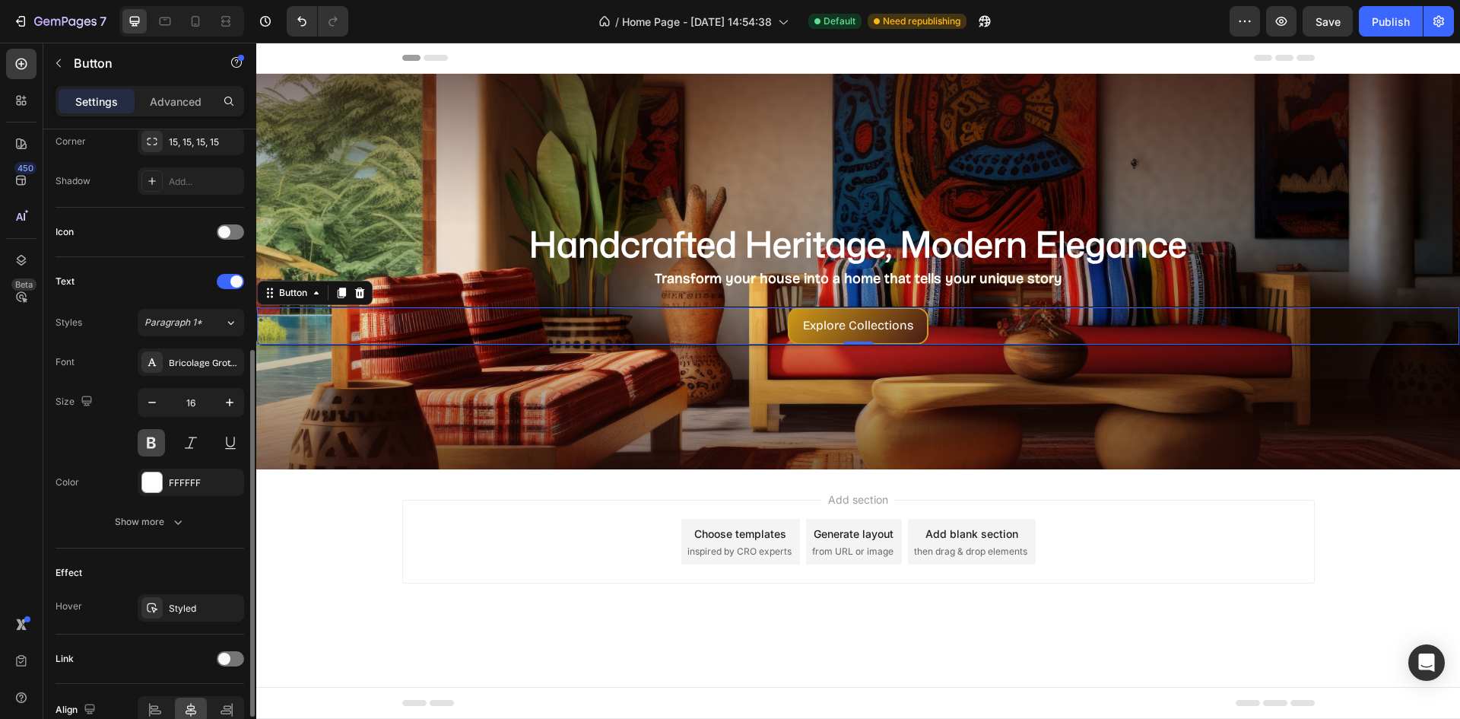
click at [144, 443] on button at bounding box center [151, 442] width 27 height 27
click at [227, 402] on icon "button" at bounding box center [230, 402] width 8 height 8
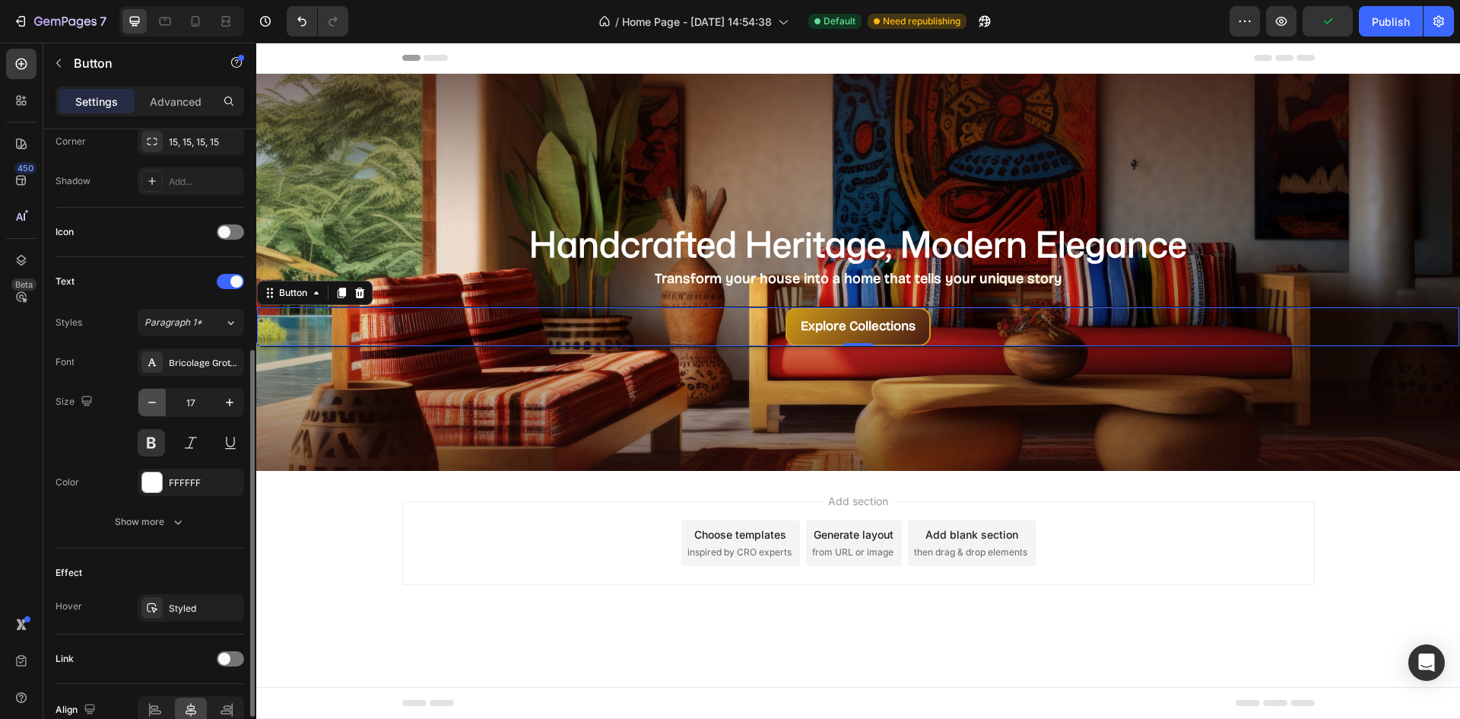
click at [148, 404] on icon "button" at bounding box center [151, 402] width 15 height 15
type input "16"
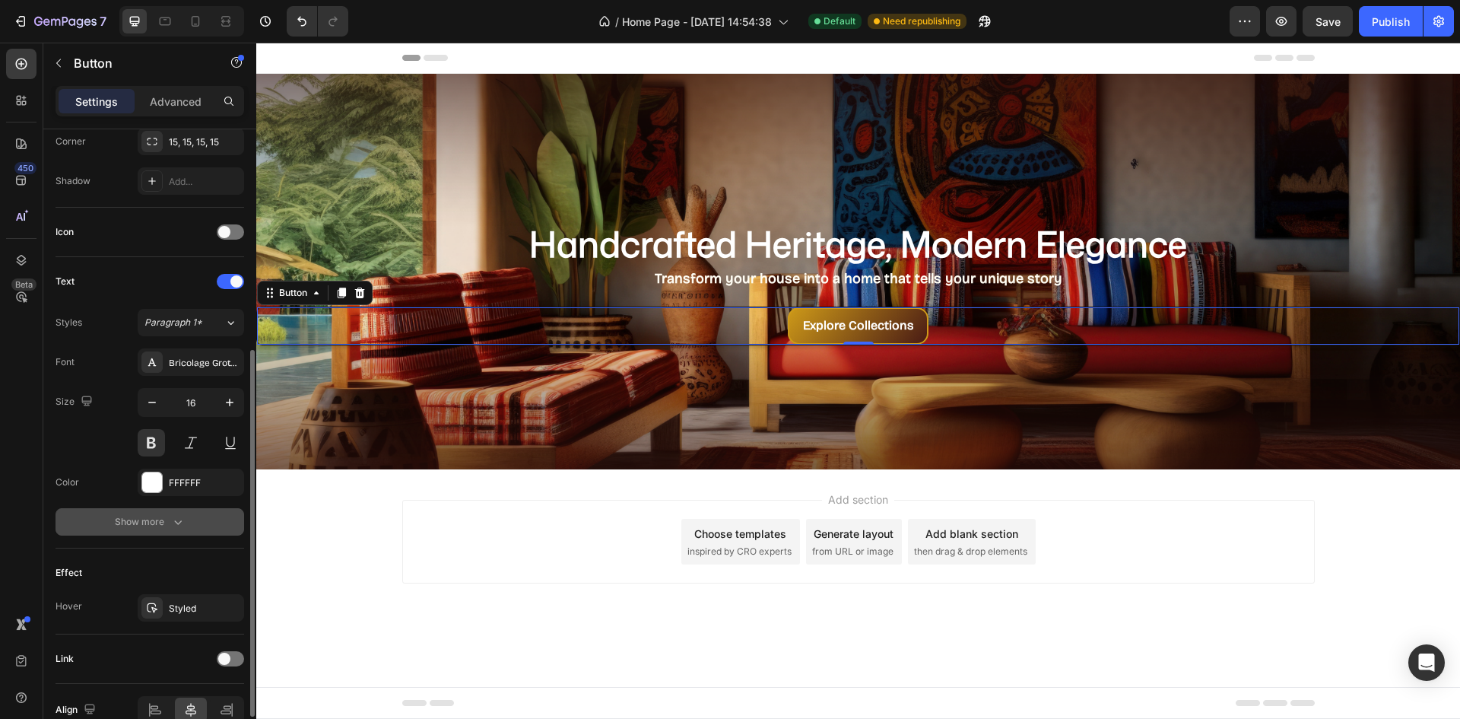
click at [120, 527] on div "Show more" at bounding box center [150, 521] width 71 height 15
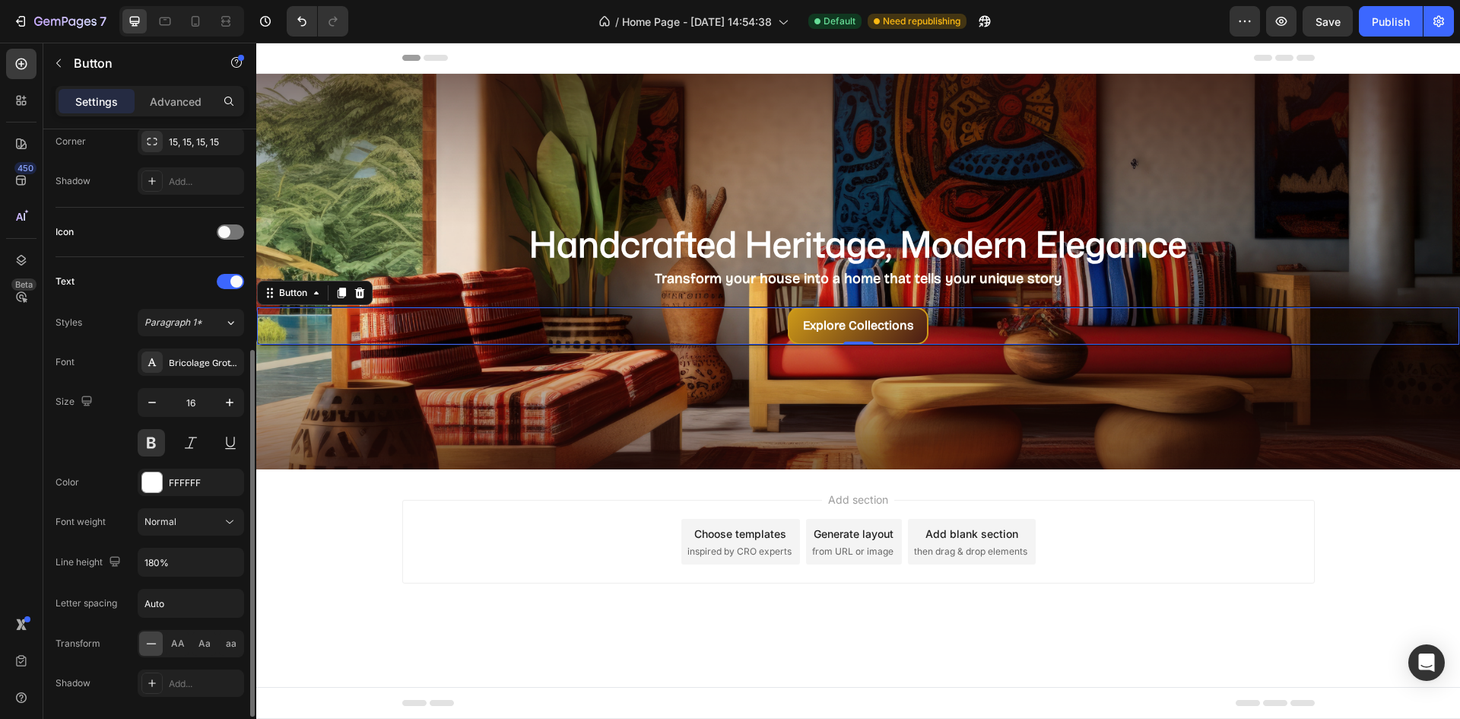
click at [113, 467] on div "Font Bricolage Grotesque Size 16 Color FFFFFF Font weight Normal Line height 18…" at bounding box center [150, 542] width 189 height 388
click at [183, 525] on div "Normal" at bounding box center [183, 522] width 78 height 14
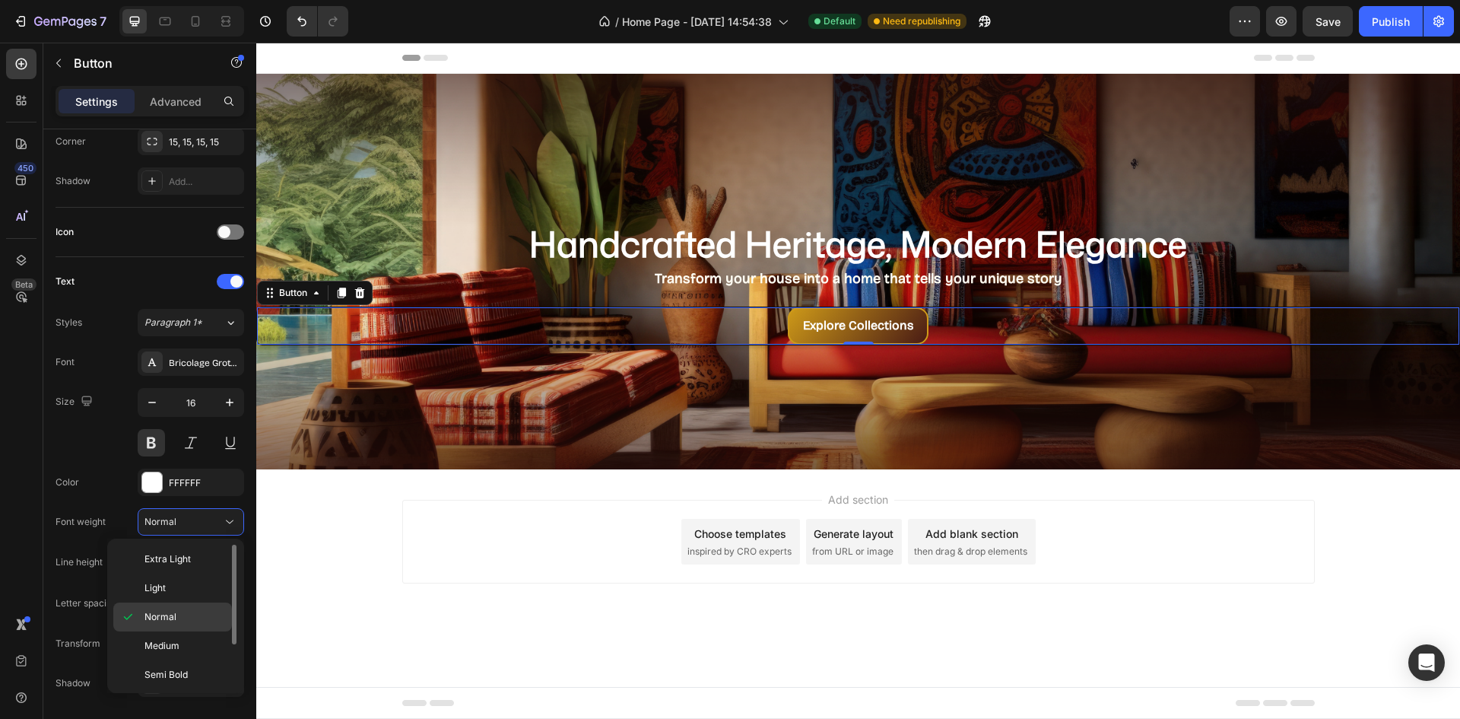
scroll to position [60, 0]
drag, startPoint x: 91, startPoint y: 486, endPoint x: 138, endPoint y: 475, distance: 48.3
click at [94, 486] on div "Color FFFFFF" at bounding box center [150, 481] width 189 height 27
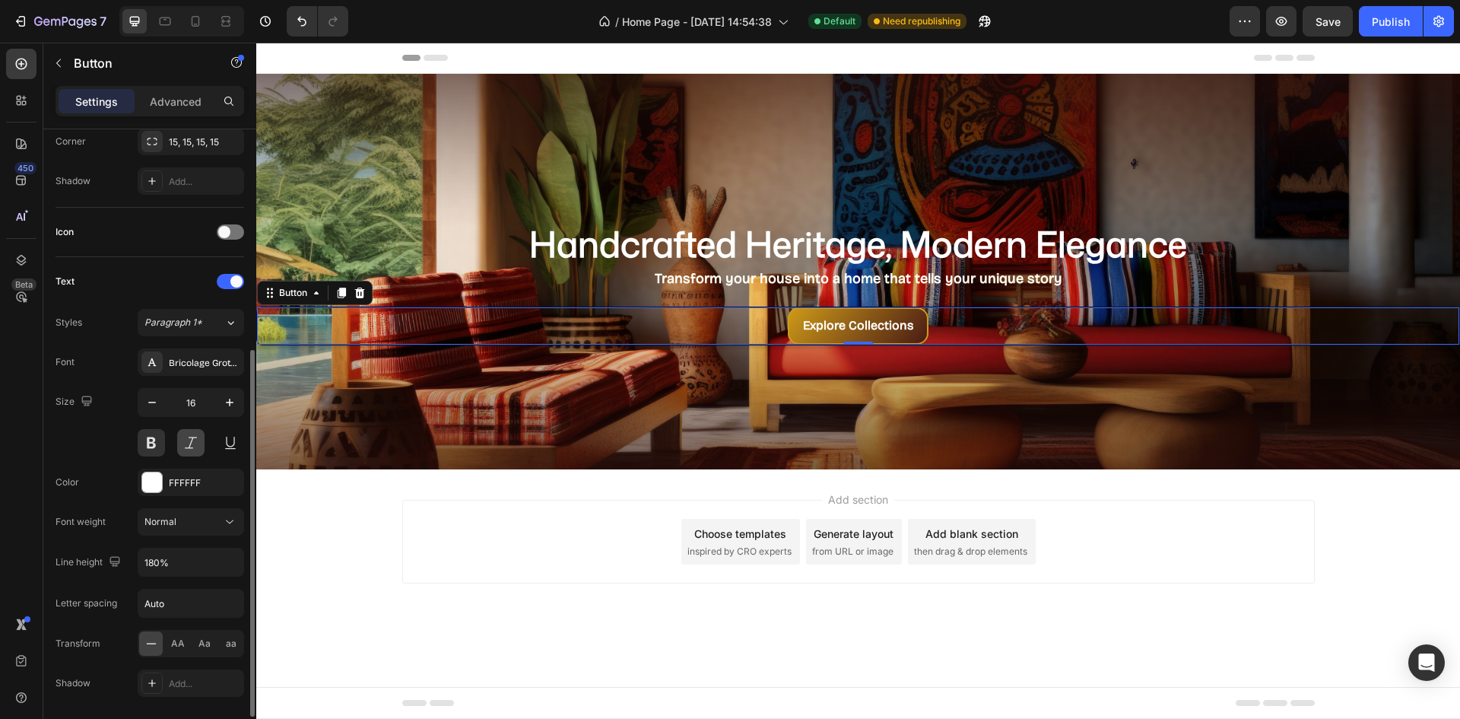
click at [195, 441] on button at bounding box center [190, 442] width 27 height 27
click at [145, 446] on button at bounding box center [151, 442] width 27 height 27
drag, startPoint x: 194, startPoint y: 444, endPoint x: 186, endPoint y: 446, distance: 7.8
click at [195, 443] on button at bounding box center [190, 442] width 27 height 27
click at [154, 446] on button at bounding box center [151, 442] width 27 height 27
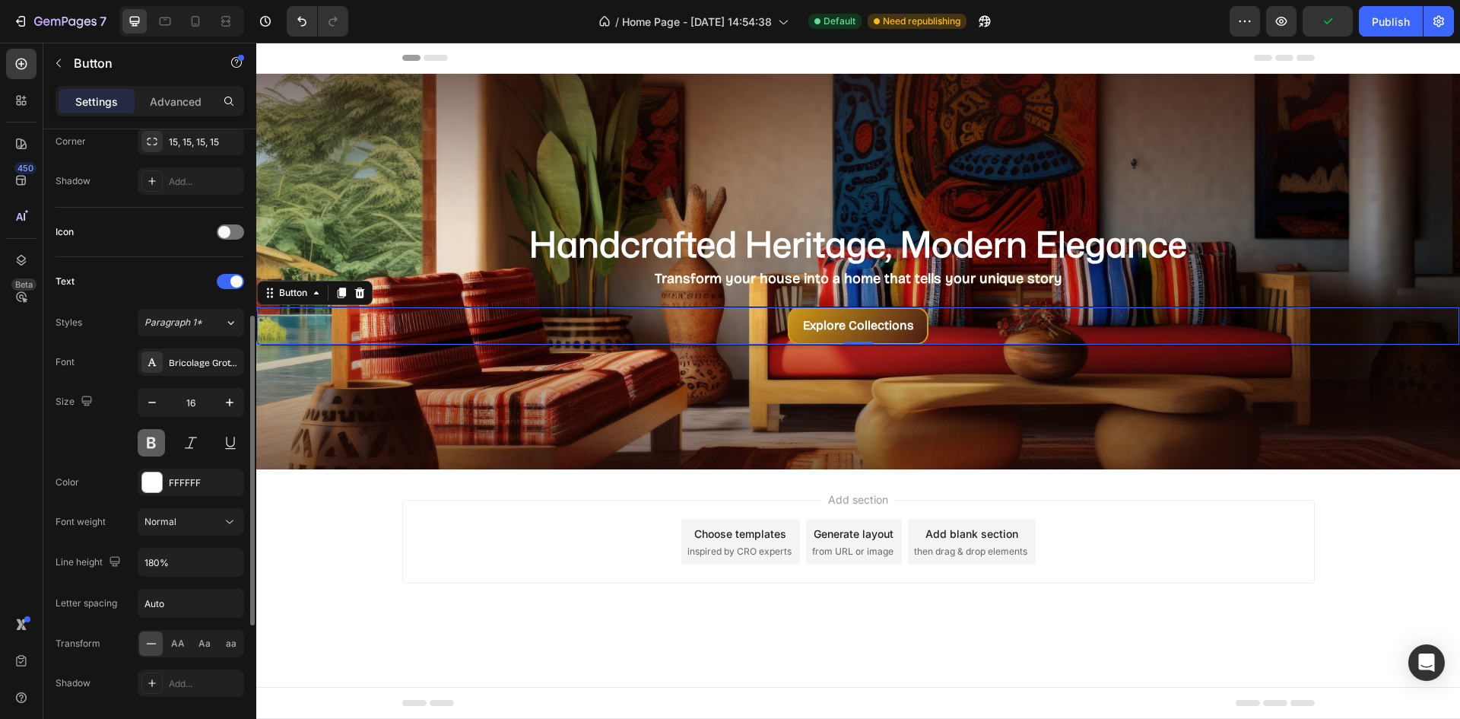
drag, startPoint x: 148, startPoint y: 446, endPoint x: 161, endPoint y: 434, distance: 17.8
click at [148, 444] on button at bounding box center [151, 442] width 27 height 27
click at [205, 528] on div "Normal" at bounding box center [183, 522] width 78 height 14
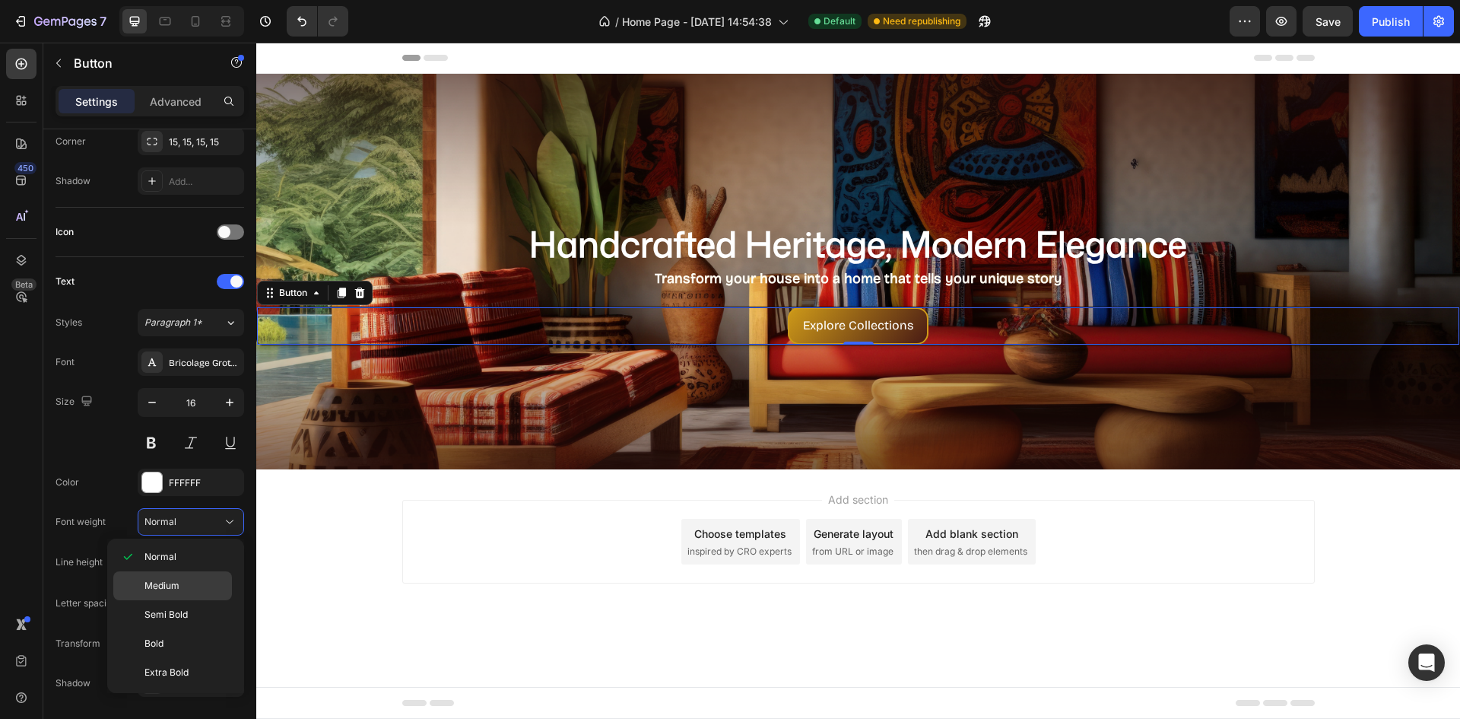
click at [194, 586] on p "Medium" at bounding box center [184, 586] width 81 height 14
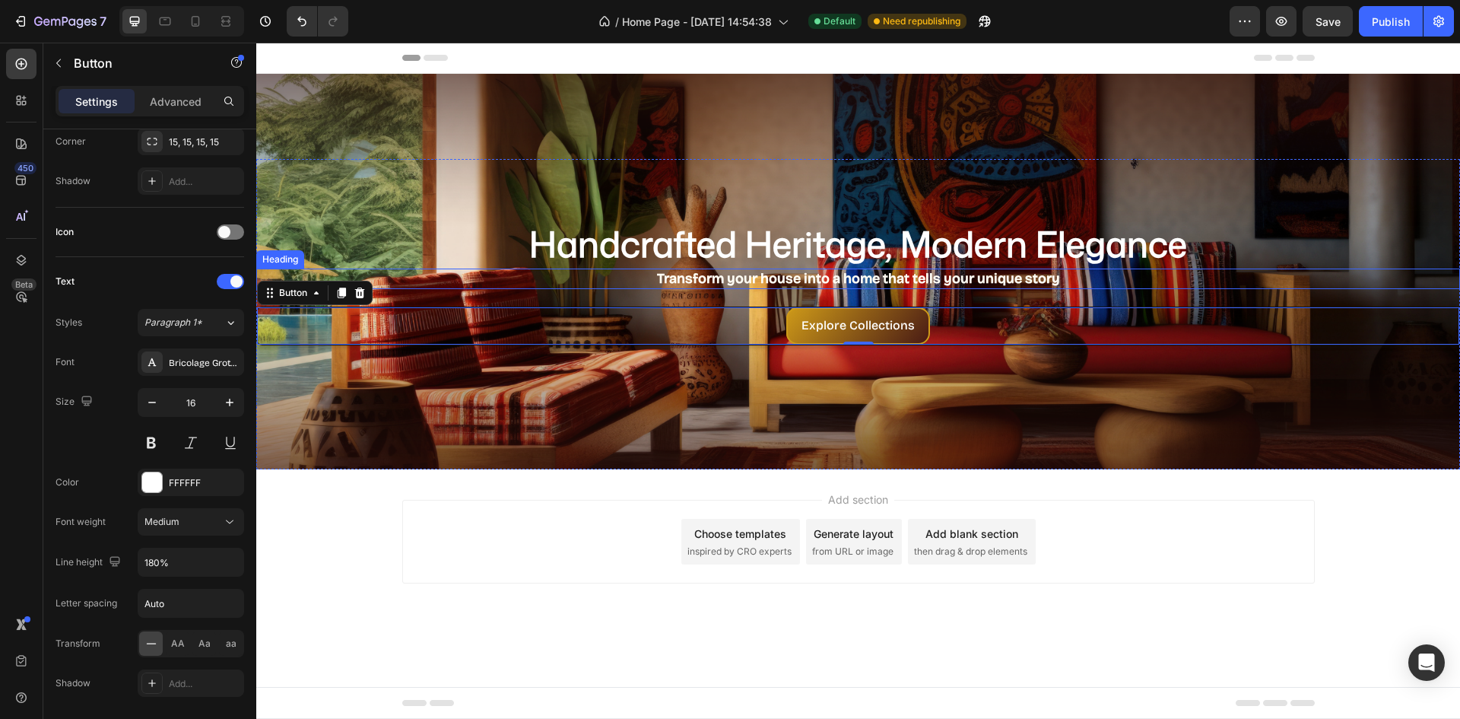
click at [673, 284] on strong "Transform your house into a home that tells your unique story" at bounding box center [858, 278] width 403 height 17
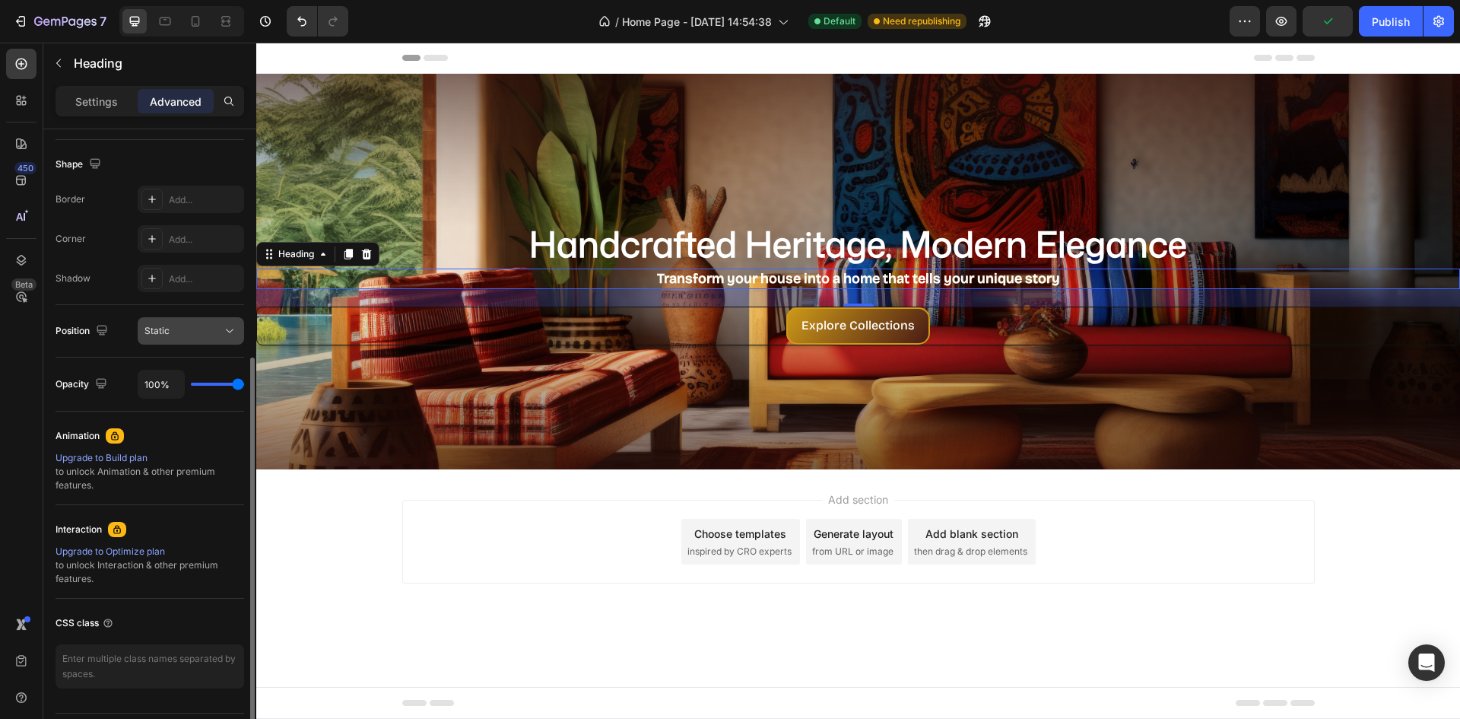
scroll to position [0, 0]
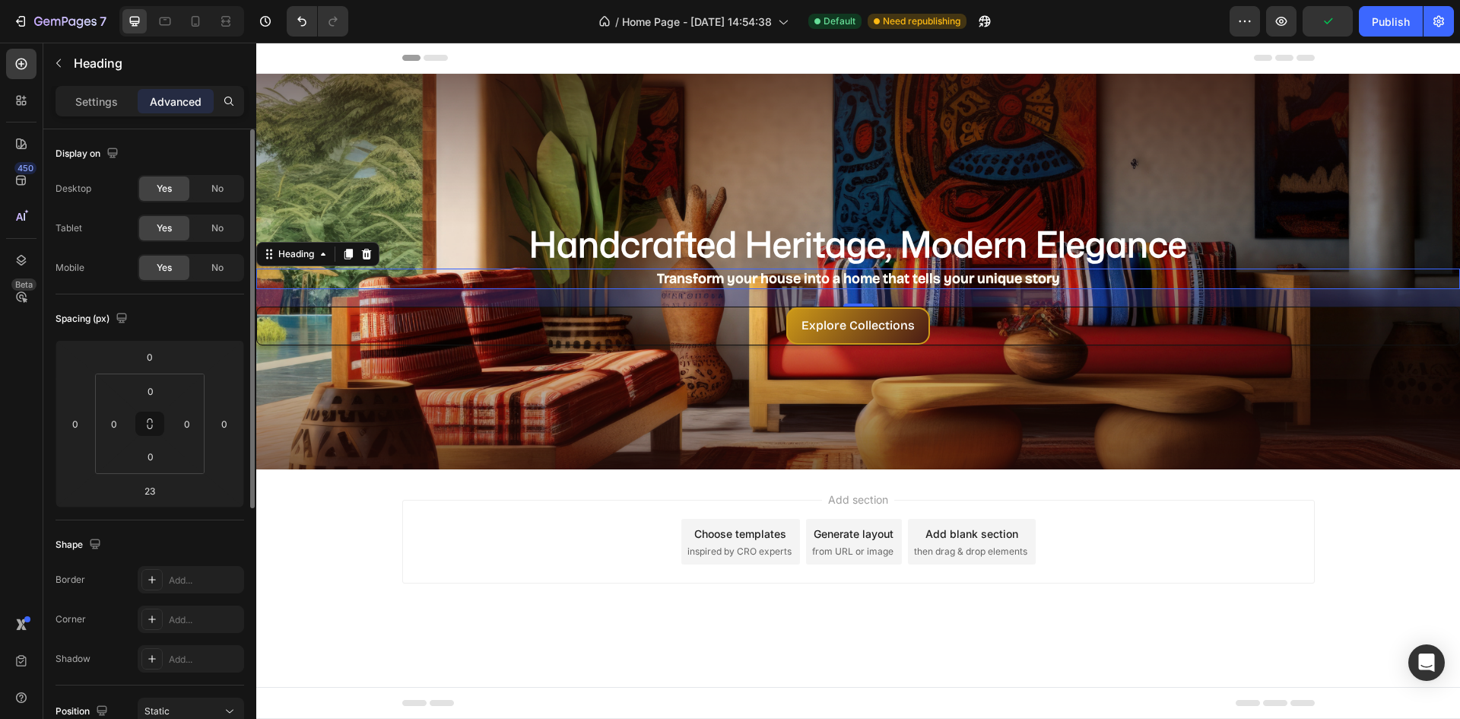
drag, startPoint x: 103, startPoint y: 96, endPoint x: 87, endPoint y: 160, distance: 65.8
click at [103, 97] on p "Settings" at bounding box center [96, 102] width 43 height 16
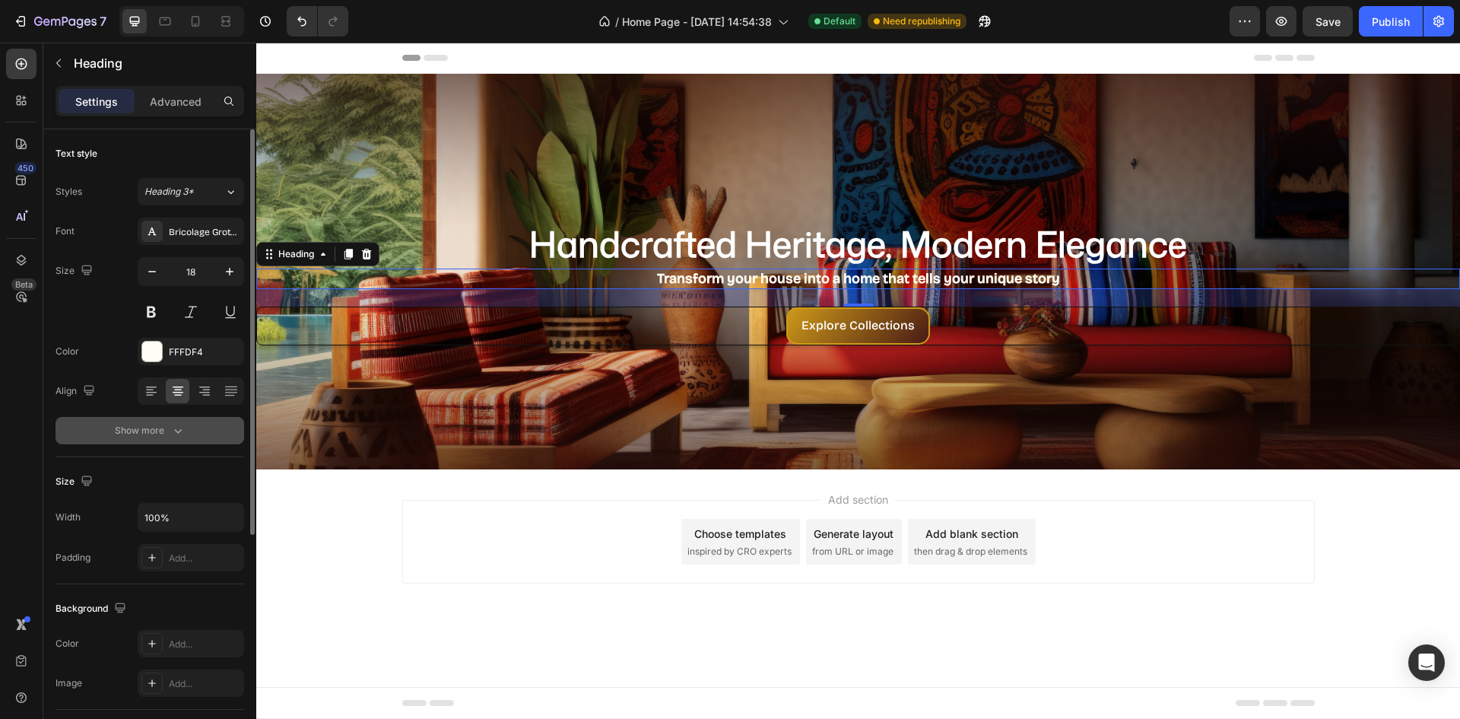
click at [157, 432] on div "Show more" at bounding box center [150, 430] width 71 height 15
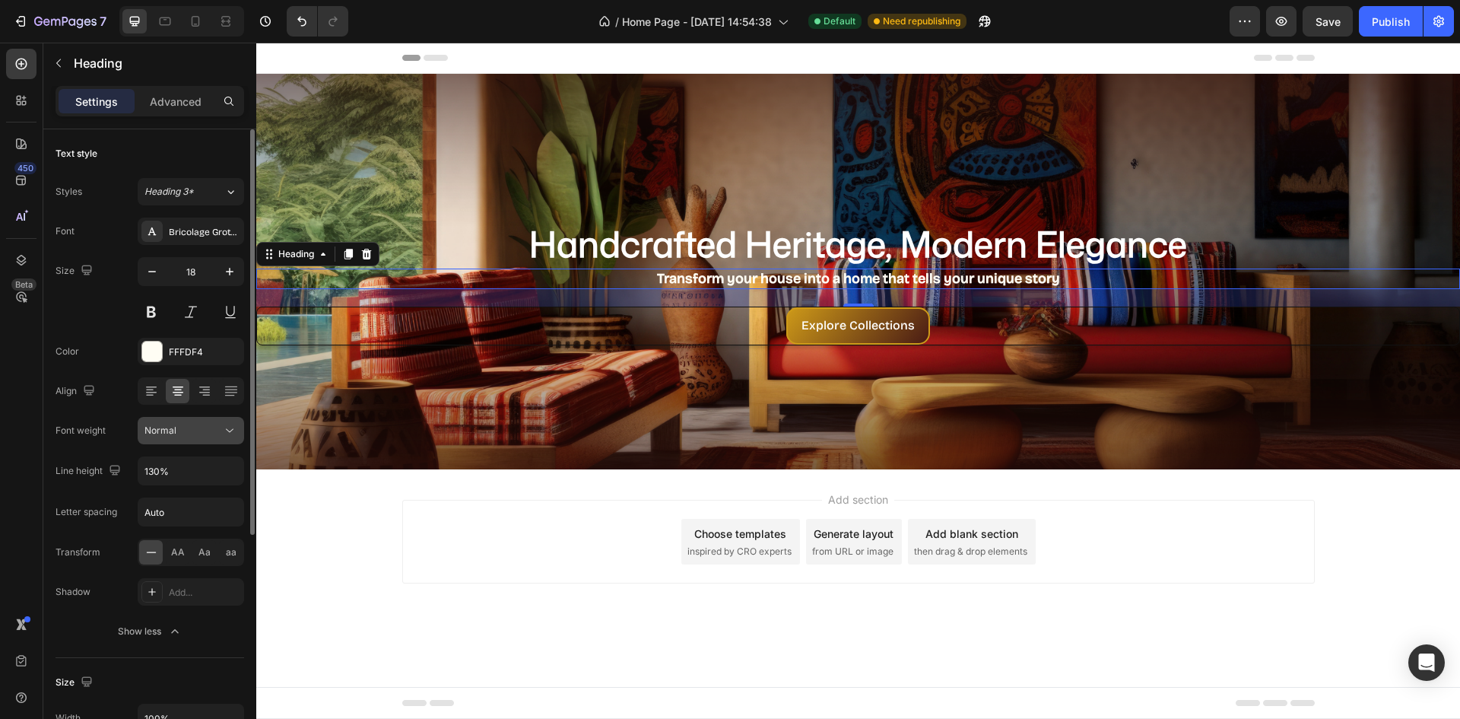
click at [189, 433] on div "Normal" at bounding box center [183, 431] width 78 height 14
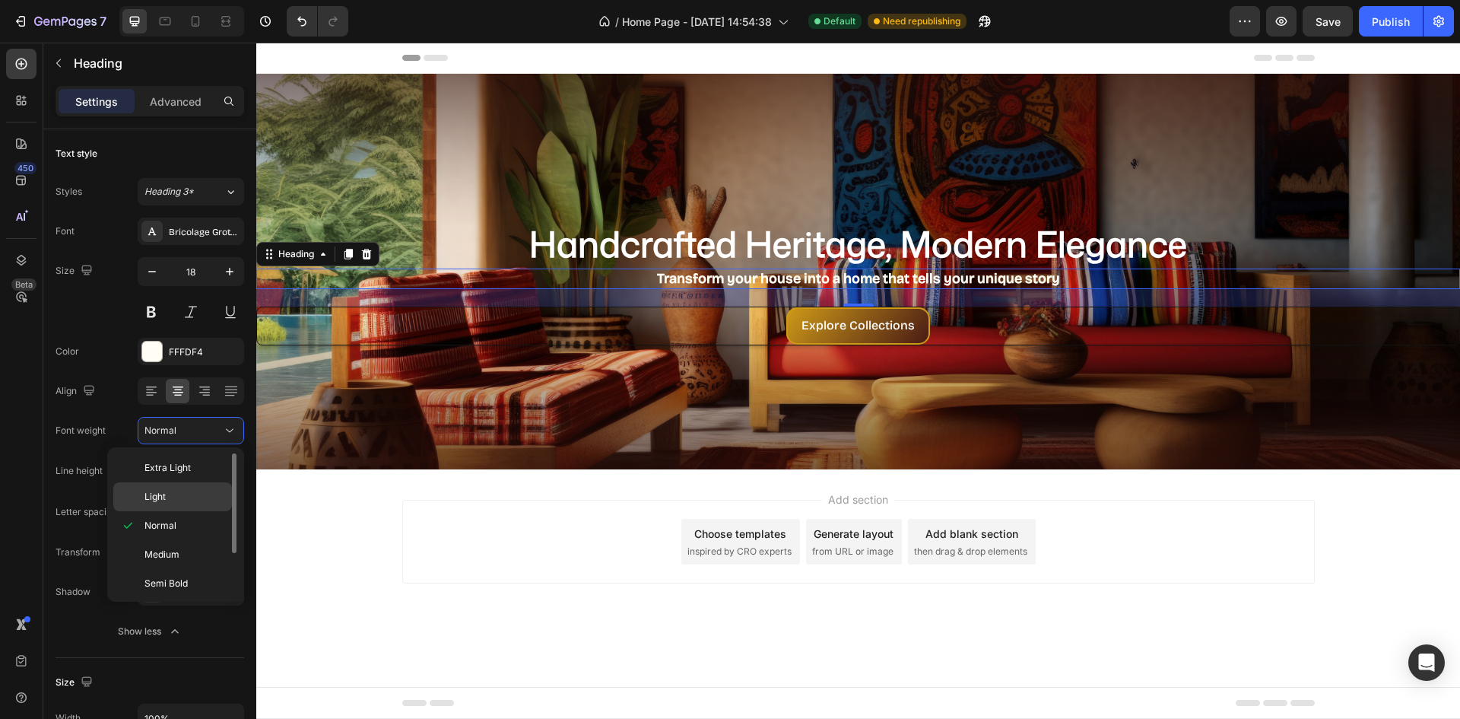
click at [185, 497] on p "Light" at bounding box center [184, 497] width 81 height 14
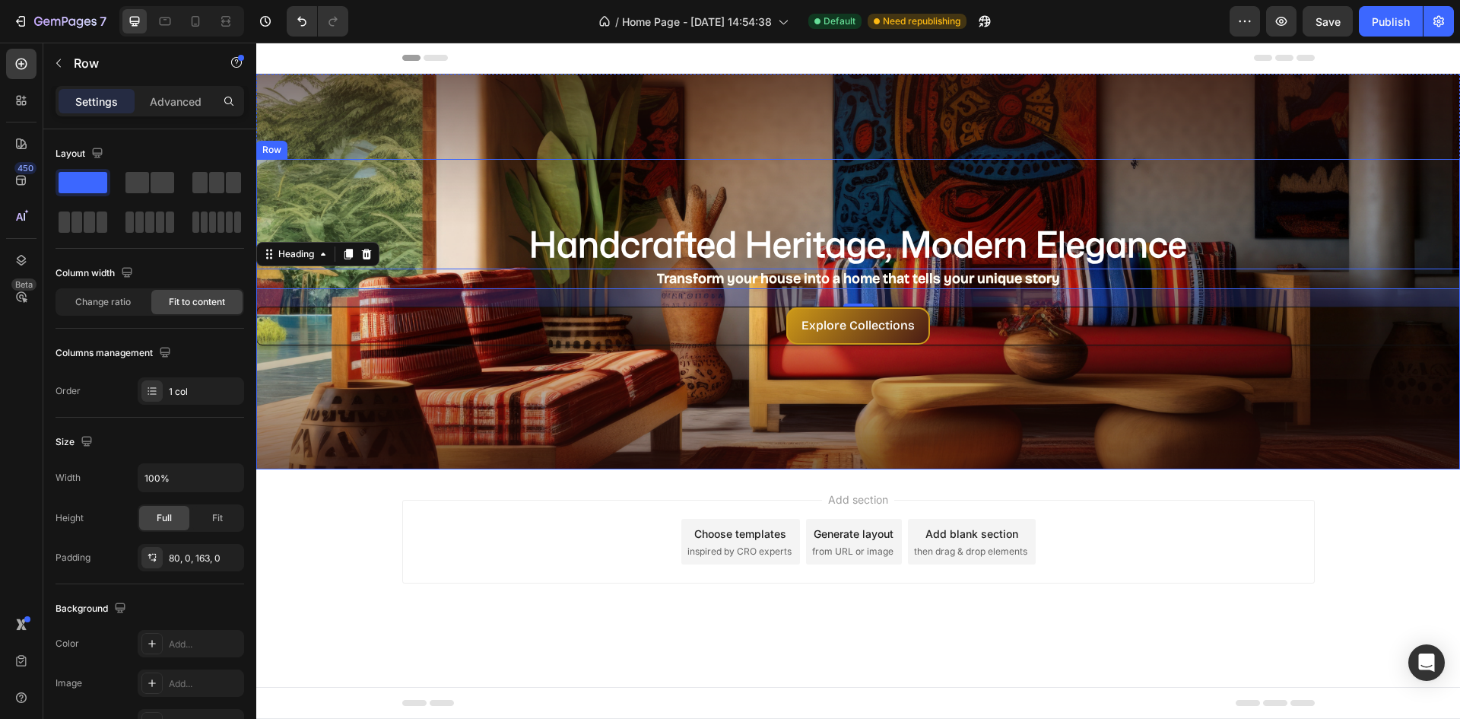
click at [881, 424] on div "⁠⁠⁠⁠⁠⁠⁠ Handcrafted Heritage, Modern Elegance Heading ⁠⁠⁠⁠⁠⁠⁠ Transform your ho…" at bounding box center [858, 314] width 1204 height 310
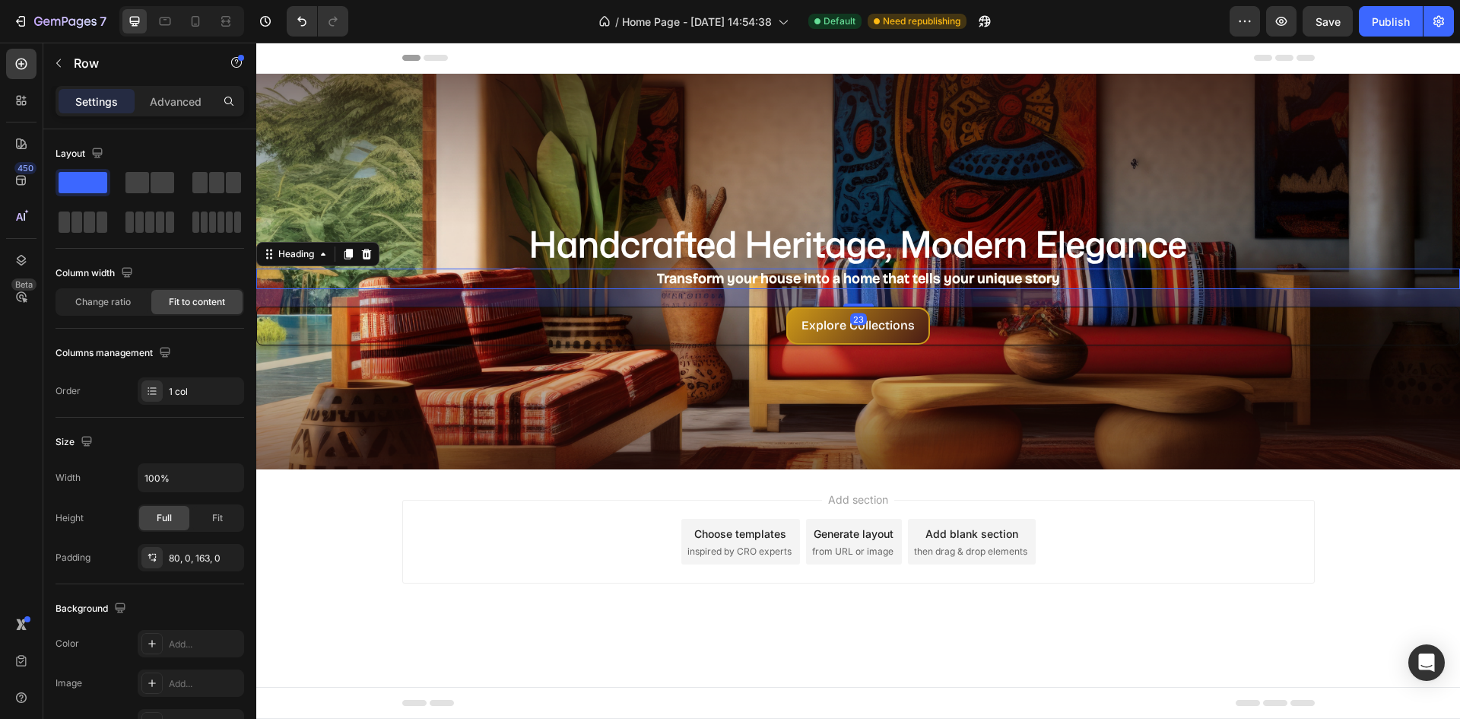
click at [789, 275] on strong "Transform your house into a home that tells your unique story" at bounding box center [858, 278] width 403 height 17
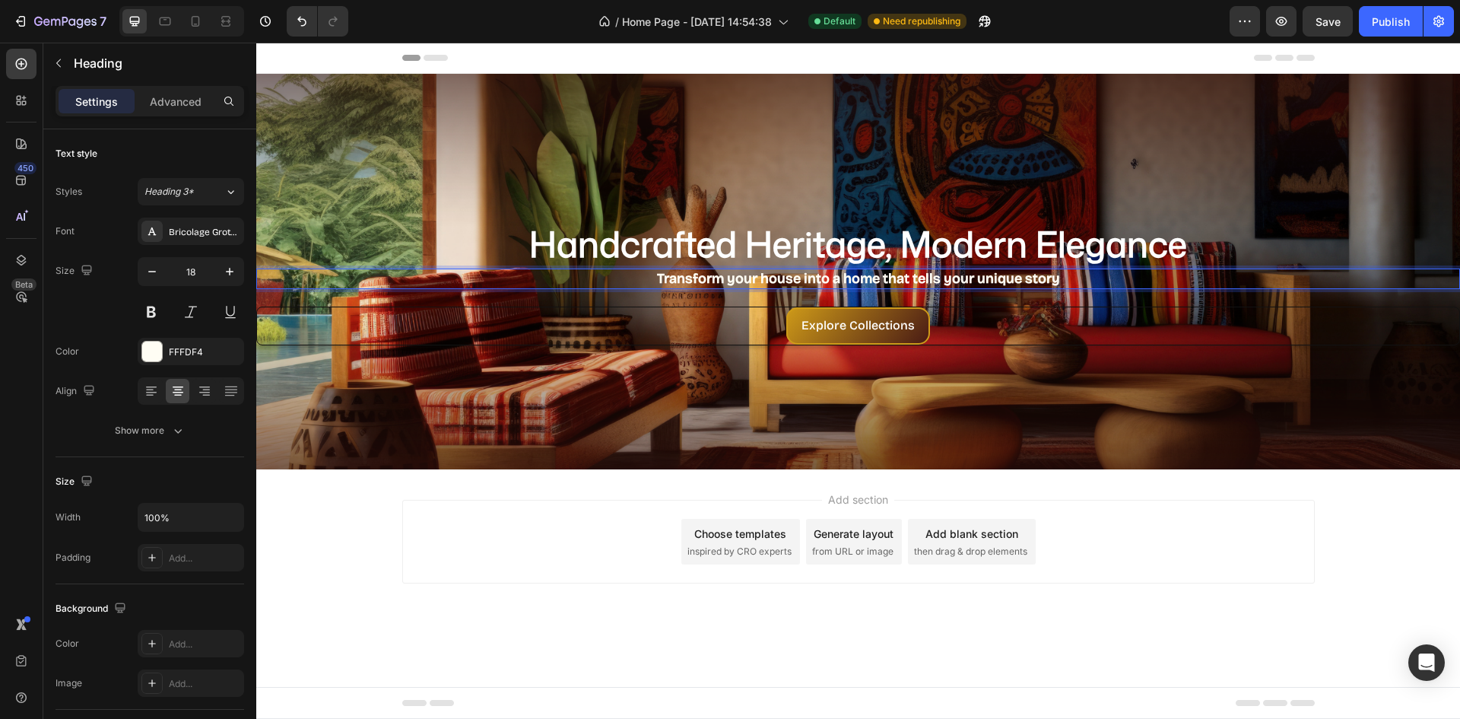
click at [795, 277] on strong "Transform your house into a home that tells your unique story" at bounding box center [858, 278] width 403 height 17
drag, startPoint x: 795, startPoint y: 277, endPoint x: 805, endPoint y: 282, distance: 10.6
click at [796, 278] on strong "Transform your house into a home that tells your unique story" at bounding box center [858, 278] width 403 height 17
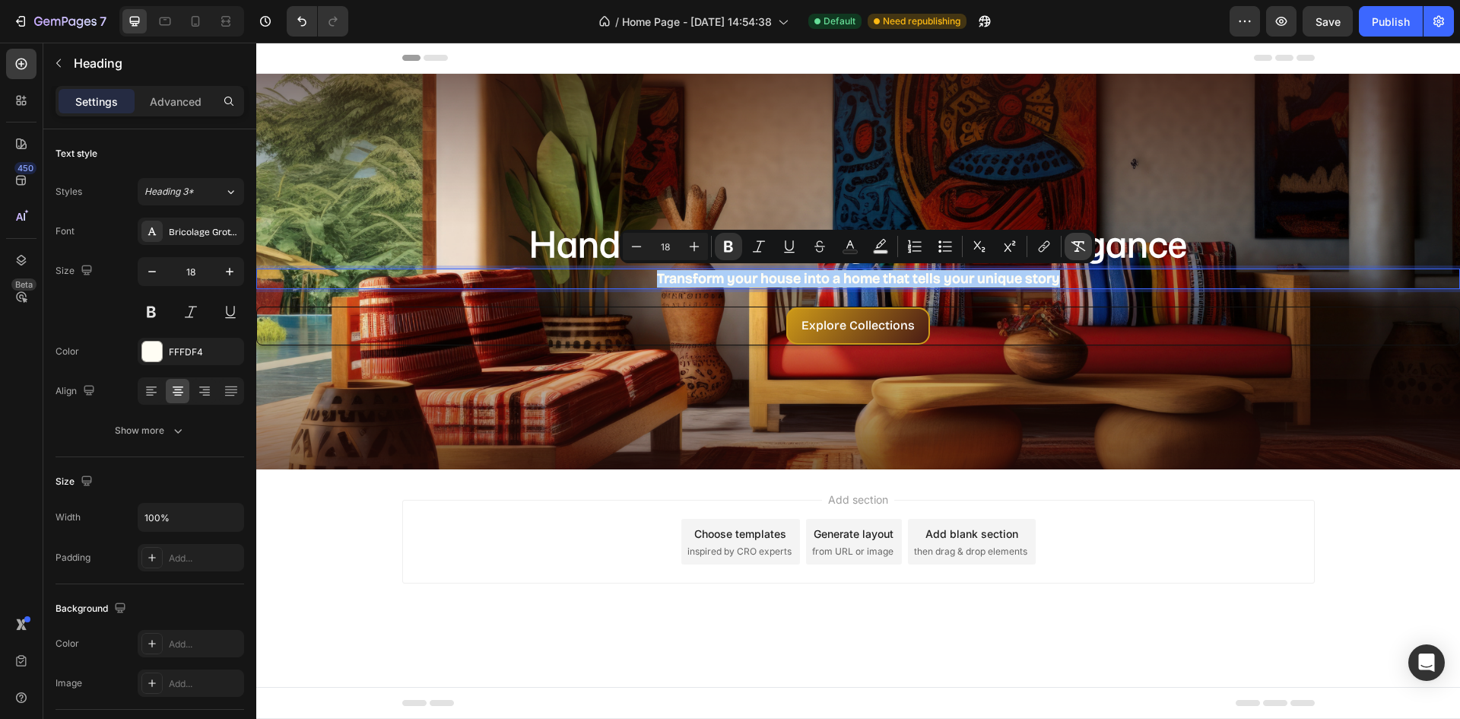
click at [1070, 249] on button "Remove Format" at bounding box center [1078, 246] width 27 height 27
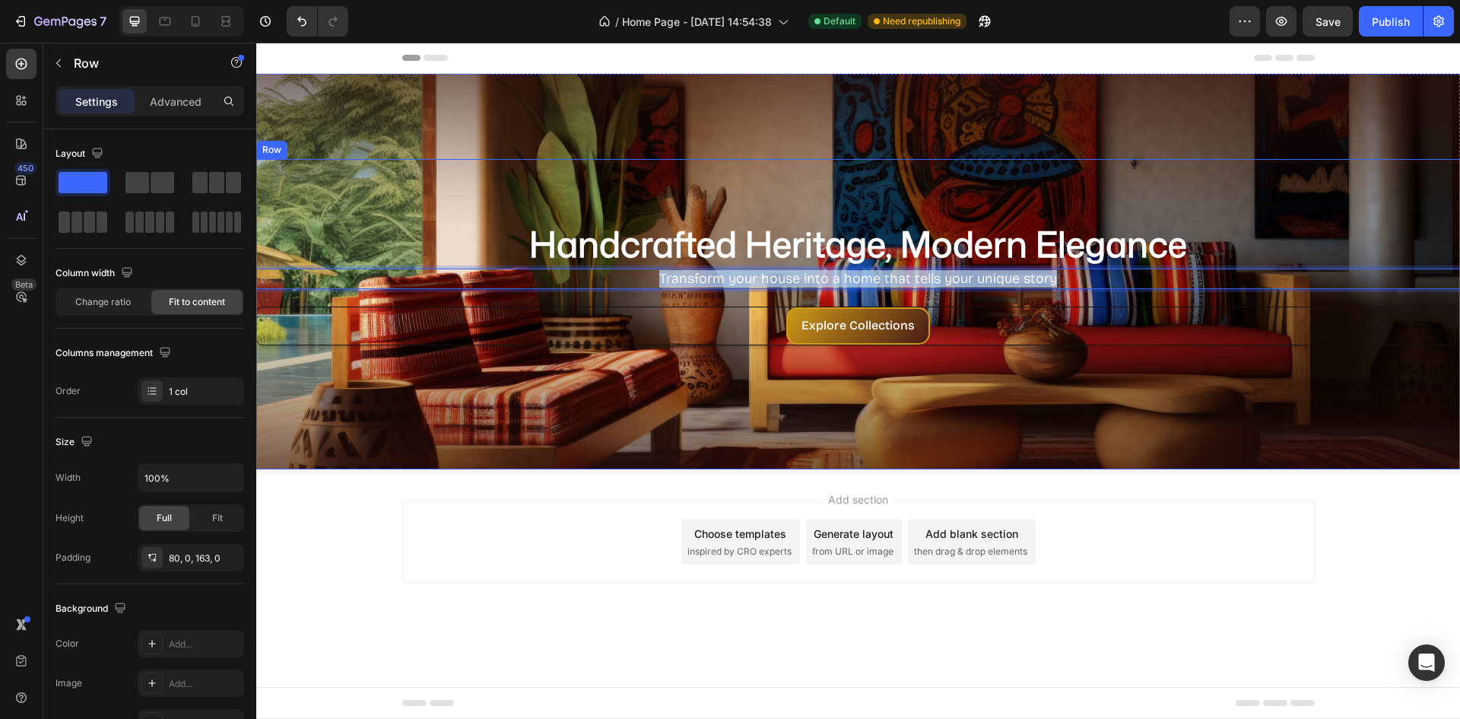
drag, startPoint x: 1052, startPoint y: 373, endPoint x: 1043, endPoint y: 379, distance: 11.4
click at [1052, 373] on div "⁠⁠⁠⁠⁠⁠⁠ Handcrafted Heritage, Modern Elegance Heading Transform your house into…" at bounding box center [858, 314] width 1204 height 310
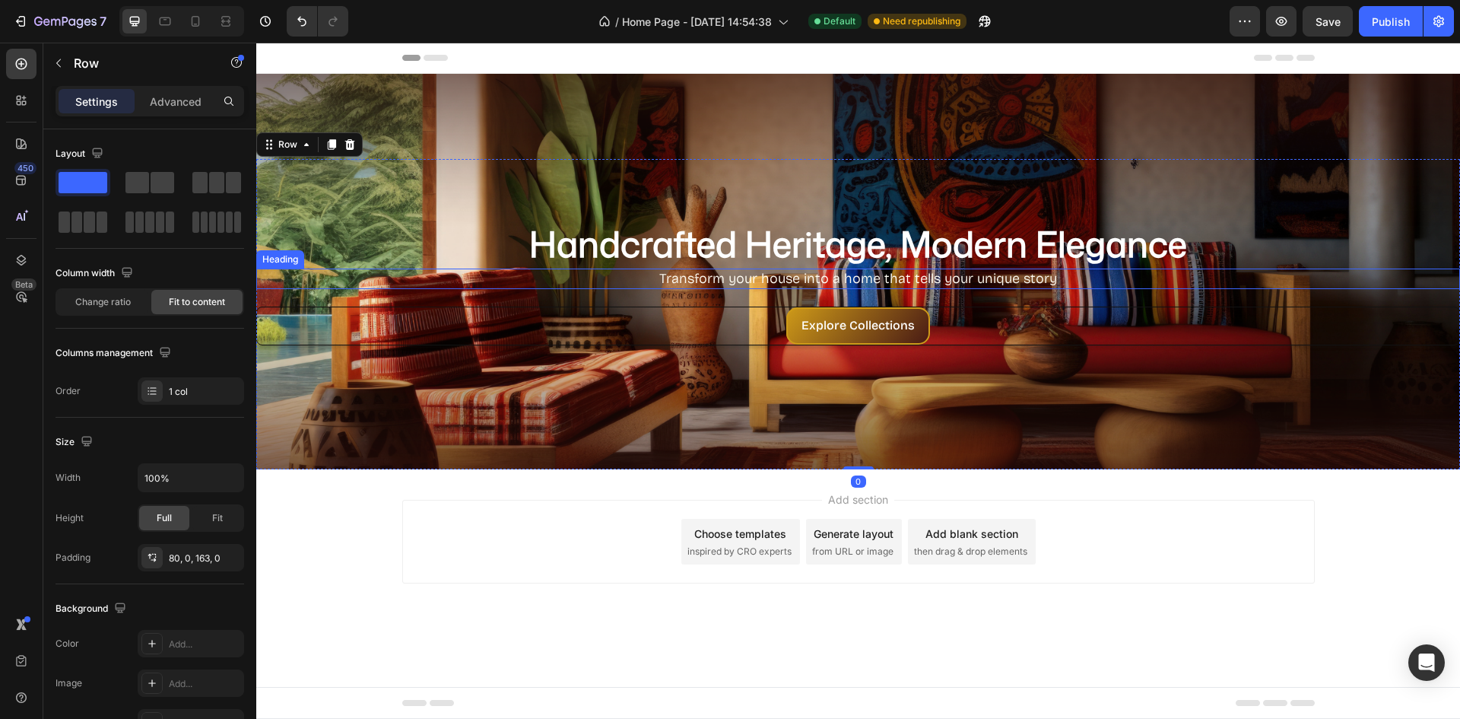
click at [877, 275] on p "Transform your house into a home that tells your unique story" at bounding box center [858, 278] width 1201 height 17
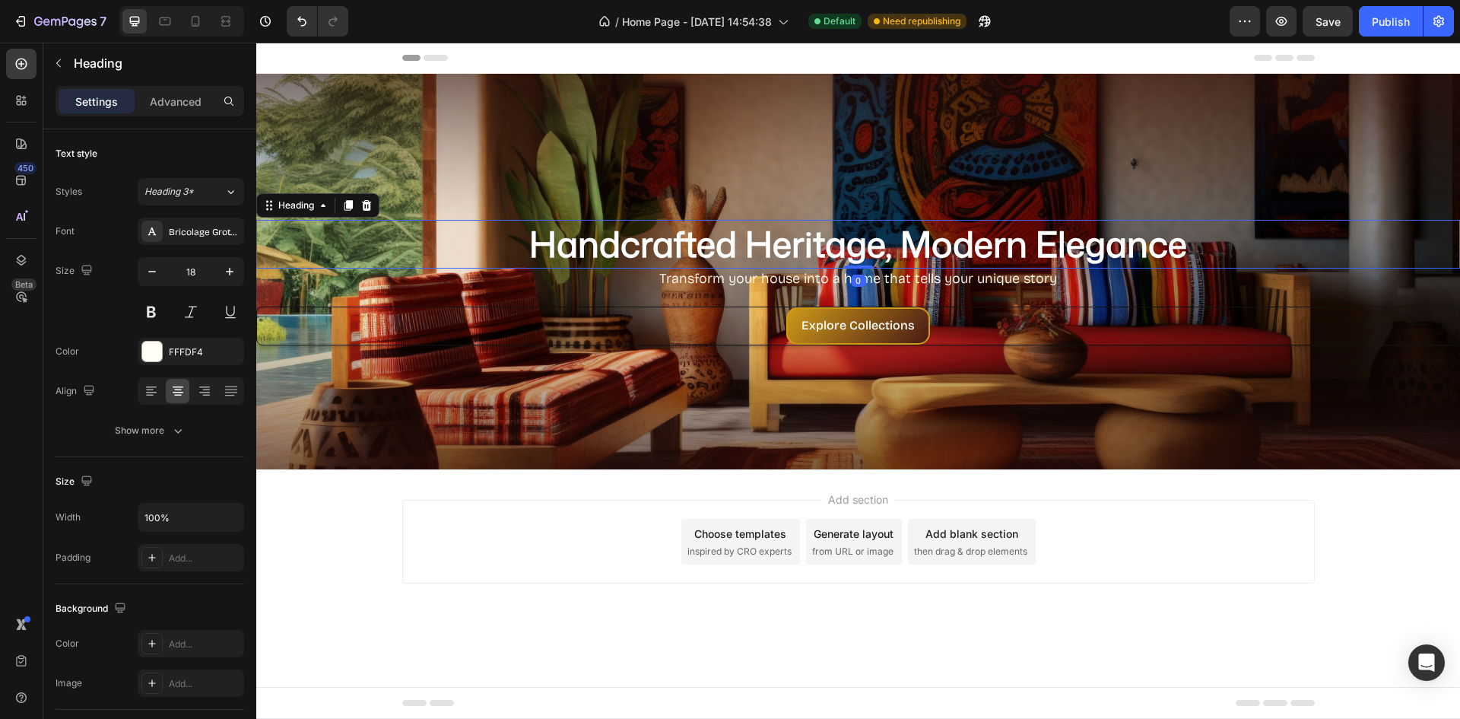
click at [625, 262] on strong "Handcrafted Heritage, Modern Elegance" at bounding box center [858, 243] width 658 height 49
click at [633, 260] on strong "Handcrafted Heritage, Modern Elegance" at bounding box center [858, 243] width 658 height 49
click at [648, 260] on strong "Handcrafted Heritage, Modern Elegance" at bounding box center [858, 243] width 658 height 49
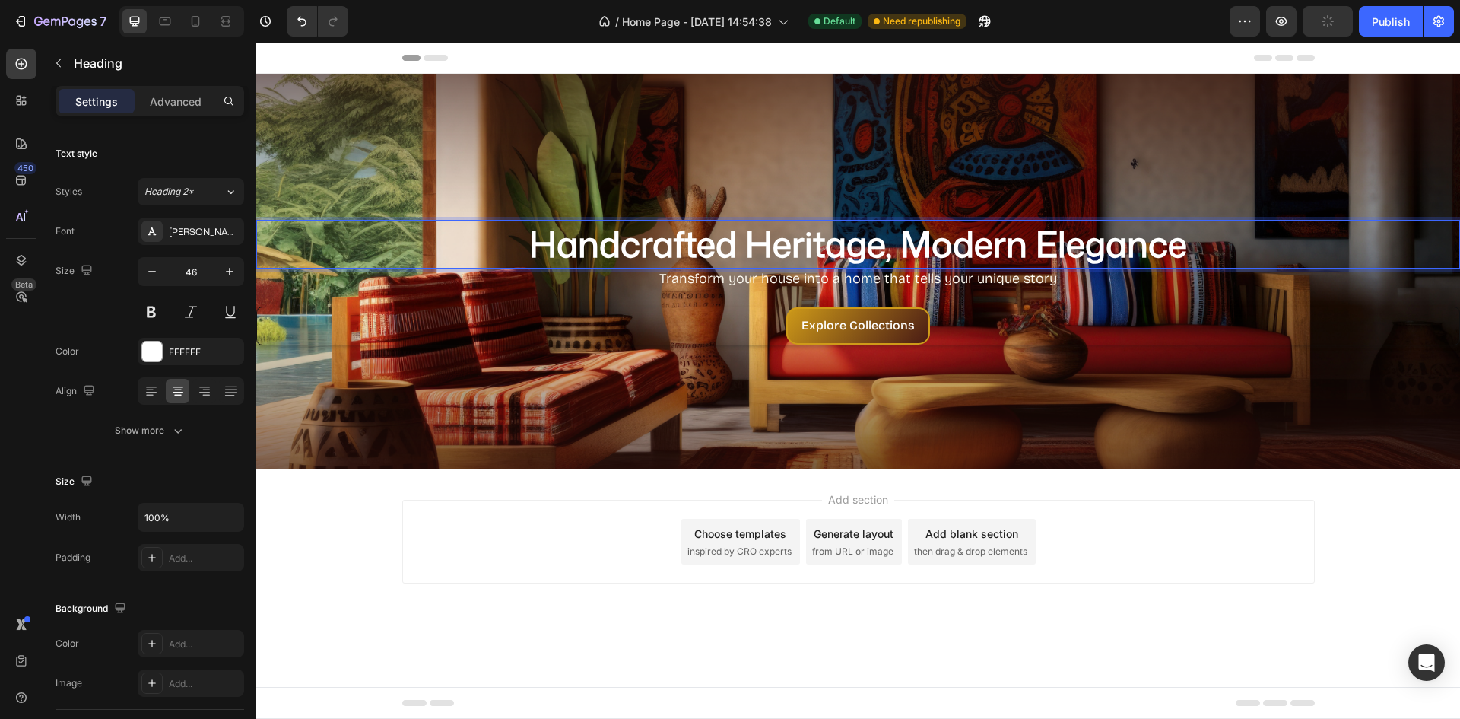
click at [660, 259] on strong "Handcrafted Heritage, Modern Elegance" at bounding box center [858, 243] width 658 height 49
click at [666, 252] on strong "Handcrafted Heritage, Modern Elegance" at bounding box center [858, 243] width 658 height 49
click at [668, 248] on strong "Handcrafted Heritage, Modern Elegance" at bounding box center [858, 243] width 658 height 49
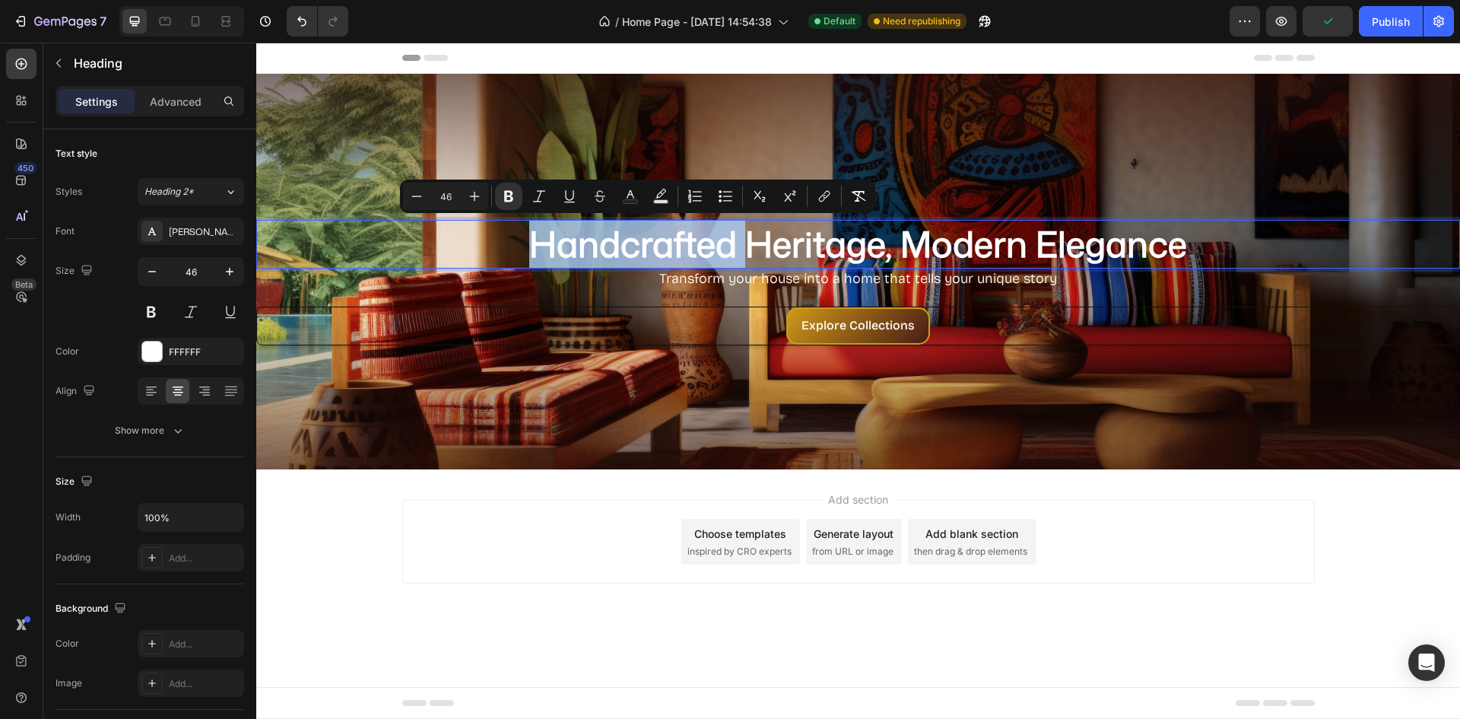
click at [668, 246] on strong "Handcrafted Heritage, Modern Elegance" at bounding box center [858, 243] width 658 height 49
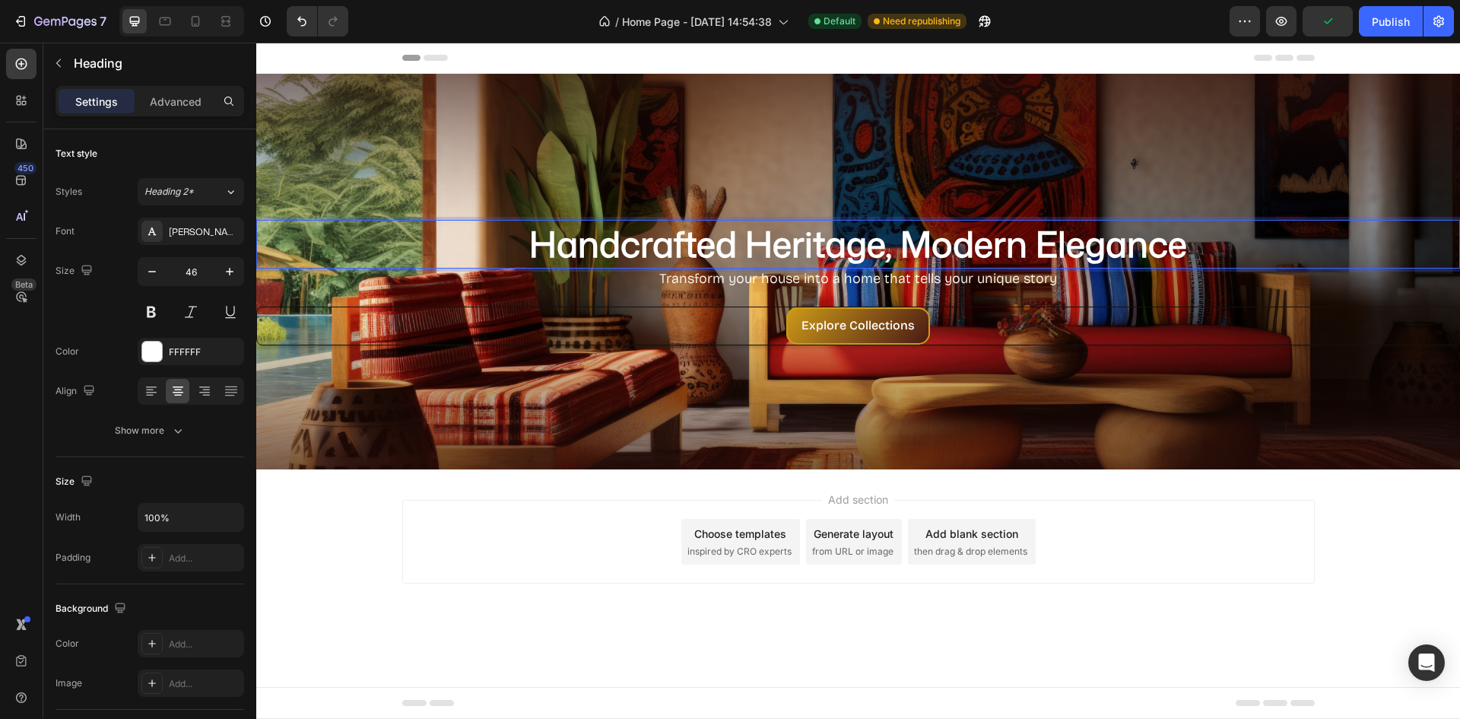
click at [692, 246] on strong "Handcrafted Heritage, Modern Elegance" at bounding box center [858, 243] width 658 height 49
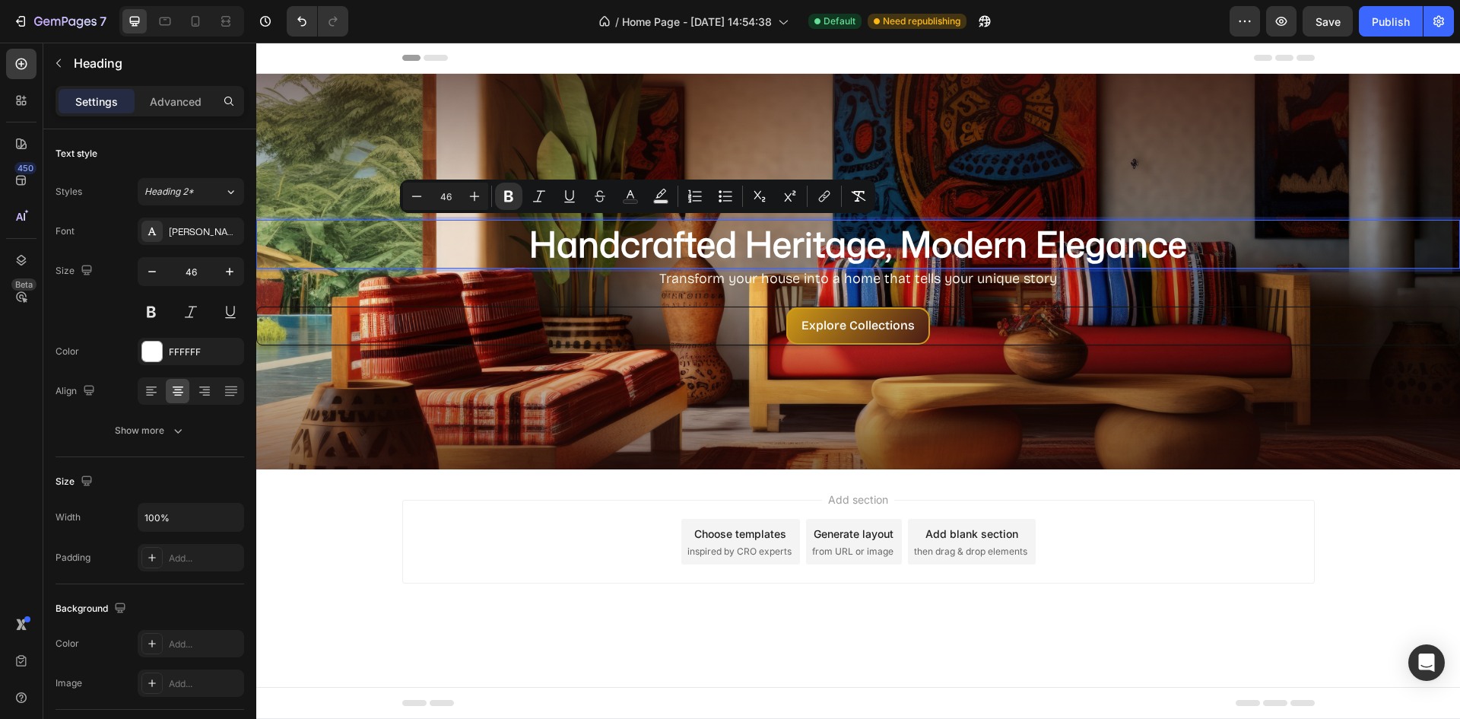
drag, startPoint x: 687, startPoint y: 253, endPoint x: 791, endPoint y: 240, distance: 105.0
click at [791, 240] on strong "Handcrafted Heritage, Modern Elegance" at bounding box center [858, 243] width 658 height 49
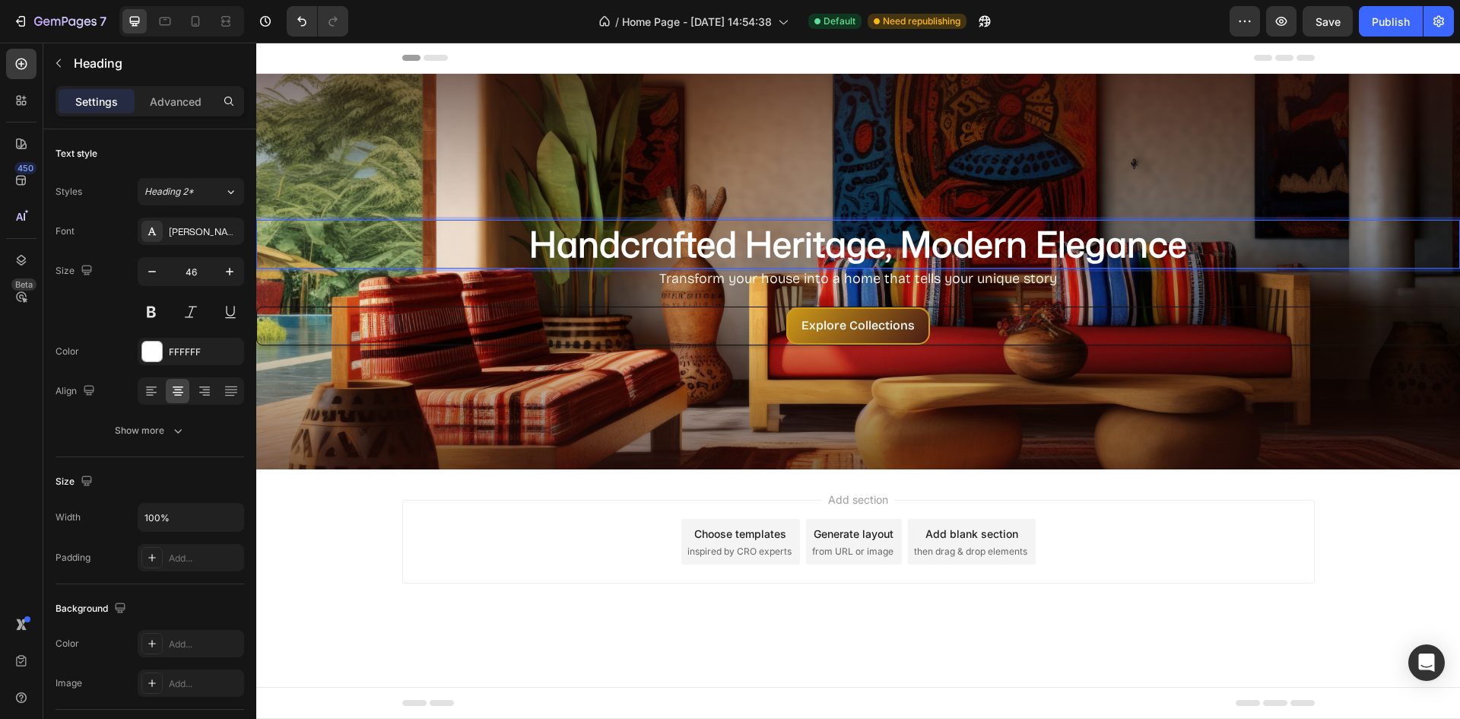
click at [791, 240] on strong "Handcrafted Heritage, Modern Elegance" at bounding box center [858, 243] width 658 height 49
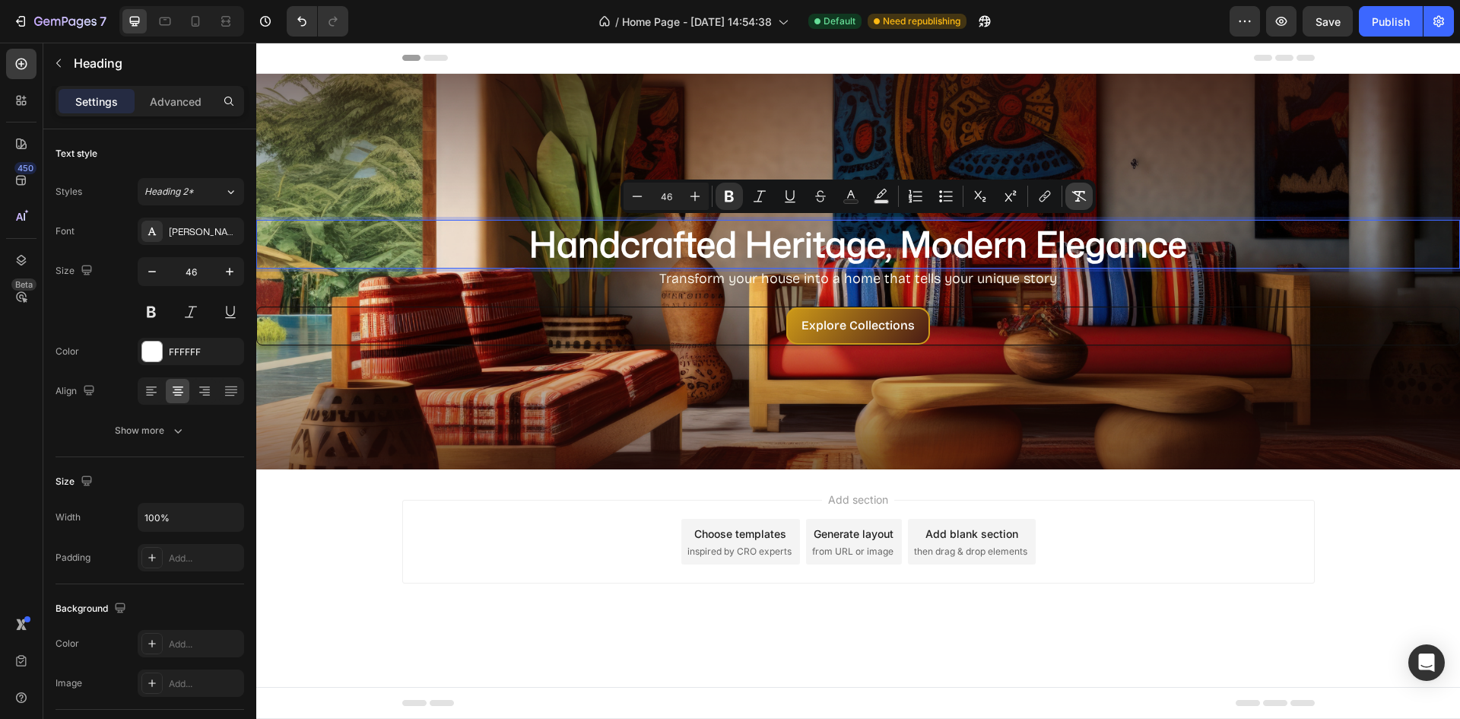
click at [1081, 195] on icon "Editor contextual toolbar" at bounding box center [1078, 196] width 15 height 15
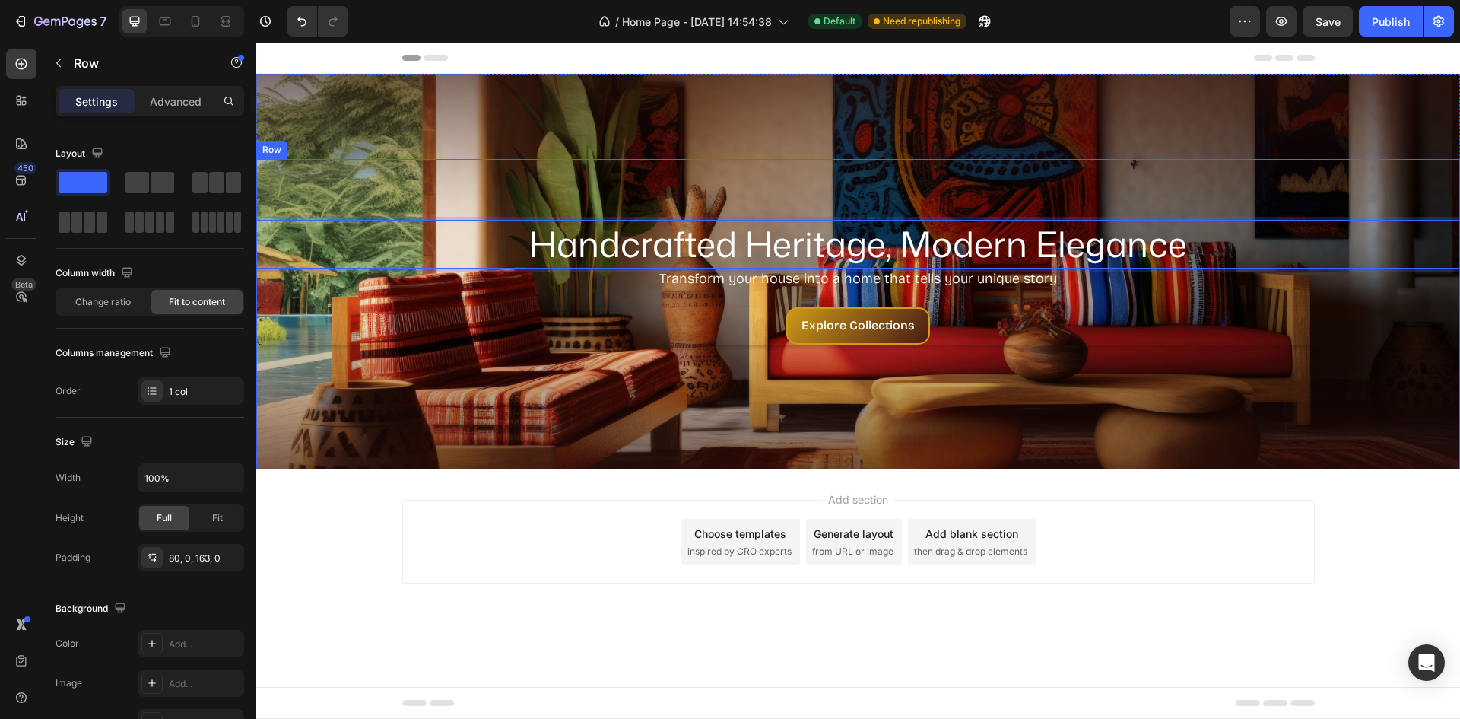
click at [1036, 360] on div "Handcrafted Heritage, Modern Elegance Heading 0 Transform your house into a hom…" at bounding box center [858, 314] width 1204 height 310
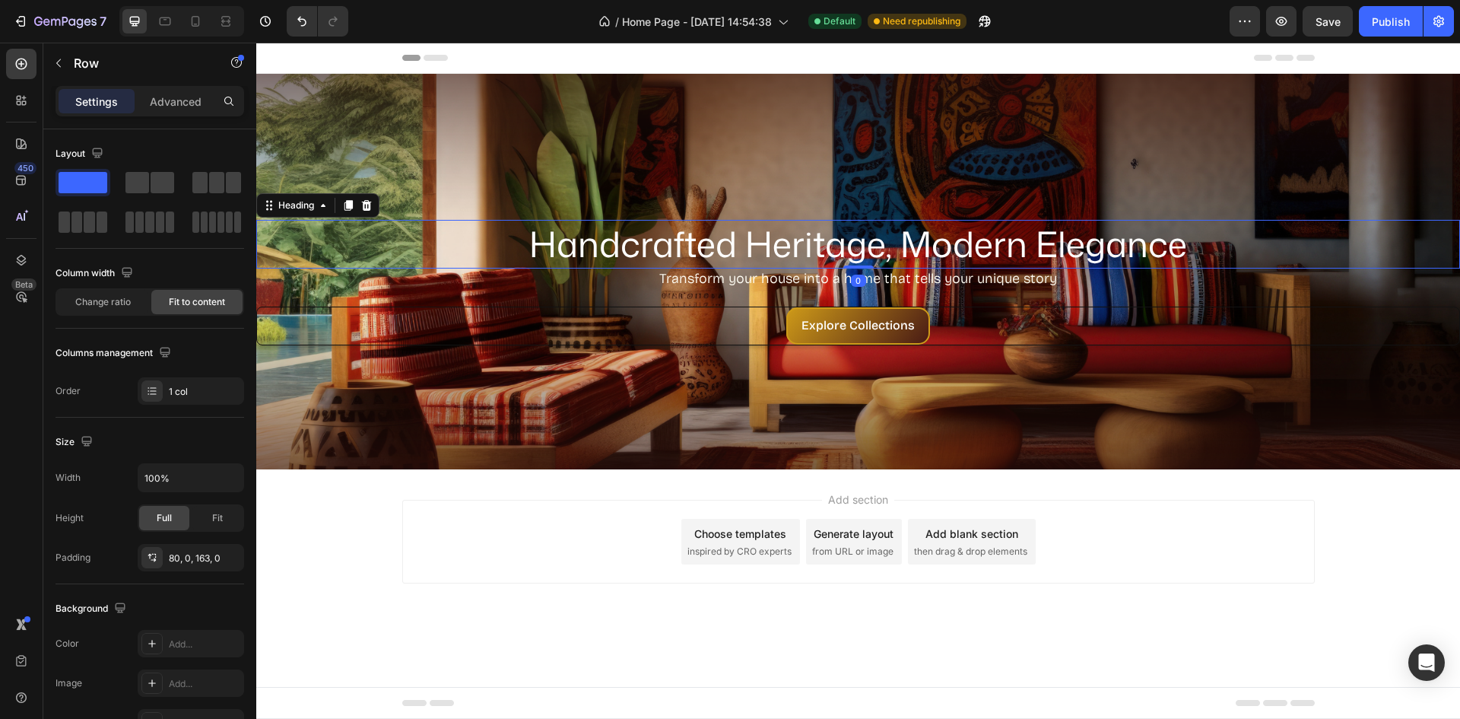
click at [886, 247] on p "Handcrafted Heritage, Modern Elegance" at bounding box center [858, 244] width 1201 height 46
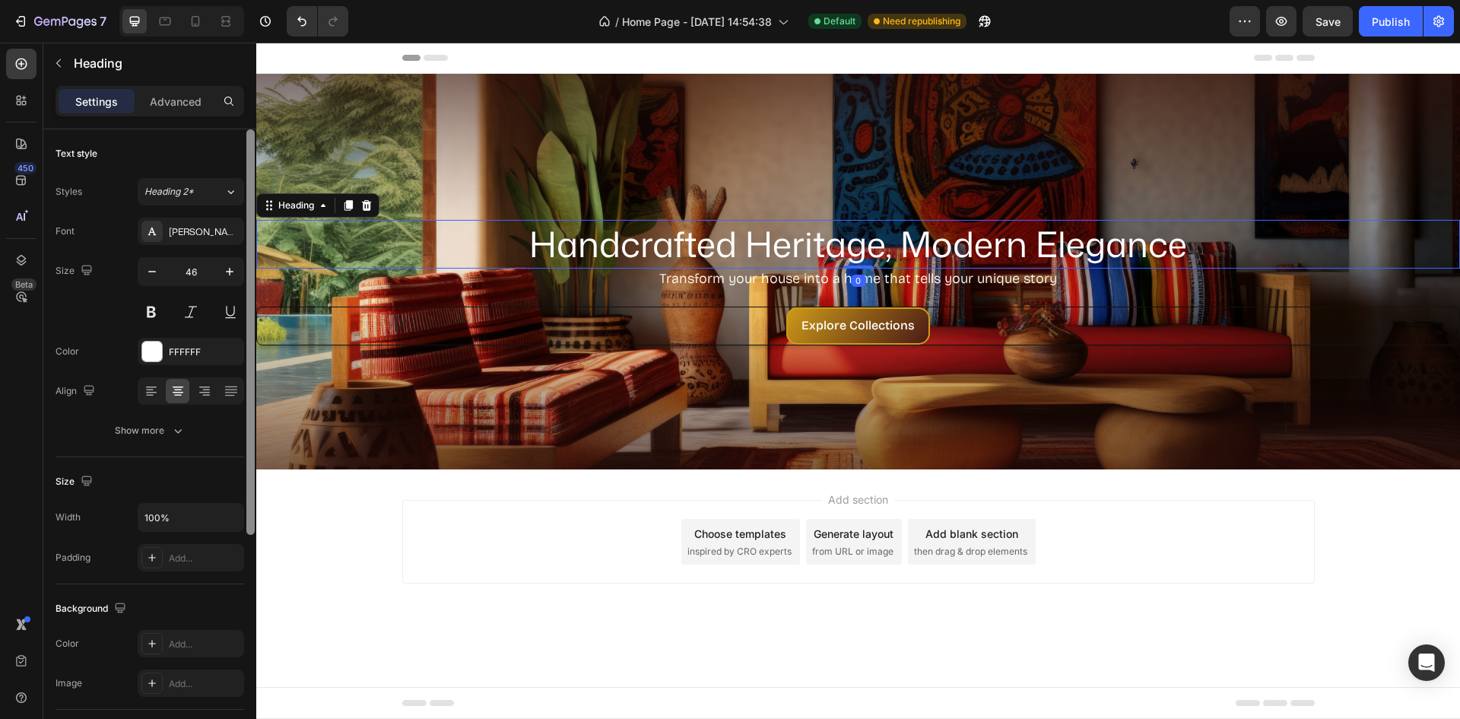
drag, startPoint x: 148, startPoint y: 316, endPoint x: 255, endPoint y: 321, distance: 107.3
click at [148, 315] on button at bounding box center [151, 311] width 27 height 27
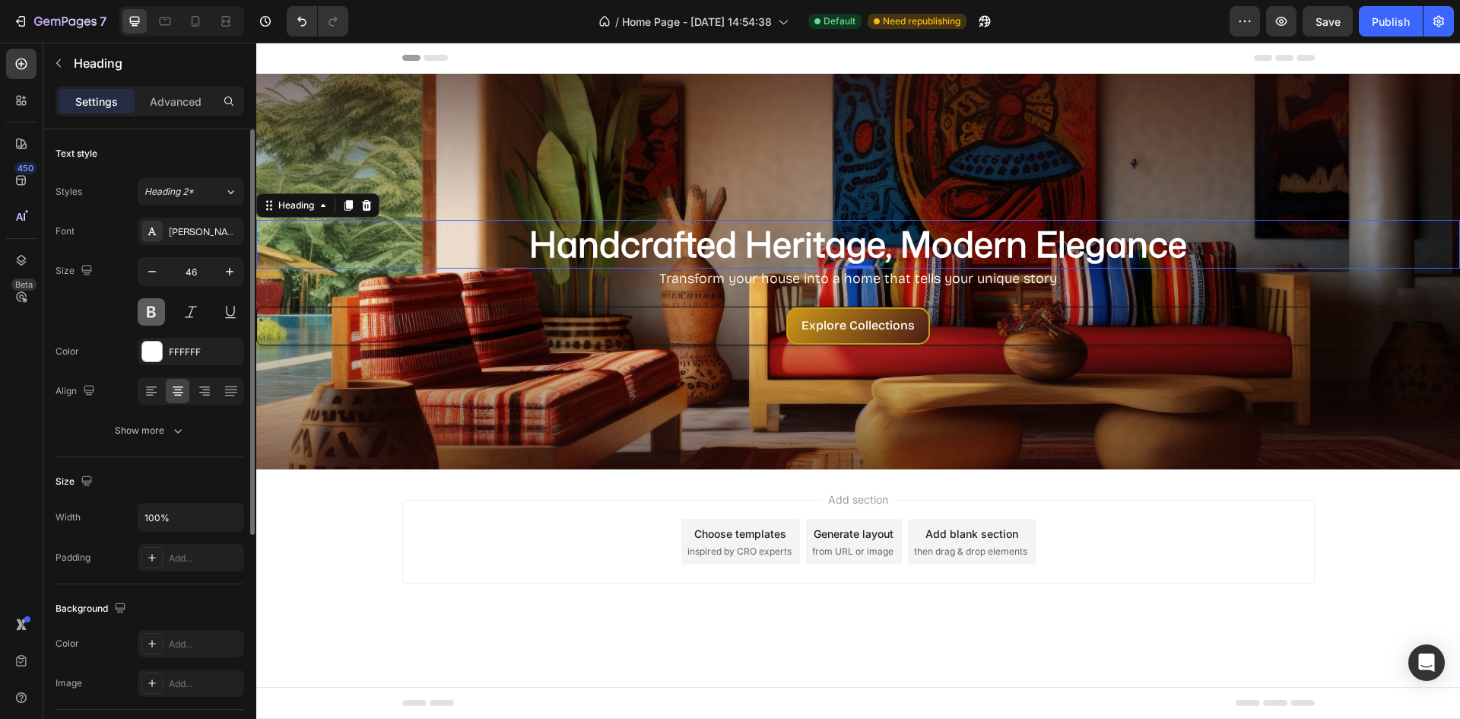
click at [152, 311] on button at bounding box center [151, 311] width 27 height 27
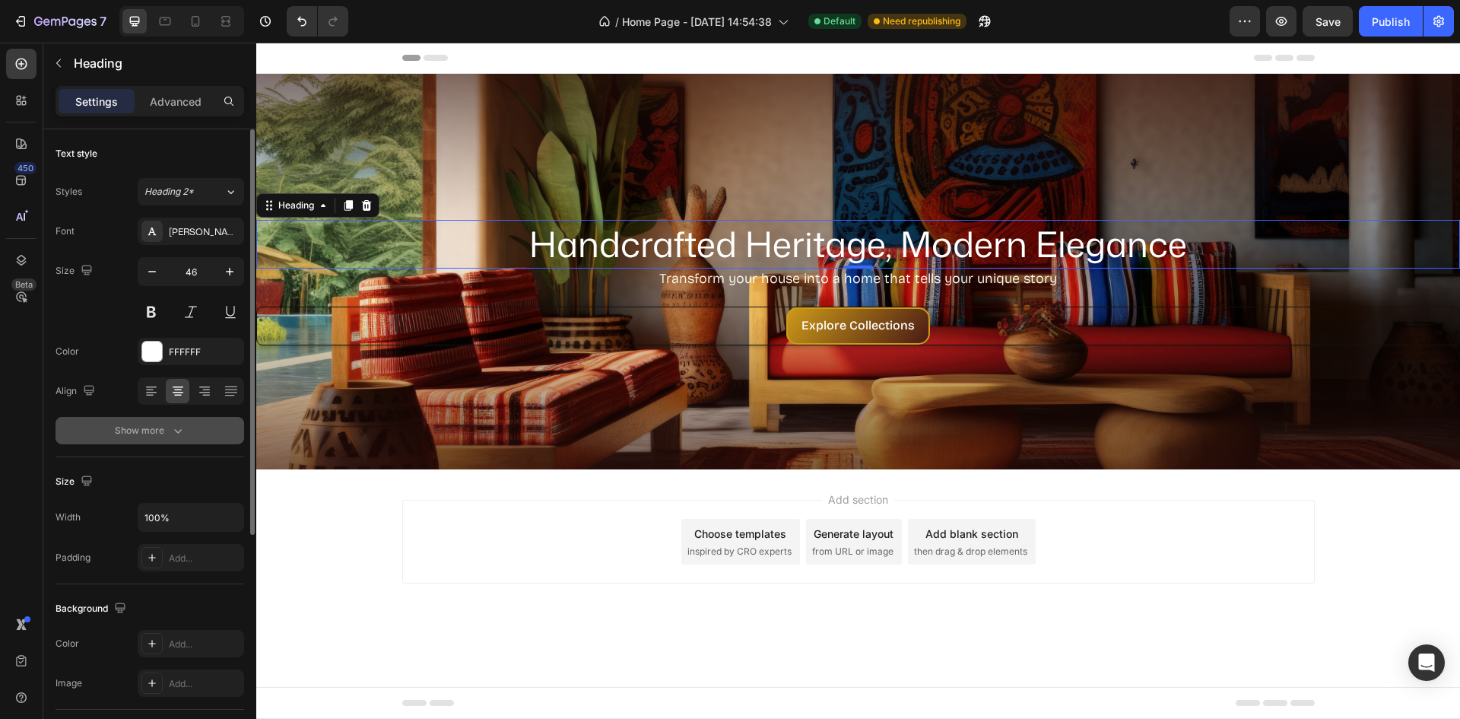
click at [166, 437] on div "Show more" at bounding box center [150, 430] width 71 height 15
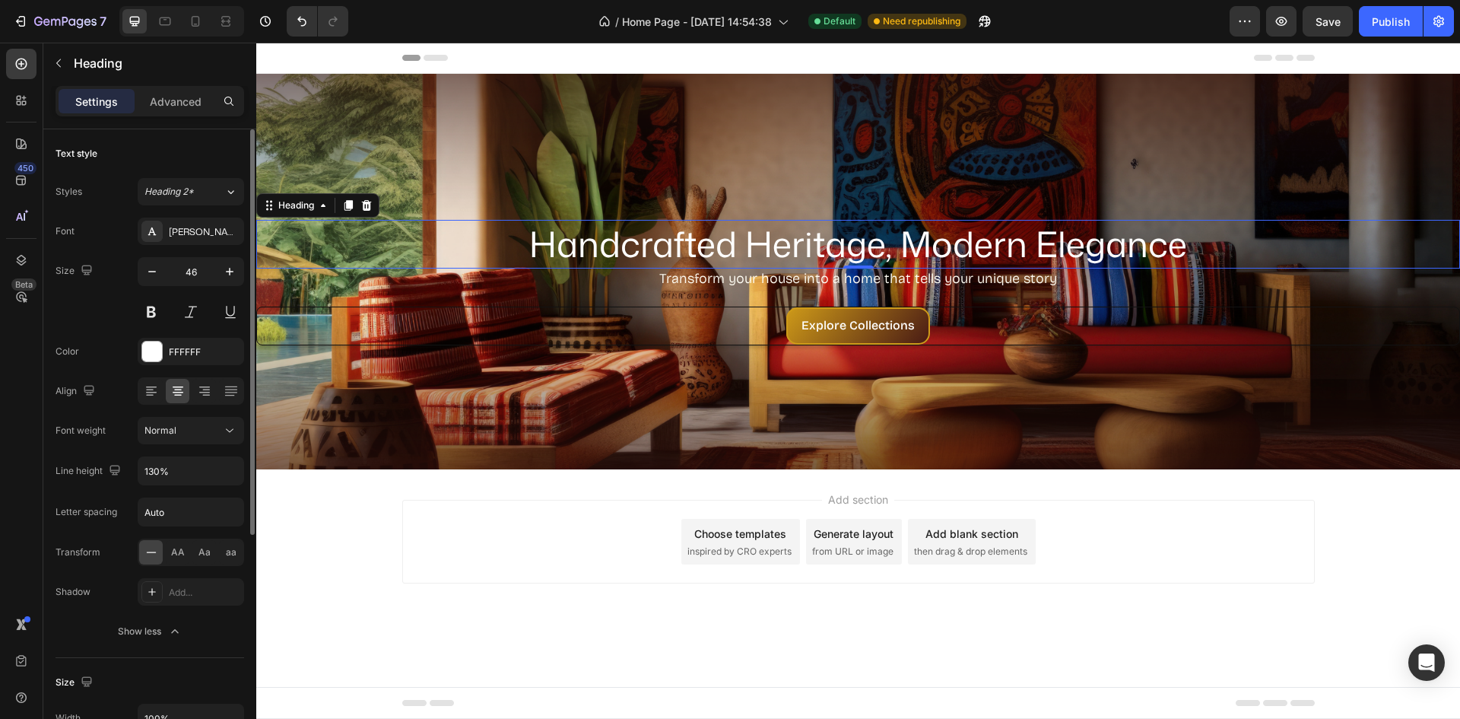
drag, startPoint x: 201, startPoint y: 425, endPoint x: 201, endPoint y: 446, distance: 21.3
click at [201, 426] on div "Normal" at bounding box center [183, 431] width 78 height 14
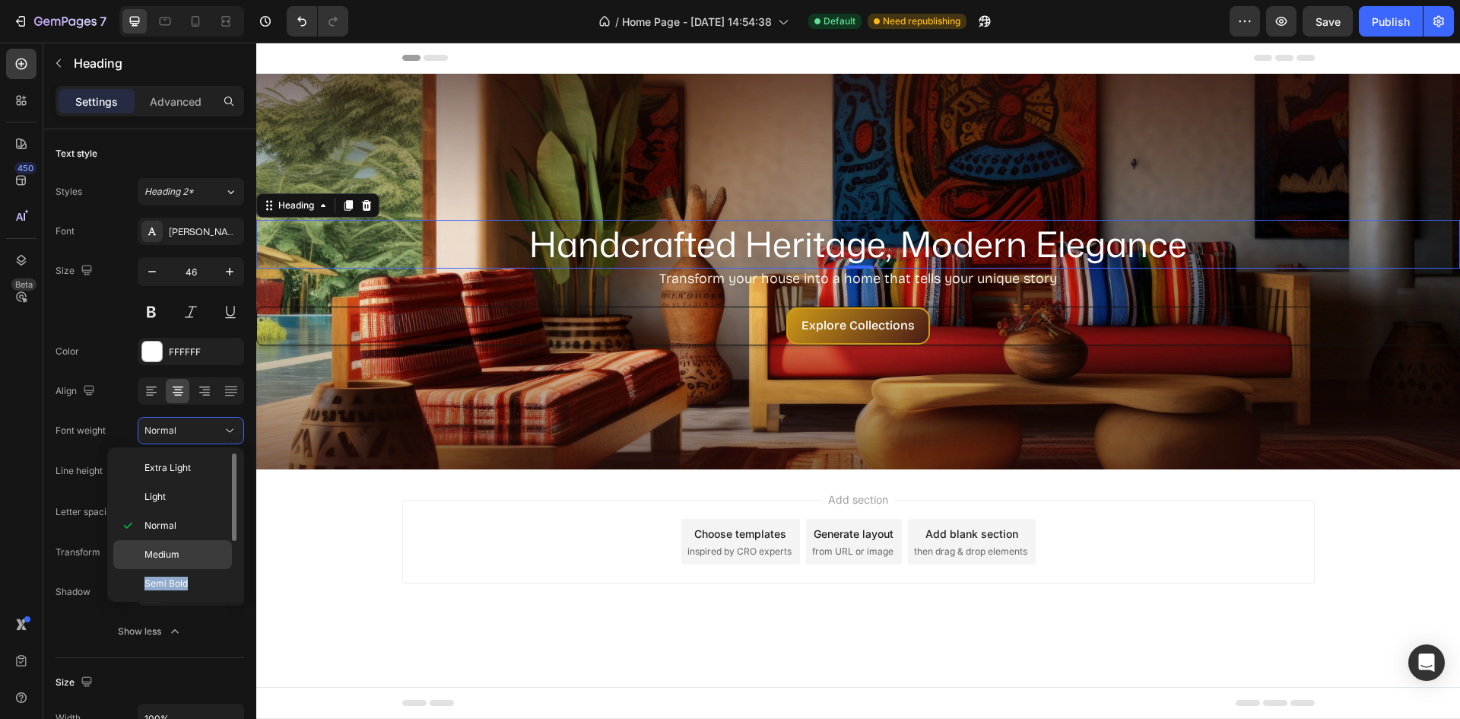
drag, startPoint x: 196, startPoint y: 568, endPoint x: 206, endPoint y: 567, distance: 10.0
click at [196, 569] on div "Extra Light Light Normal Medium Semi Bold Bold Extra Bold Black" at bounding box center [175, 524] width 125 height 142
click at [172, 532] on p "Bold" at bounding box center [184, 536] width 81 height 14
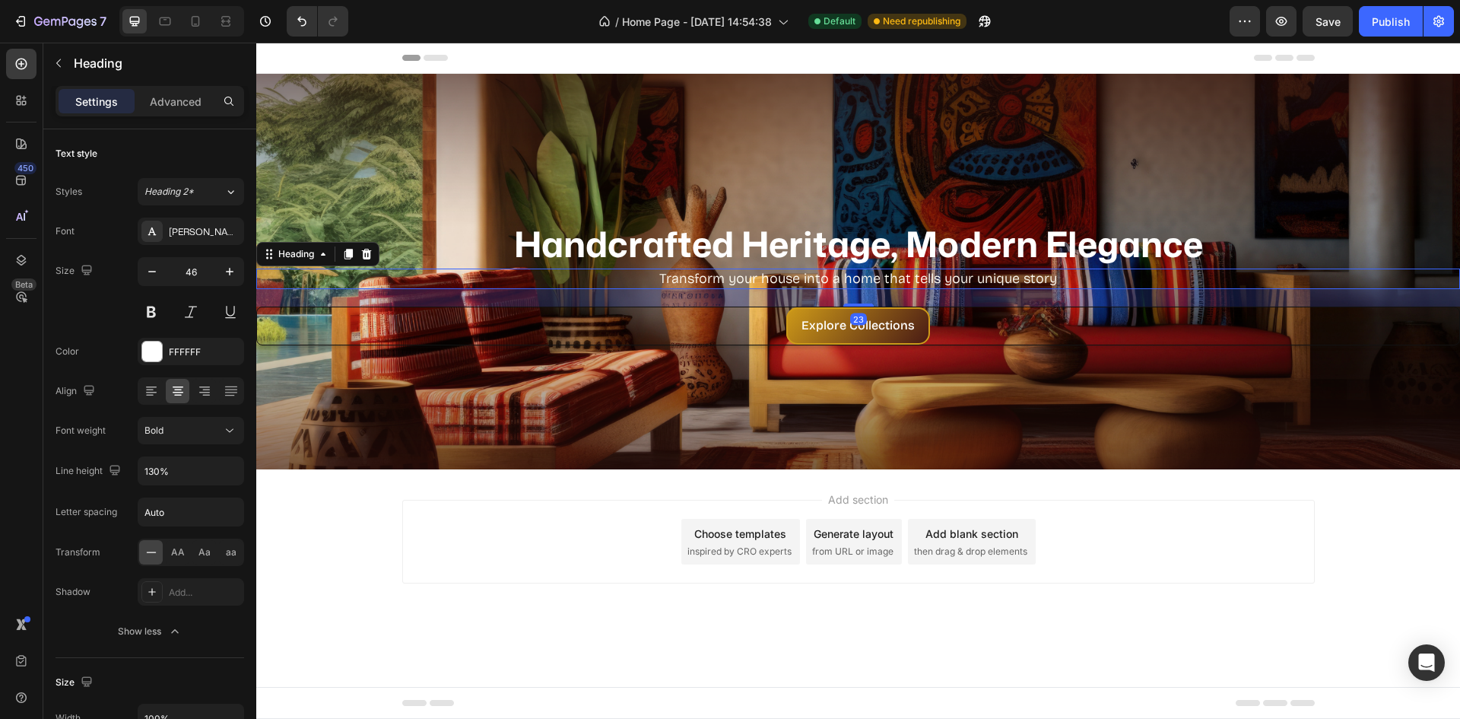
click at [786, 283] on p "Transform your house into a home that tells your unique story" at bounding box center [858, 278] width 1201 height 17
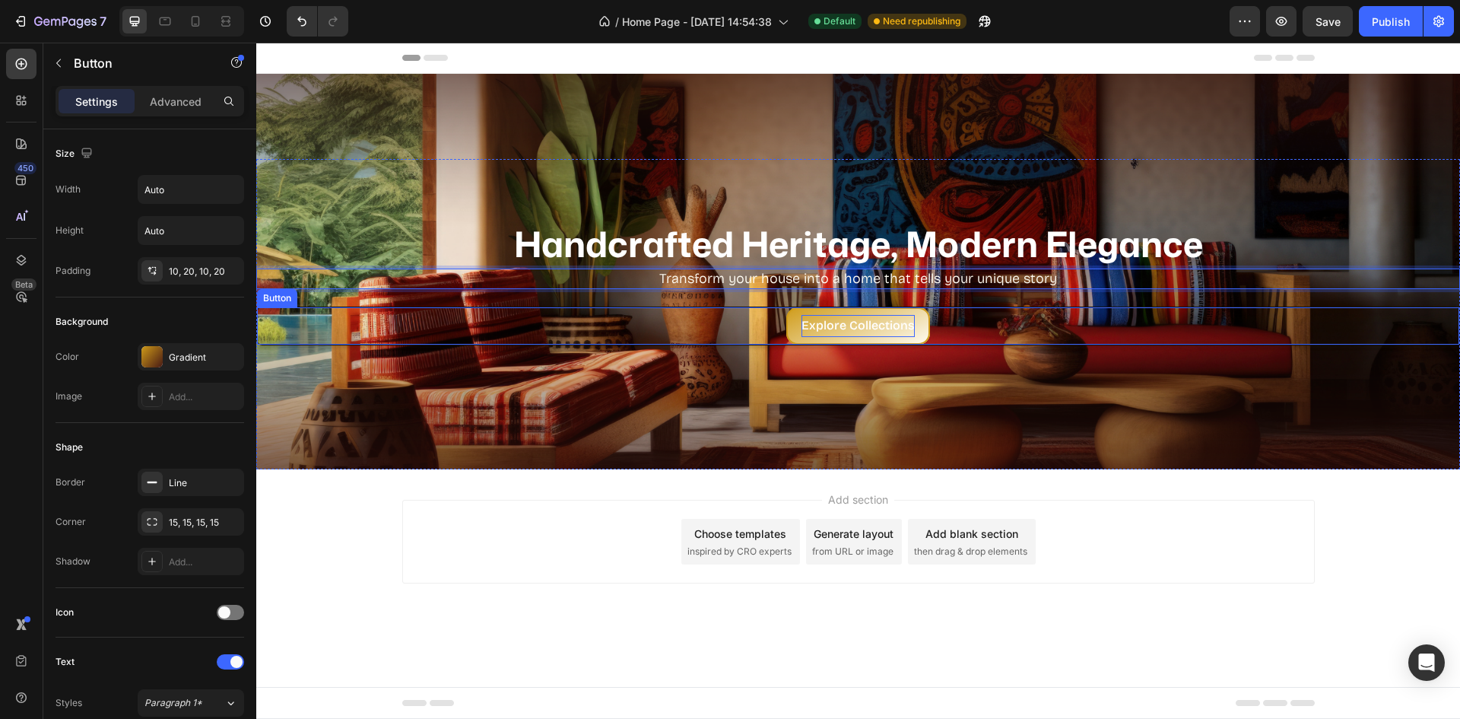
click at [832, 325] on p "Explore Collections" at bounding box center [857, 326] width 113 height 22
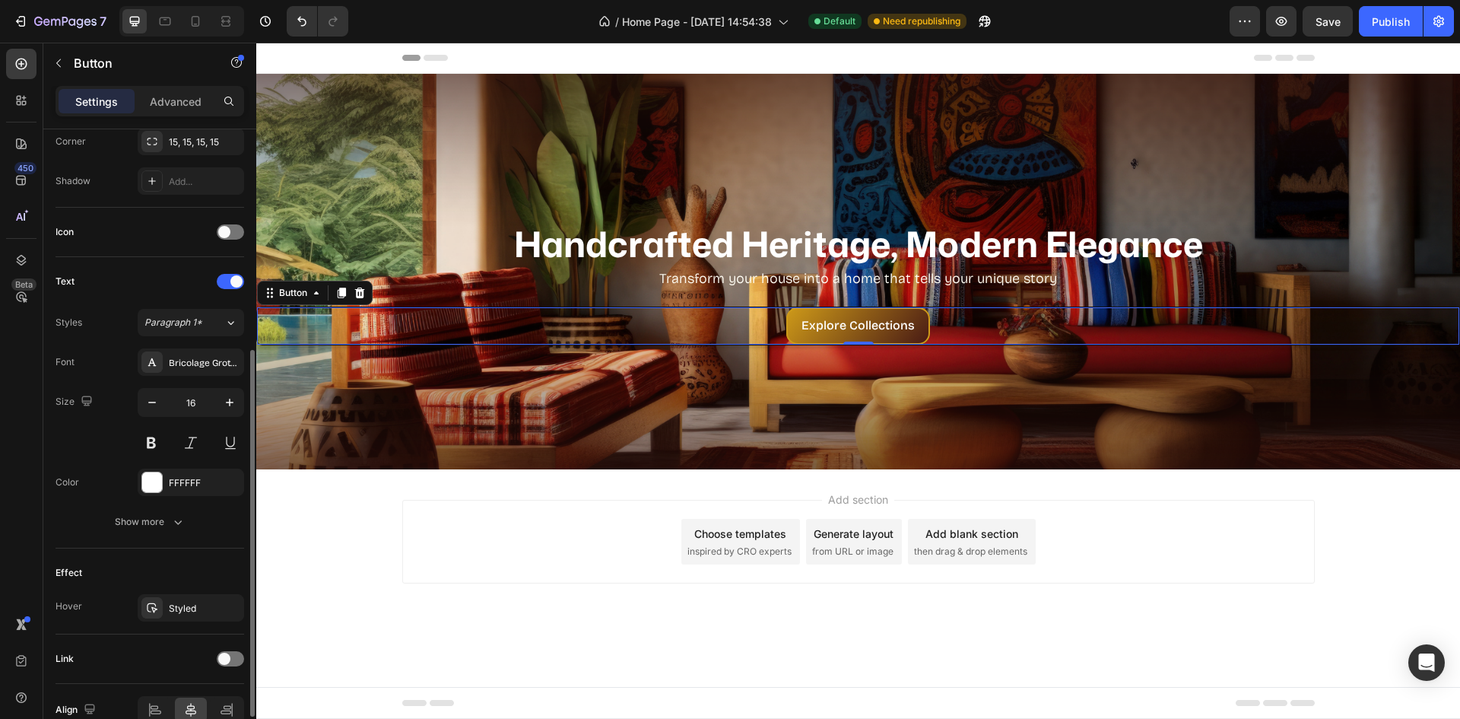
scroll to position [458, 0]
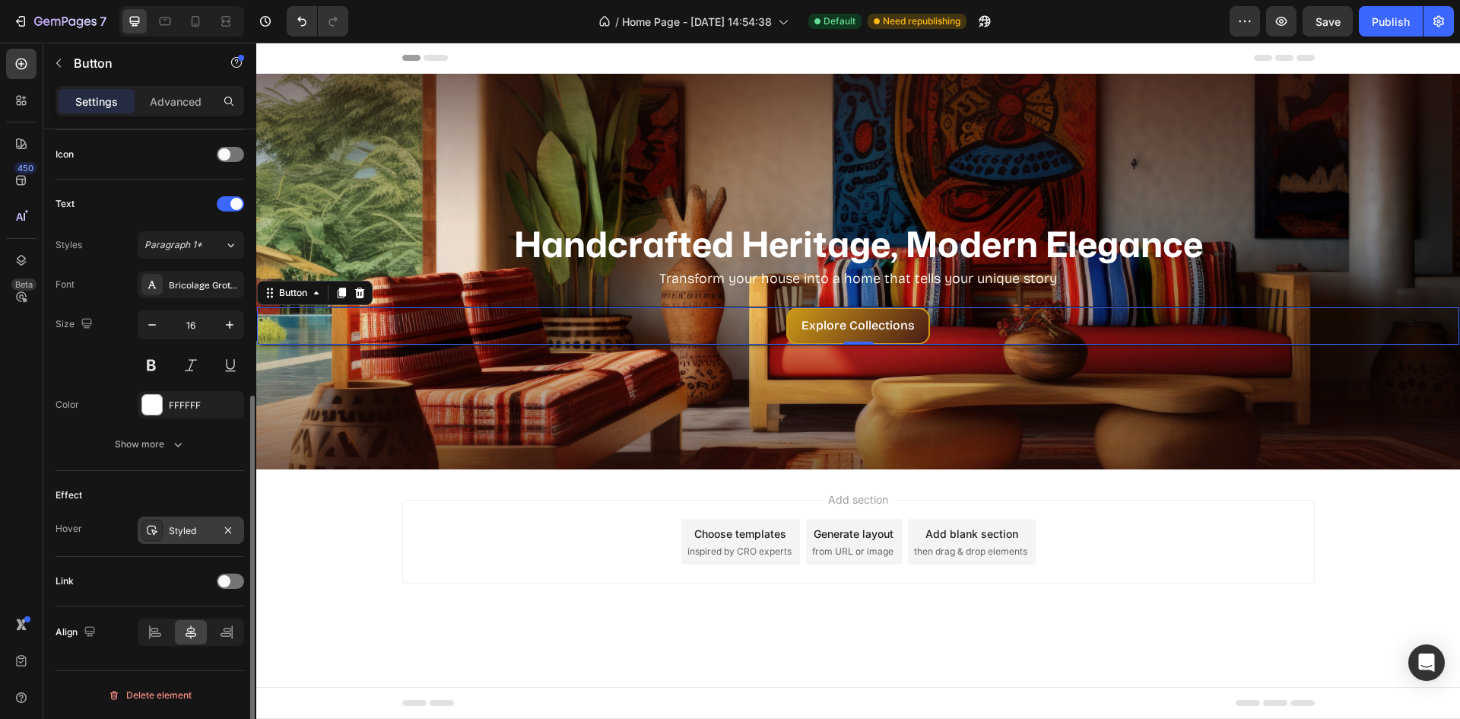
drag, startPoint x: 177, startPoint y: 530, endPoint x: 202, endPoint y: 528, distance: 25.1
click at [179, 532] on div "Styled" at bounding box center [191, 531] width 44 height 14
drag, startPoint x: 217, startPoint y: 484, endPoint x: 214, endPoint y: 471, distance: 13.3
drag, startPoint x: 214, startPoint y: 471, endPoint x: 199, endPoint y: 473, distance: 15.3
click at [199, 473] on div "Effect Hover Styled" at bounding box center [150, 514] width 189 height 86
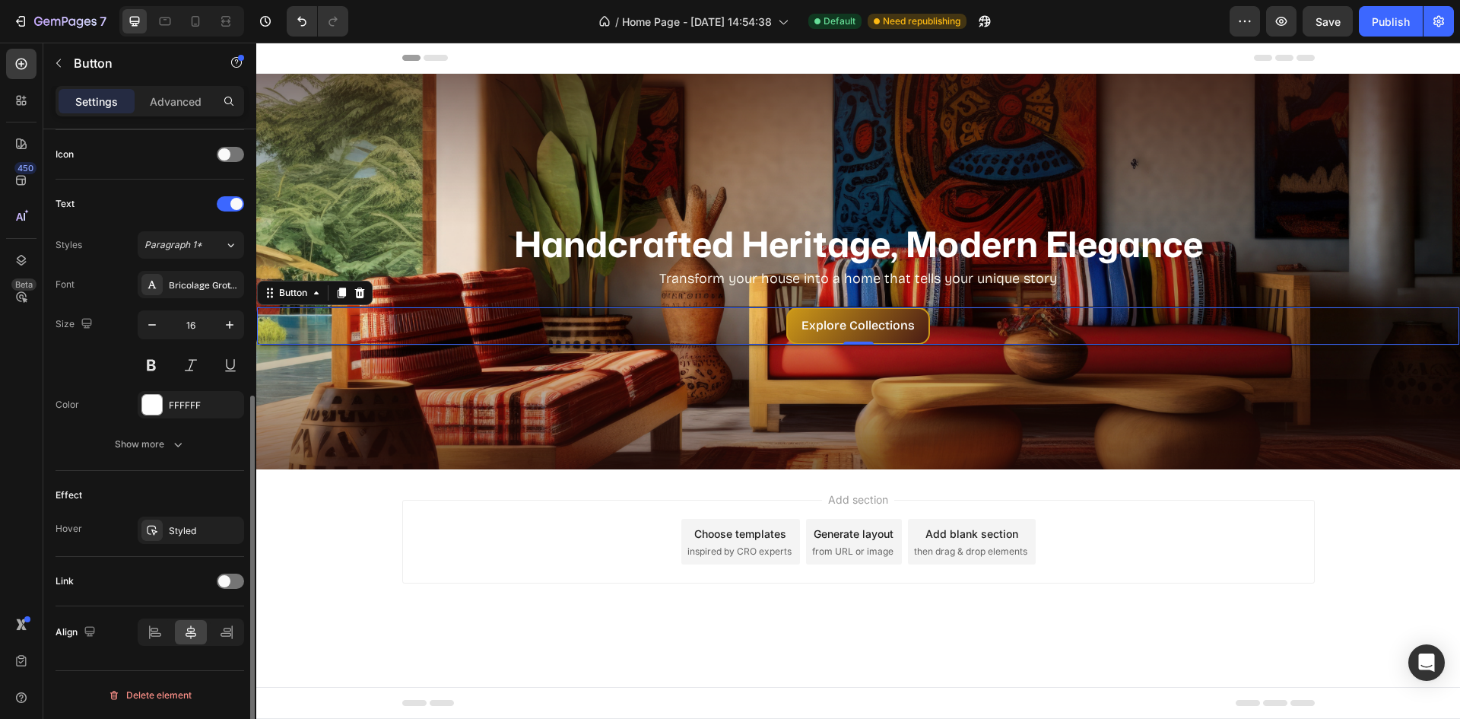
click at [186, 469] on div "Text Styles Paragraph 1* Font Bricolage Grotesque Size 16 Color FFFFFF Show more" at bounding box center [150, 324] width 189 height 291
click at [1071, 420] on div "Handcrafted Heritage, Modern Elegance Heading Transform your house into a home …" at bounding box center [858, 314] width 1204 height 310
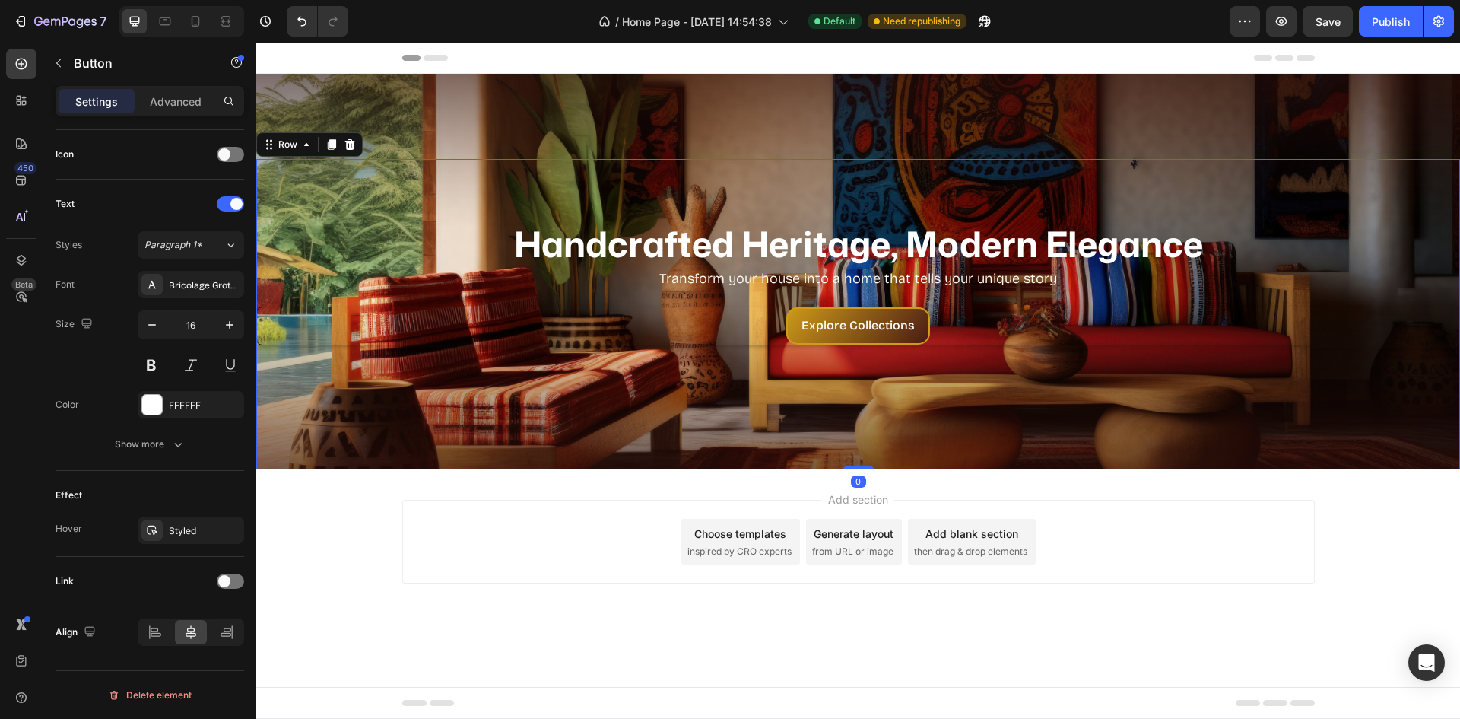
scroll to position [0, 0]
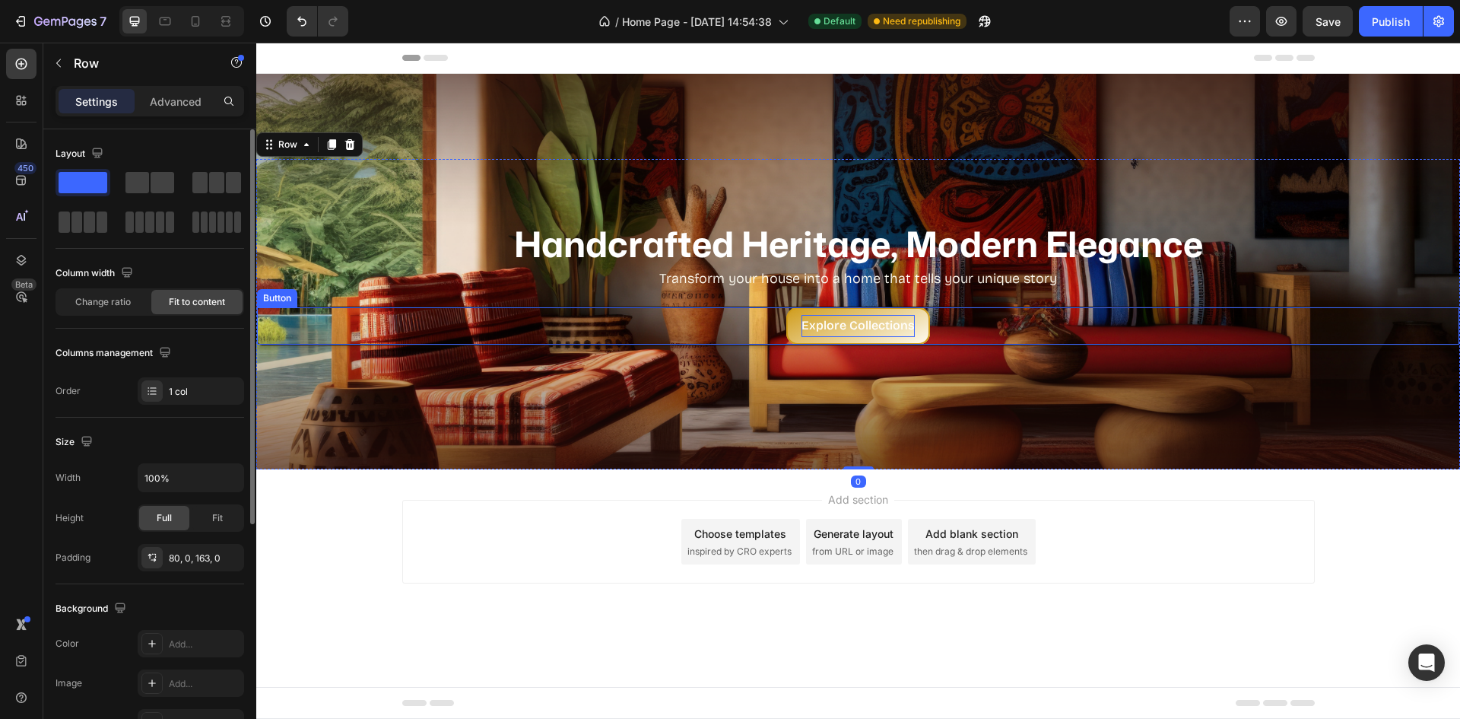
click at [897, 336] on p "Explore Collections" at bounding box center [857, 326] width 113 height 22
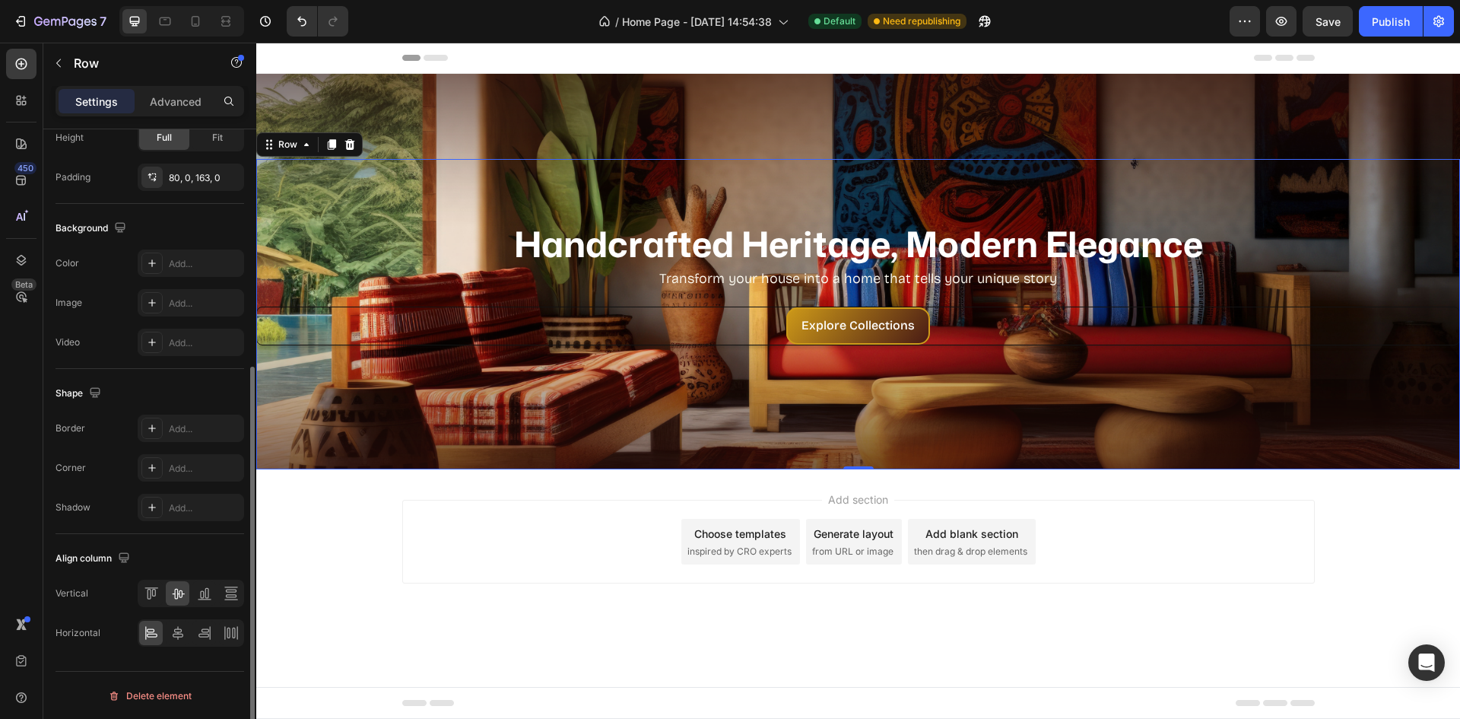
scroll to position [381, 0]
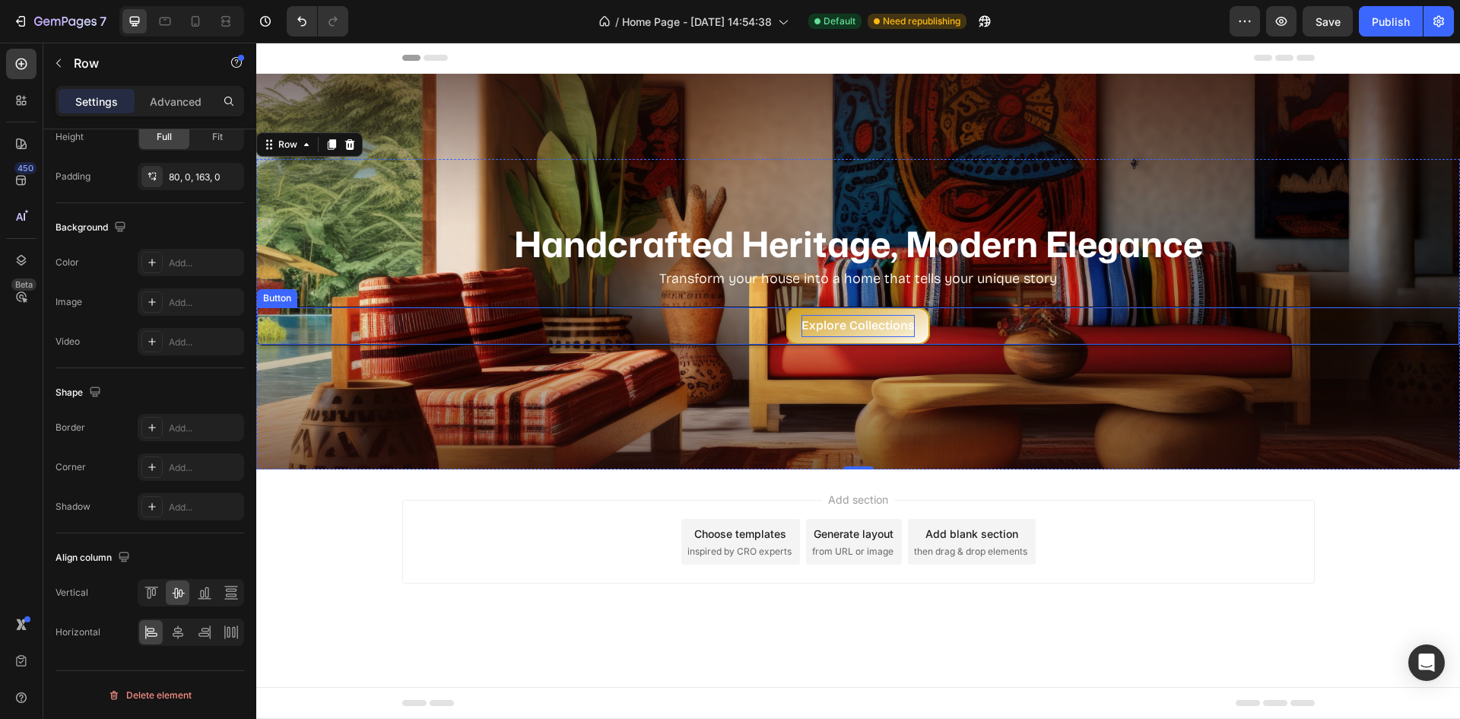
click at [900, 317] on p "Explore Collections" at bounding box center [857, 326] width 113 height 22
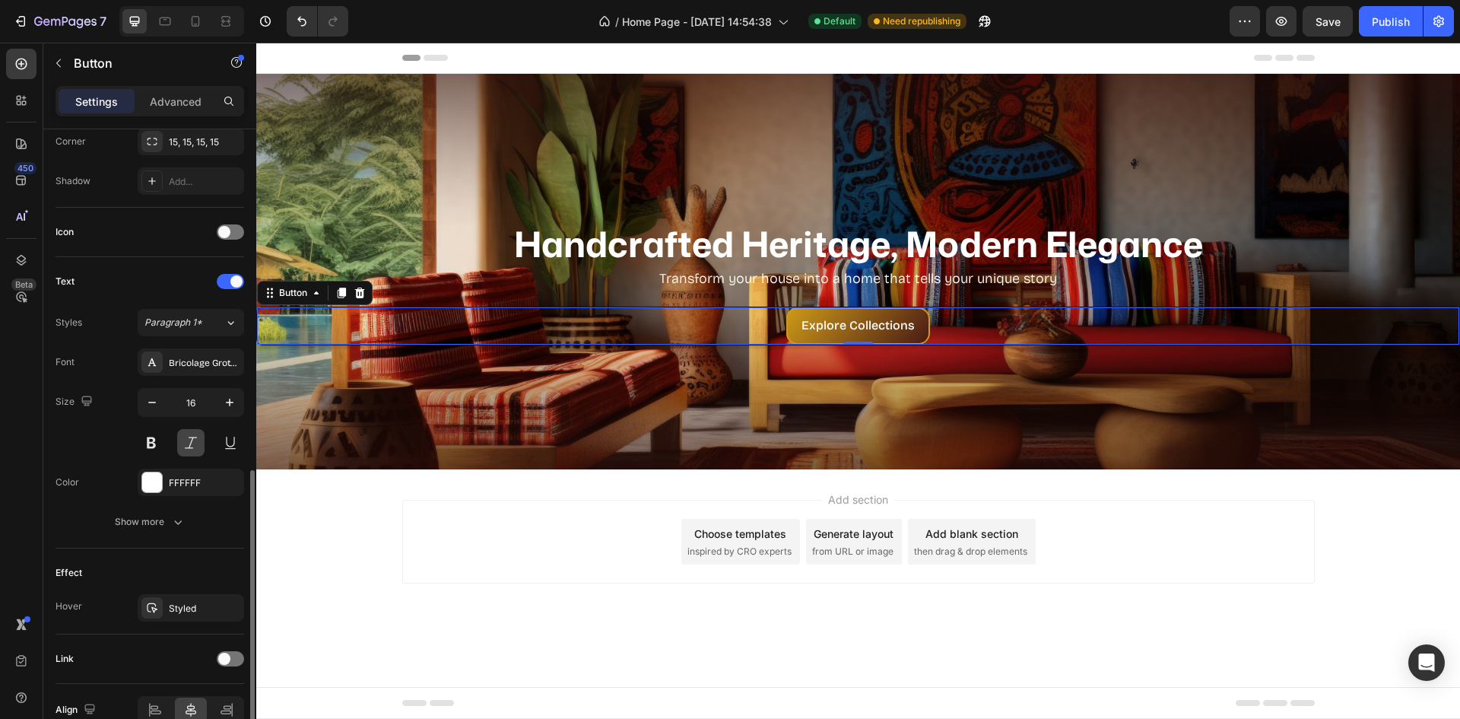
scroll to position [456, 0]
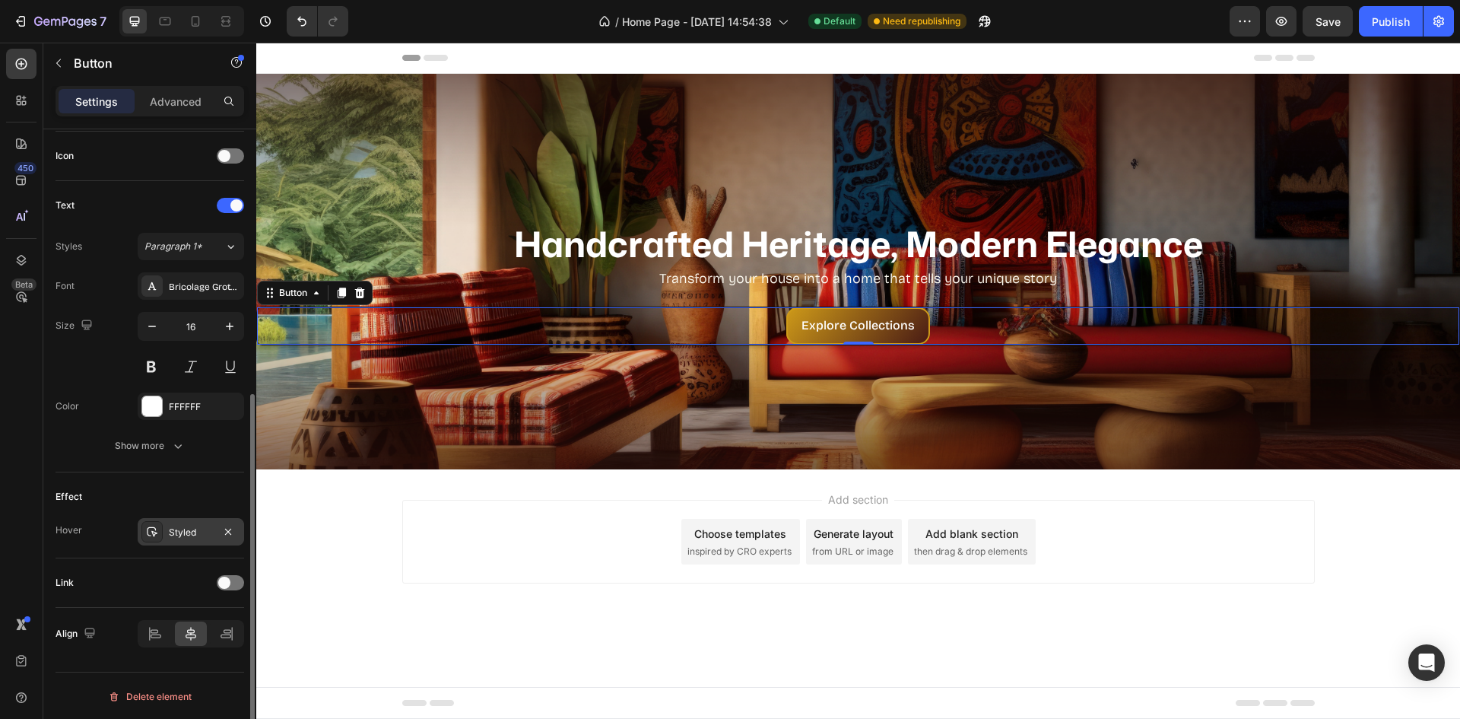
click at [186, 537] on div "Styled" at bounding box center [191, 532] width 44 height 14
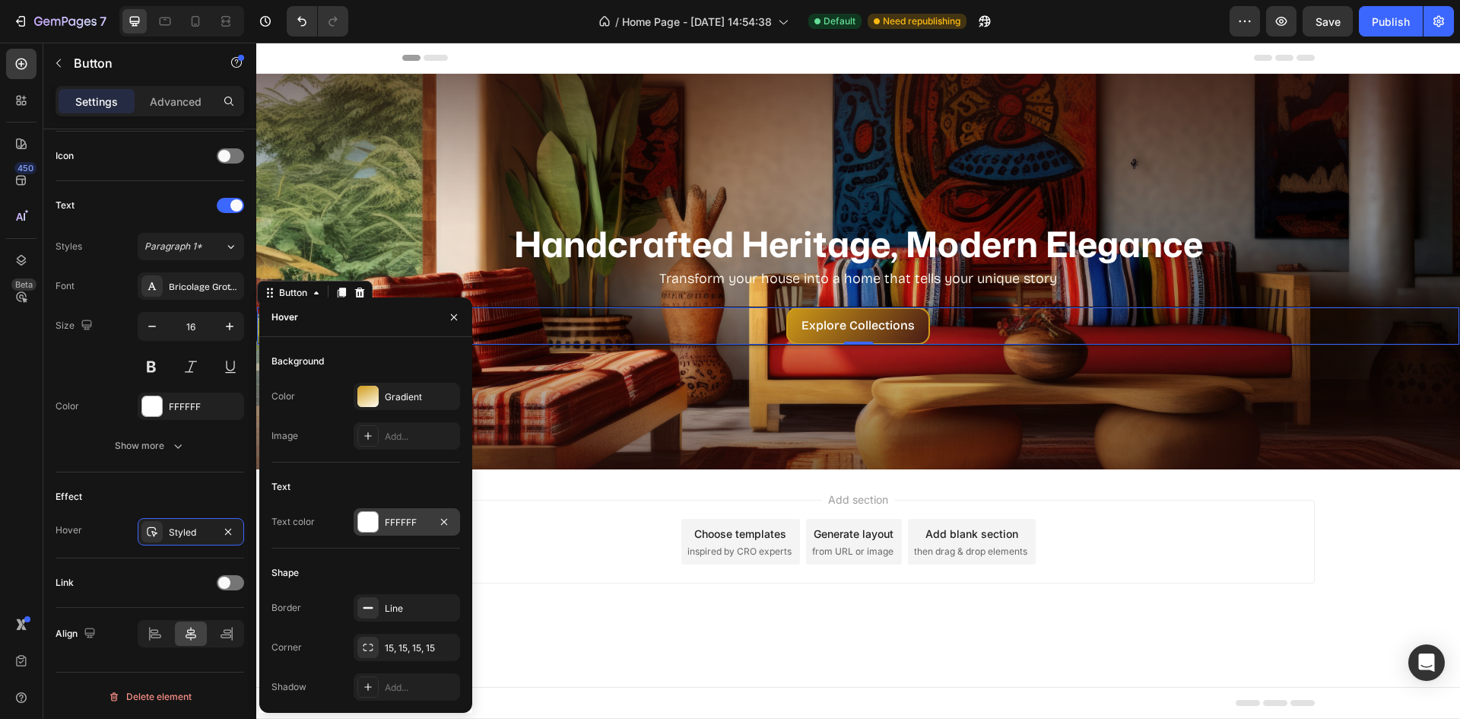
click at [384, 529] on div "FFFFFF" at bounding box center [407, 521] width 106 height 27
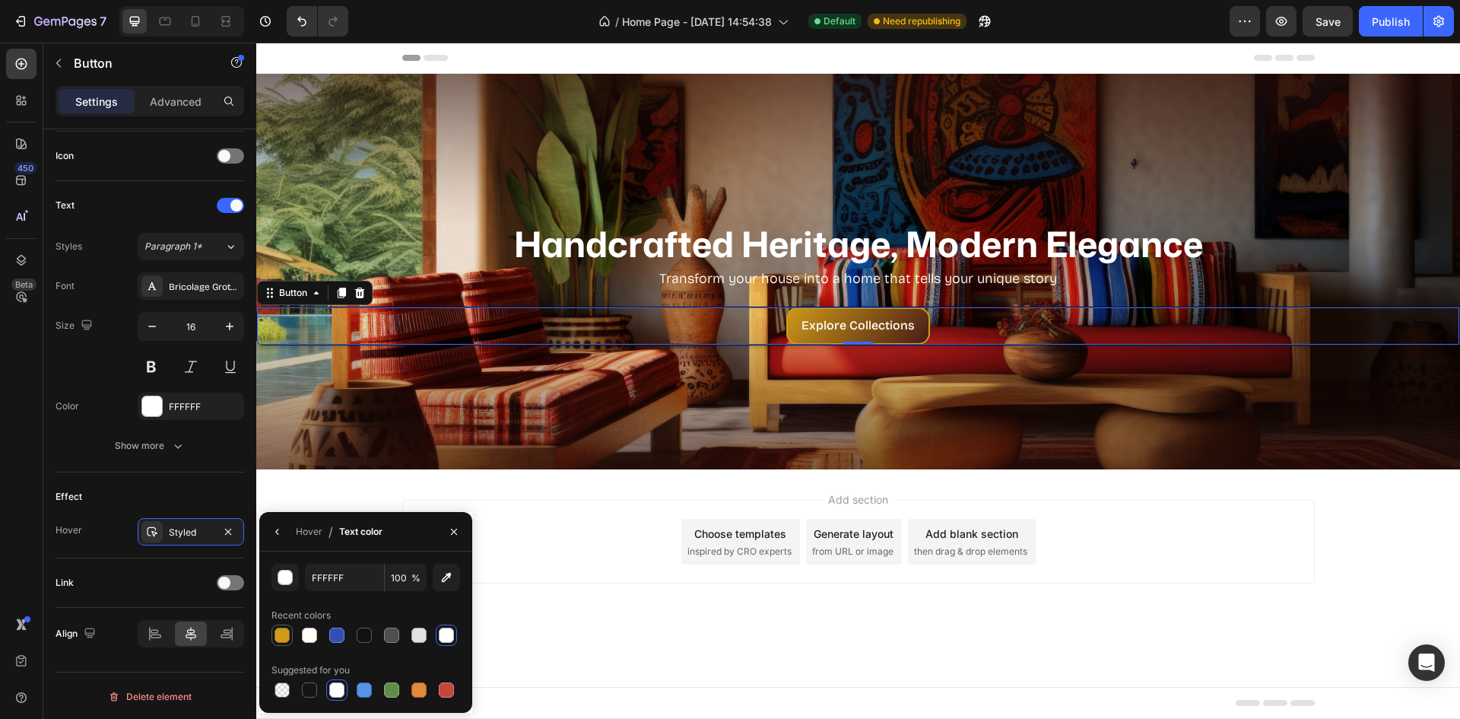
click at [287, 639] on div at bounding box center [282, 634] width 15 height 15
type input "CF9B19"
click at [282, 633] on div at bounding box center [282, 634] width 15 height 15
click at [275, 537] on icon "button" at bounding box center [277, 531] width 12 height 12
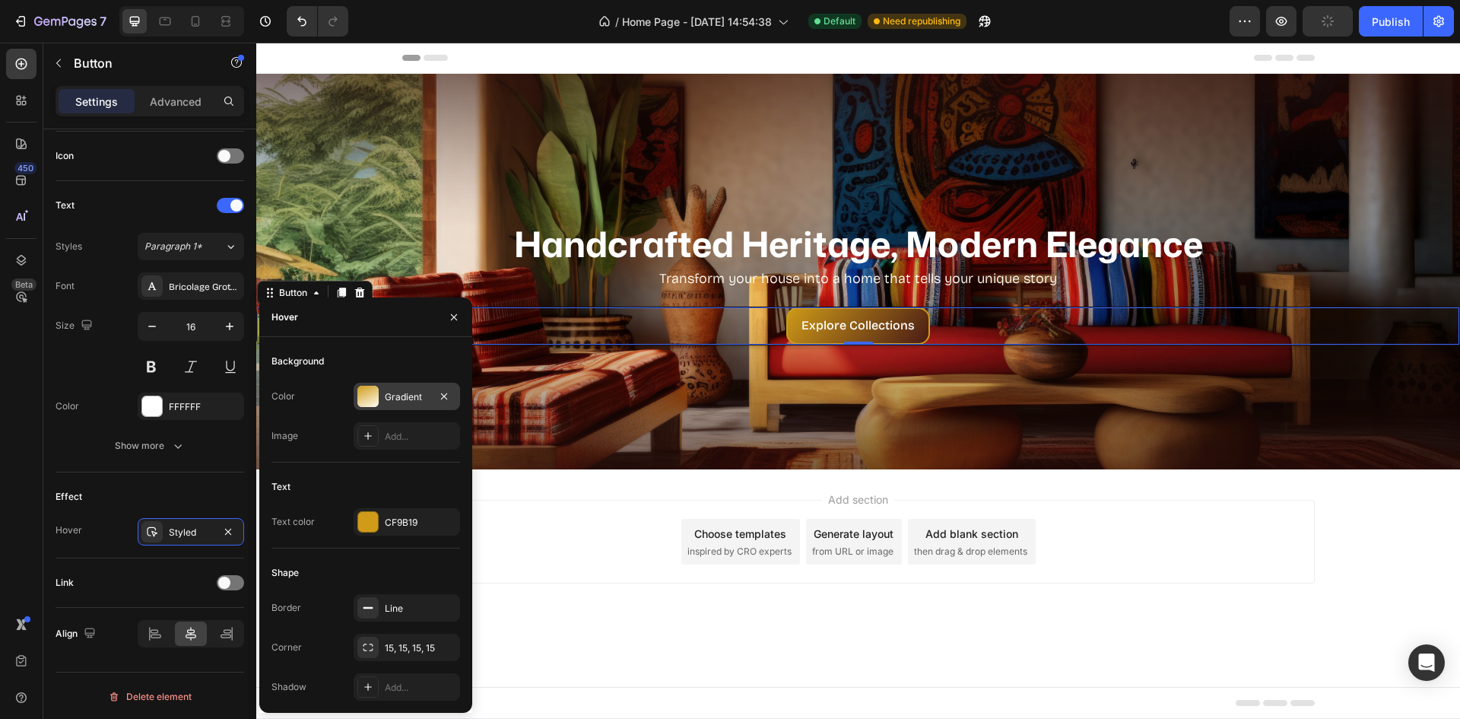
click at [374, 390] on div at bounding box center [367, 396] width 21 height 21
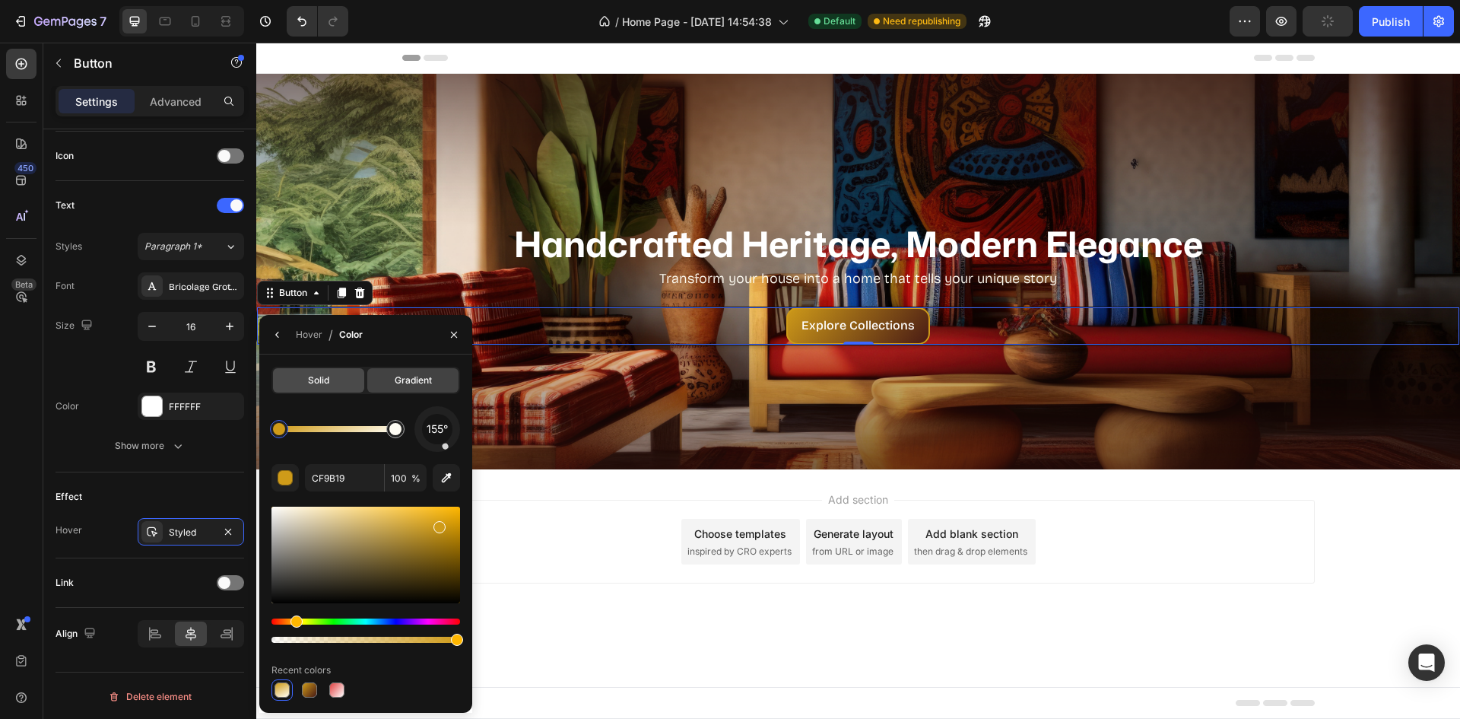
drag, startPoint x: 344, startPoint y: 378, endPoint x: 99, endPoint y: 352, distance: 246.2
click at [344, 378] on div "Solid" at bounding box center [318, 380] width 91 height 24
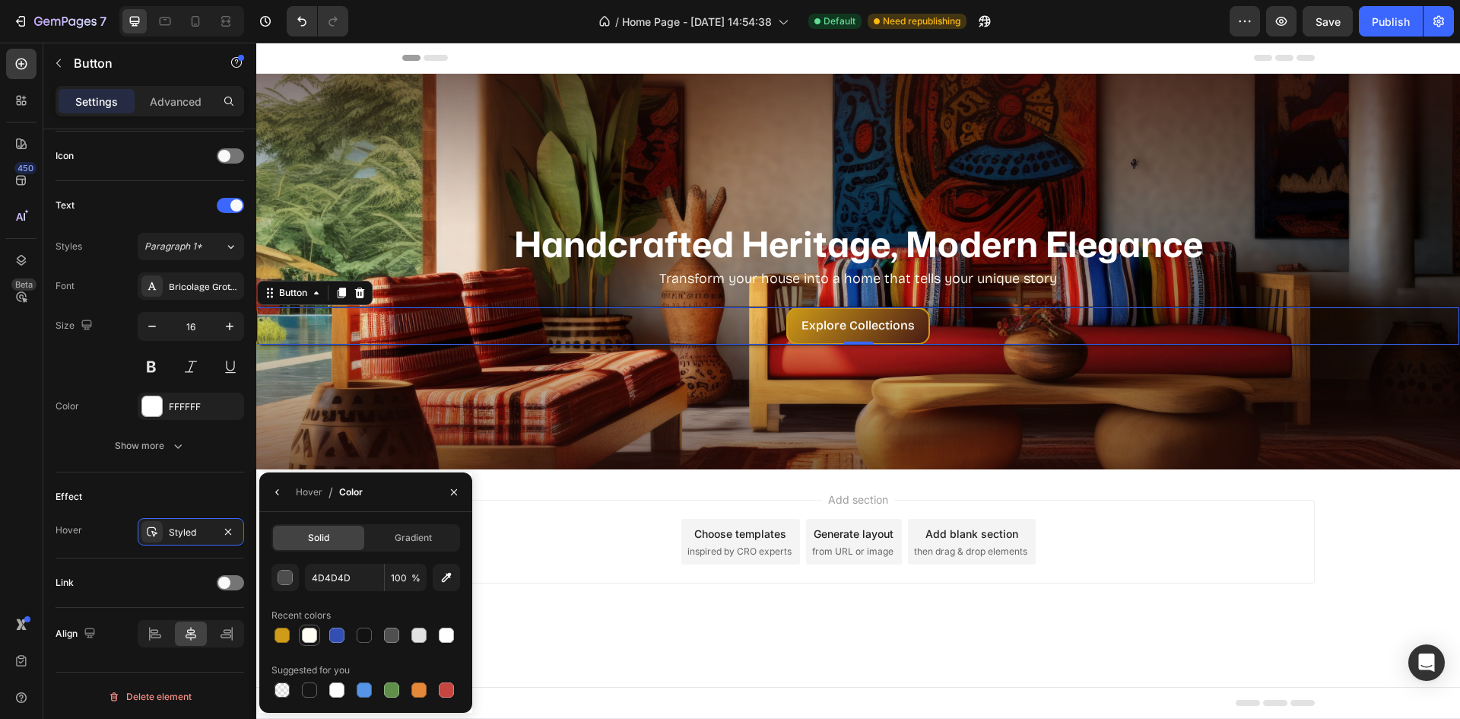
click at [309, 635] on div at bounding box center [309, 634] width 15 height 15
type input "FFFDF4"
click at [202, 478] on div "Effect Hover Styled" at bounding box center [150, 515] width 189 height 86
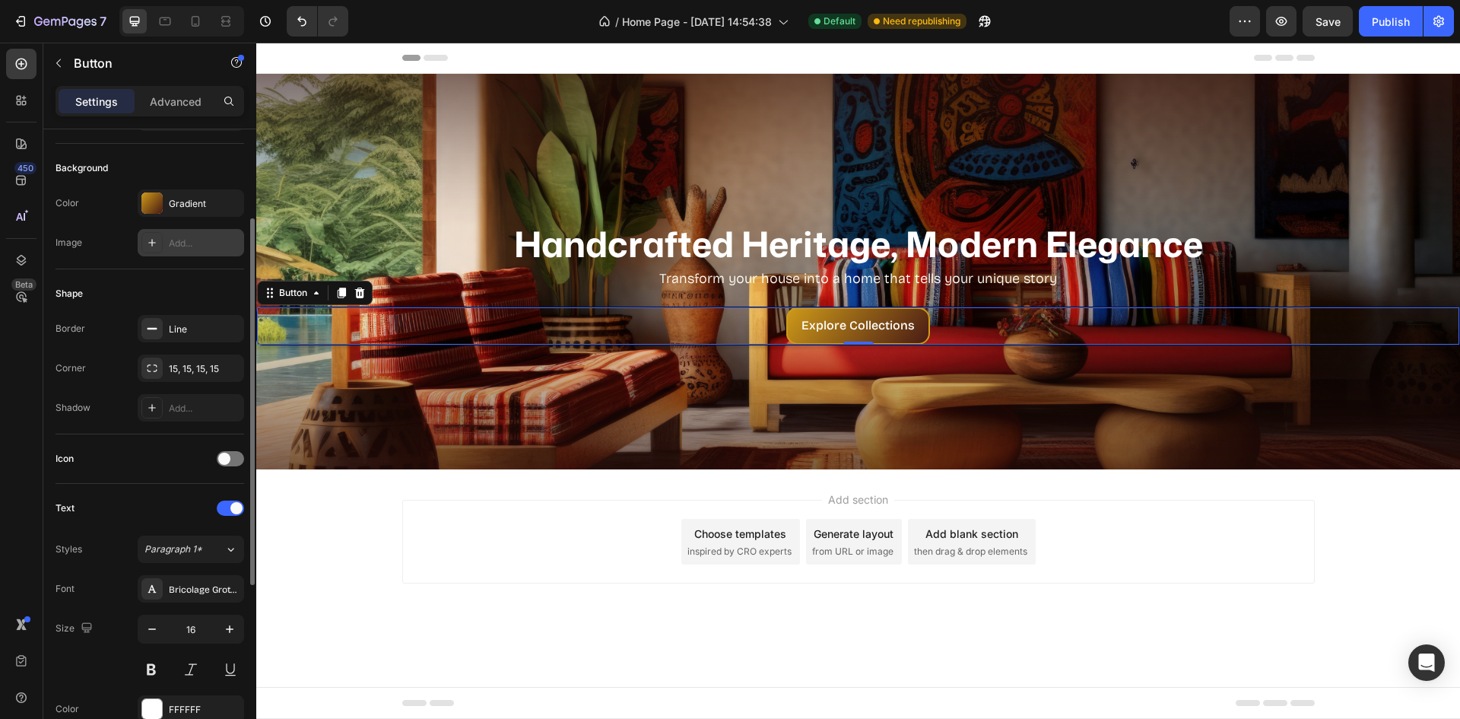
scroll to position [78, 0]
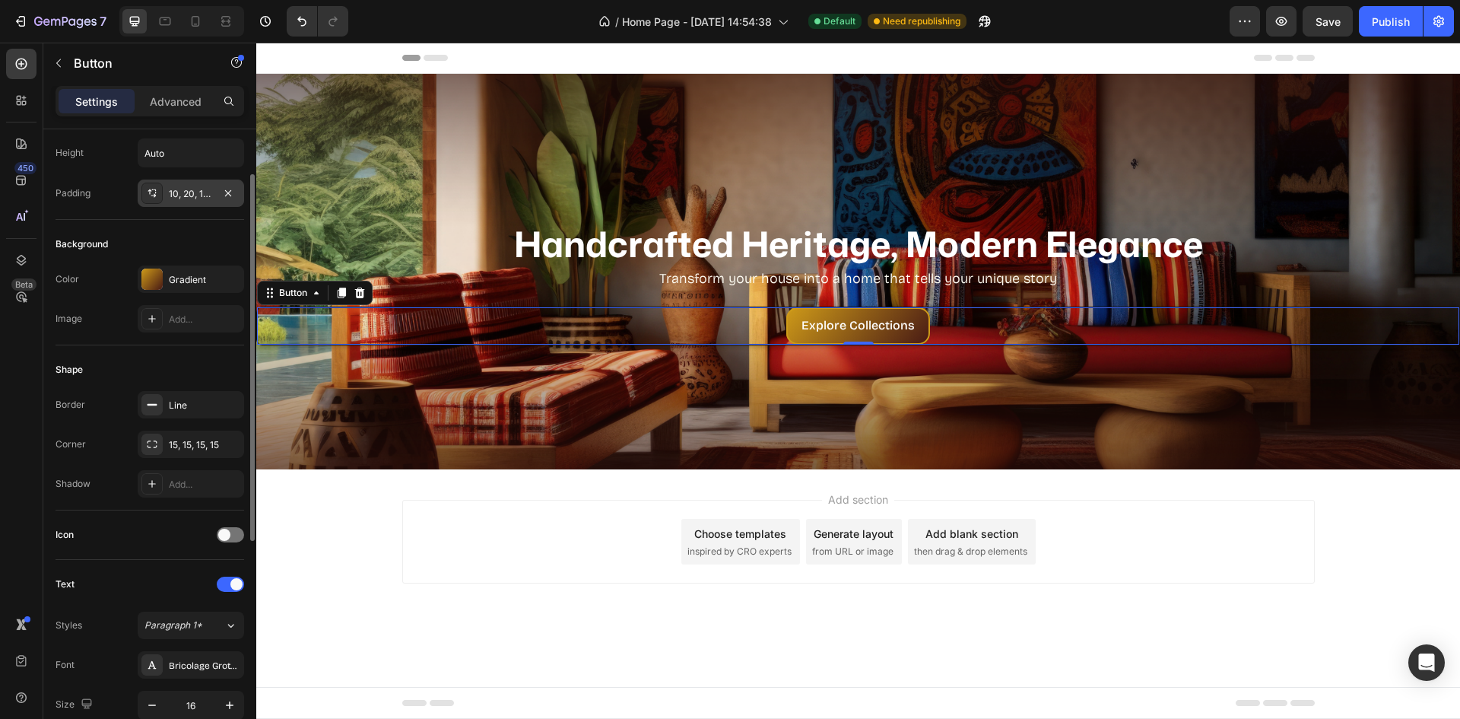
click at [195, 193] on div "10, 20, 10, 20" at bounding box center [191, 194] width 44 height 14
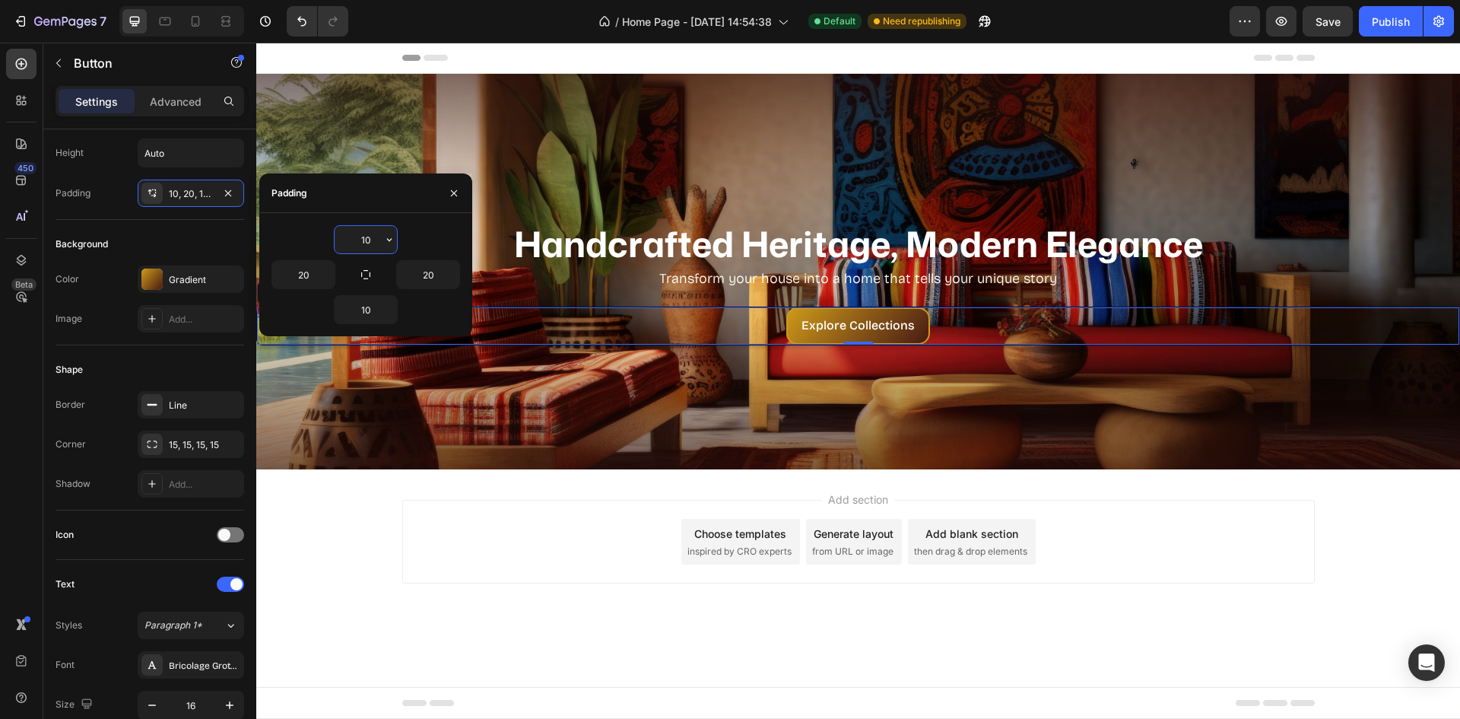
click at [370, 243] on input "10" at bounding box center [366, 239] width 62 height 27
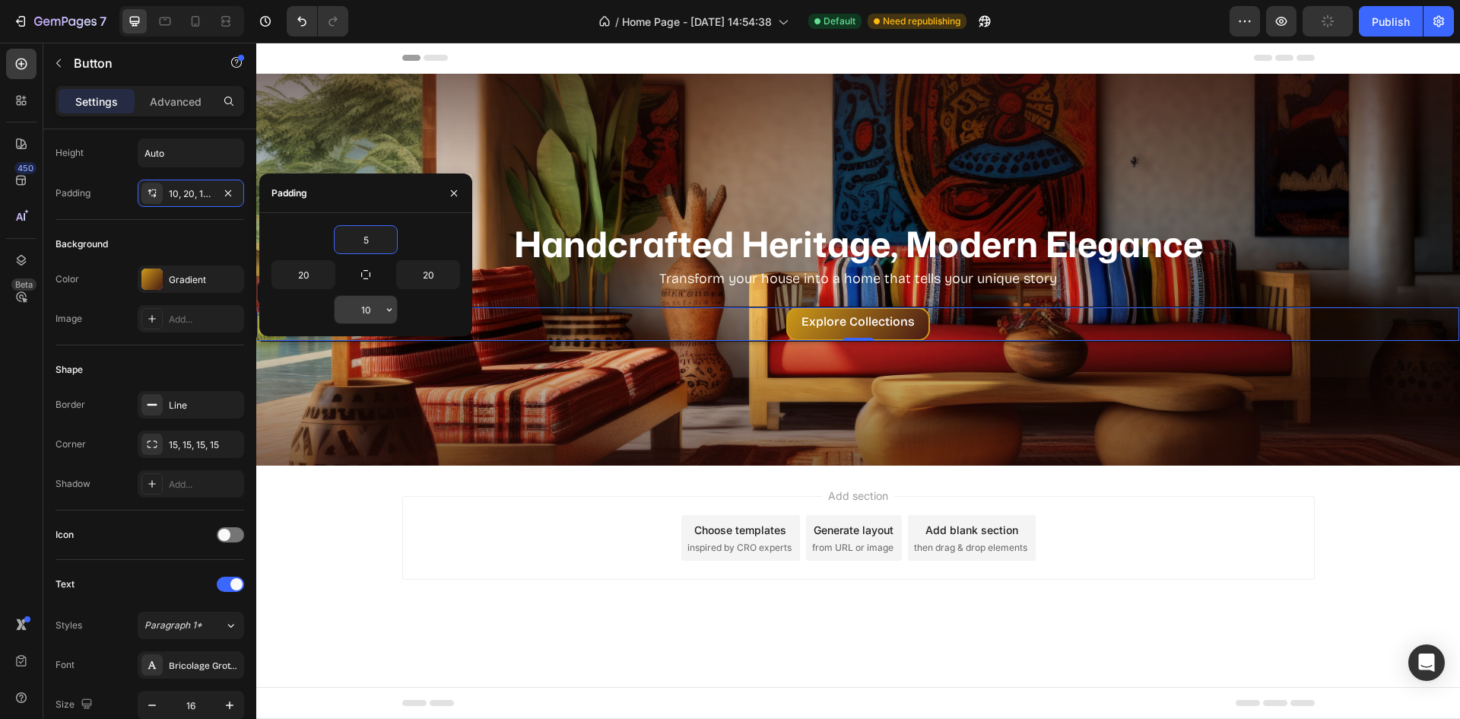
type input "5"
click at [360, 316] on input "10" at bounding box center [366, 309] width 62 height 27
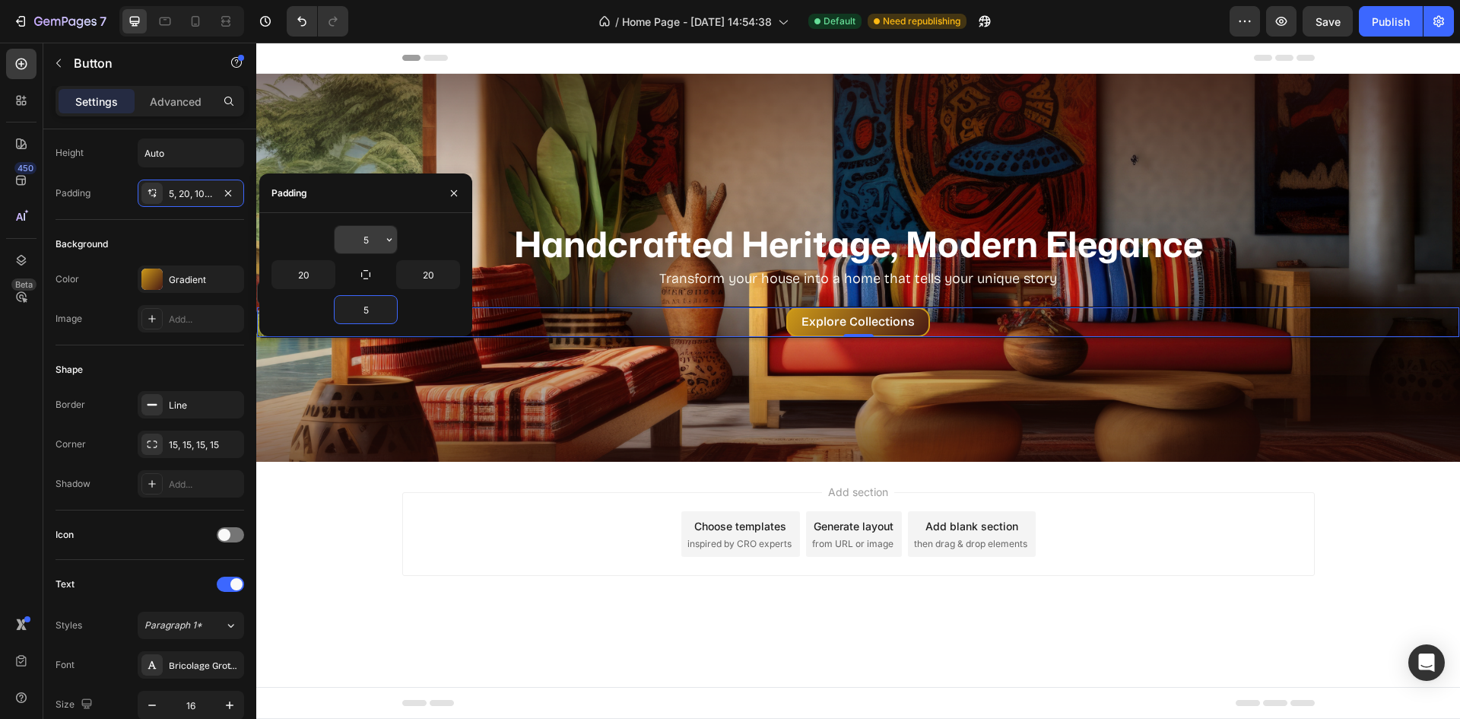
type input "5"
click at [372, 238] on input "5" at bounding box center [366, 239] width 62 height 27
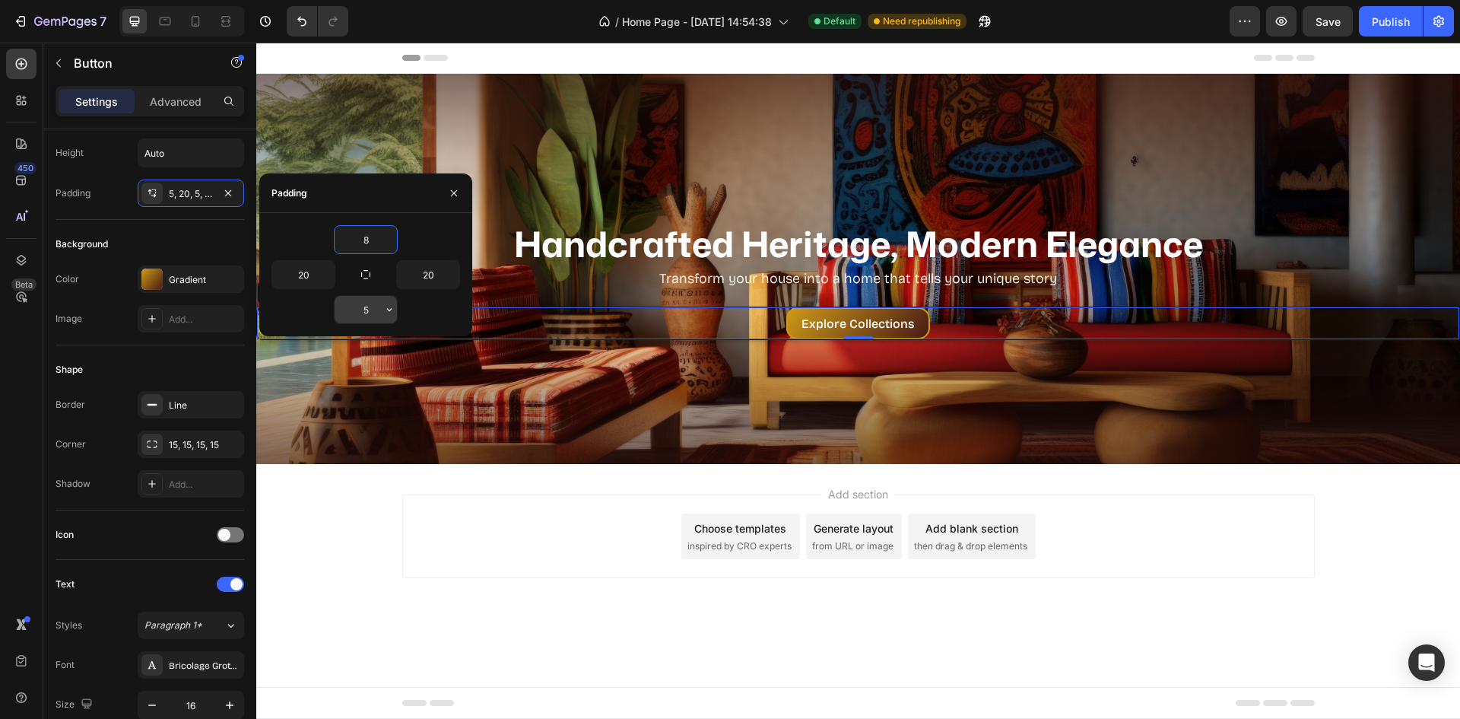
type input "8"
click at [362, 306] on input "5" at bounding box center [366, 309] width 62 height 27
click at [363, 306] on input "5" at bounding box center [366, 309] width 62 height 27
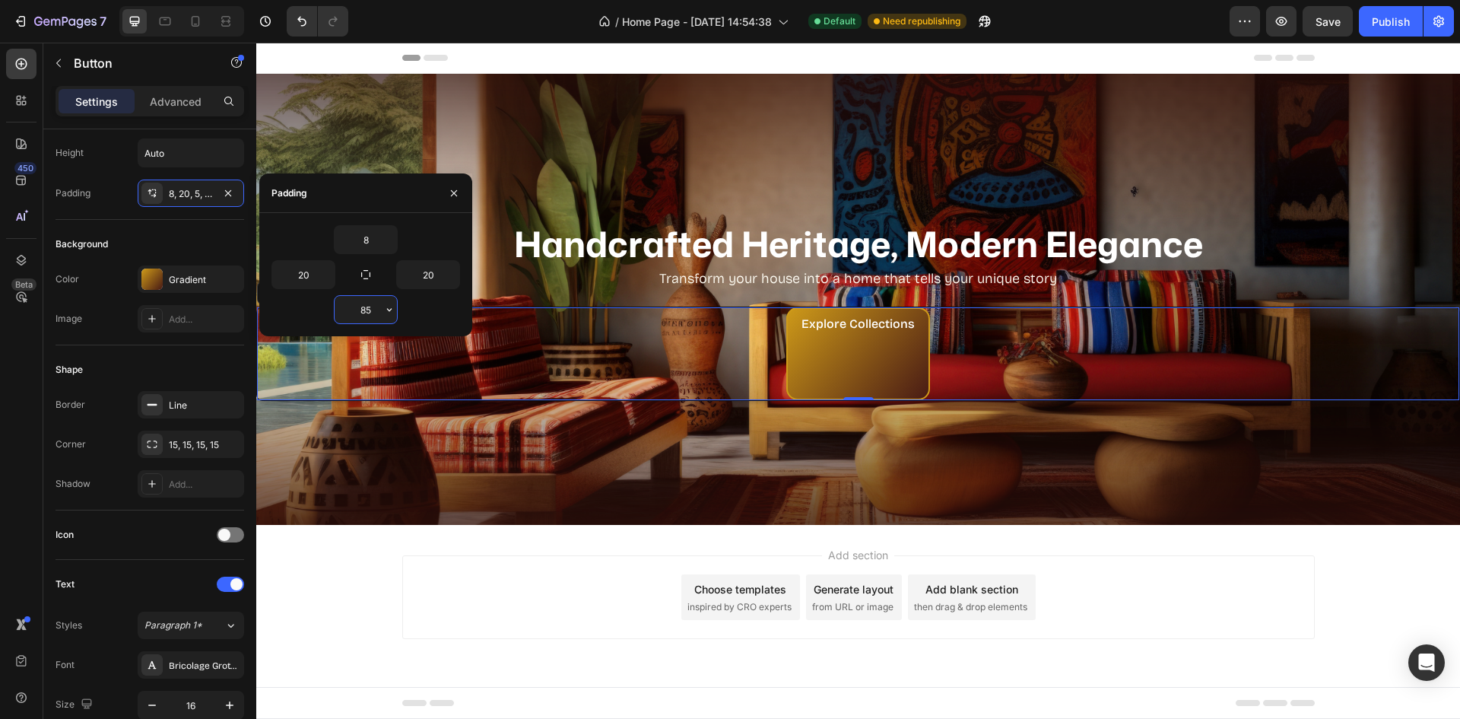
click at [373, 303] on input "85" at bounding box center [366, 309] width 62 height 27
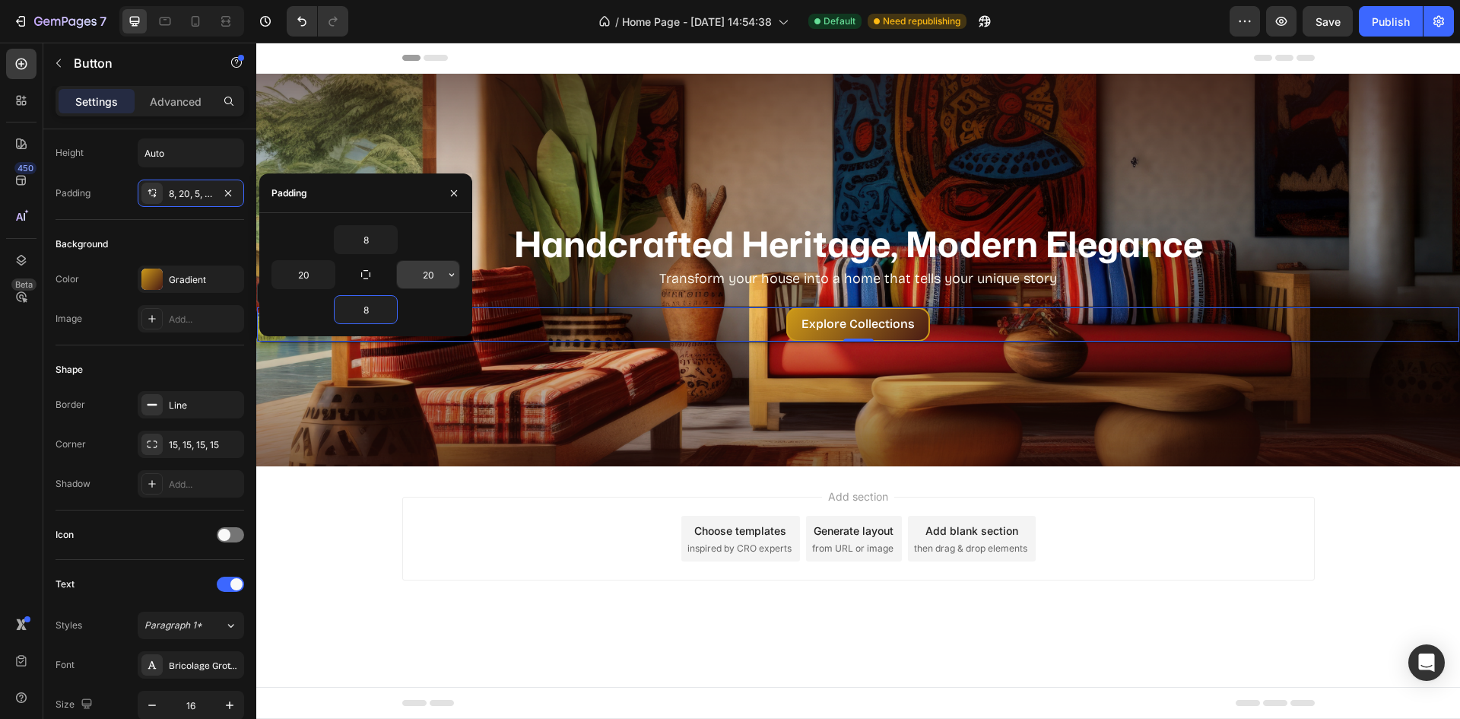
type input "8"
click at [420, 276] on input "20" at bounding box center [428, 274] width 62 height 27
click at [143, 355] on div "Shape Border Line Corner 15, 15, 15, 15 Shadow Add..." at bounding box center [150, 427] width 189 height 165
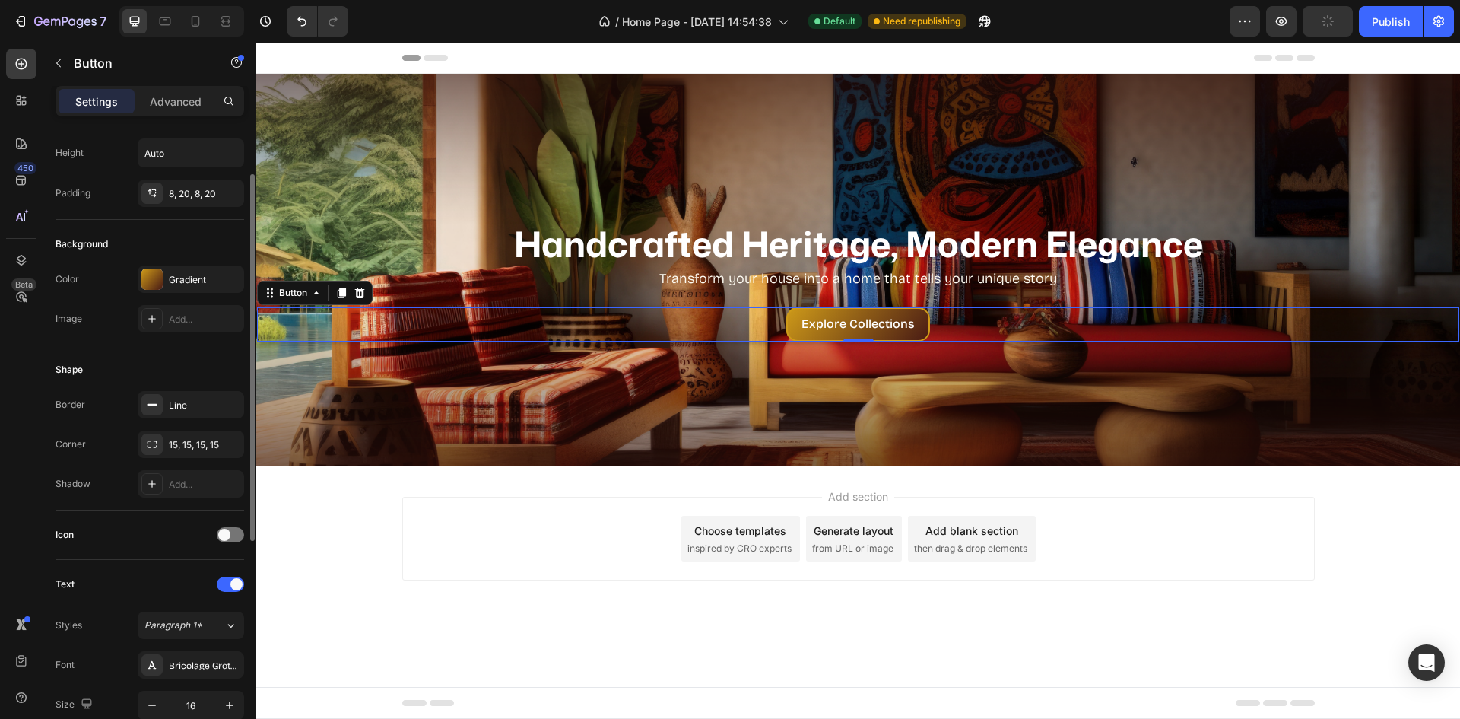
scroll to position [230, 0]
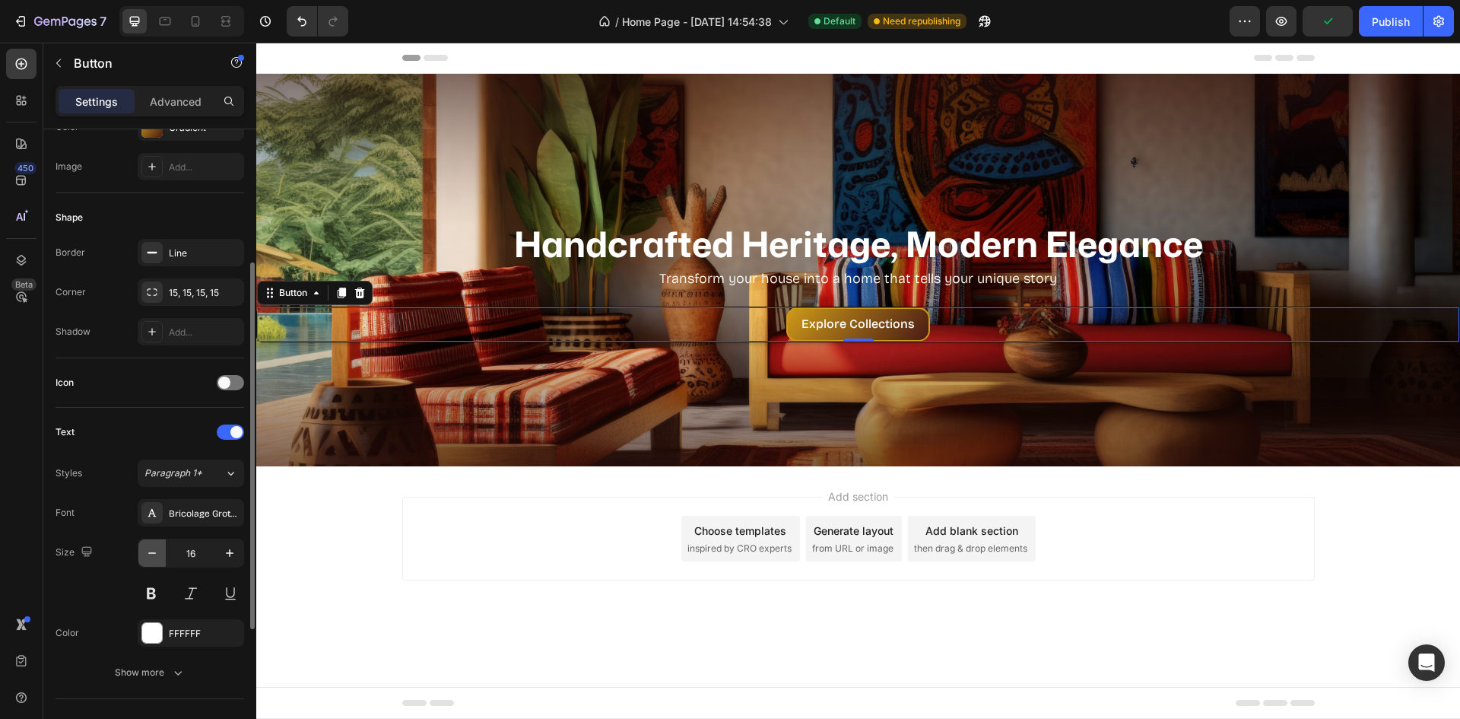
click at [148, 552] on icon "button" at bounding box center [151, 552] width 15 height 15
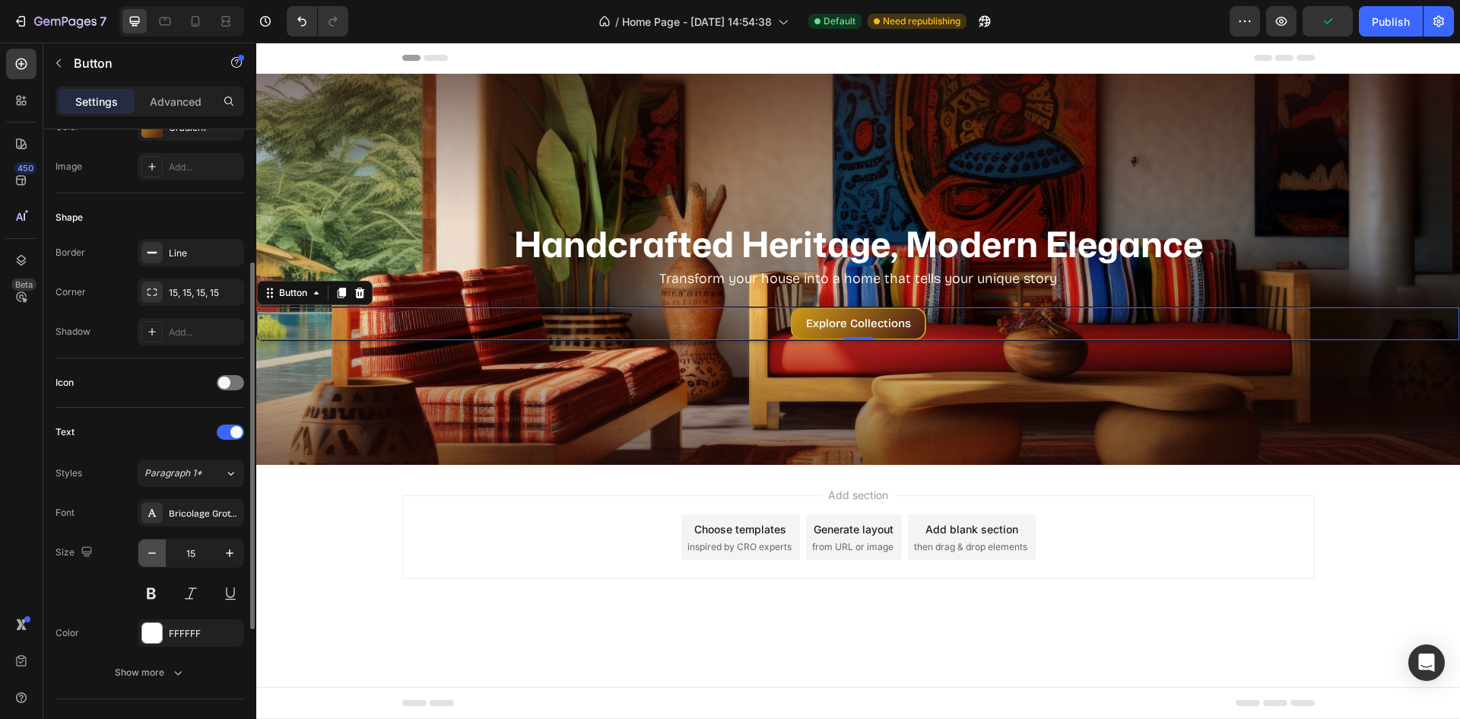
click at [148, 552] on icon "button" at bounding box center [151, 552] width 15 height 15
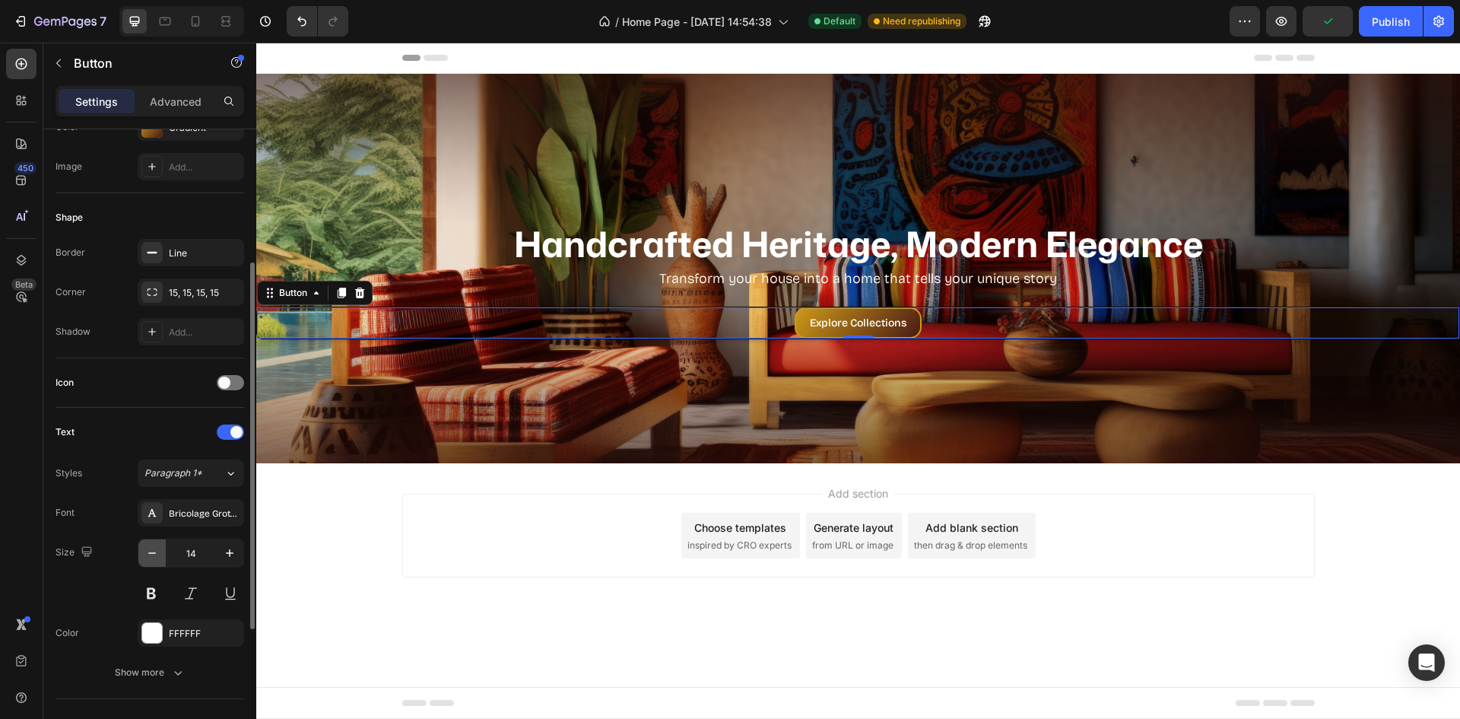
click at [156, 549] on icon "button" at bounding box center [151, 552] width 15 height 15
click at [237, 557] on button "button" at bounding box center [229, 552] width 27 height 27
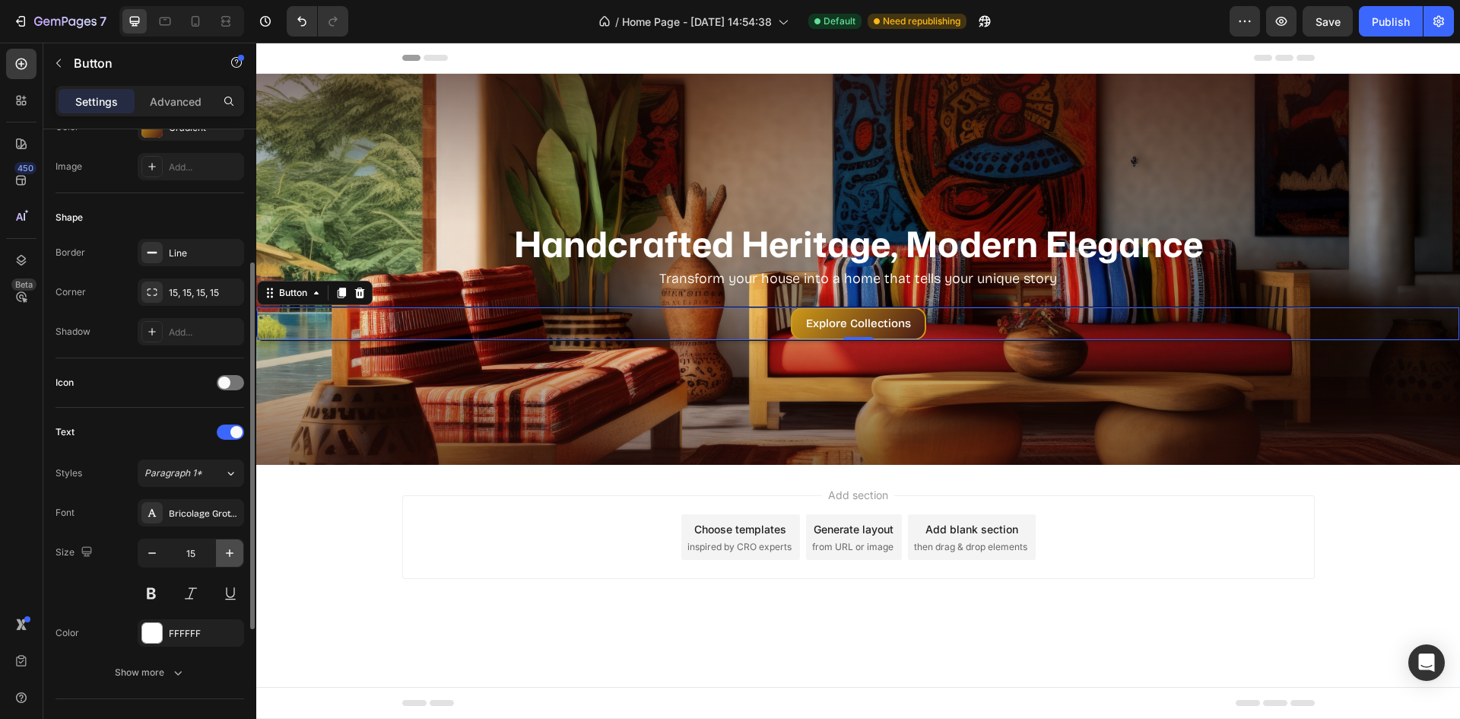
click at [240, 557] on button "button" at bounding box center [229, 552] width 27 height 27
type input "16"
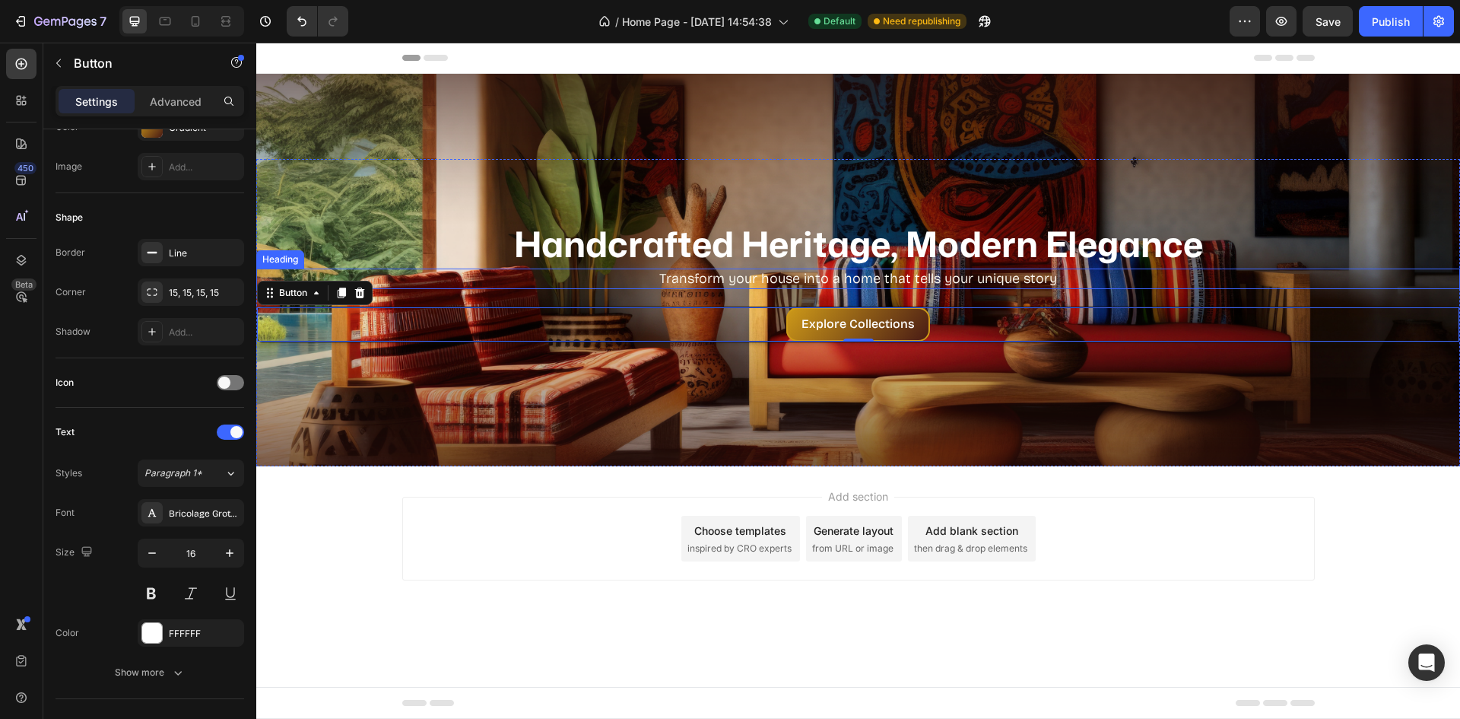
click at [797, 285] on p "Transform your house into a home that tells your unique story" at bounding box center [858, 278] width 1201 height 17
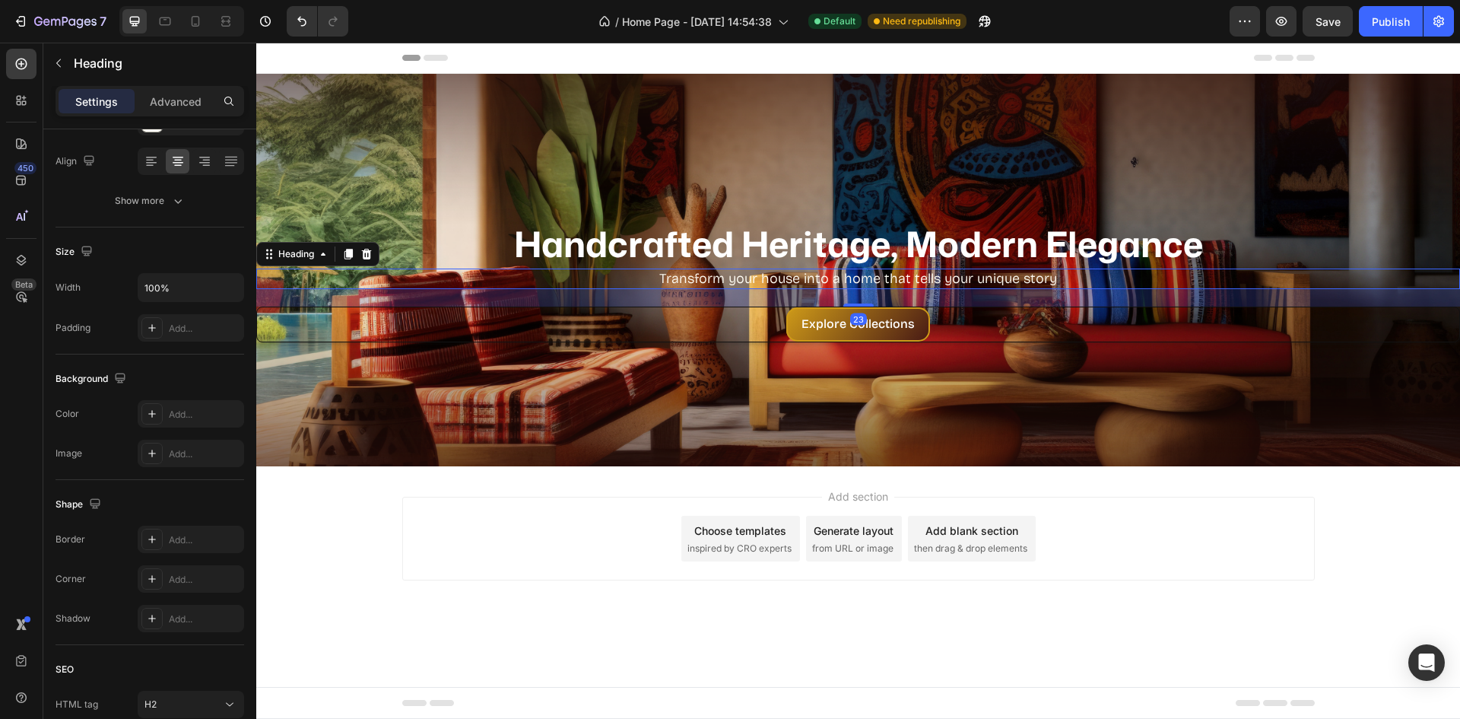
scroll to position [0, 0]
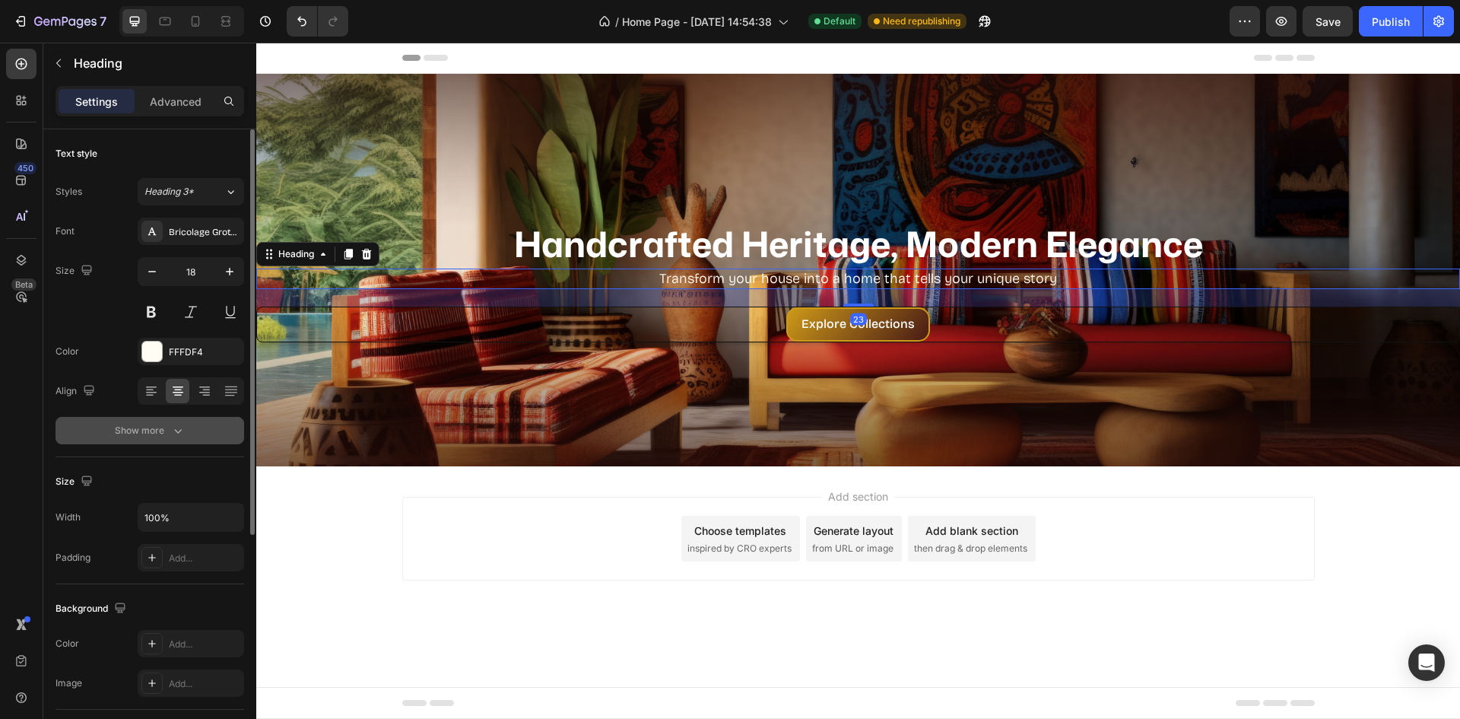
click at [198, 430] on button "Show more" at bounding box center [150, 430] width 189 height 27
